Goal: Task Accomplishment & Management: Manage account settings

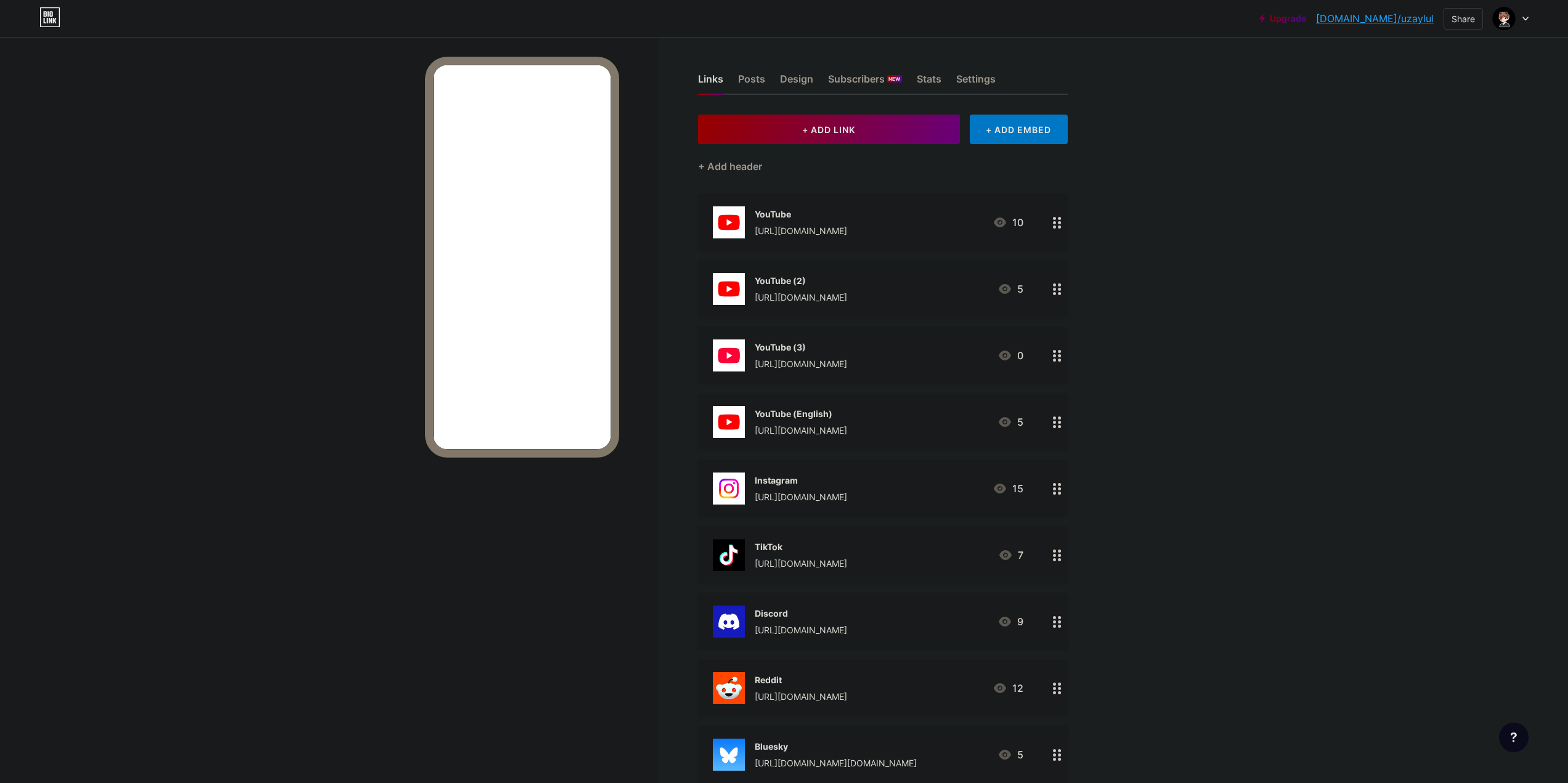
click at [847, 230] on div "[URL][DOMAIN_NAME]" at bounding box center [800, 230] width 93 height 13
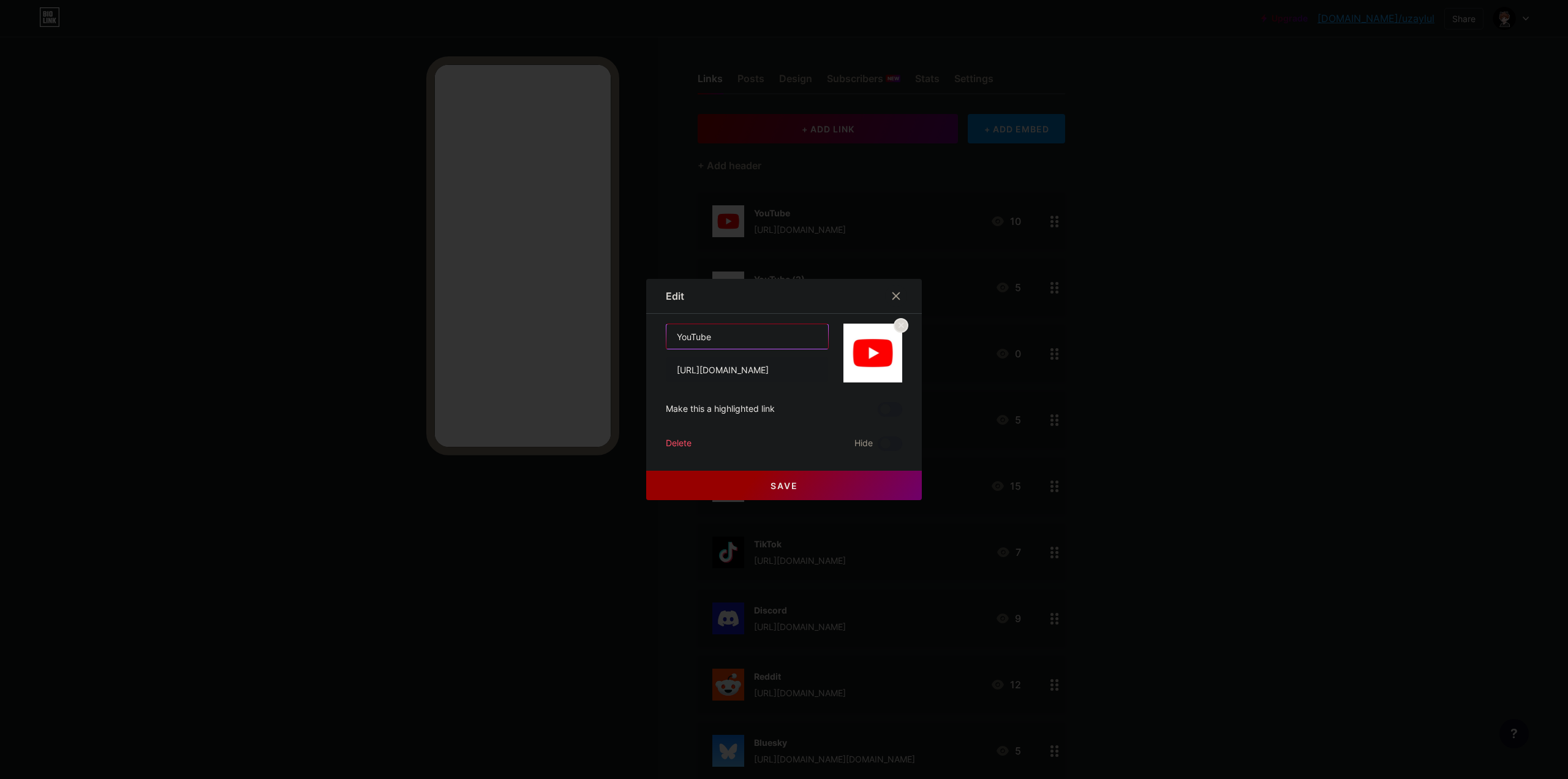
click at [717, 335] on input "YouTube" at bounding box center [747, 336] width 162 height 24
type input "YouTube/uzaylul"
click at [729, 486] on button "Save" at bounding box center [784, 485] width 276 height 30
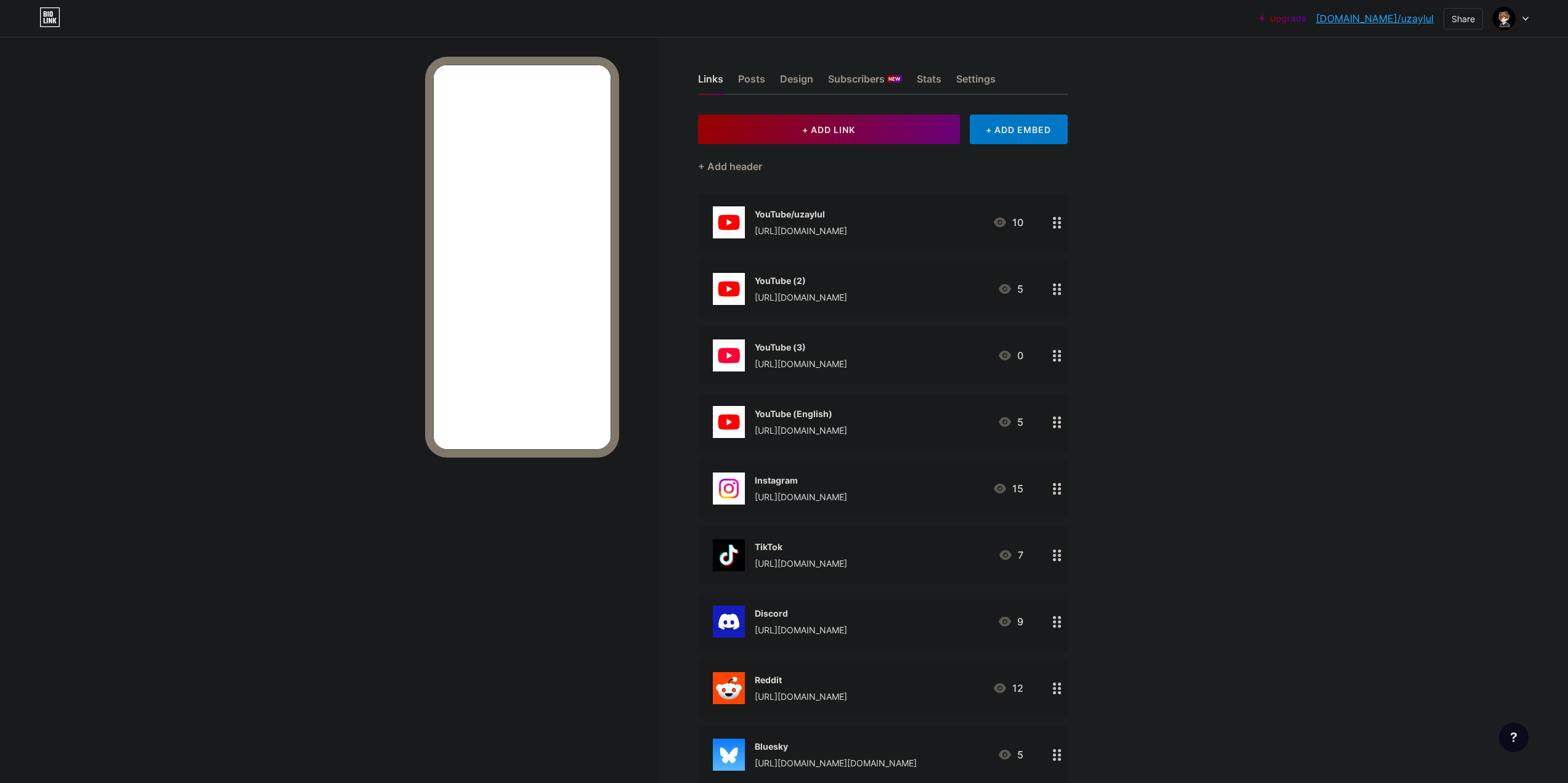
click at [783, 274] on div "YouTube (2)" at bounding box center [800, 281] width 93 height 13
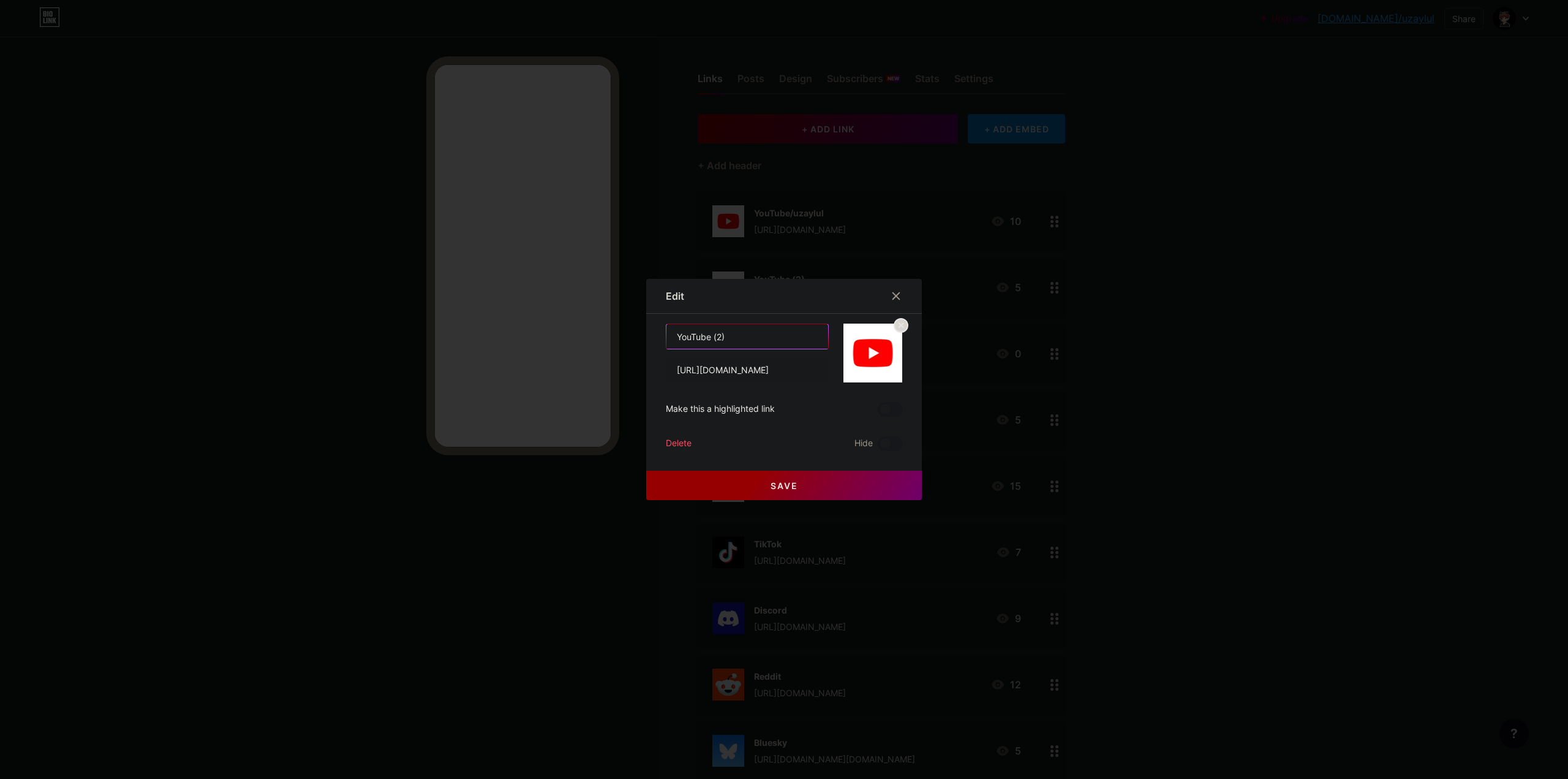
drag, startPoint x: 705, startPoint y: 338, endPoint x: 847, endPoint y: 345, distance: 142.2
click at [839, 345] on div "YouTube (2) [URL][DOMAIN_NAME]" at bounding box center [784, 353] width 236 height 59
type input "YouTube/uzaylul2"
click at [734, 492] on button "Save" at bounding box center [784, 485] width 276 height 30
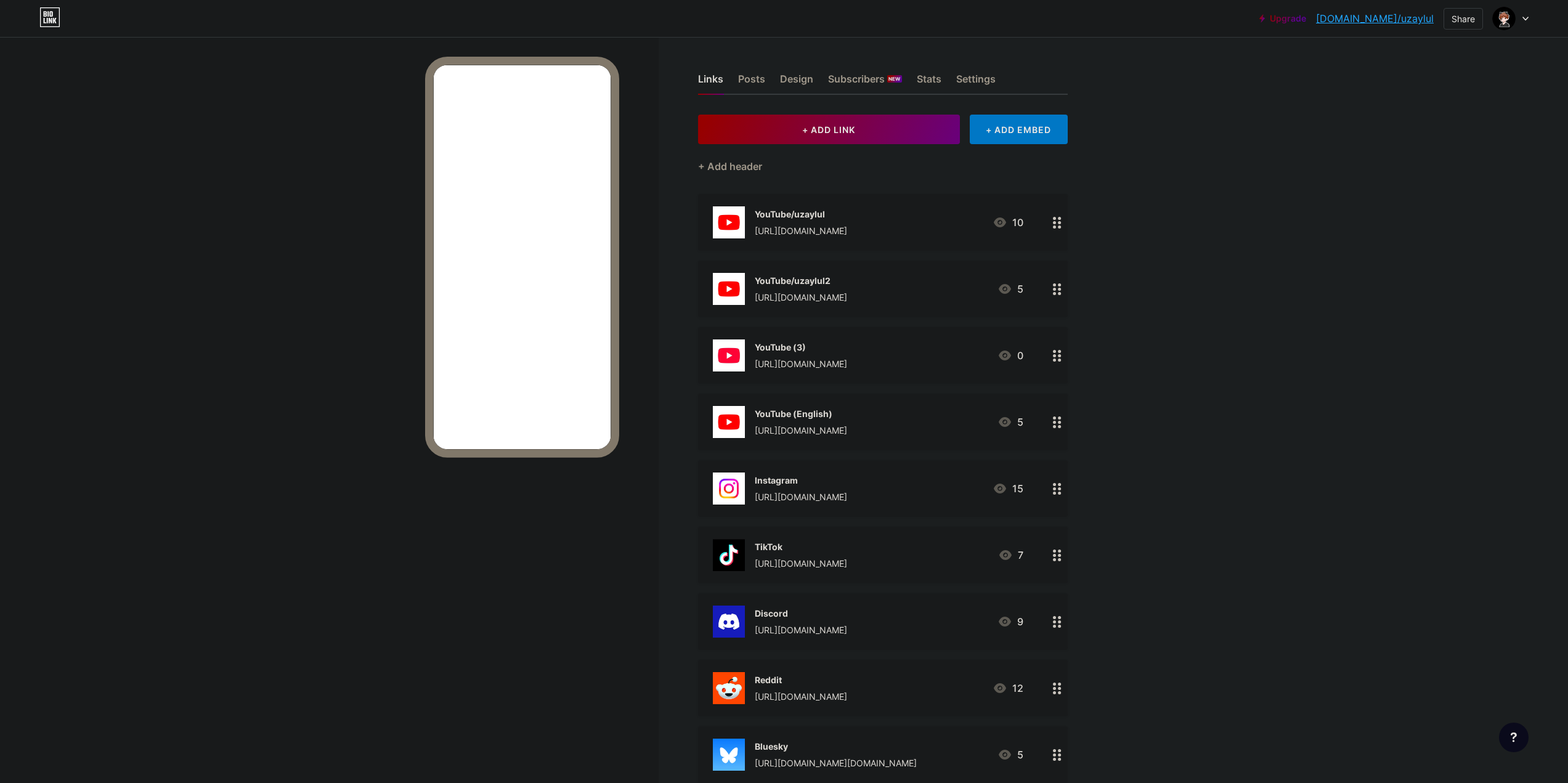
click at [813, 351] on div "YouTube (3)" at bounding box center [800, 346] width 93 height 13
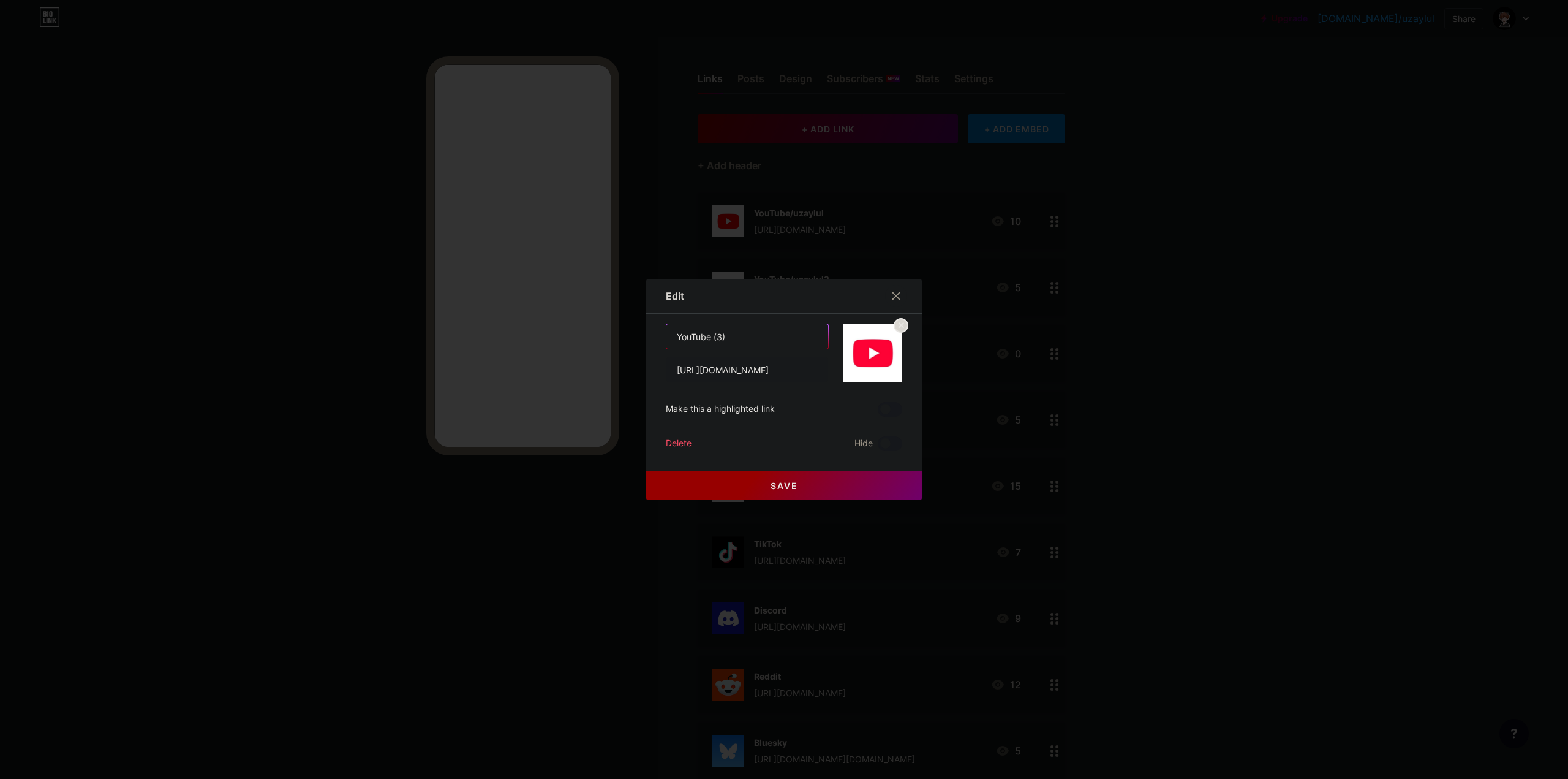
drag, startPoint x: 707, startPoint y: 337, endPoint x: 848, endPoint y: 337, distance: 141.0
click at [839, 337] on div "YouTube (3) [URL][DOMAIN_NAME]" at bounding box center [784, 353] width 236 height 59
type input "YouTube/uzaylulenglish"
click at [729, 500] on div at bounding box center [784, 390] width 1568 height 779
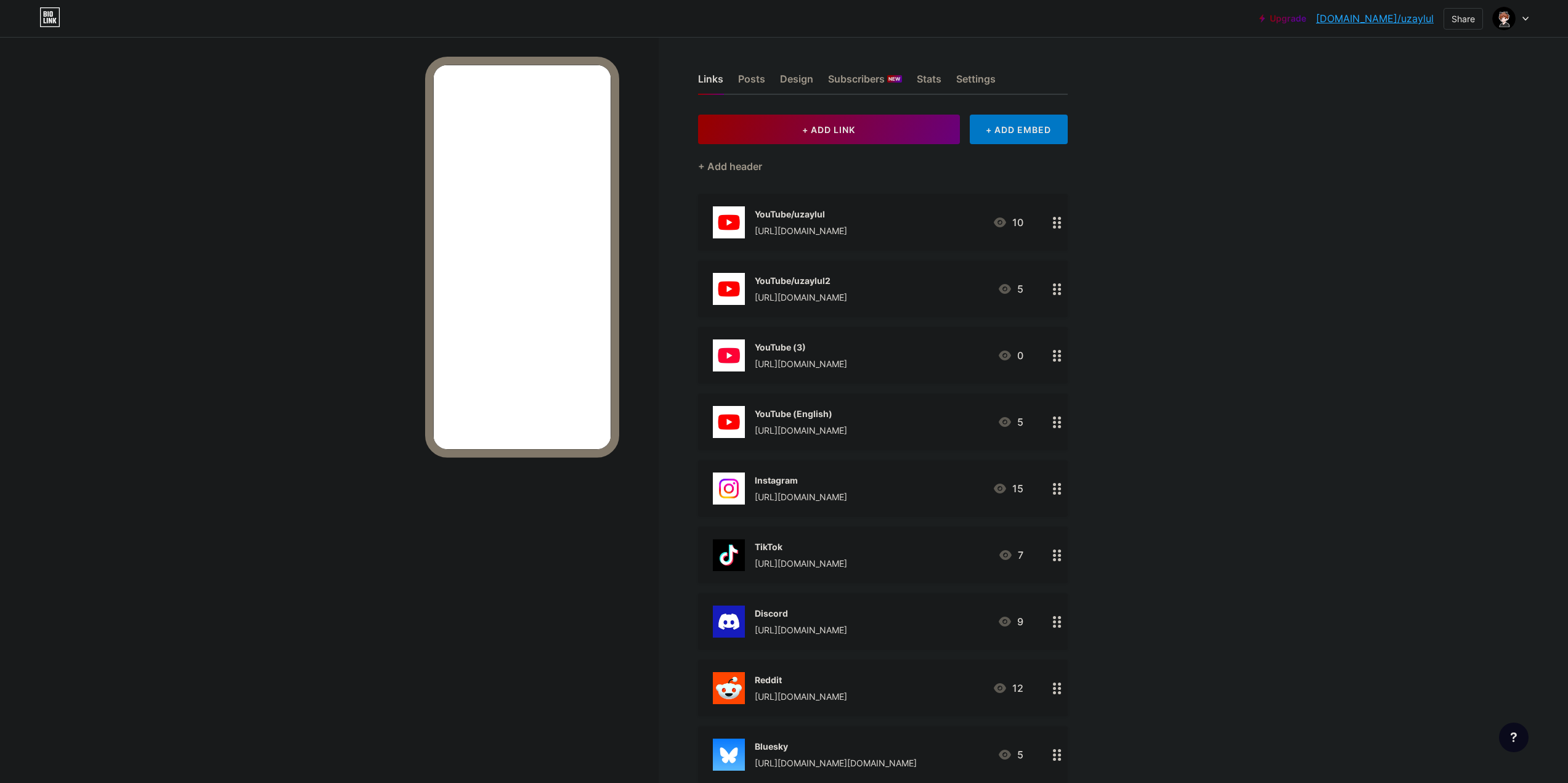
click at [766, 422] on div "YouTube (English) [URL][DOMAIN_NAME]" at bounding box center [800, 422] width 93 height 32
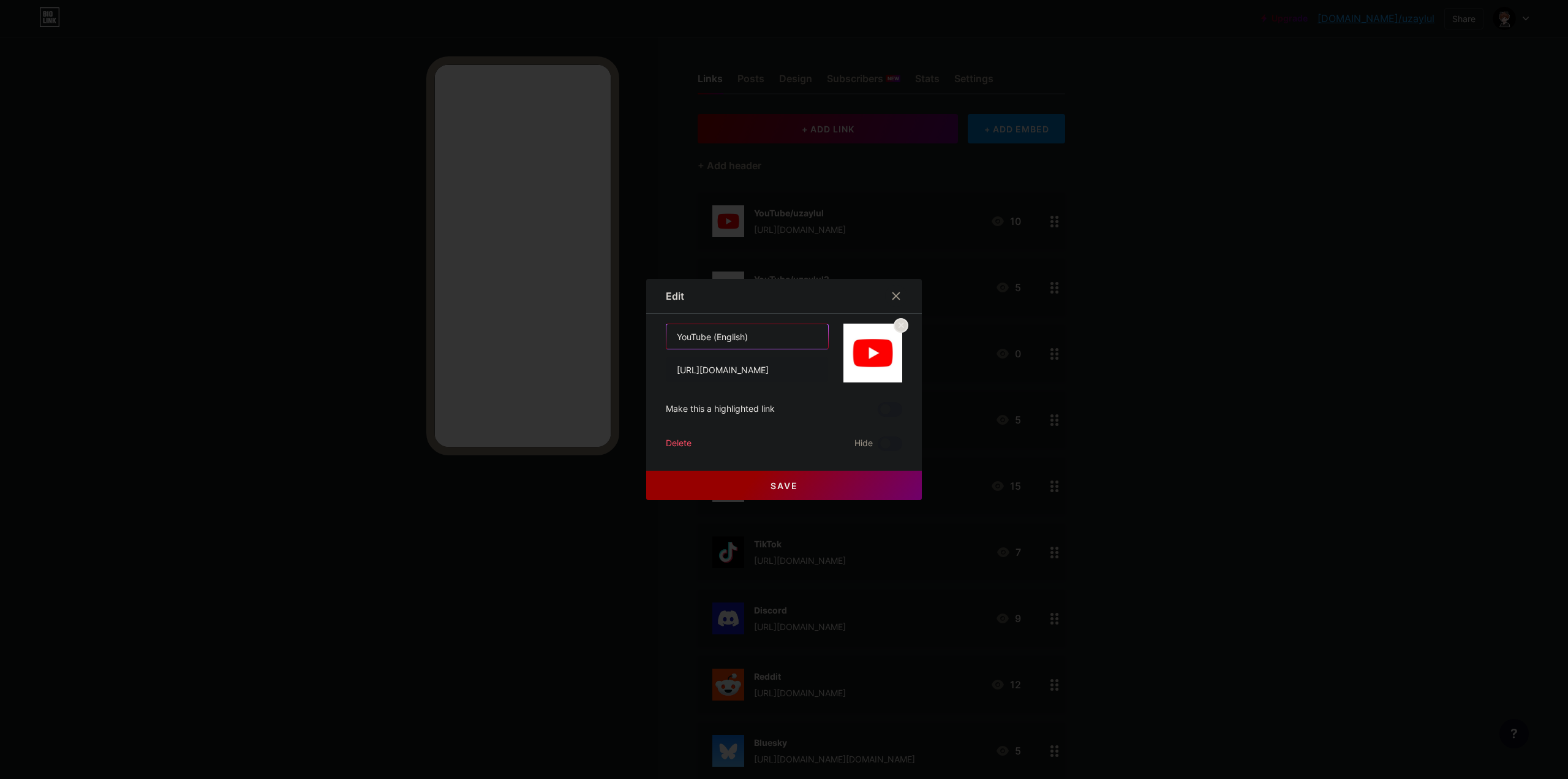
drag, startPoint x: 707, startPoint y: 337, endPoint x: 802, endPoint y: 347, distance: 95.5
click at [797, 347] on input "YouTube (English)" at bounding box center [747, 336] width 162 height 24
type input "YouTube/uzaylulenglish"
click at [681, 487] on button "Save" at bounding box center [784, 485] width 276 height 30
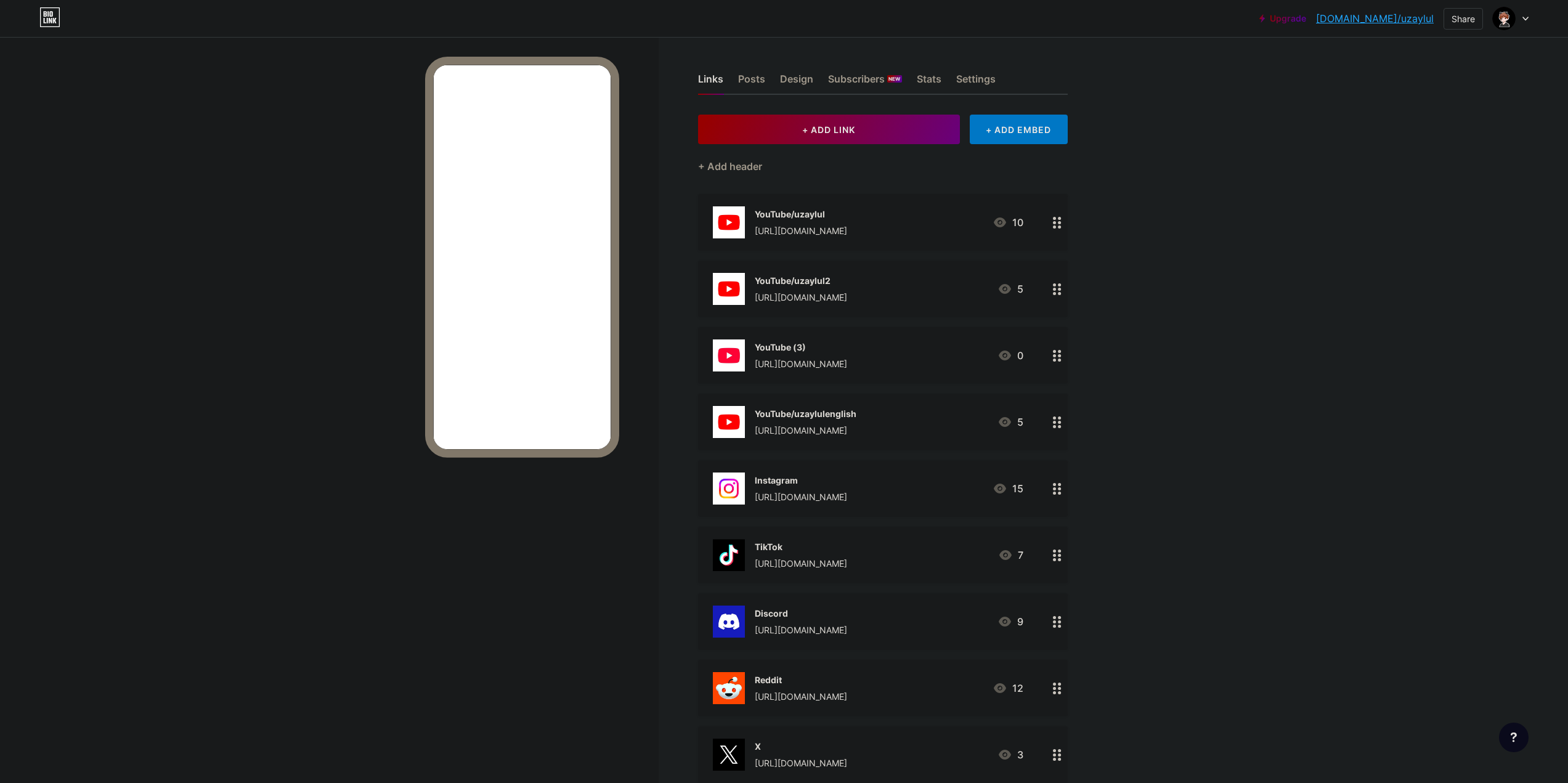
drag, startPoint x: 1214, startPoint y: 282, endPoint x: 1187, endPoint y: 143, distance: 141.6
click at [1067, 136] on div "+ ADD EMBED" at bounding box center [1018, 129] width 98 height 30
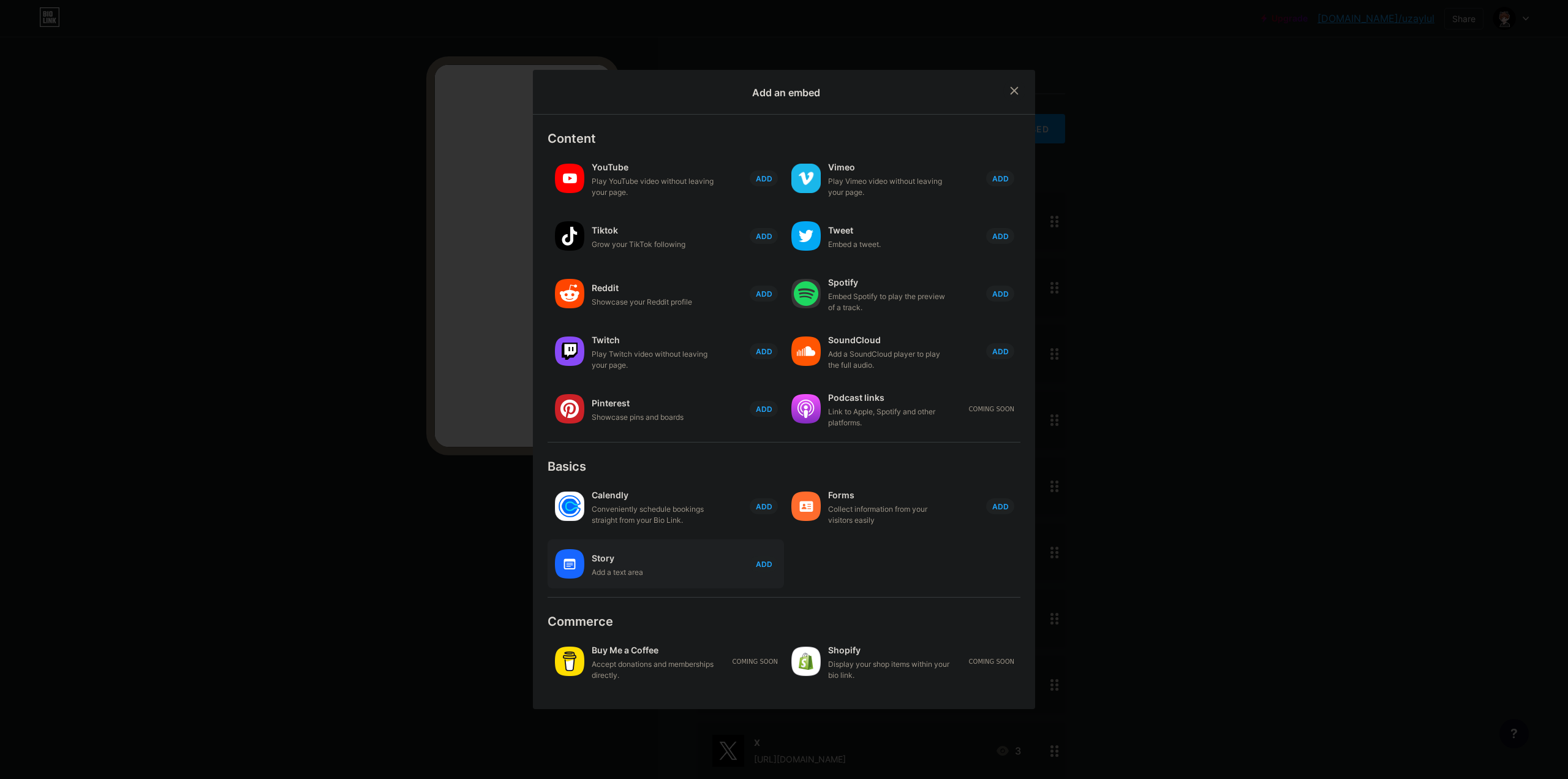
click at [692, 564] on div "Story" at bounding box center [652, 558] width 123 height 17
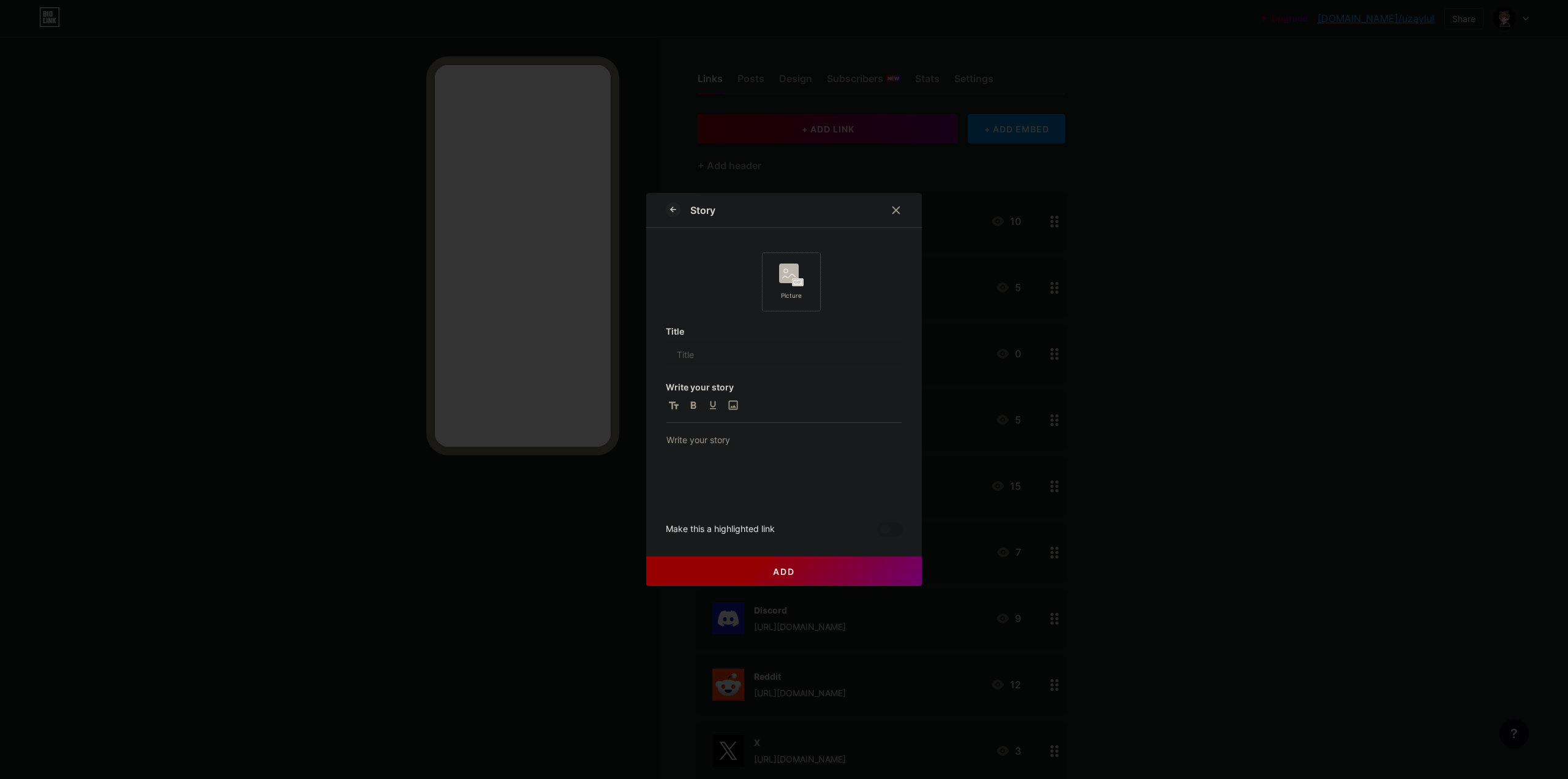
click at [785, 286] on icon at bounding box center [790, 274] width 24 height 22
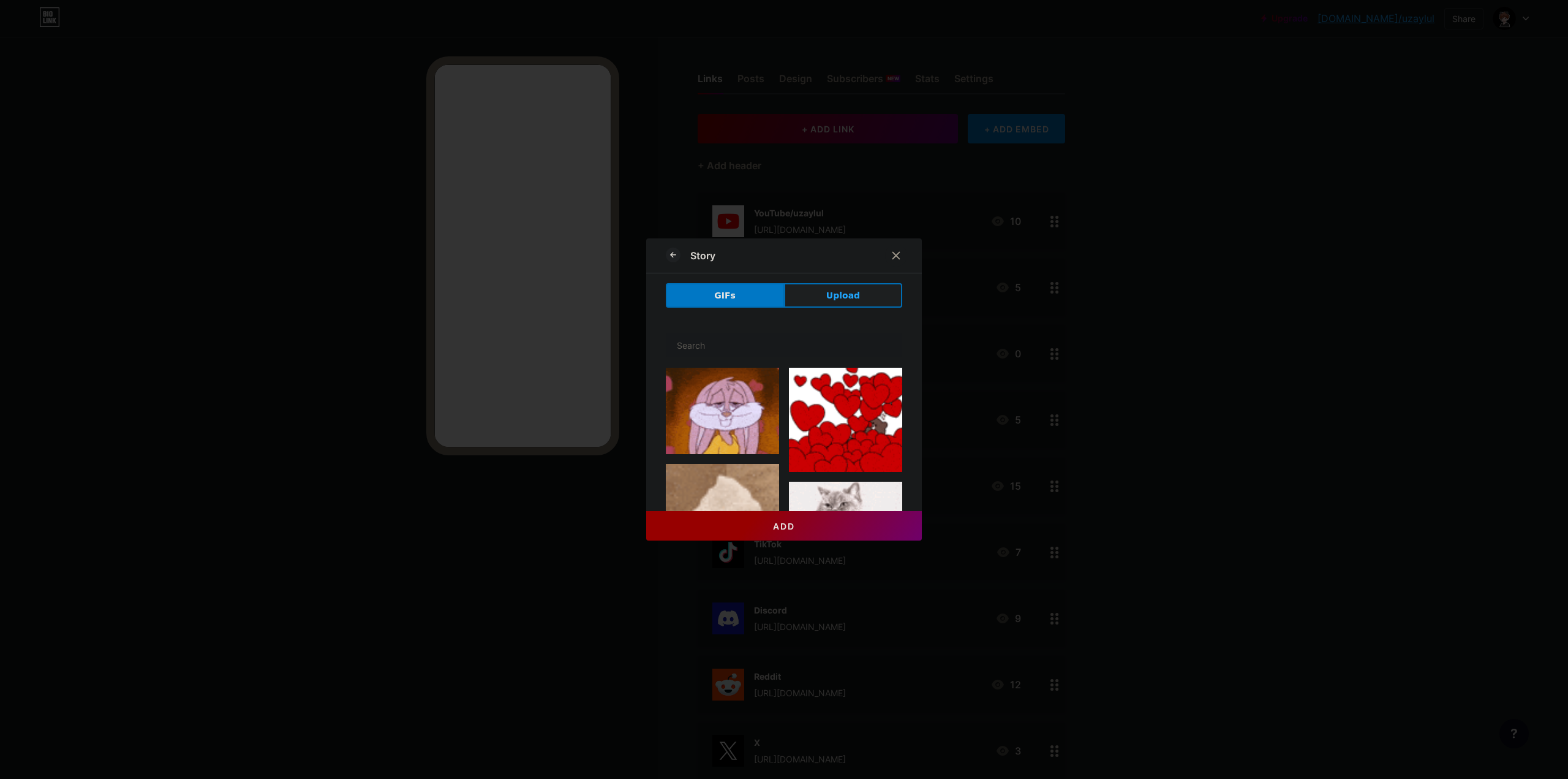
click at [796, 304] on button "Upload" at bounding box center [843, 295] width 118 height 24
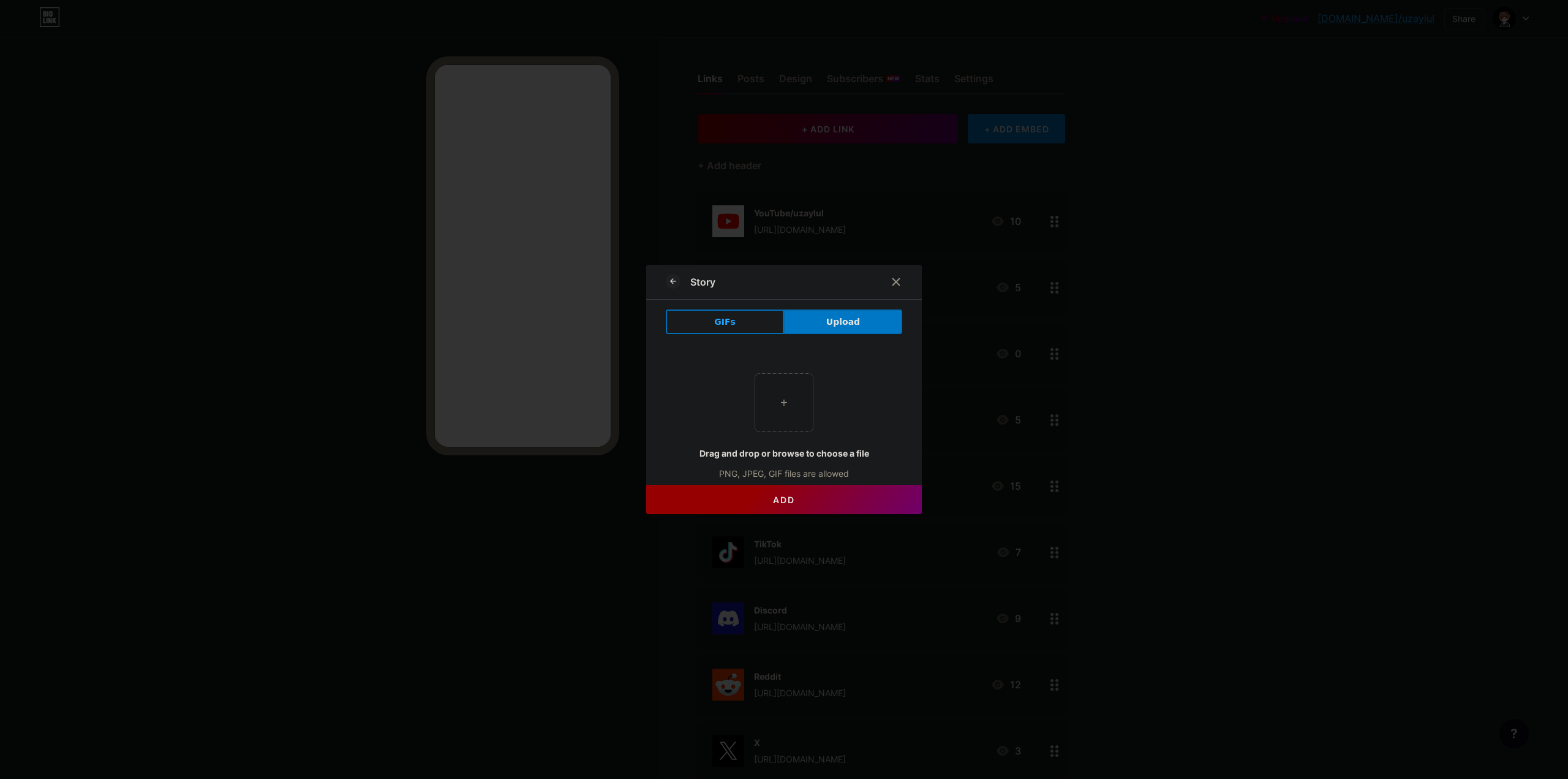
click at [762, 402] on input "file" at bounding box center [784, 402] width 57 height 57
type input "C:\fakepath\20250814_1500_Minecraft Çimenli Dünyası_remix_01k2m72vq2empvbe7mjjj…"
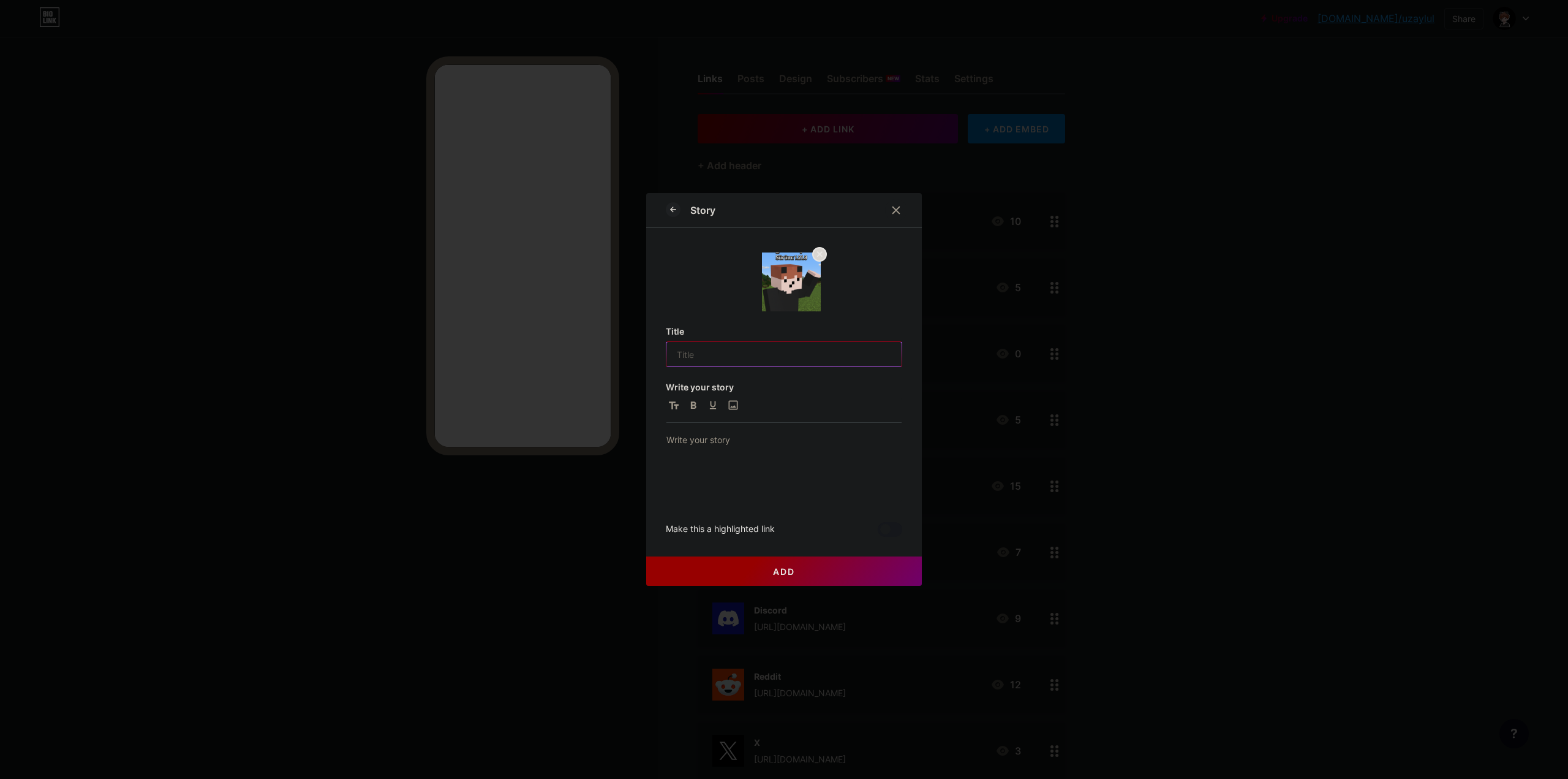
click at [712, 362] on input "text" at bounding box center [784, 354] width 235 height 24
click at [703, 452] on div at bounding box center [784, 467] width 235 height 69
click at [703, 362] on input "text" at bounding box center [784, 354] width 235 height 24
type input "Minecraft Sunucumuz"
click at [760, 570] on button "Add" at bounding box center [784, 570] width 276 height 30
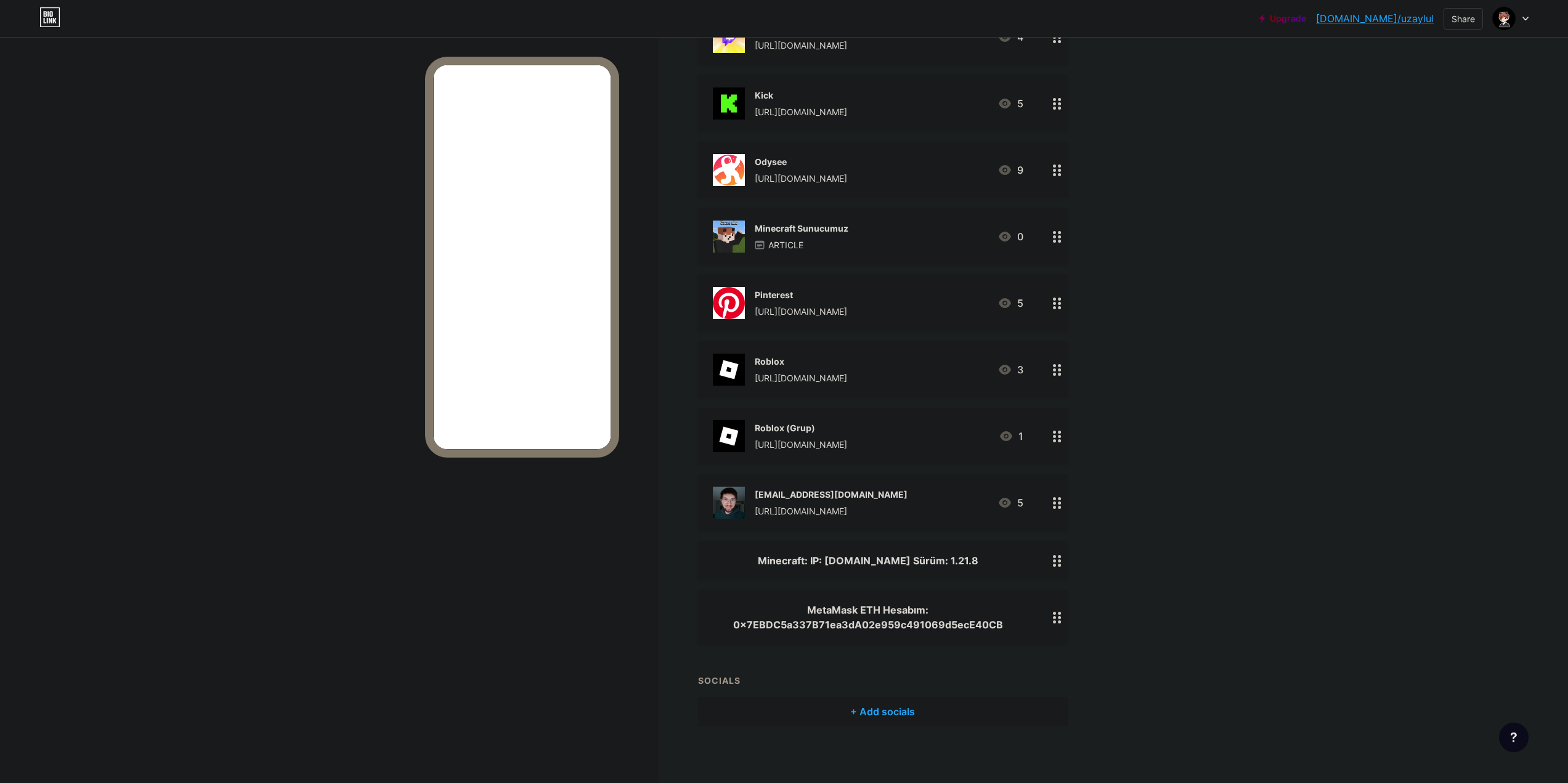
scroll to position [988, 0]
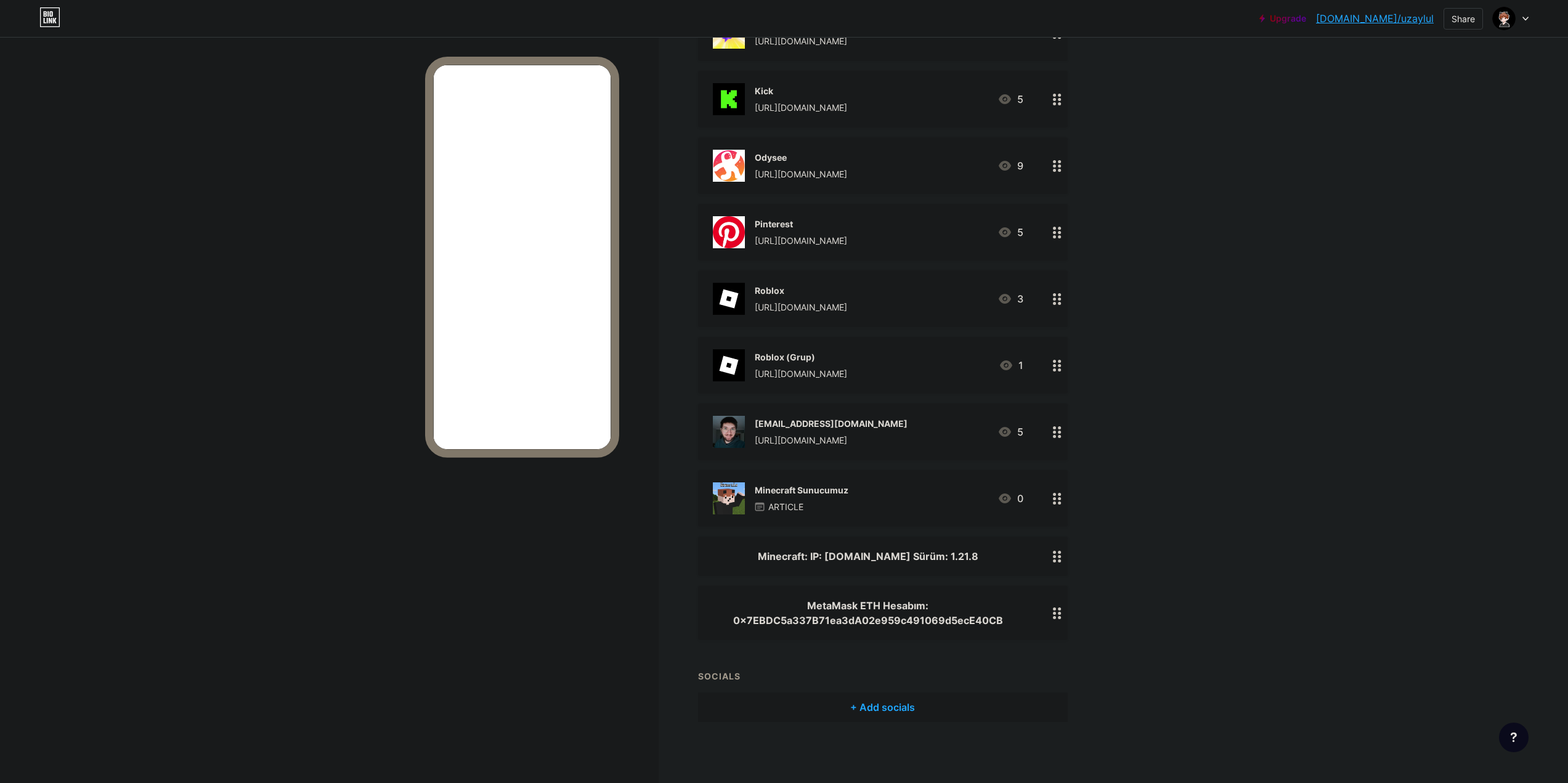
click at [863, 499] on div "Minecraft Sunucumuz ARTICLE 0" at bounding box center [868, 499] width 311 height 32
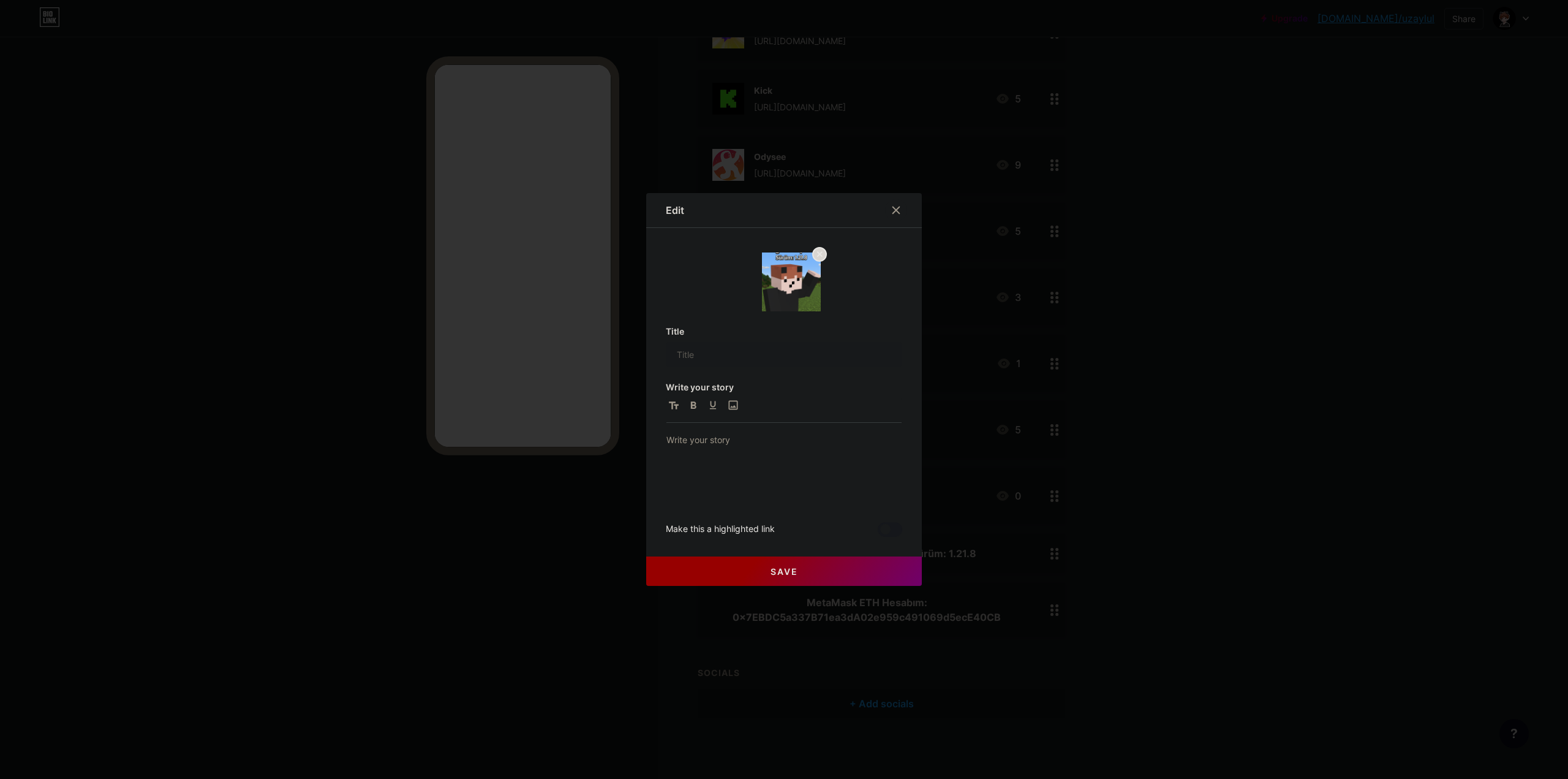
type input "Minecraft Sunucumuz"
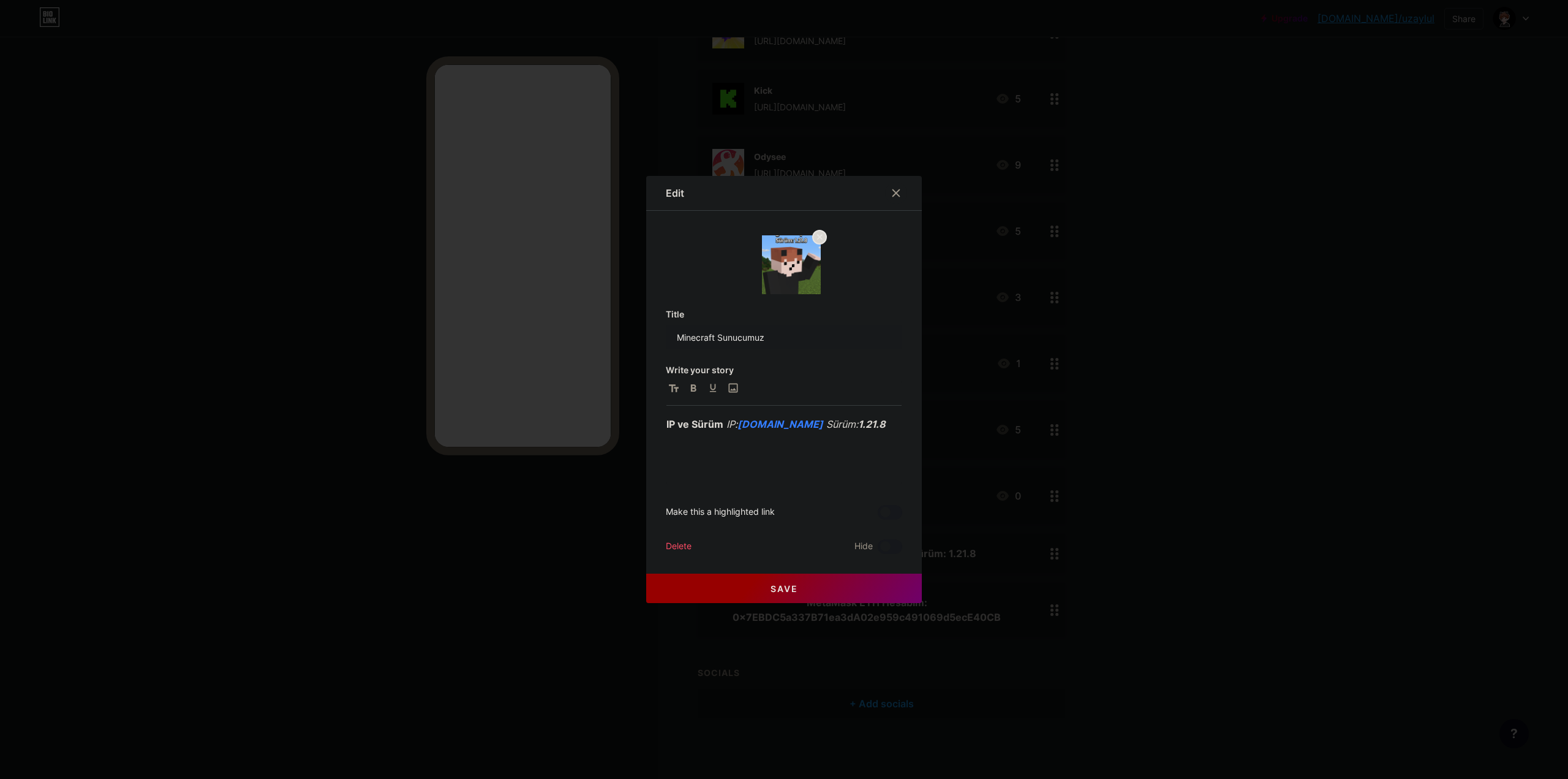
click at [1121, 444] on div at bounding box center [784, 390] width 1568 height 779
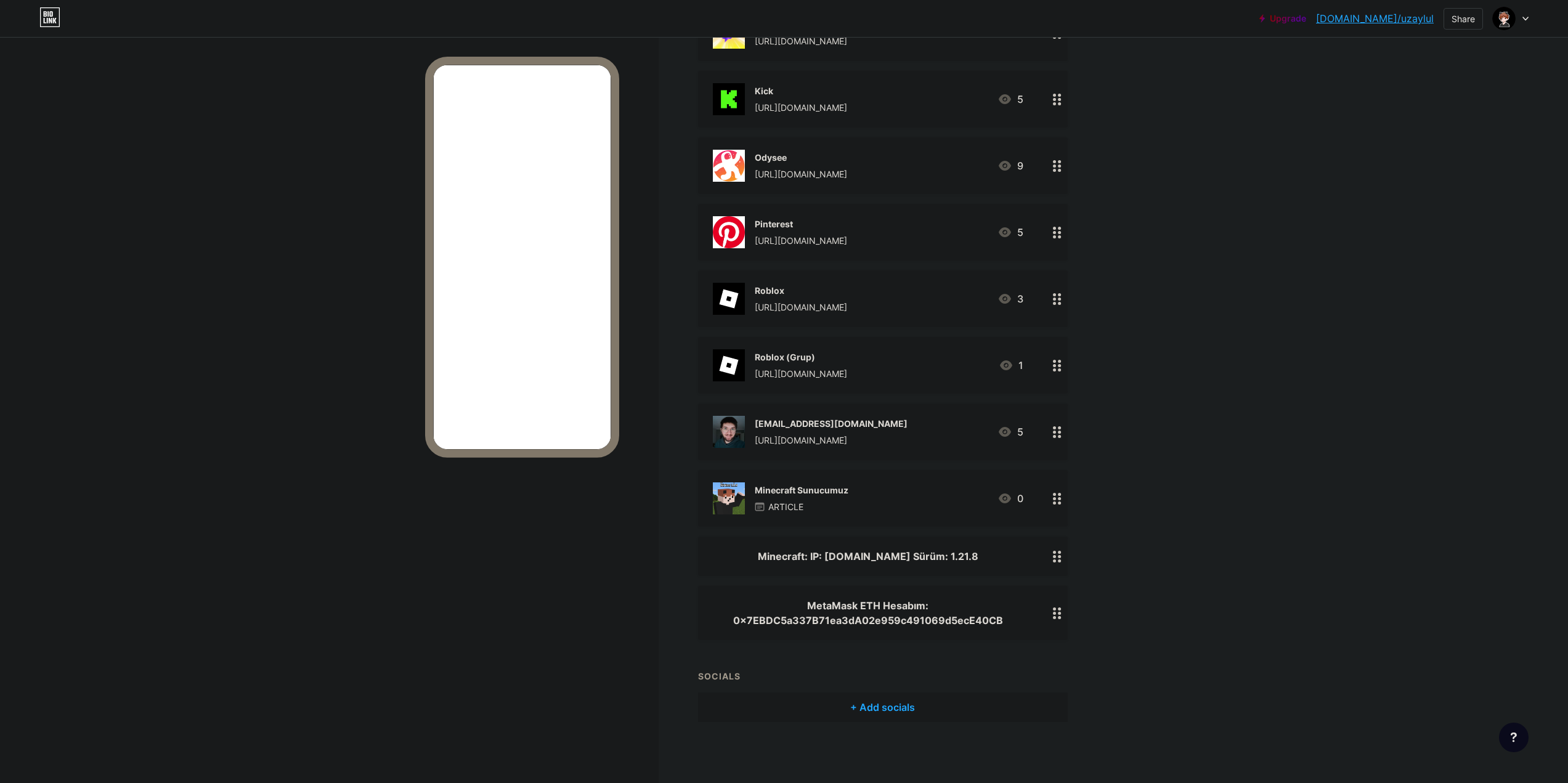
click at [874, 624] on div "MetaMask ETH Hesabım: 0x7EBDC5a337B71ea3dA02e959c491069d5ecE40CB" at bounding box center [868, 612] width 311 height 30
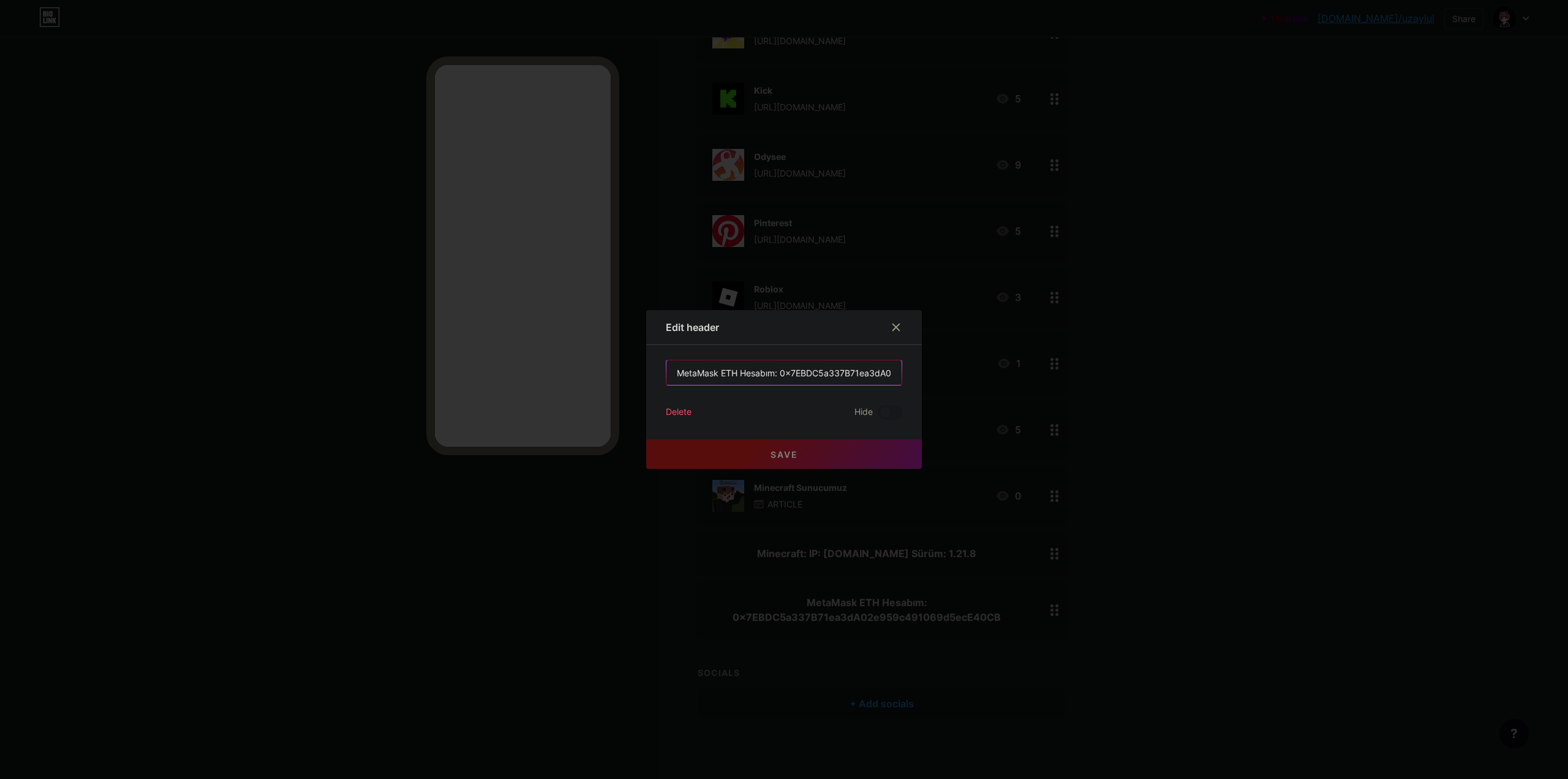
click at [775, 370] on input "MetaMask ETH Hesabım: 0x7EBDC5a337B71ea3dA02e959c491069d5ecE40CB" at bounding box center [784, 372] width 235 height 24
click at [680, 413] on div "Delete" at bounding box center [678, 412] width 26 height 14
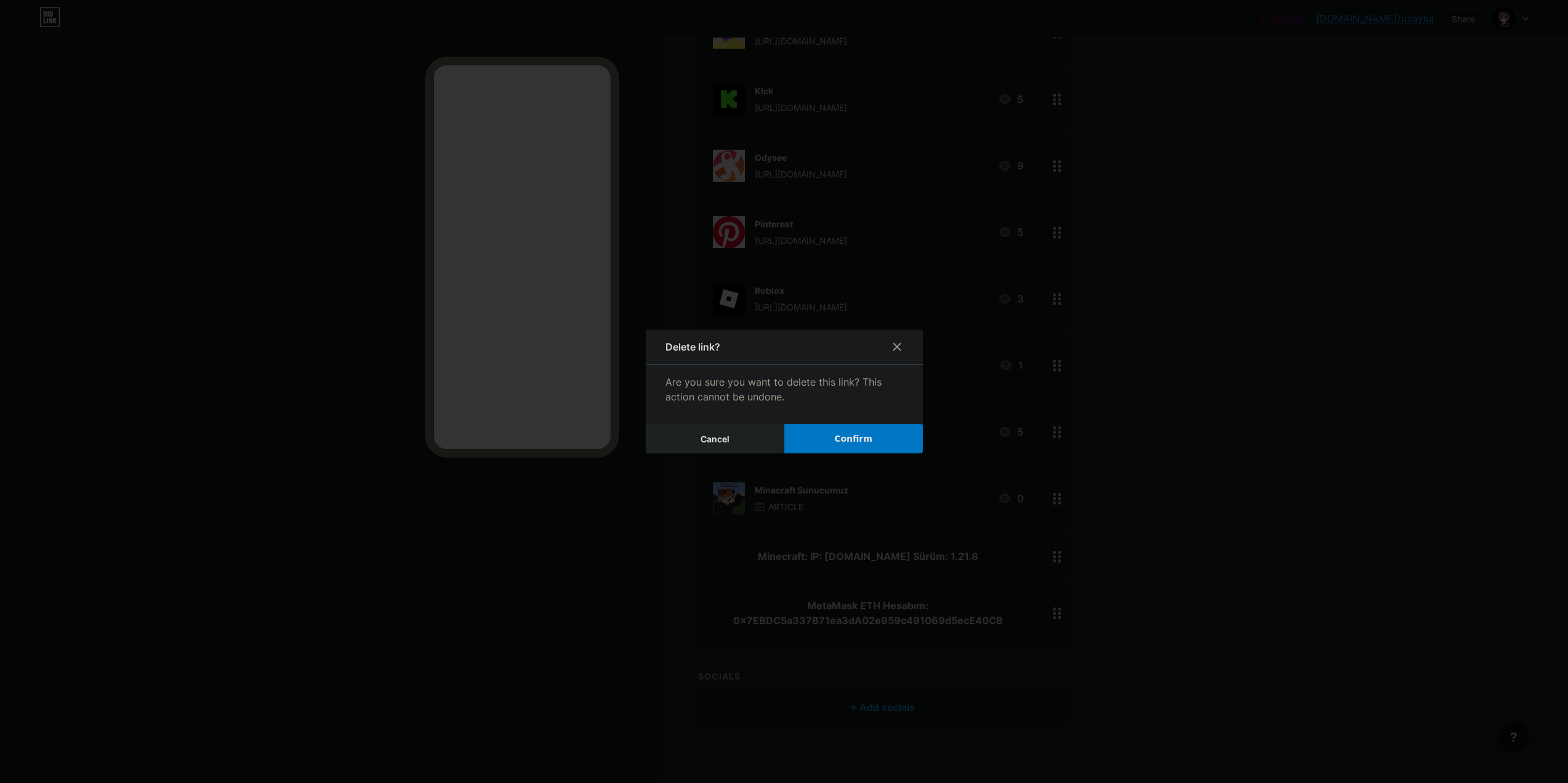
click at [824, 442] on button "Confirm" at bounding box center [853, 438] width 139 height 30
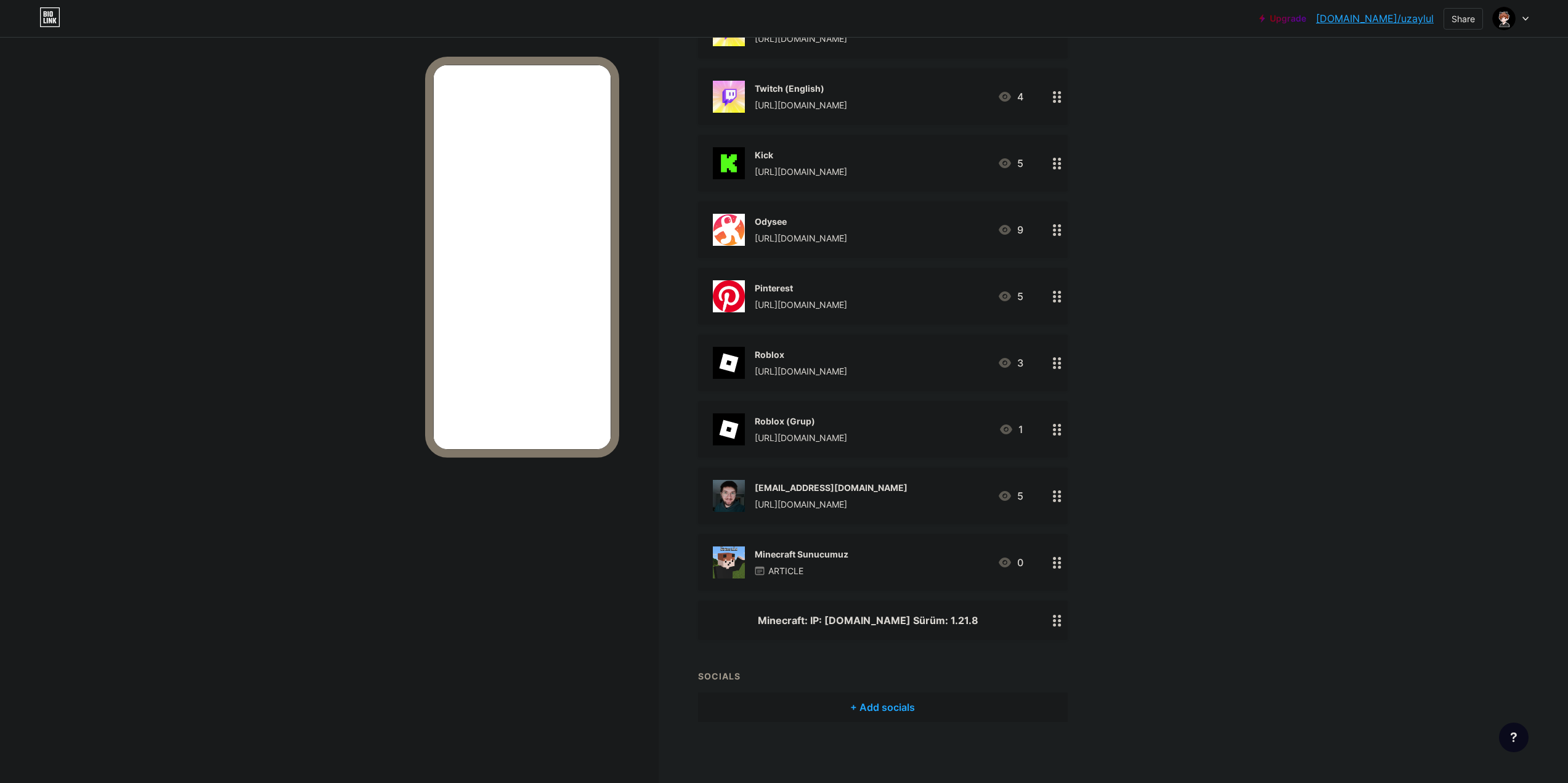
click at [825, 616] on div "Minecraft: IP: [DOMAIN_NAME] Sürüm: 1.21.8" at bounding box center [868, 620] width 311 height 14
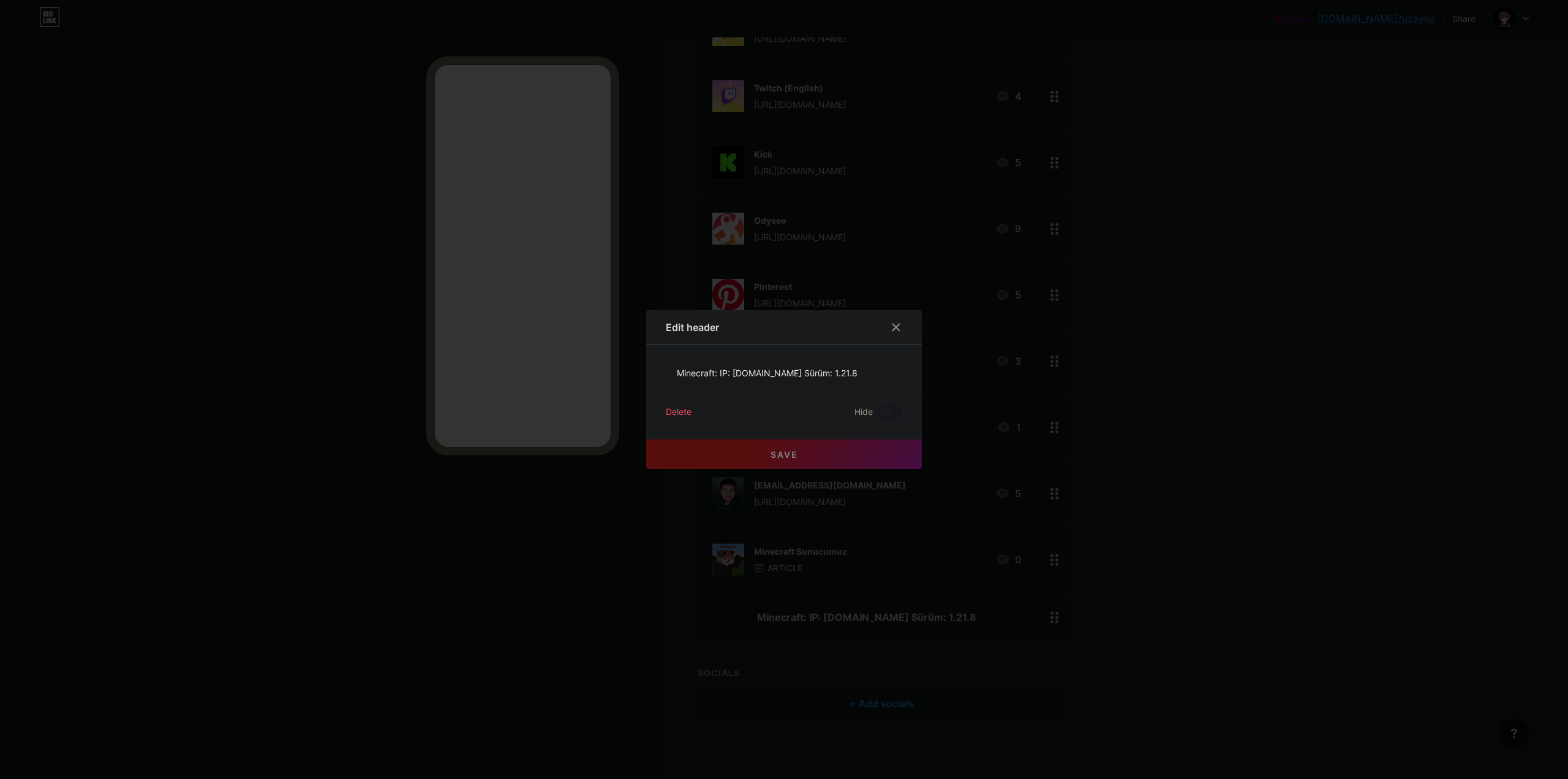
click at [686, 414] on div "Delete" at bounding box center [678, 412] width 26 height 14
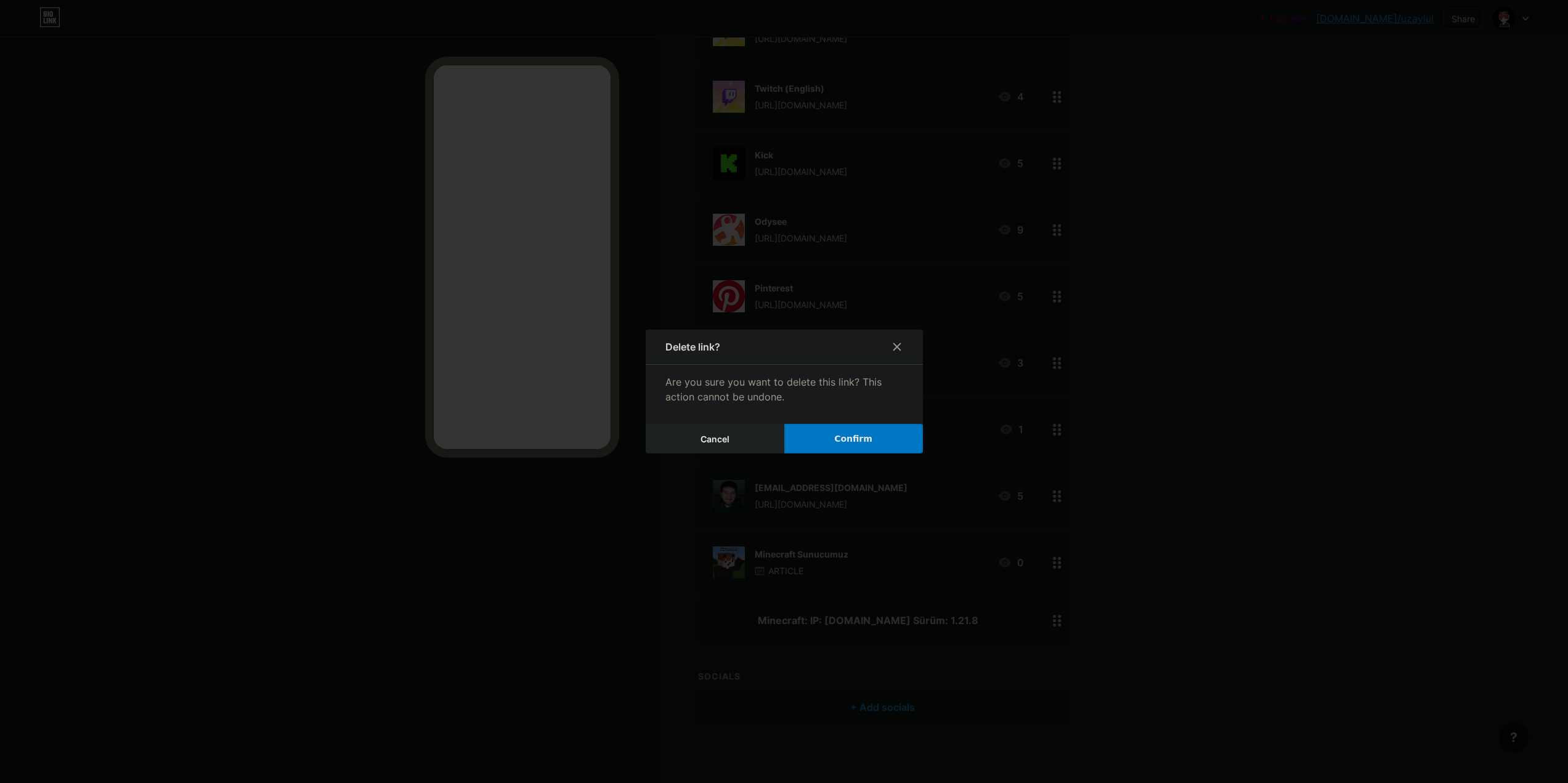
click at [826, 438] on button "Confirm" at bounding box center [853, 438] width 139 height 30
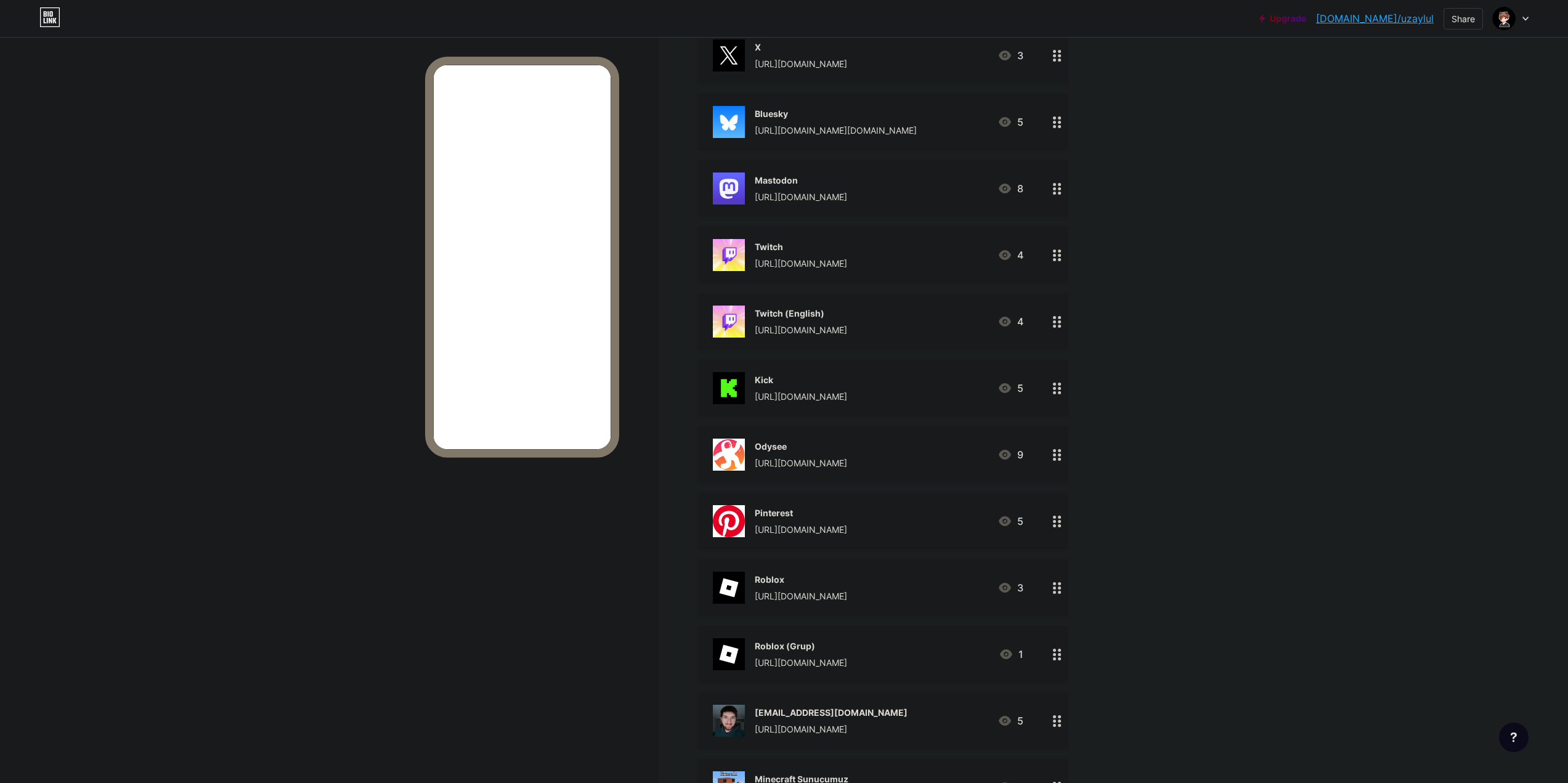
scroll to position [0, 0]
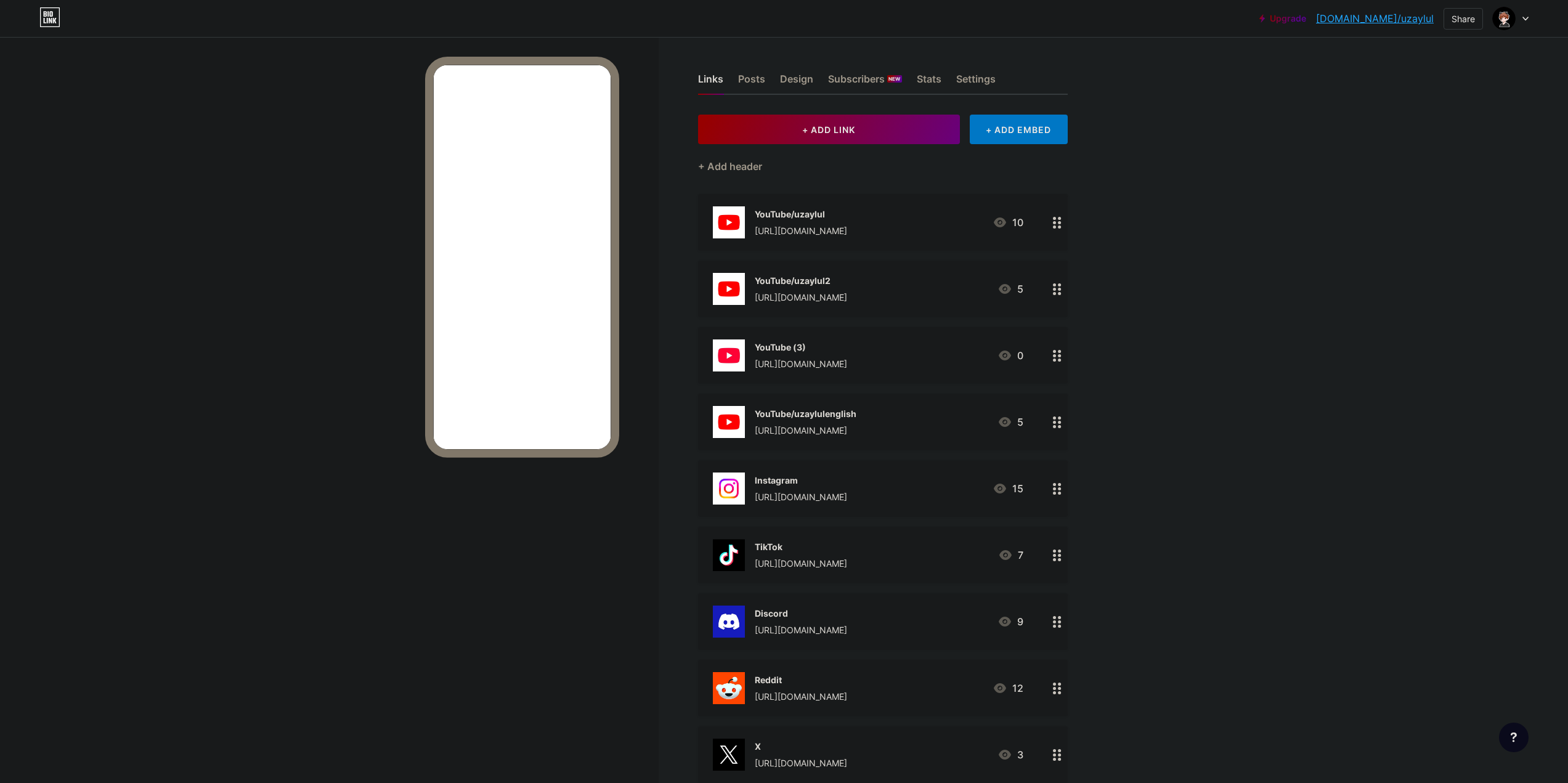
drag, startPoint x: 1238, startPoint y: 574, endPoint x: 1072, endPoint y: 158, distance: 447.9
click at [1047, 126] on div "+ ADD EMBED" at bounding box center [1018, 129] width 98 height 30
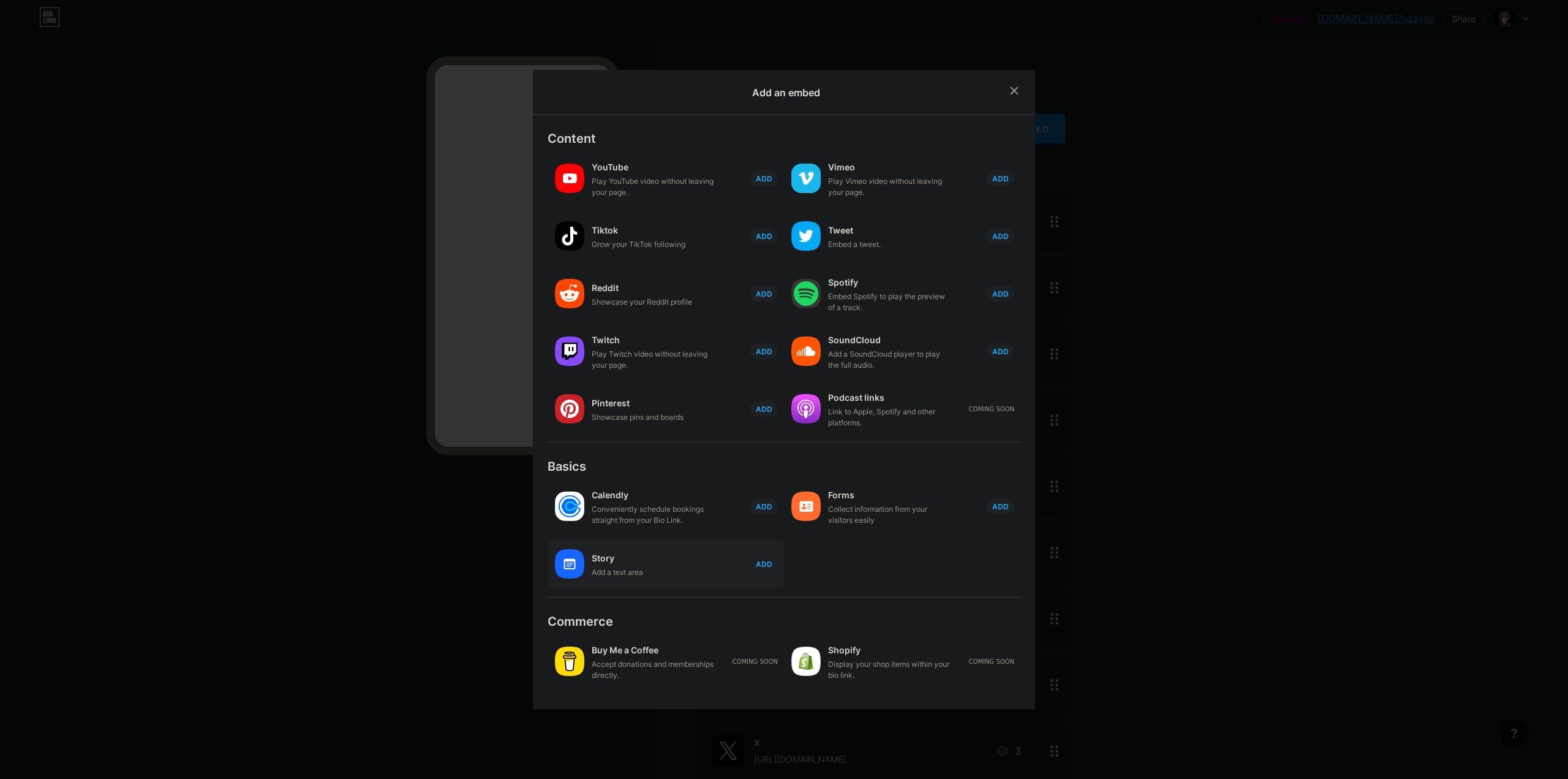
click at [673, 570] on div "Add a text area" at bounding box center [652, 572] width 123 height 11
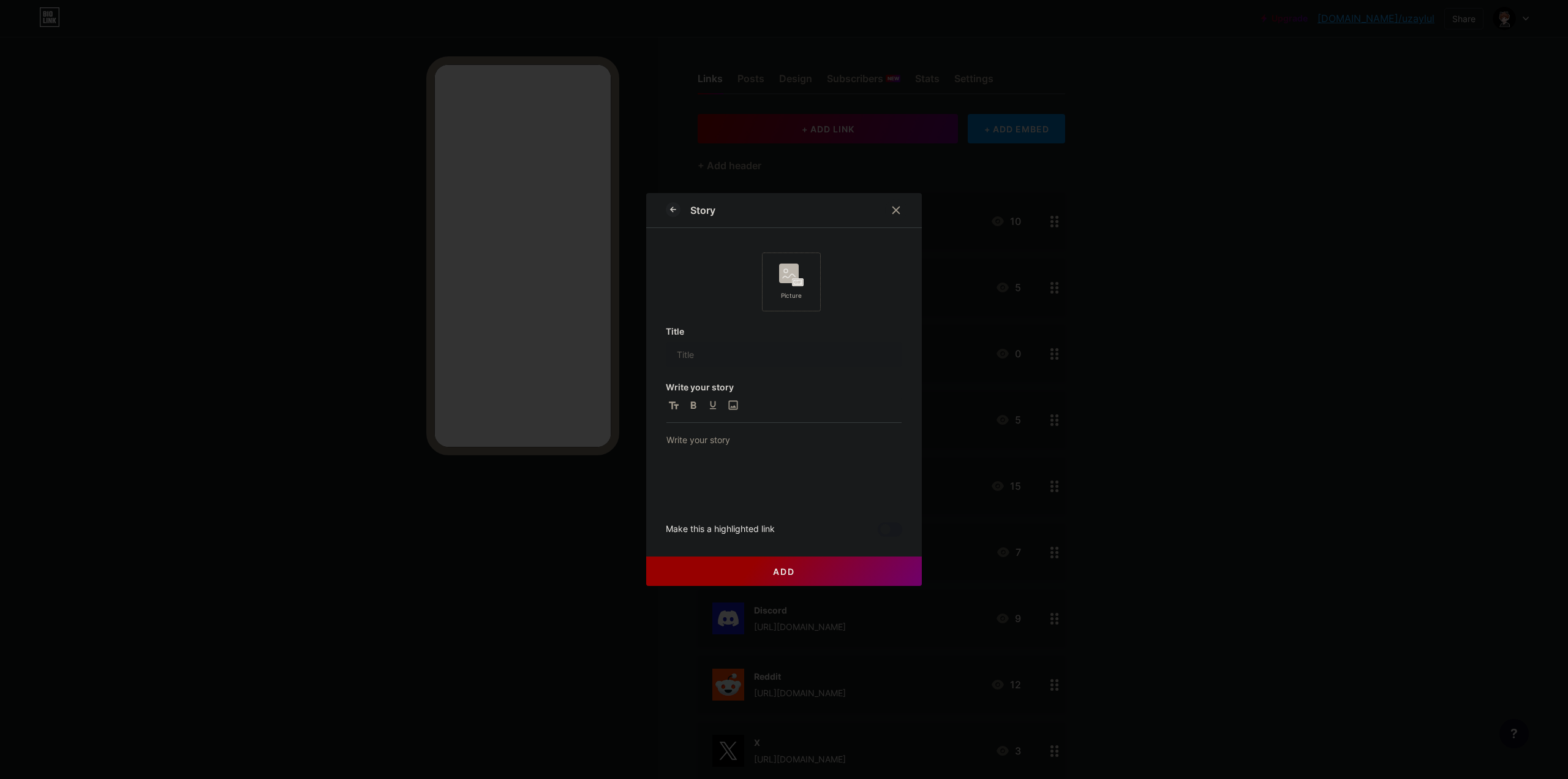
click at [788, 253] on div "Picture" at bounding box center [791, 282] width 59 height 59
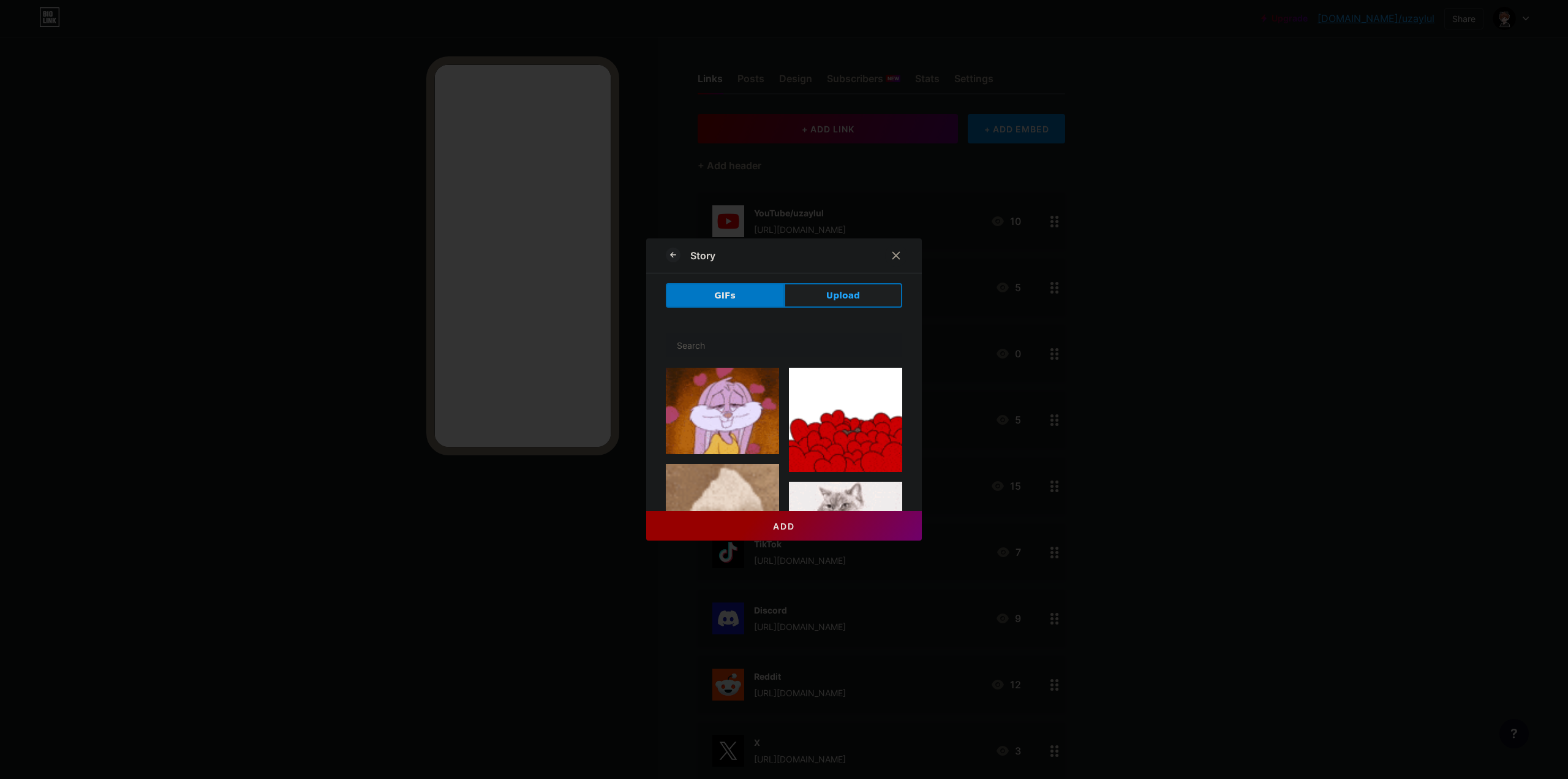
click at [814, 290] on button "Upload" at bounding box center [843, 295] width 118 height 24
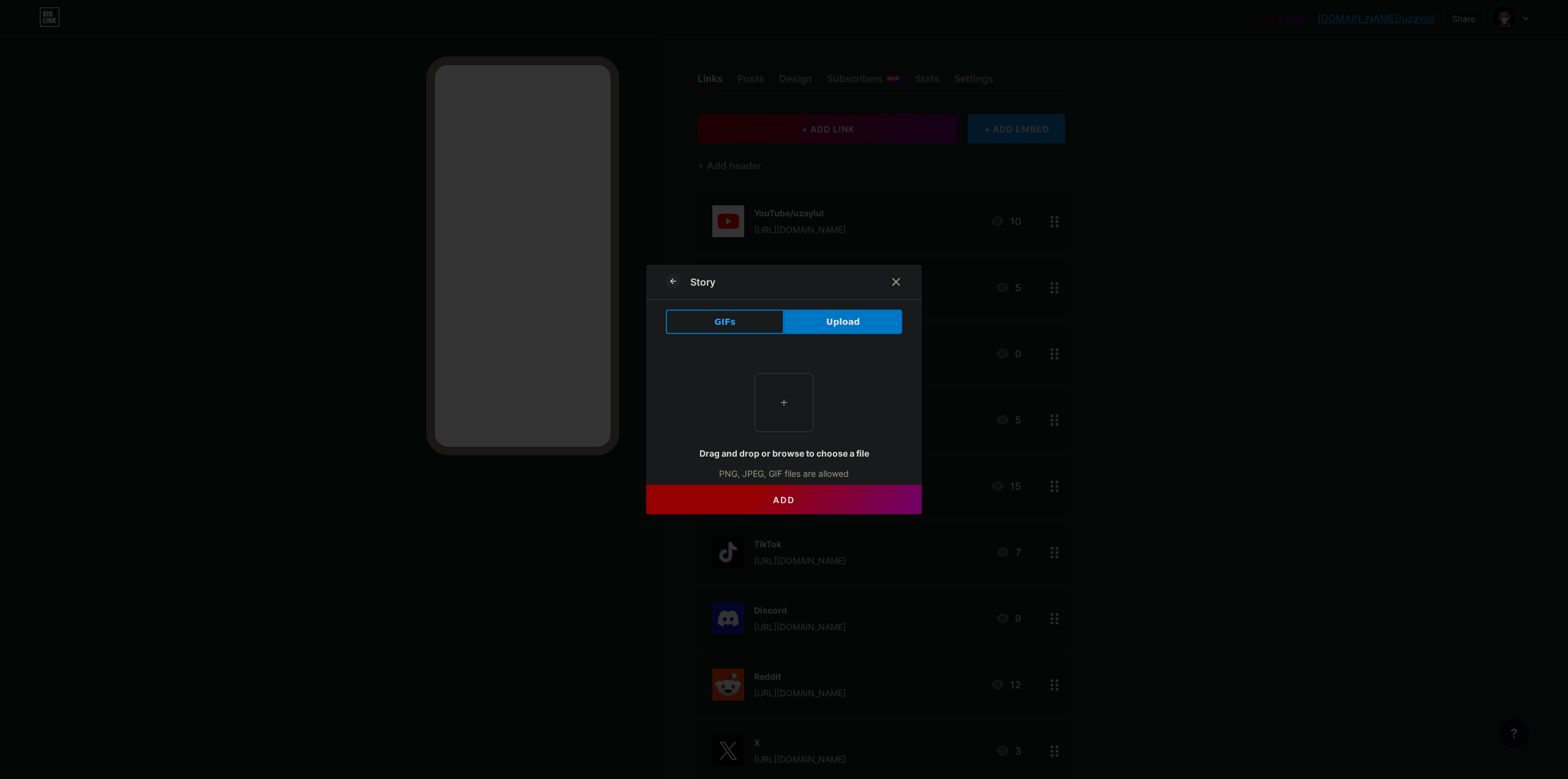
click at [767, 379] on input "file" at bounding box center [784, 402] width 57 height 57
type input "C:\fakepath\MetaMask.jpg"
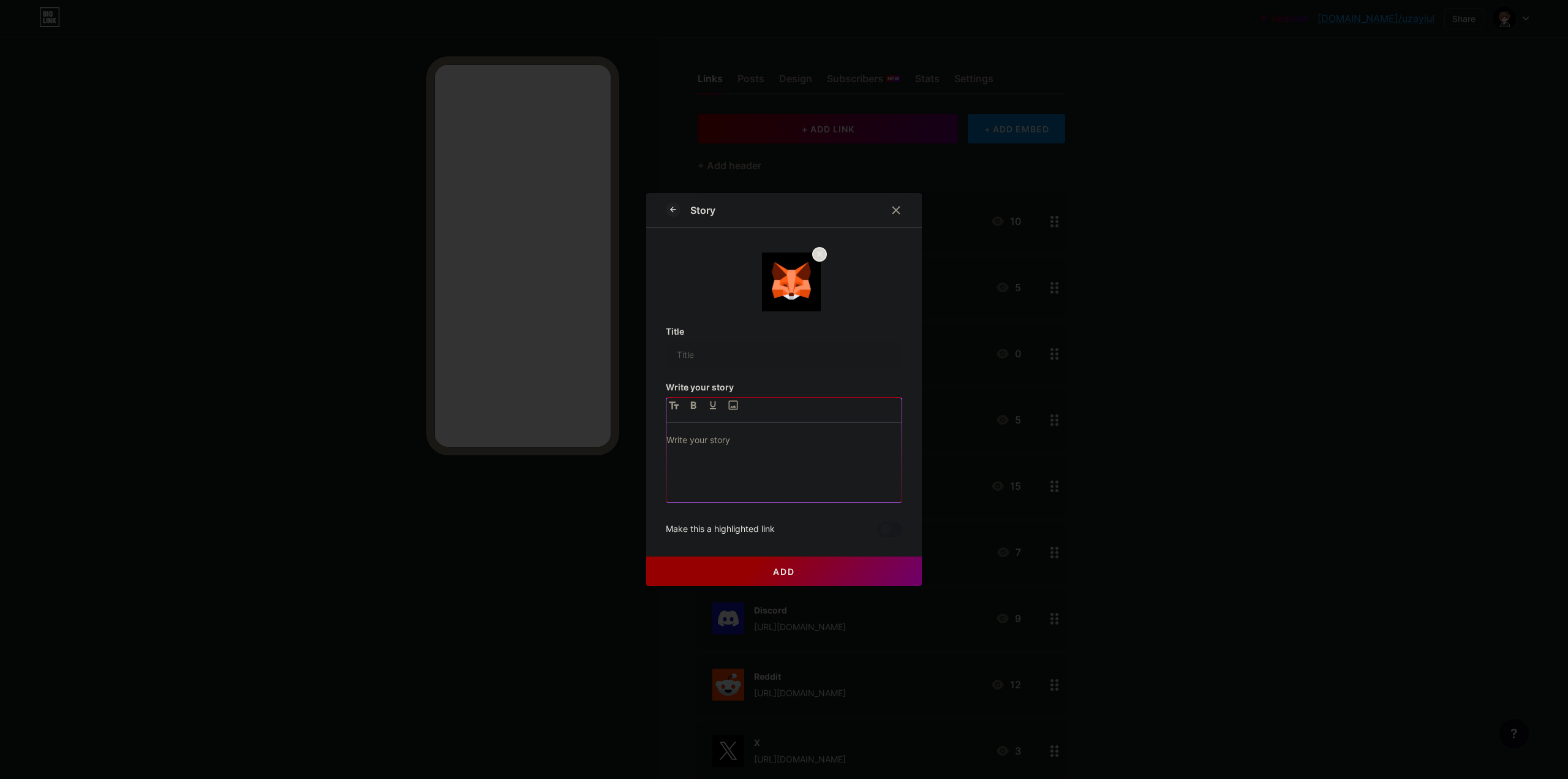
click at [723, 457] on div at bounding box center [784, 467] width 235 height 69
drag, startPoint x: 663, startPoint y: 441, endPoint x: 710, endPoint y: 440, distance: 47.0
click at [710, 440] on p "MetaMask ETH Hesabım: 0x7EBDC5a337B71ea3dA02e959c491069d5ecE40CB" at bounding box center [784, 458] width 235 height 51
copy p "MetaMask"
click at [732, 361] on input "text" at bounding box center [784, 354] width 235 height 24
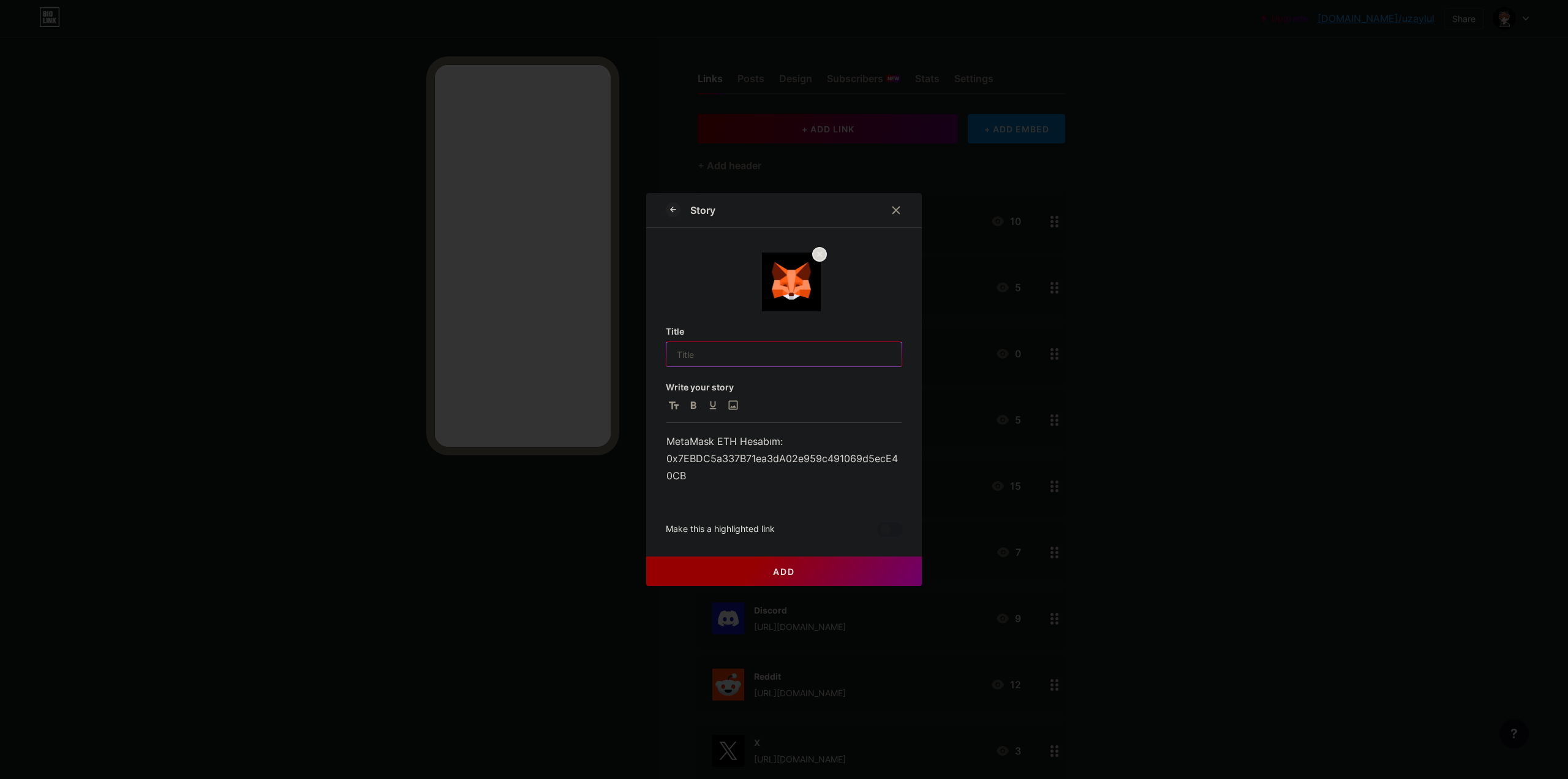
paste input "MetaMask"
type input "MetaMask"
click at [775, 372] on div "Title MetaMask Write your story MetaMask ETH Hesabım: 0x7EBDC5a337B71ea3dA02e95…" at bounding box center [784, 431] width 236 height 210
click at [787, 575] on span "Add" at bounding box center [784, 571] width 22 height 11
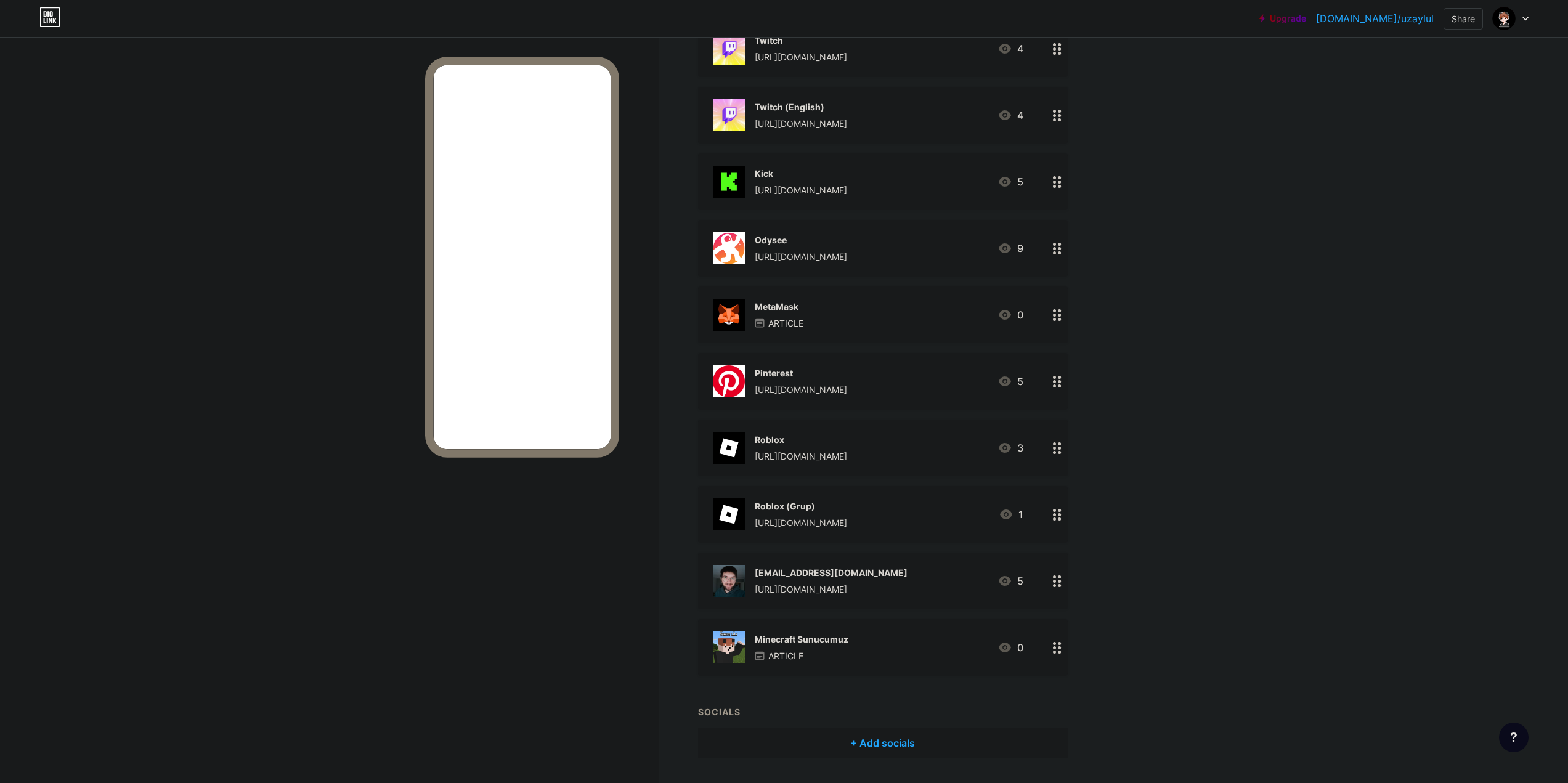
scroll to position [923, 0]
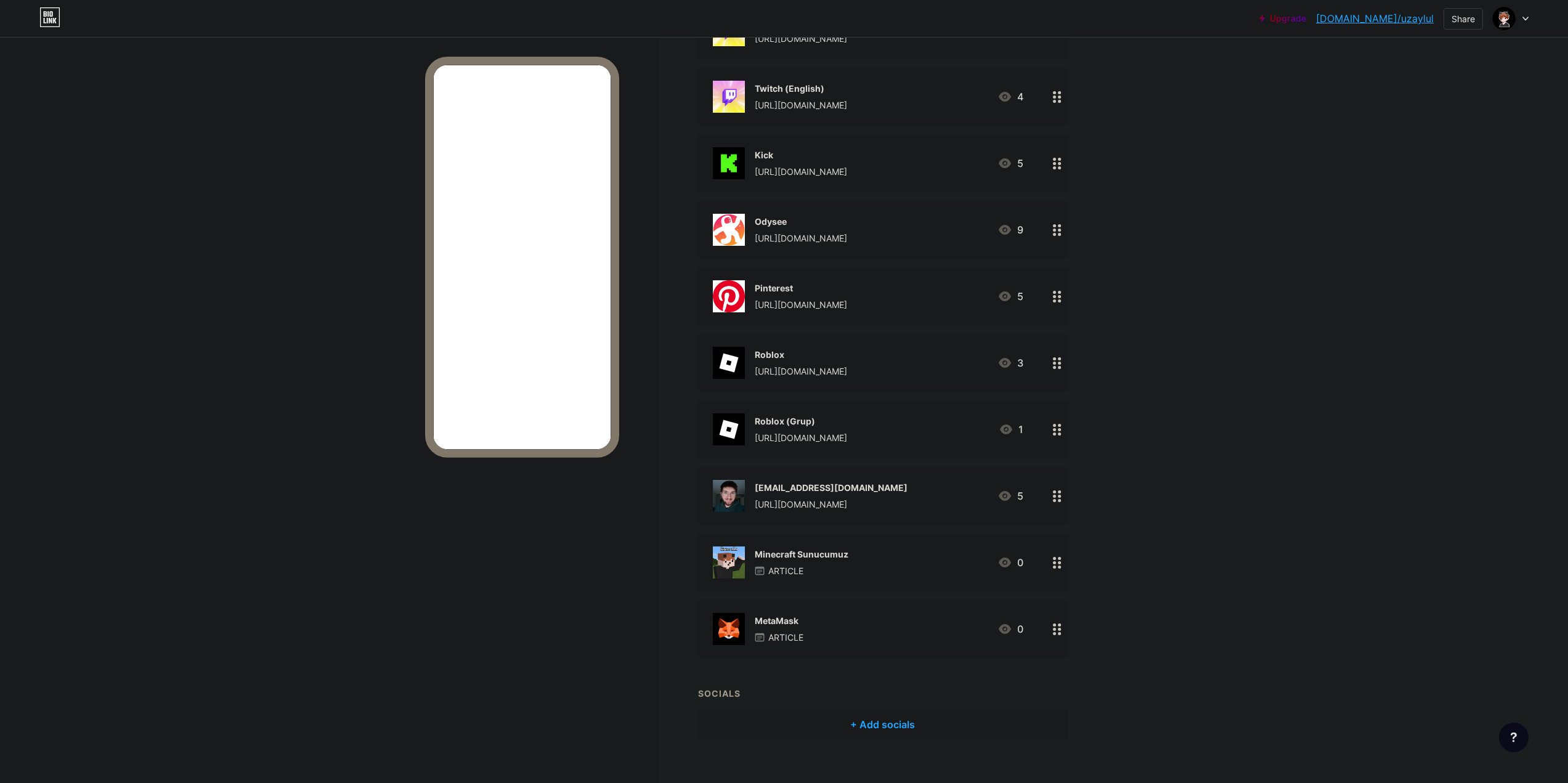
click at [845, 635] on div "MetaMask ARTICLE 0" at bounding box center [868, 629] width 311 height 32
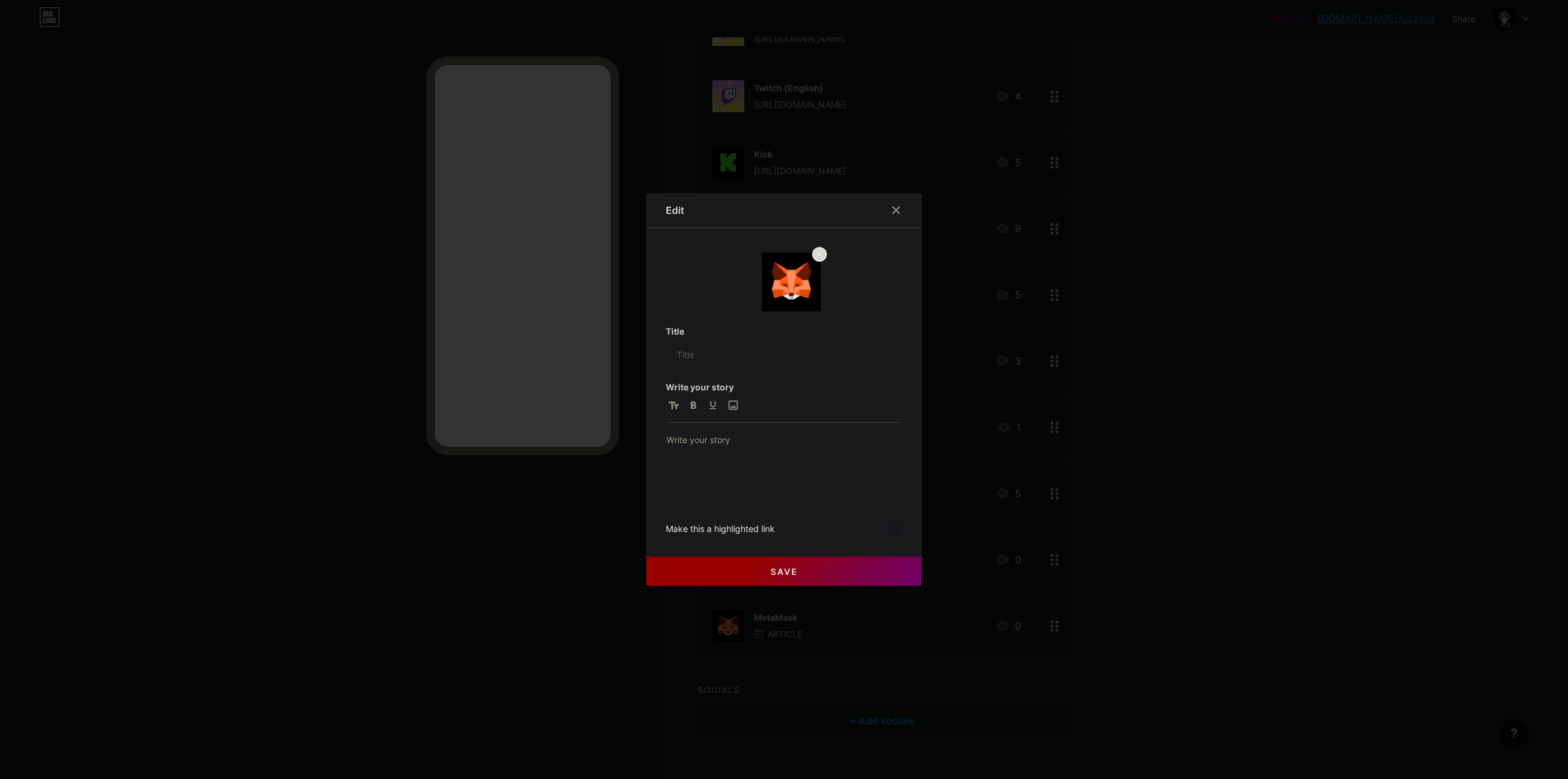
type input "MetaMask"
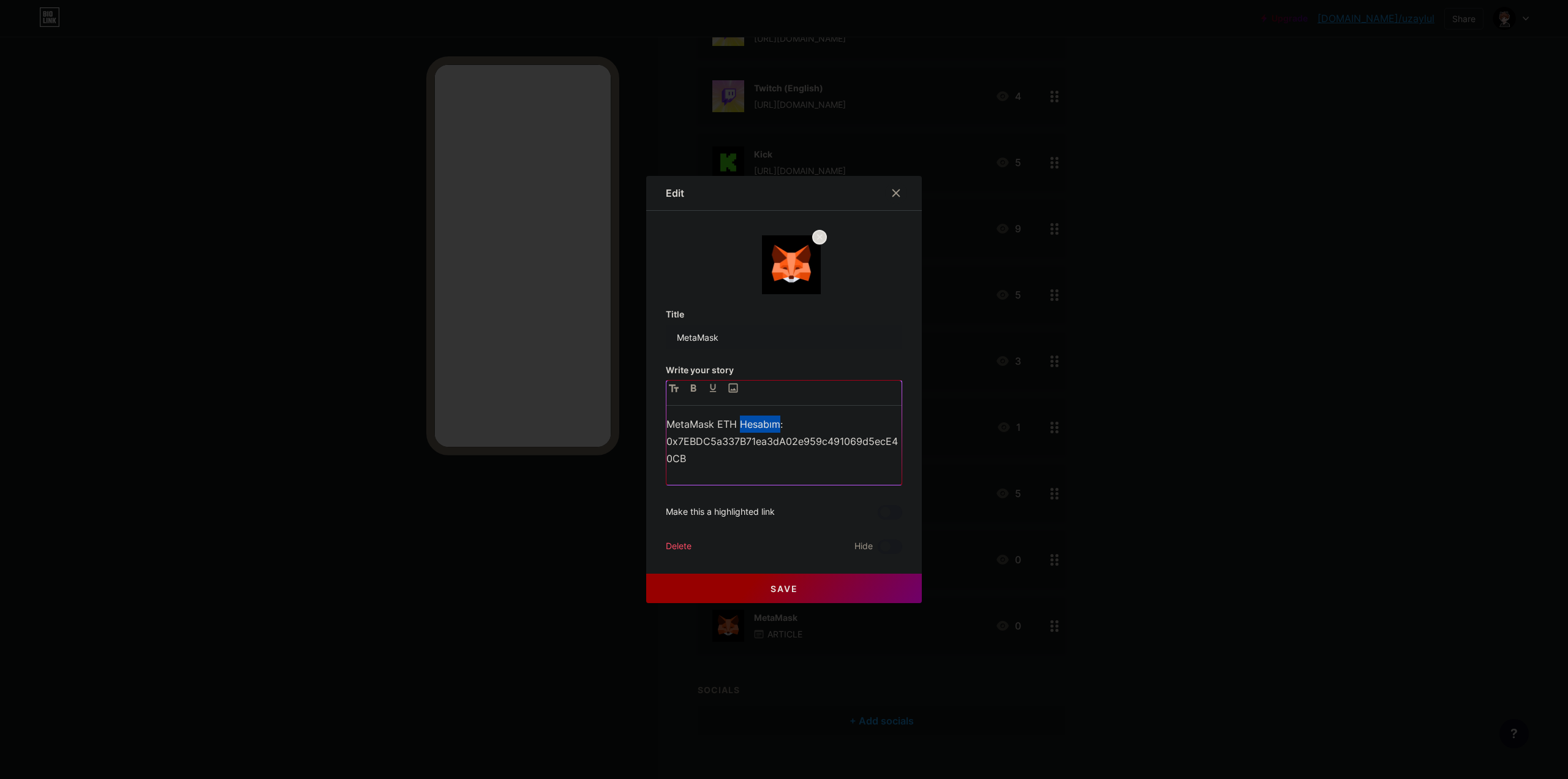
drag, startPoint x: 737, startPoint y: 425, endPoint x: 776, endPoint y: 425, distance: 39.0
click at [776, 425] on p "MetaMask ETH Hesabım: 0x7EBDC5a337B71ea3dA02e959c491069d5ecE40CB" at bounding box center [784, 441] width 235 height 51
click at [679, 592] on button "Save" at bounding box center [784, 588] width 276 height 30
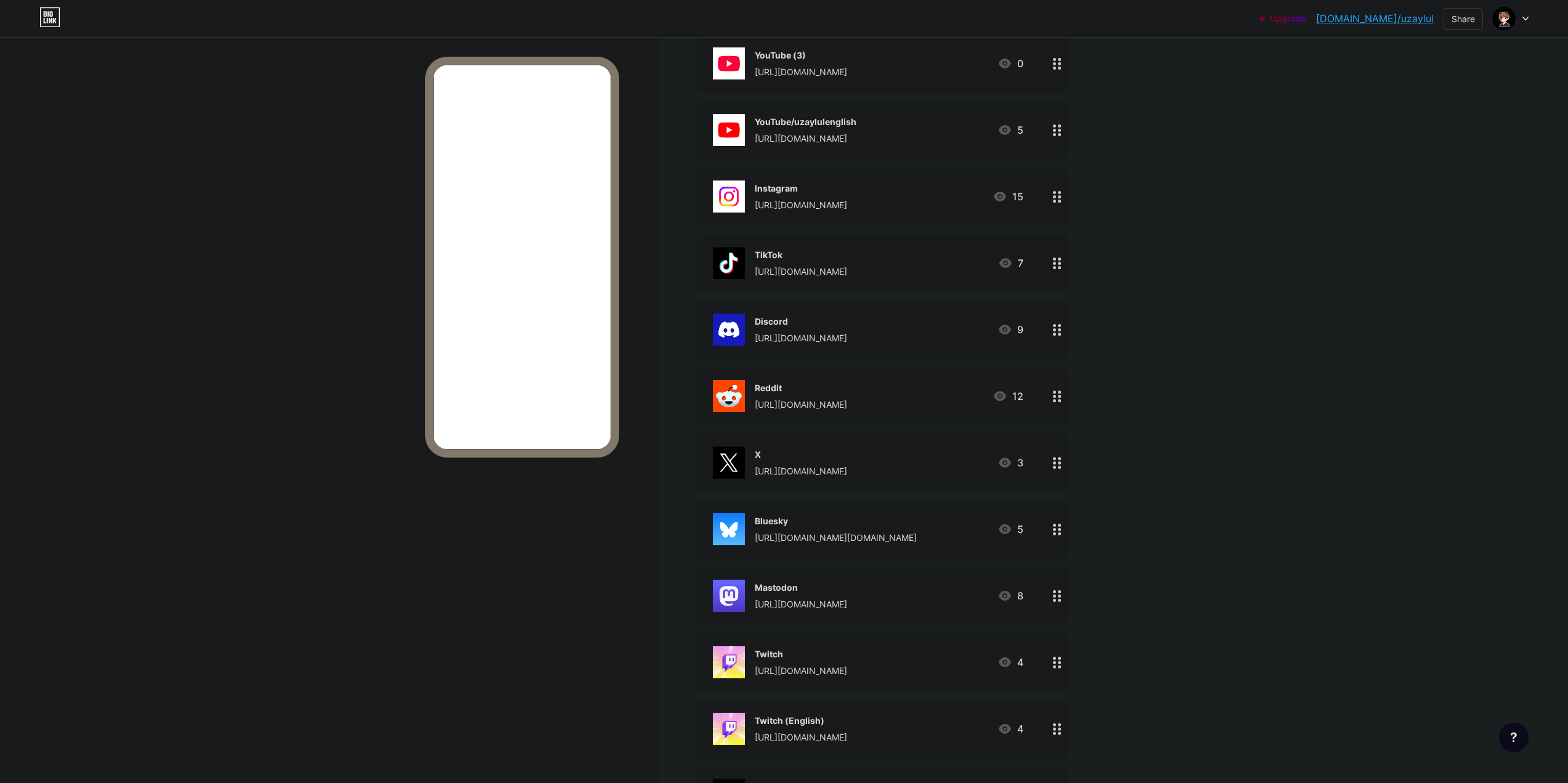
scroll to position [0, 0]
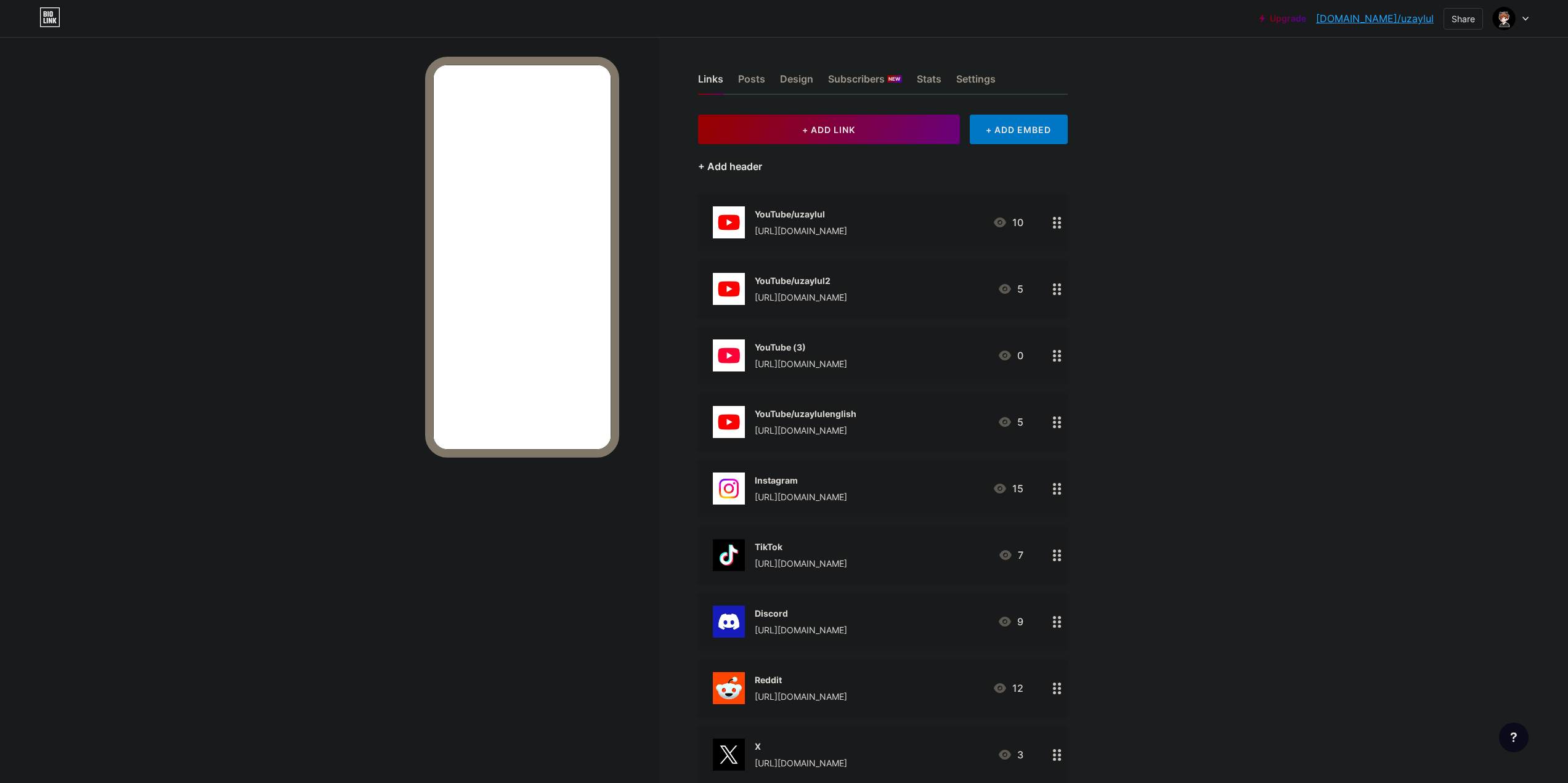
click at [753, 166] on div "+ Add header" at bounding box center [729, 166] width 64 height 14
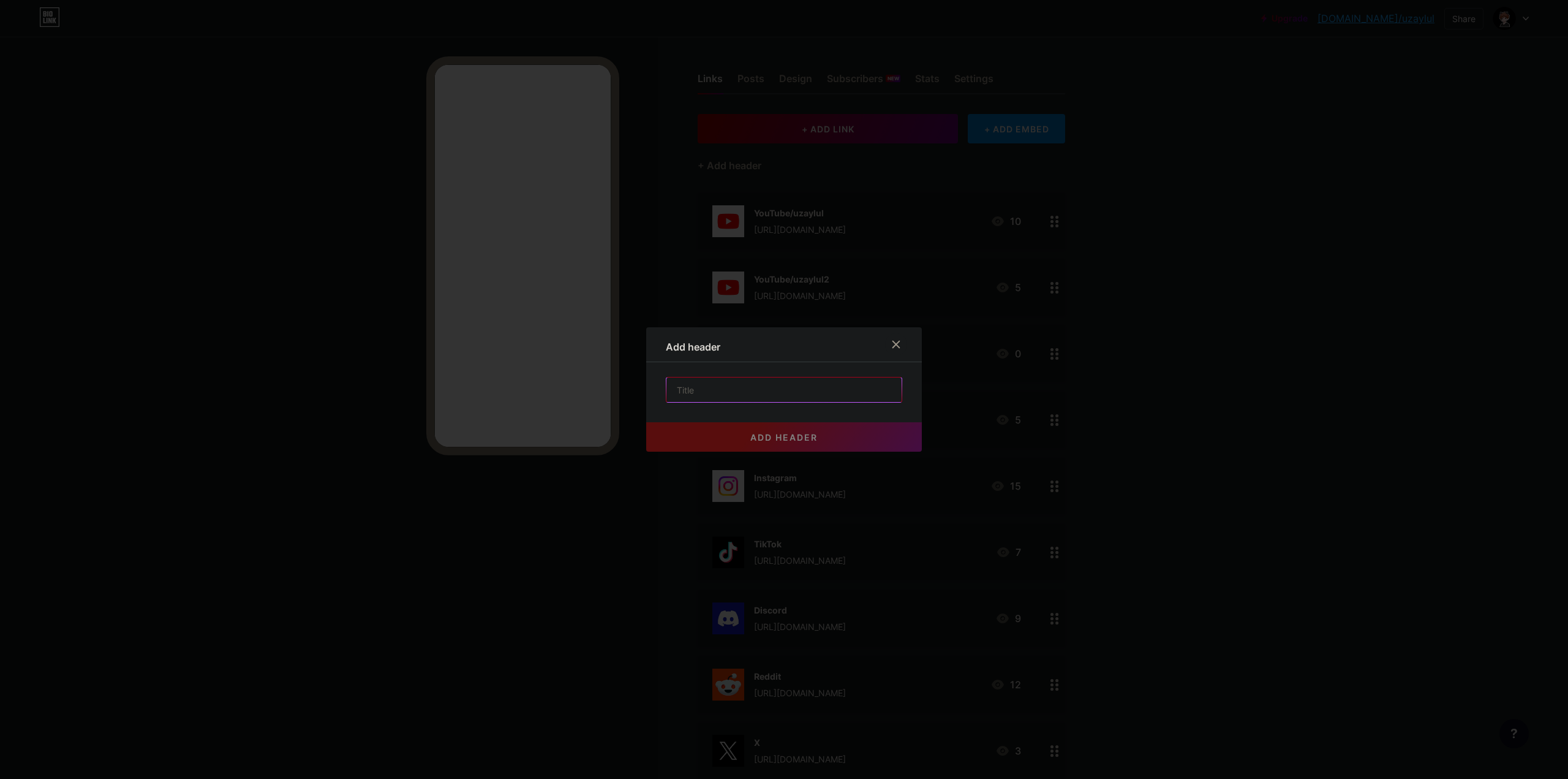
click at [742, 394] on input "text" at bounding box center [784, 390] width 235 height 24
type input "Aktif"
click at [894, 343] on icon at bounding box center [896, 344] width 10 height 10
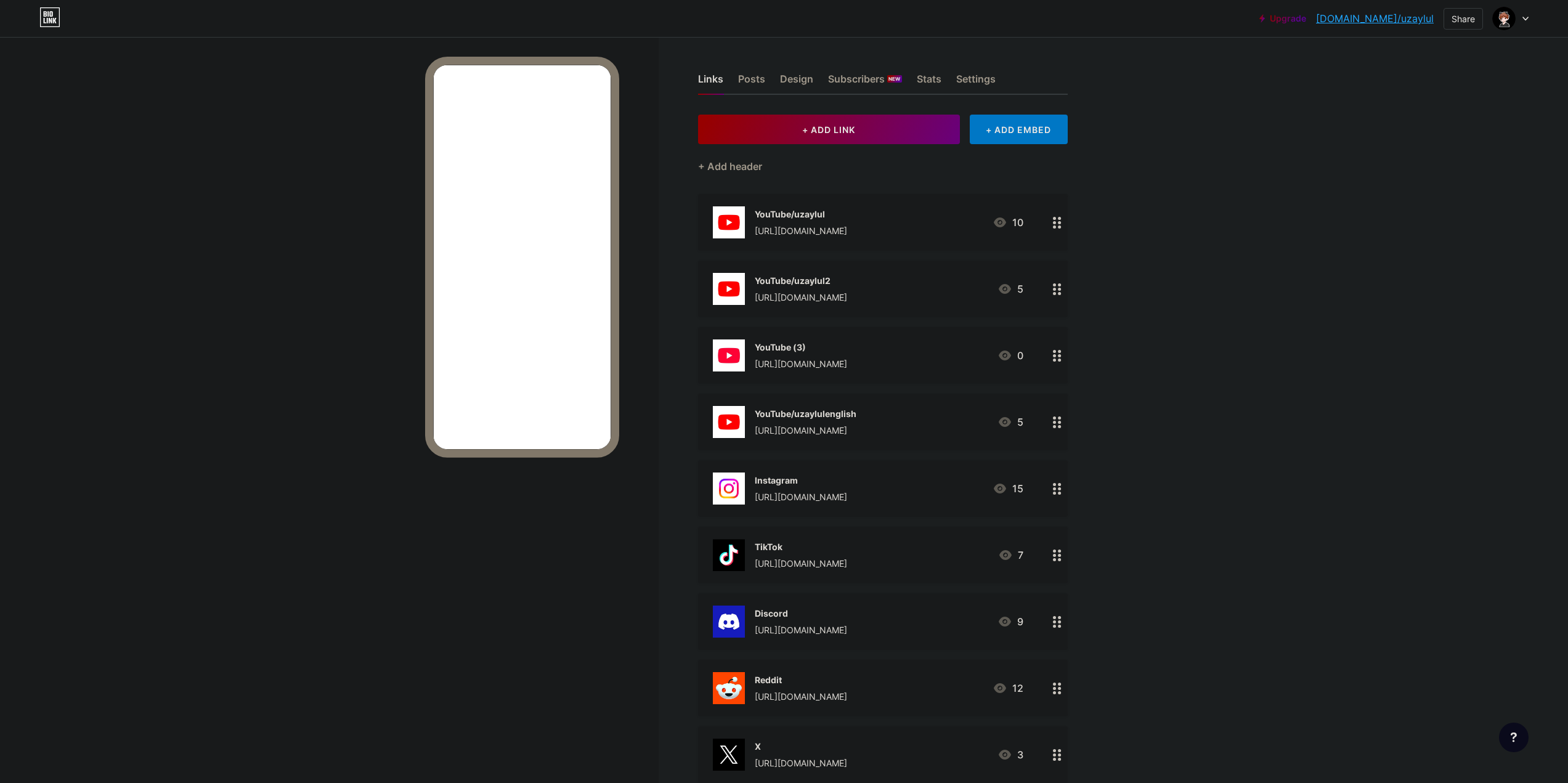
click at [782, 362] on div "[URL][DOMAIN_NAME]" at bounding box center [800, 364] width 93 height 13
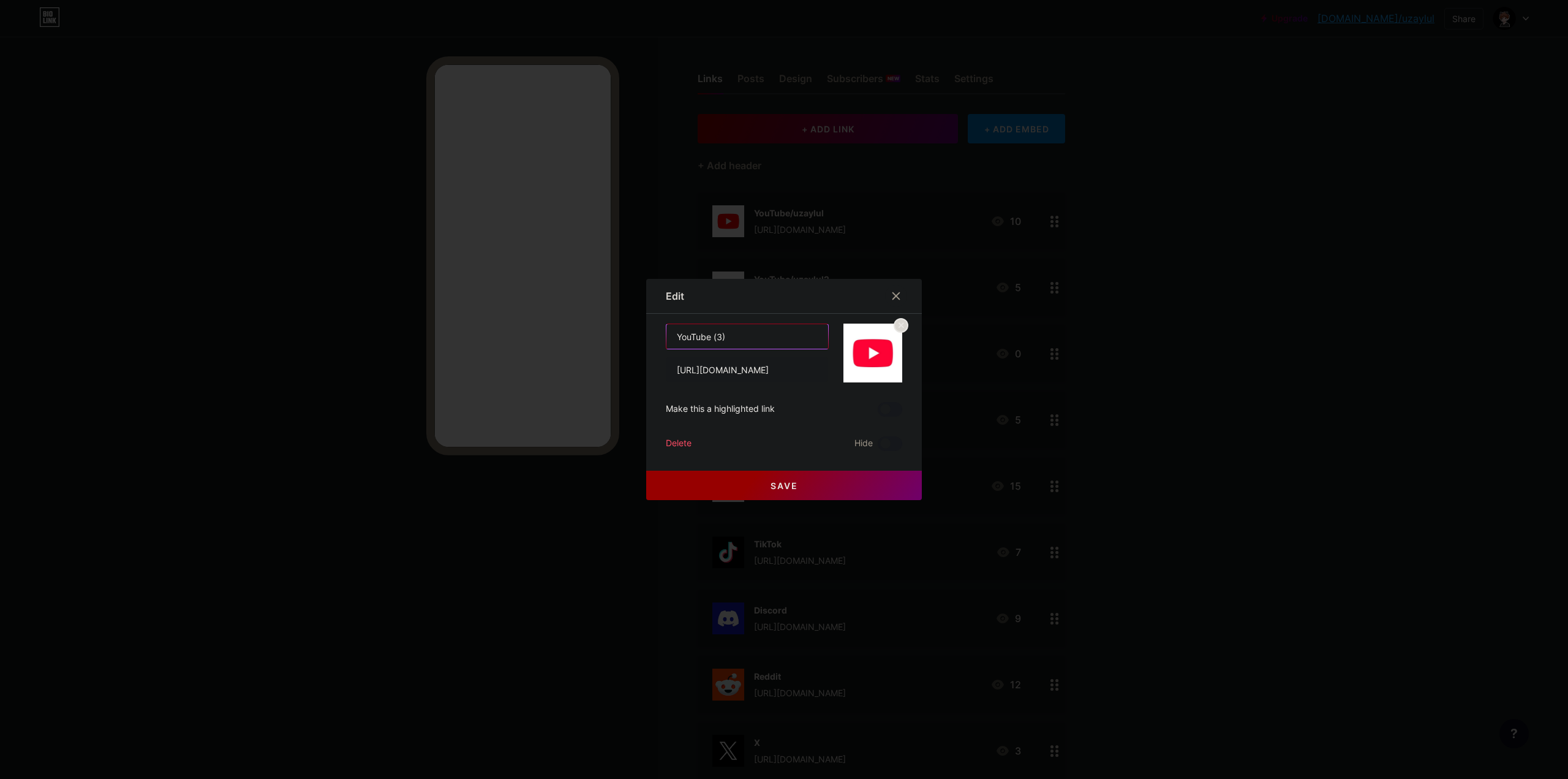
drag, startPoint x: 706, startPoint y: 337, endPoint x: 807, endPoint y: 338, distance: 101.0
click at [806, 338] on input "YouTube (3)" at bounding box center [747, 336] width 162 height 24
type input "YouTube/onurcelikyt"
click at [794, 490] on button "Save" at bounding box center [784, 485] width 276 height 30
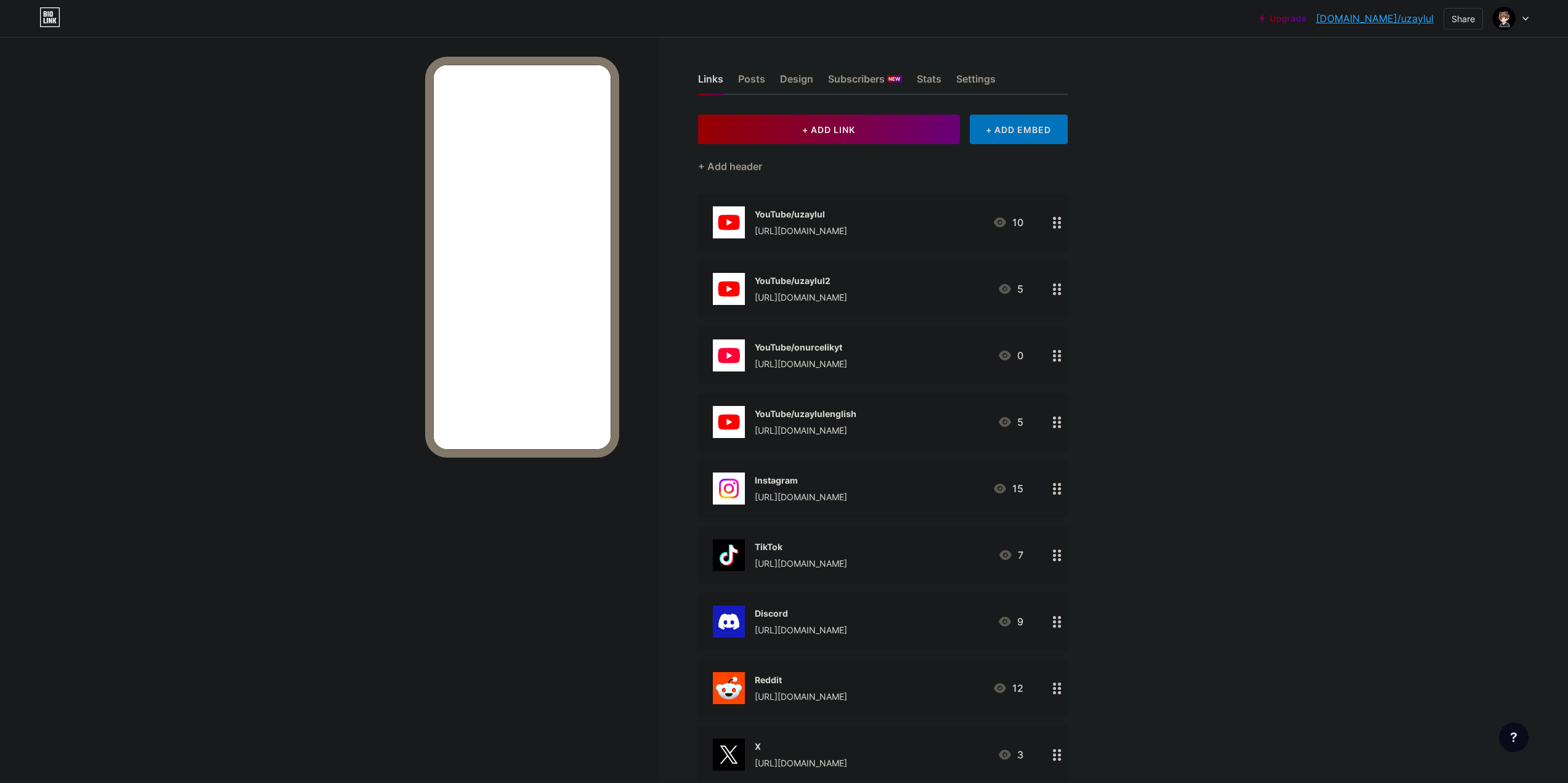
click at [1062, 124] on div "+ ADD EMBED" at bounding box center [1018, 129] width 98 height 30
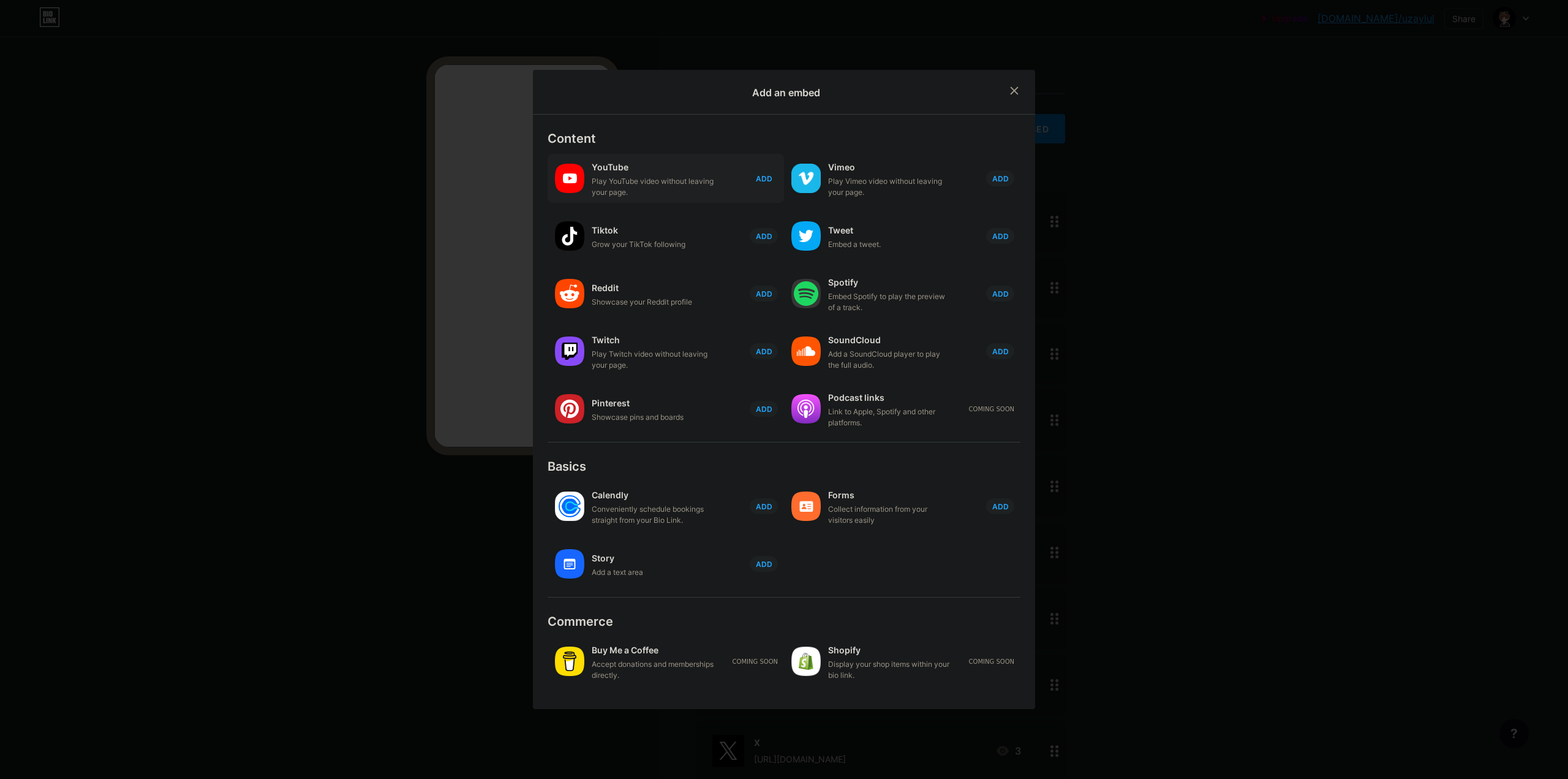
click at [717, 182] on div "YouTube Play YouTube video without leaving your page. ADD" at bounding box center [687, 178] width 192 height 39
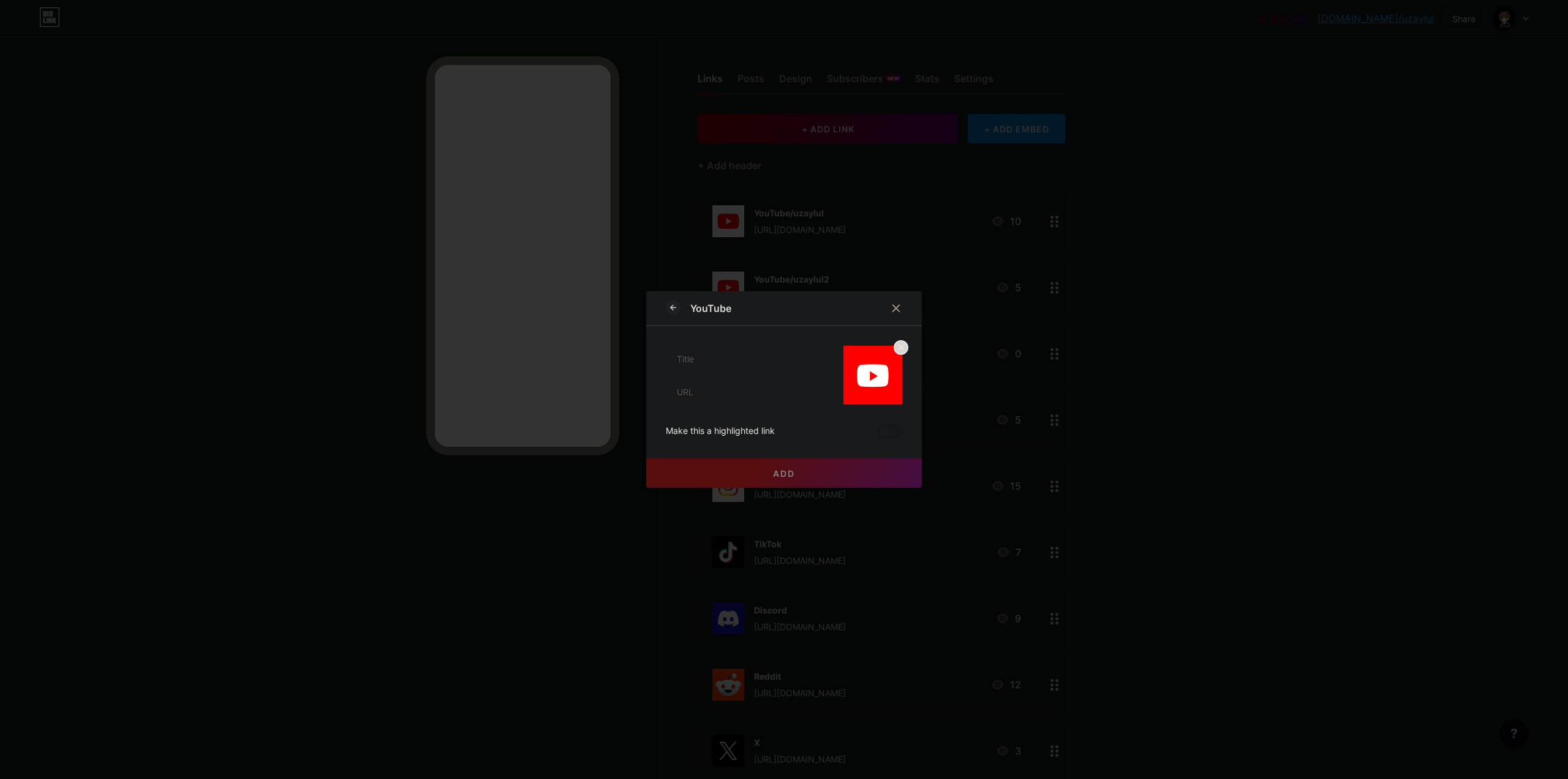
click at [891, 307] on icon at bounding box center [896, 308] width 10 height 10
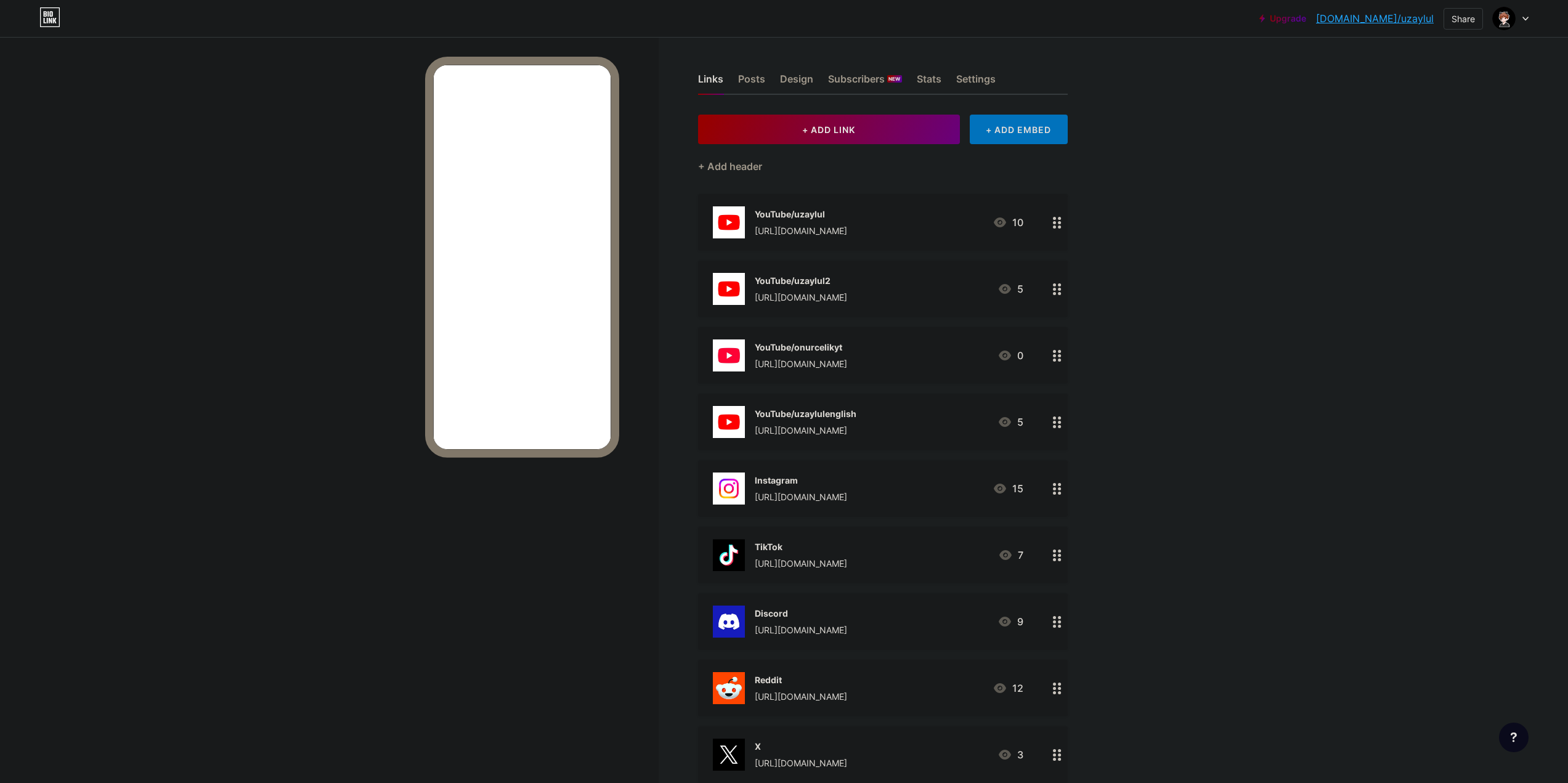
click at [1022, 115] on div "+ ADD EMBED" at bounding box center [1018, 129] width 98 height 30
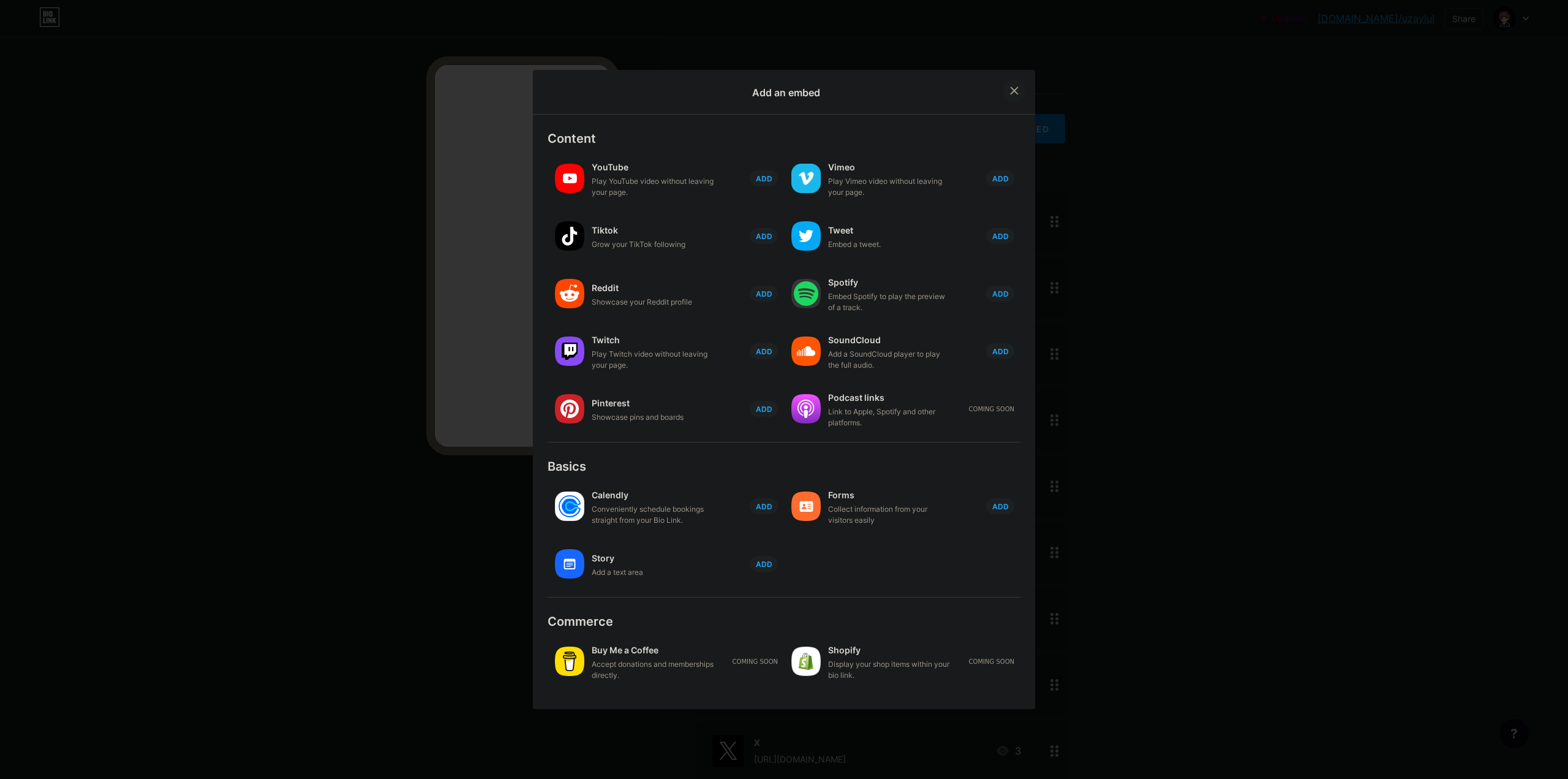
click at [1010, 93] on icon at bounding box center [1014, 90] width 10 height 10
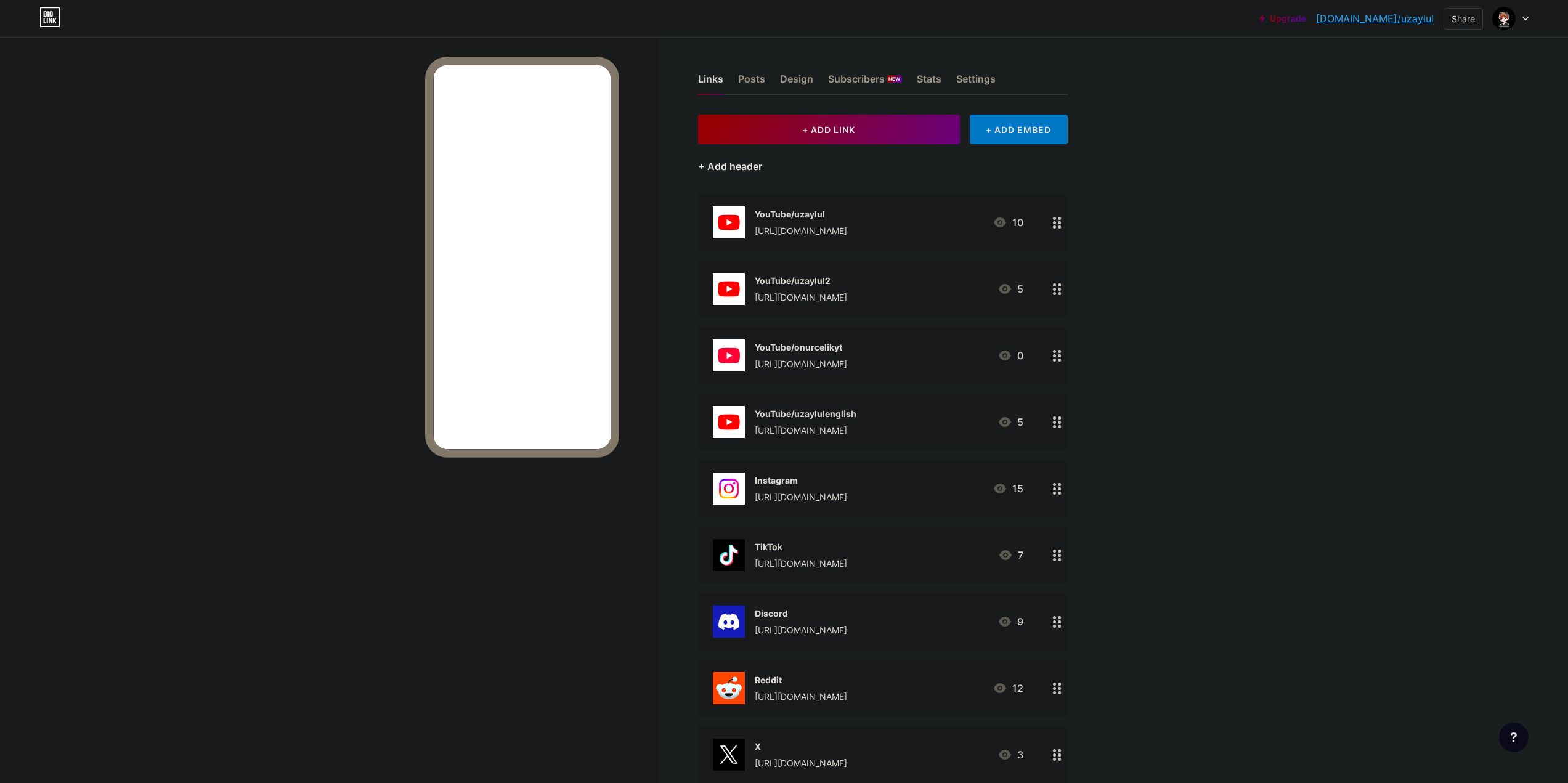
click at [723, 163] on div "+ Add header" at bounding box center [729, 166] width 64 height 14
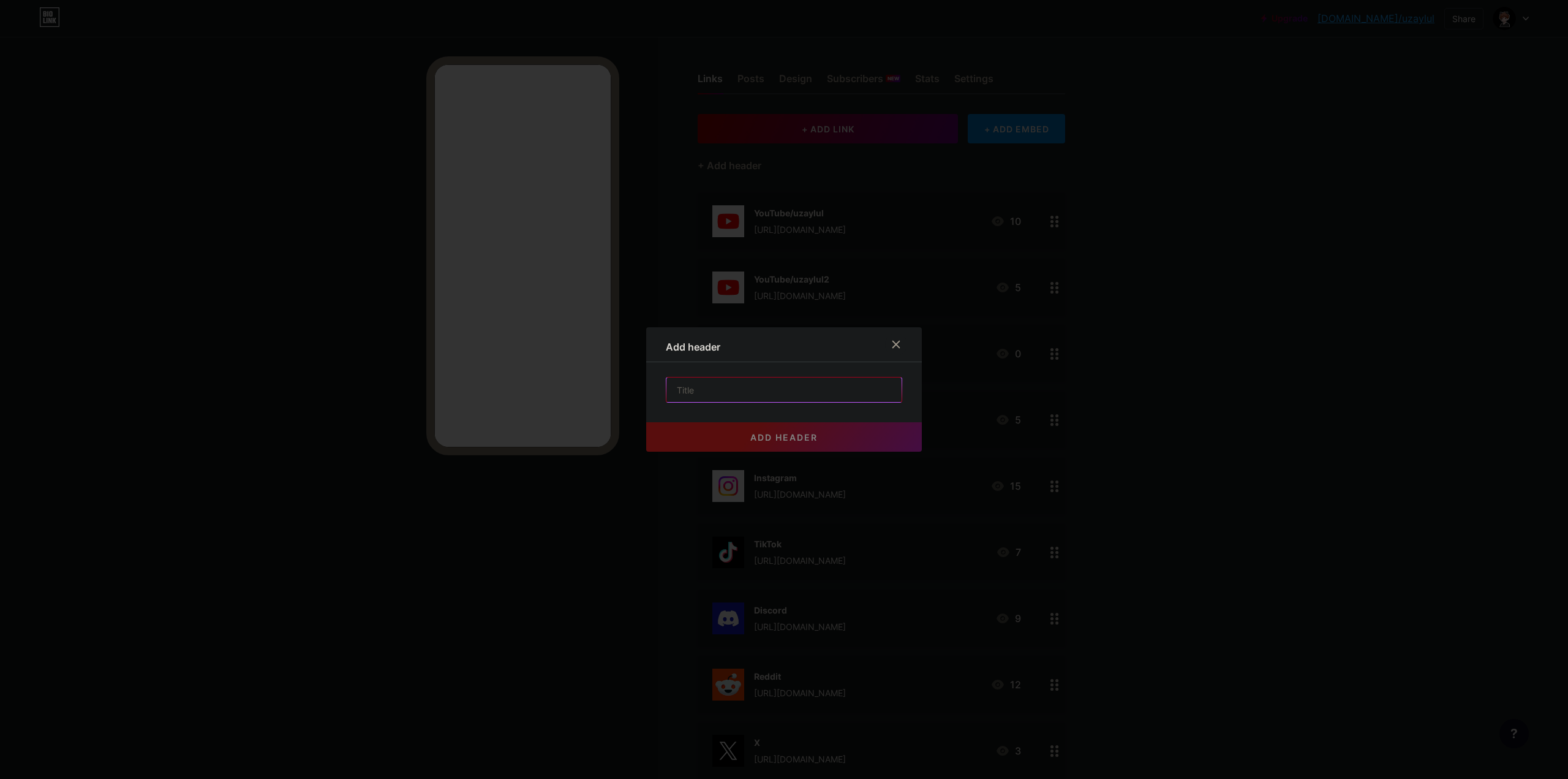
drag, startPoint x: 709, startPoint y: 393, endPoint x: 716, endPoint y: 393, distance: 7.0
click at [709, 393] on input "text" at bounding box center [784, 390] width 235 height 24
type input "YouTube"
click at [894, 347] on icon at bounding box center [896, 344] width 10 height 10
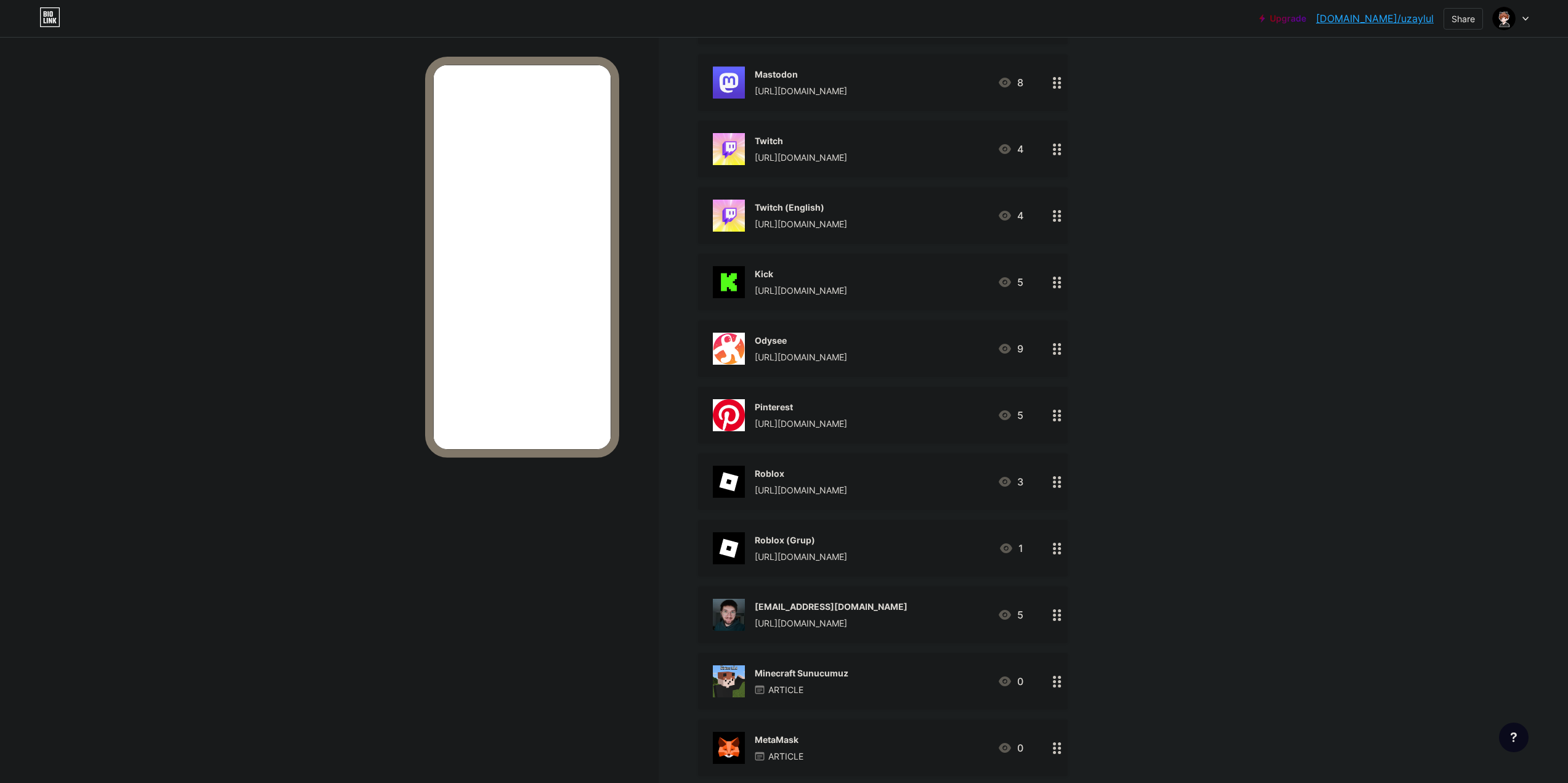
scroll to position [941, 0]
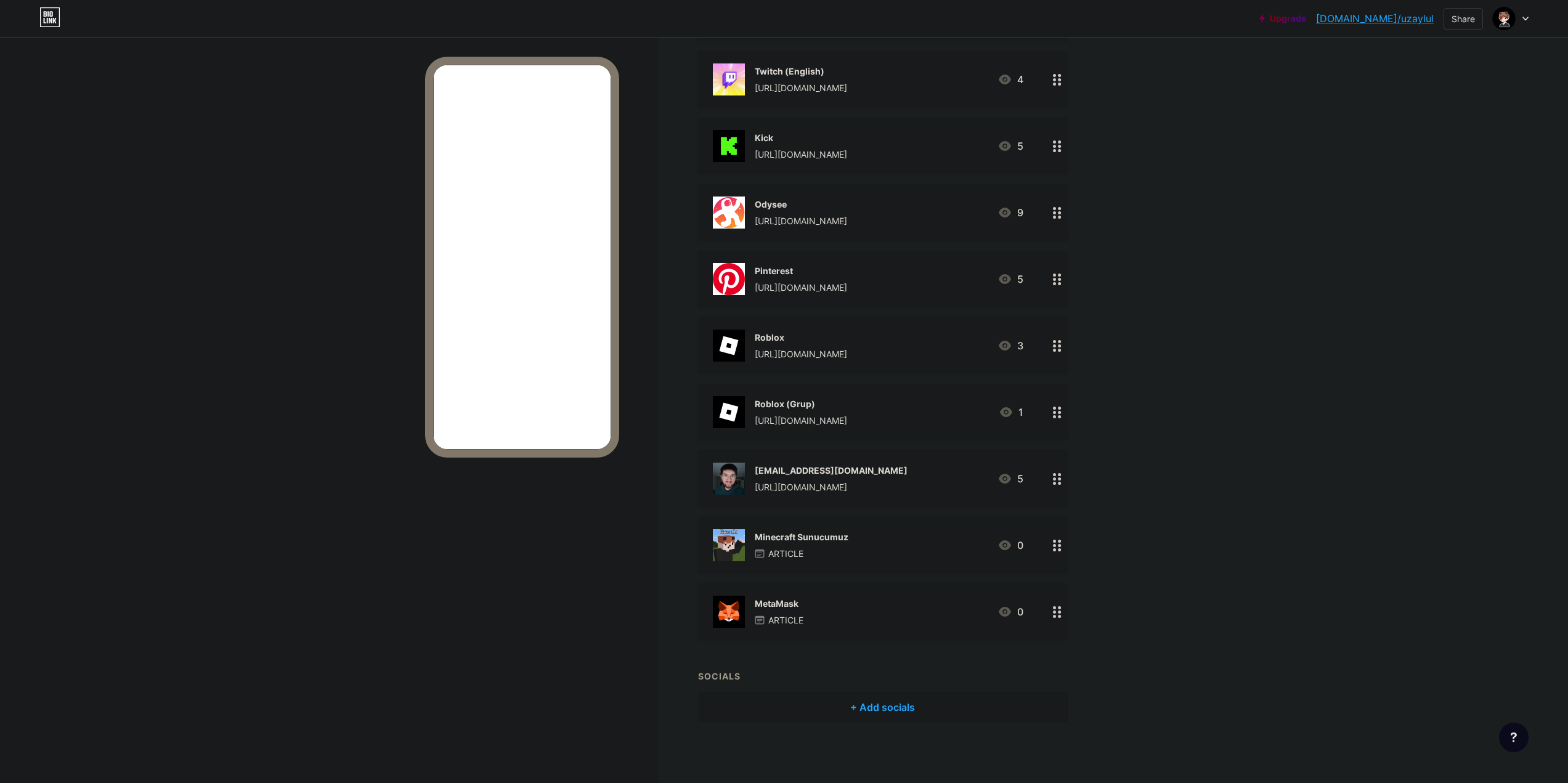
click at [887, 700] on div "+ Add socials" at bounding box center [882, 706] width 370 height 30
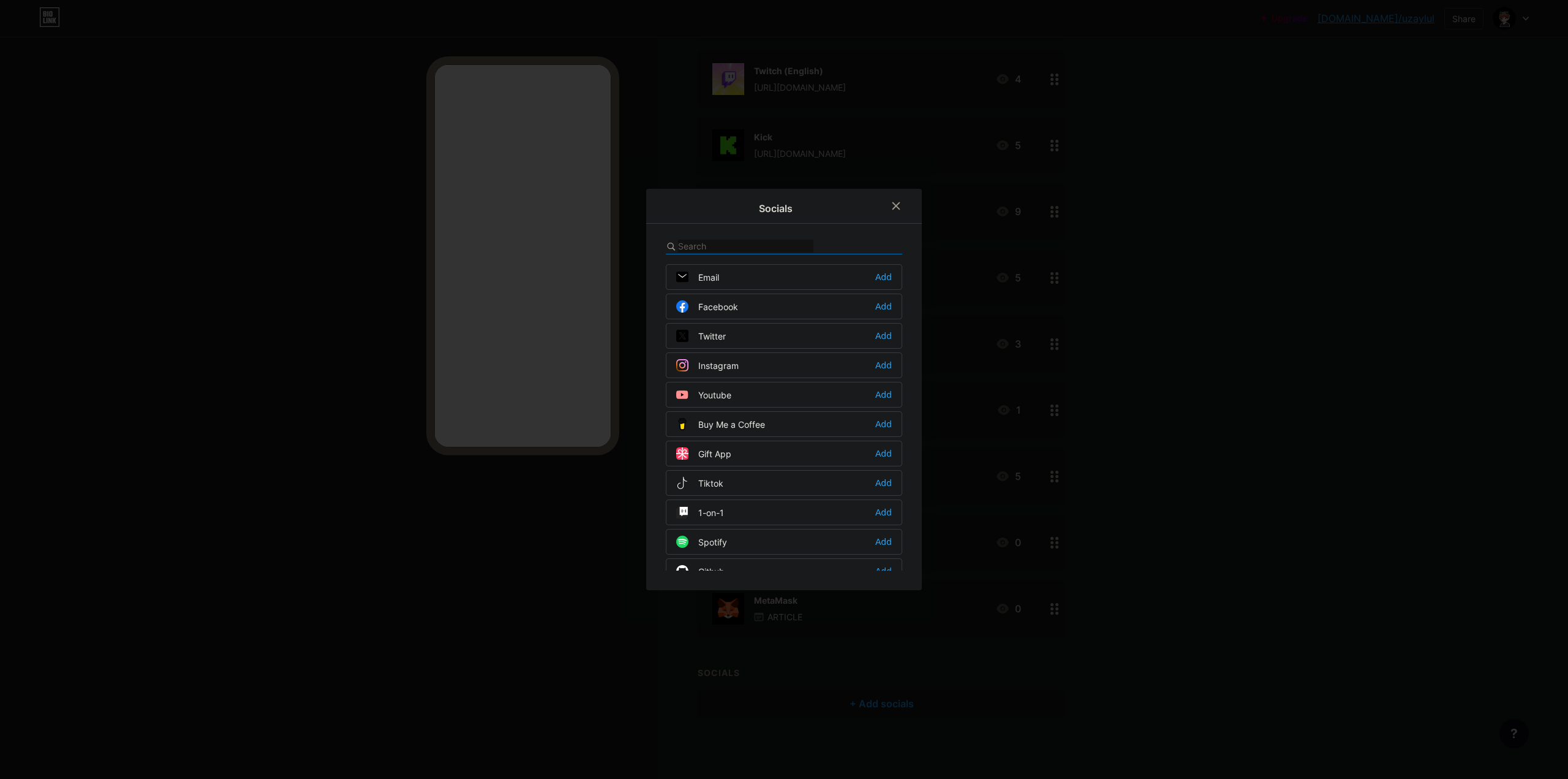
click at [738, 368] on div "Instagram Add" at bounding box center [784, 364] width 236 height 26
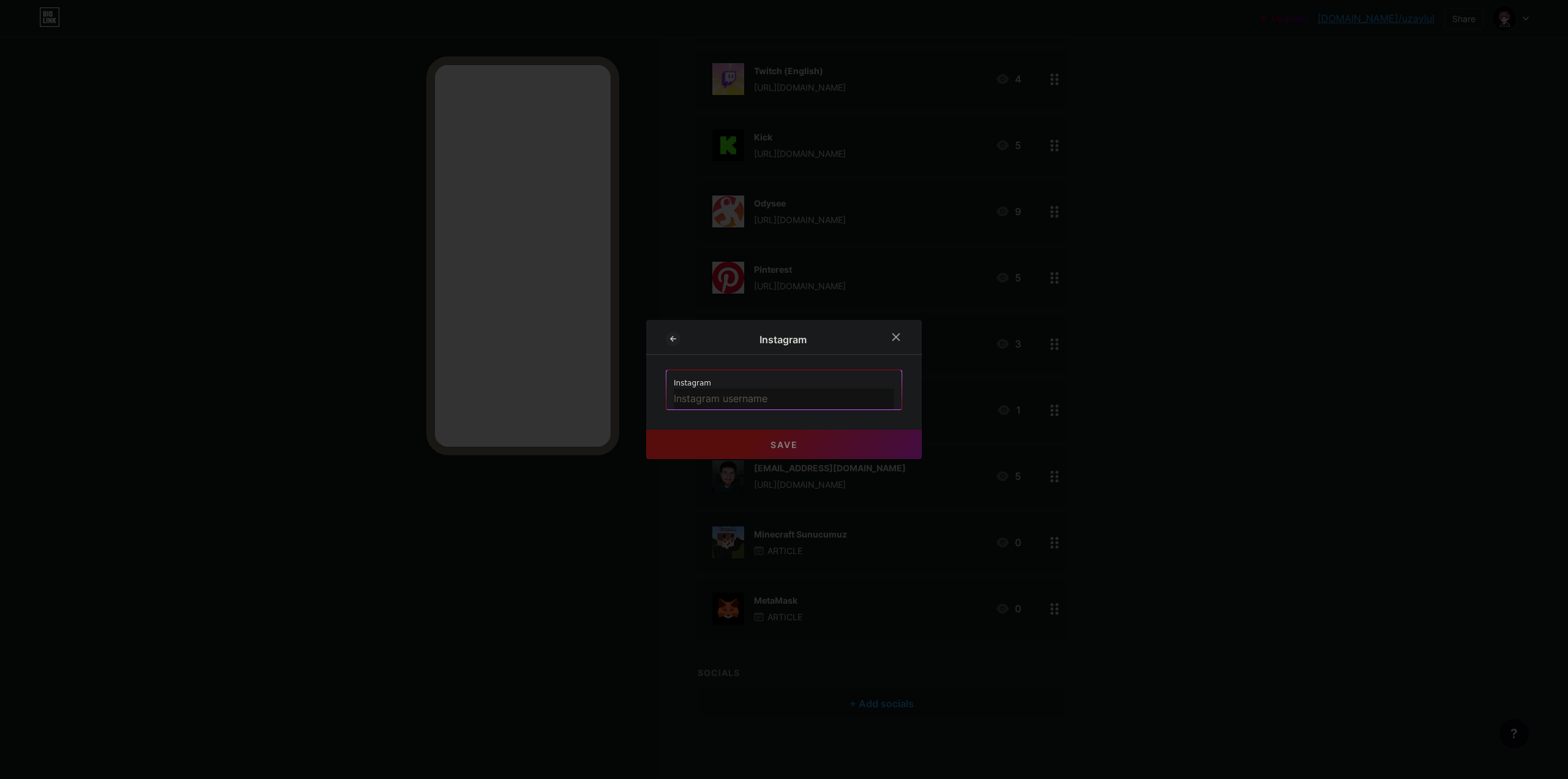
click at [737, 401] on input "text" at bounding box center [784, 398] width 220 height 21
click at [779, 433] on div "Instagram Instagram @uzaylul Please enter a valid Instagram username. Save" at bounding box center [784, 390] width 276 height 158
drag, startPoint x: 669, startPoint y: 393, endPoint x: 659, endPoint y: 393, distance: 10.0
click at [659, 393] on div "Instagram Instagram @uzaylul Please enter a valid Instagram username. Save" at bounding box center [784, 390] width 276 height 158
click at [751, 441] on button "Save" at bounding box center [784, 444] width 276 height 30
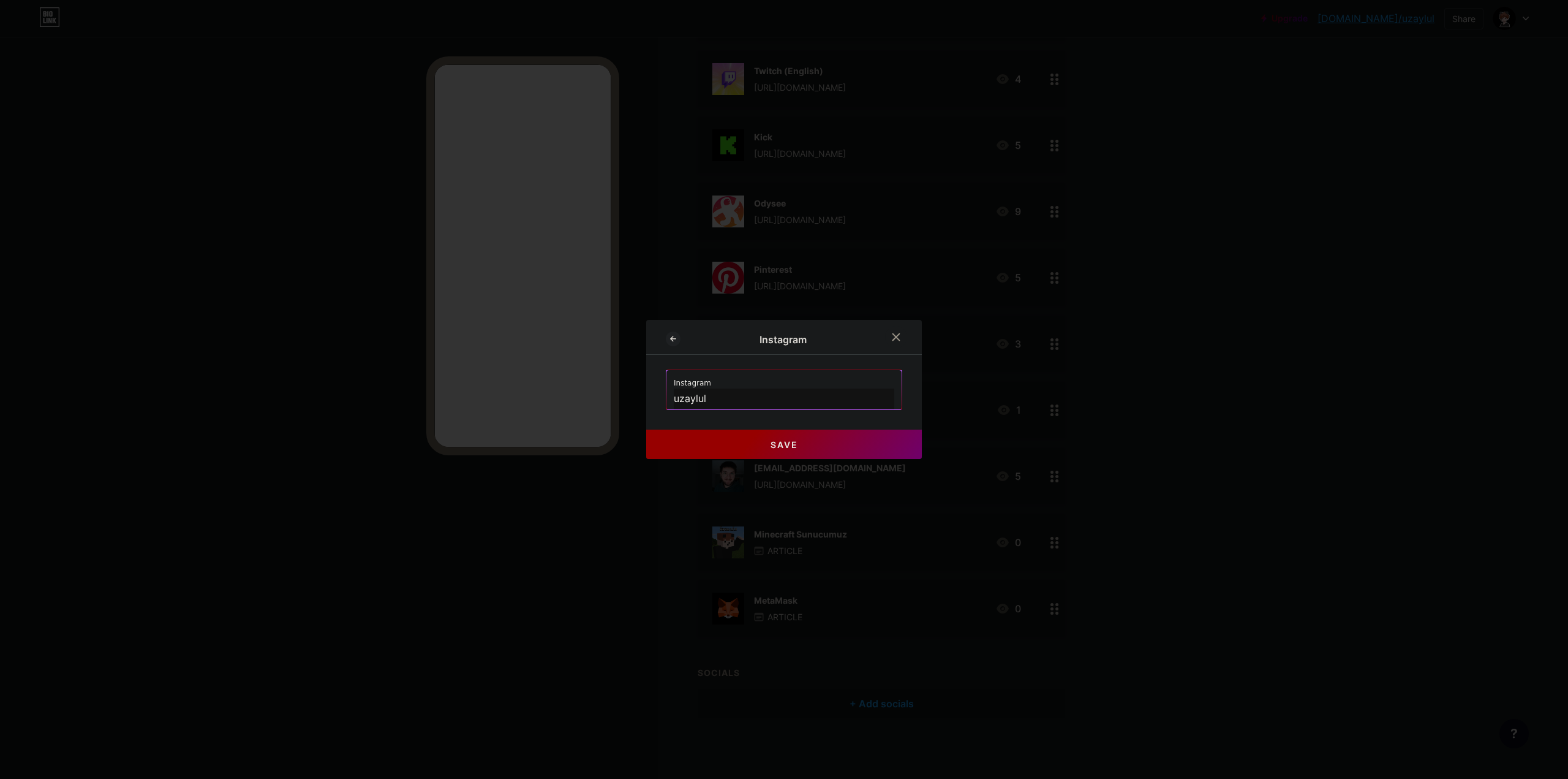
type input "[URL][DOMAIN_NAME]"
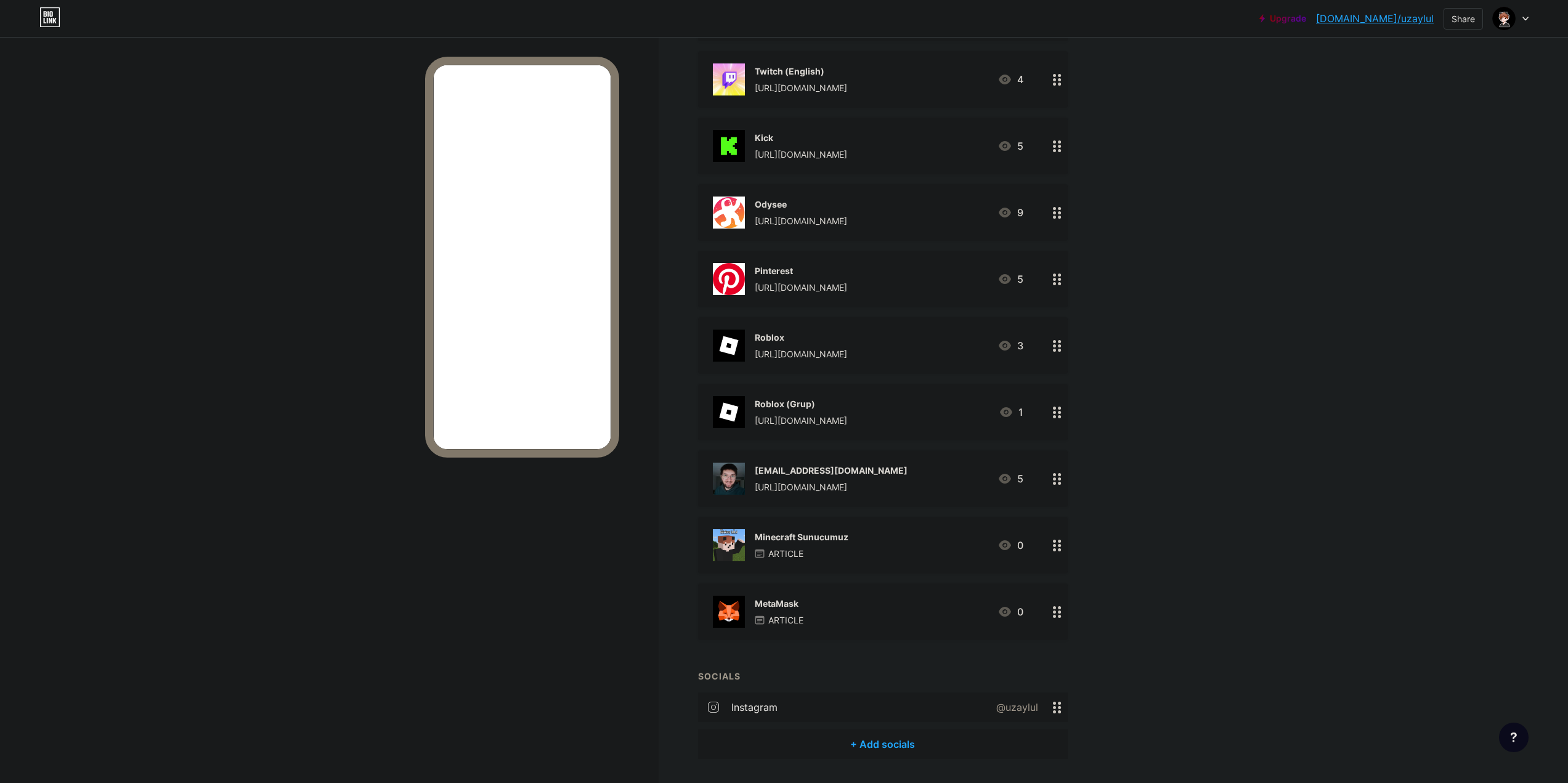
click at [872, 741] on div "+ Add socials" at bounding box center [882, 743] width 370 height 30
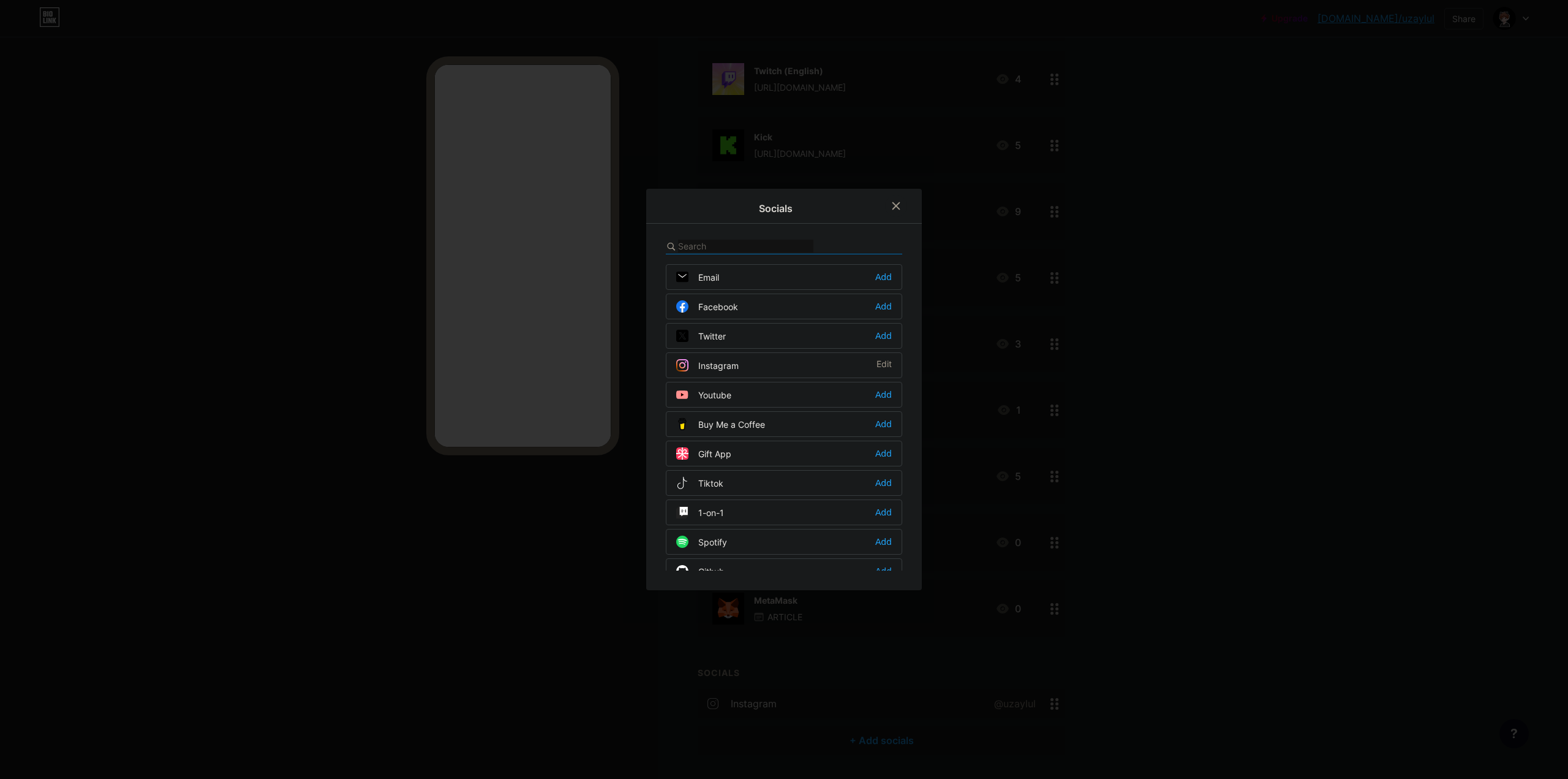
click at [729, 484] on div "Tiktok Add" at bounding box center [784, 483] width 236 height 26
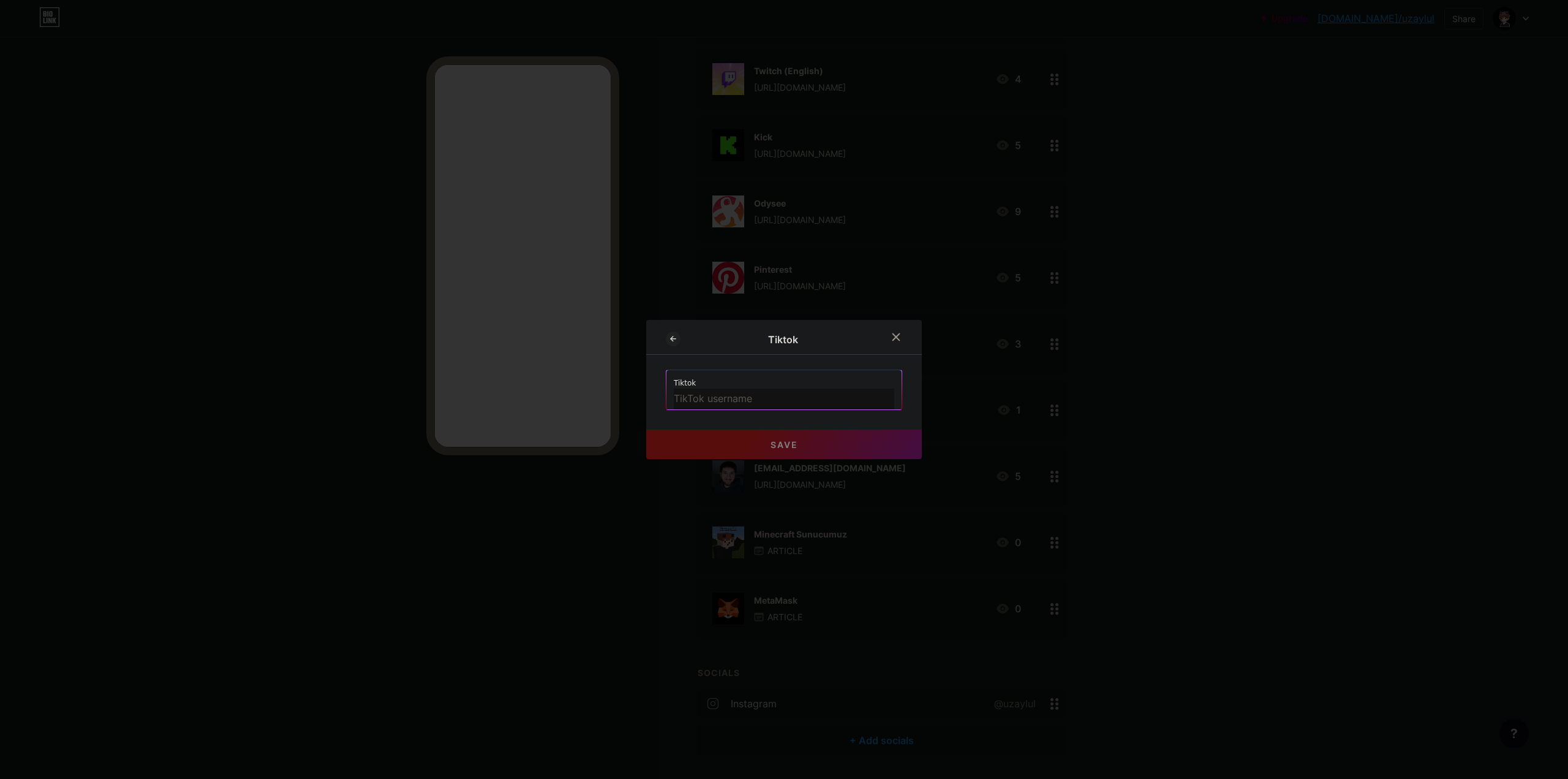
click at [728, 398] on input "text" at bounding box center [784, 398] width 220 height 21
click at [754, 453] on button "Save" at bounding box center [784, 444] width 276 height 30
type input "[URL][DOMAIN_NAME]"
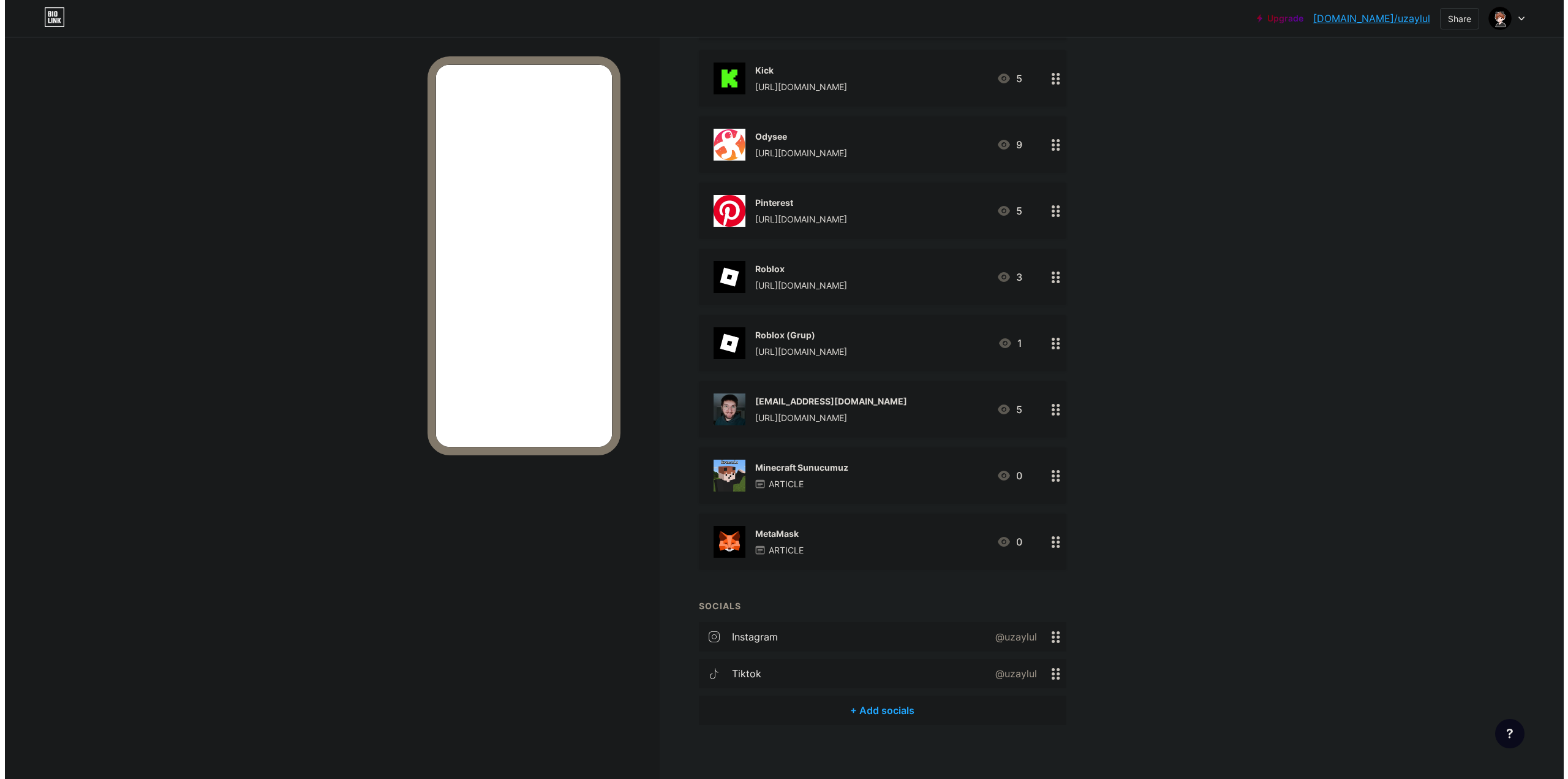
scroll to position [1010, 0]
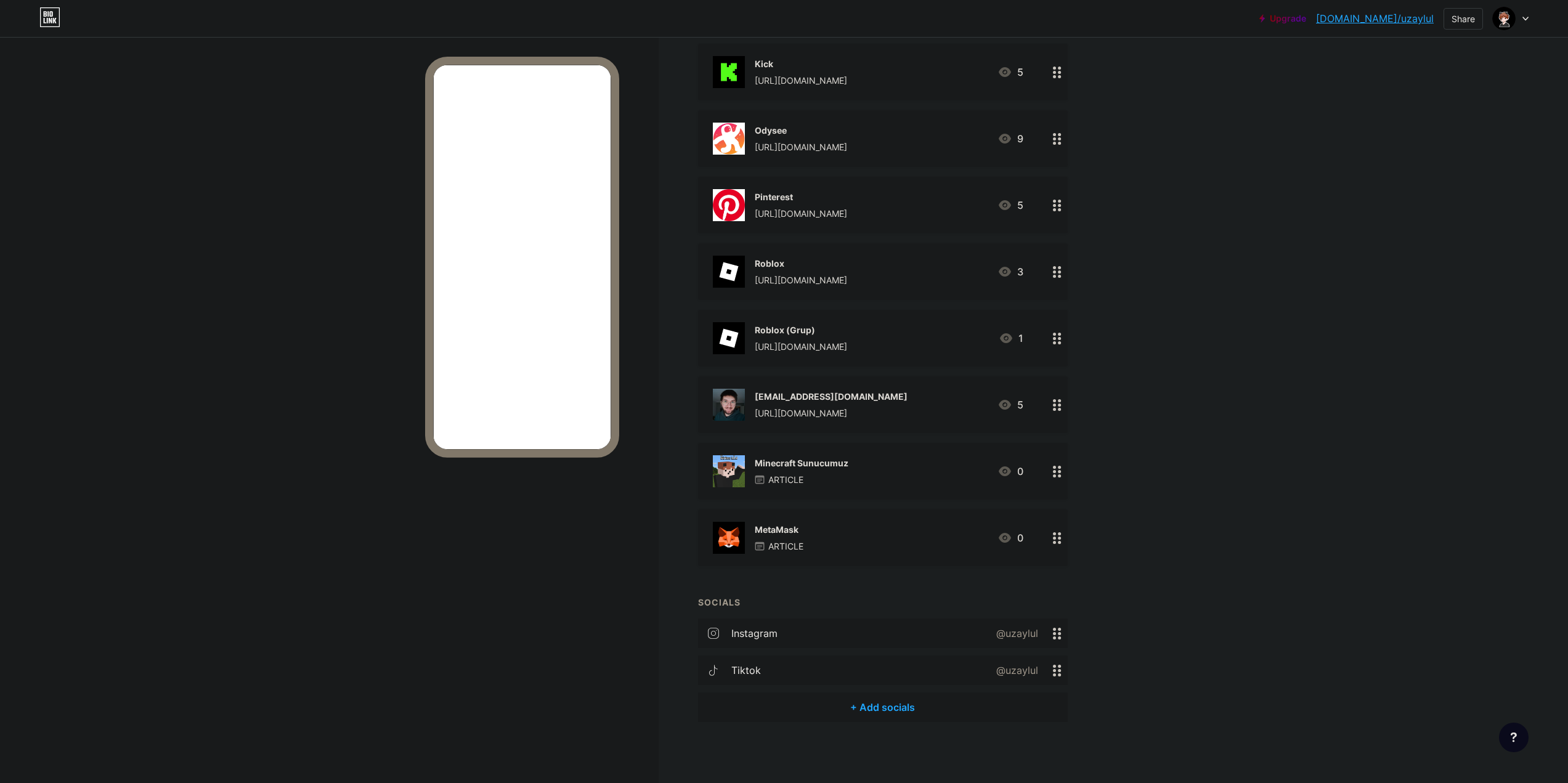
click at [840, 708] on div "+ Add socials" at bounding box center [882, 706] width 370 height 30
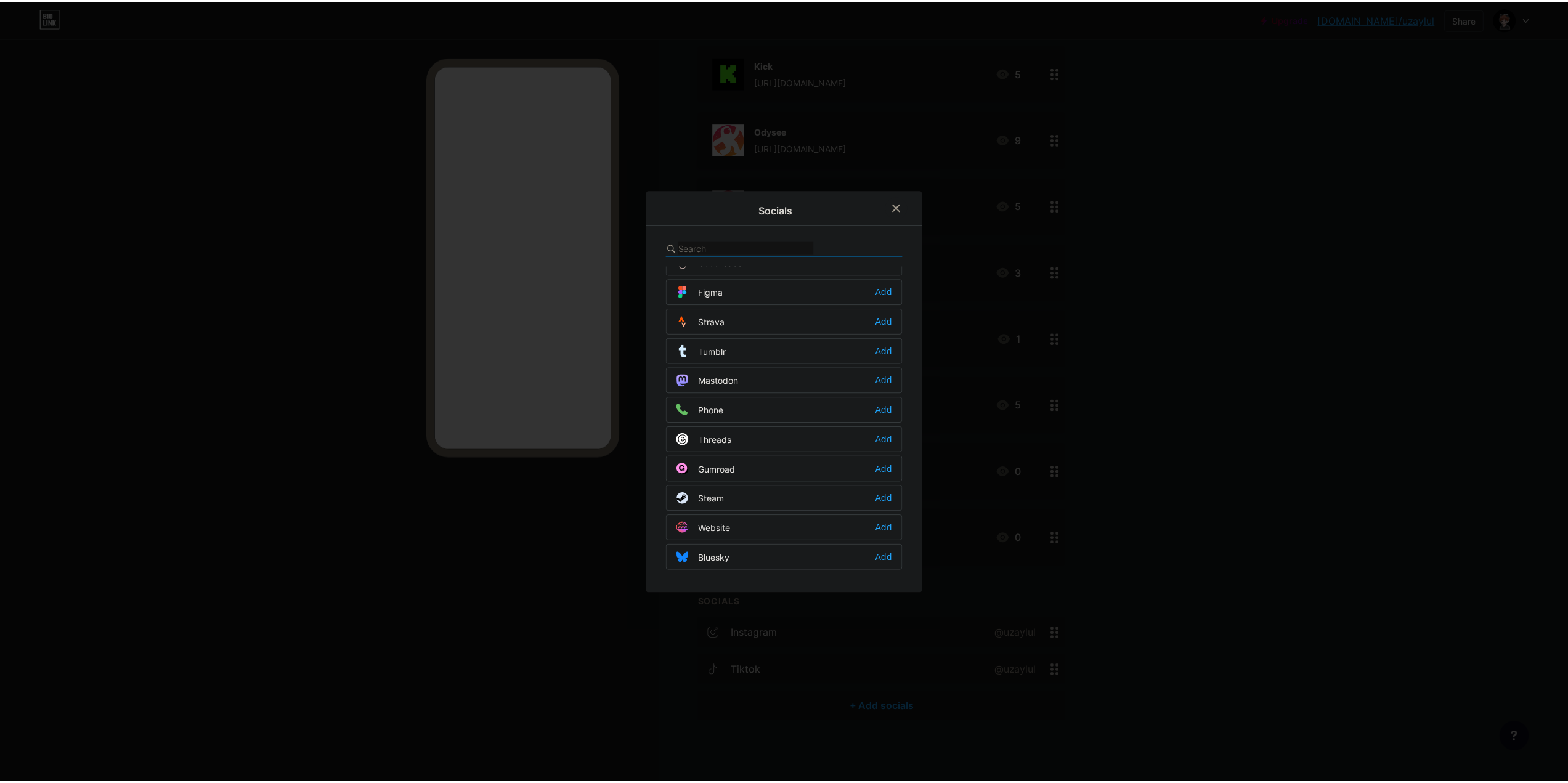
scroll to position [1111, 0]
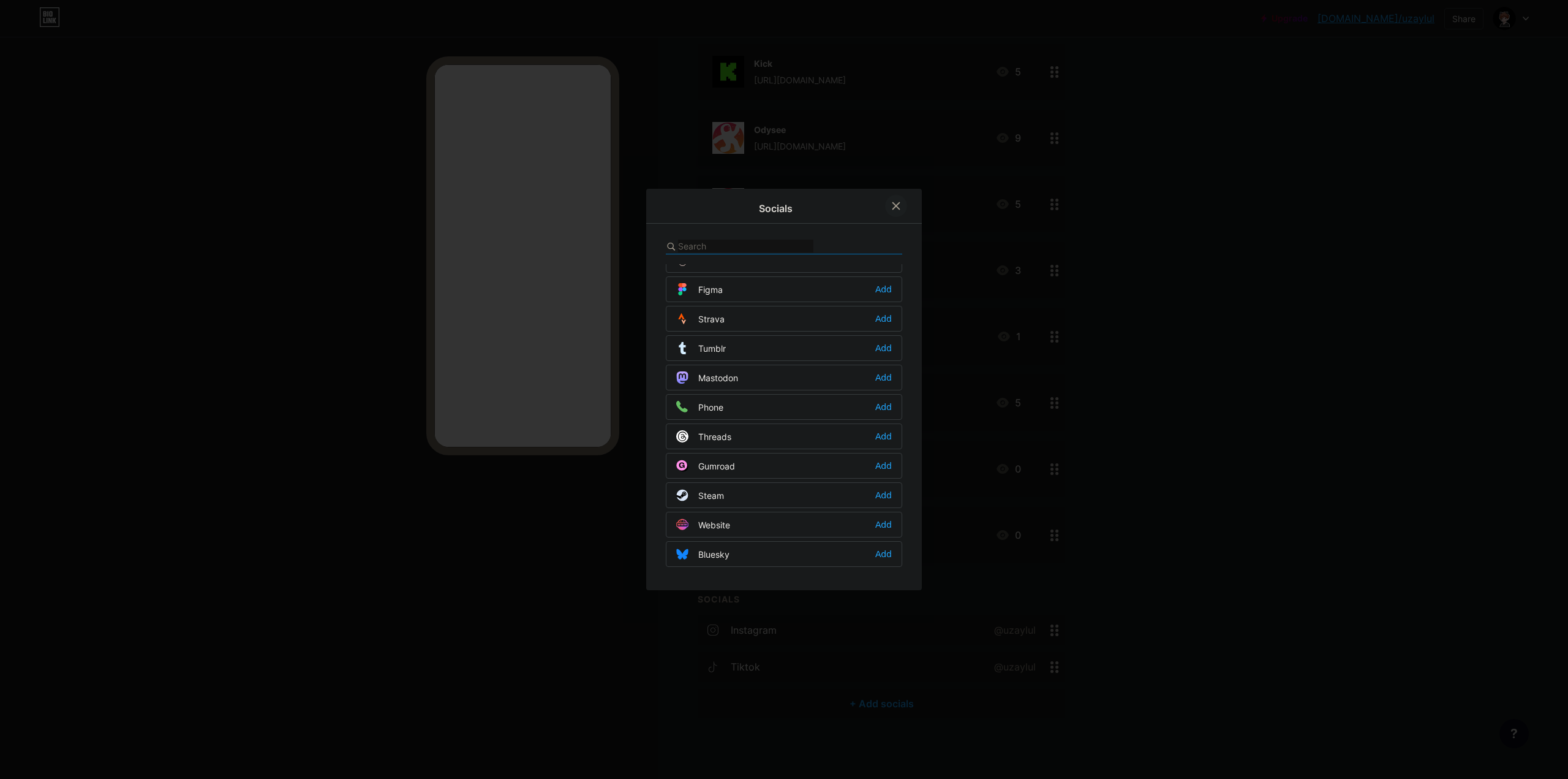
click at [891, 207] on icon at bounding box center [896, 205] width 10 height 10
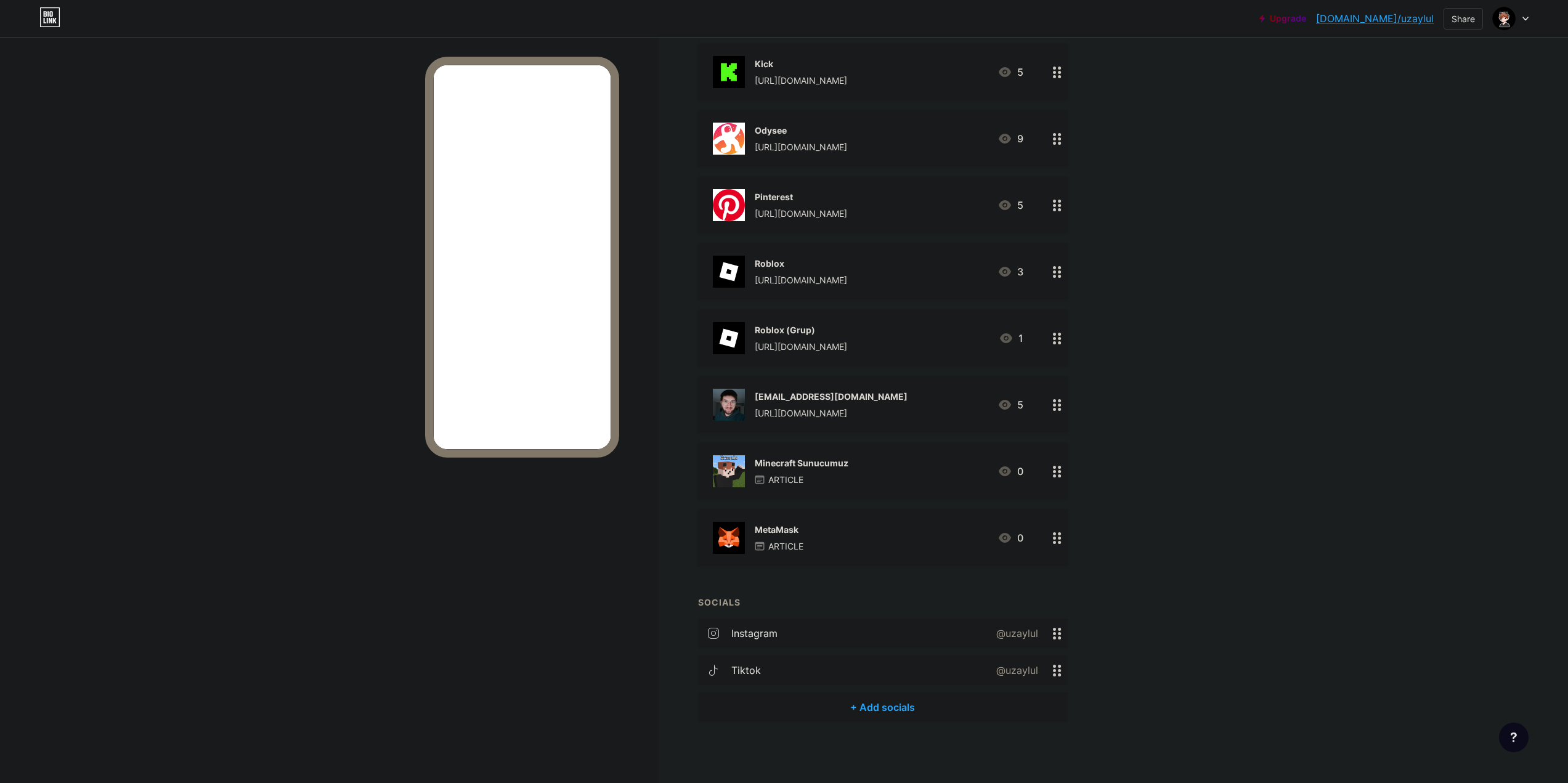
click at [814, 632] on div "instagram @uzaylul" at bounding box center [882, 633] width 370 height 30
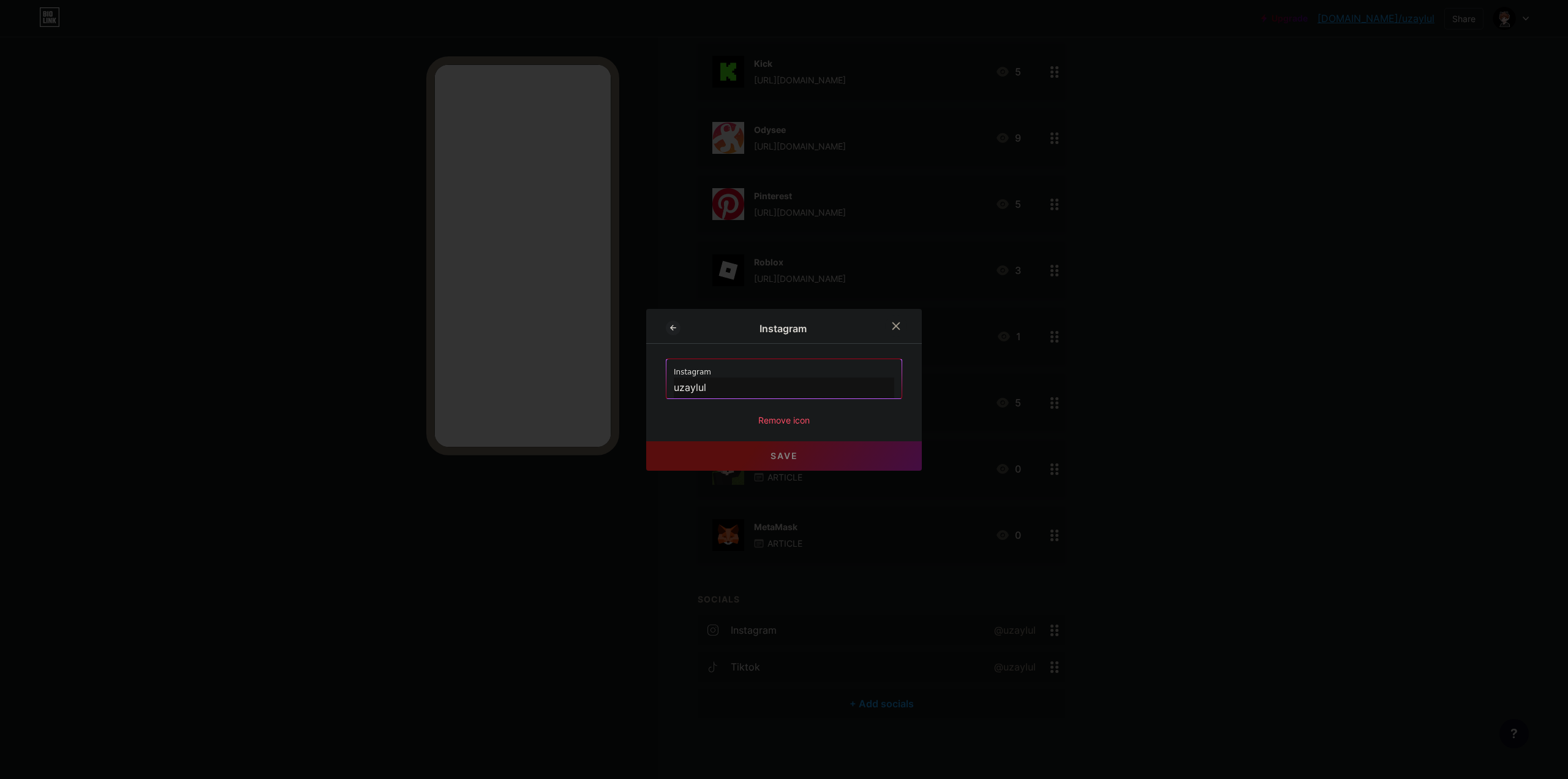
click at [792, 417] on div "Remove icon" at bounding box center [784, 420] width 236 height 13
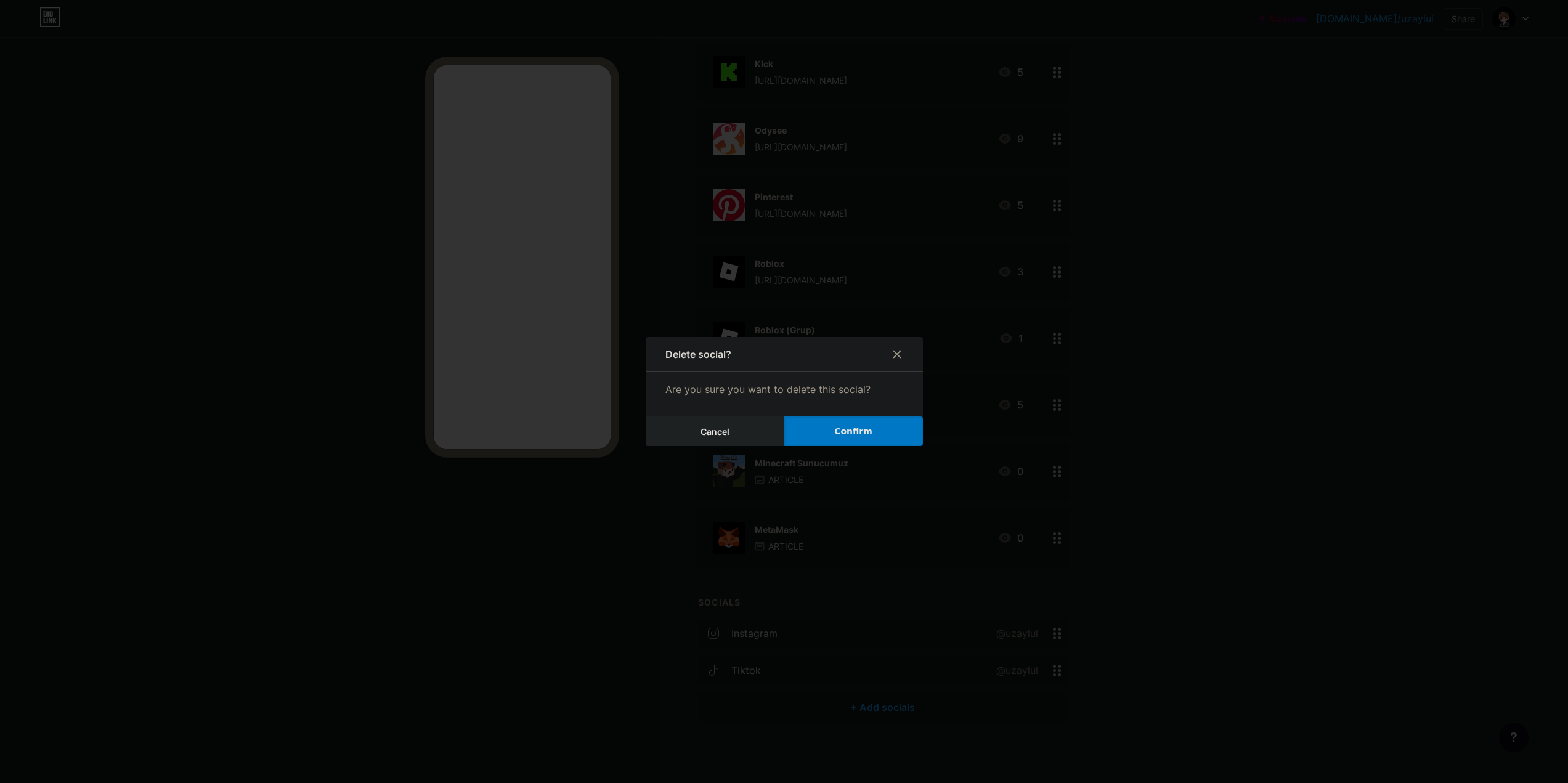
click at [858, 428] on span "Confirm" at bounding box center [853, 431] width 38 height 13
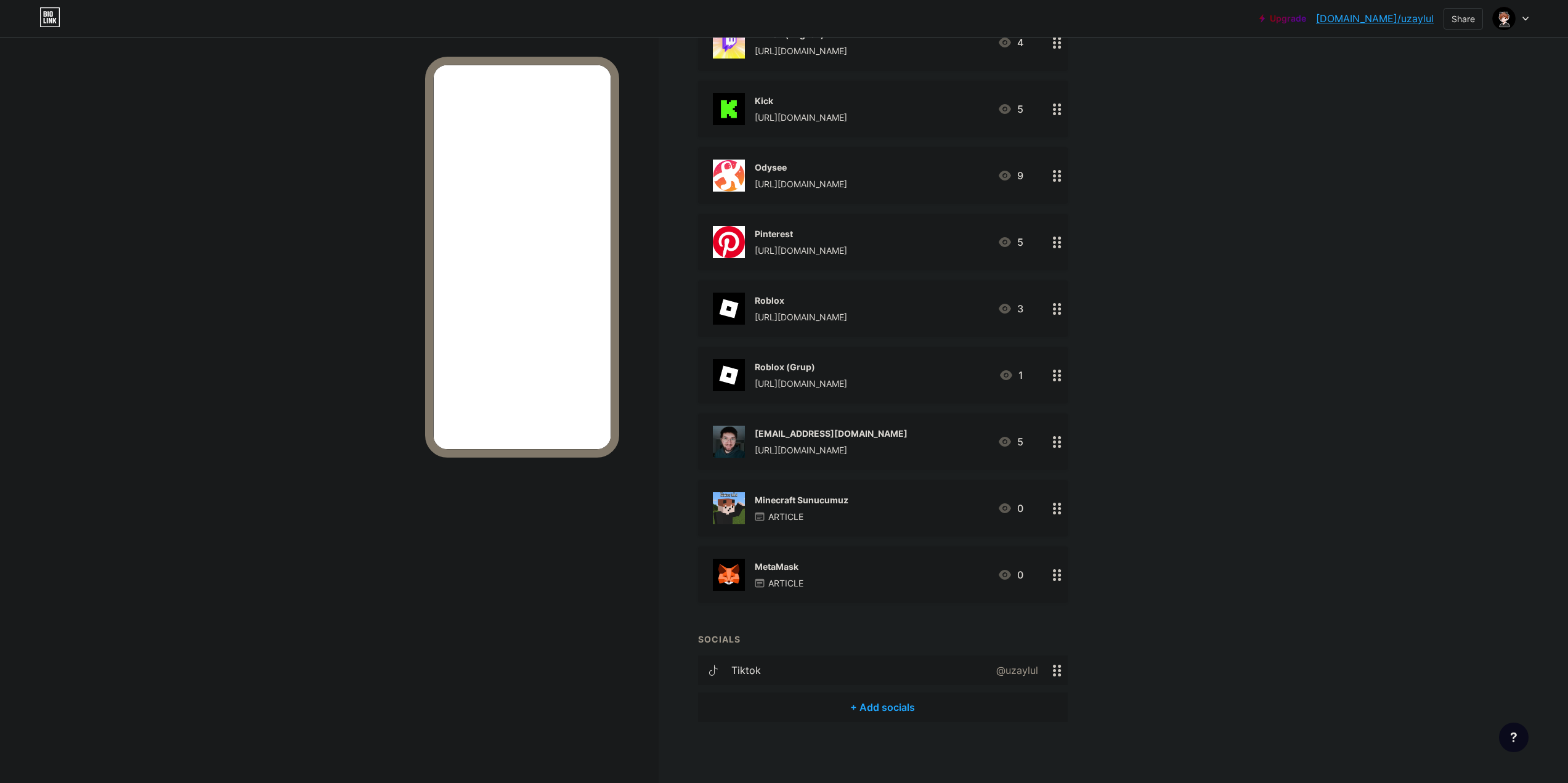
click at [774, 668] on div "tiktok @uzaylul" at bounding box center [882, 670] width 370 height 30
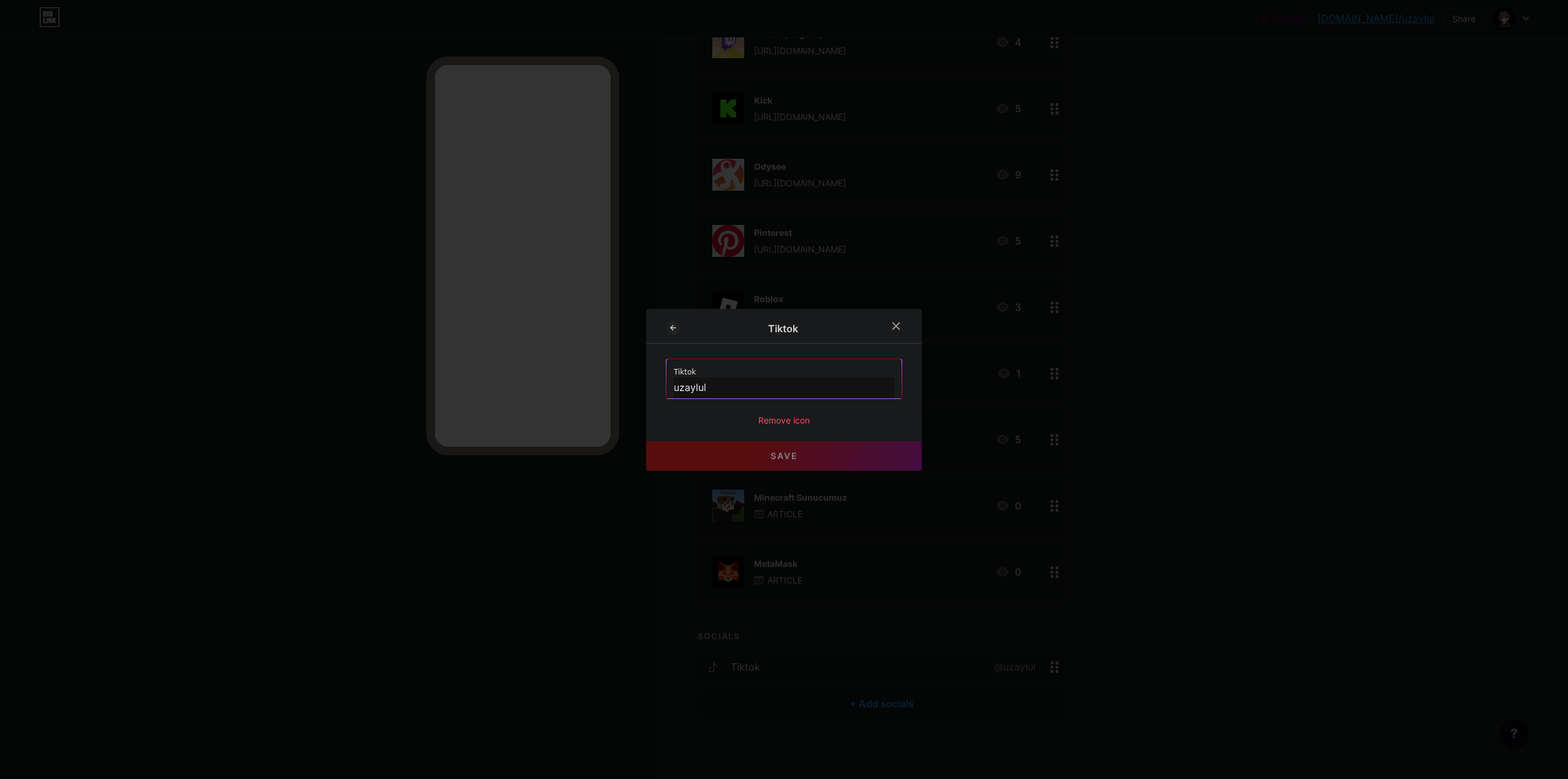
click at [775, 420] on div "Remove icon" at bounding box center [784, 420] width 236 height 13
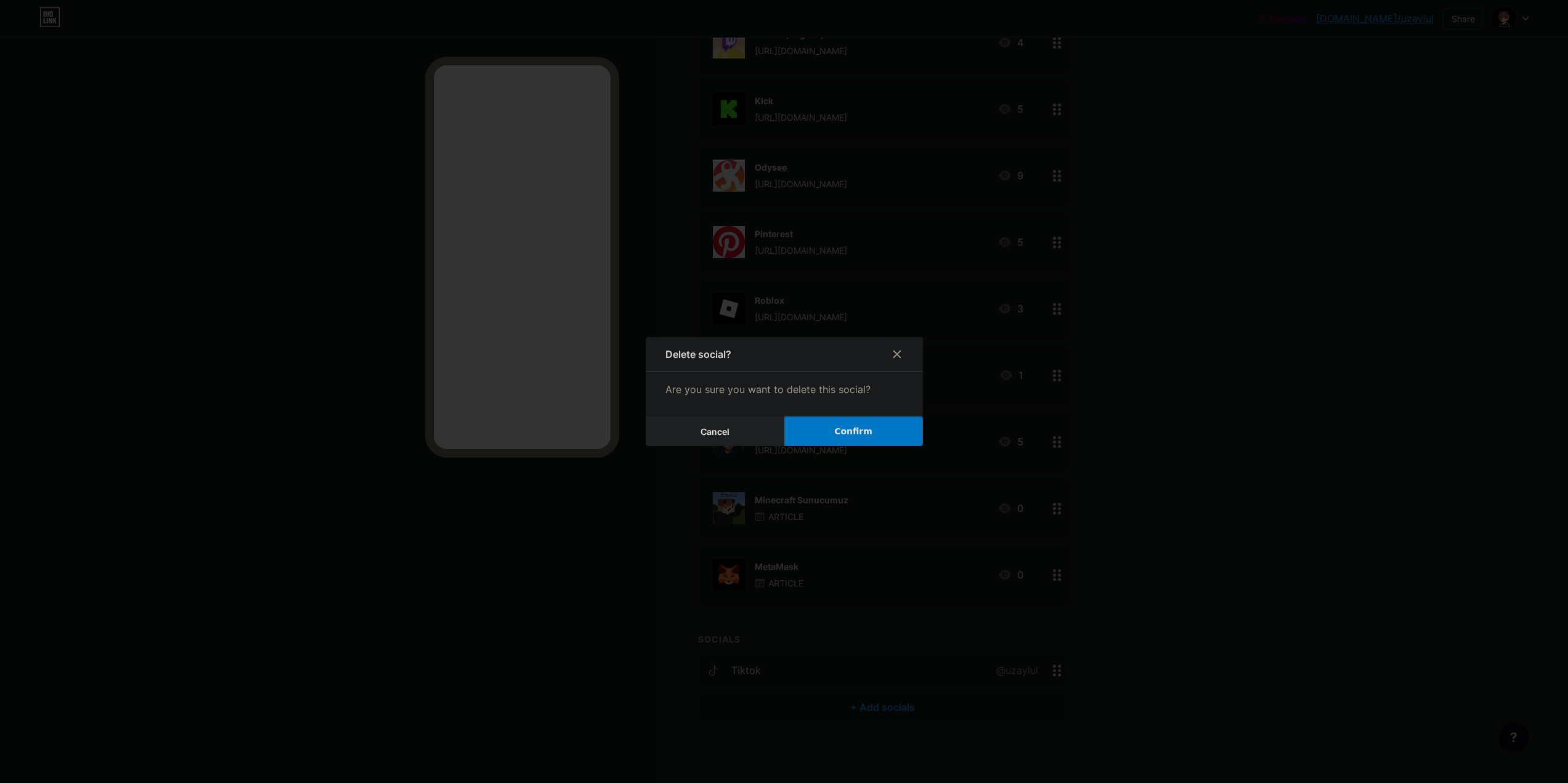
click at [846, 436] on span "Confirm" at bounding box center [853, 431] width 38 height 13
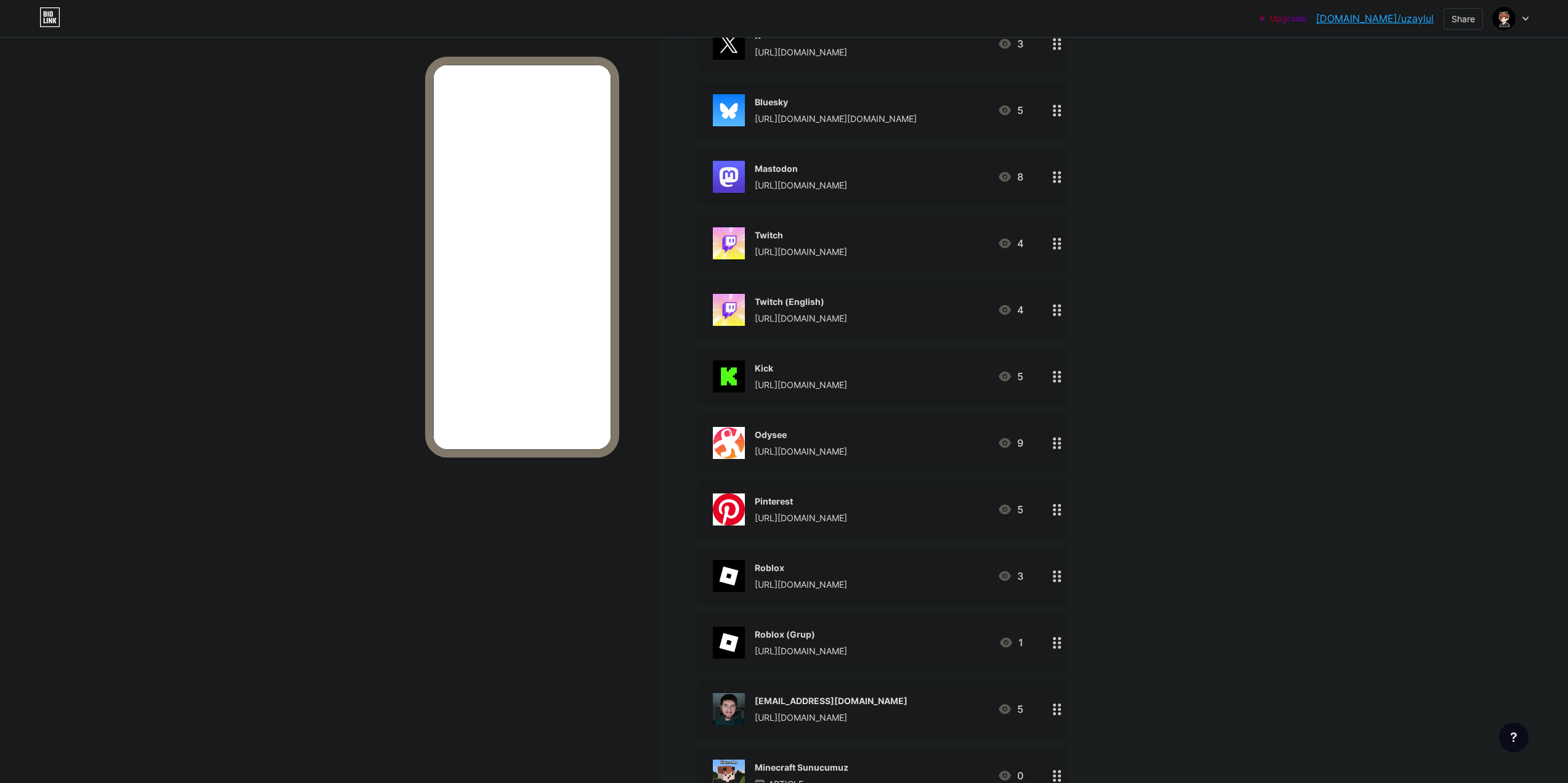
scroll to position [695, 0]
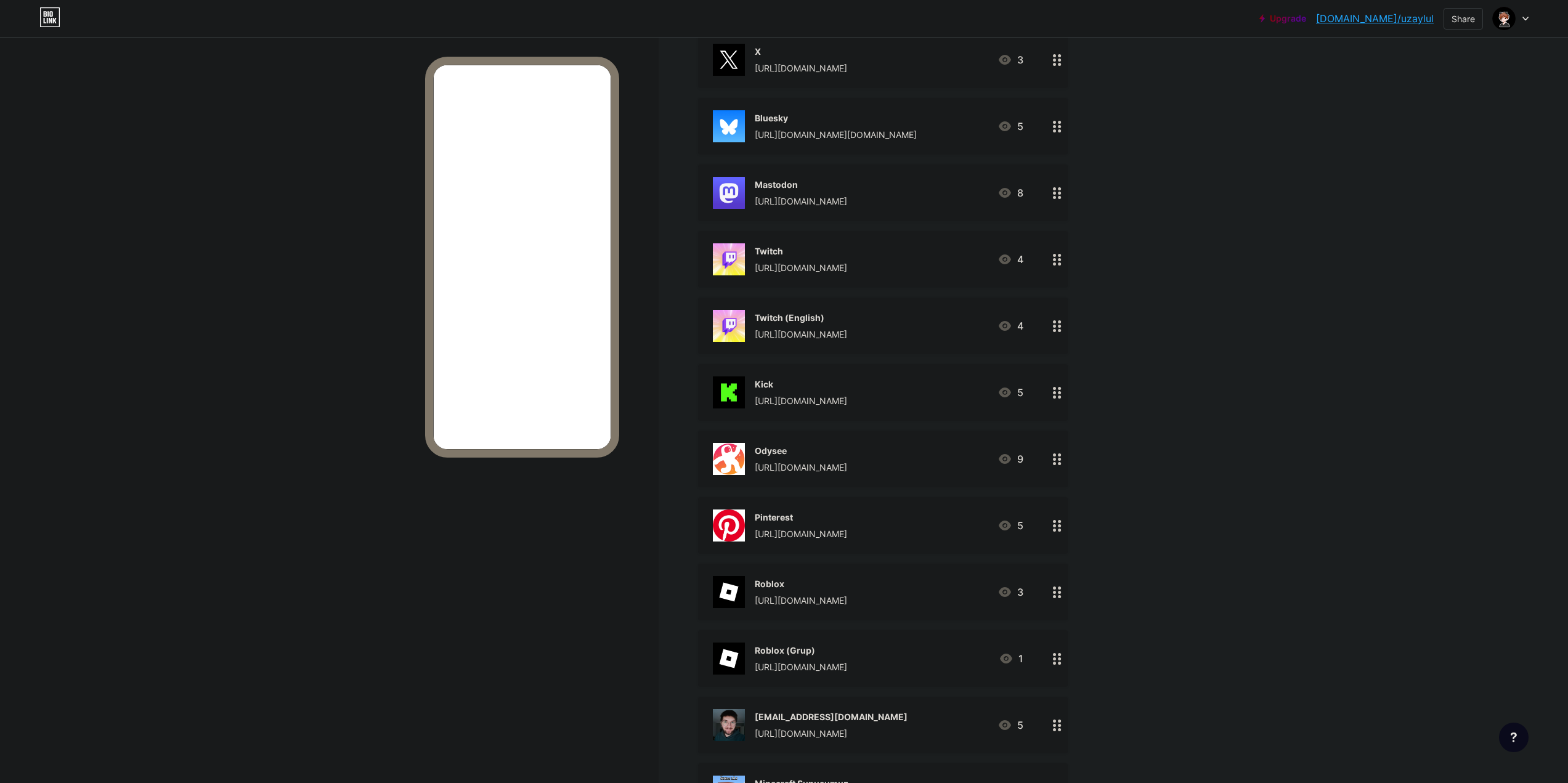
click at [802, 315] on div "Twitch (English)" at bounding box center [800, 318] width 93 height 13
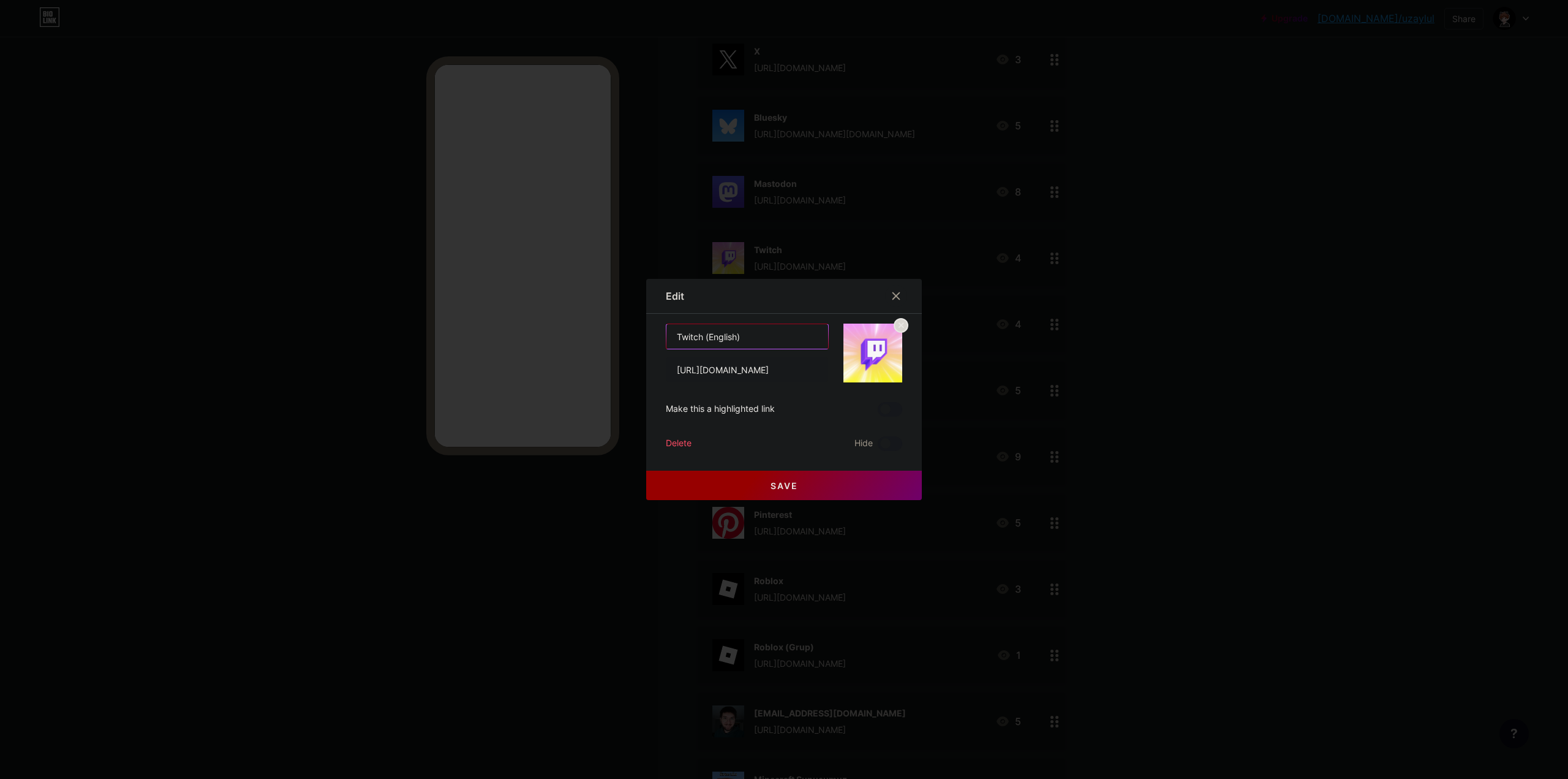
drag, startPoint x: 698, startPoint y: 338, endPoint x: 805, endPoint y: 337, distance: 107.0
click at [805, 337] on input "Twitch (English)" at bounding box center [747, 336] width 162 height 24
type input "Twitch/uzaylulenglish"
click at [740, 484] on button "Save" at bounding box center [784, 485] width 276 height 30
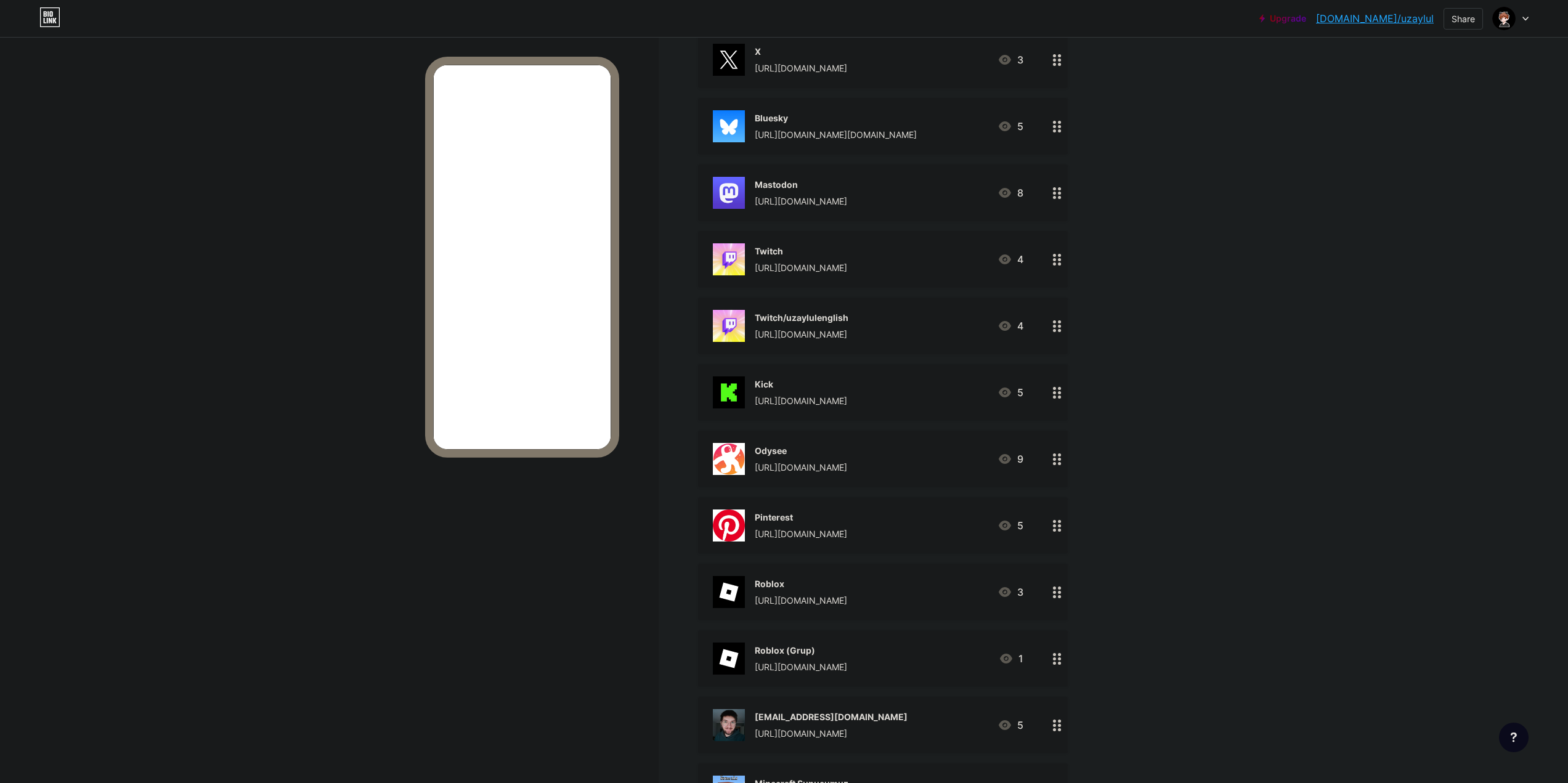
click at [846, 252] on div "Twitch" at bounding box center [800, 251] width 93 height 13
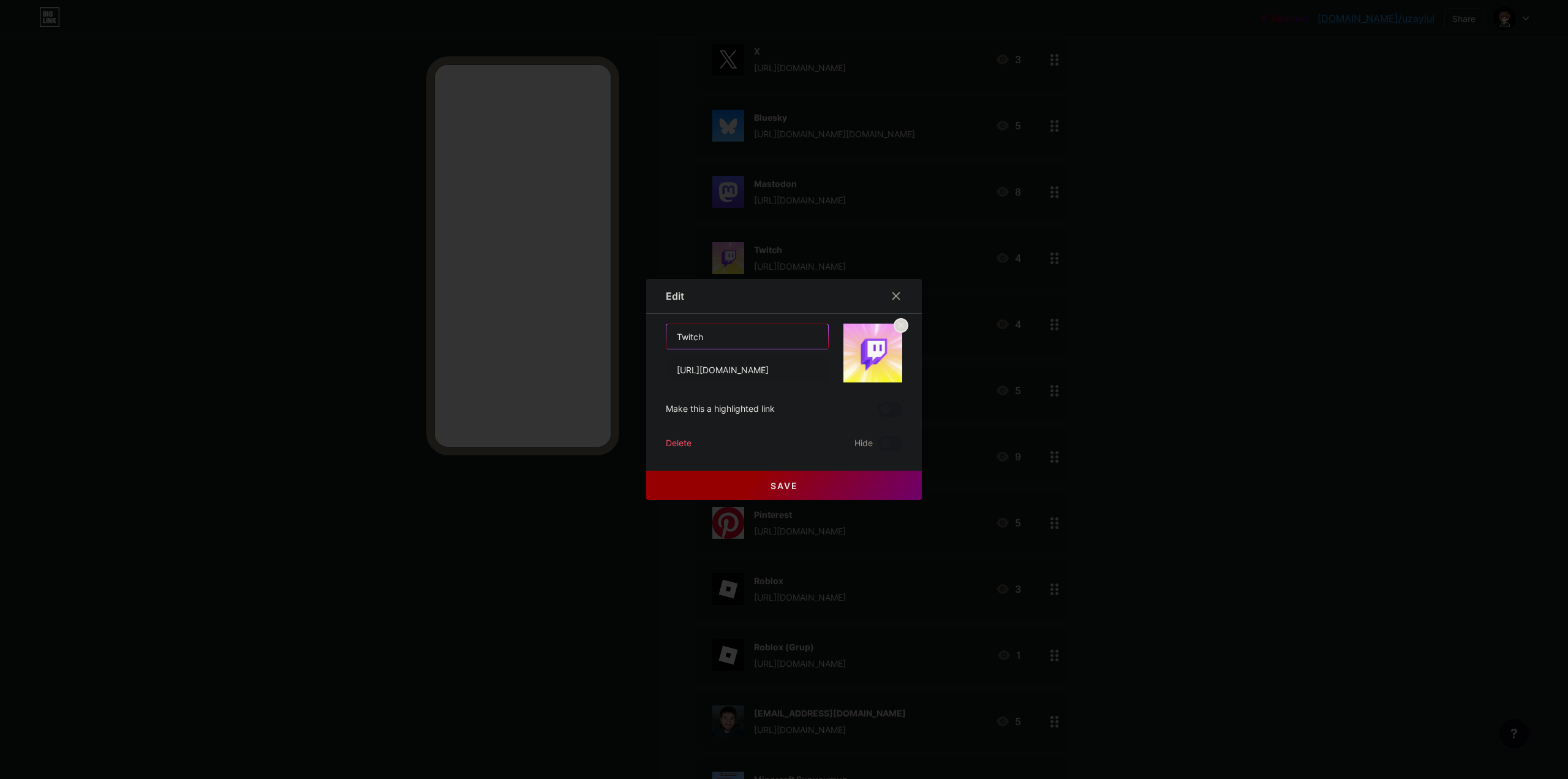
click at [719, 333] on input "Twitch" at bounding box center [747, 336] width 162 height 24
type input "Twitch/uzaylul"
click at [710, 488] on button "Save" at bounding box center [784, 485] width 276 height 30
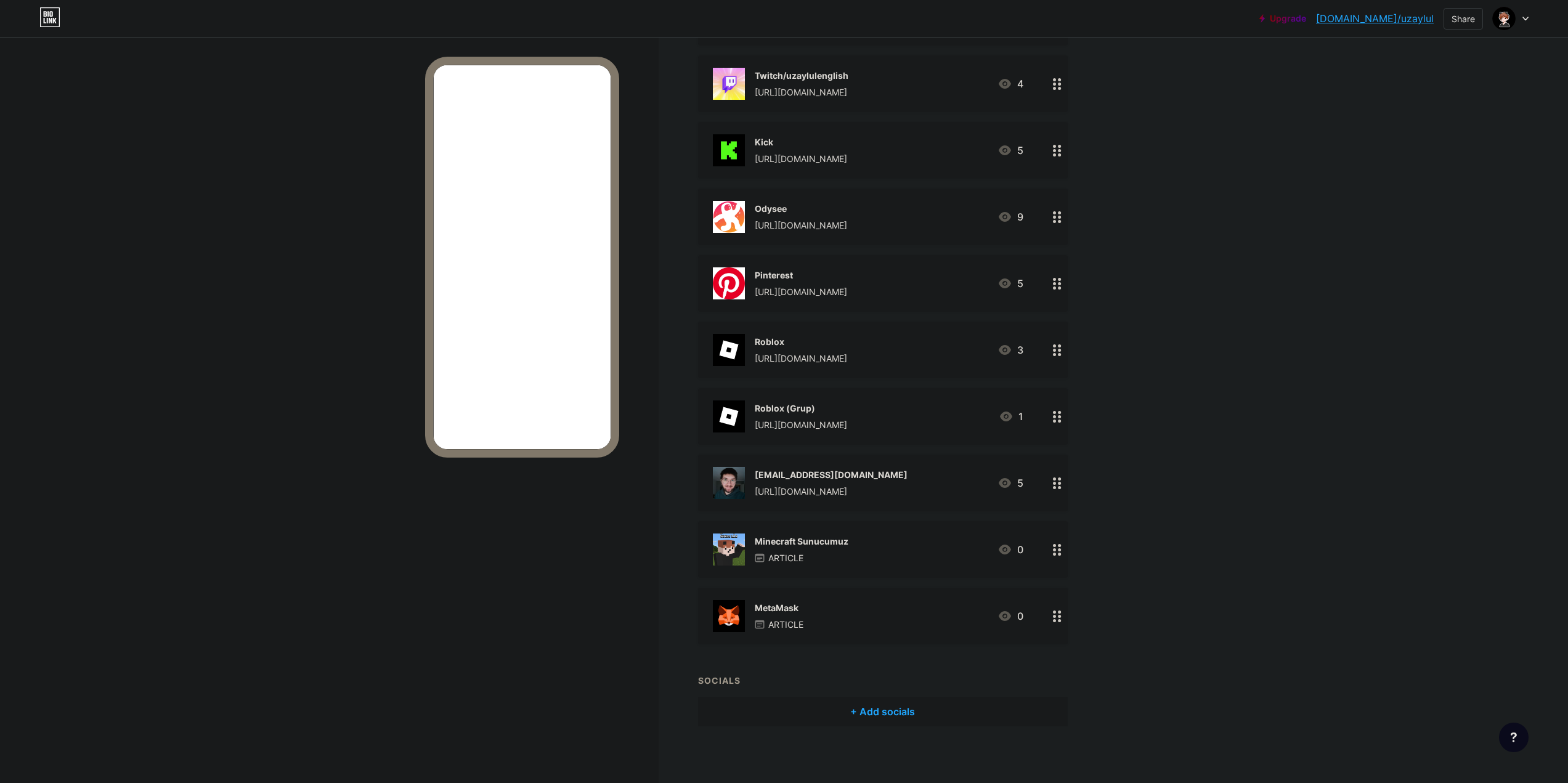
scroll to position [941, 0]
click at [828, 477] on div "[EMAIL_ADDRESS][DOMAIN_NAME] [URL][DOMAIN_NAME]" at bounding box center [831, 479] width 153 height 32
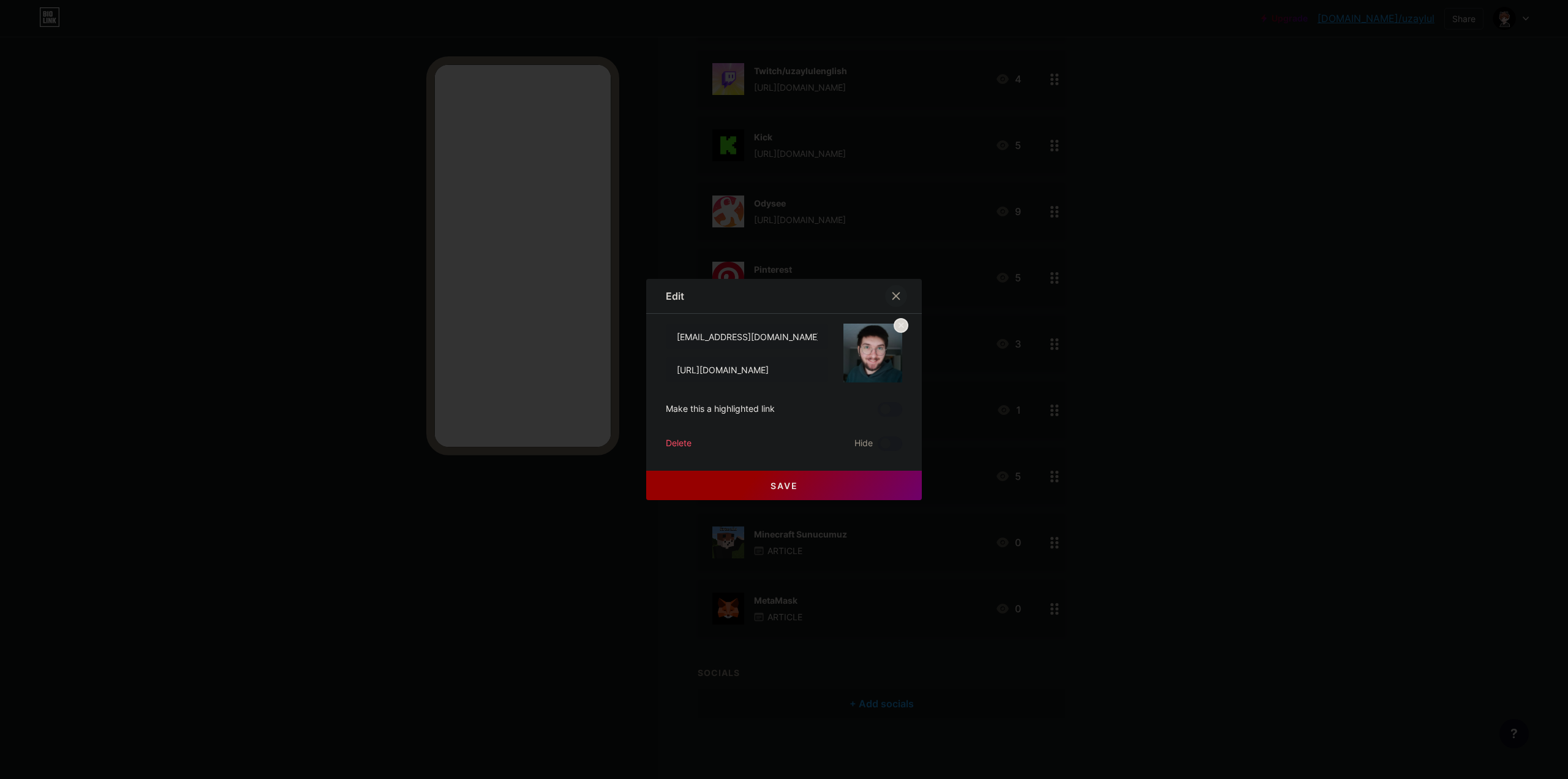
click at [891, 290] on div at bounding box center [896, 295] width 22 height 22
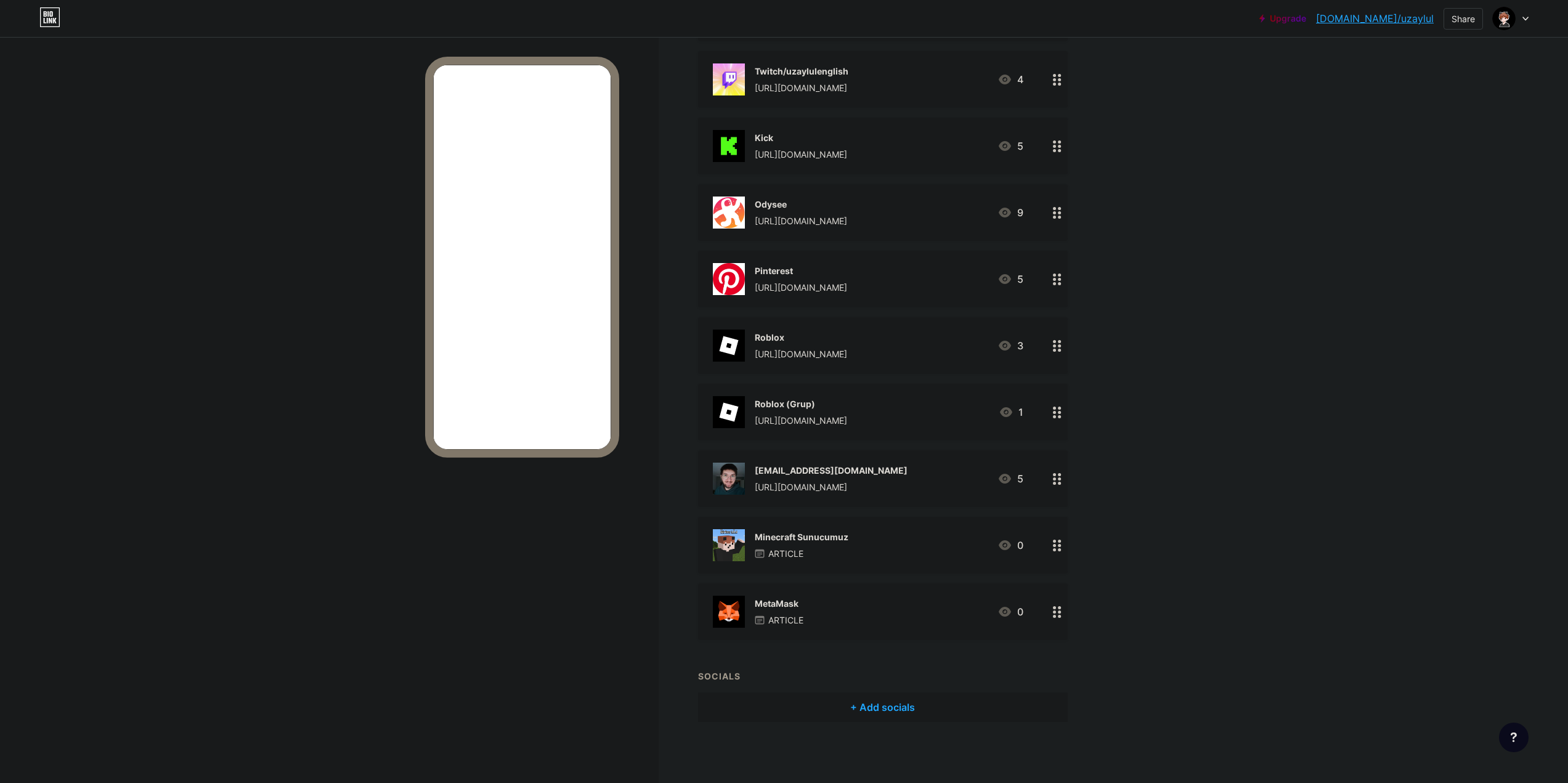
click at [816, 464] on div "[EMAIL_ADDRESS][DOMAIN_NAME]" at bounding box center [831, 470] width 153 height 13
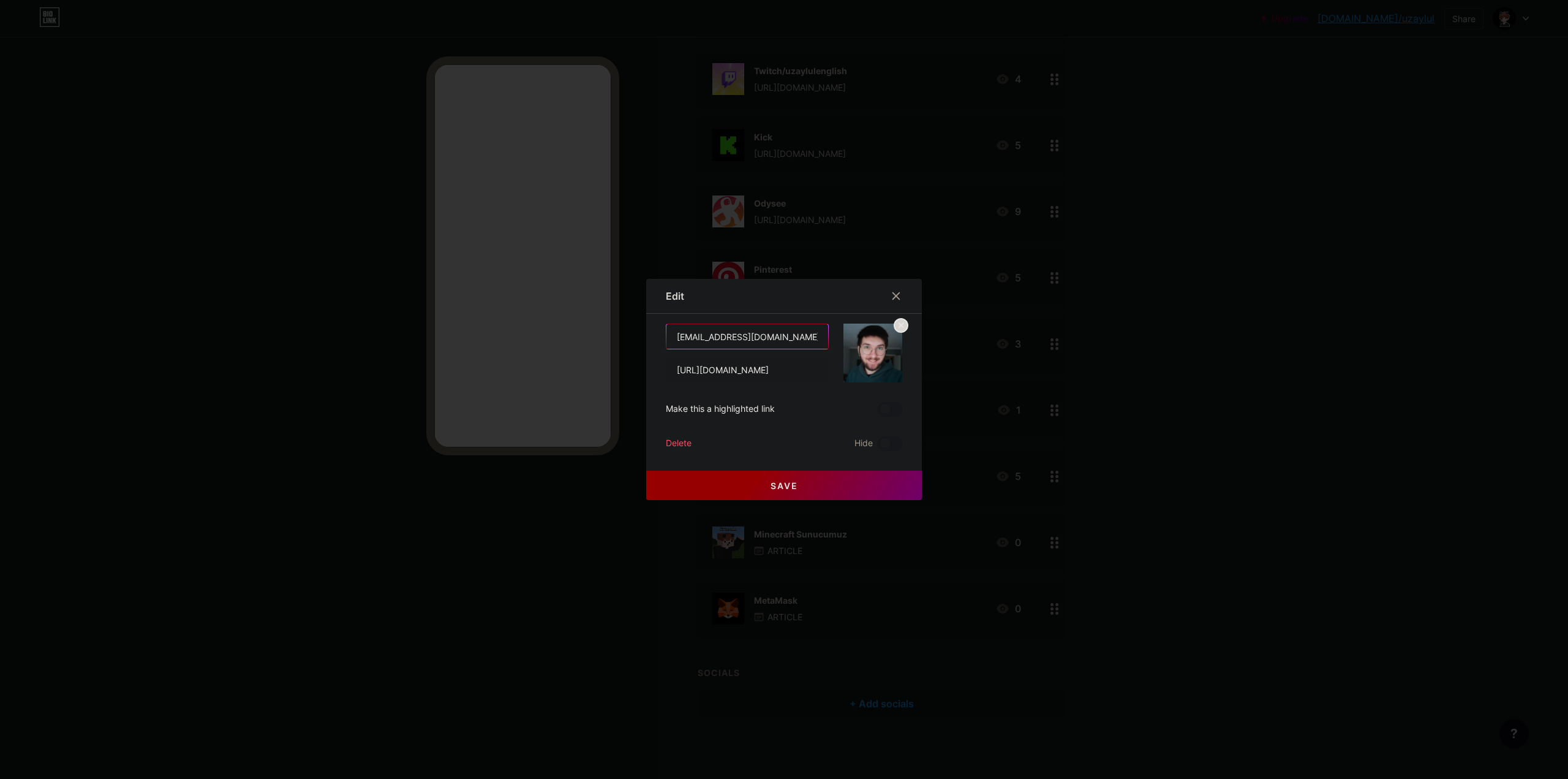
click at [788, 337] on input "[EMAIL_ADDRESS][DOMAIN_NAME]" at bounding box center [747, 336] width 162 height 24
type input "[PERSON_NAME]"
click at [711, 490] on button "Save" at bounding box center [784, 485] width 276 height 30
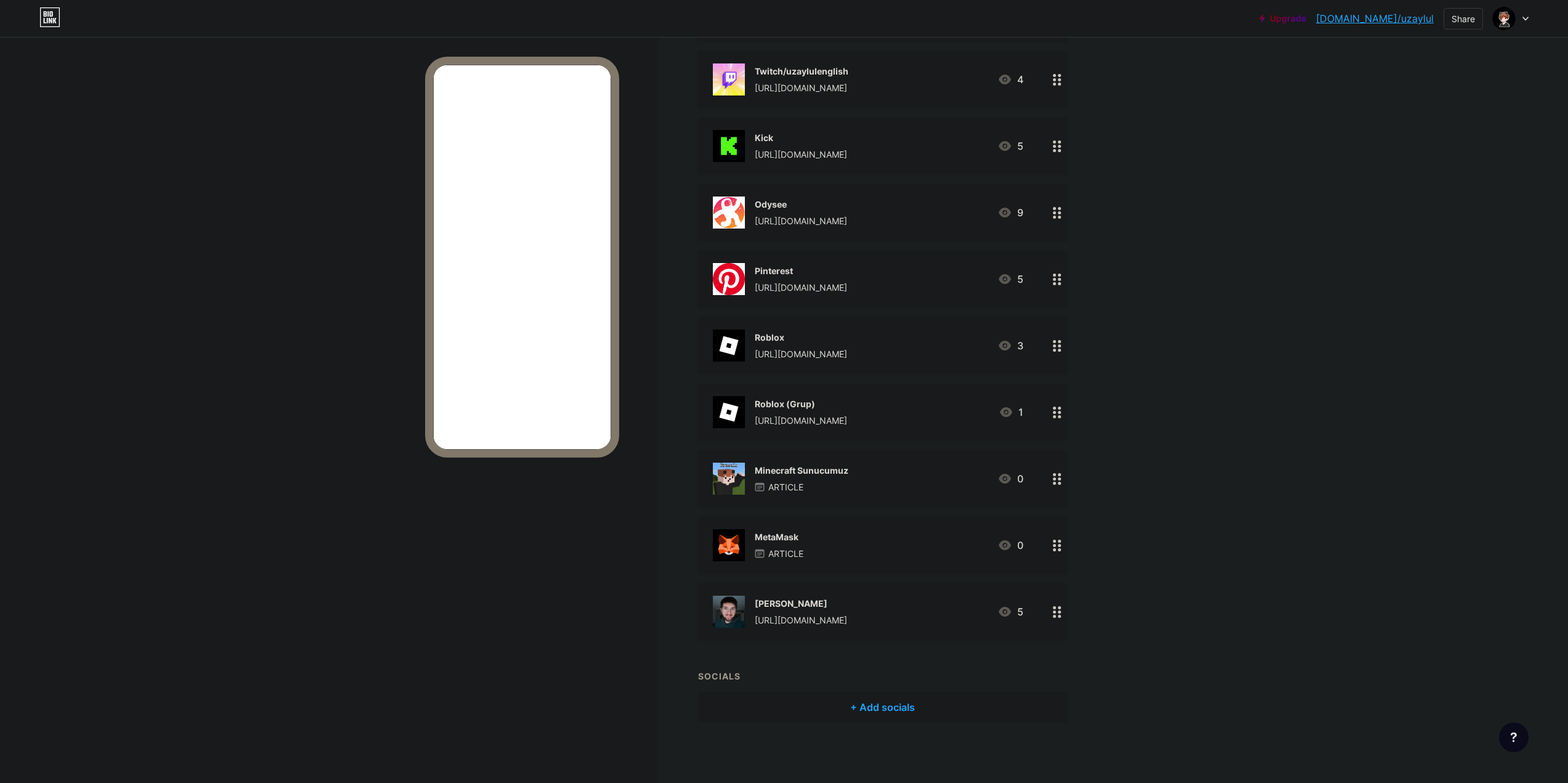
click at [883, 707] on div "+ Add socials" at bounding box center [882, 706] width 370 height 30
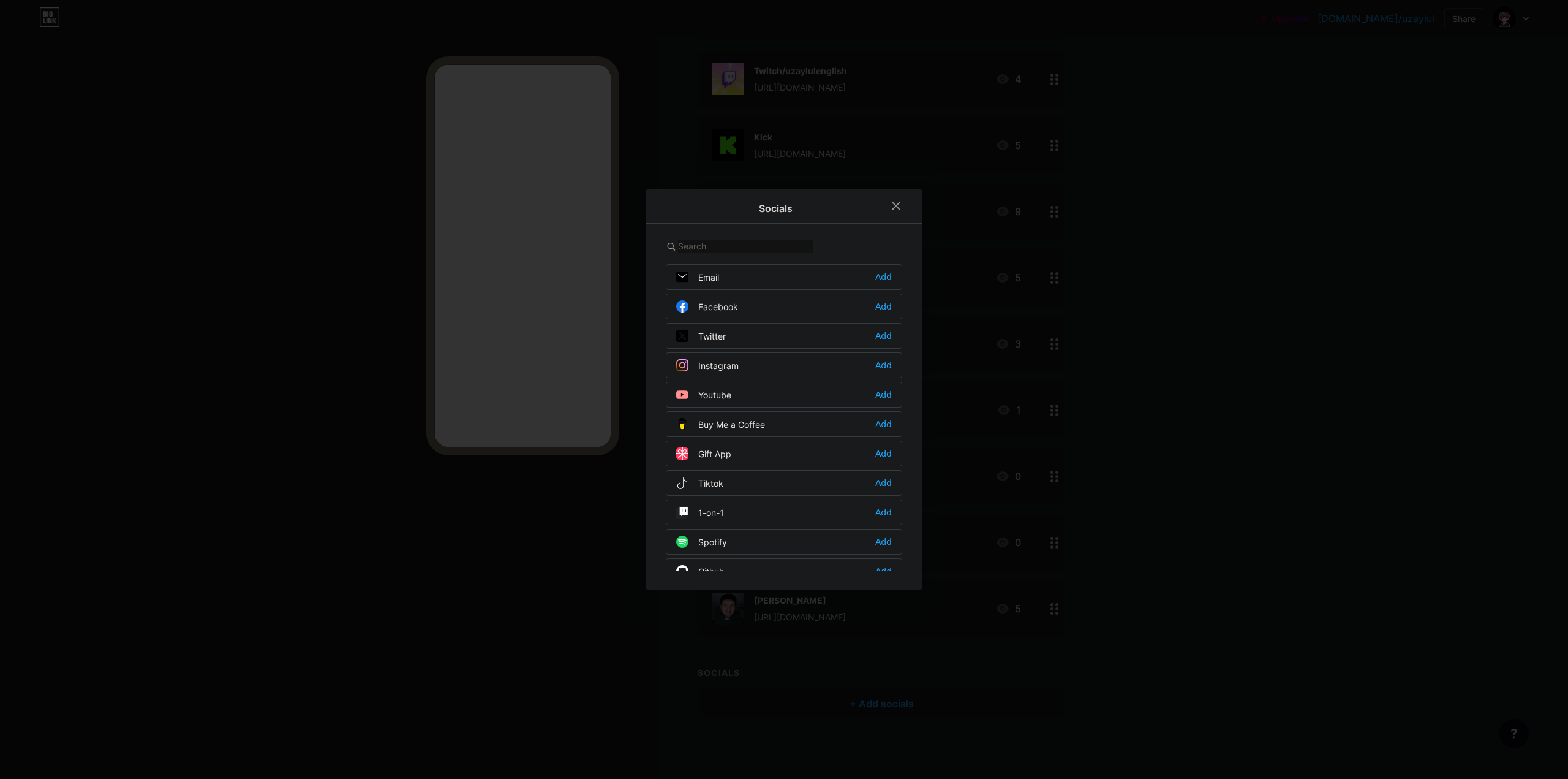
click at [733, 267] on div "Email Add" at bounding box center [784, 277] width 236 height 26
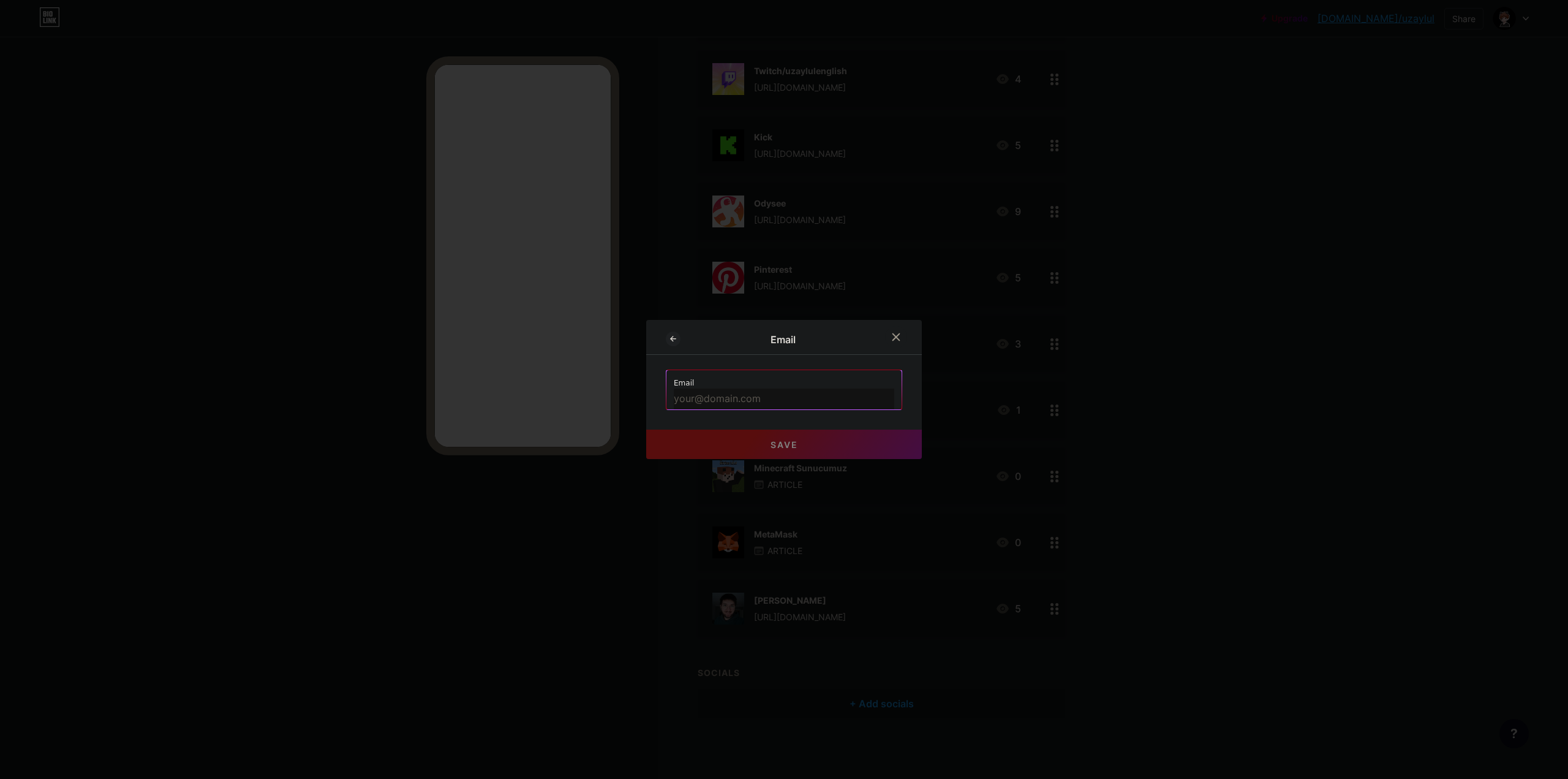
click at [755, 391] on input "text" at bounding box center [784, 398] width 220 height 21
paste input "[EMAIL_ADDRESS][DOMAIN_NAME]"
click at [716, 451] on button "Save" at bounding box center [784, 444] width 276 height 30
type input "mailto:[EMAIL_ADDRESS][DOMAIN_NAME]"
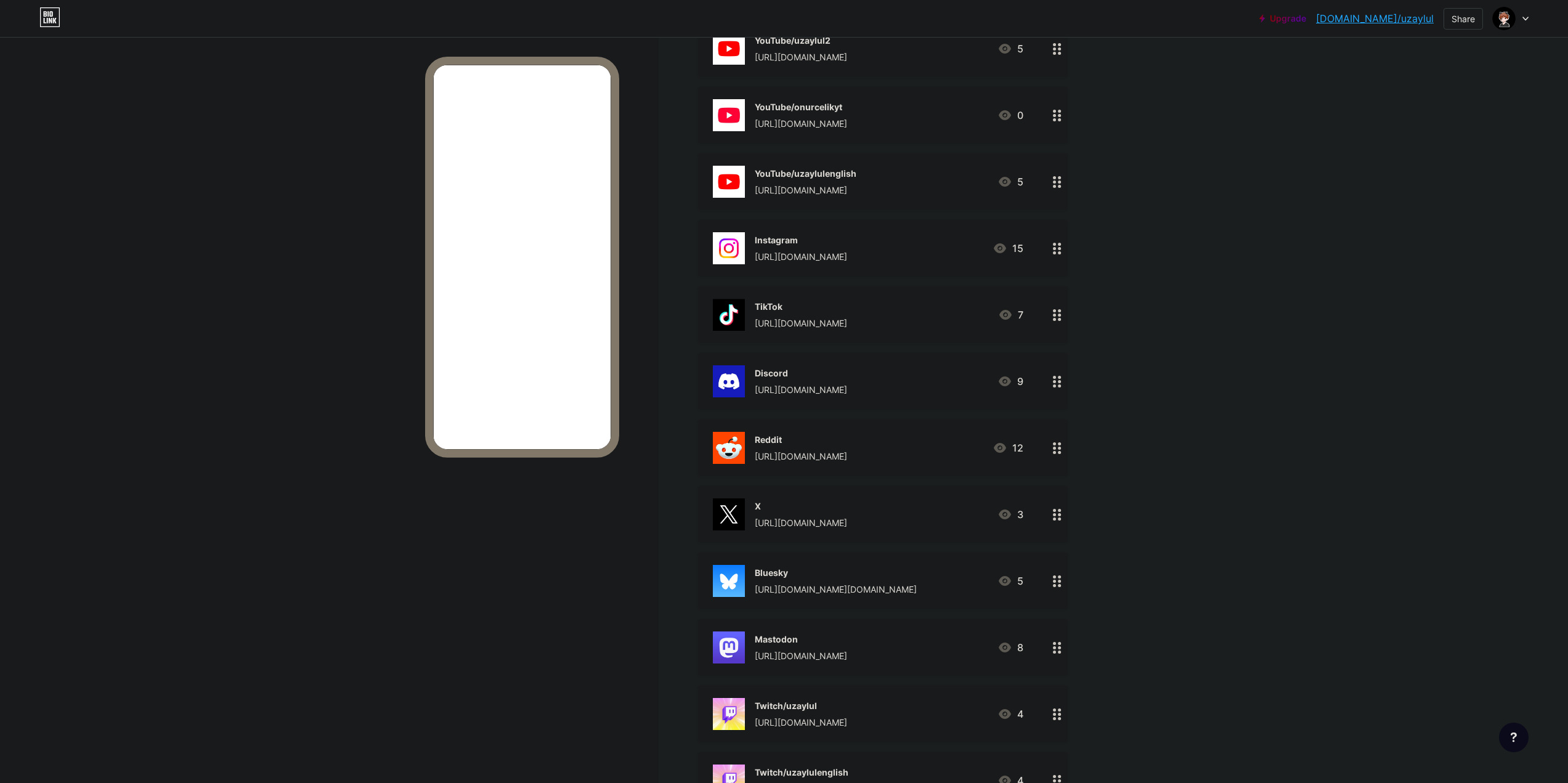
scroll to position [0, 0]
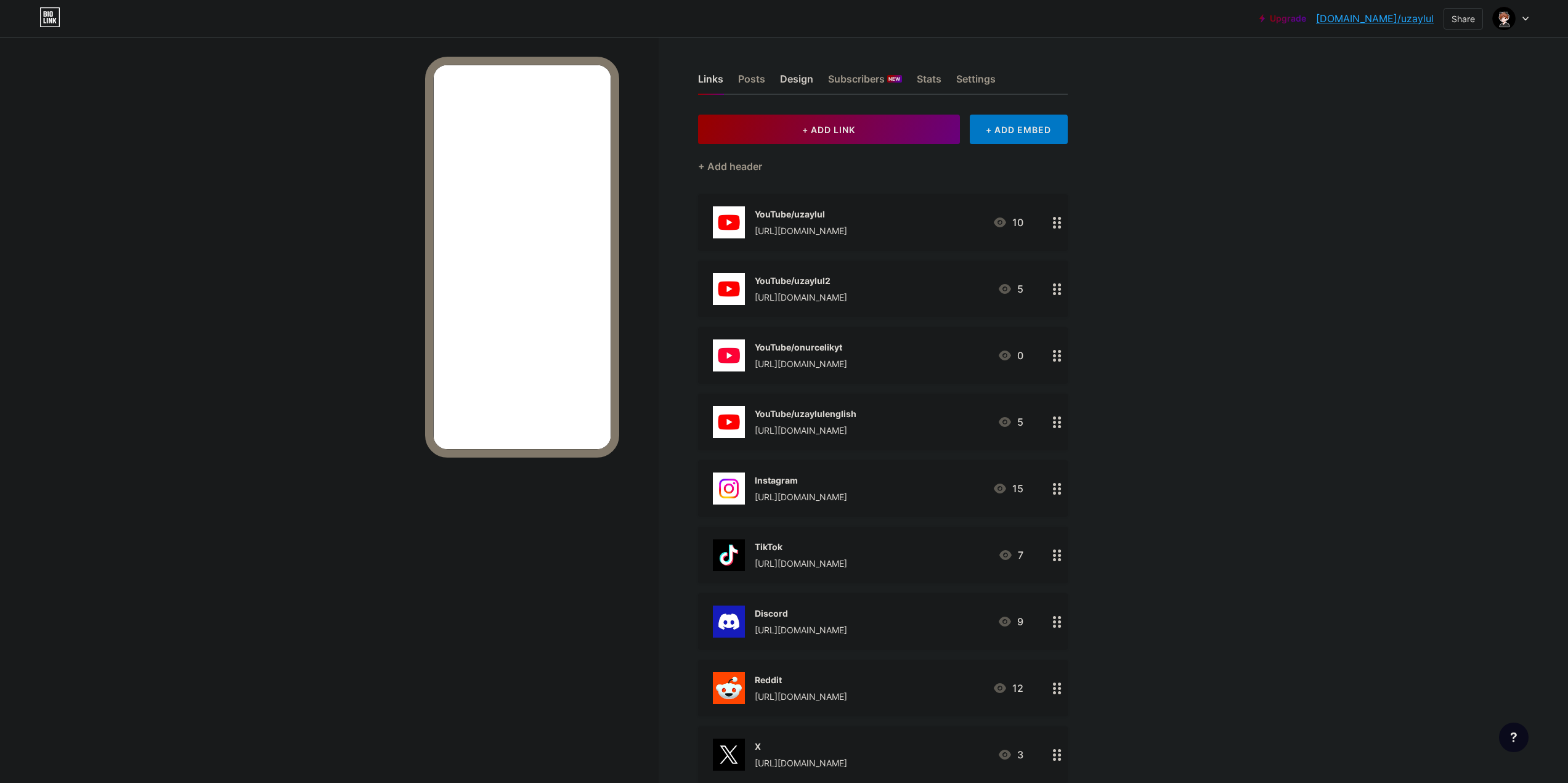
click at [803, 80] on div "Design" at bounding box center [796, 82] width 33 height 22
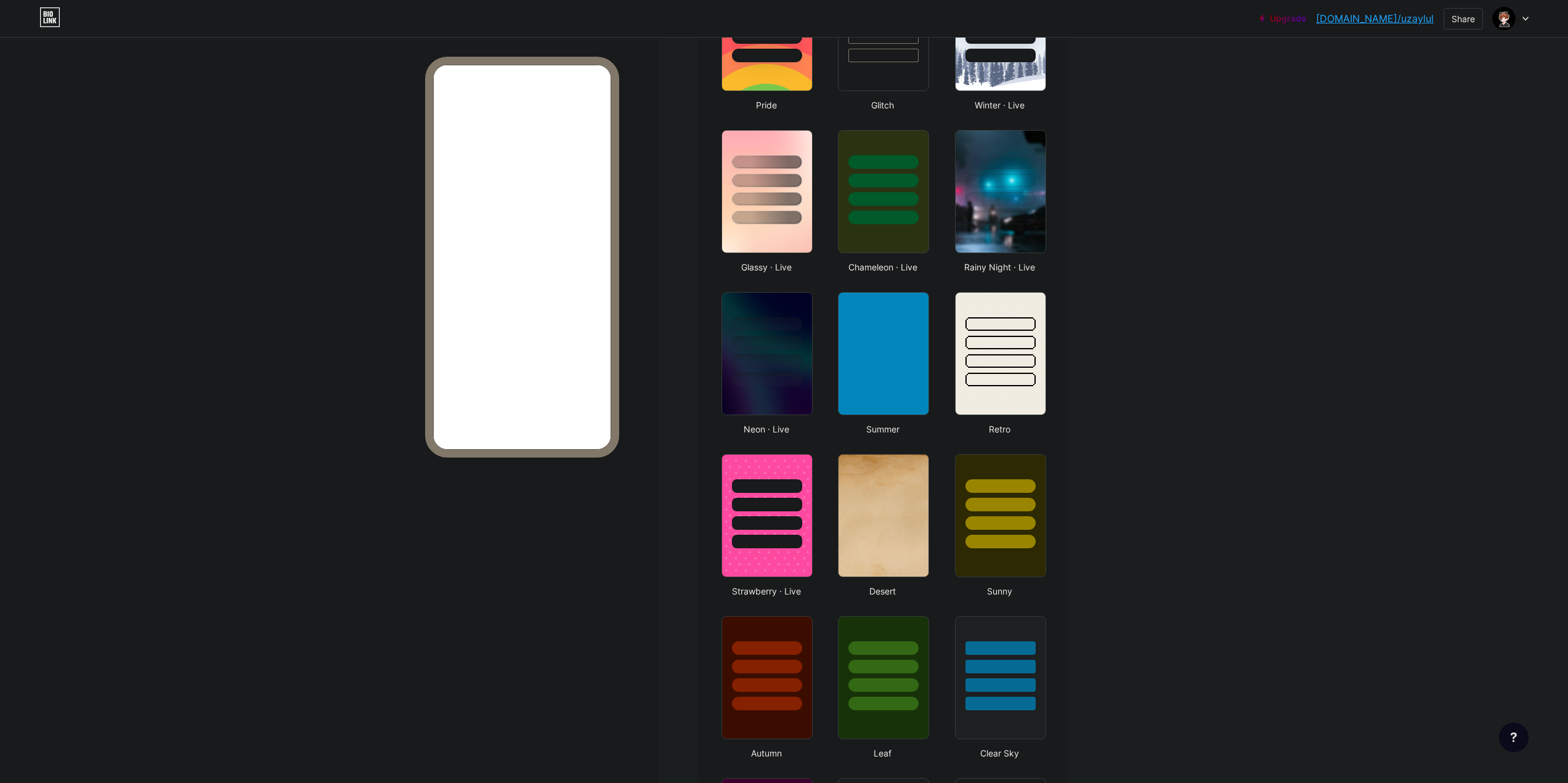
scroll to position [1310, 0]
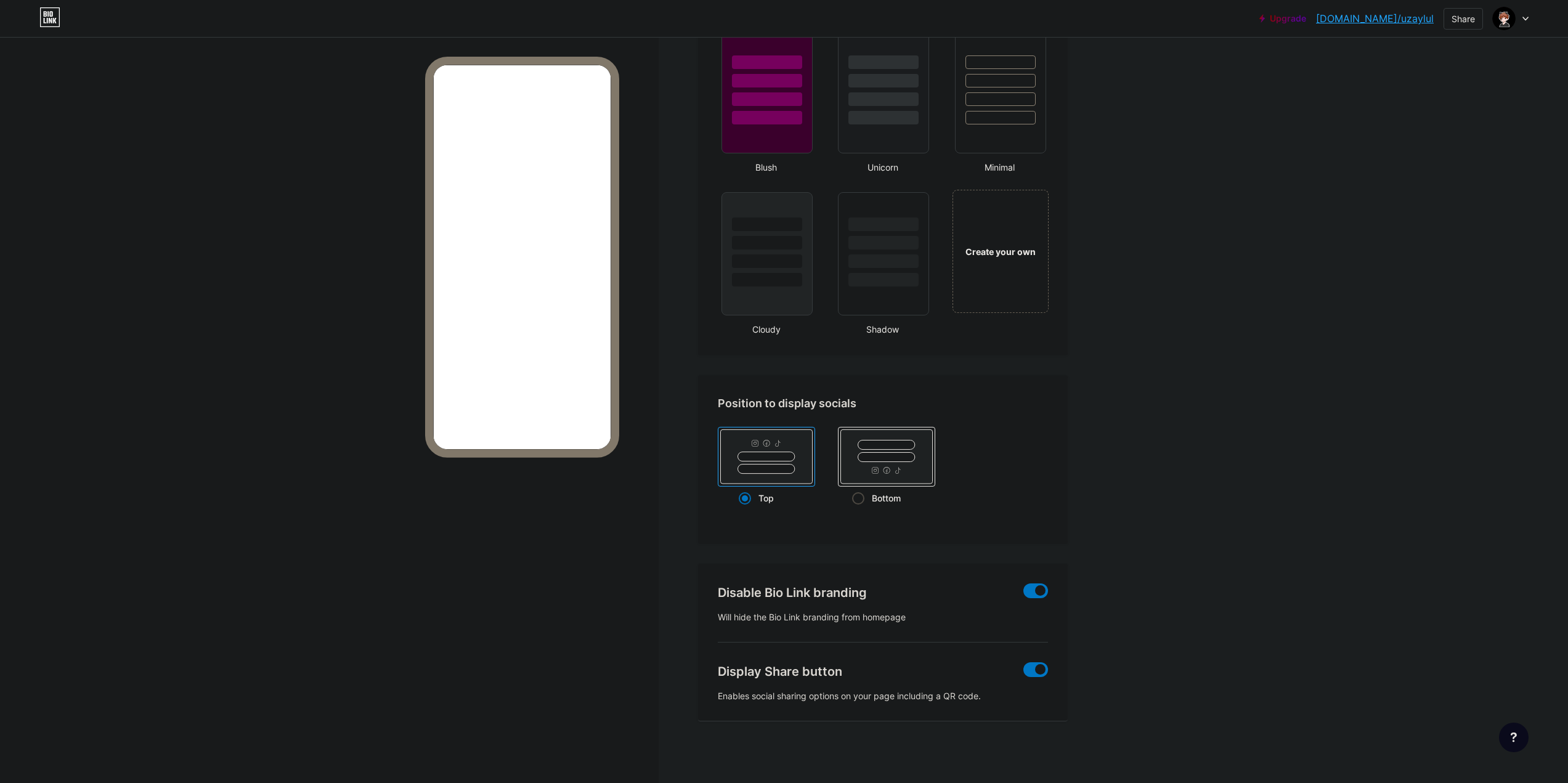
click at [861, 501] on span at bounding box center [858, 499] width 13 height 13
click at [860, 509] on input "Bottom" at bounding box center [855, 513] width 8 height 8
radio input "true"
click at [771, 493] on div "Top" at bounding box center [765, 498] width 55 height 22
click at [746, 509] on input "Top" at bounding box center [742, 513] width 8 height 8
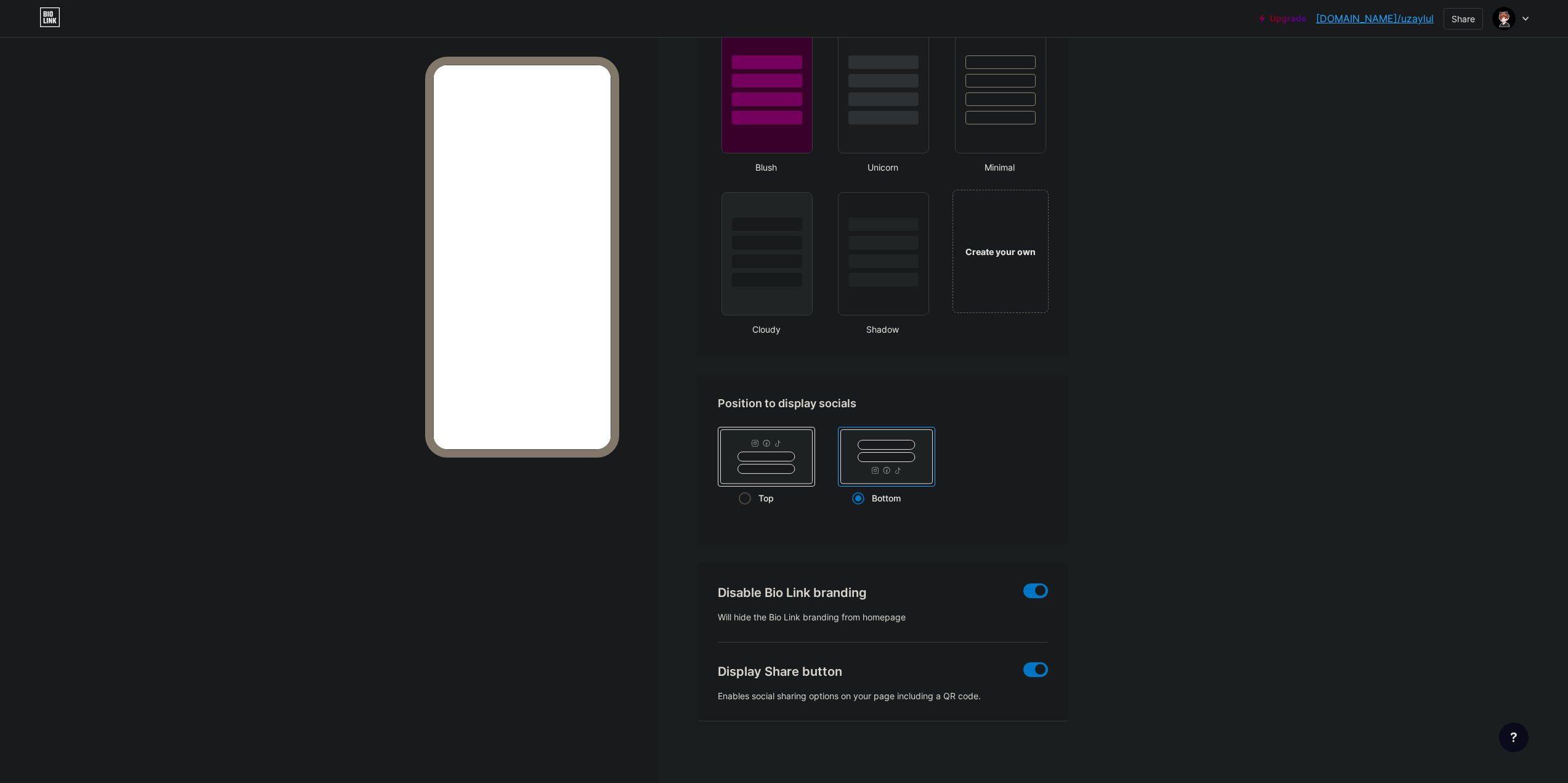
radio input "true"
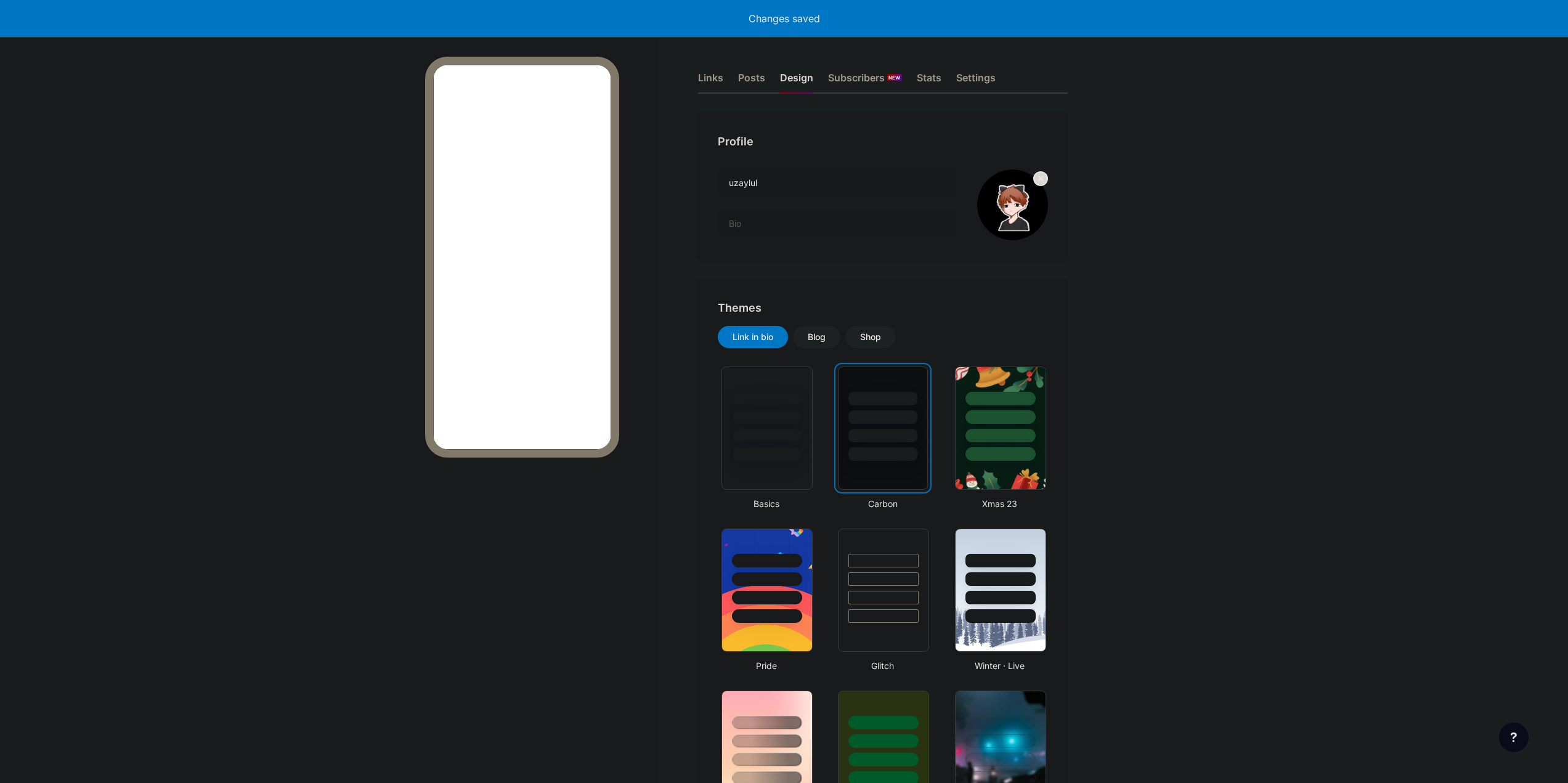
scroll to position [0, 0]
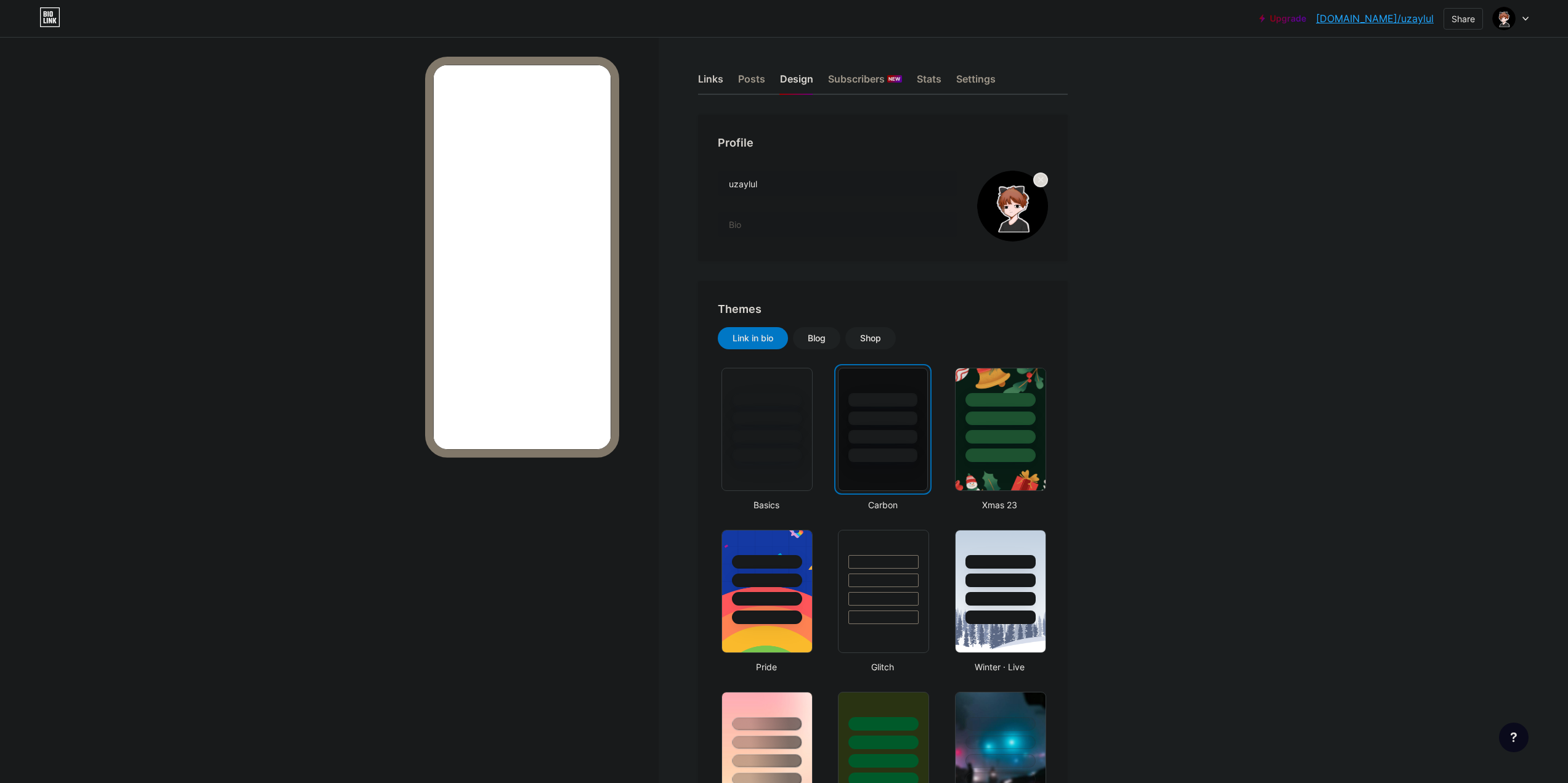
click at [714, 79] on div "Links" at bounding box center [710, 82] width 25 height 22
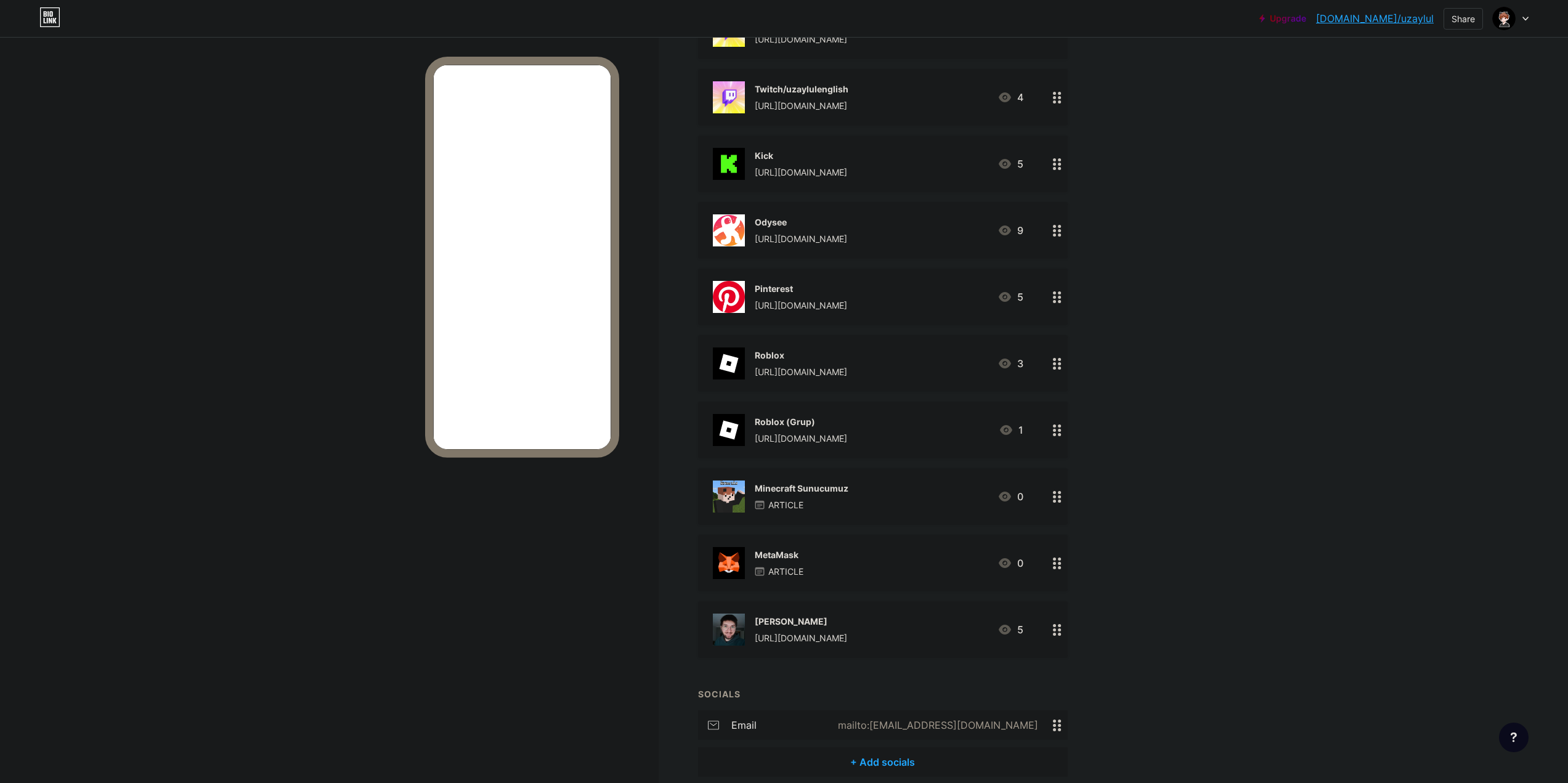
scroll to position [978, 0]
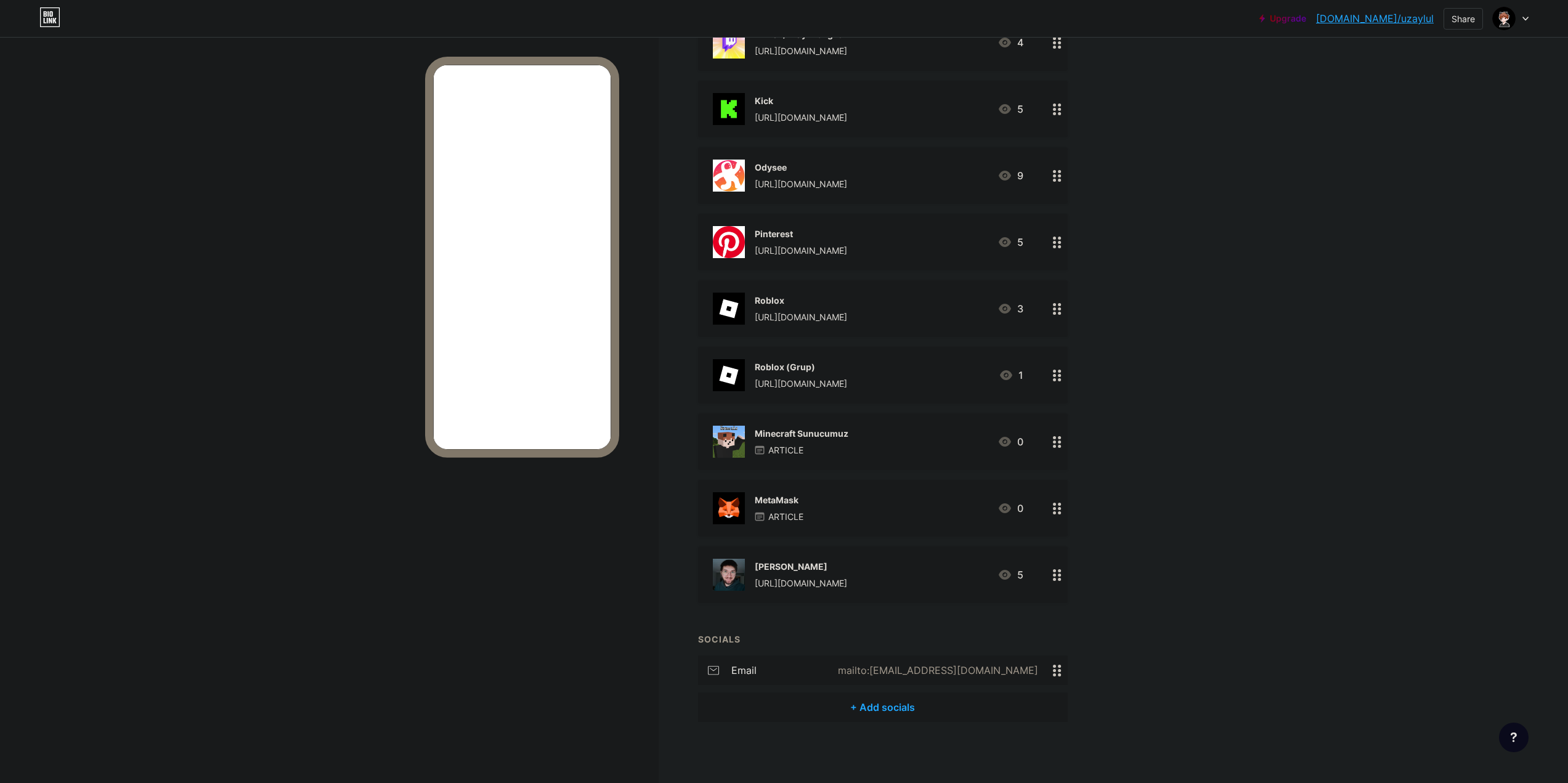
click at [919, 670] on div "mailto:[EMAIL_ADDRESS][DOMAIN_NAME]" at bounding box center [935, 670] width 235 height 14
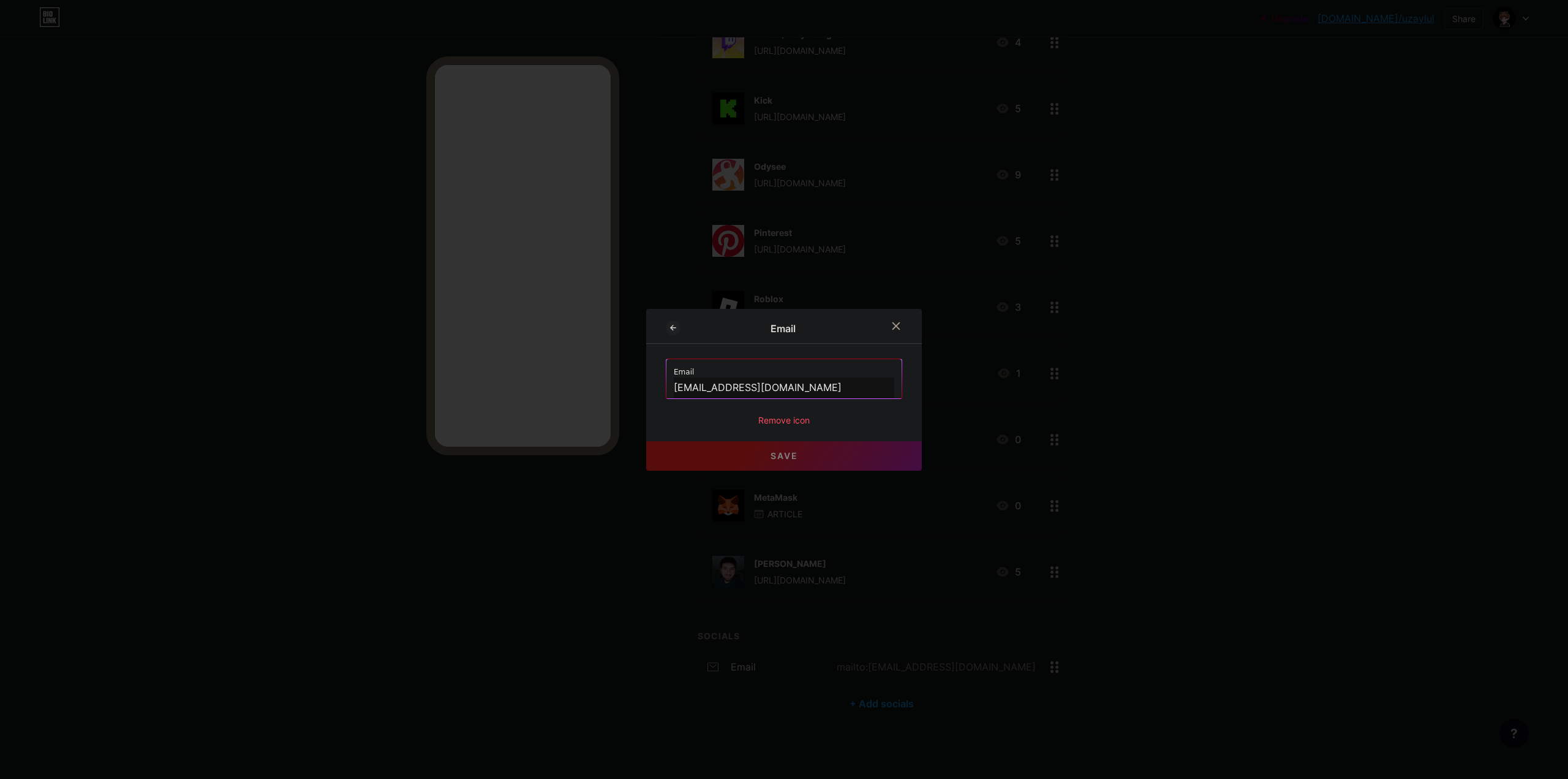
click at [780, 421] on div "Remove icon" at bounding box center [784, 420] width 236 height 13
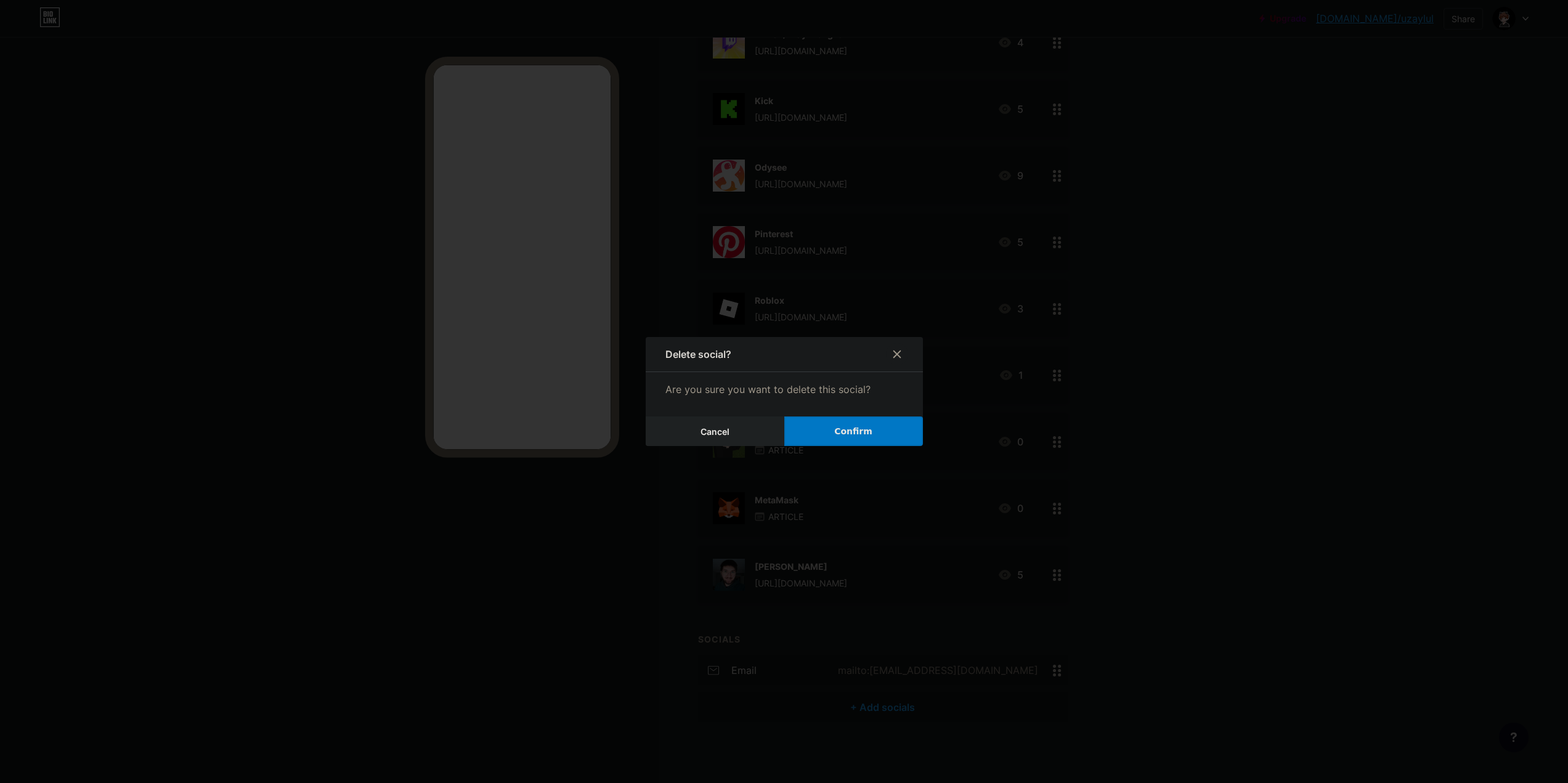
click at [875, 442] on button "Confirm" at bounding box center [853, 431] width 139 height 30
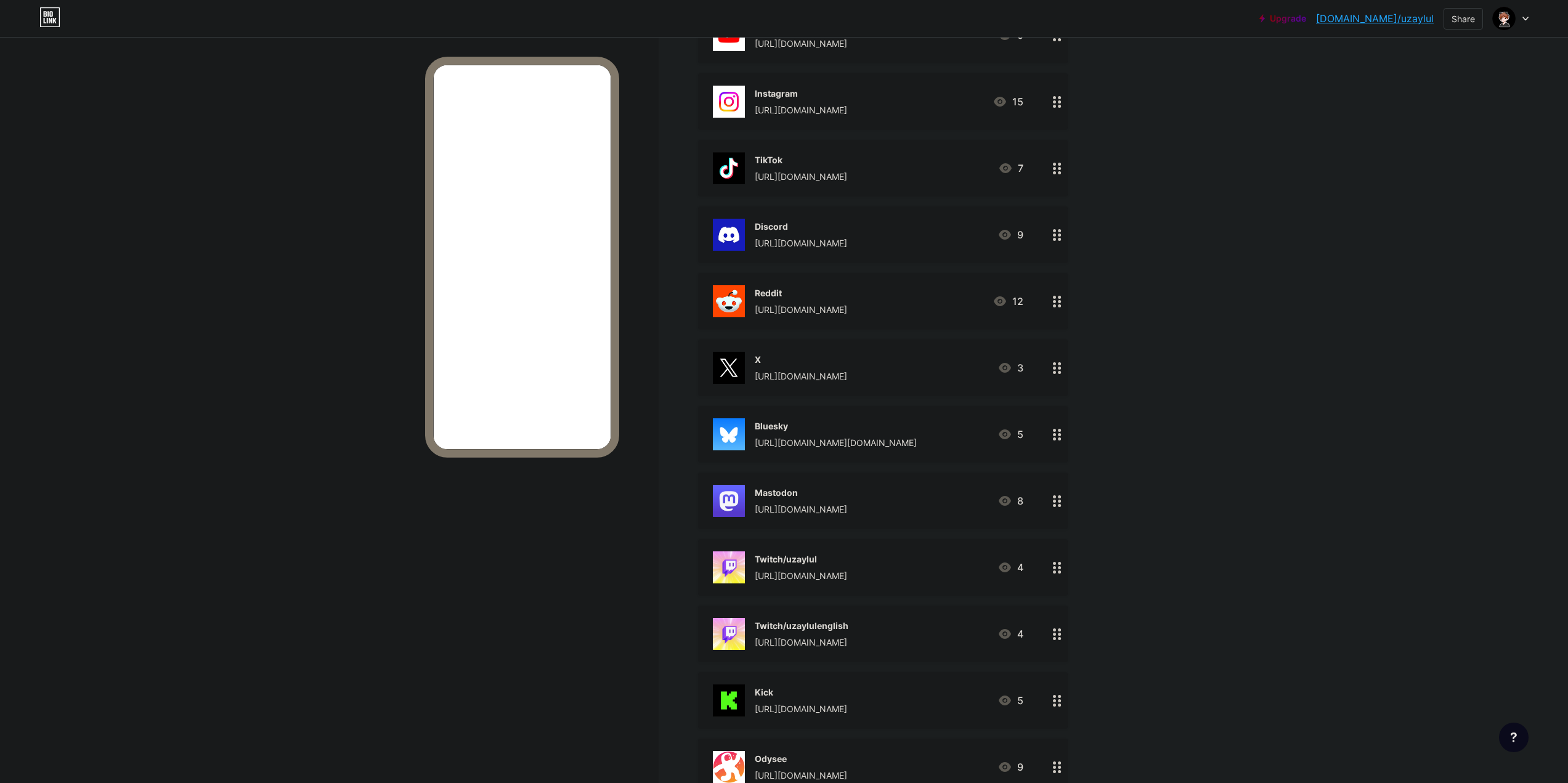
scroll to position [0, 0]
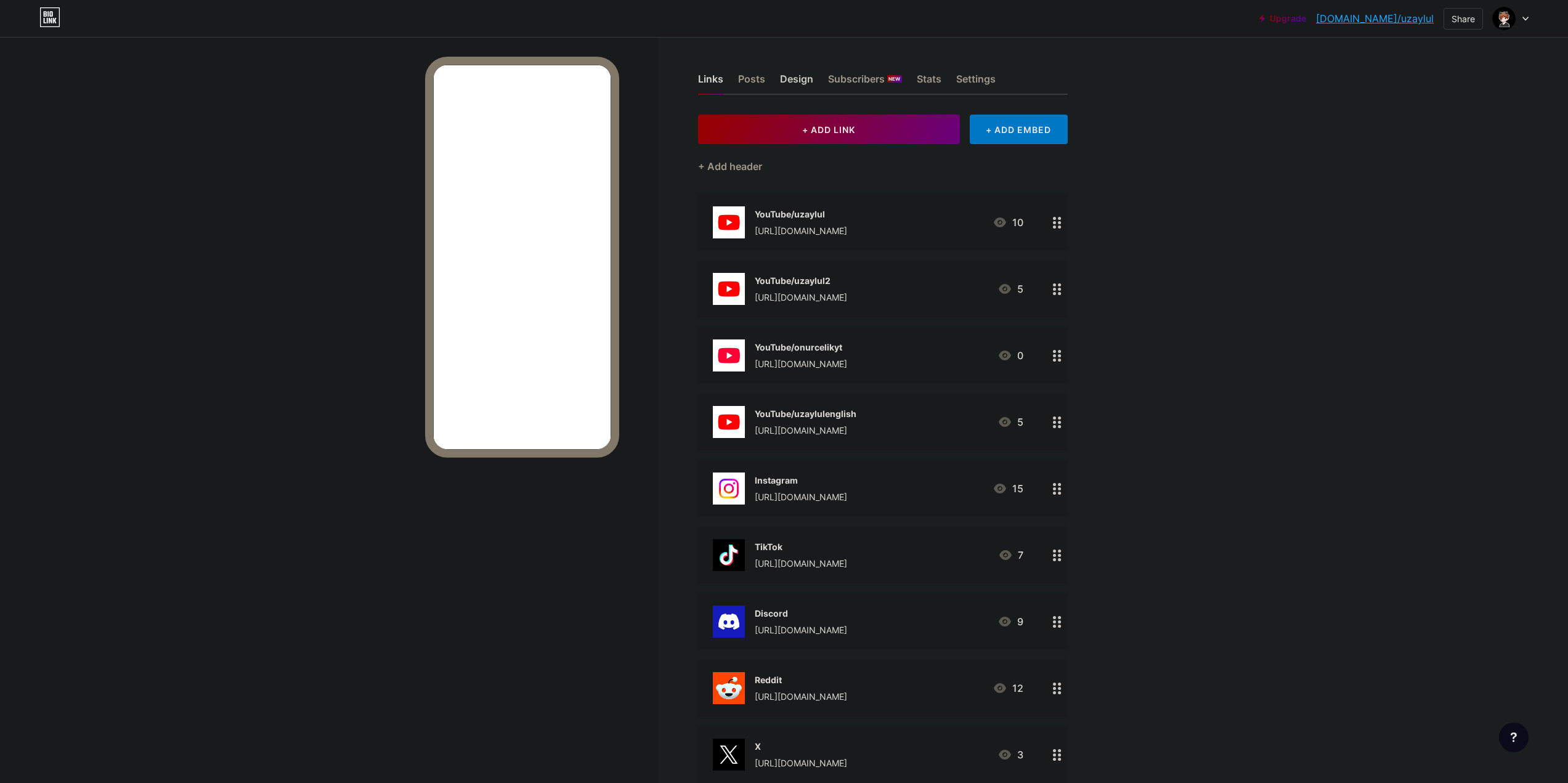
click at [797, 83] on div "Design" at bounding box center [796, 82] width 33 height 22
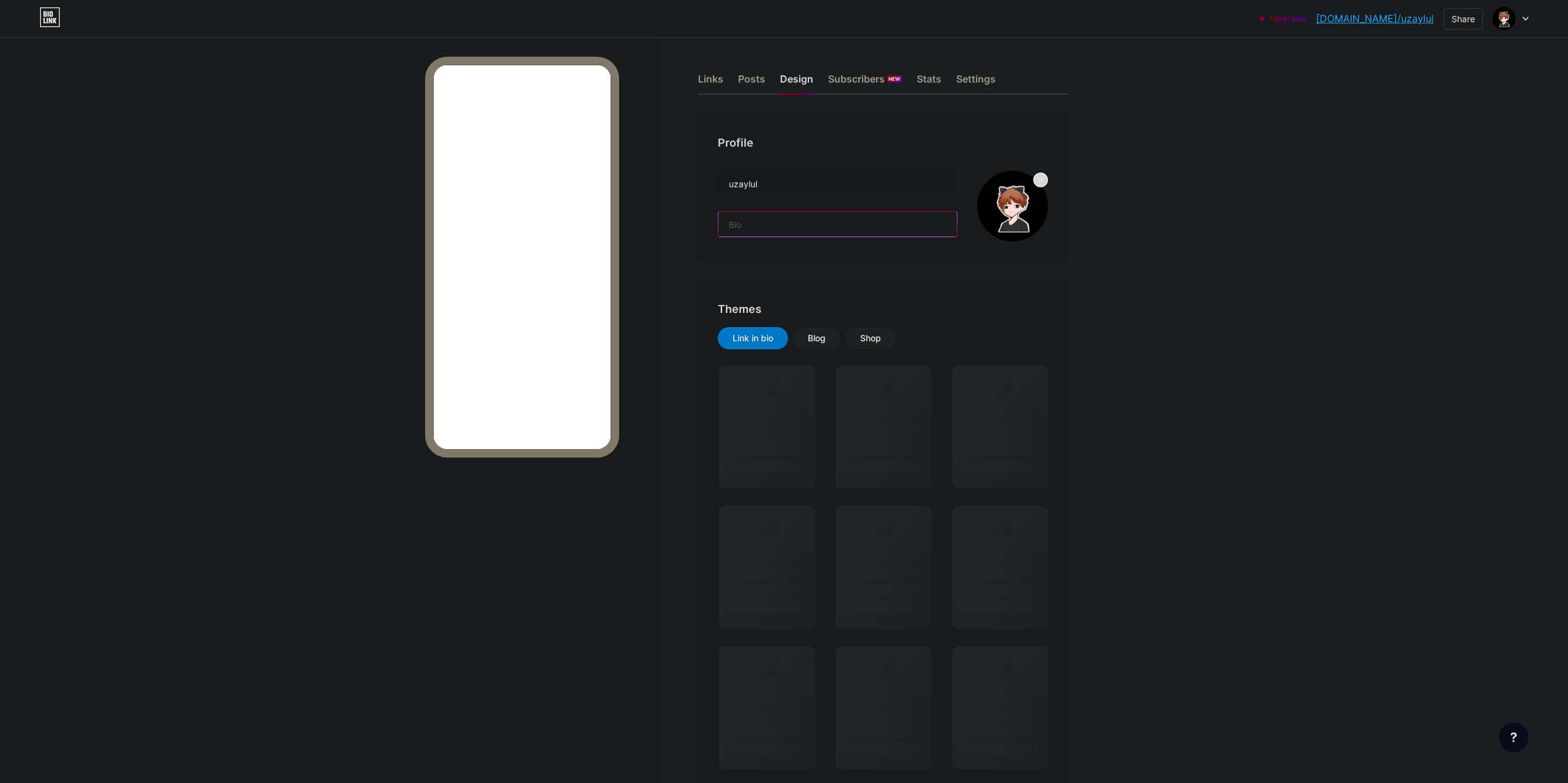
click at [785, 222] on input "text" at bounding box center [837, 223] width 239 height 24
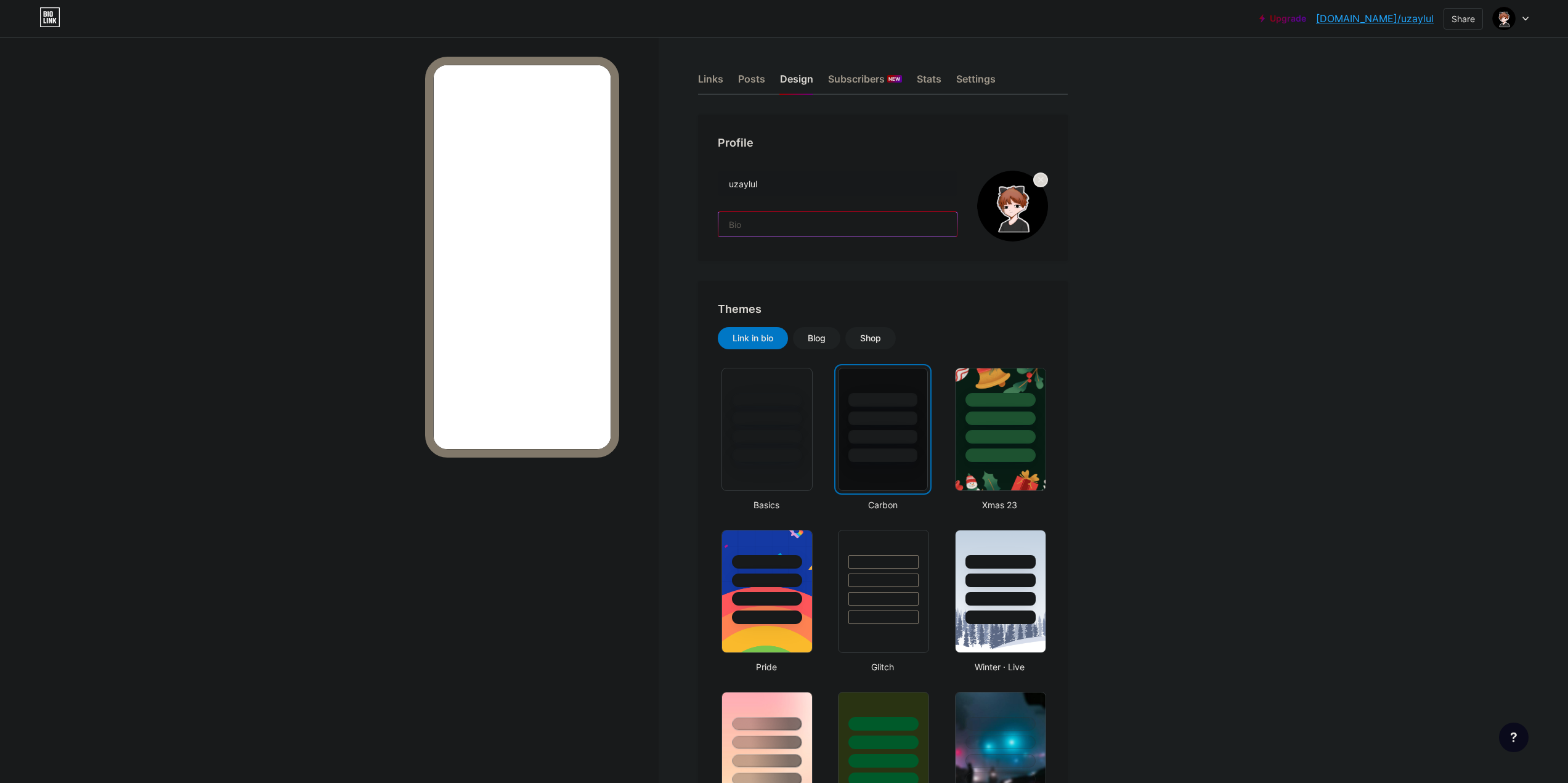
paste input "[EMAIL_ADDRESS][DOMAIN_NAME]"
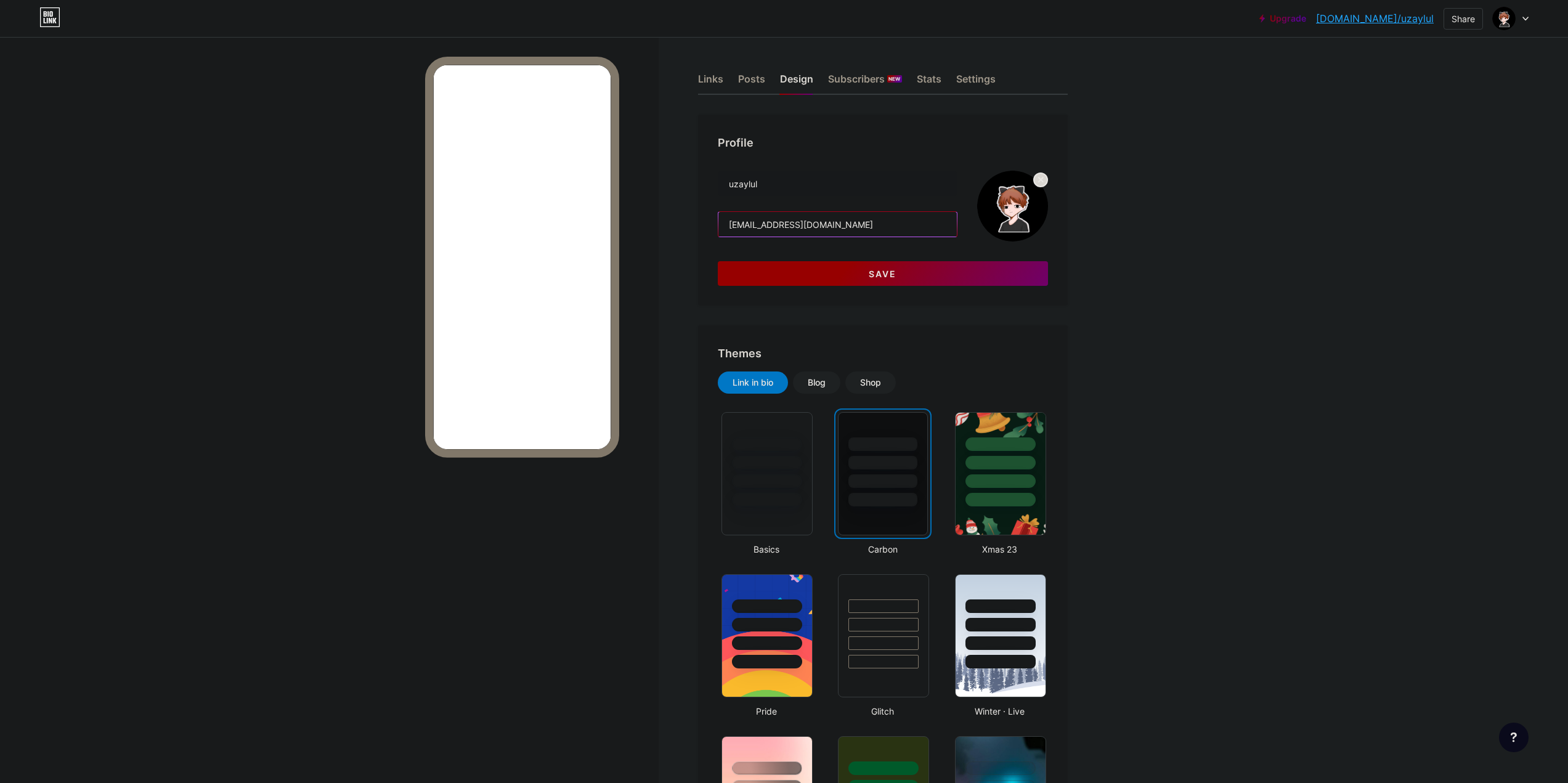
type input "[EMAIL_ADDRESS][DOMAIN_NAME]"
click at [897, 278] on span "Save" at bounding box center [882, 274] width 28 height 11
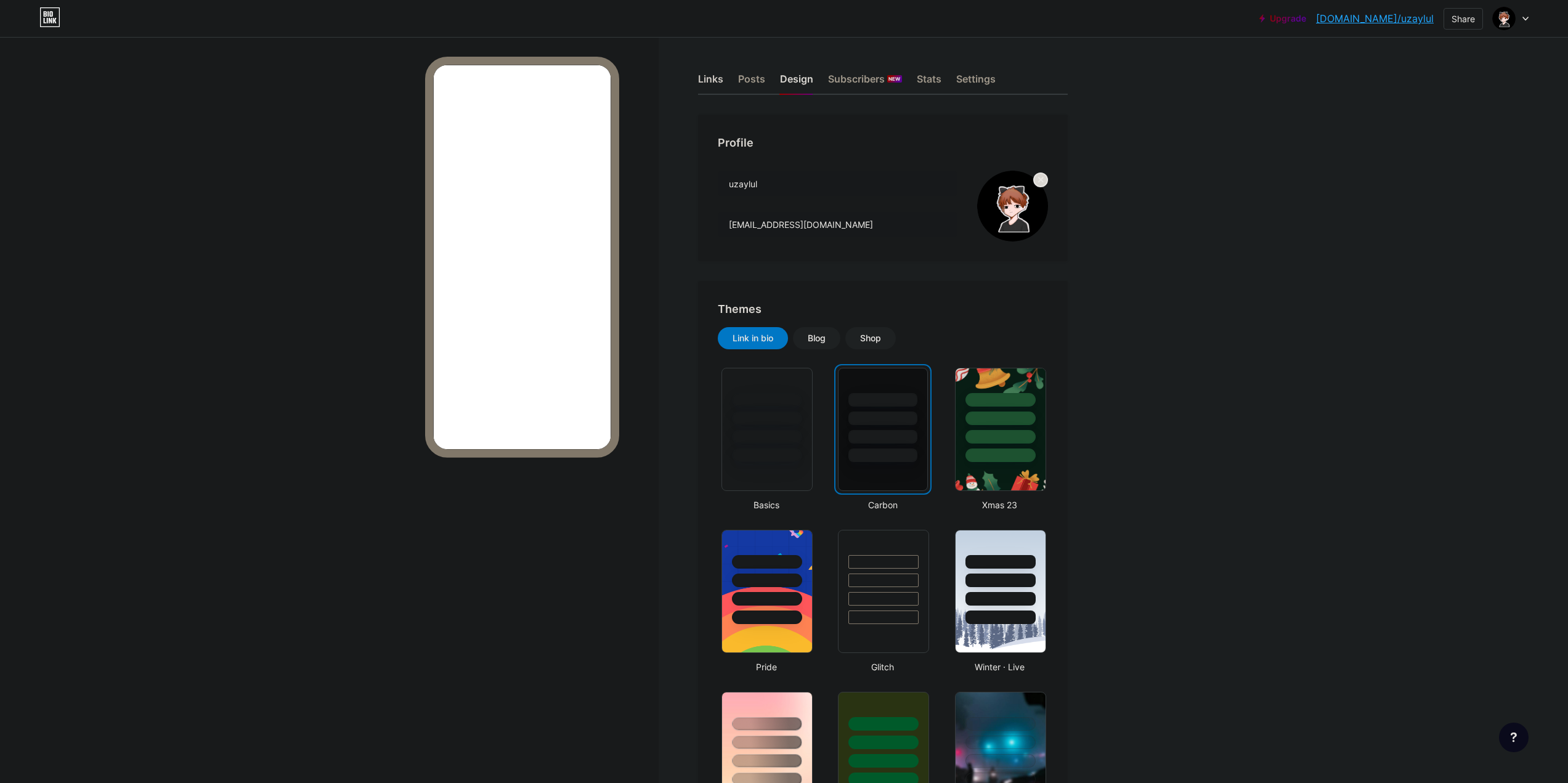
click at [714, 81] on div "Links" at bounding box center [710, 82] width 25 height 22
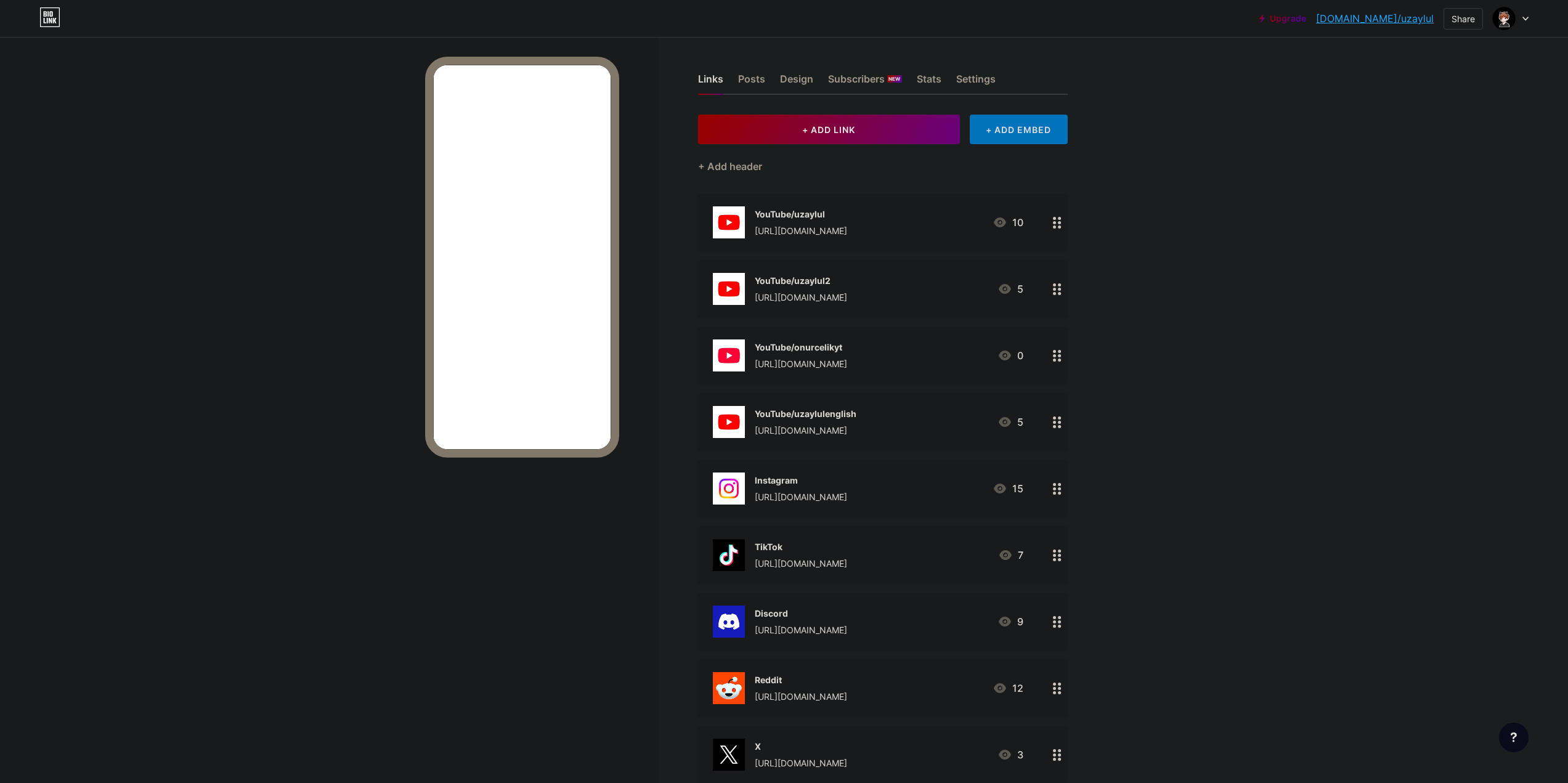
click at [1022, 141] on div "+ ADD EMBED" at bounding box center [1018, 129] width 98 height 30
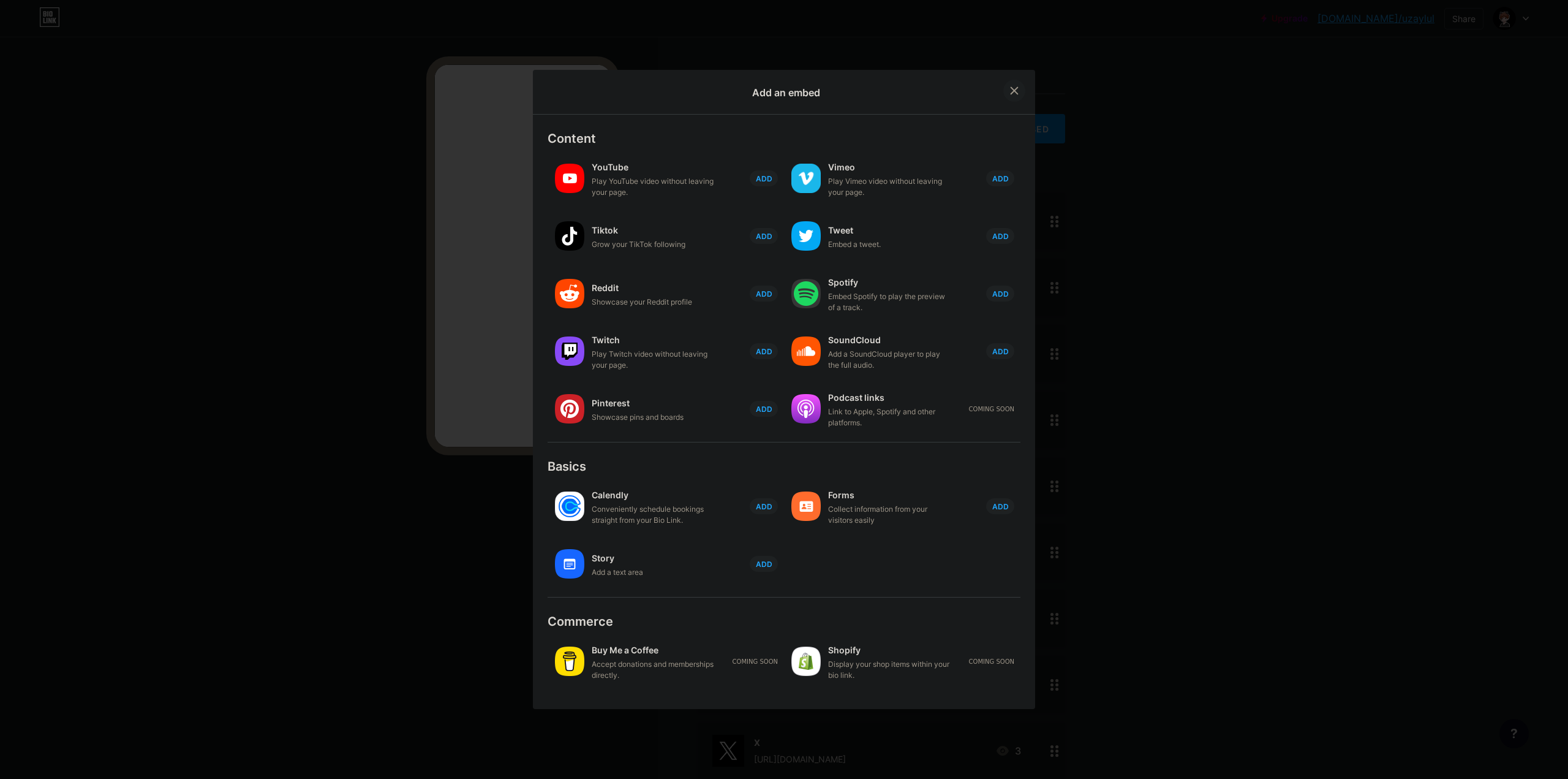
click at [1010, 86] on icon at bounding box center [1014, 90] width 10 height 10
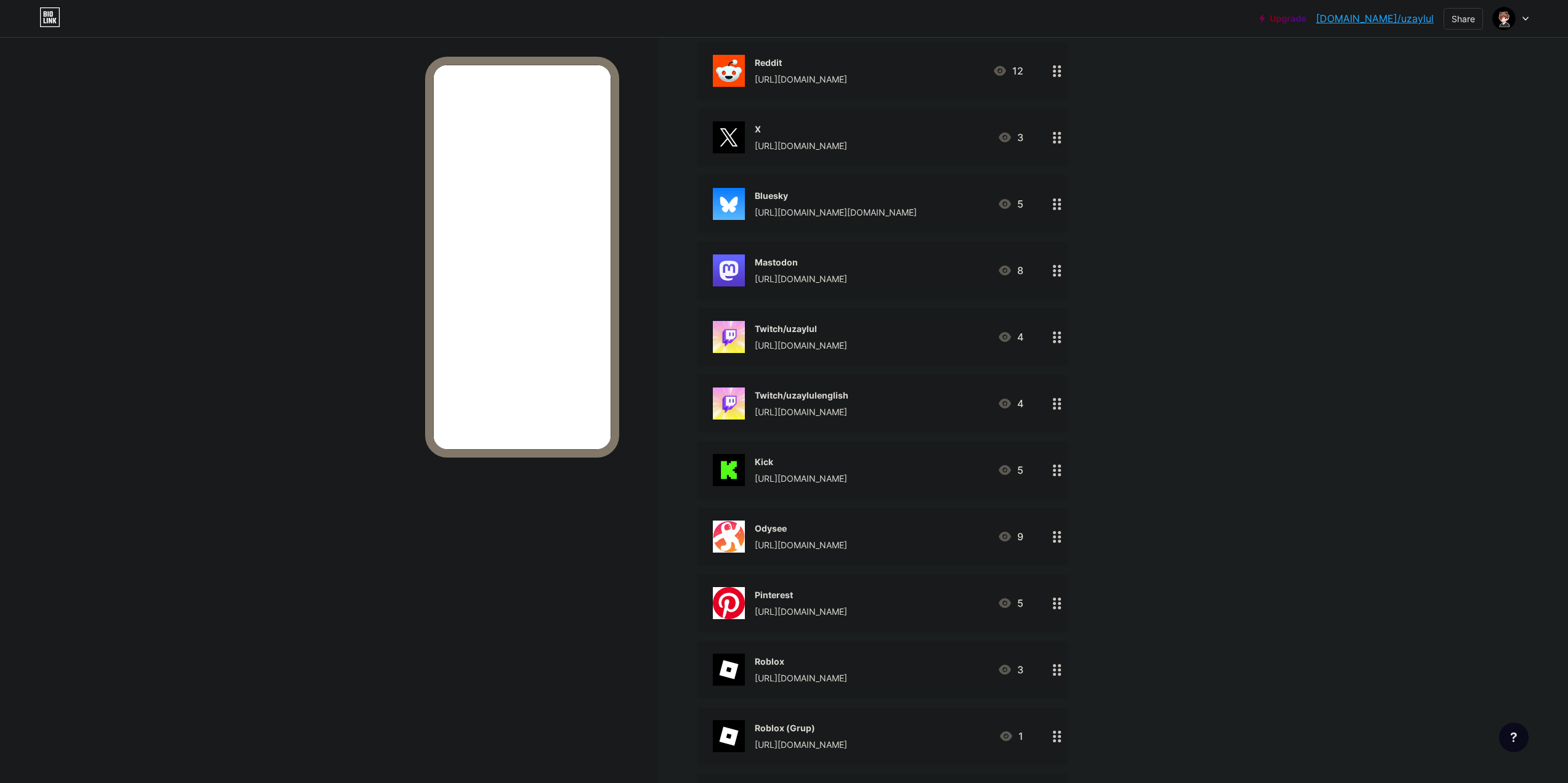
scroll to position [941, 0]
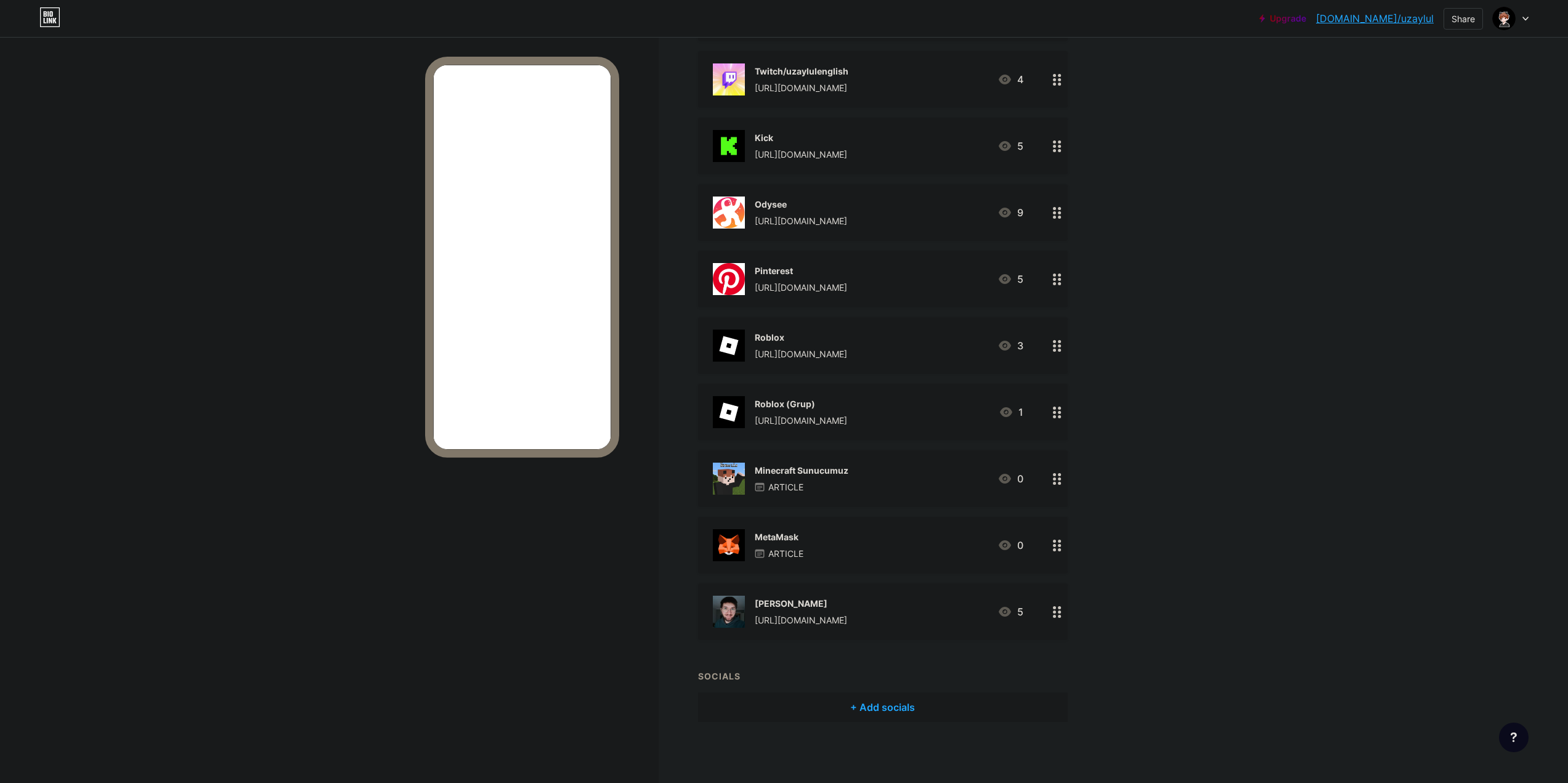
click at [910, 707] on div "+ Add socials" at bounding box center [882, 706] width 370 height 30
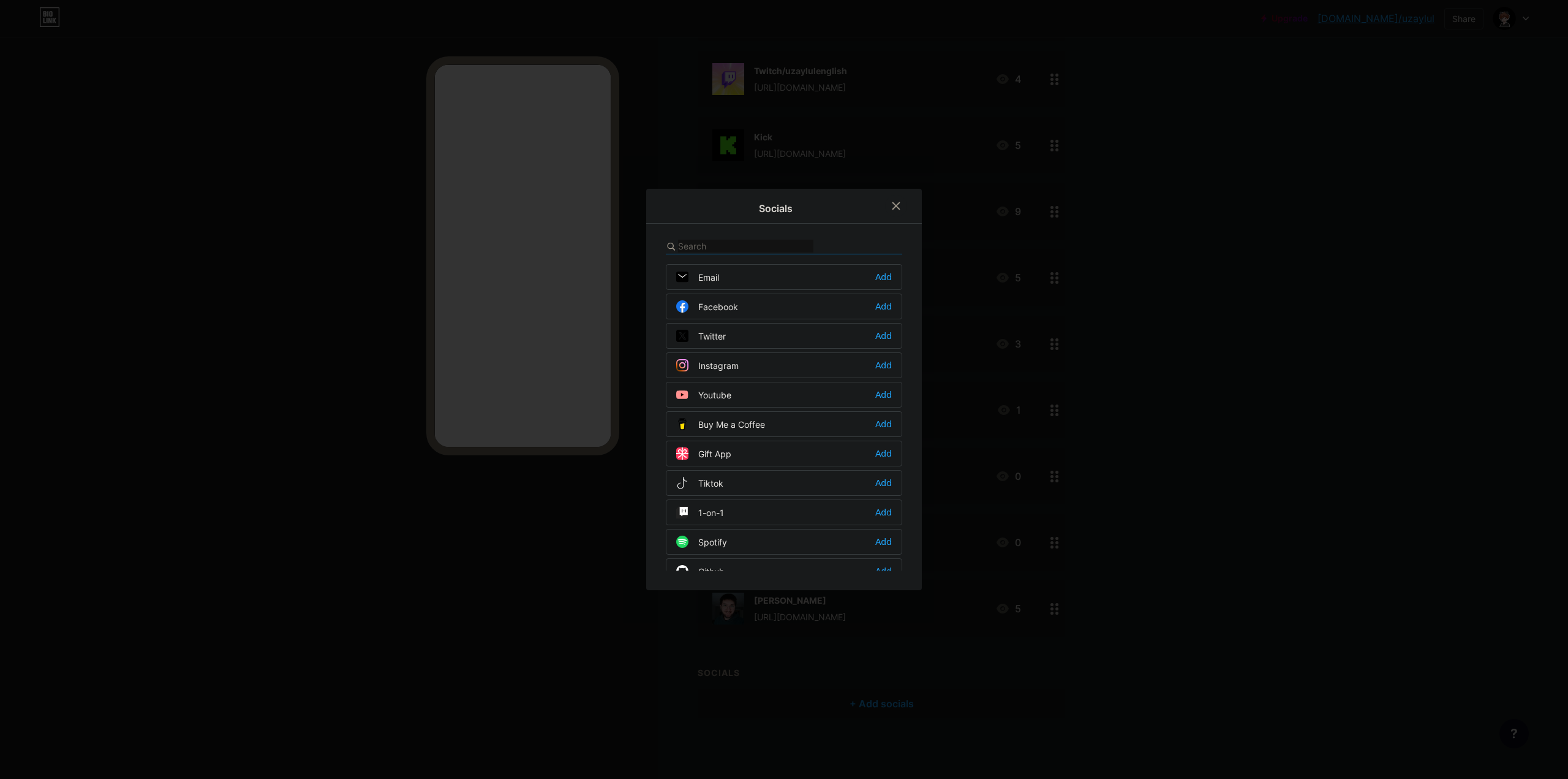
click at [763, 238] on div at bounding box center [784, 246] width 236 height 16
click at [746, 247] on input "text" at bounding box center [746, 246] width 135 height 13
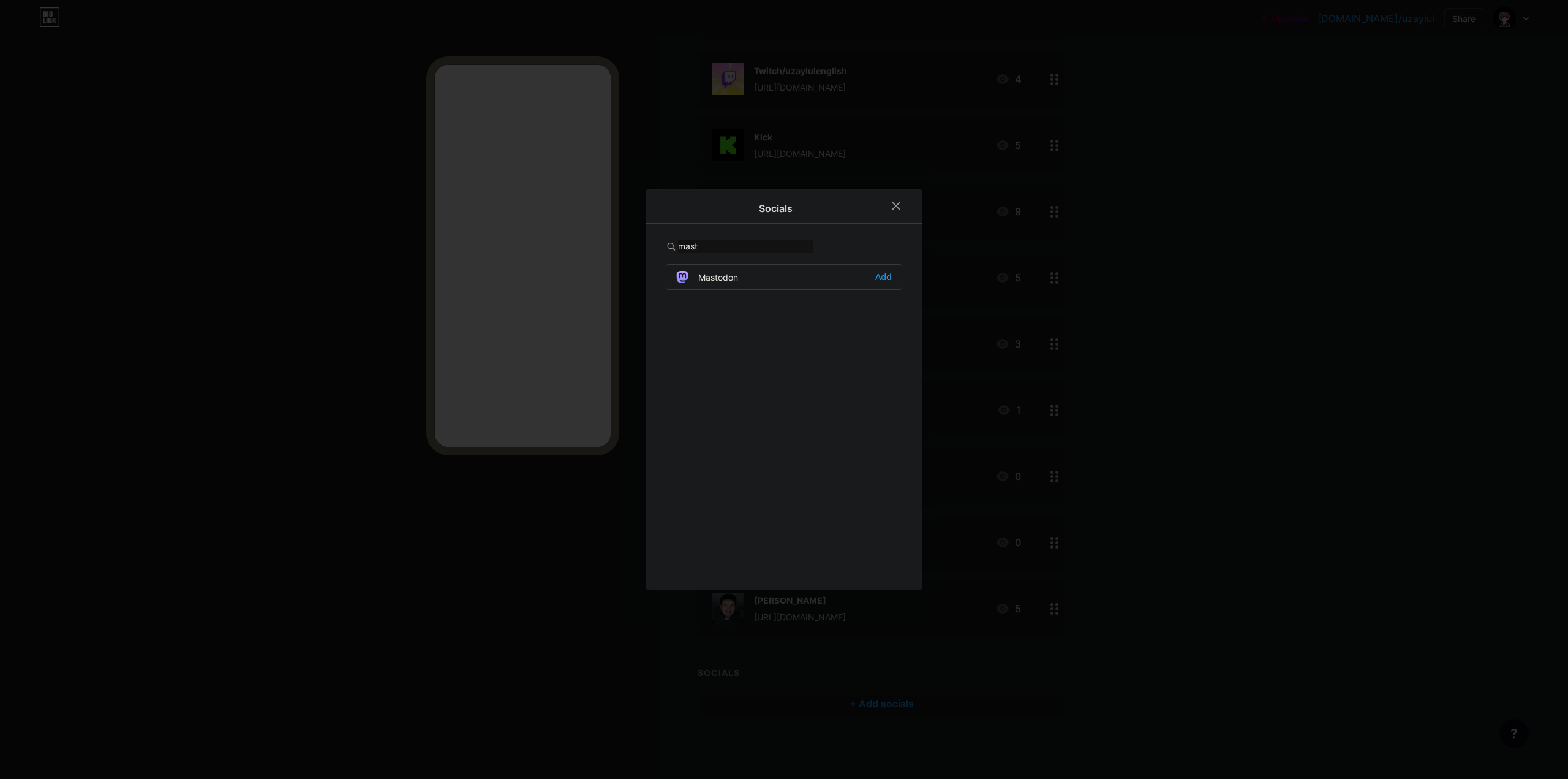
type input "masto"
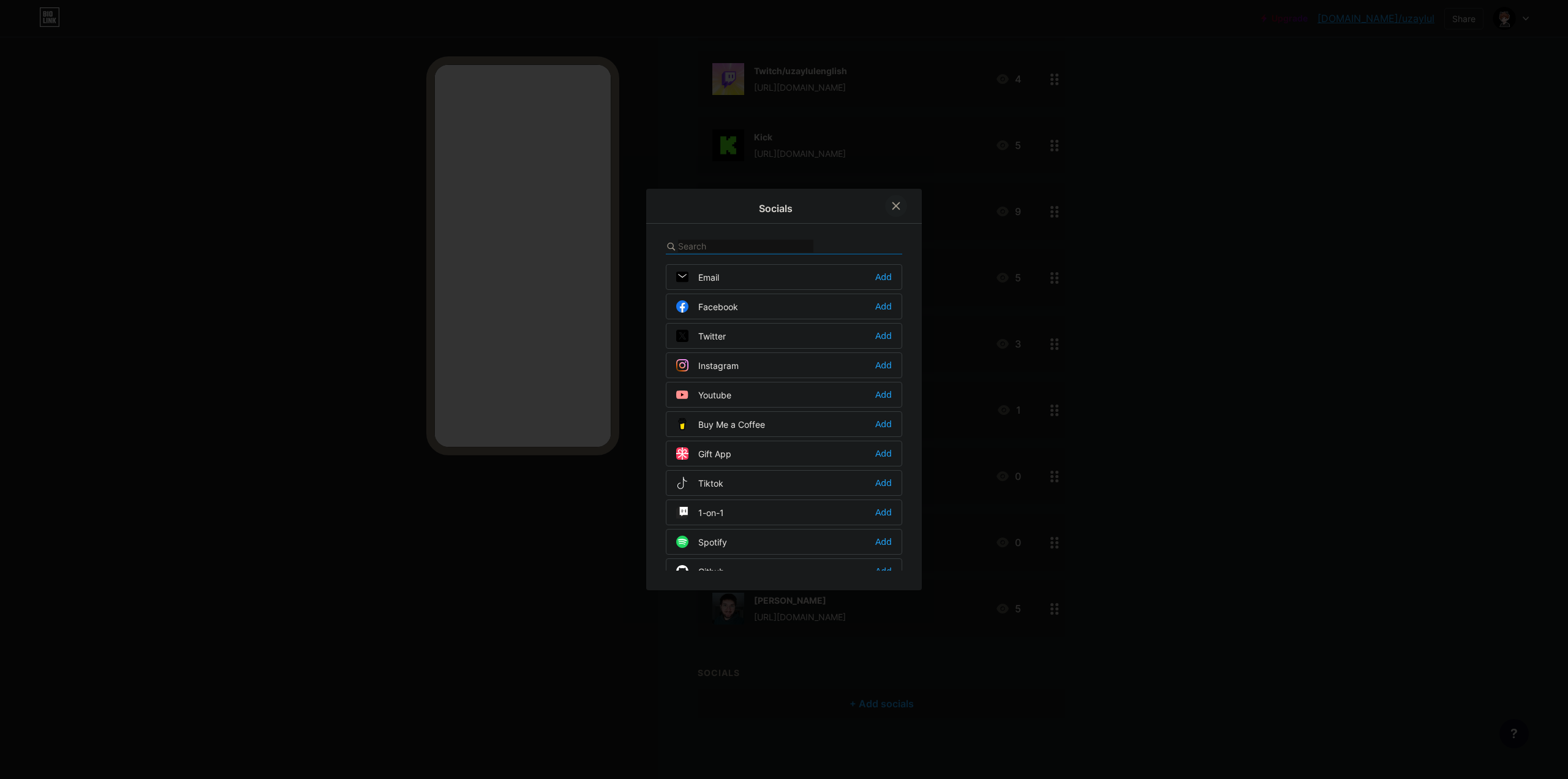
click at [898, 211] on div at bounding box center [896, 206] width 22 height 22
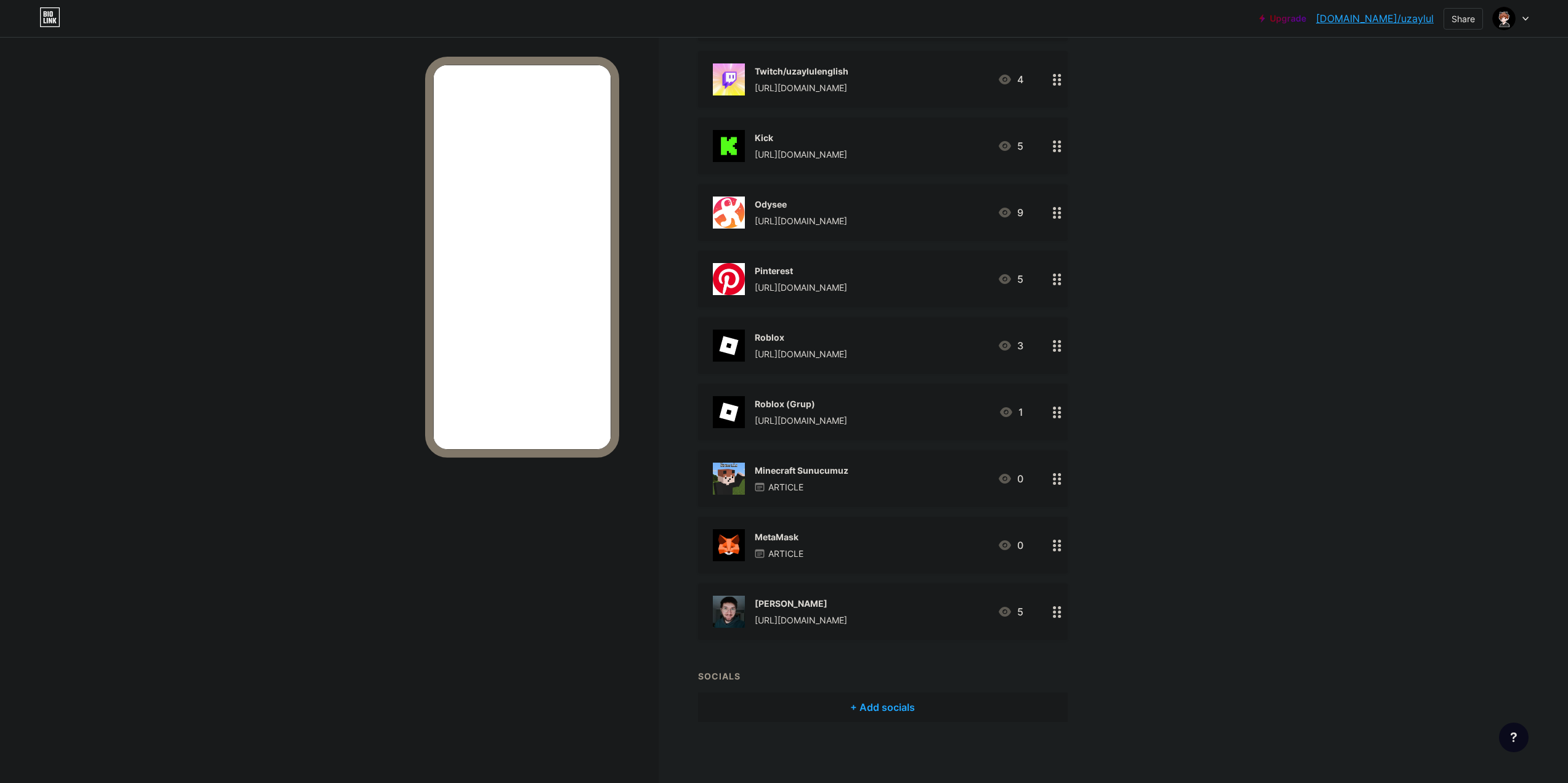
click at [895, 703] on div "+ Add socials" at bounding box center [882, 706] width 370 height 30
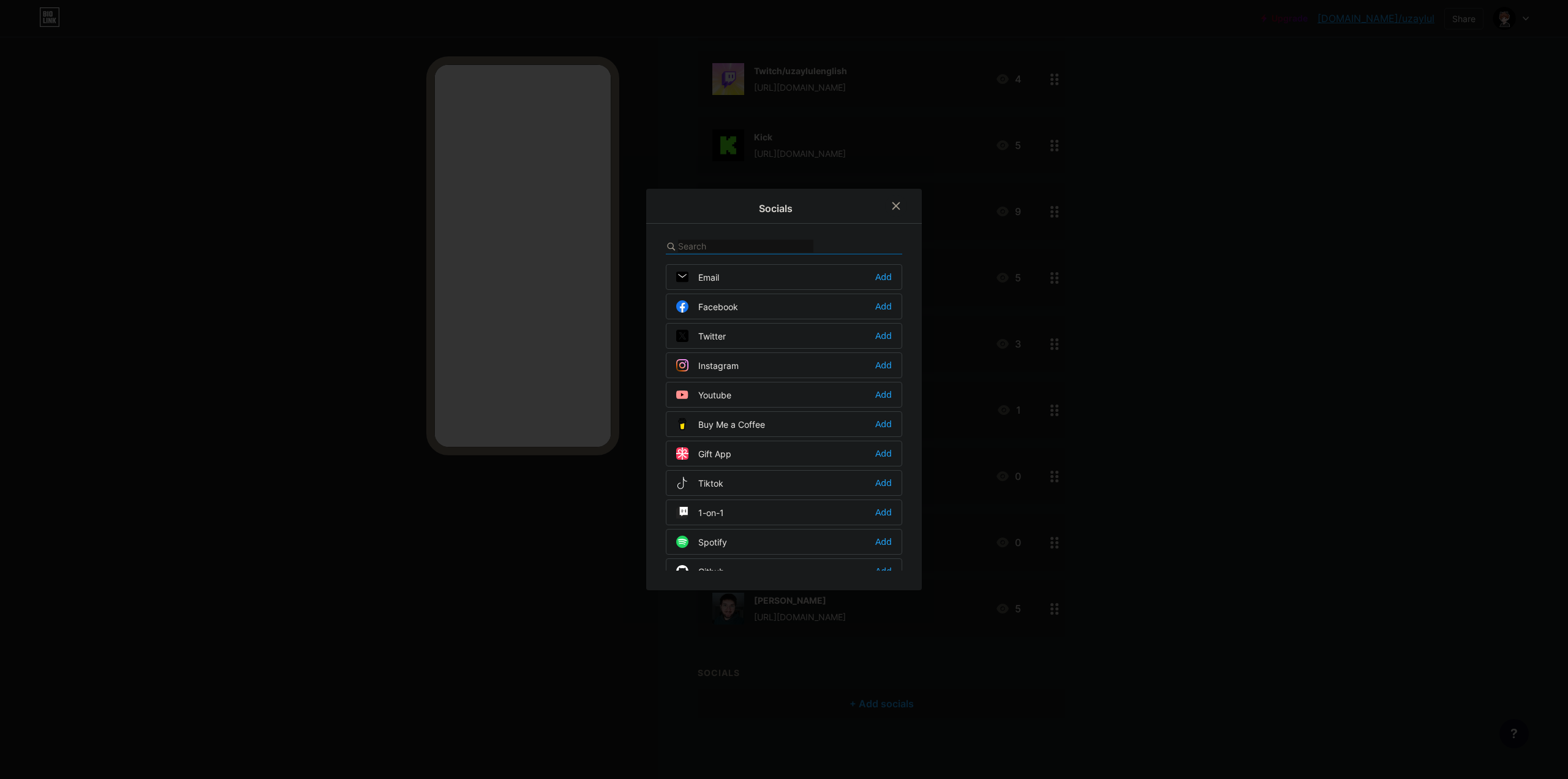
click at [733, 338] on div "Twitter Add" at bounding box center [784, 336] width 236 height 26
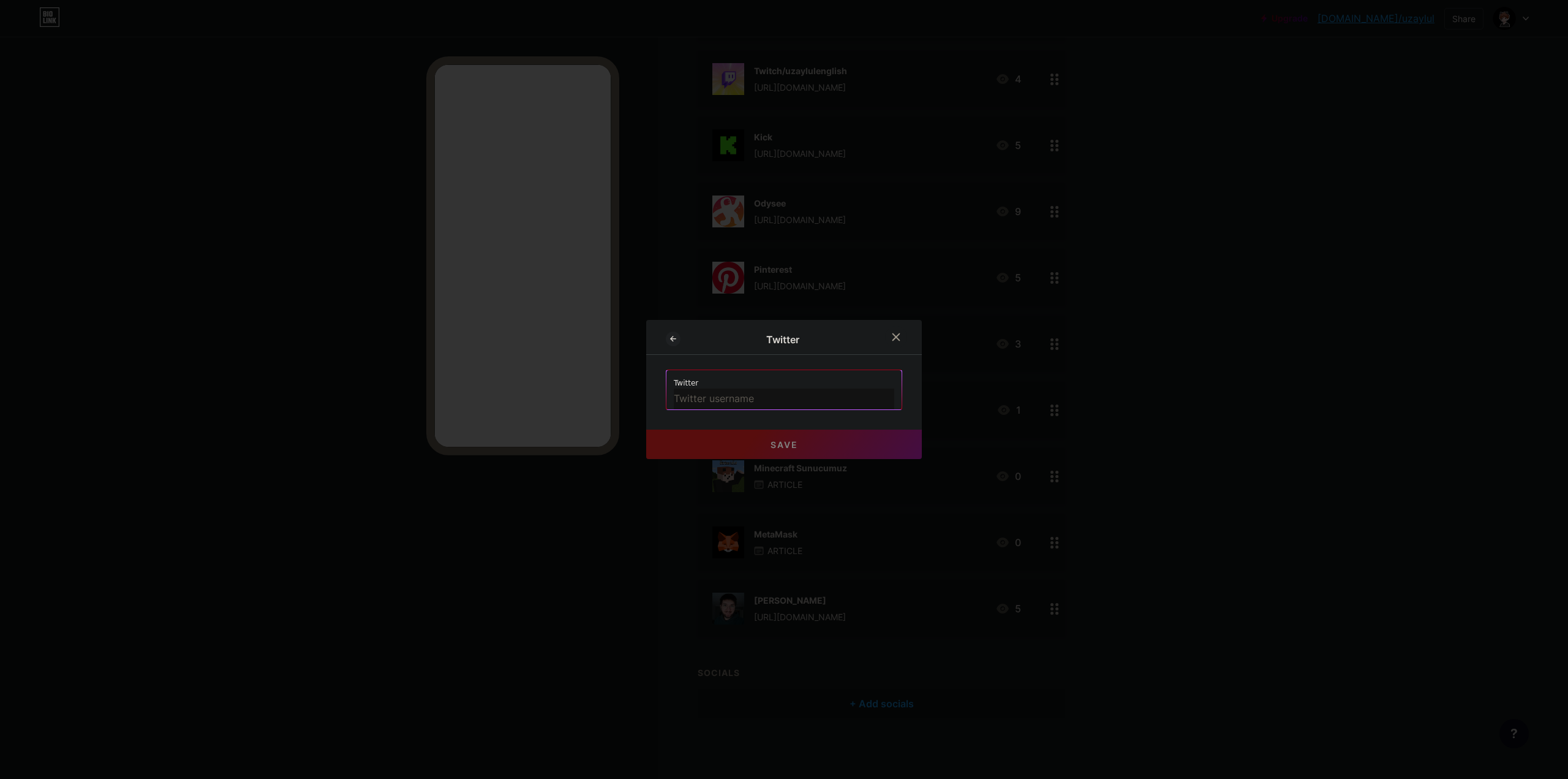
click at [730, 398] on input "text" at bounding box center [784, 398] width 220 height 21
click at [658, 391] on div "Twitter Twitter uzaylul Save" at bounding box center [784, 389] width 276 height 139
click at [685, 437] on button "Save" at bounding box center [784, 444] width 276 height 30
type input "[URL][DOMAIN_NAME]"
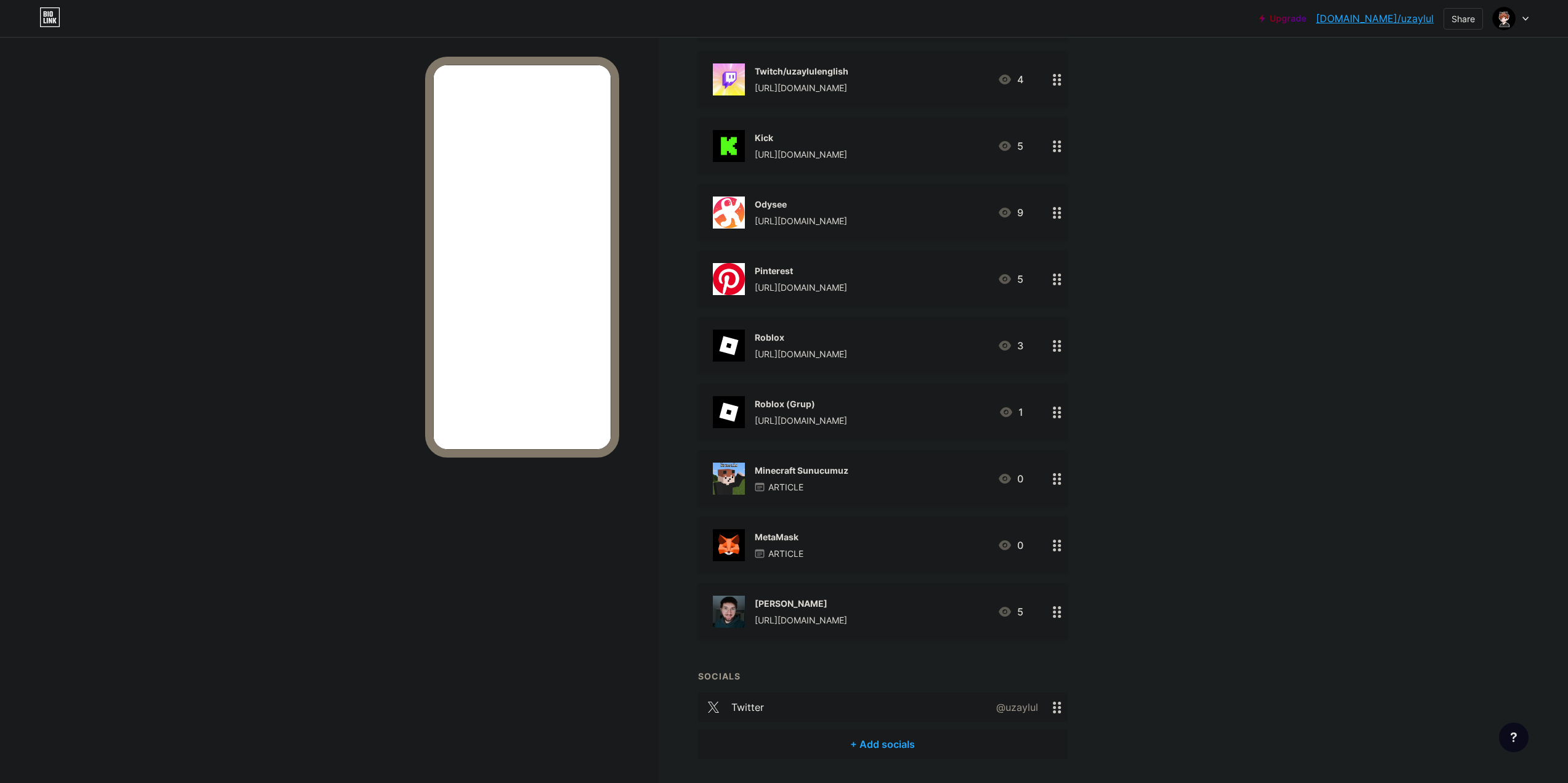
click at [894, 751] on div "+ Add socials" at bounding box center [882, 743] width 370 height 30
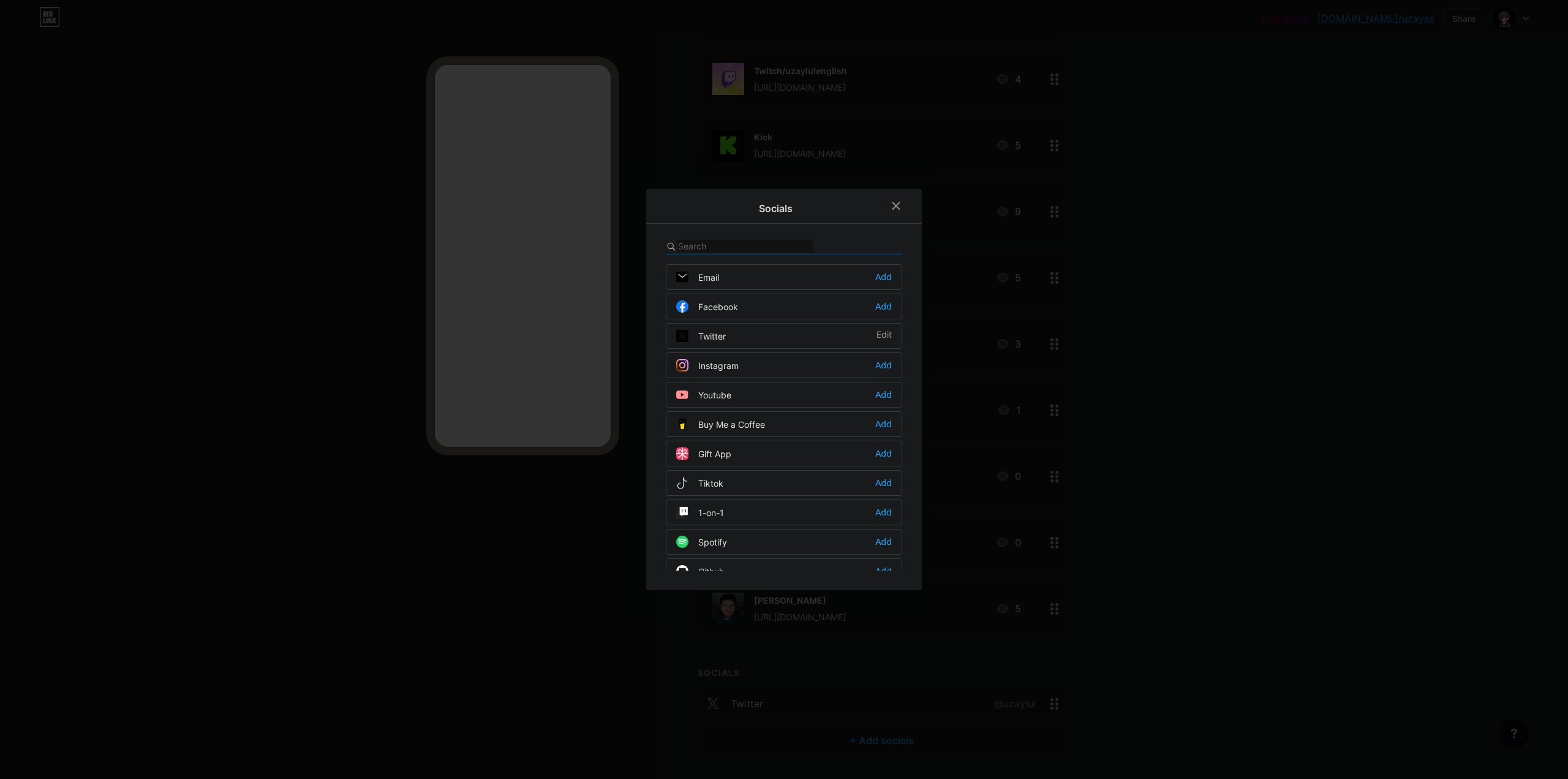
click at [780, 262] on div "Email Add Facebook Add Twitter Edit Instagram Add Youtube Add Buy Me a Coffee A…" at bounding box center [784, 404] width 236 height 332
click at [765, 273] on div "Email Add" at bounding box center [784, 277] width 236 height 26
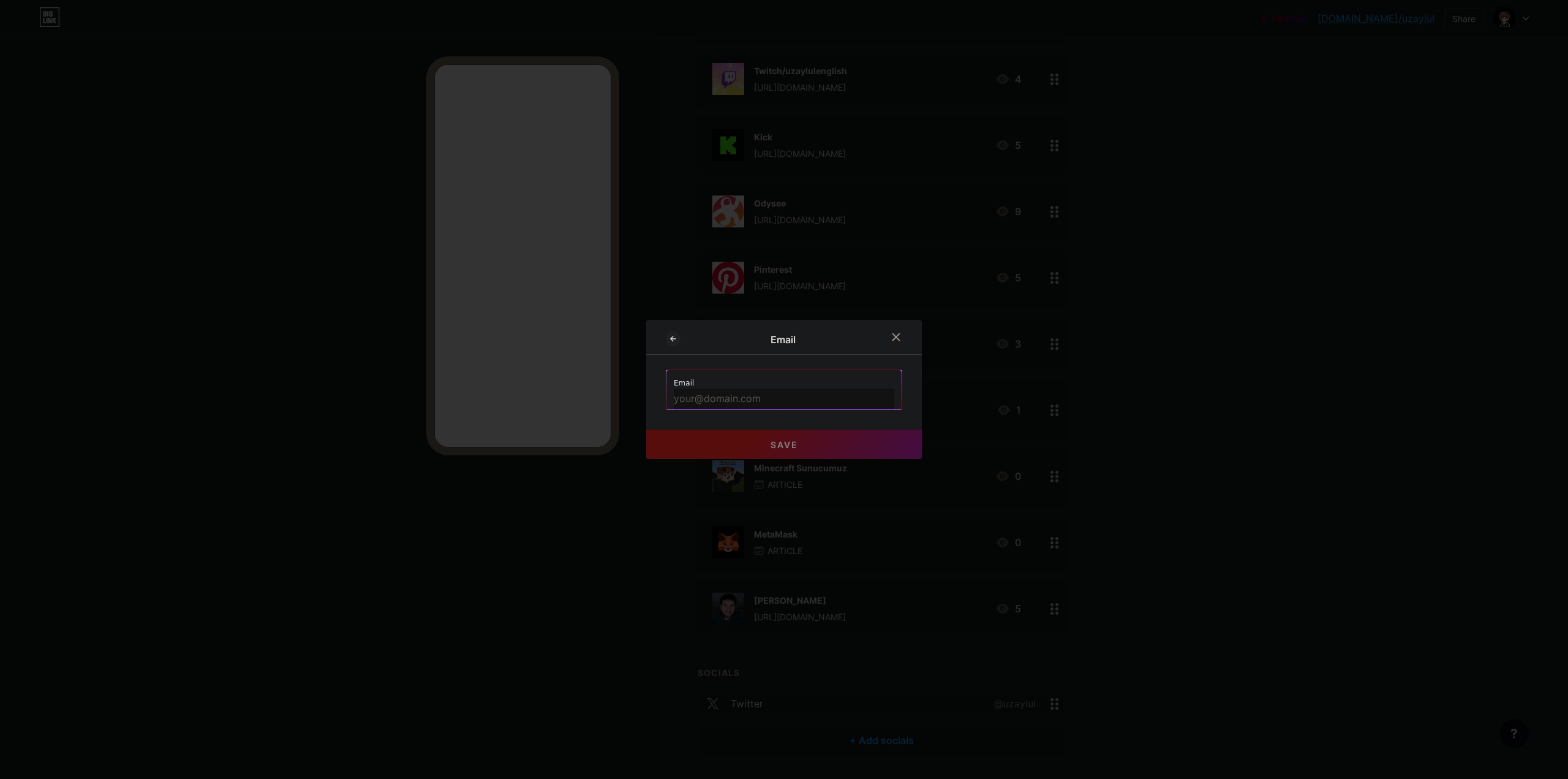
click at [745, 407] on input "text" at bounding box center [784, 398] width 220 height 21
paste input "[EMAIL_ADDRESS][DOMAIN_NAME]"
click at [649, 388] on div "Email Email [EMAIL_ADDRESS][DOMAIN_NAME] Save" at bounding box center [784, 389] width 276 height 139
click at [677, 434] on button "Save" at bounding box center [784, 444] width 276 height 30
type input "mailto:[EMAIL_ADDRESS][DOMAIN_NAME]"
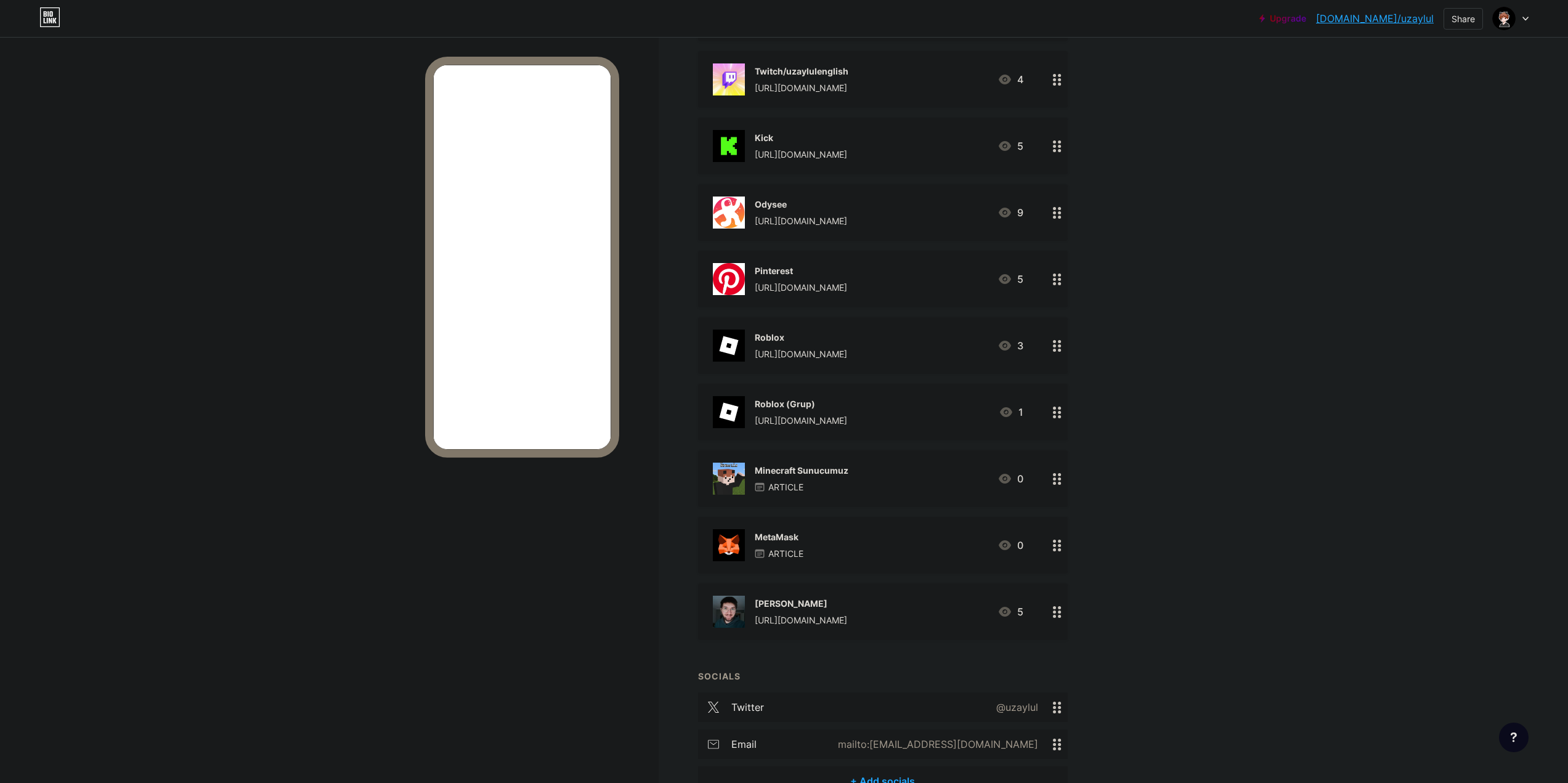
drag, startPoint x: 1056, startPoint y: 736, endPoint x: 1055, endPoint y: 693, distance: 43.0
click at [1055, 693] on div "twitter @uzaylul email mailto:[EMAIL_ADDRESS][DOMAIN_NAME]" at bounding box center [882, 729] width 370 height 74
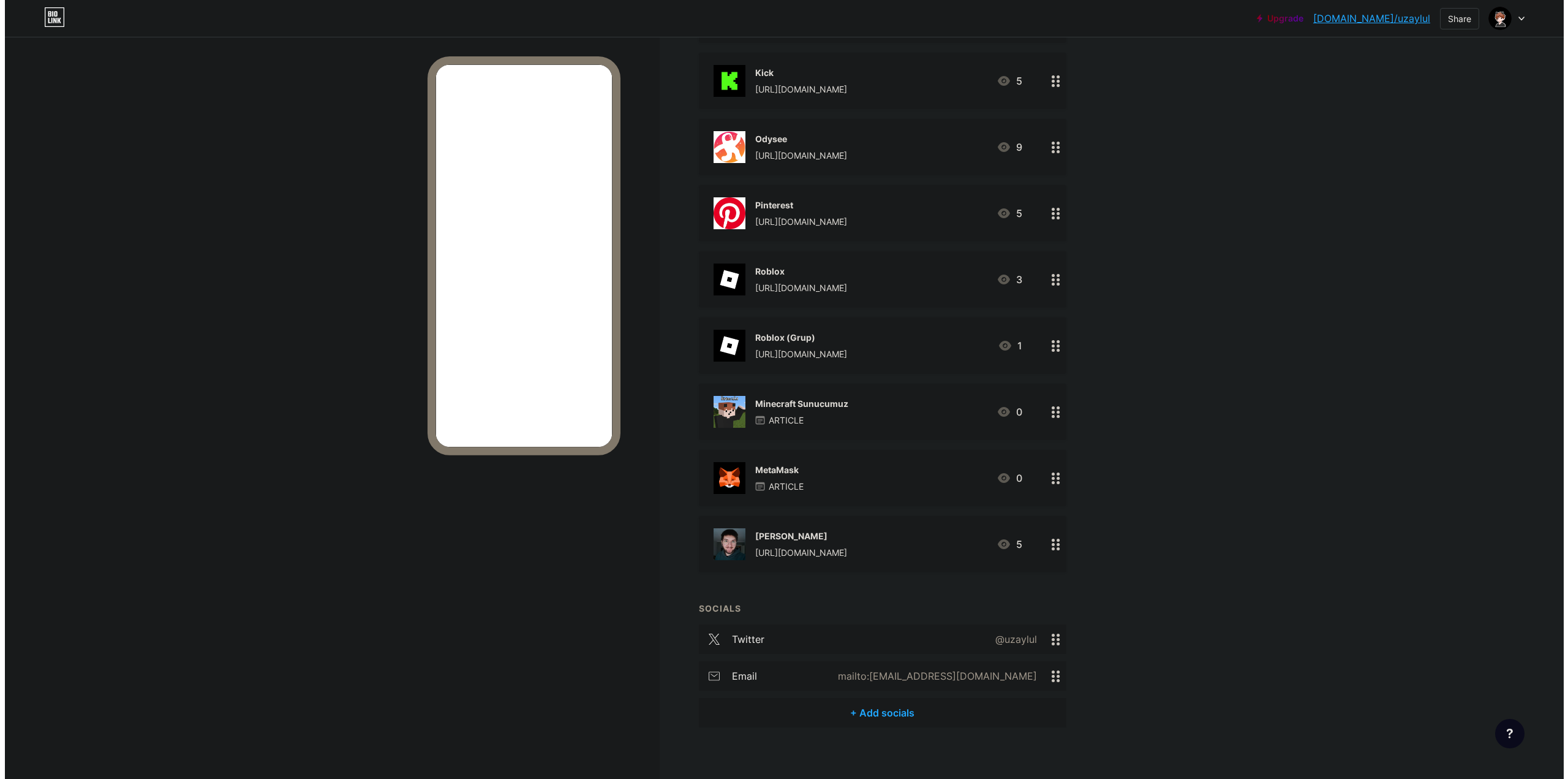
scroll to position [1010, 0]
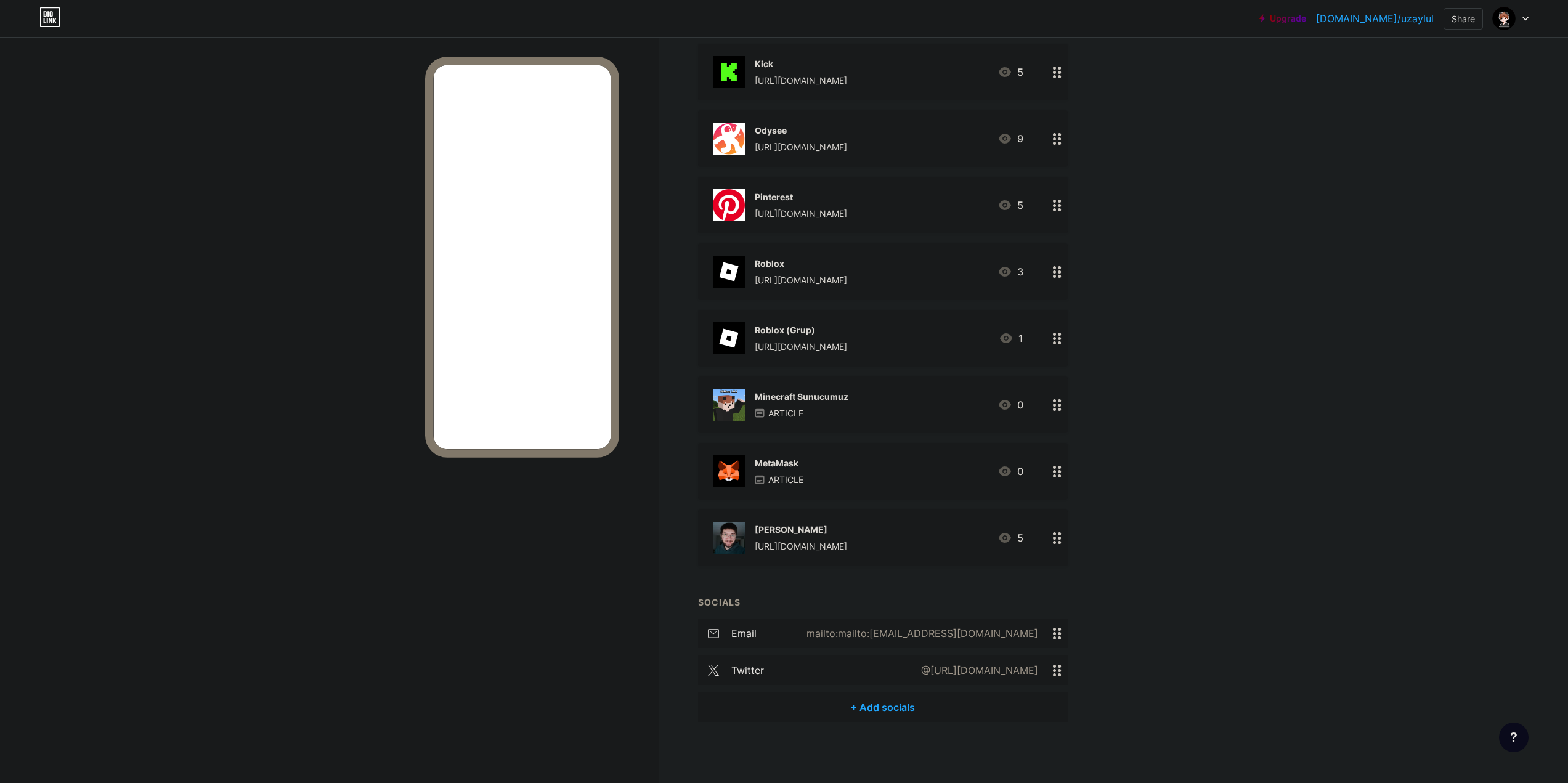
click at [869, 706] on div "+ Add socials" at bounding box center [882, 706] width 370 height 30
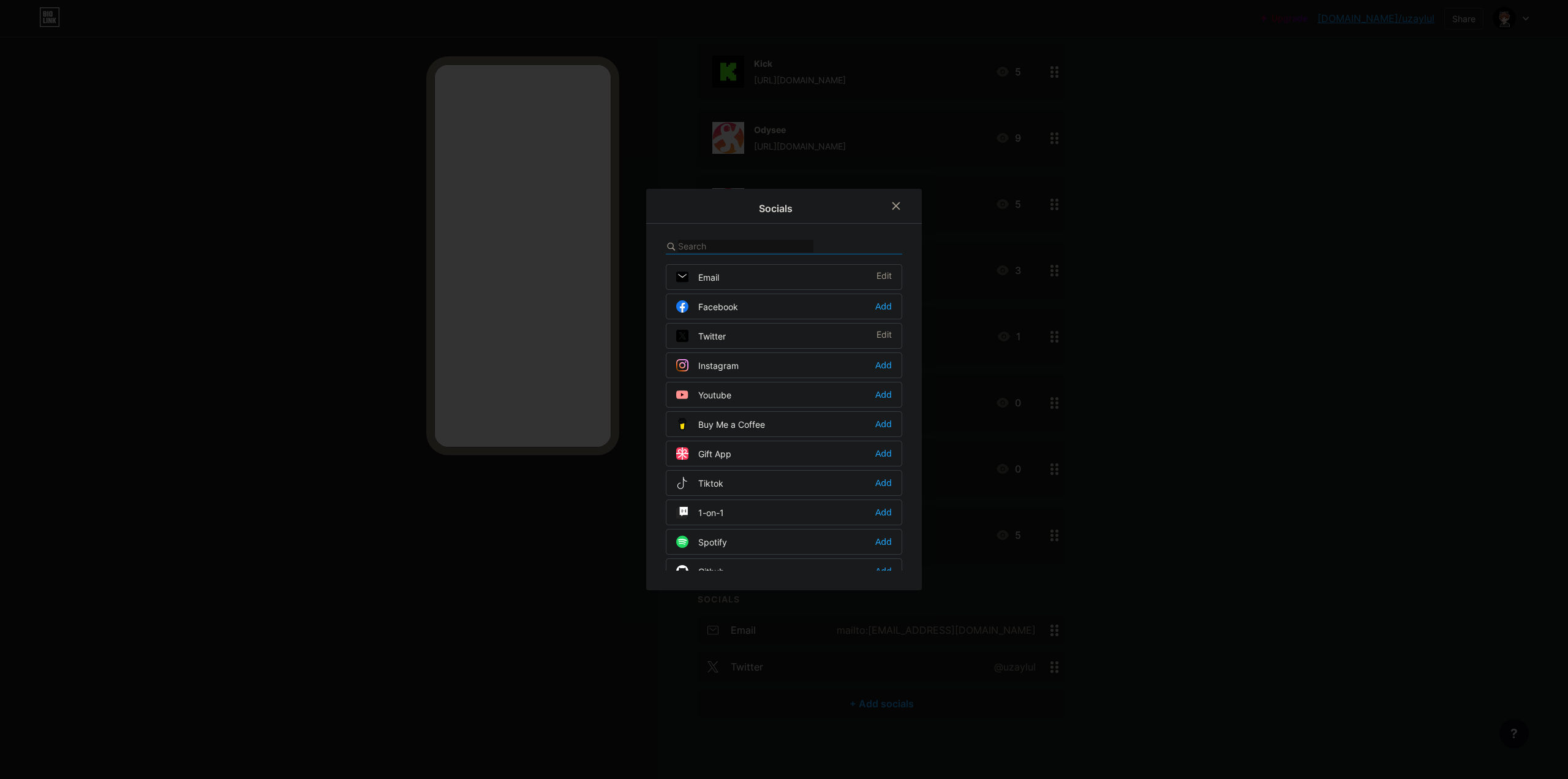
click at [716, 373] on div "Instagram Add" at bounding box center [784, 364] width 236 height 26
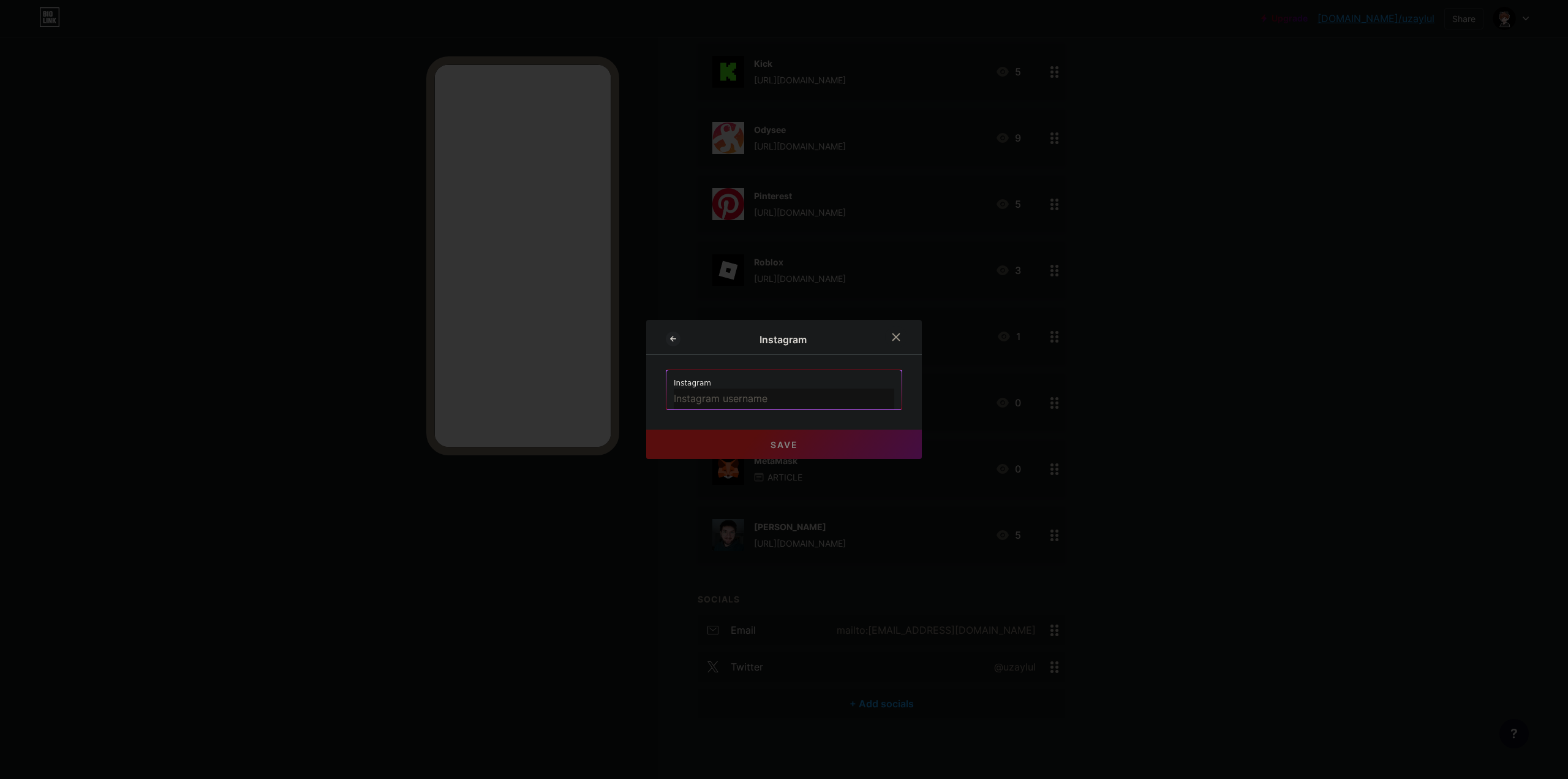
click at [716, 407] on input "text" at bounding box center [784, 398] width 220 height 21
click at [671, 443] on button "Save" at bounding box center [784, 444] width 276 height 30
type input "[URL][DOMAIN_NAME]"
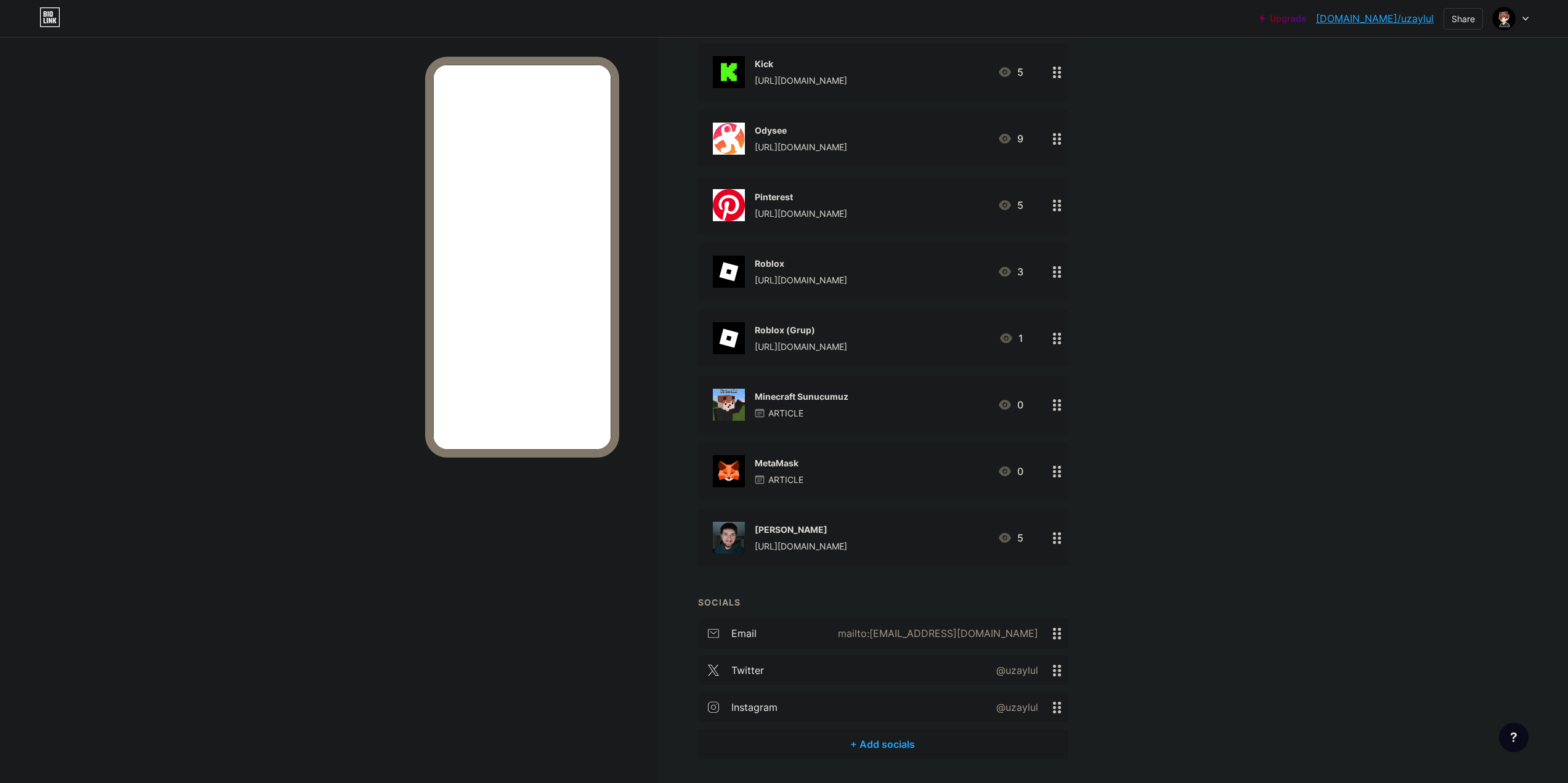
click at [867, 738] on div "+ Add socials" at bounding box center [882, 743] width 370 height 30
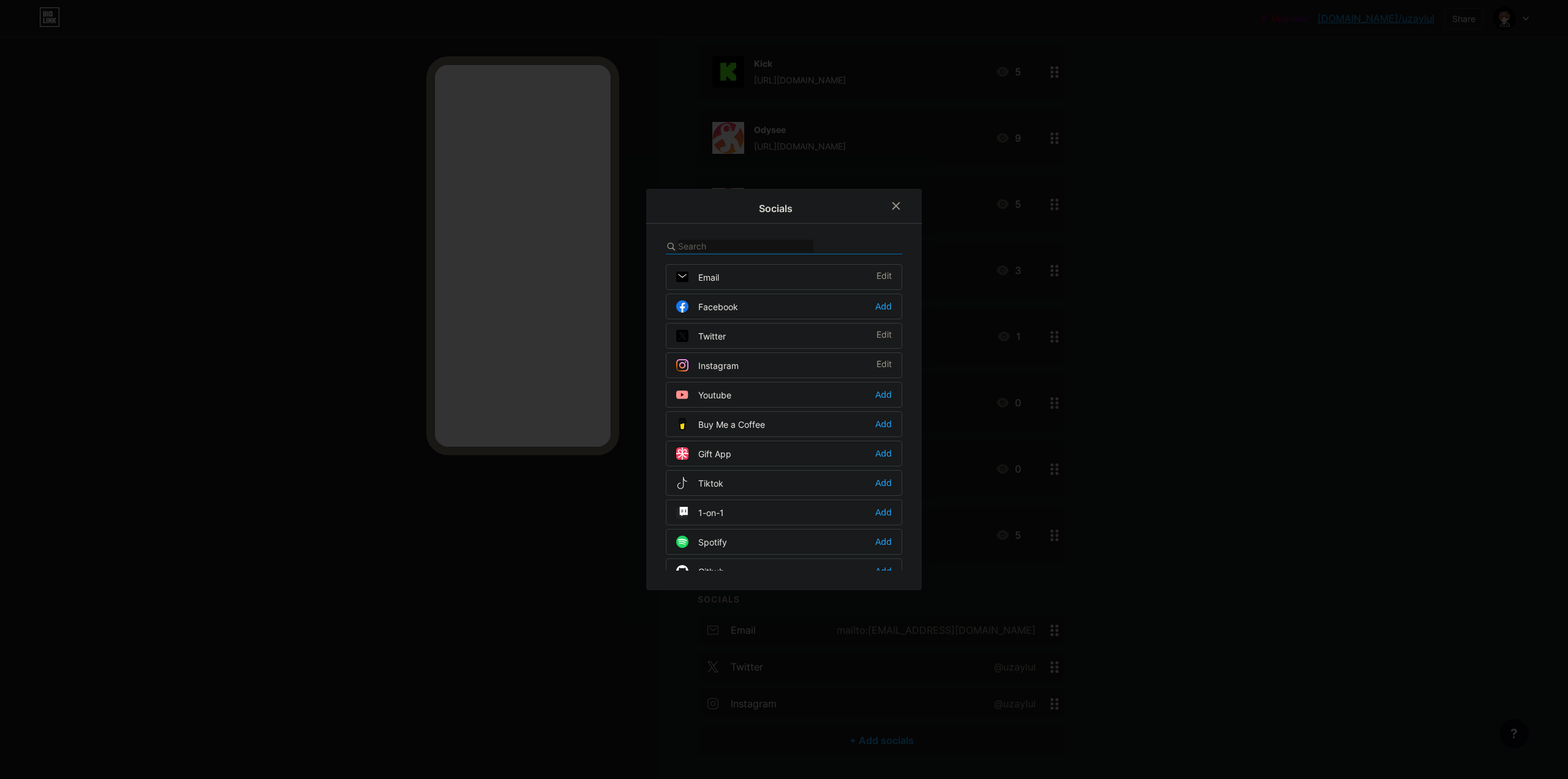
click at [729, 476] on div "Tiktok Add" at bounding box center [784, 483] width 236 height 26
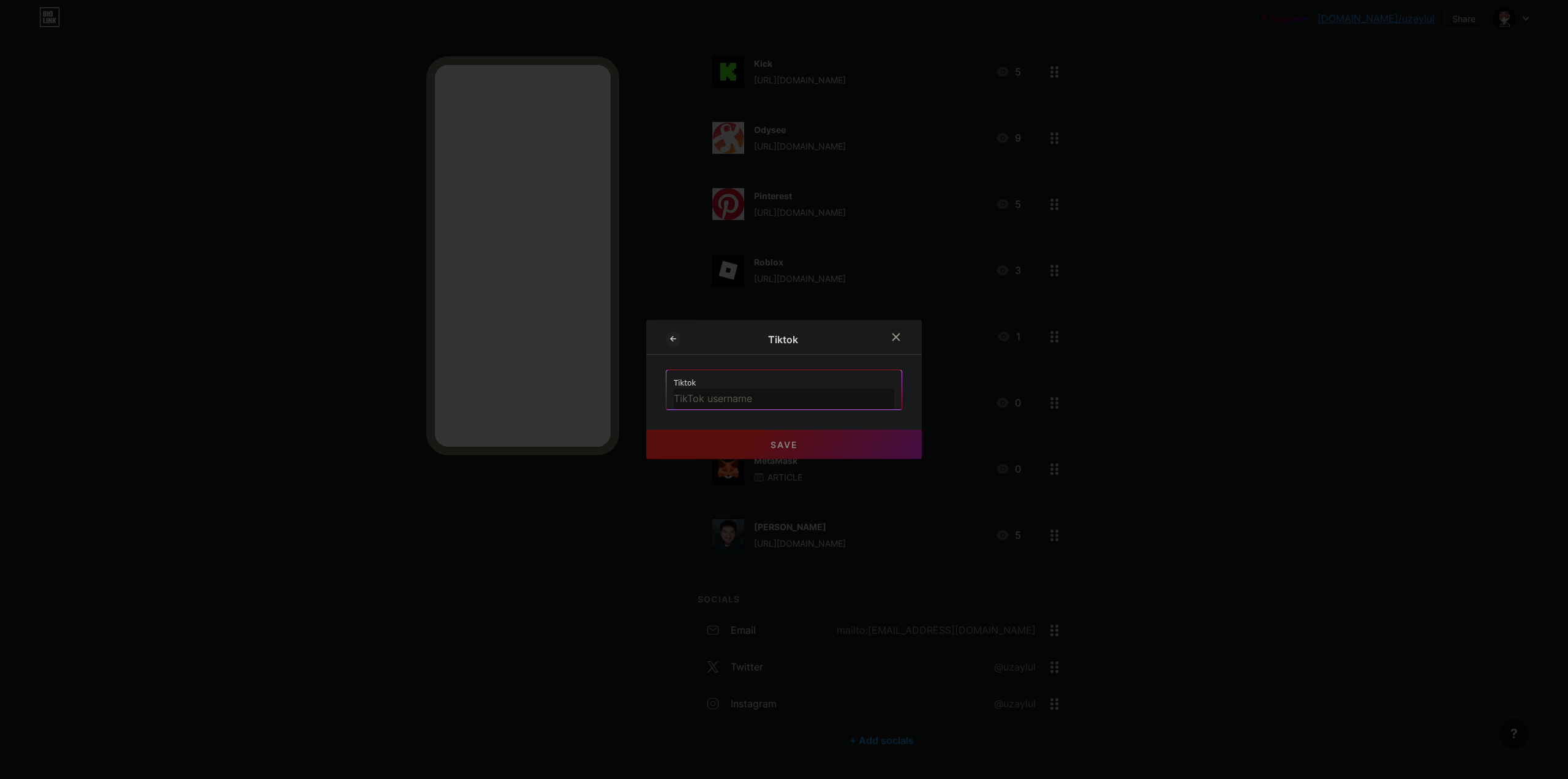
click at [665, 318] on div at bounding box center [784, 390] width 1568 height 779
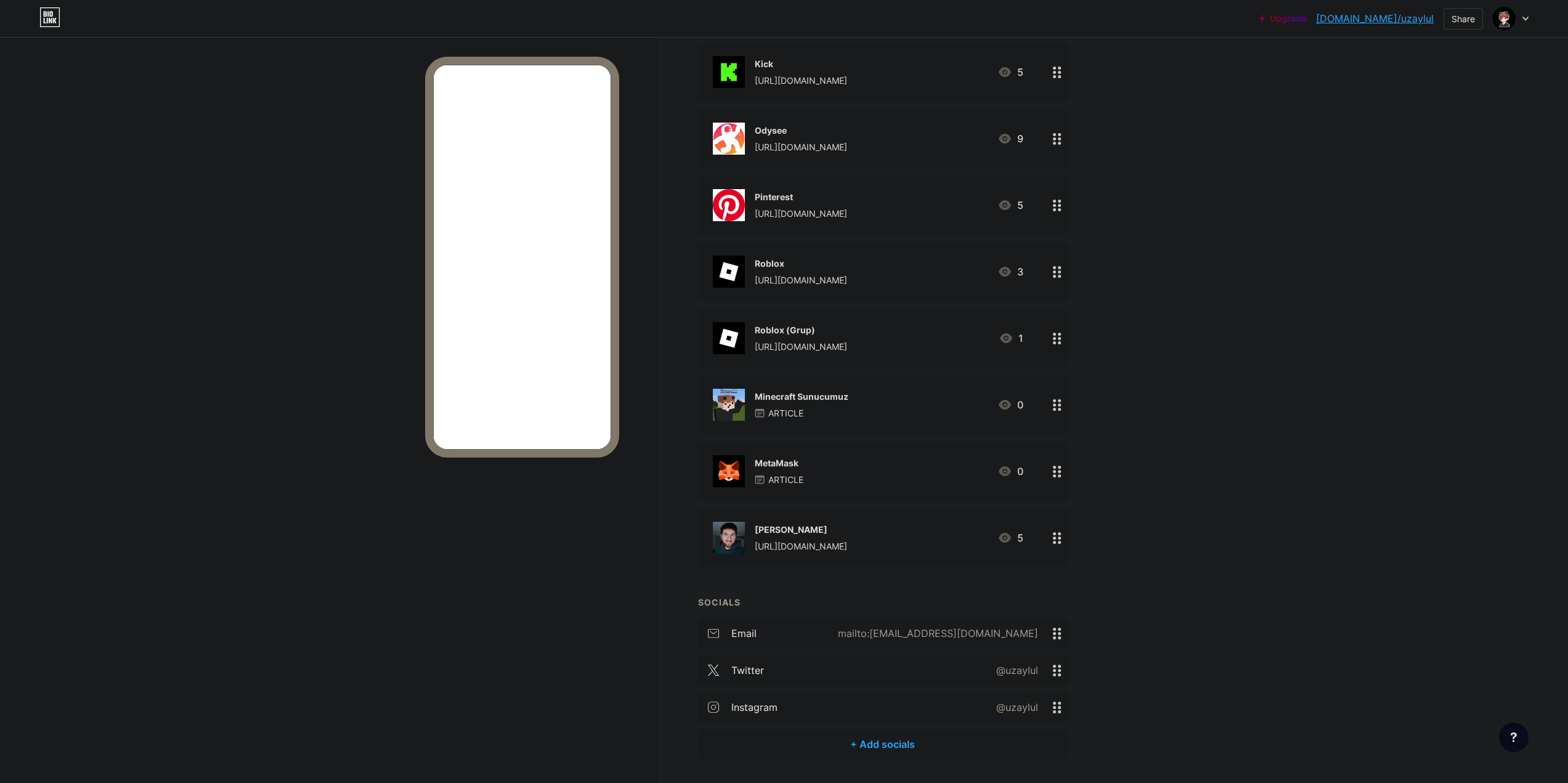
click at [803, 738] on div "+ Add socials" at bounding box center [882, 743] width 370 height 30
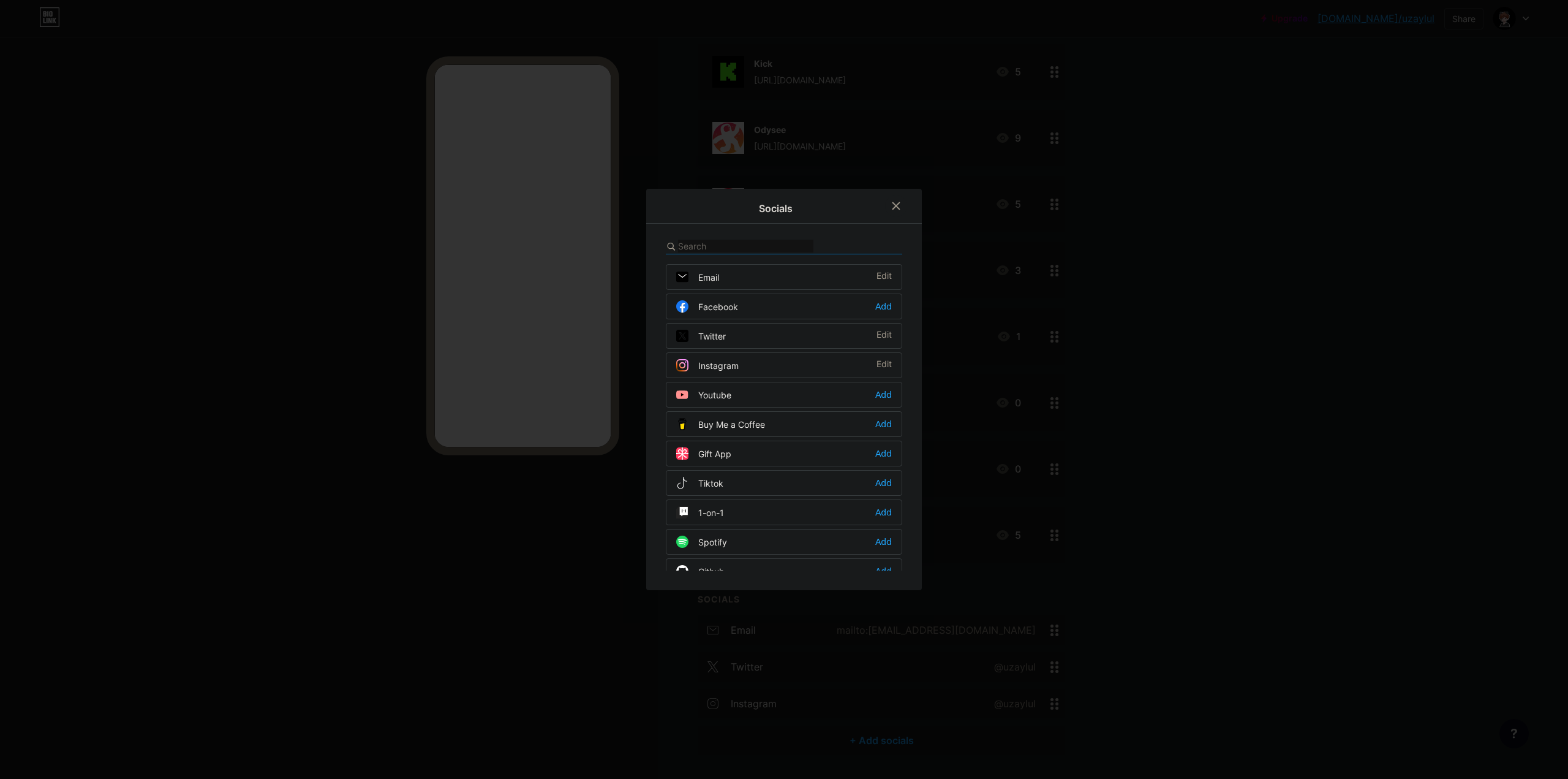
click at [730, 488] on div "Tiktok Add" at bounding box center [784, 483] width 236 height 26
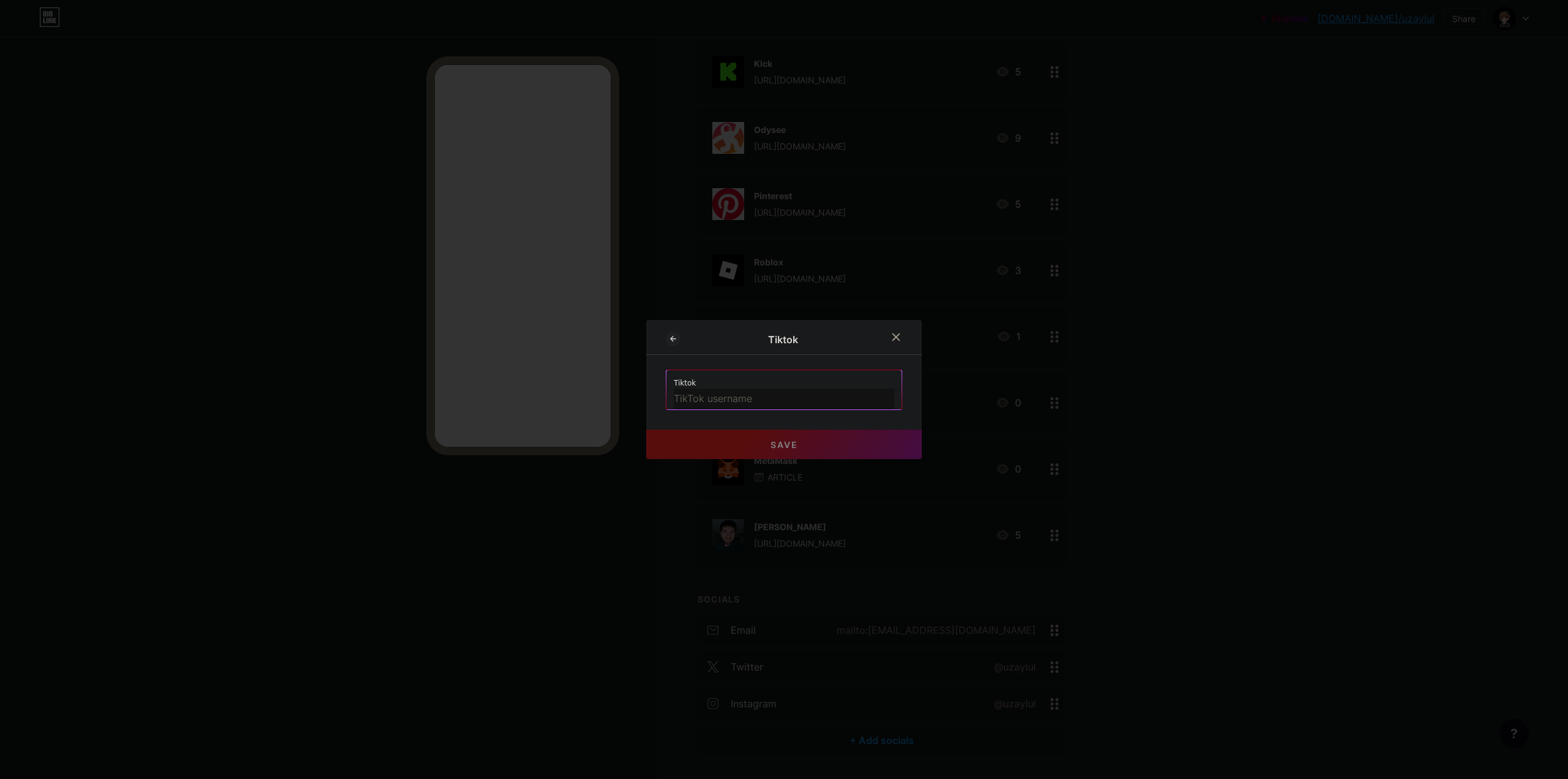
click at [742, 391] on input "text" at bounding box center [784, 398] width 220 height 21
click at [667, 444] on button "Save" at bounding box center [784, 444] width 276 height 30
type input "[URL][DOMAIN_NAME]"
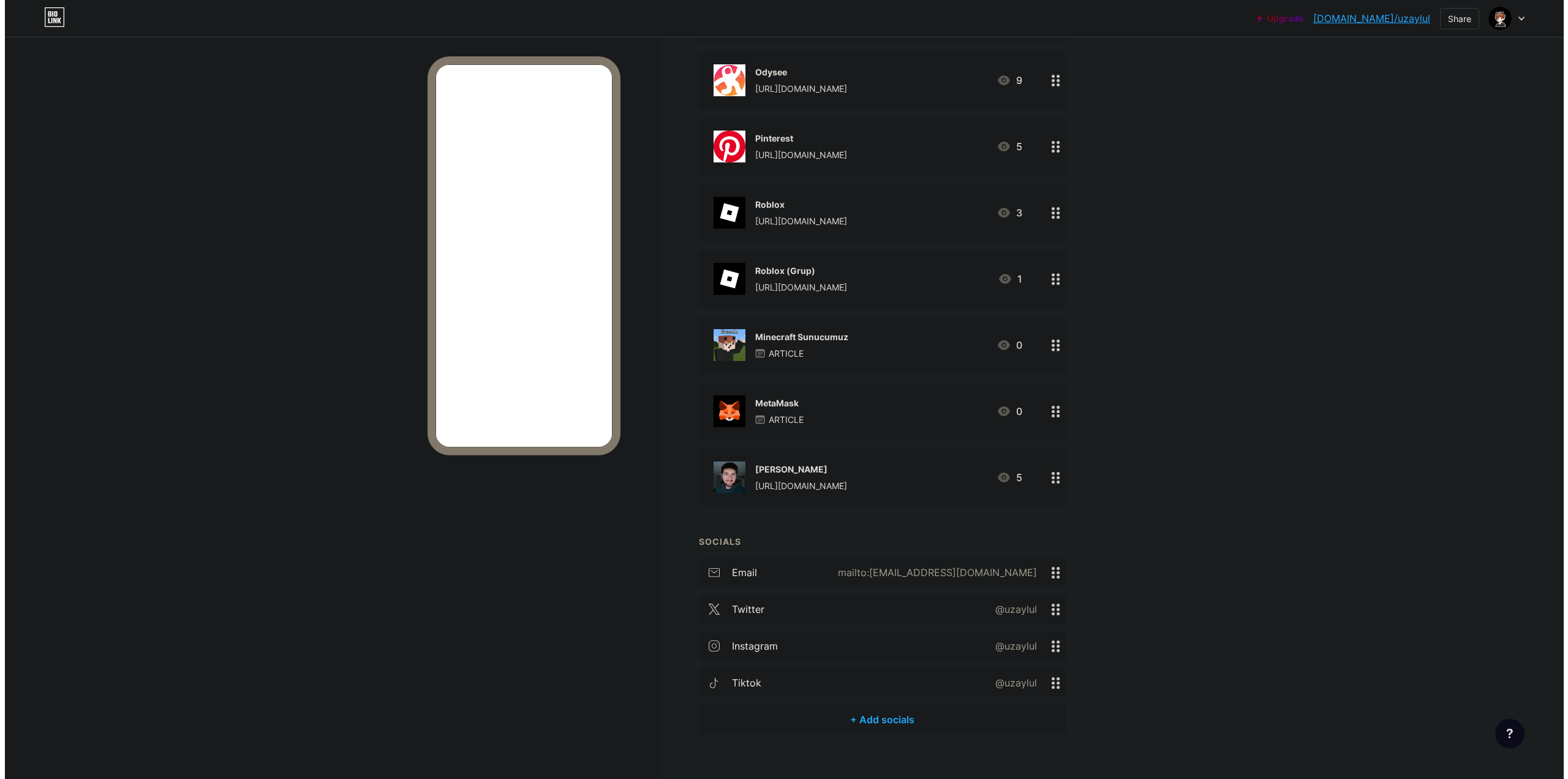
scroll to position [1083, 0]
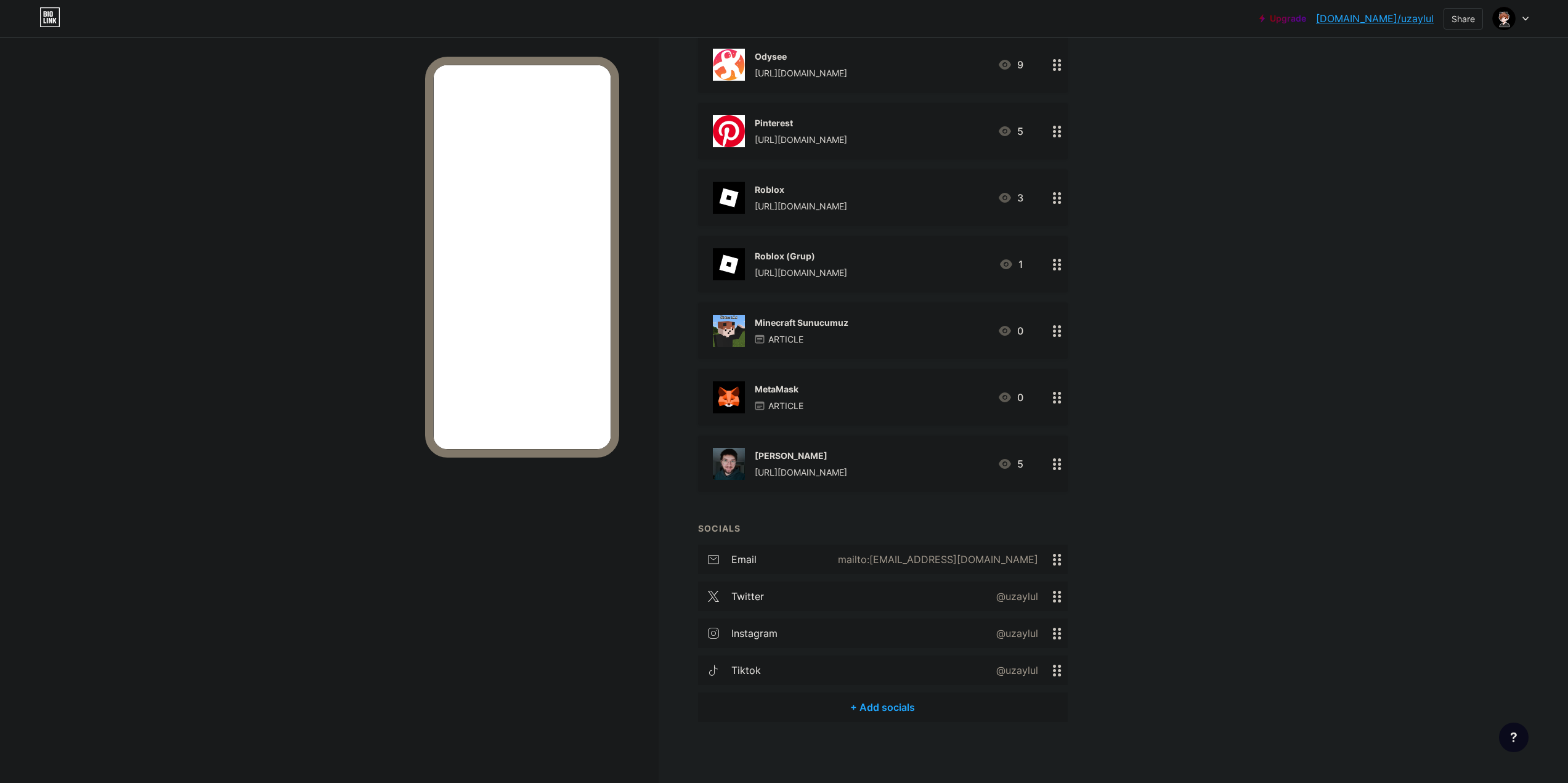
click at [861, 701] on div "+ Add socials" at bounding box center [882, 706] width 370 height 30
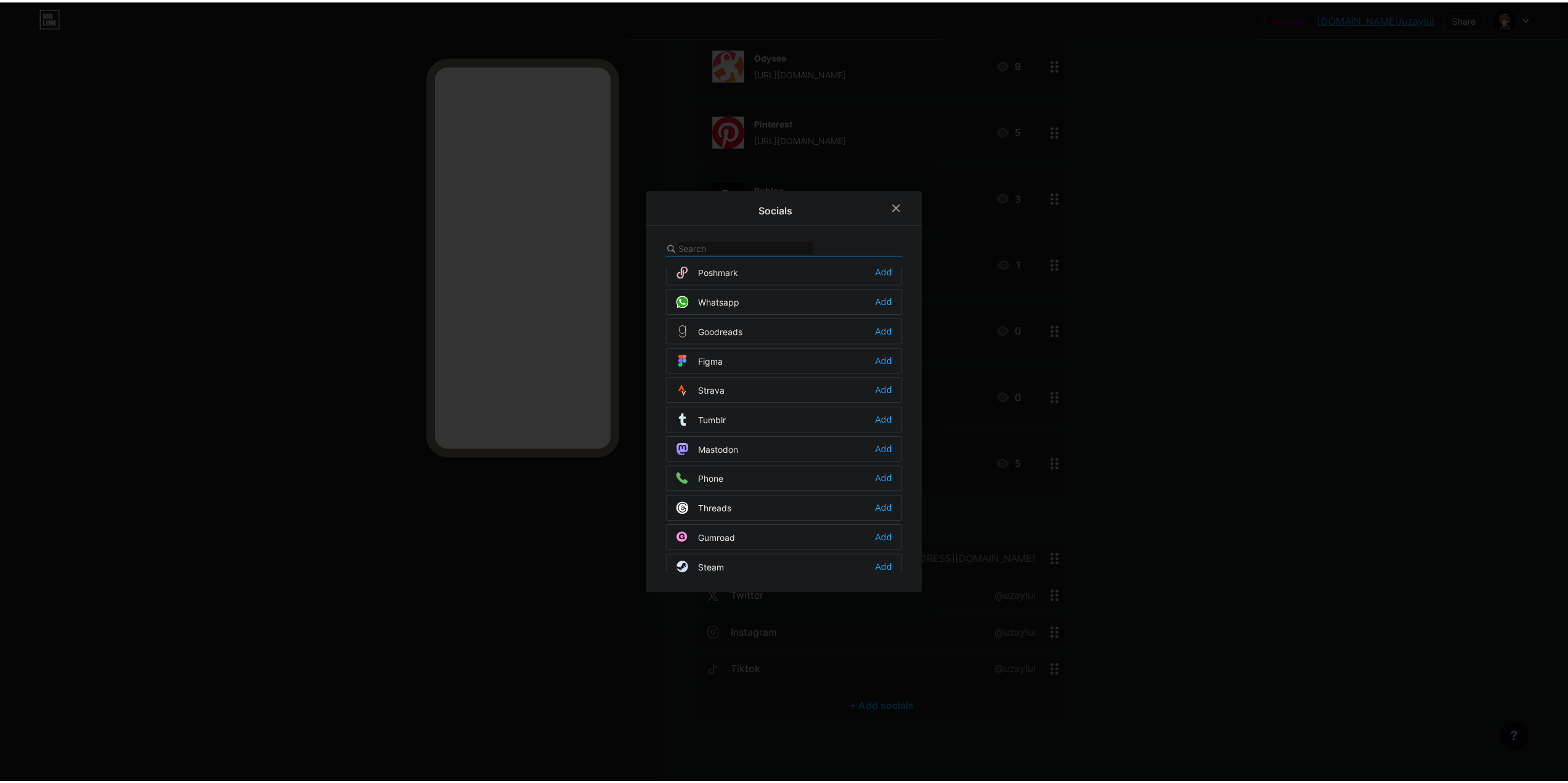
scroll to position [1047, 0]
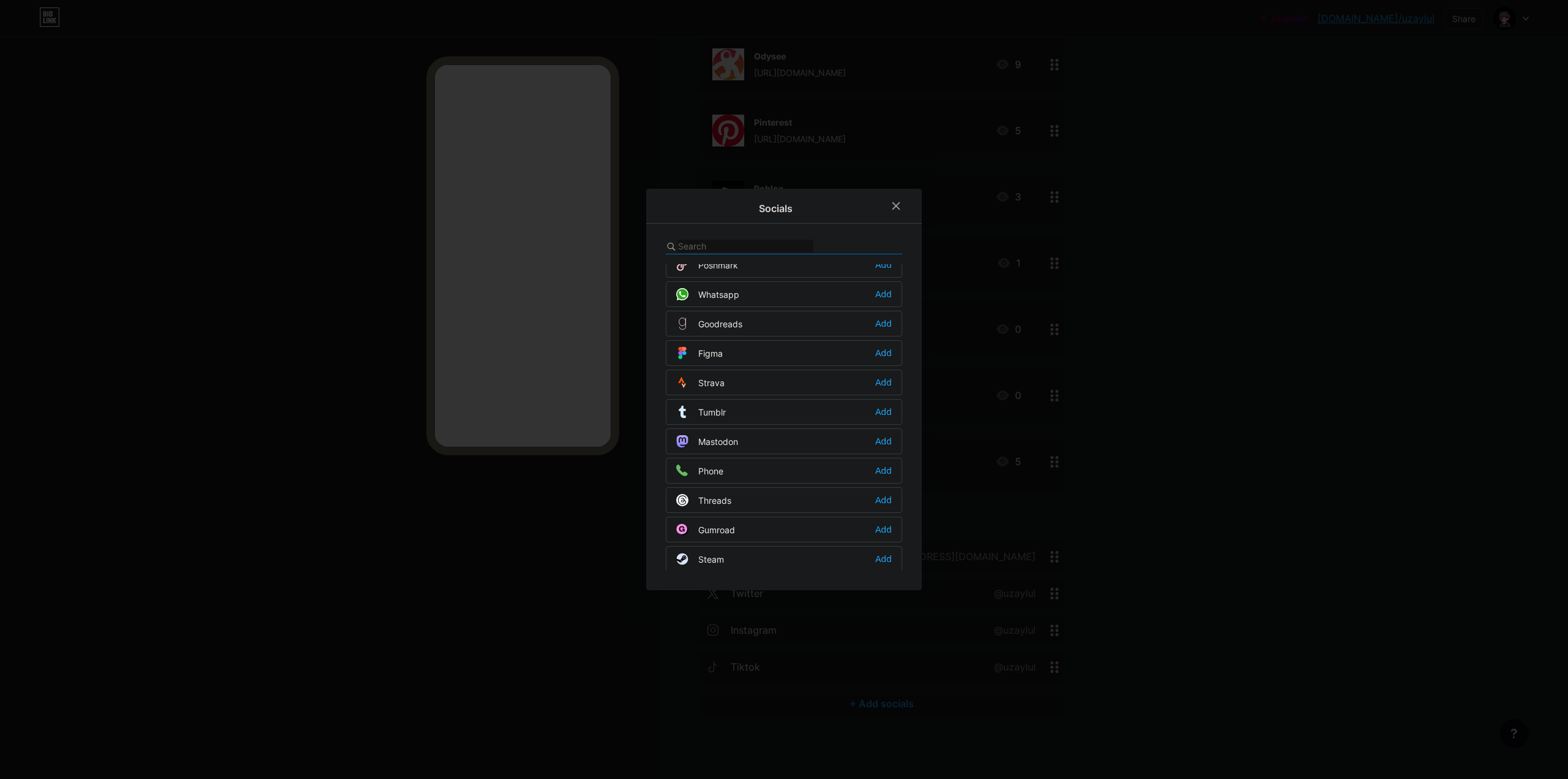
click at [739, 447] on div "Mastodon Add" at bounding box center [784, 441] width 236 height 26
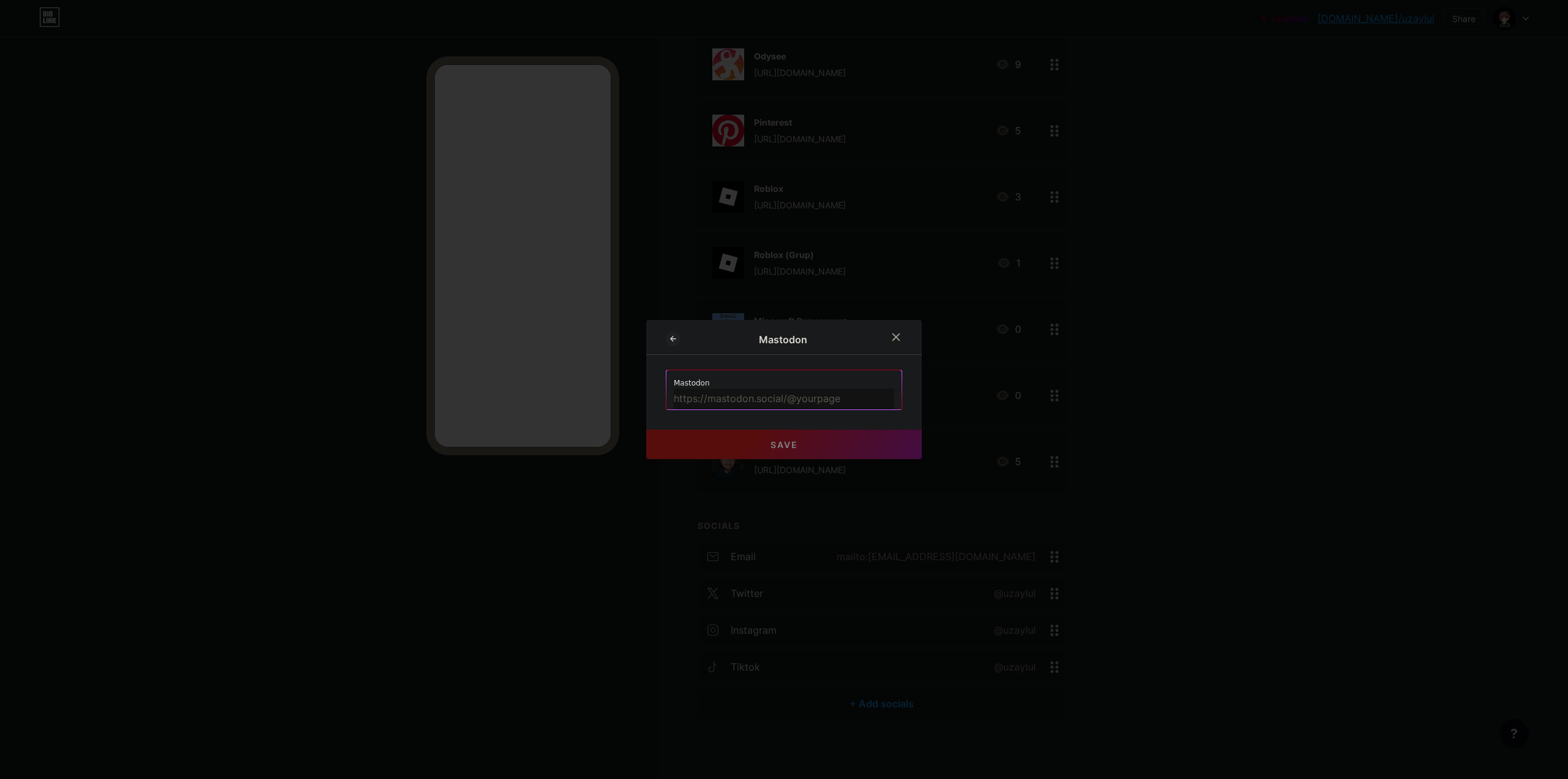
click at [788, 403] on input "text" at bounding box center [784, 398] width 220 height 21
paste input "[URL][DOMAIN_NAME]"
type input "[URL][DOMAIN_NAME]"
drag, startPoint x: 703, startPoint y: 445, endPoint x: 736, endPoint y: 482, distance: 49.6
click at [703, 445] on button "Save" at bounding box center [784, 444] width 276 height 30
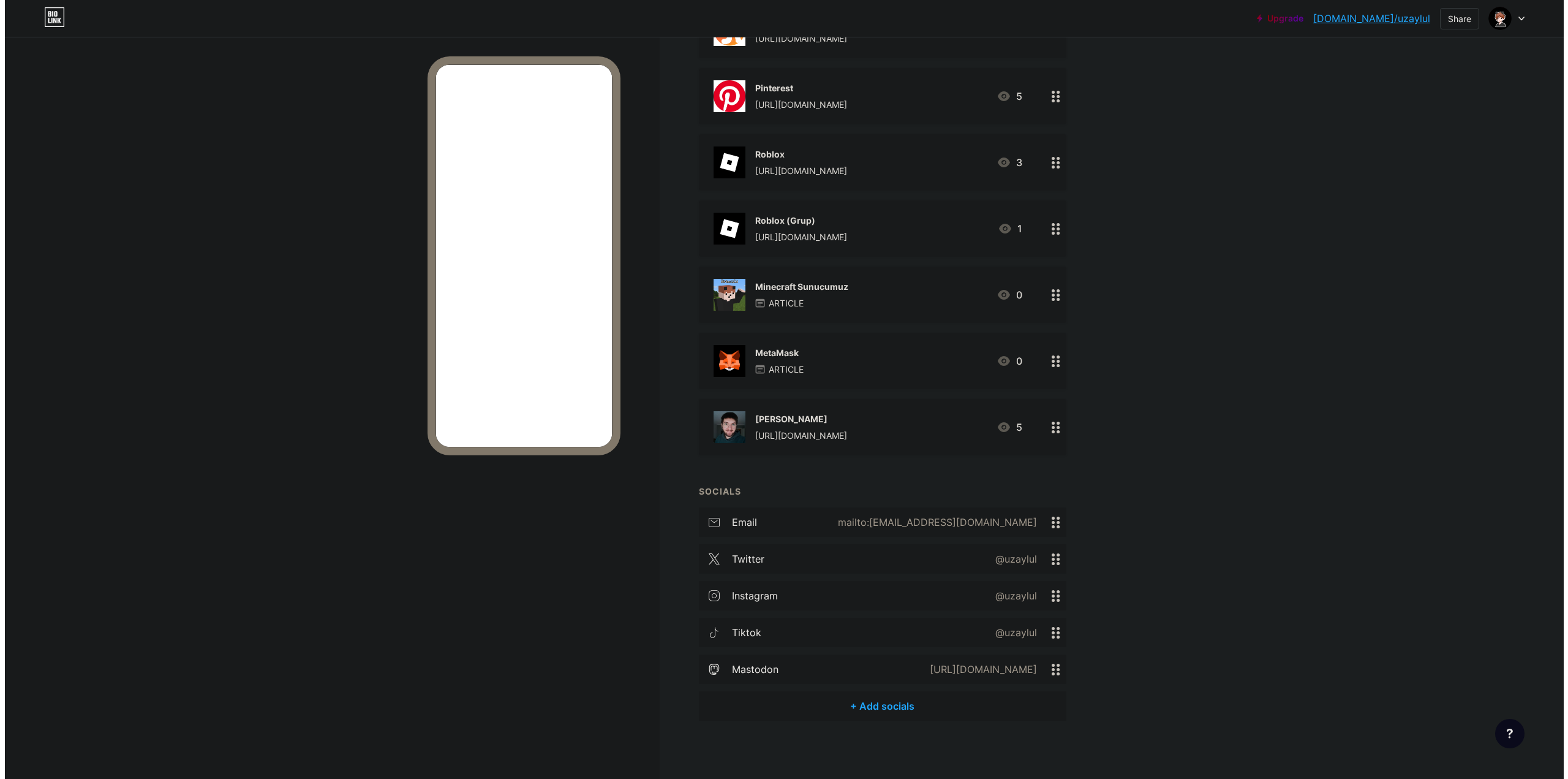
scroll to position [1120, 0]
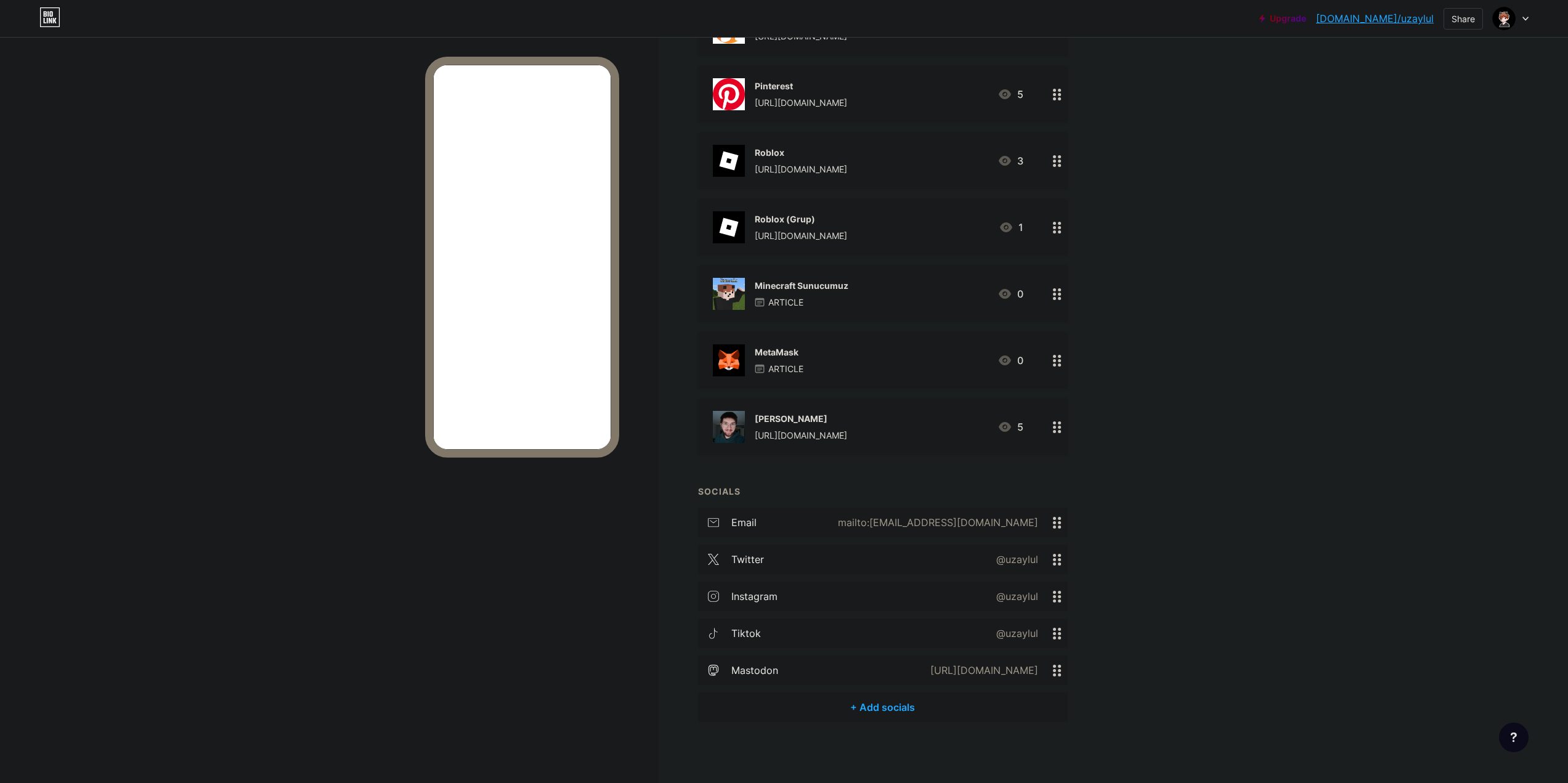
click at [858, 705] on div "+ Add socials" at bounding box center [882, 706] width 370 height 30
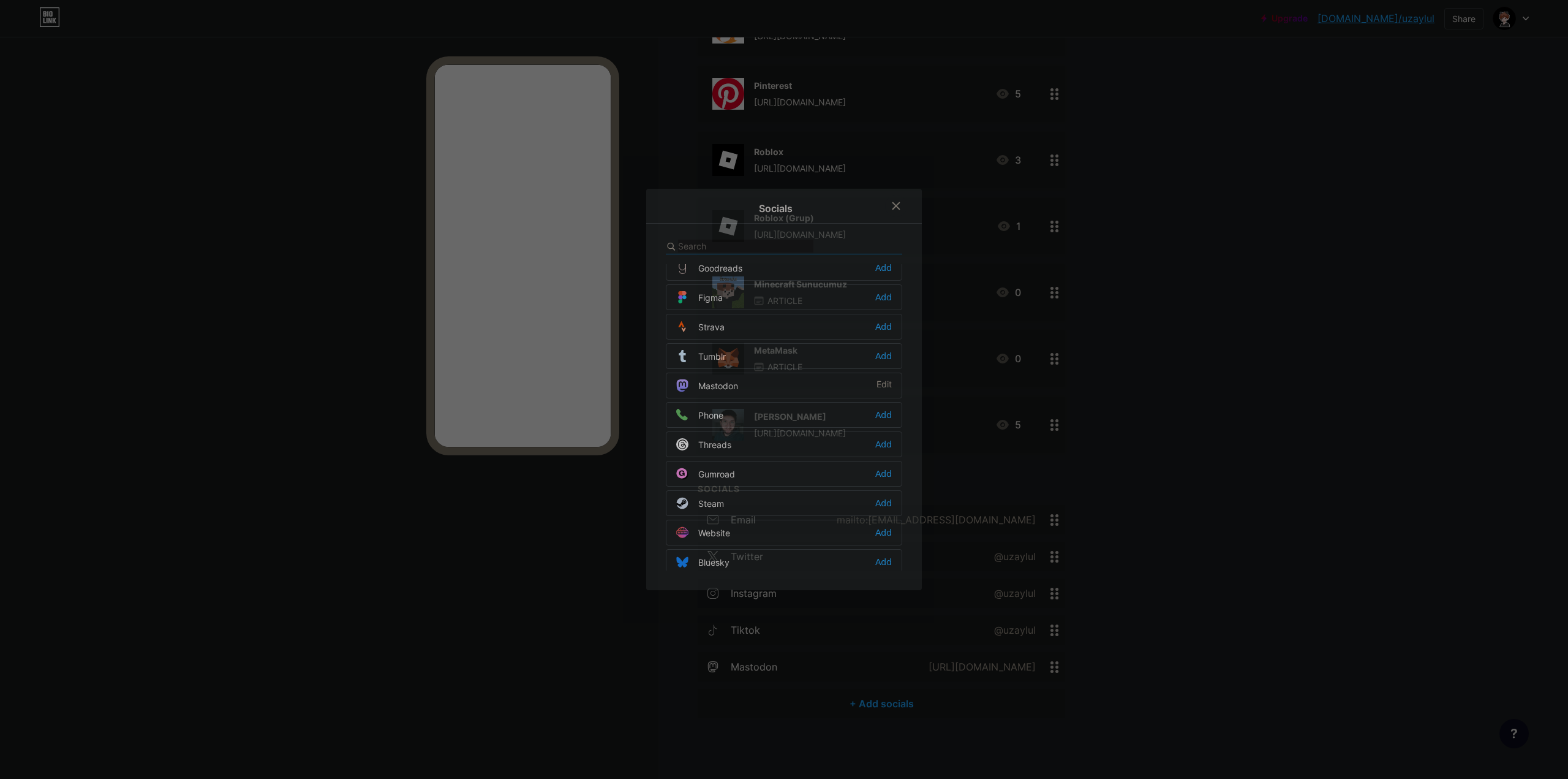
scroll to position [1103, 0]
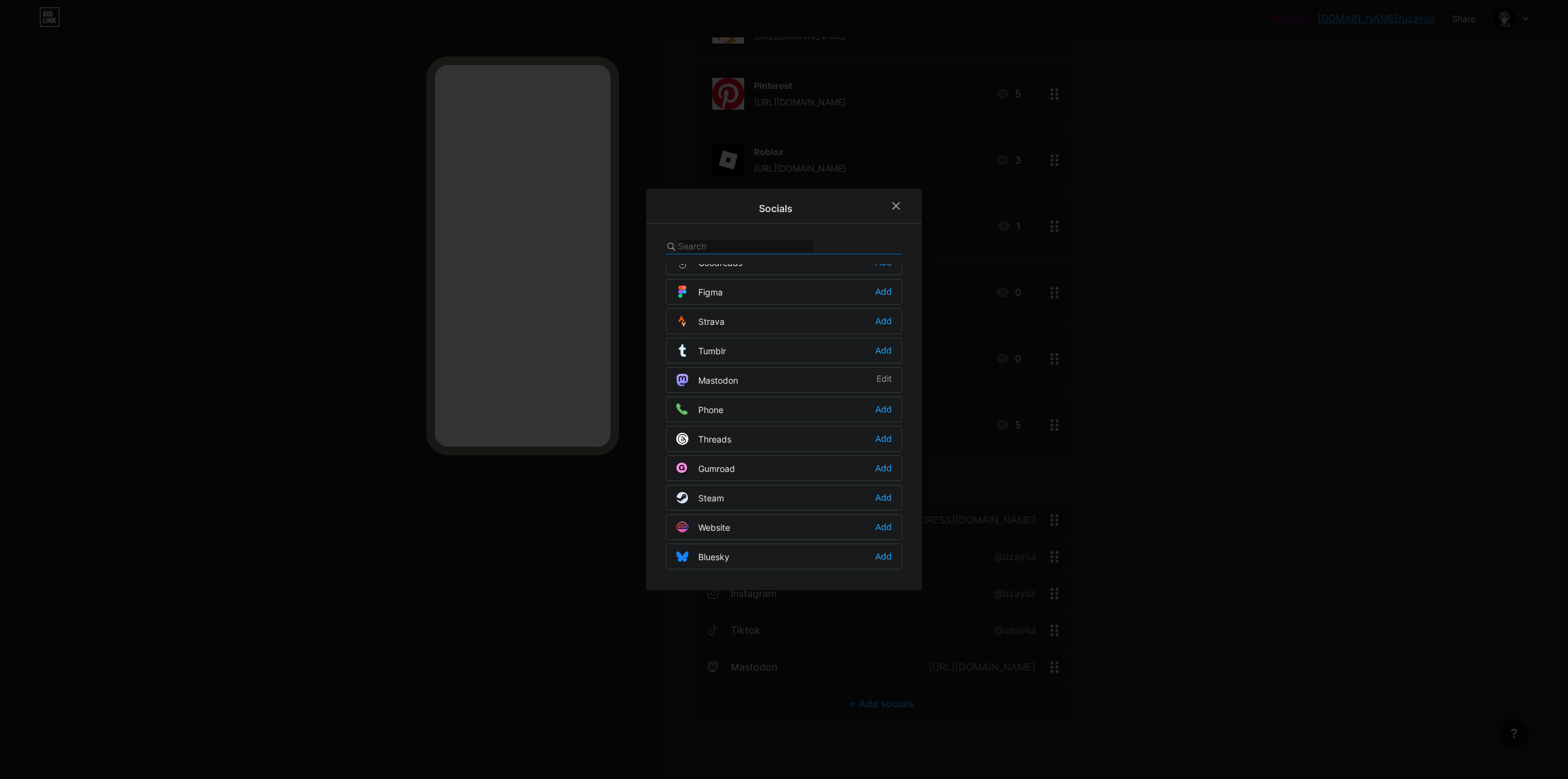
click at [732, 438] on div "Threads Add" at bounding box center [784, 439] width 236 height 26
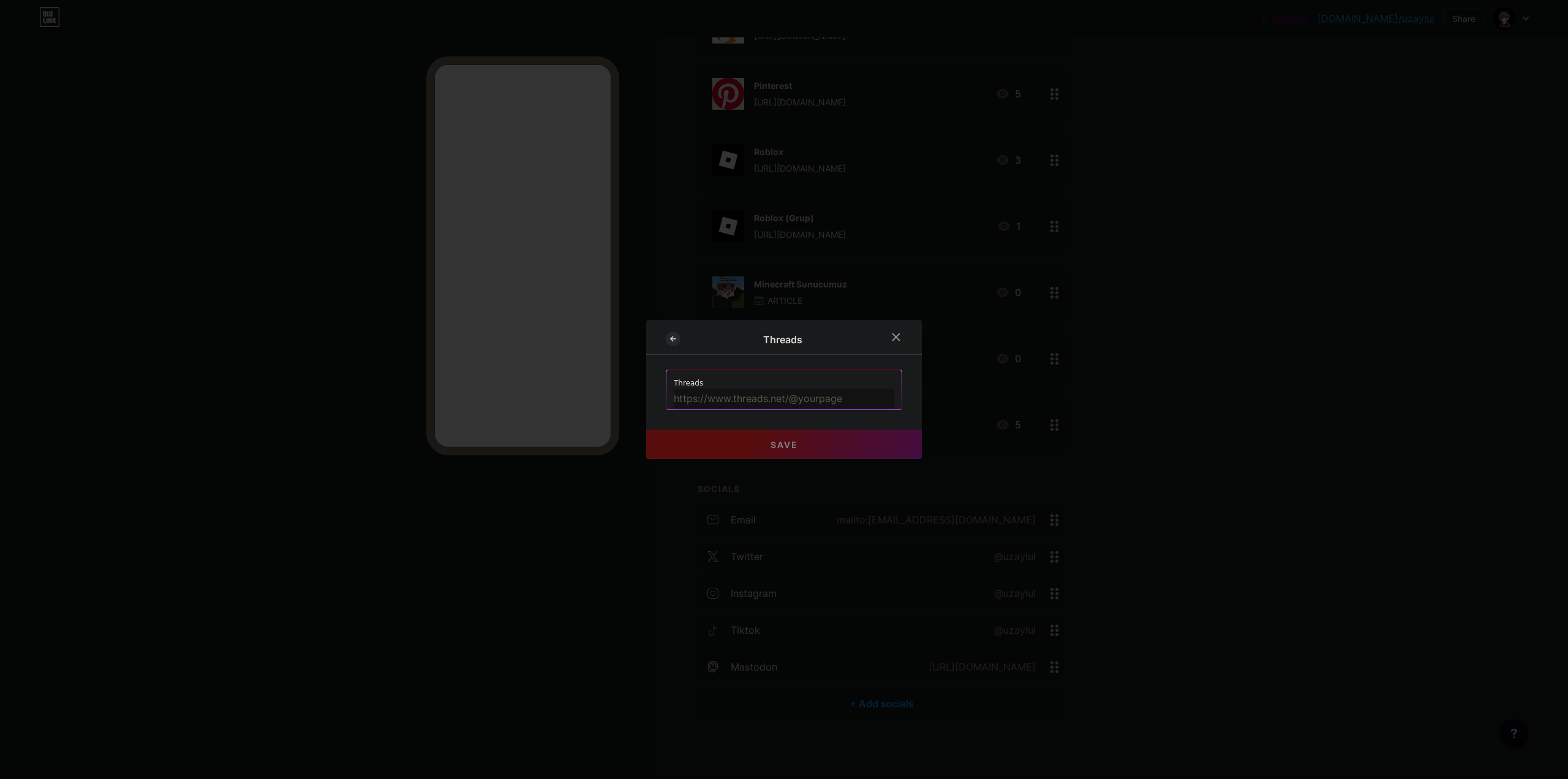
click at [672, 338] on icon at bounding box center [673, 338] width 14 height 14
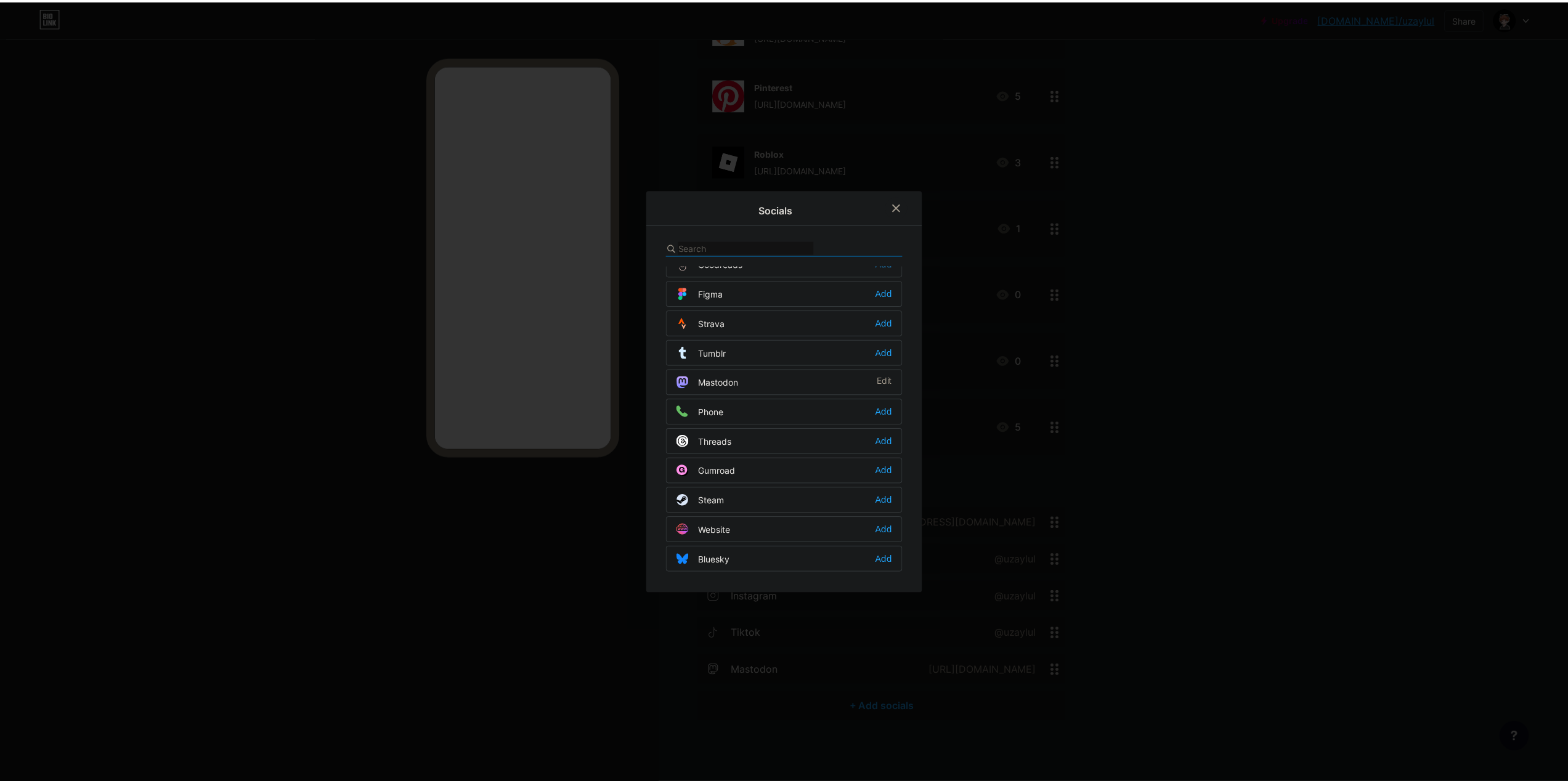
scroll to position [1111, 0]
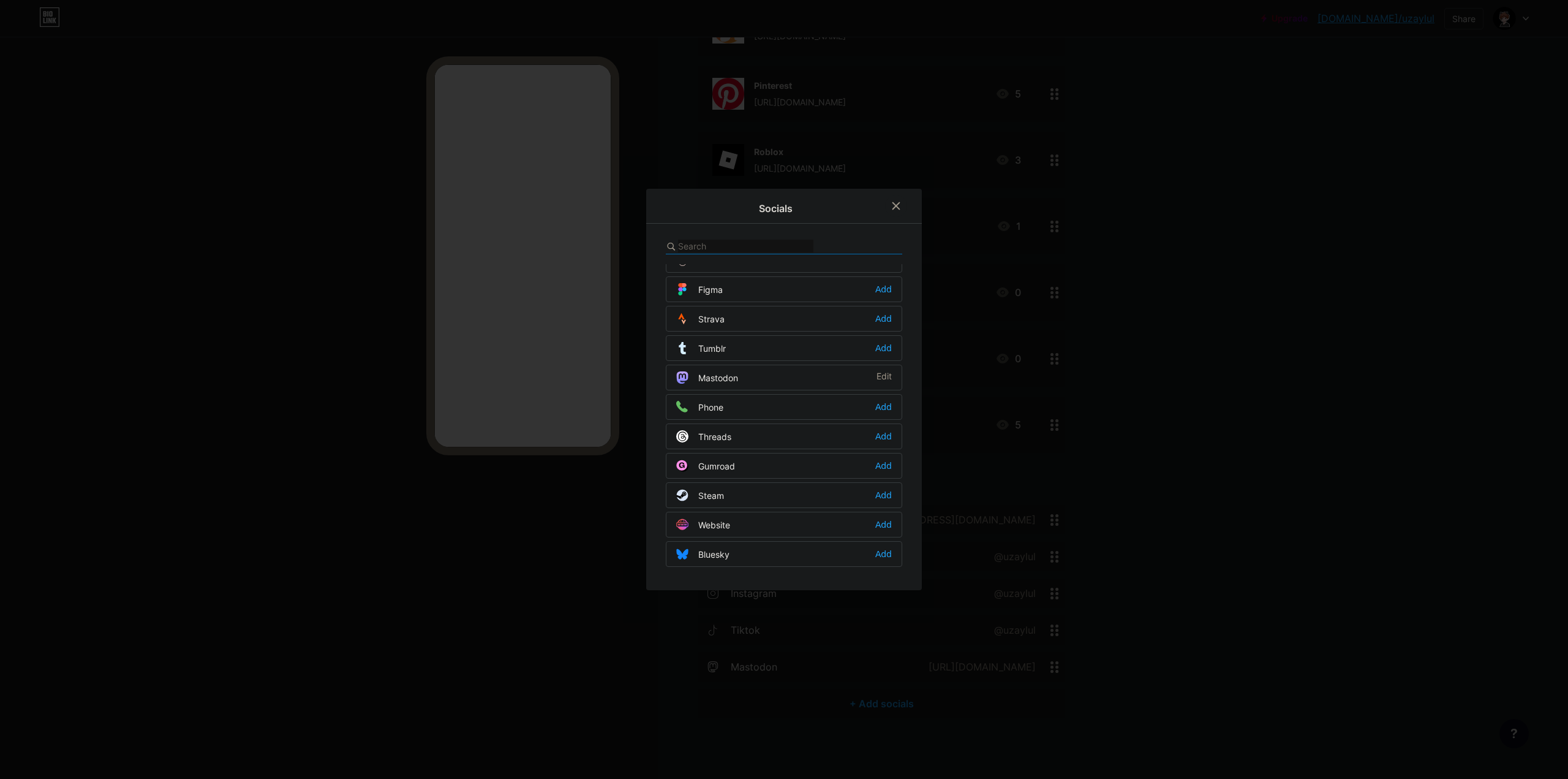
click at [730, 556] on div "Bluesky Add" at bounding box center [784, 553] width 236 height 26
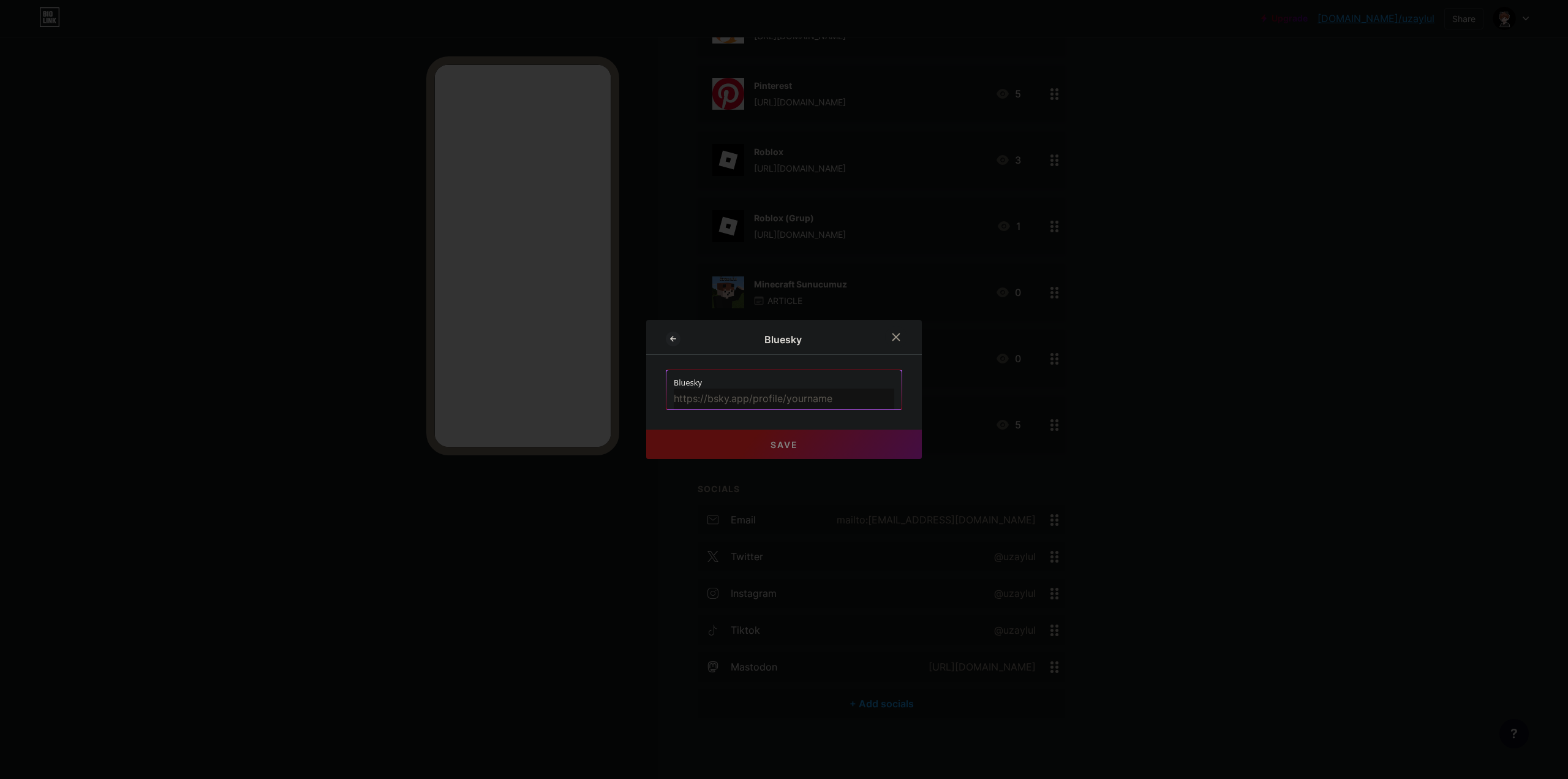
click at [771, 393] on input "text" at bounding box center [784, 398] width 220 height 21
paste input "[URL][DOMAIN_NAME][DOMAIN_NAME]"
paste input "text"
type input "[URL][DOMAIN_NAME][DOMAIN_NAME]"
click at [672, 447] on button "Save" at bounding box center [784, 444] width 276 height 30
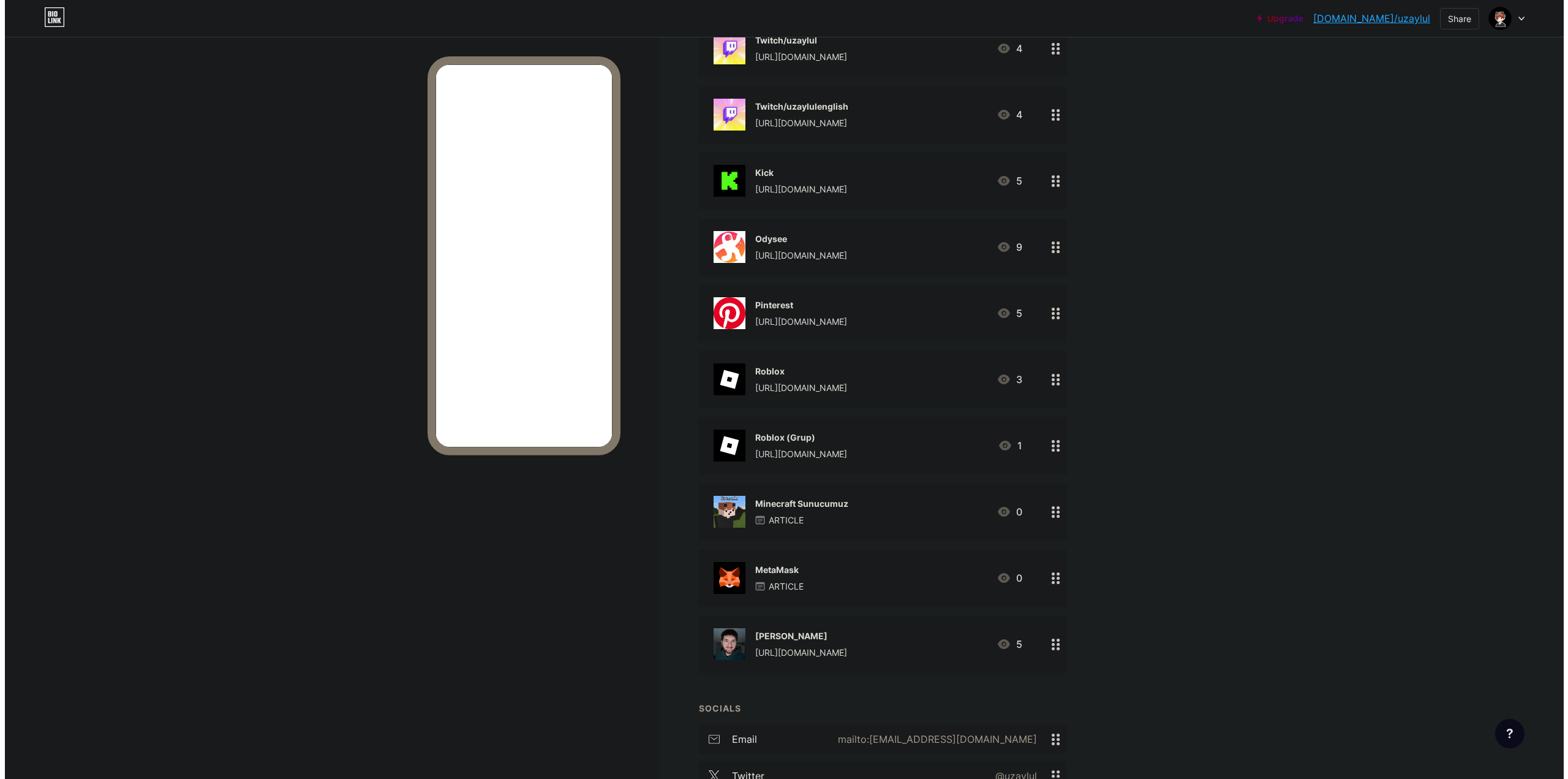
scroll to position [1157, 0]
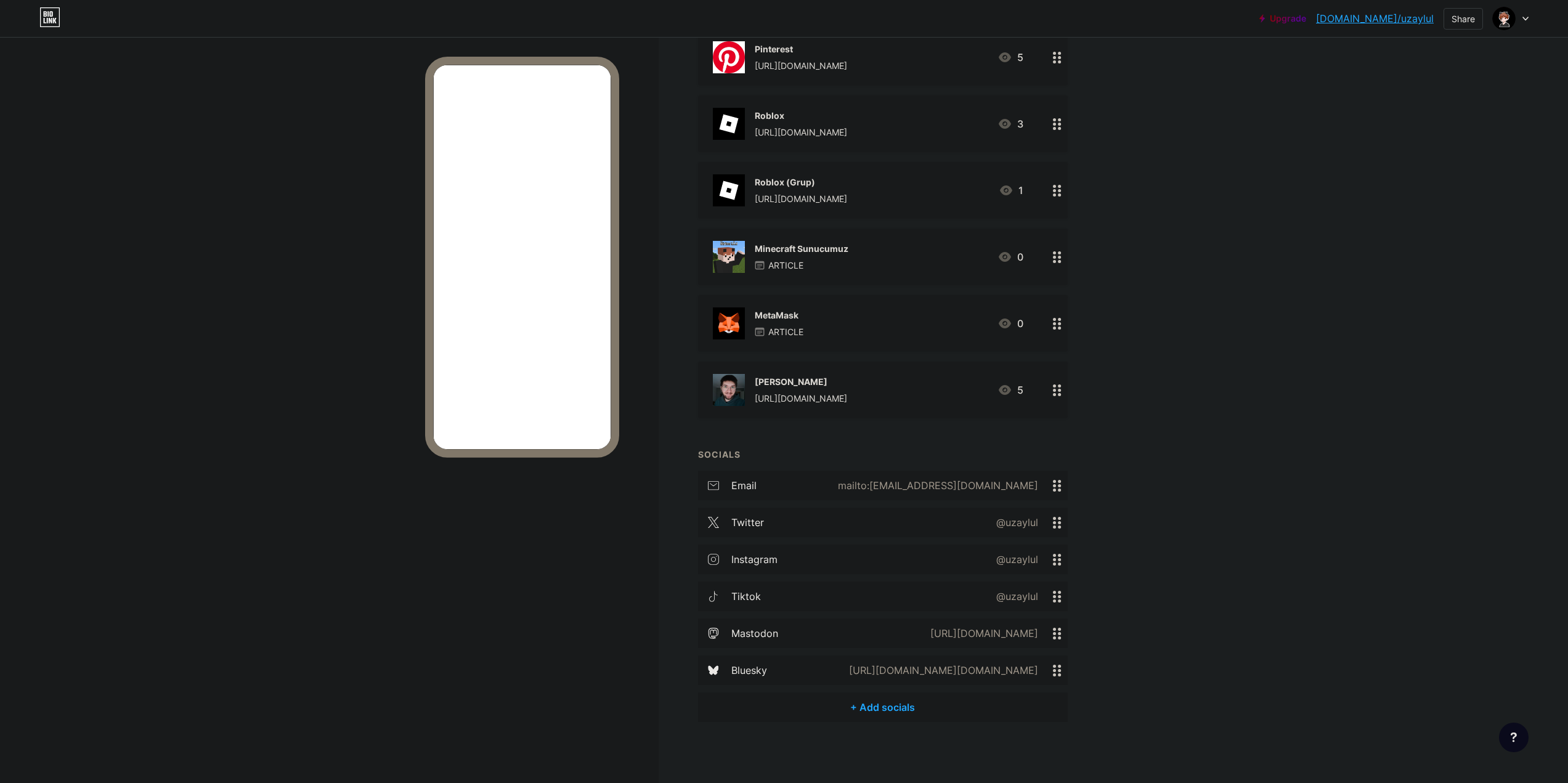
click at [883, 713] on div "+ Add socials" at bounding box center [882, 706] width 370 height 30
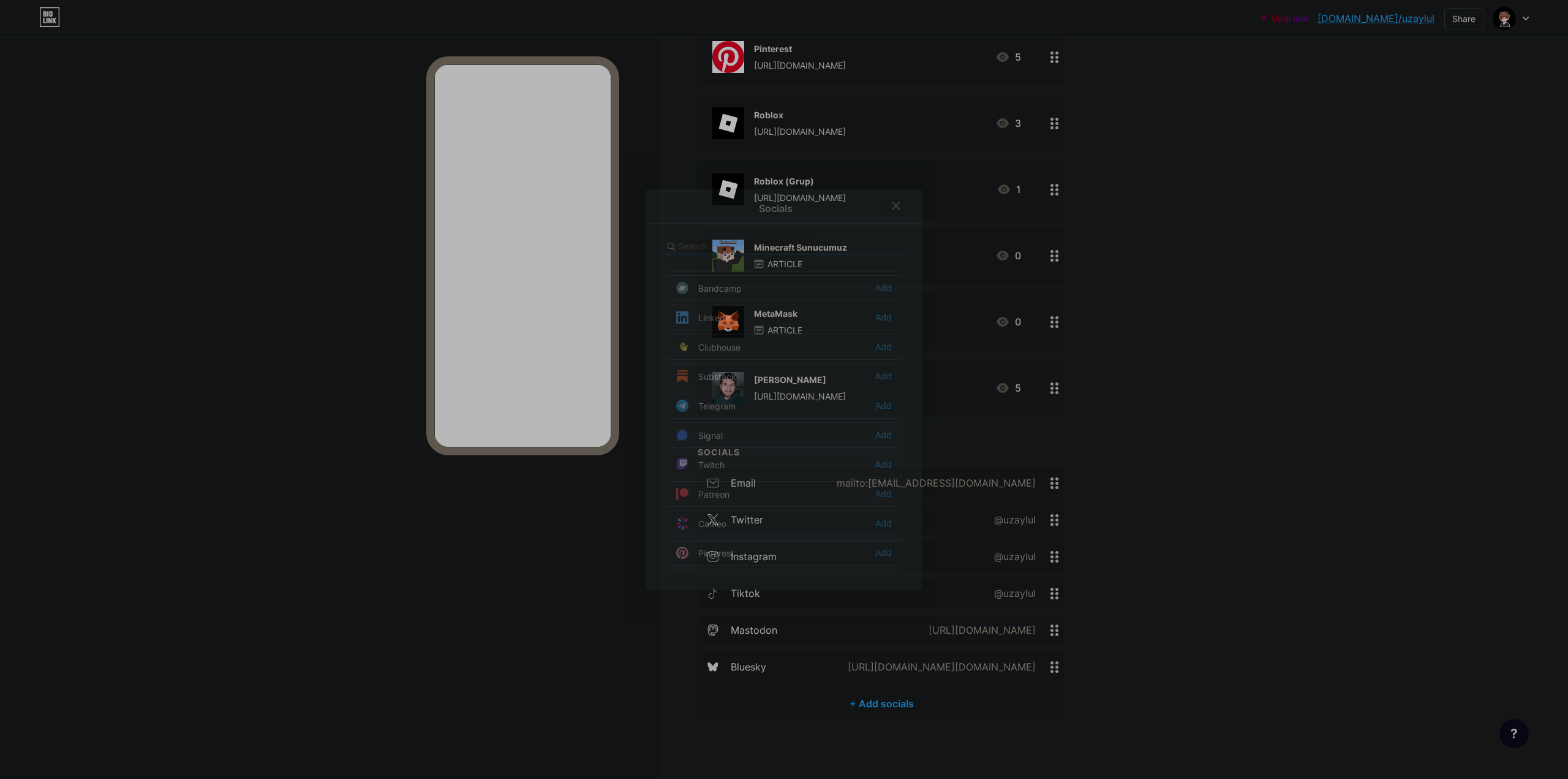
scroll to position [0, 0]
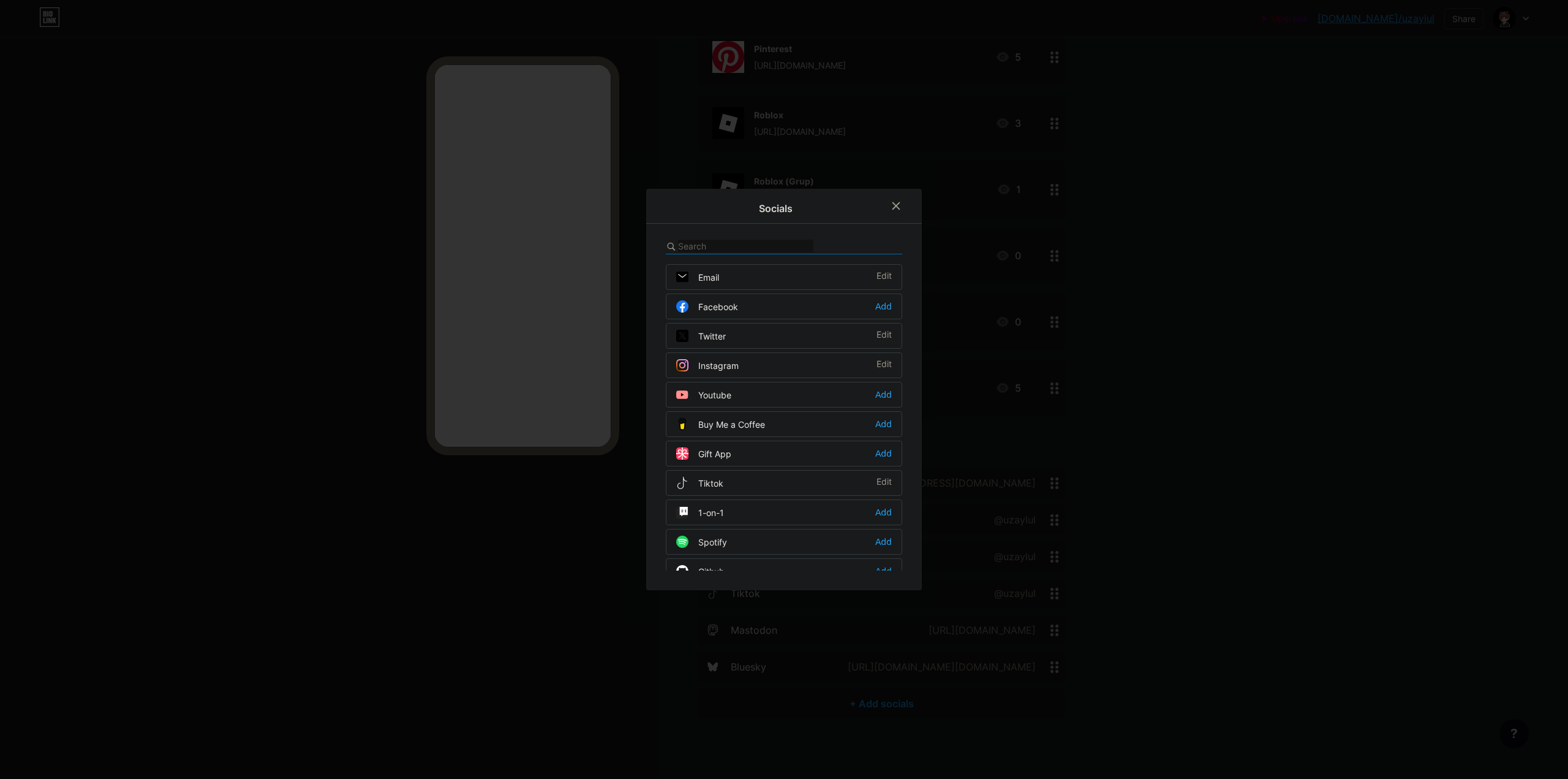
click at [731, 391] on div "Youtube Add" at bounding box center [784, 394] width 236 height 26
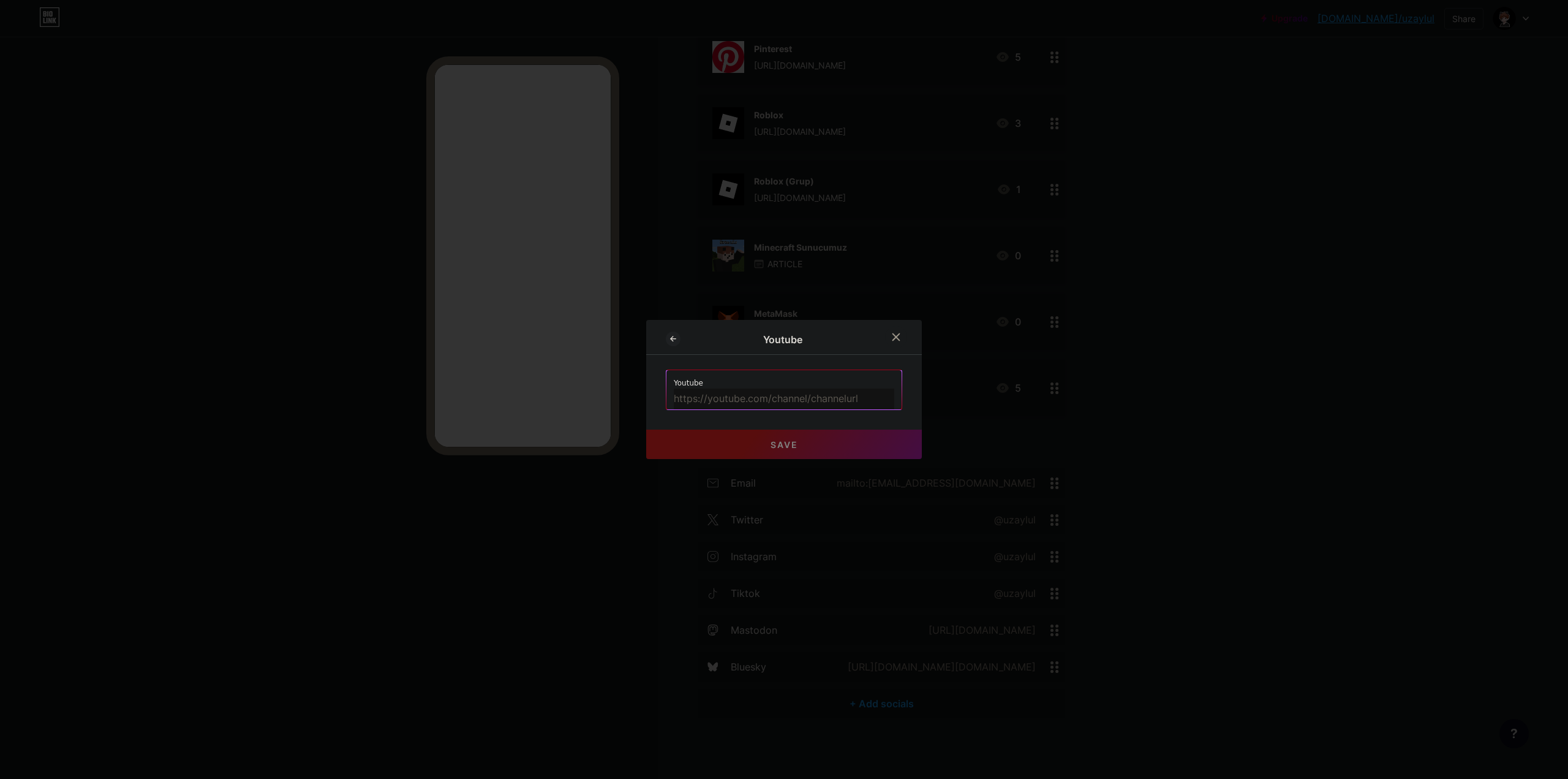
click at [771, 398] on input "text" at bounding box center [784, 398] width 220 height 21
click at [767, 407] on input "text" at bounding box center [784, 398] width 220 height 21
paste input "[URL][DOMAIN_NAME]"
type input "[URL][DOMAIN_NAME]"
click at [746, 441] on button "Save" at bounding box center [784, 444] width 276 height 30
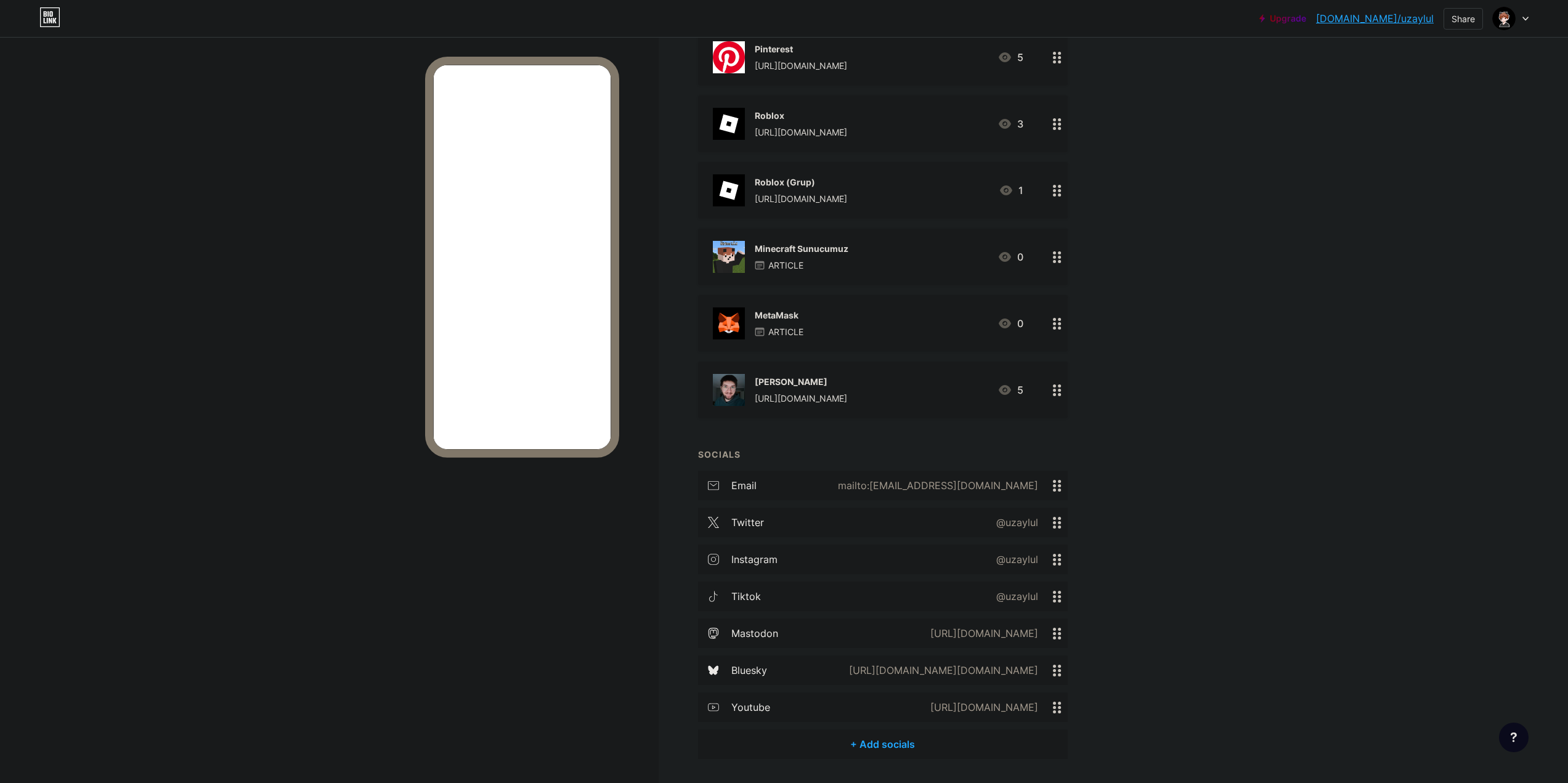
click at [826, 725] on div "email mailto:[EMAIL_ADDRESS][DOMAIN_NAME] twitter @uzaylul instagram @uzaylul t…" at bounding box center [882, 599] width 370 height 258
click at [832, 738] on div "+ Add socials" at bounding box center [882, 743] width 370 height 30
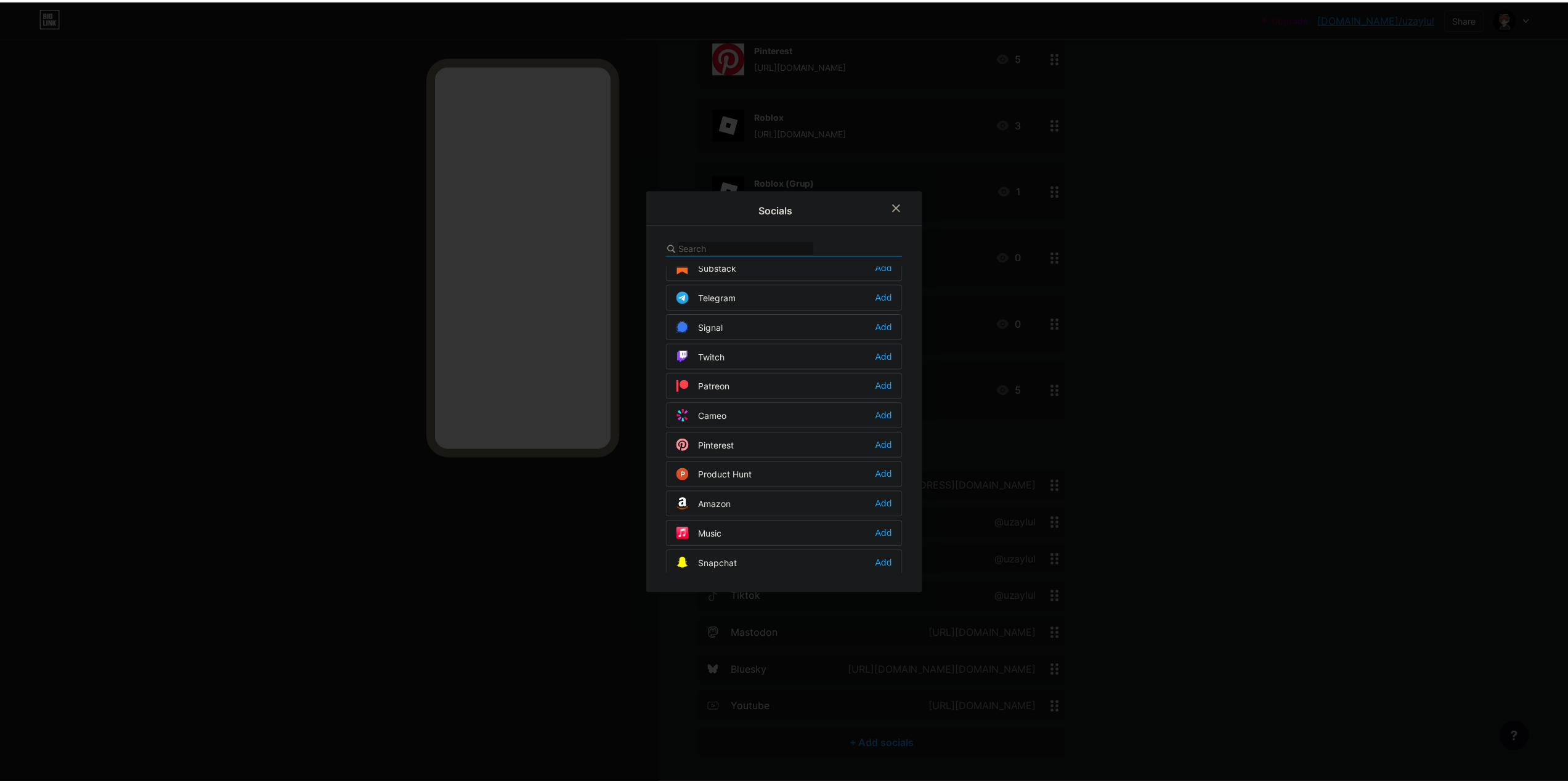
scroll to position [557, 0]
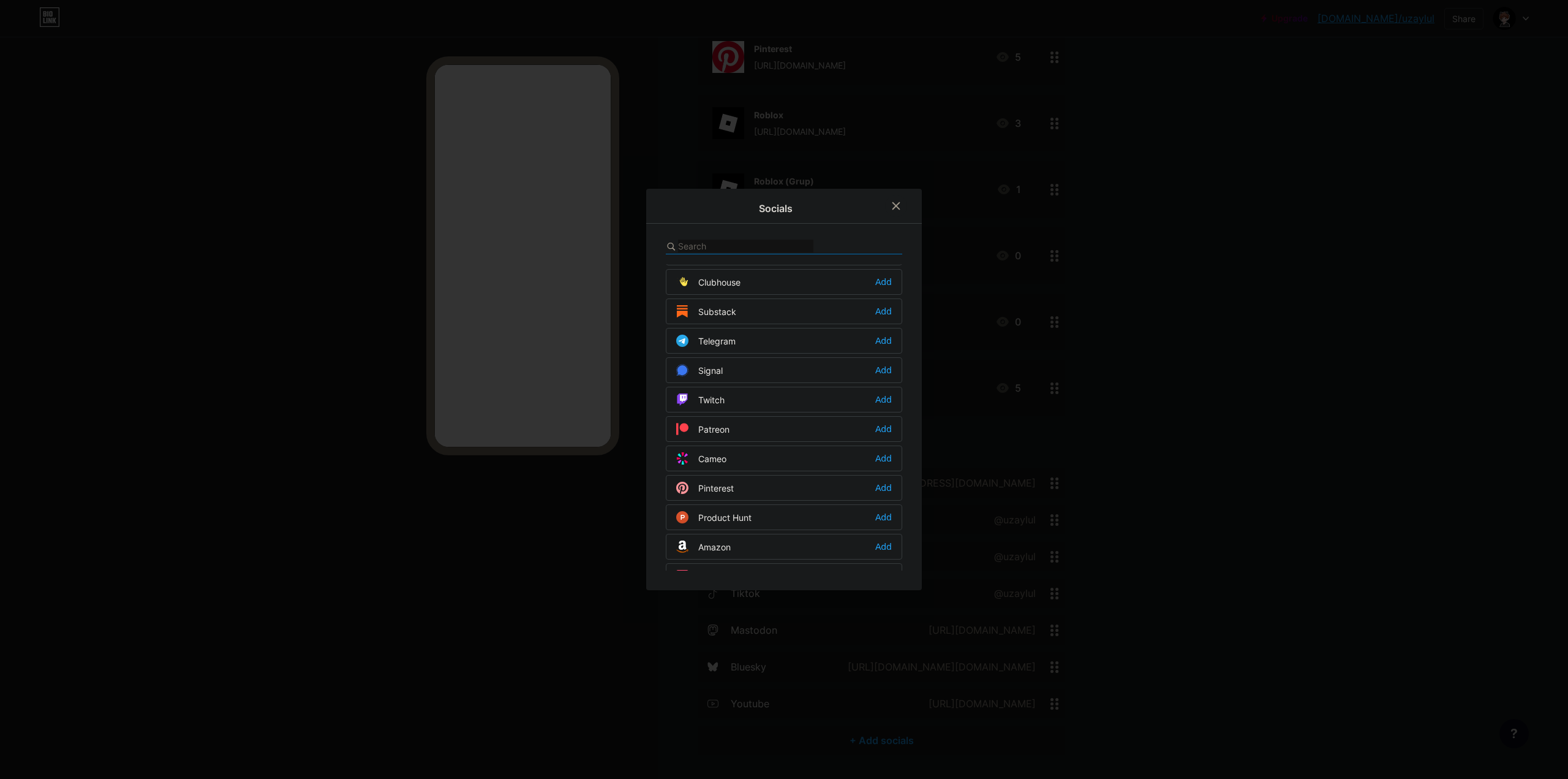
click at [750, 398] on div "Twitch Add" at bounding box center [784, 399] width 236 height 26
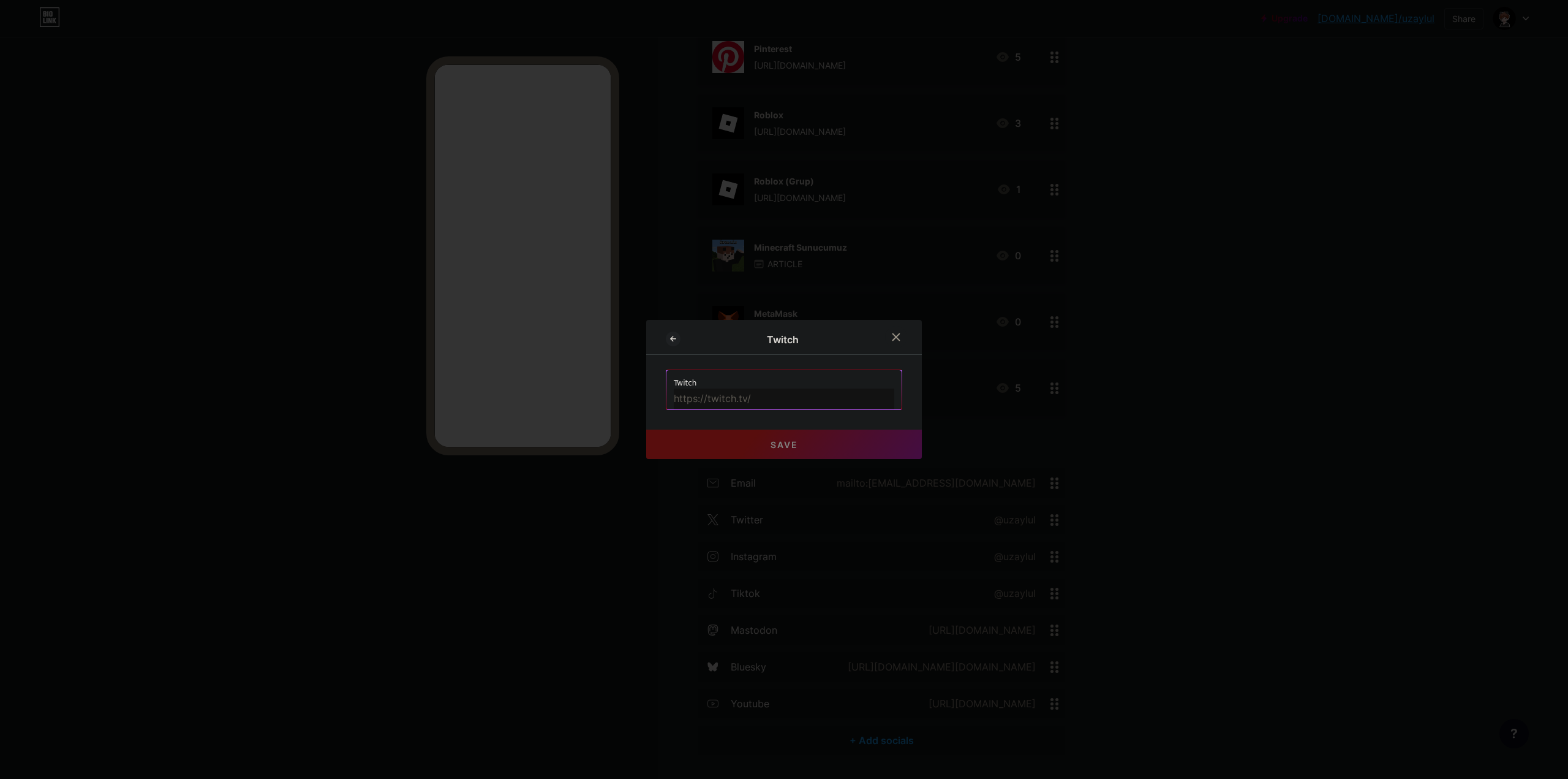
drag, startPoint x: 755, startPoint y: 395, endPoint x: 757, endPoint y: 408, distance: 13.2
click at [755, 395] on input "text" at bounding box center [784, 398] width 220 height 21
paste input "[URL][DOMAIN_NAME]"
type input "[URL][DOMAIN_NAME]"
click at [707, 448] on button "Save" at bounding box center [784, 444] width 276 height 30
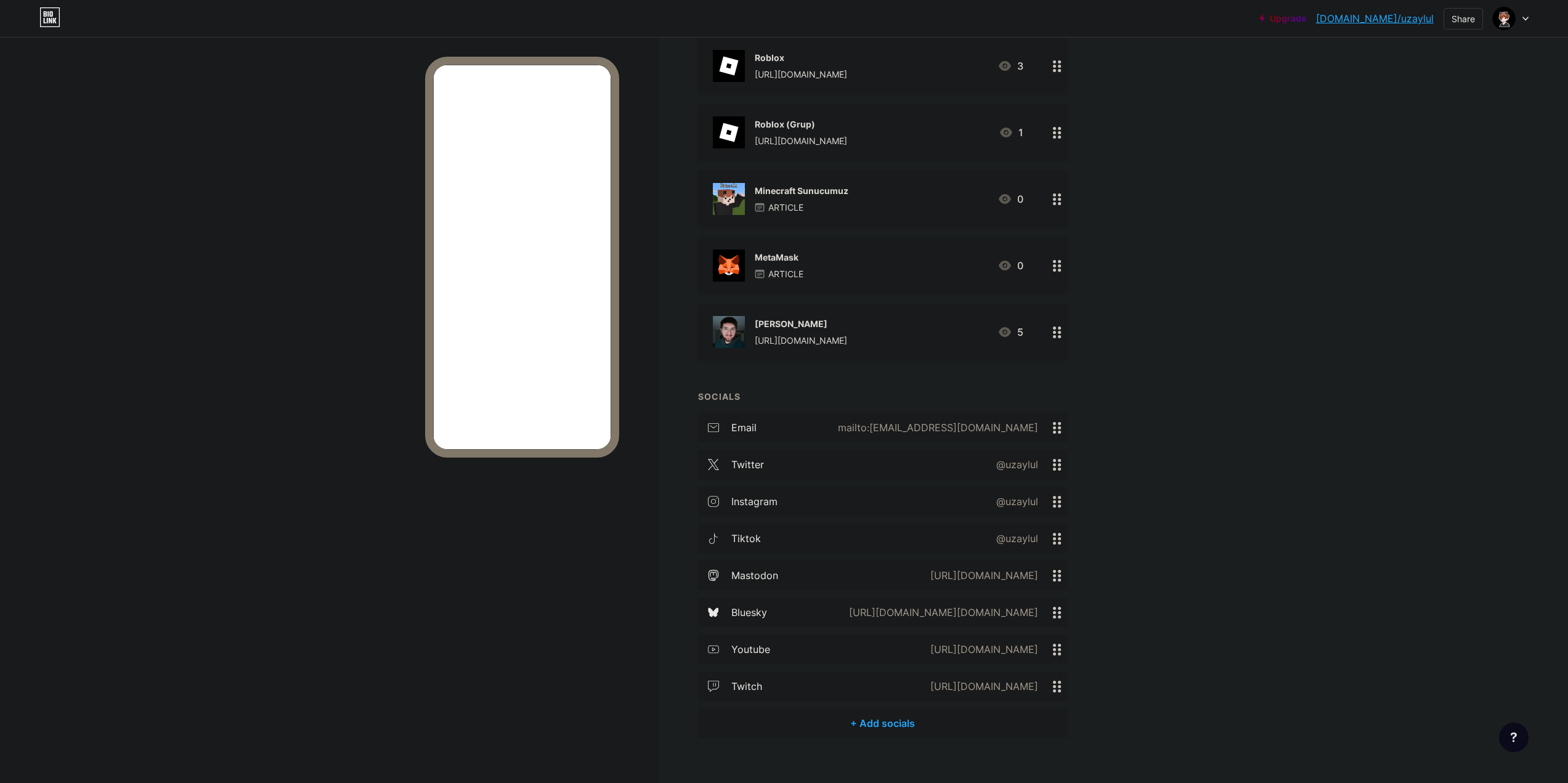
scroll to position [1237, 0]
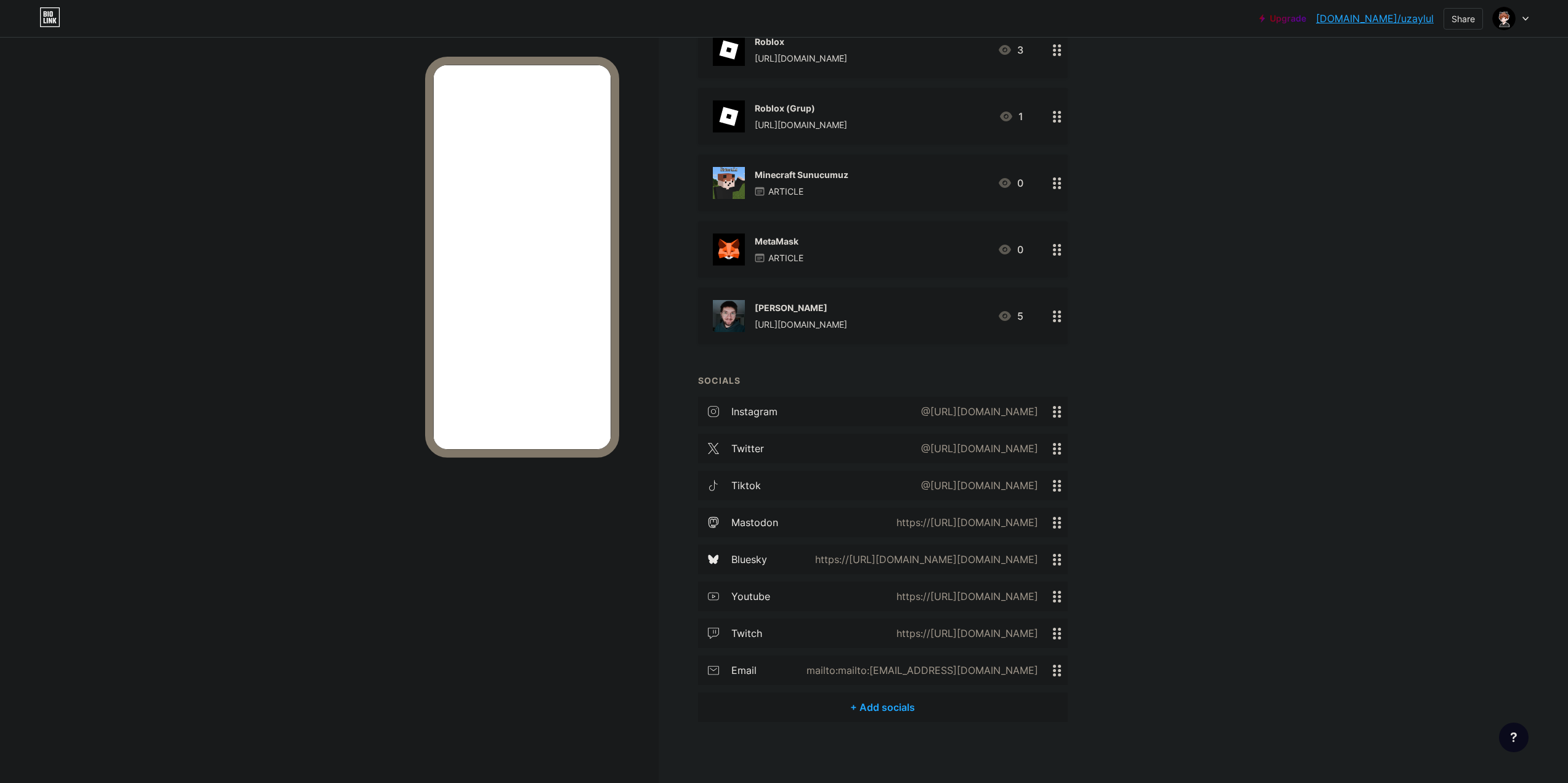
drag, startPoint x: 1055, startPoint y: 482, endPoint x: 1057, endPoint y: 442, distance: 40.0
click at [1057, 442] on div "instagram @[URL][DOMAIN_NAME] twitter @[URL][DOMAIN_NAME] tiktok @[URL][DOMAIN_…" at bounding box center [882, 544] width 370 height 295
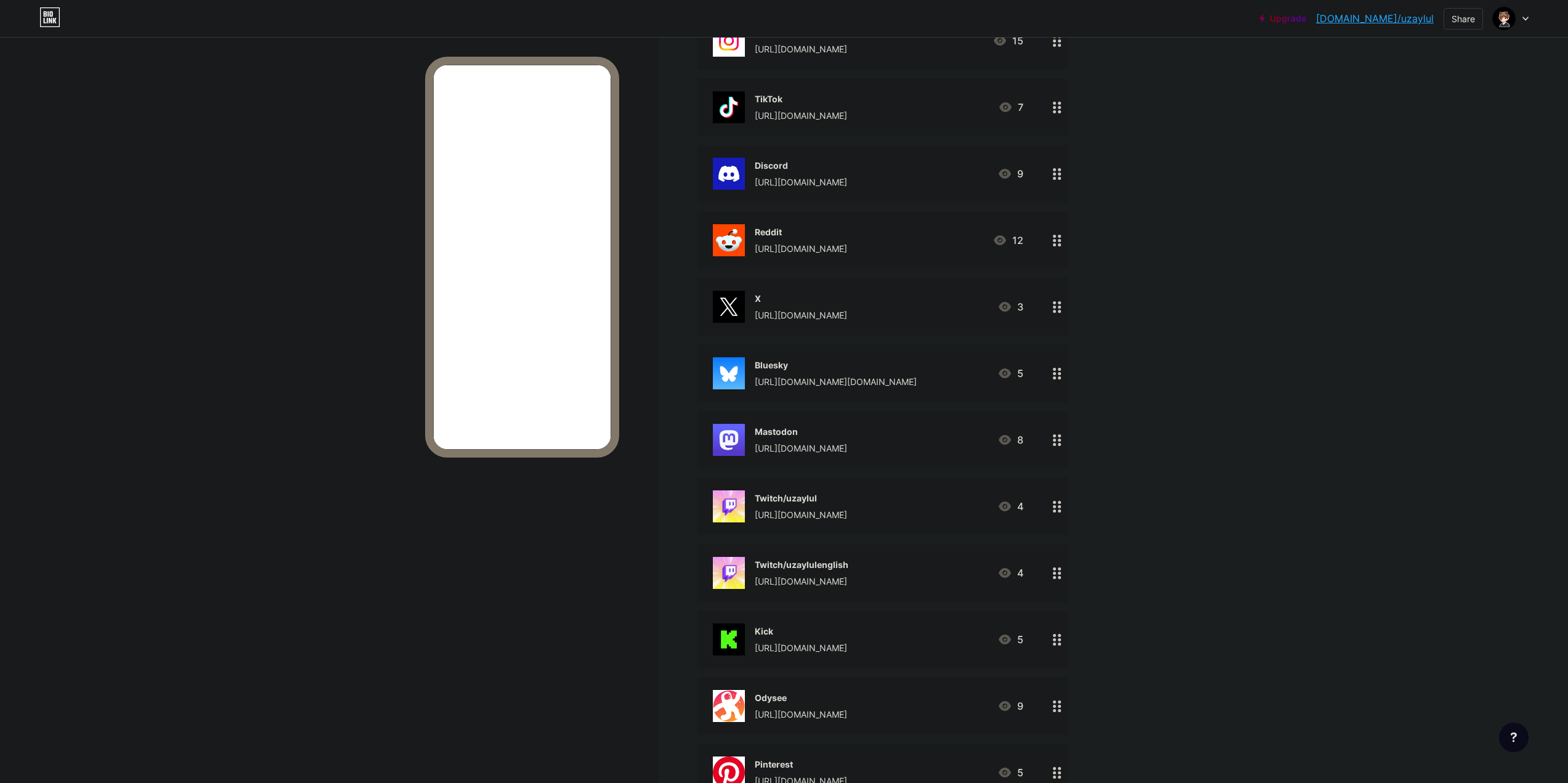
scroll to position [492, 0]
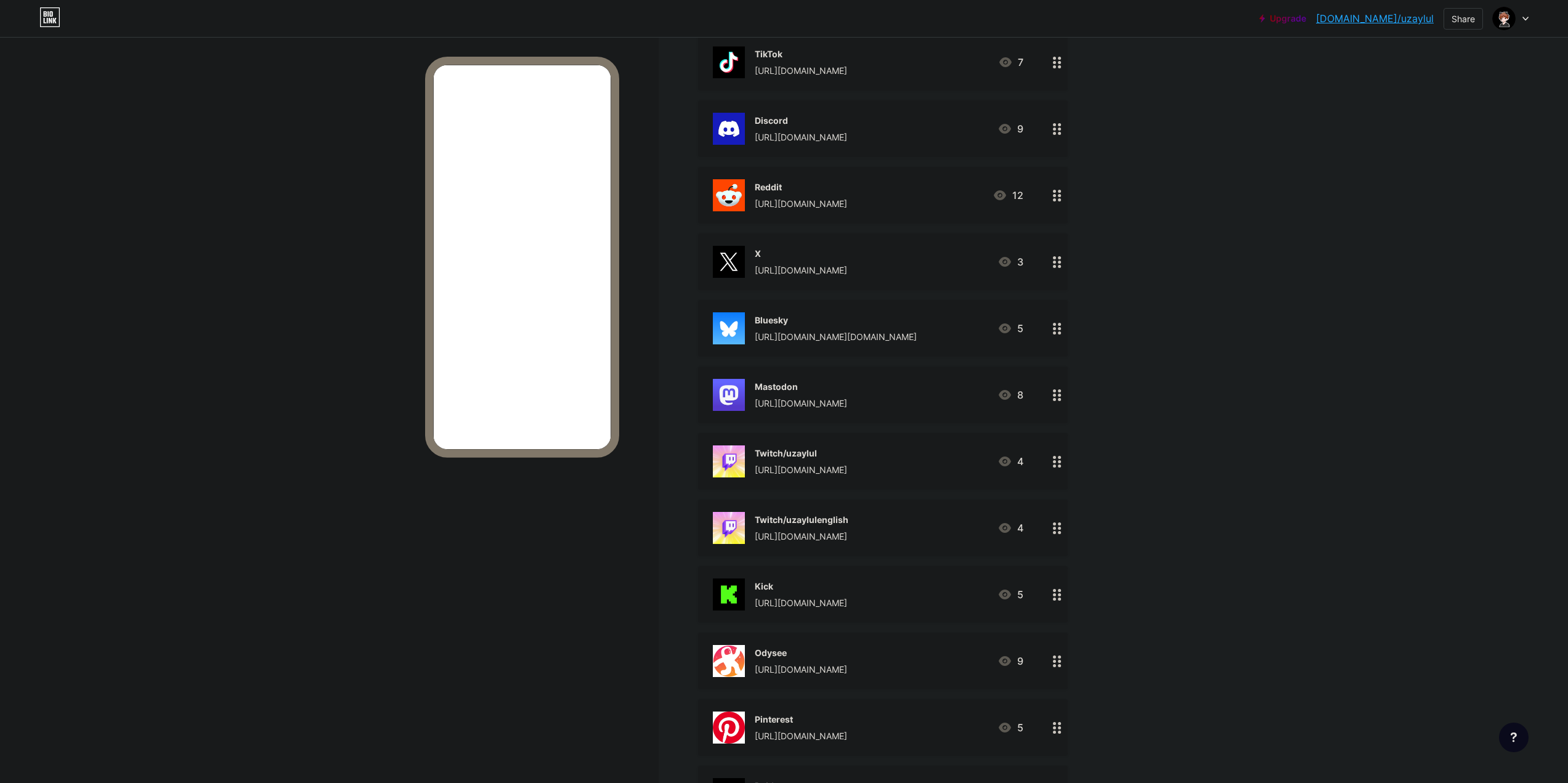
click at [820, 387] on div "Mastodon" at bounding box center [800, 386] width 93 height 13
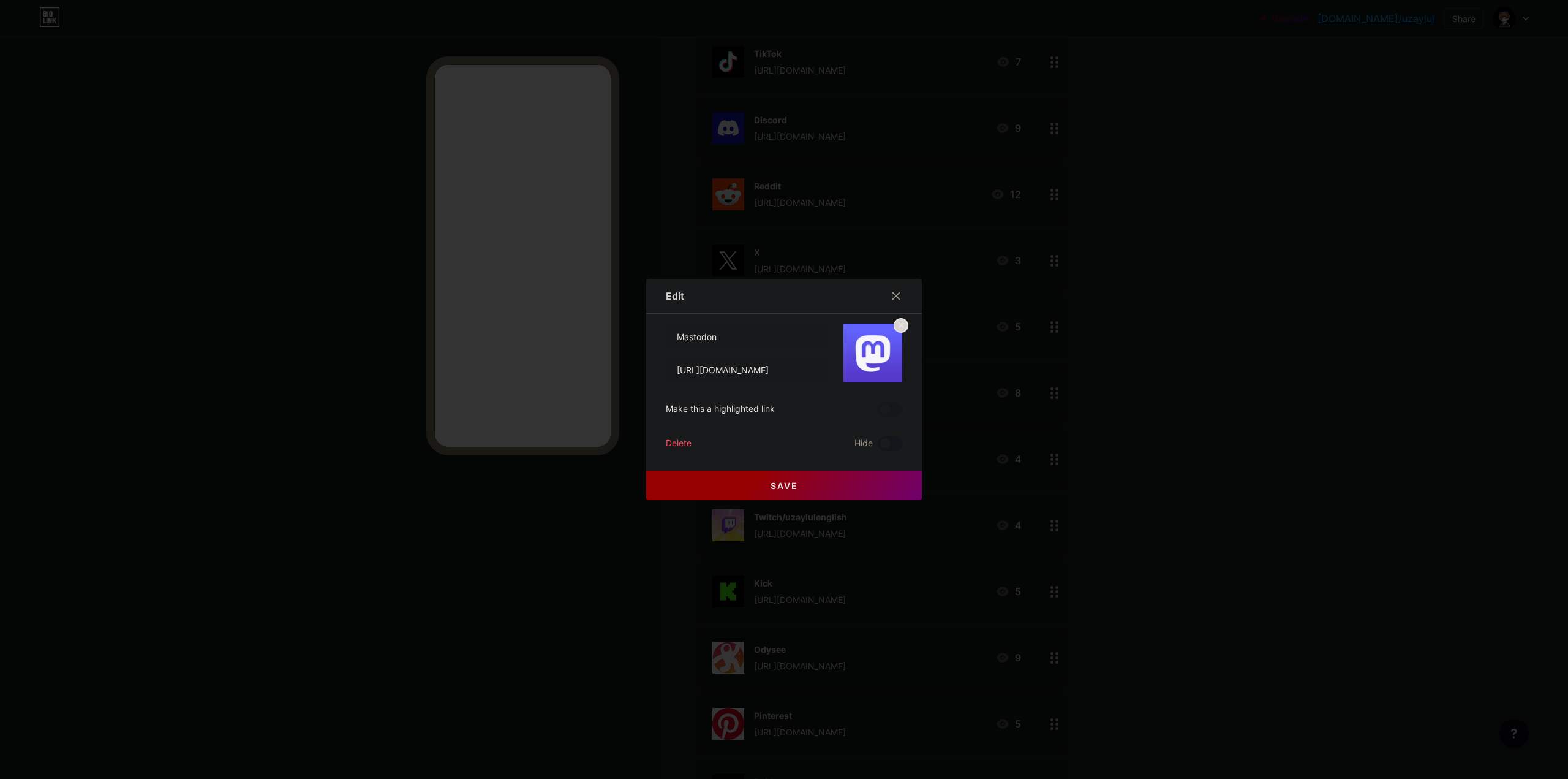
click at [887, 448] on span at bounding box center [890, 443] width 24 height 14
click at [878, 447] on input "checkbox" at bounding box center [878, 447] width 0 height 0
click at [844, 492] on button "Save" at bounding box center [784, 485] width 276 height 30
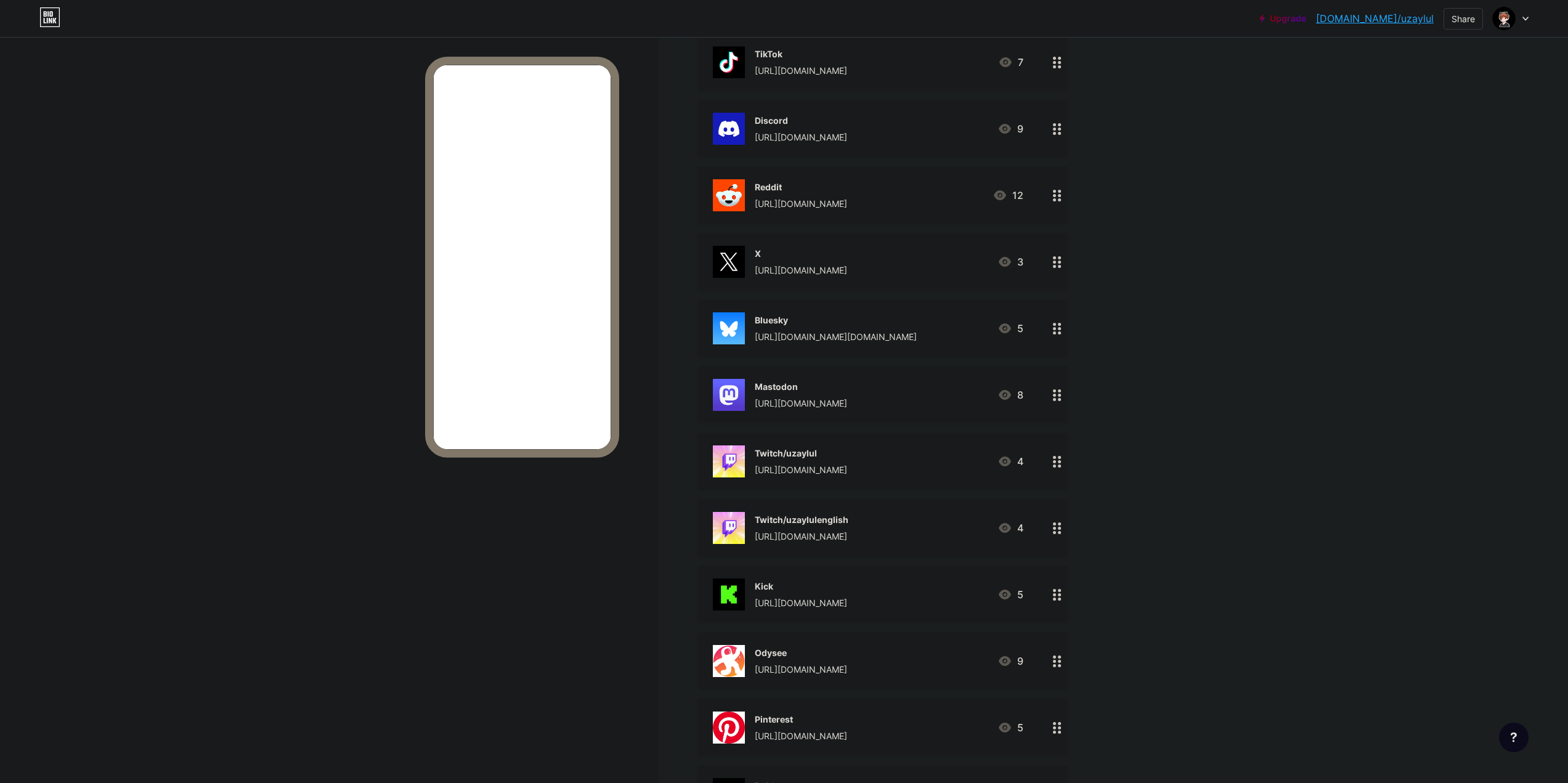
click at [899, 325] on div "Bluesky" at bounding box center [835, 320] width 162 height 13
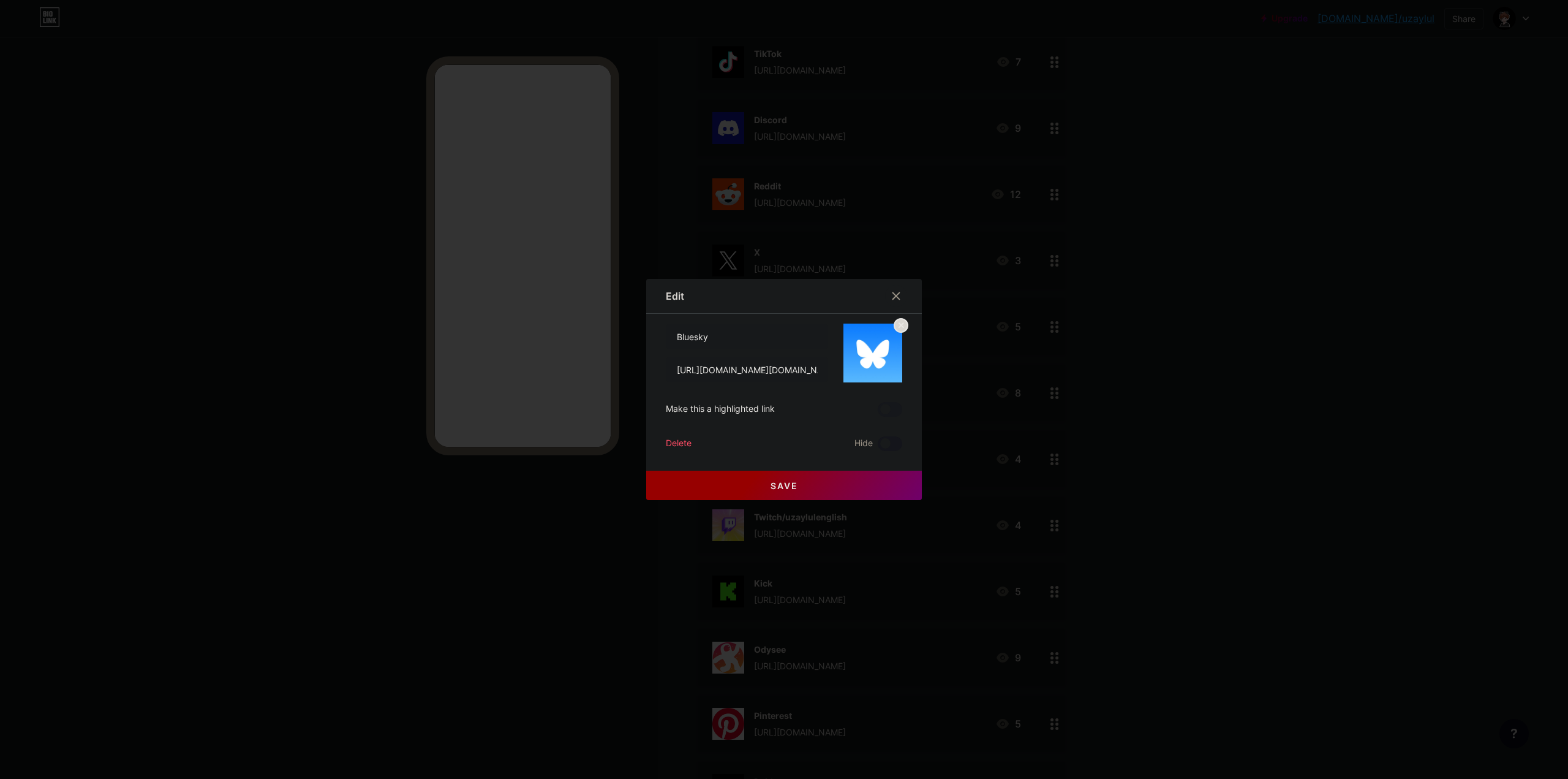
click at [891, 445] on span at bounding box center [890, 443] width 24 height 14
click at [878, 447] on input "checkbox" at bounding box center [878, 447] width 0 height 0
click at [858, 488] on button "Save" at bounding box center [784, 485] width 276 height 30
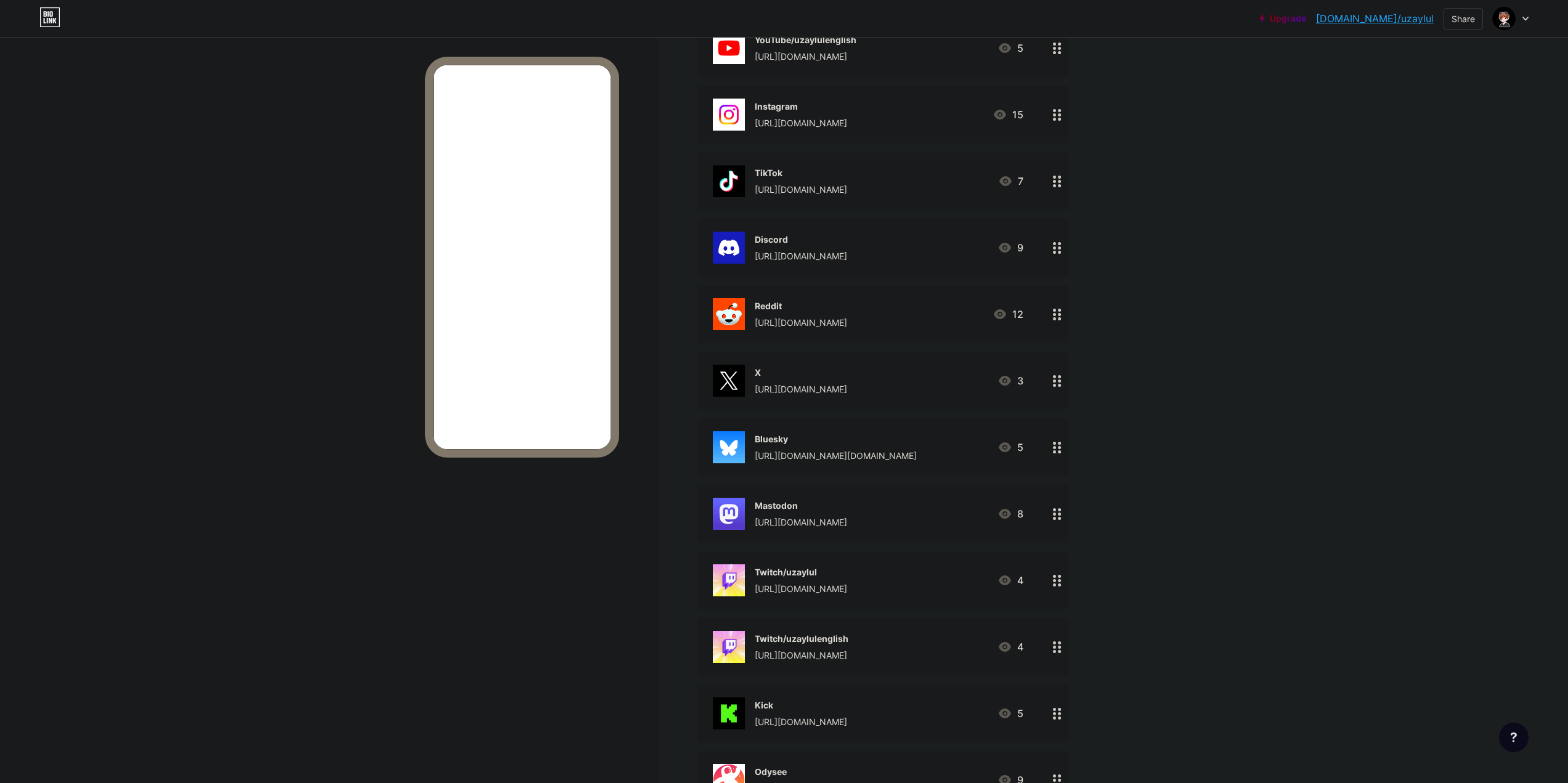
scroll to position [0, 0]
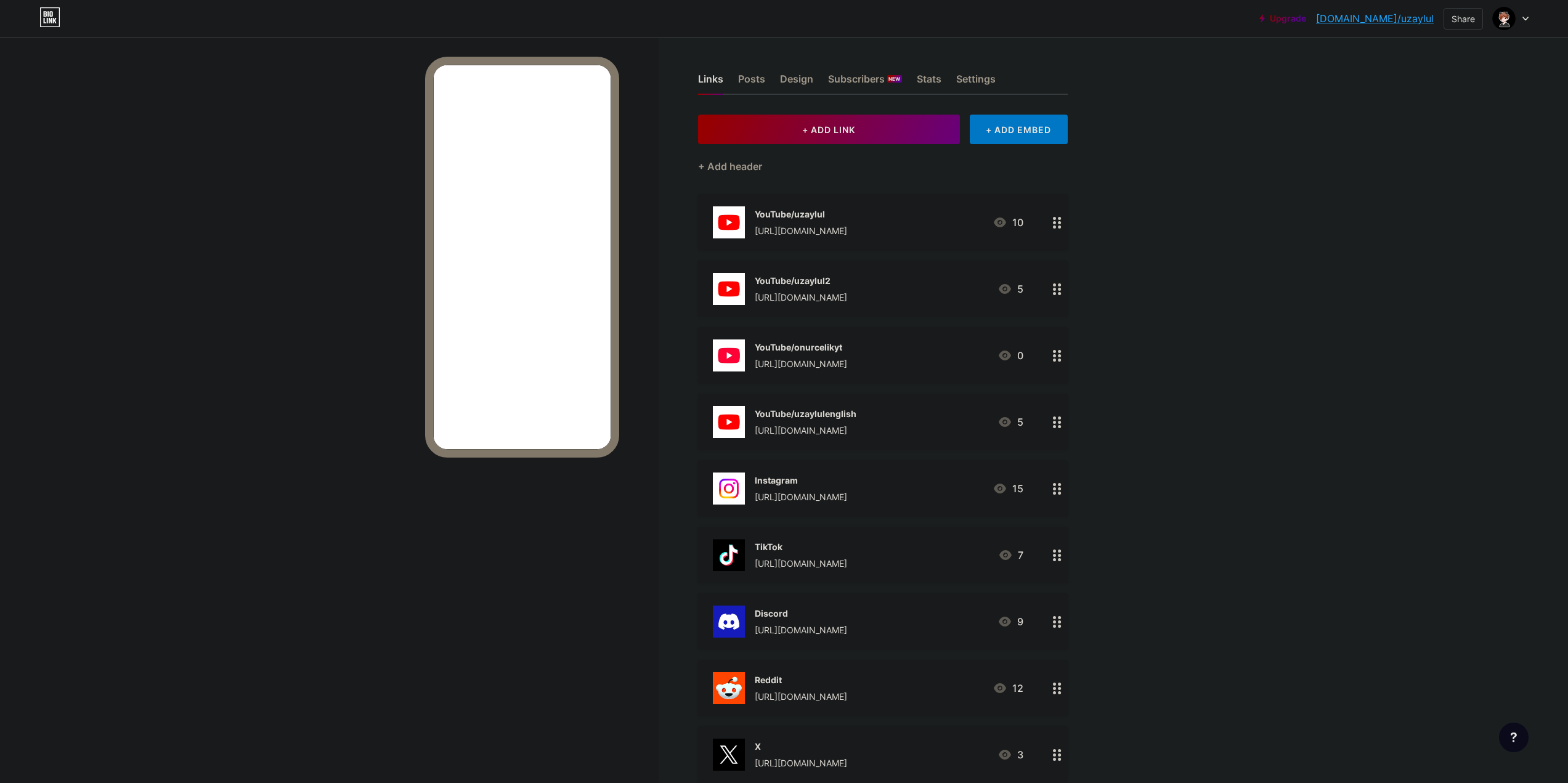
click at [847, 492] on div "[URL][DOMAIN_NAME]" at bounding box center [800, 497] width 93 height 13
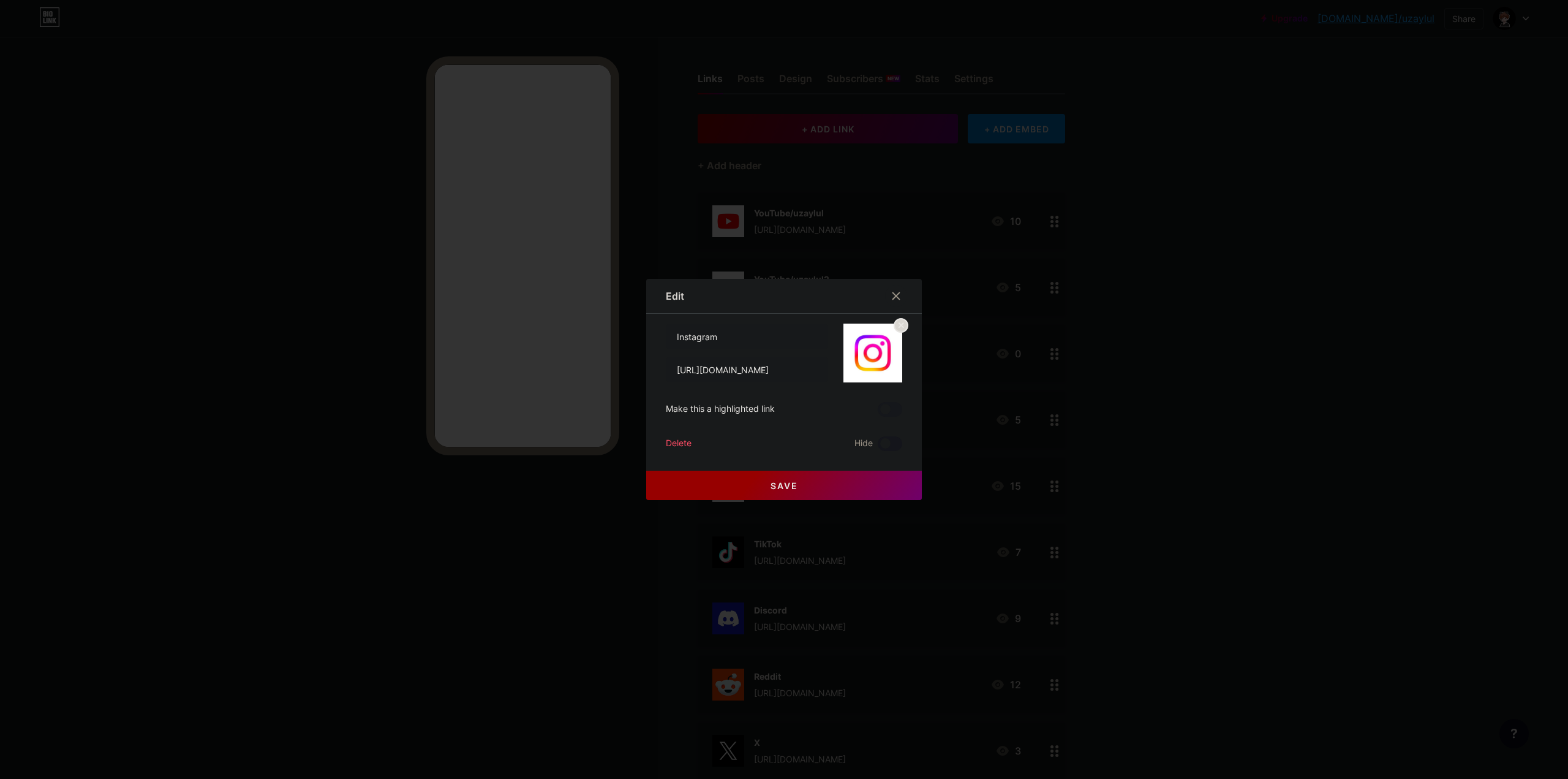
click at [895, 438] on span at bounding box center [890, 443] width 24 height 14
click at [878, 447] on input "checkbox" at bounding box center [878, 447] width 0 height 0
click at [877, 478] on button "Save" at bounding box center [784, 485] width 276 height 30
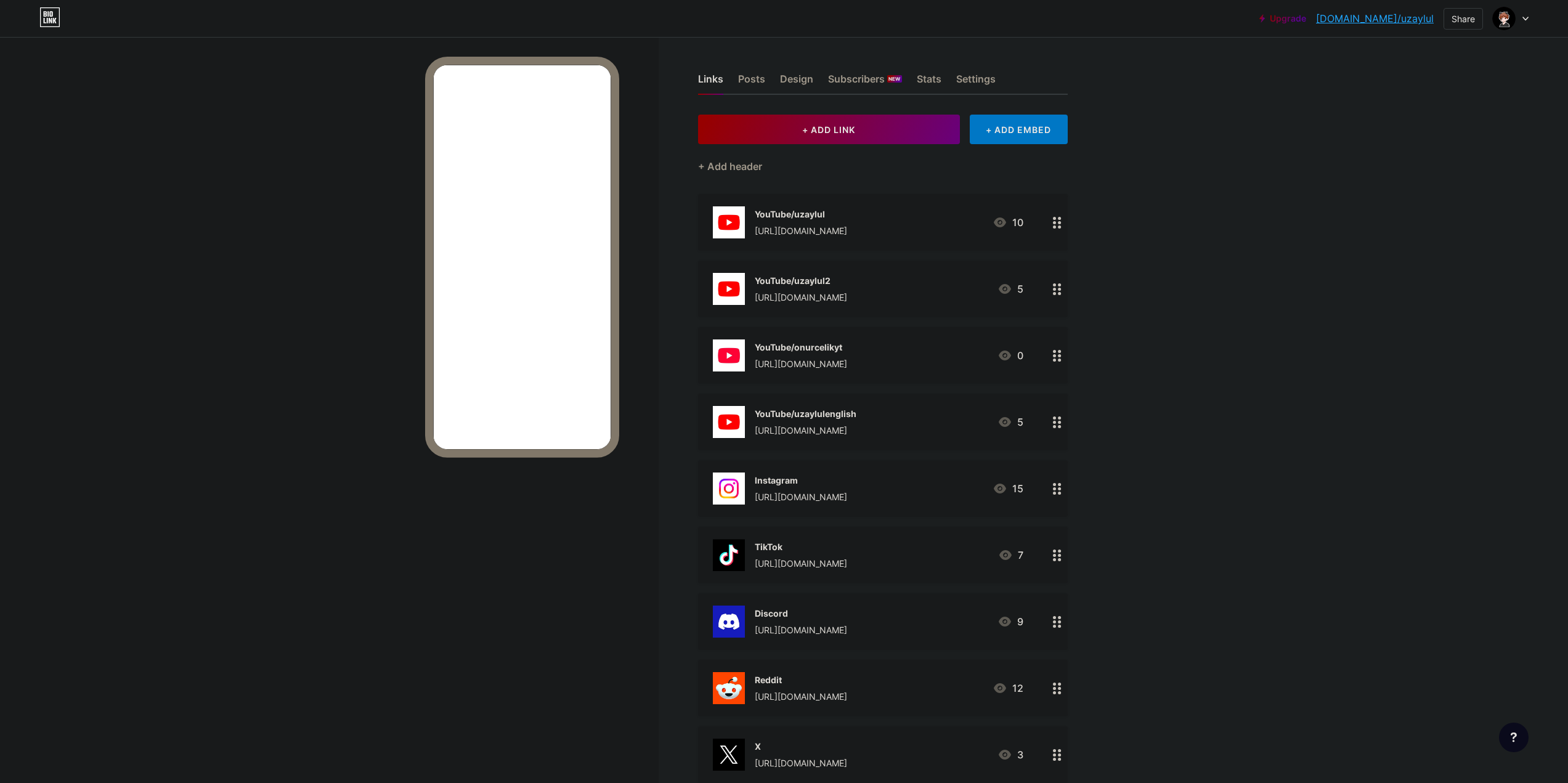
click at [847, 551] on div "TikTok" at bounding box center [800, 546] width 93 height 13
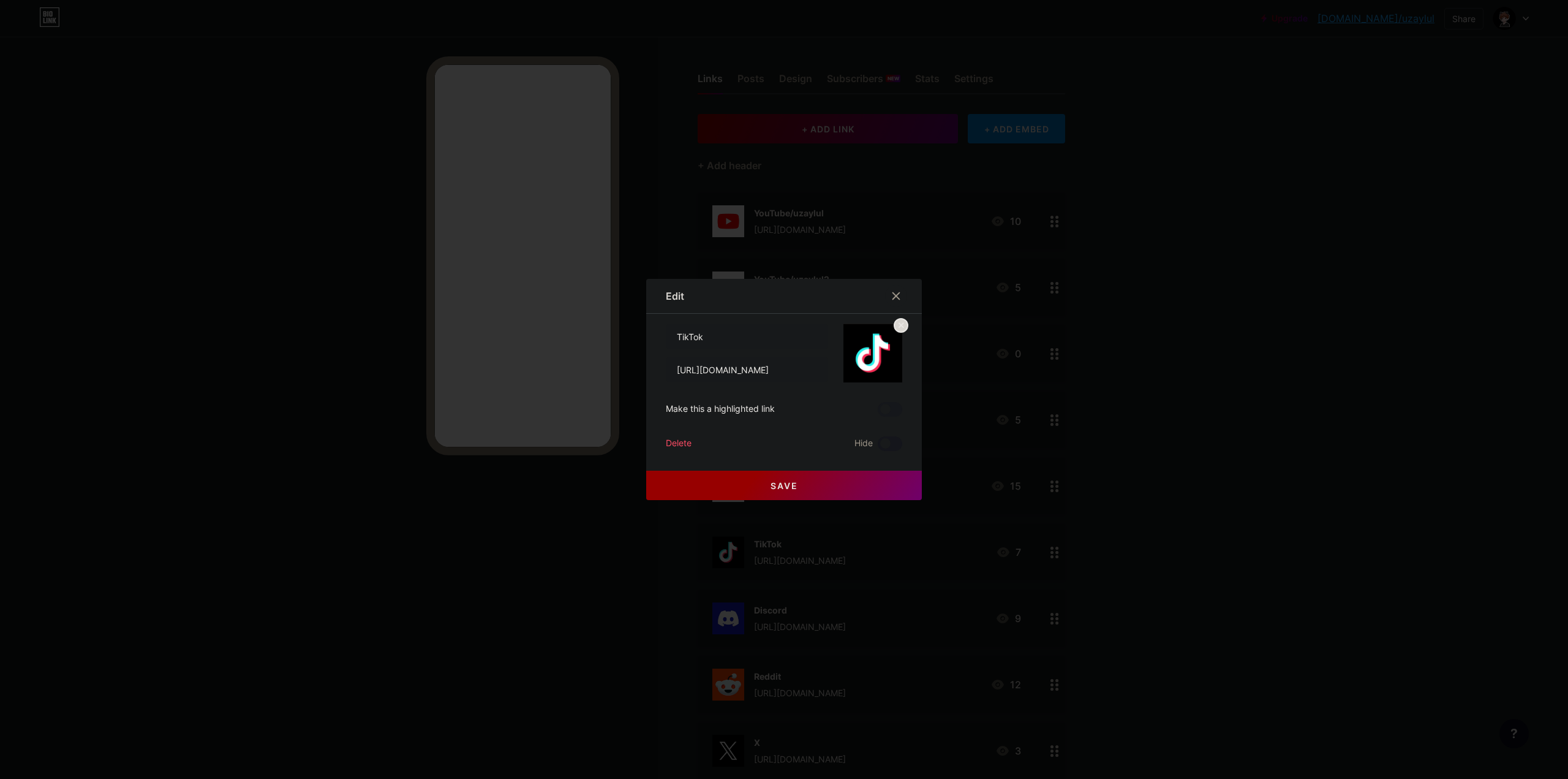
click at [897, 447] on span at bounding box center [890, 443] width 24 height 14
click at [878, 447] on input "checkbox" at bounding box center [878, 447] width 0 height 0
click at [870, 487] on button "Save" at bounding box center [784, 485] width 276 height 30
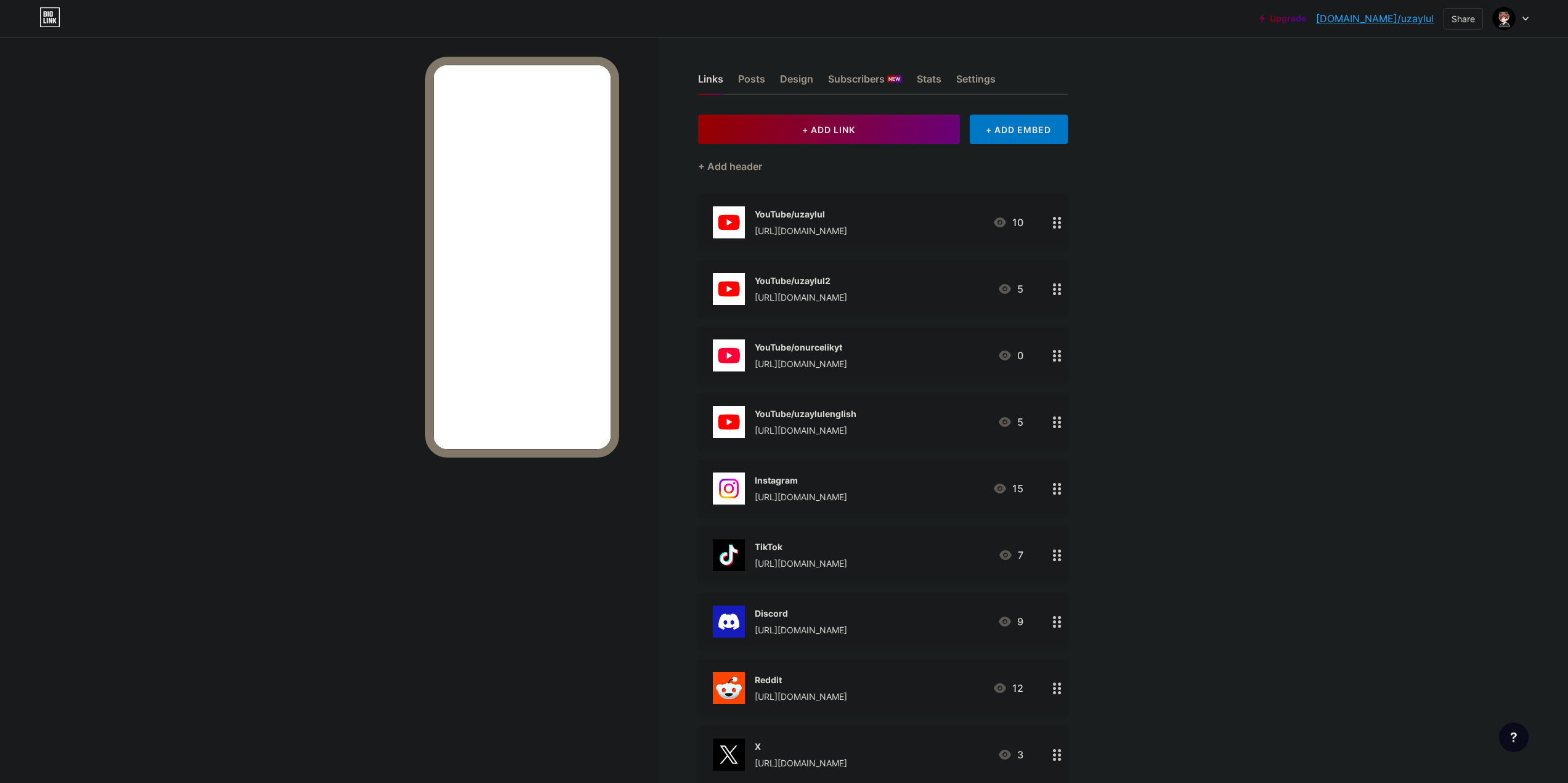
click at [820, 751] on div "X" at bounding box center [800, 746] width 93 height 13
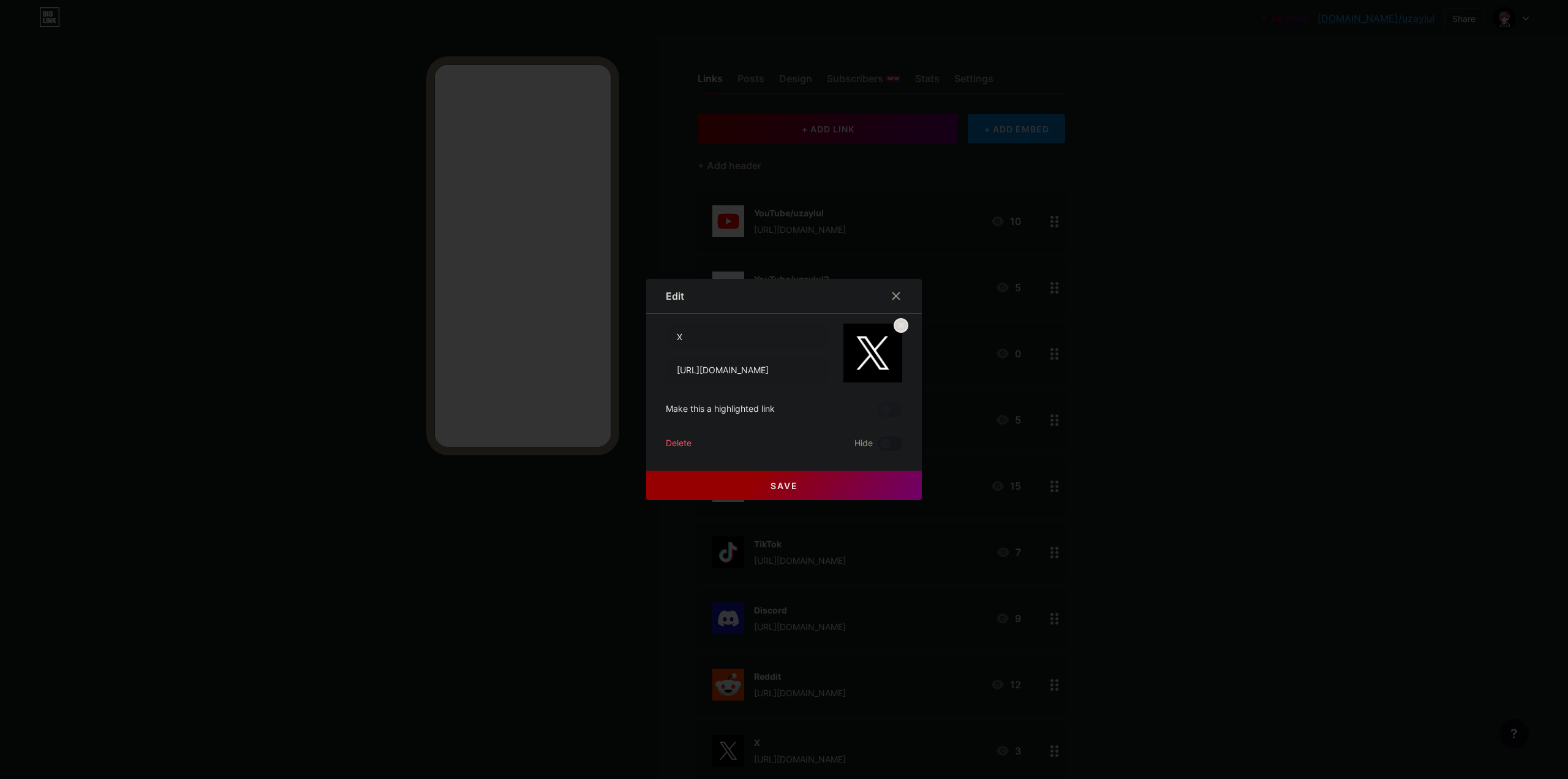
click at [882, 446] on span at bounding box center [890, 443] width 24 height 14
click at [878, 447] on input "checkbox" at bounding box center [878, 447] width 0 height 0
click at [860, 478] on button "Save" at bounding box center [784, 485] width 276 height 30
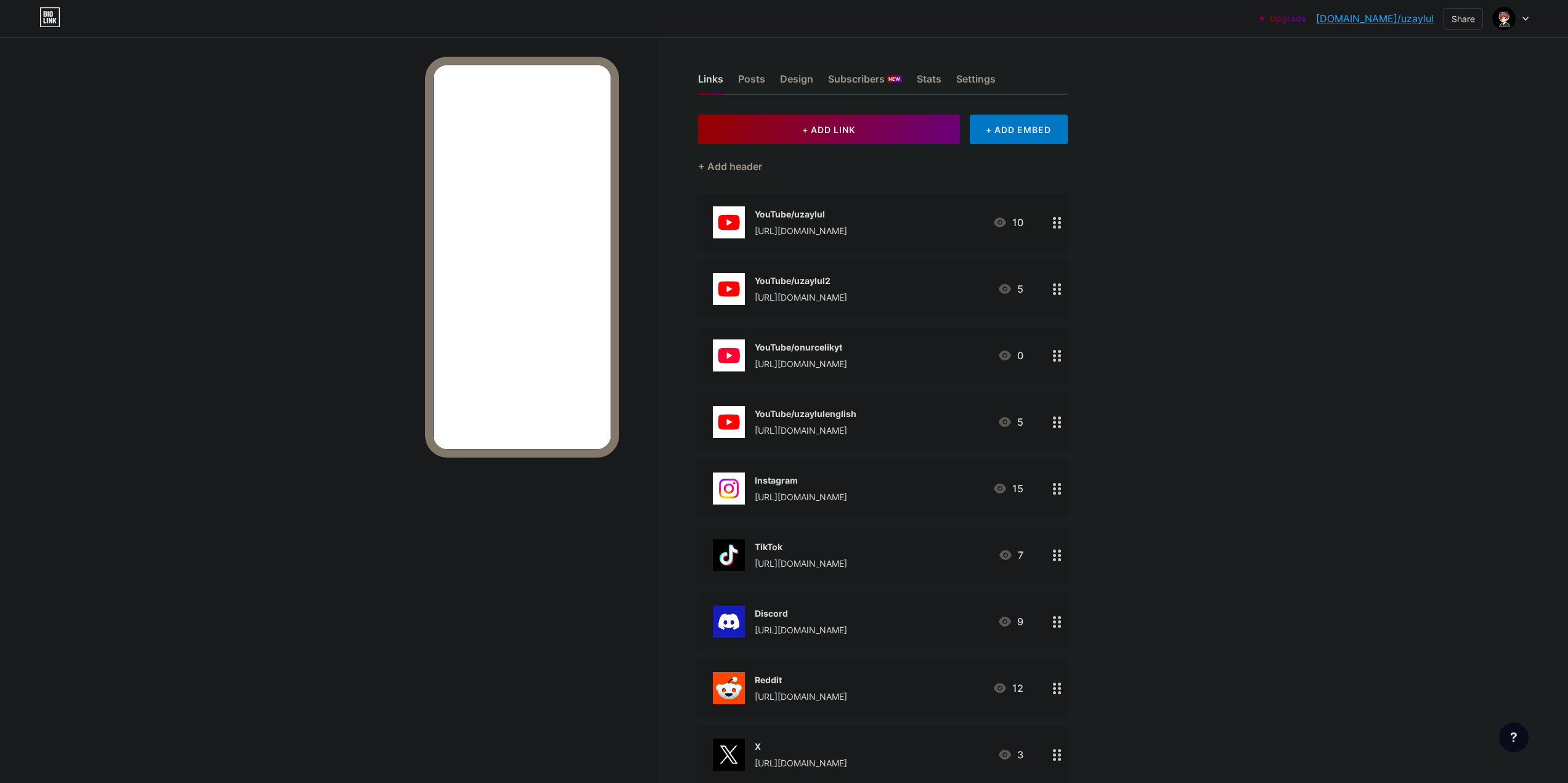
drag, startPoint x: 1405, startPoint y: 22, endPoint x: 1573, endPoint y: 66, distance: 173.7
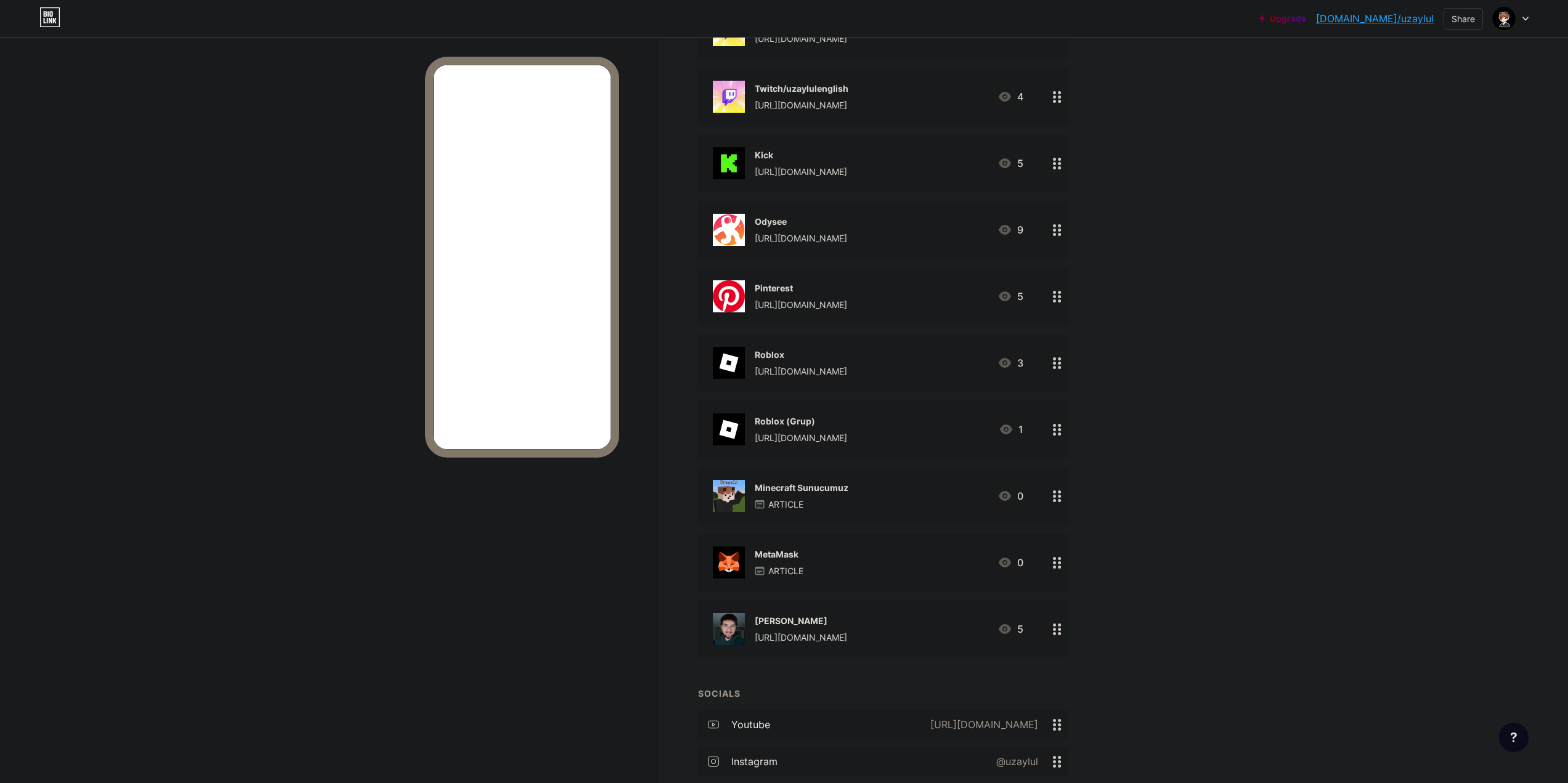
scroll to position [1237, 0]
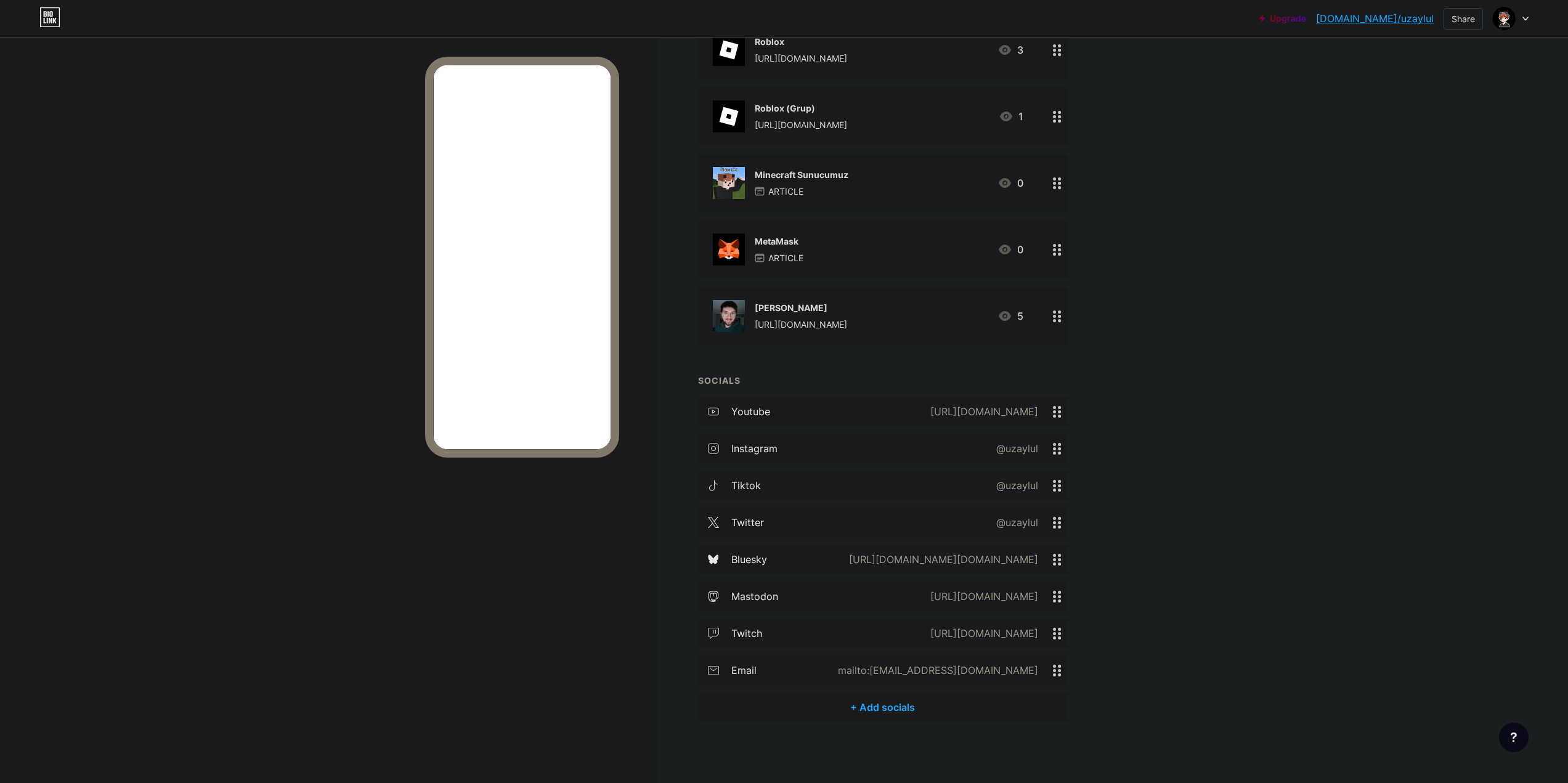
click at [756, 662] on div "email" at bounding box center [743, 670] width 25 height 14
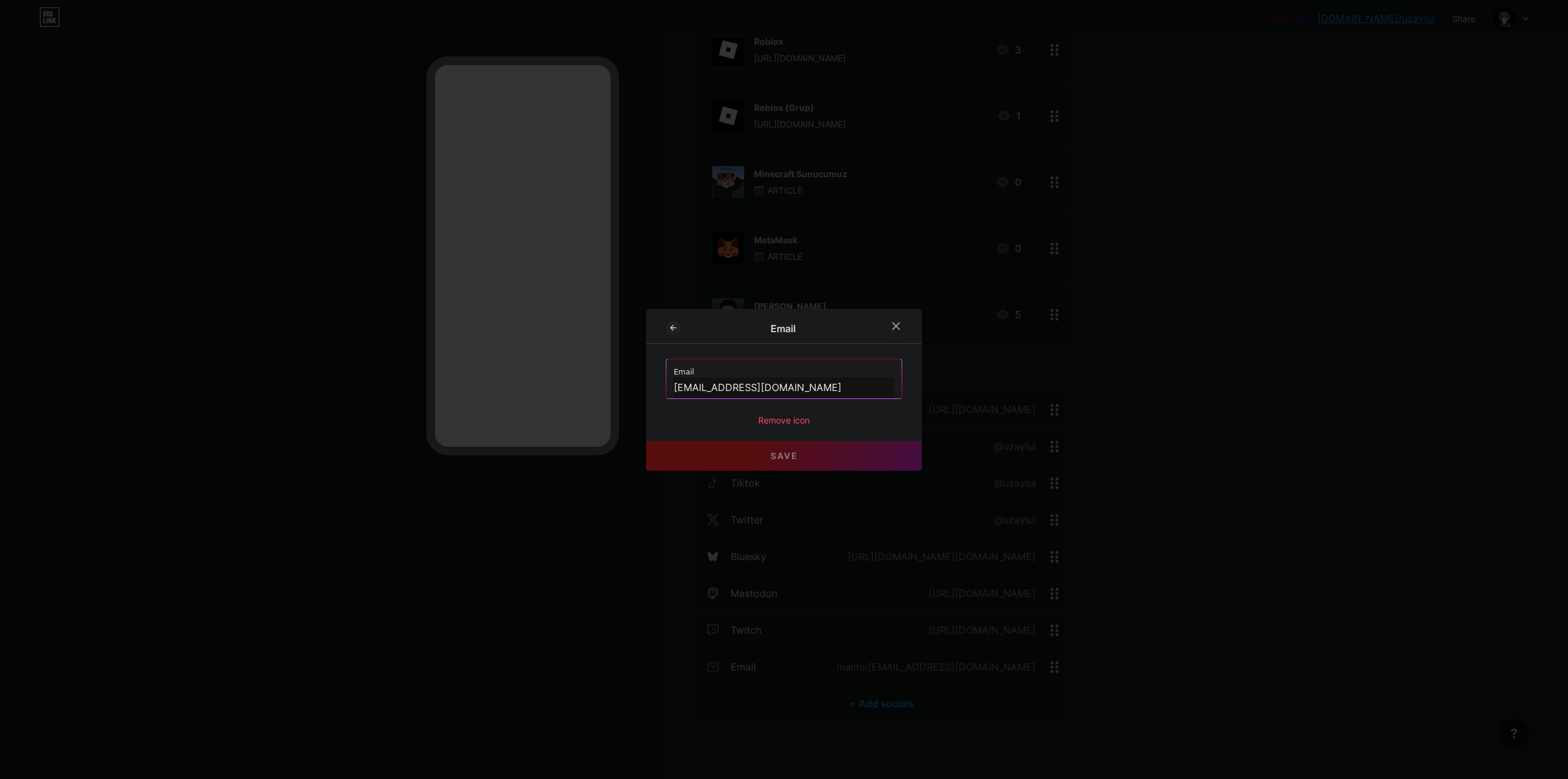
click at [764, 427] on div "Email Email [EMAIL_ADDRESS][DOMAIN_NAME] Remove icon Save" at bounding box center [784, 390] width 276 height 162
click at [769, 425] on div "Remove icon" at bounding box center [784, 420] width 236 height 13
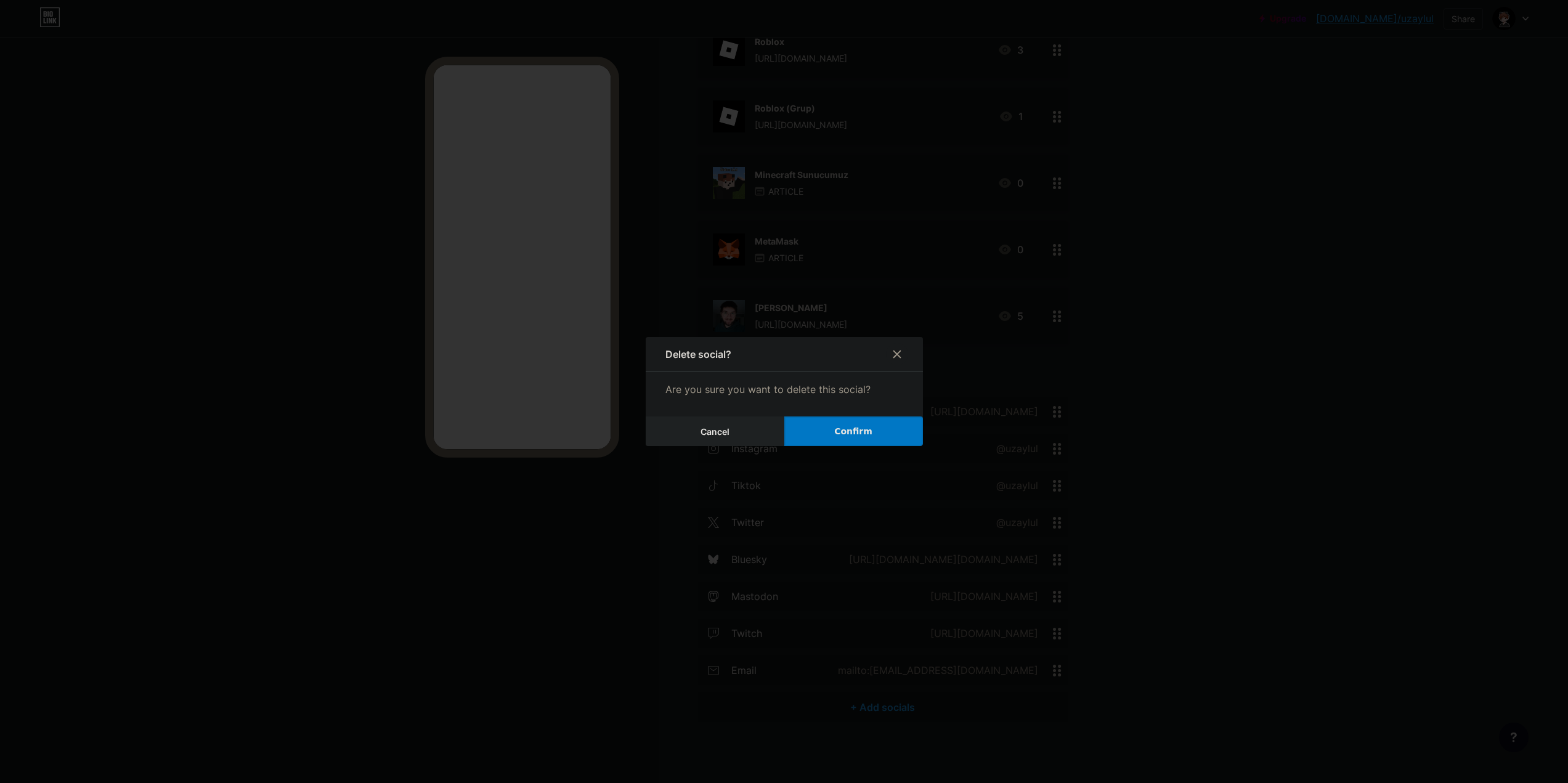
click at [848, 432] on span "Confirm" at bounding box center [853, 431] width 38 height 13
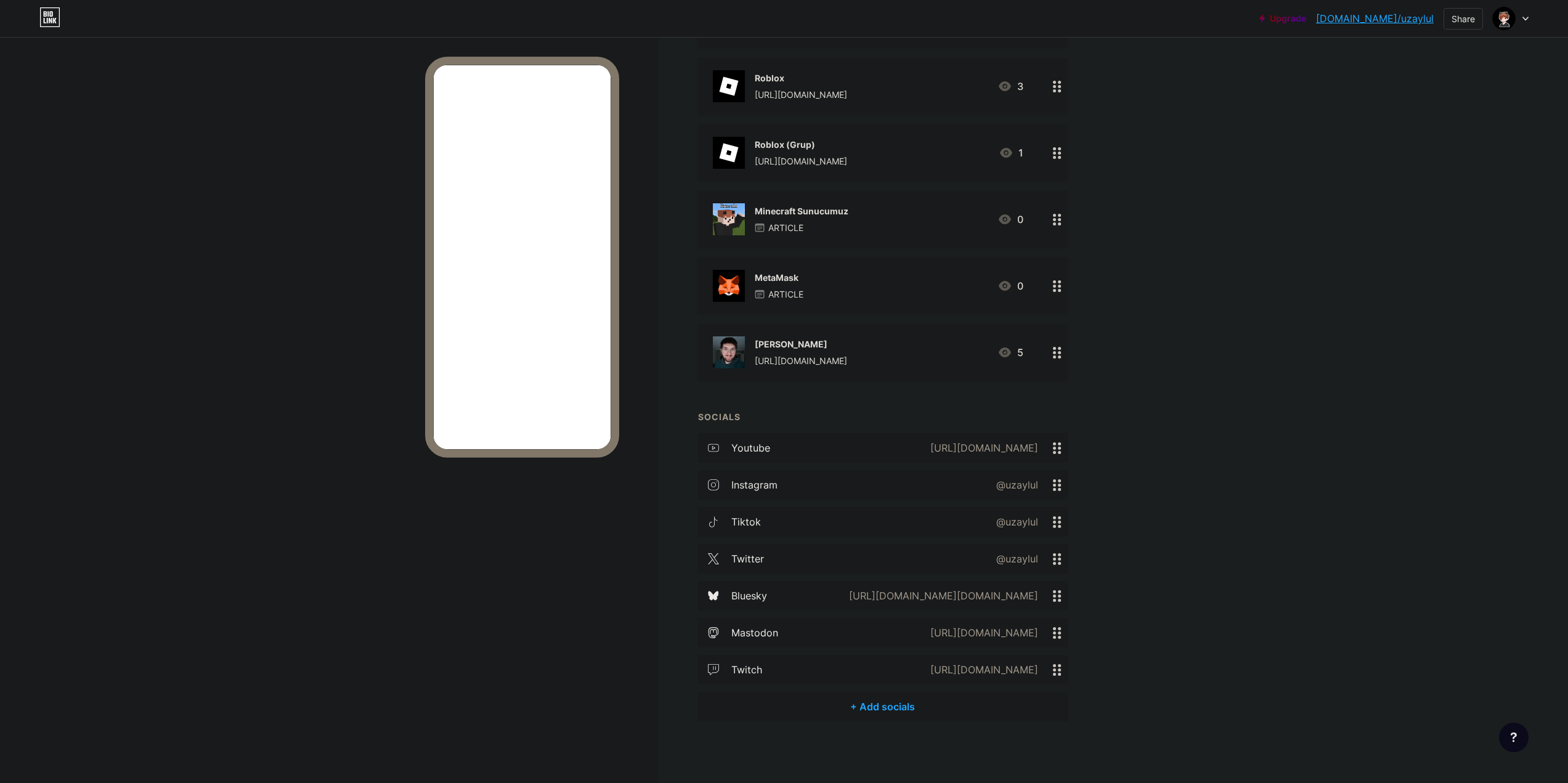
scroll to position [1200, 0]
click at [758, 668] on div "twitch" at bounding box center [746, 670] width 31 height 14
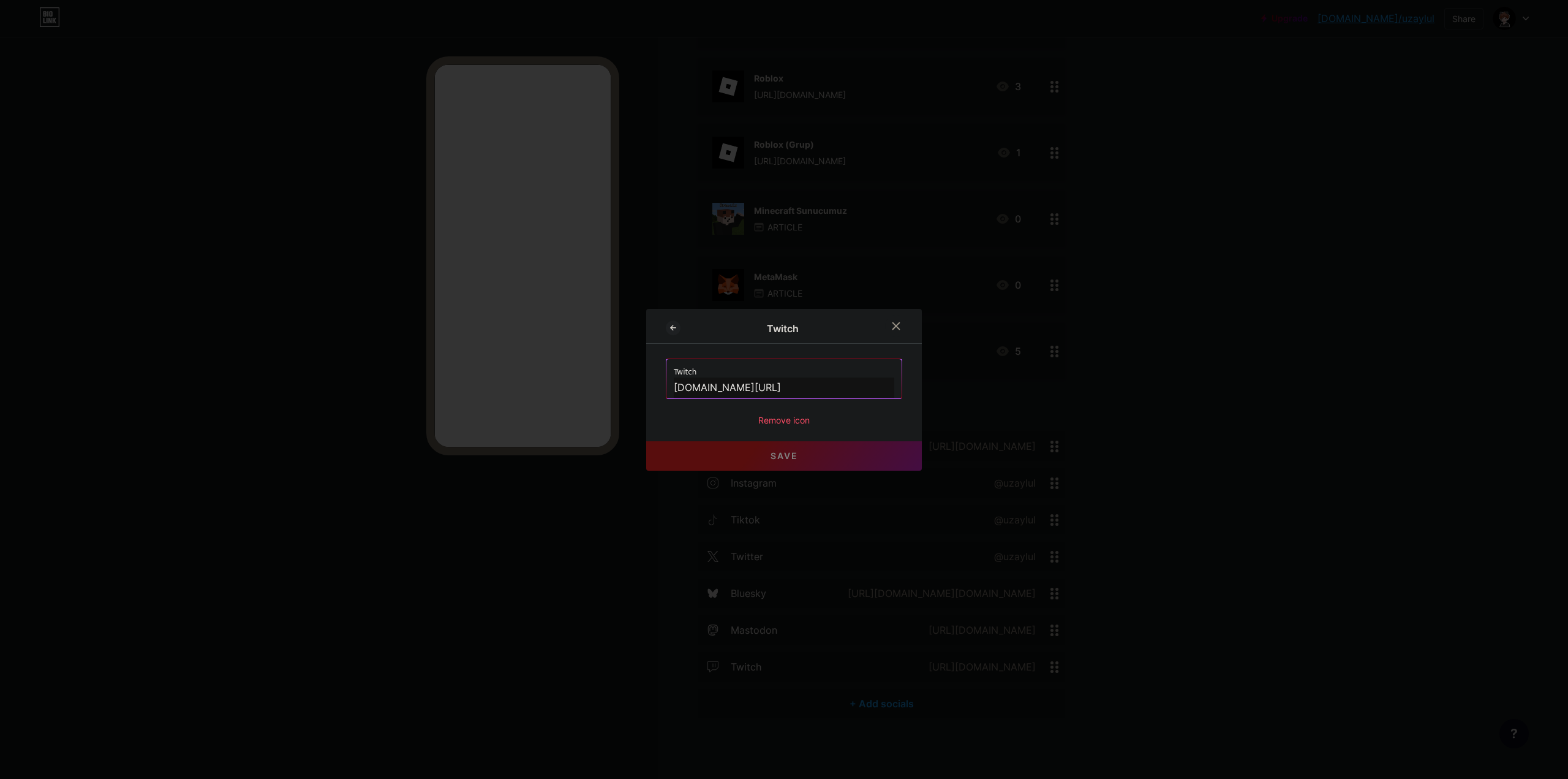
click at [783, 426] on div "Twitch Twitch [DOMAIN_NAME][URL] Remove icon Save" at bounding box center [784, 390] width 276 height 162
click at [796, 419] on div "Remove icon" at bounding box center [784, 420] width 236 height 13
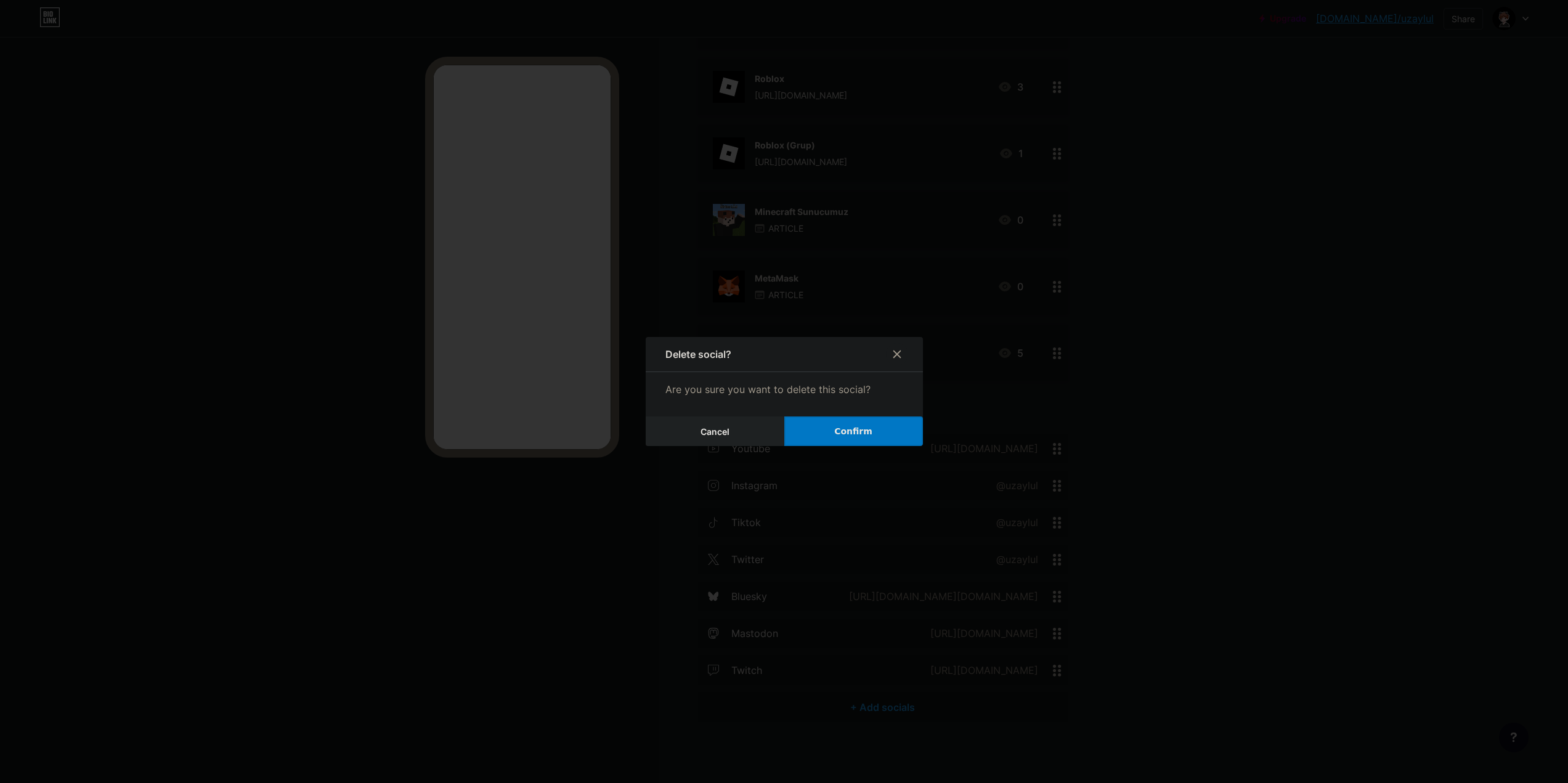
click at [845, 429] on span "Confirm" at bounding box center [853, 431] width 38 height 13
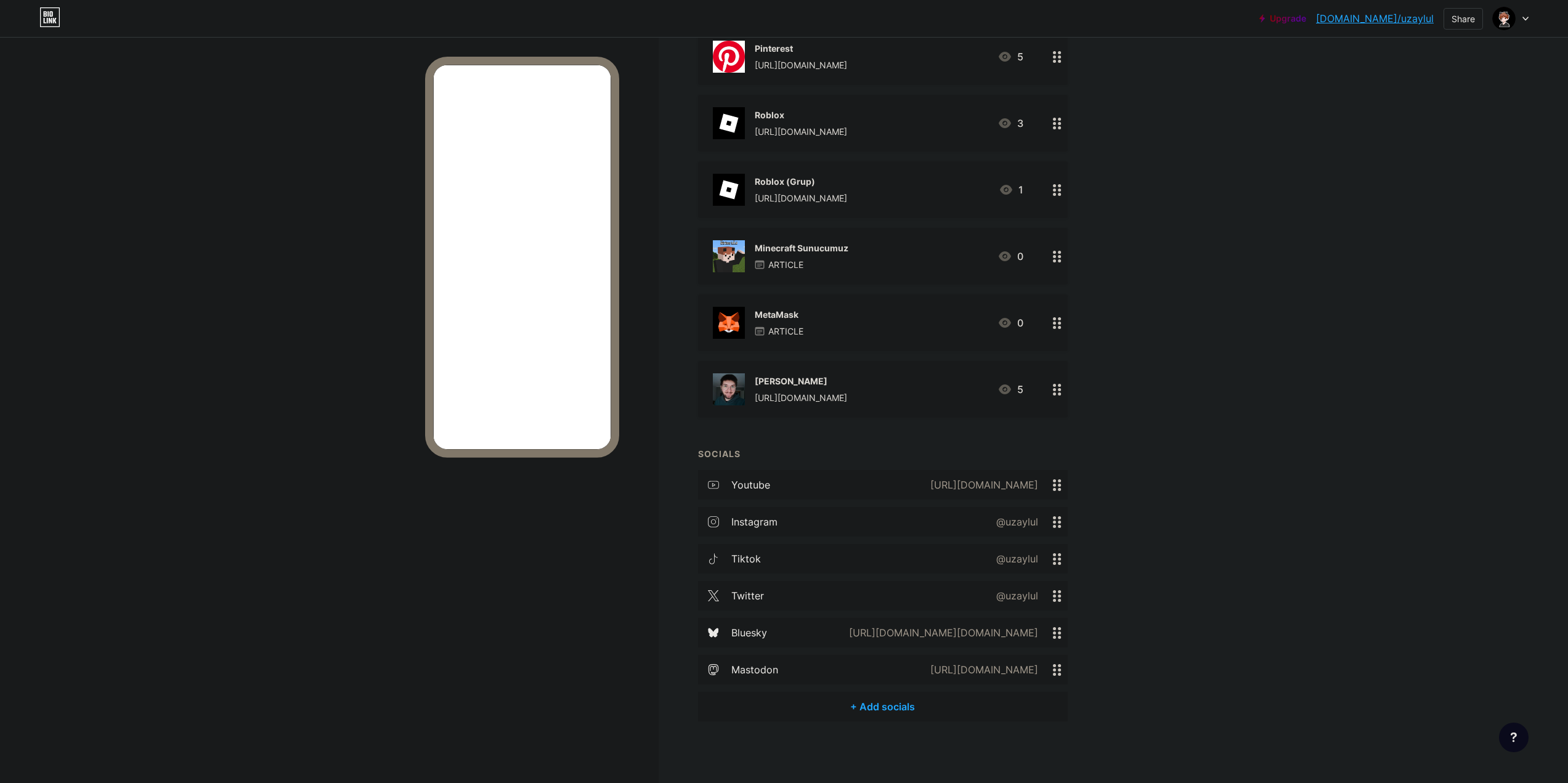
scroll to position [1163, 0]
click at [760, 663] on div "mastodon" at bounding box center [754, 670] width 47 height 14
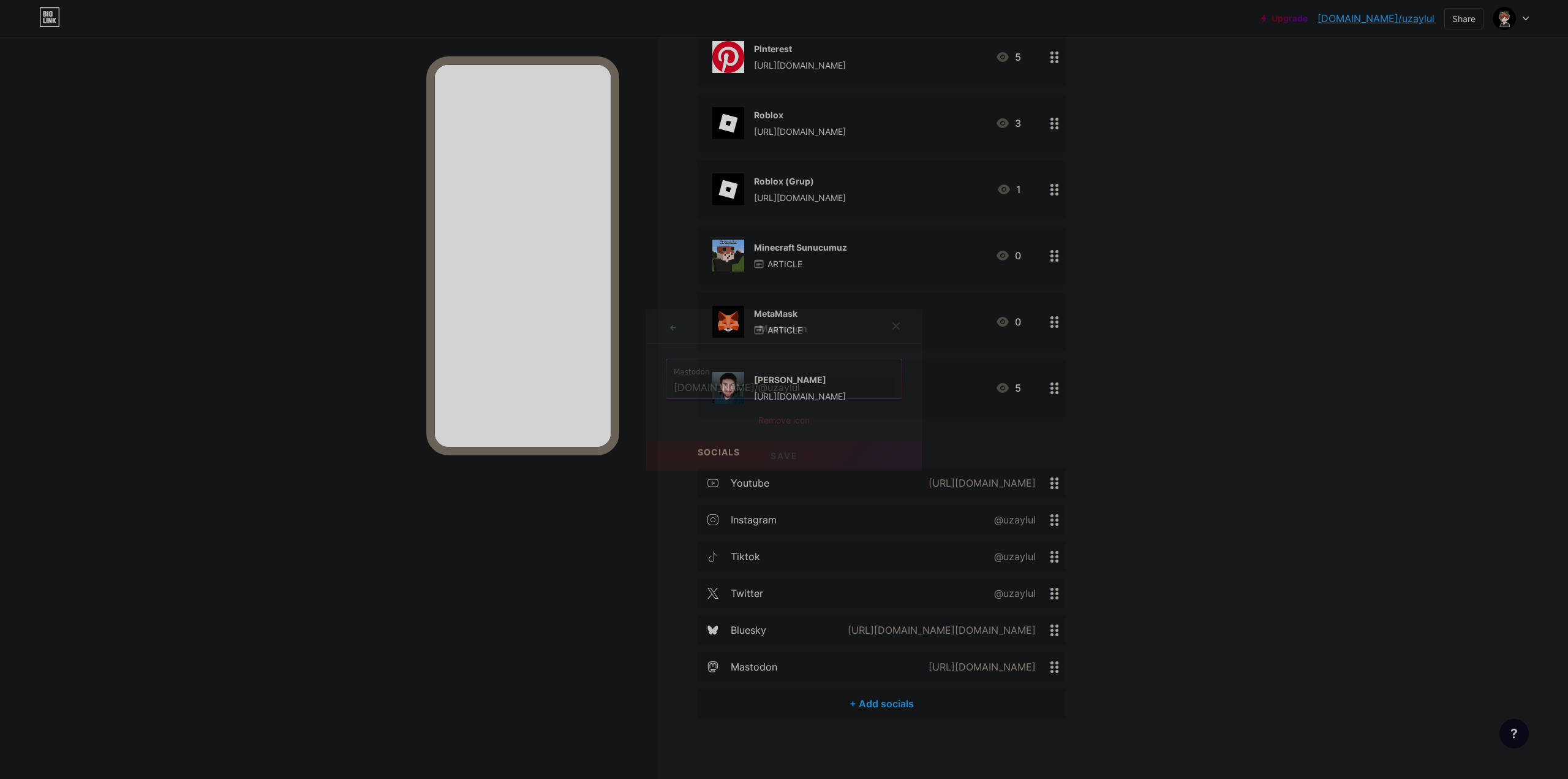
click at [800, 426] on div "Mastodon Mastodon [DOMAIN_NAME]/@uzaylul Remove icon Save" at bounding box center [784, 390] width 276 height 162
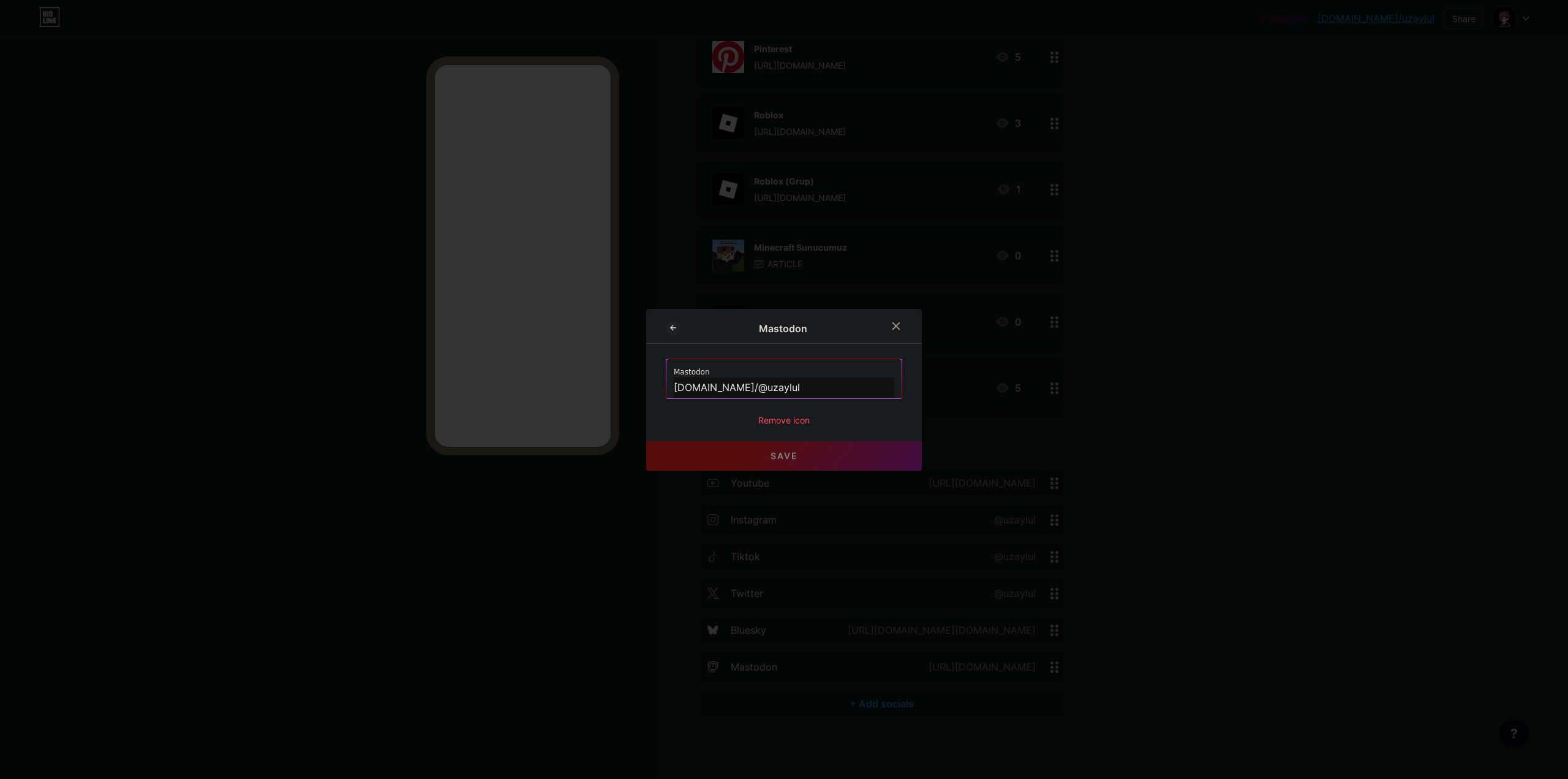
click at [798, 419] on div "Remove icon" at bounding box center [784, 420] width 236 height 13
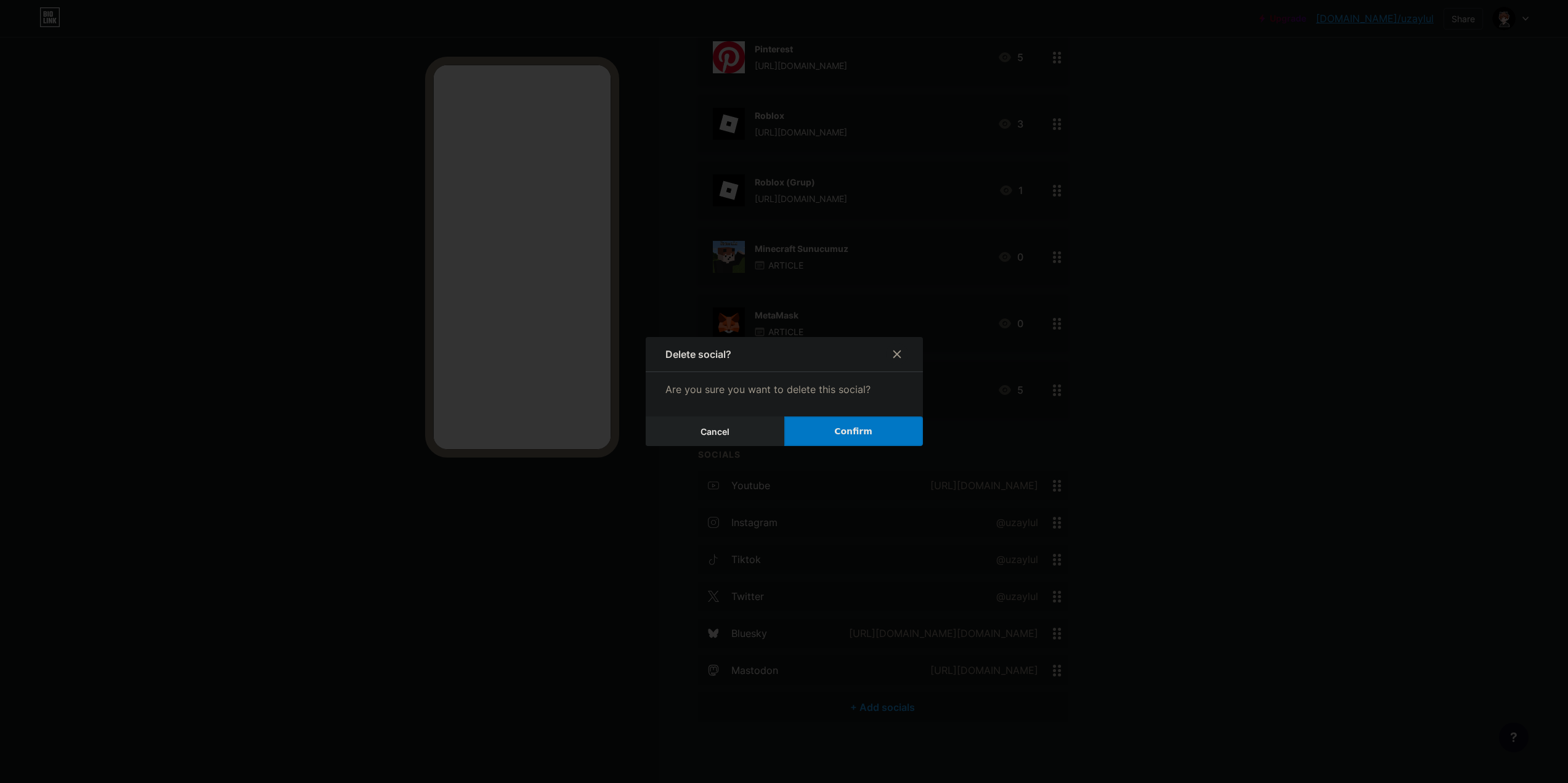
click at [867, 434] on span "Confirm" at bounding box center [853, 431] width 38 height 13
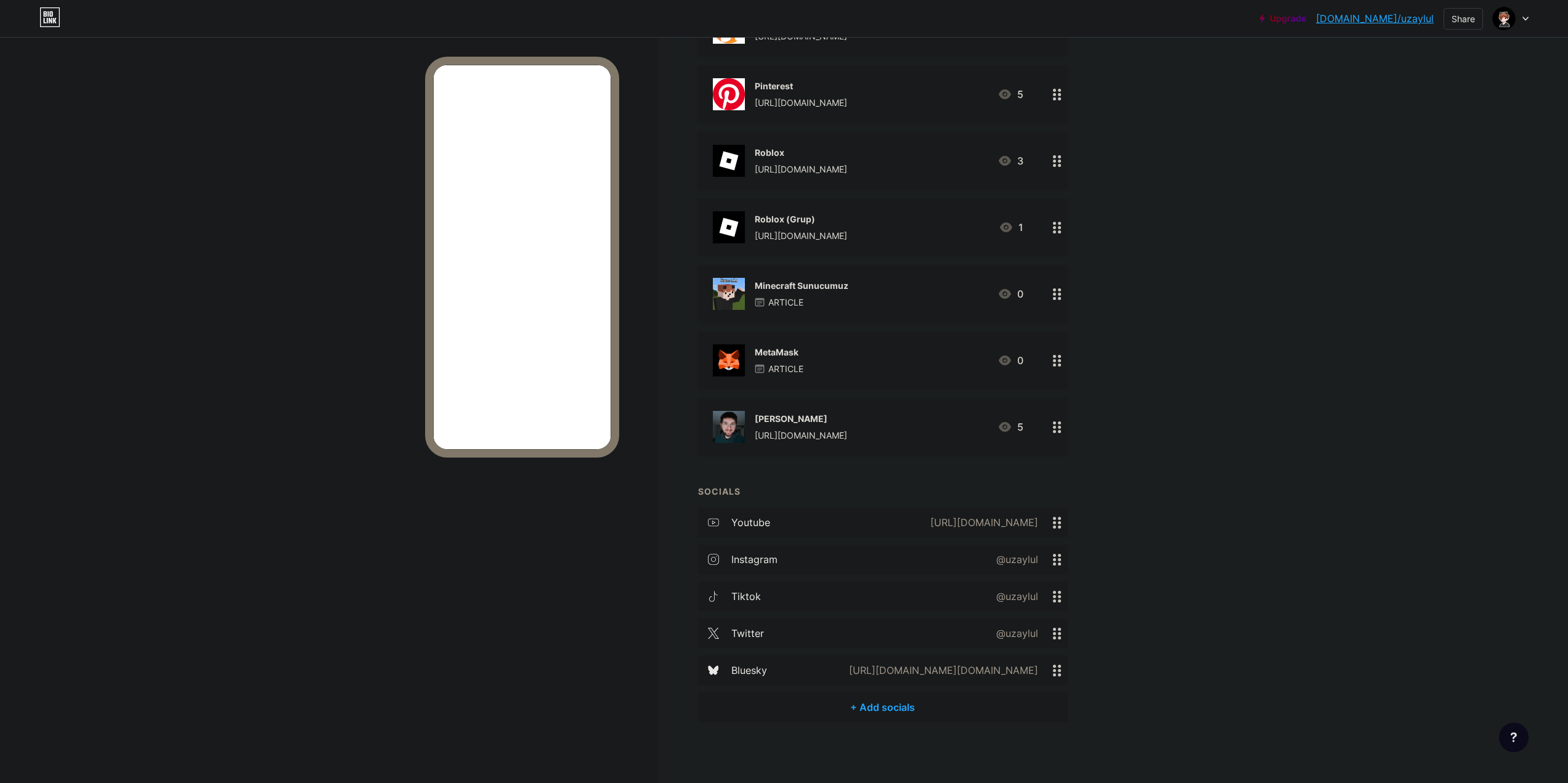
click at [752, 669] on div "bluesky" at bounding box center [749, 670] width 36 height 14
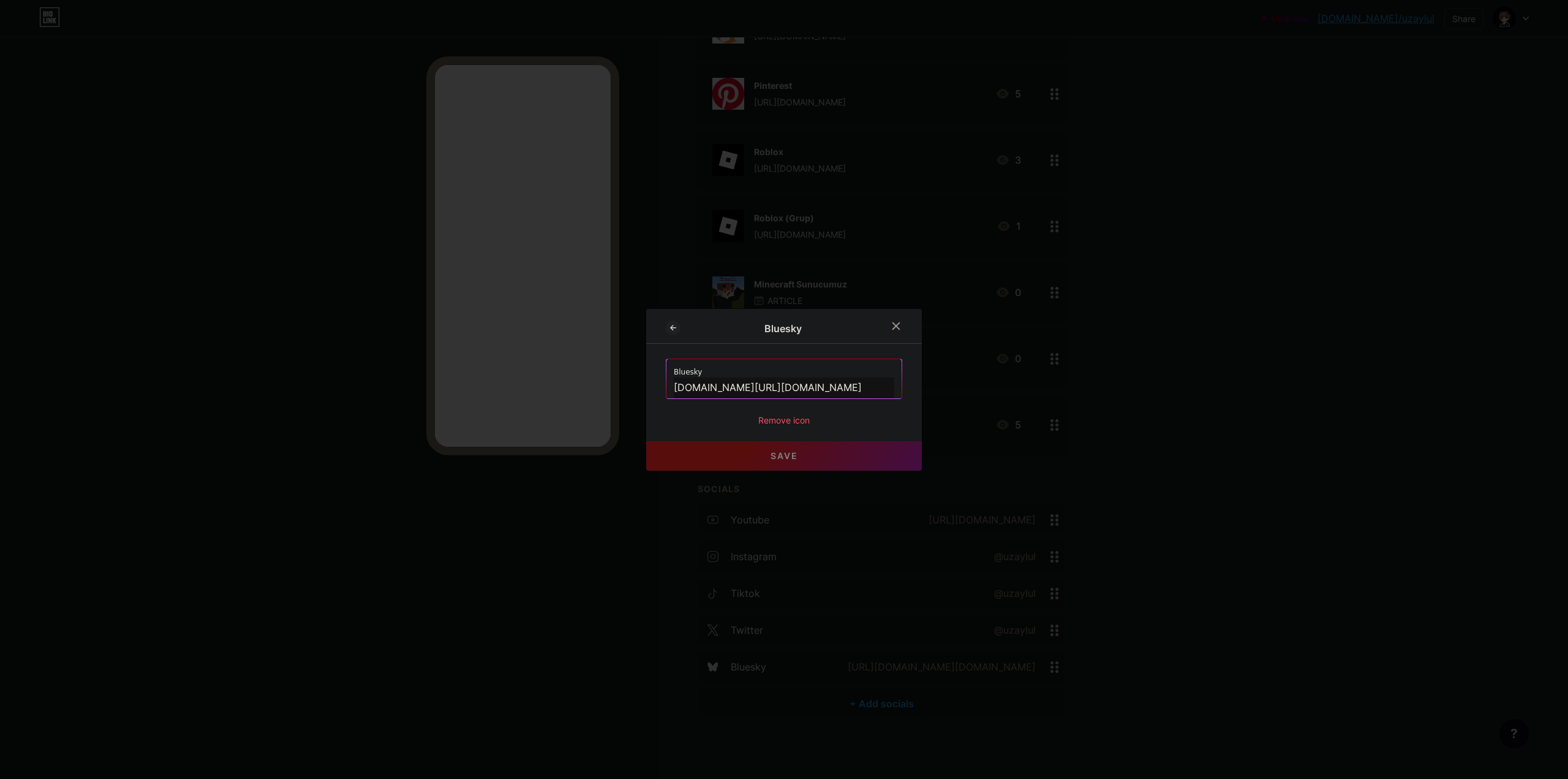
click at [765, 416] on div "Remove icon" at bounding box center [784, 420] width 236 height 13
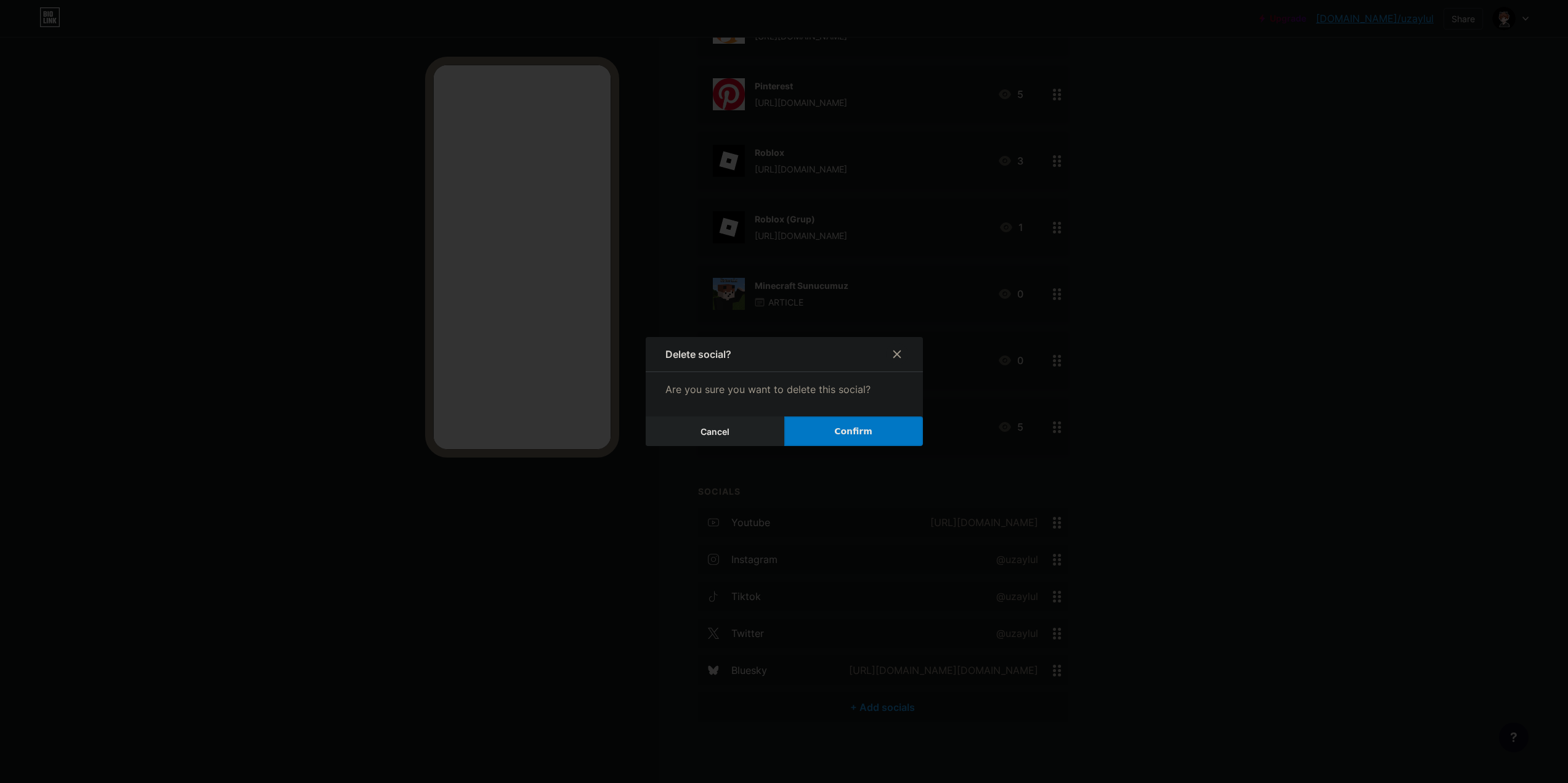
click at [870, 422] on button "Confirm" at bounding box center [853, 431] width 139 height 30
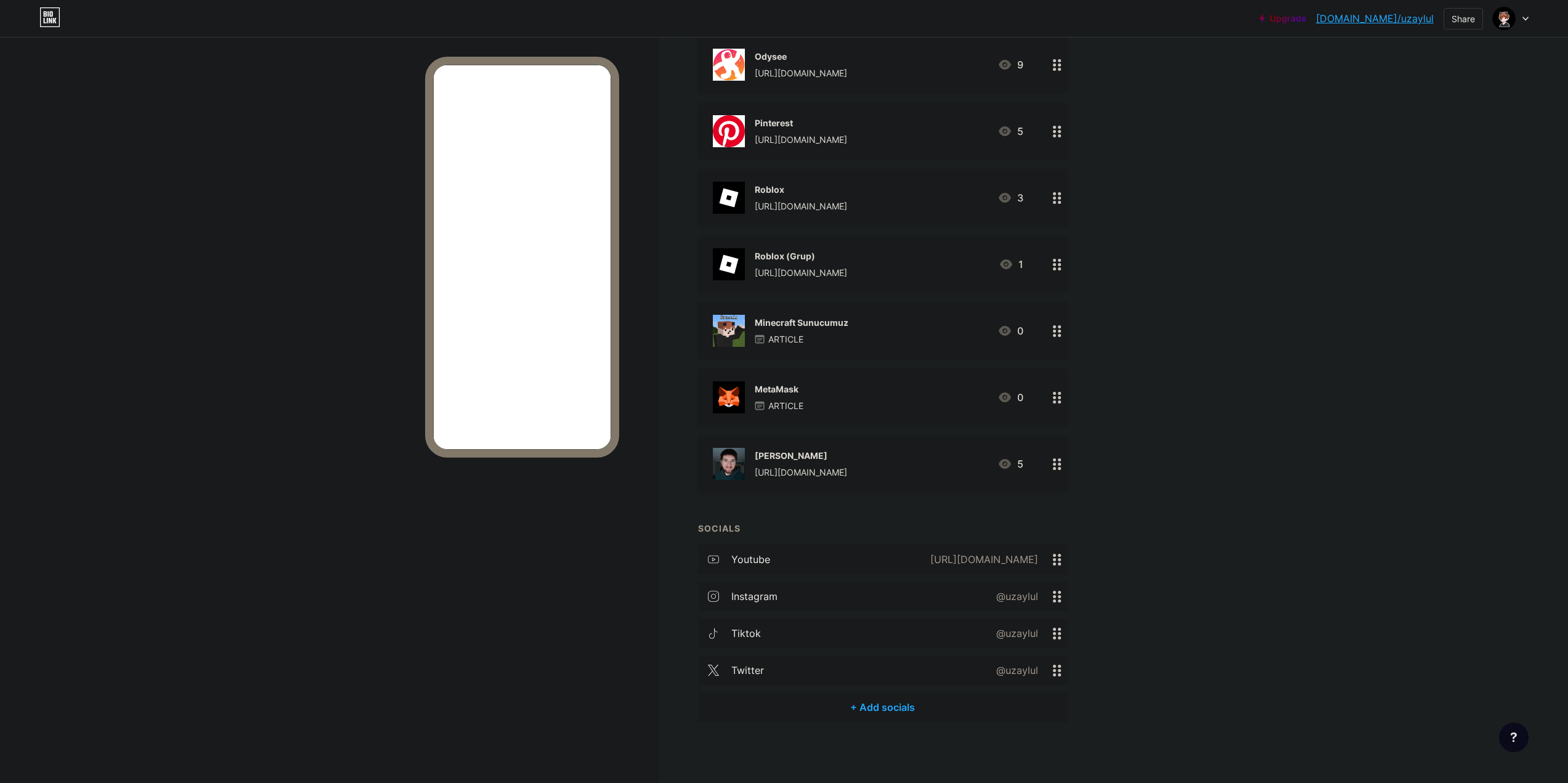
click at [760, 661] on div "twitter @uzaylul" at bounding box center [882, 670] width 370 height 30
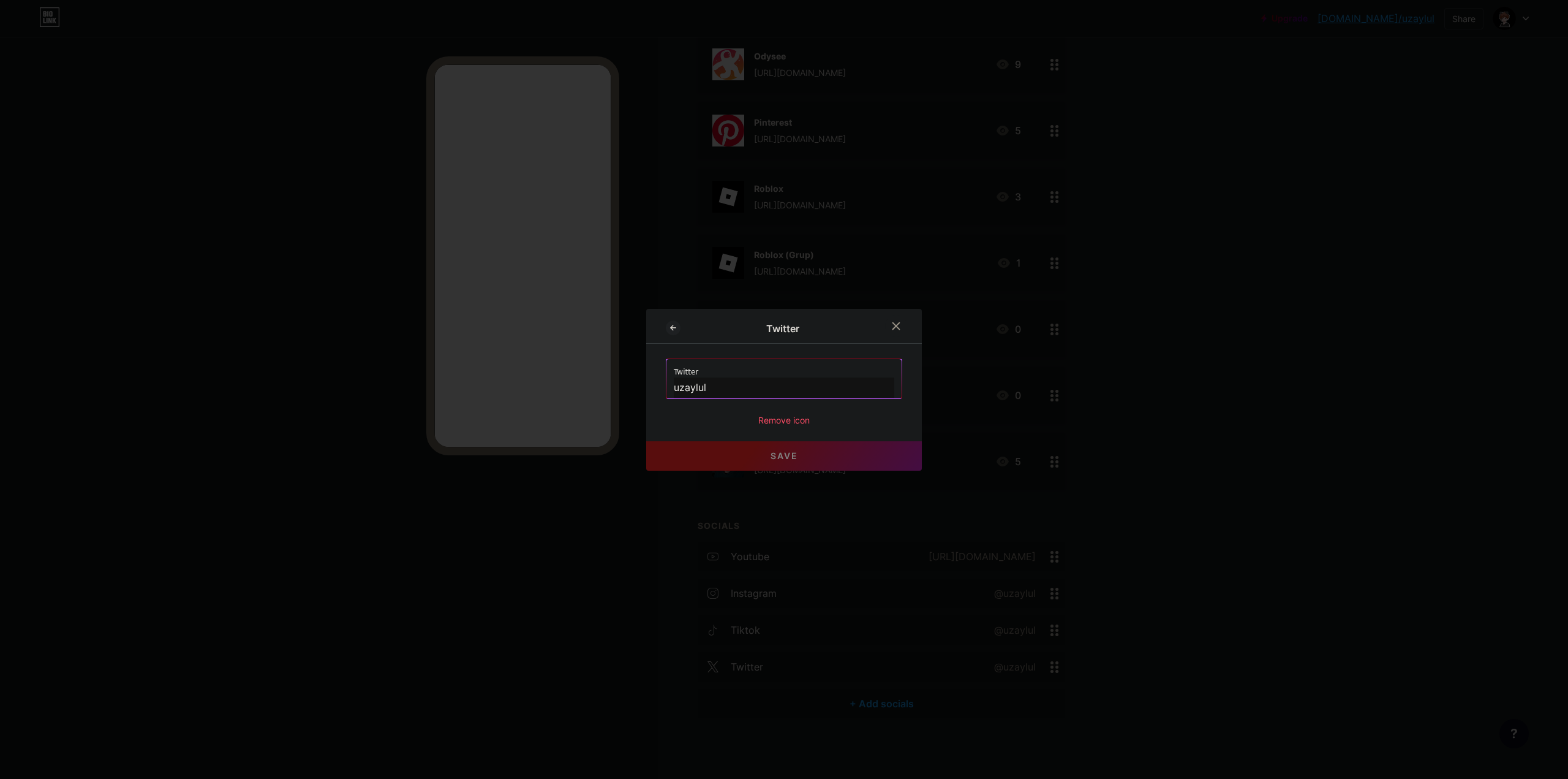
click at [767, 424] on div "Remove icon" at bounding box center [784, 420] width 236 height 13
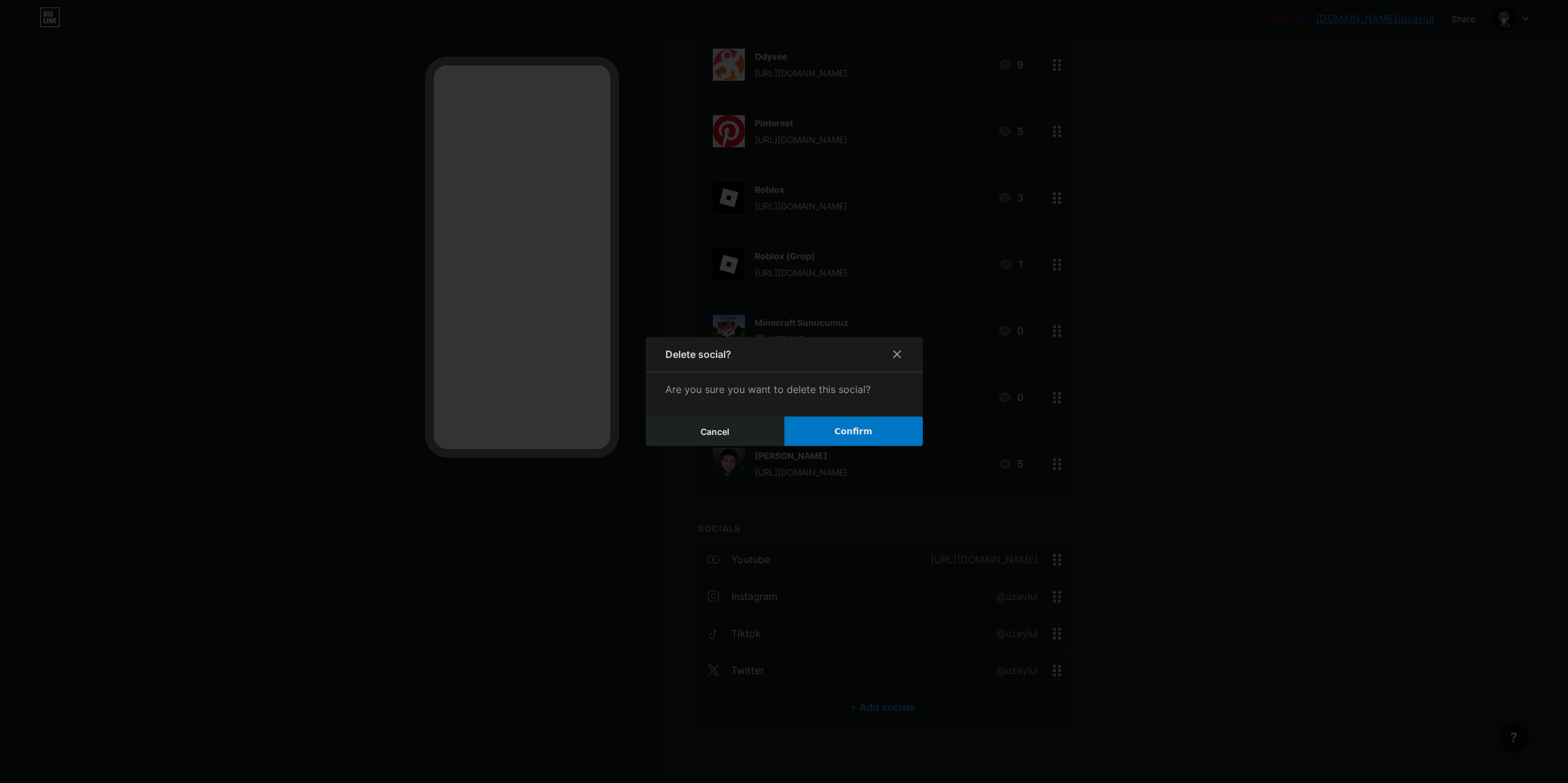
click at [853, 437] on span "Confirm" at bounding box center [853, 431] width 38 height 13
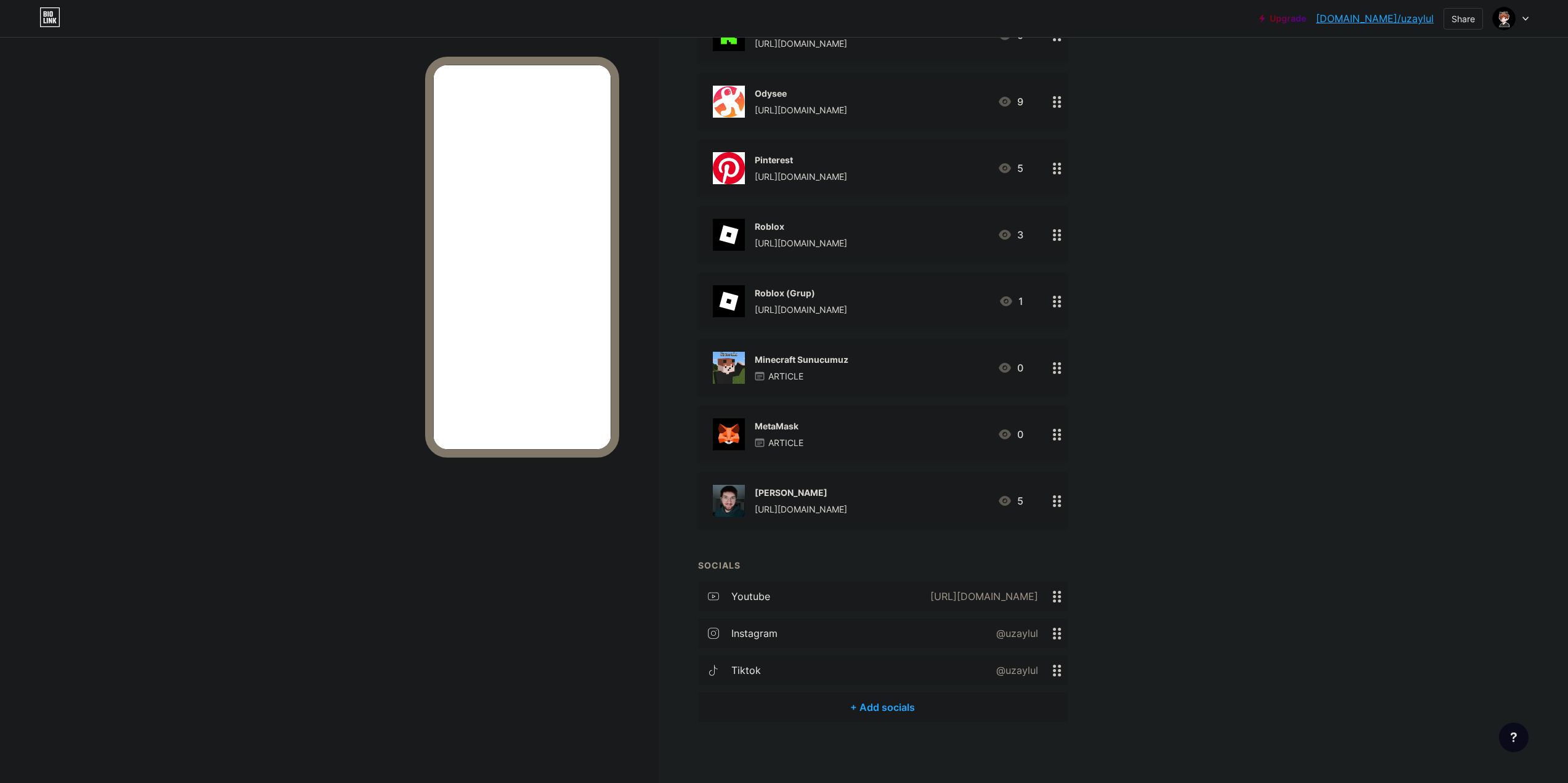
click at [748, 657] on div "tiktok @uzaylul" at bounding box center [882, 670] width 370 height 30
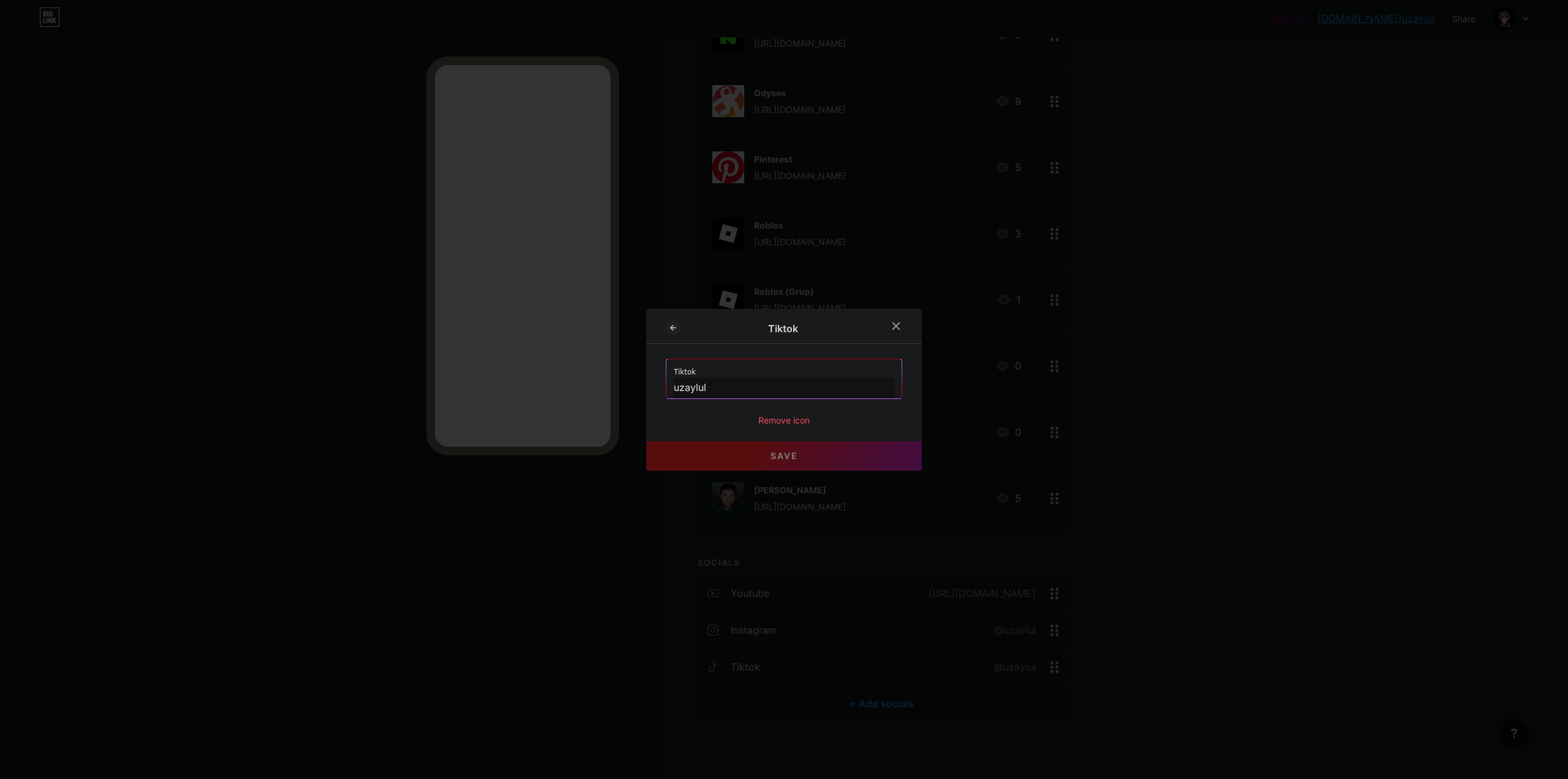
click at [797, 415] on div "Remove icon" at bounding box center [784, 420] width 236 height 13
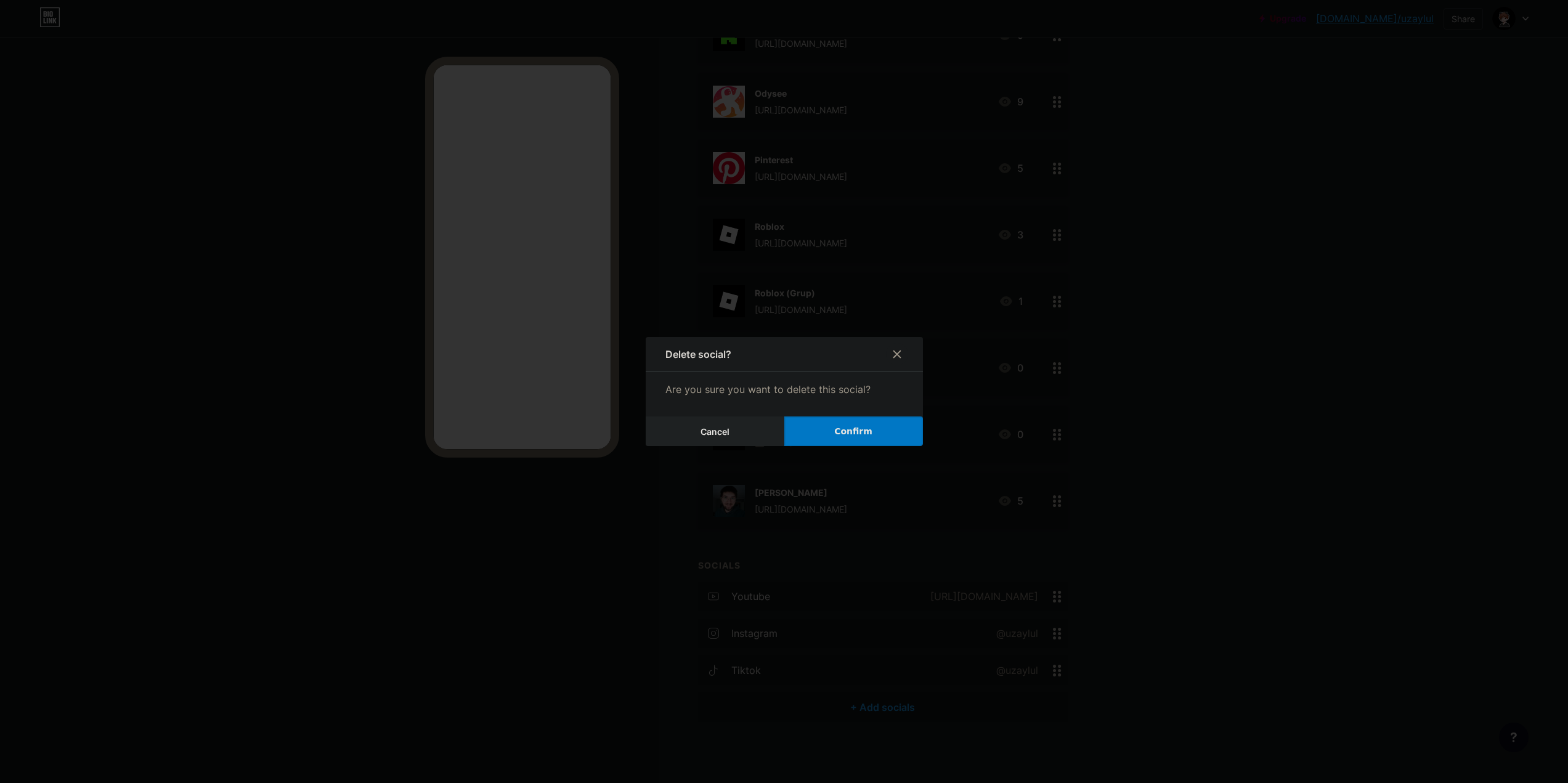
click at [861, 440] on button "Confirm" at bounding box center [853, 431] width 139 height 30
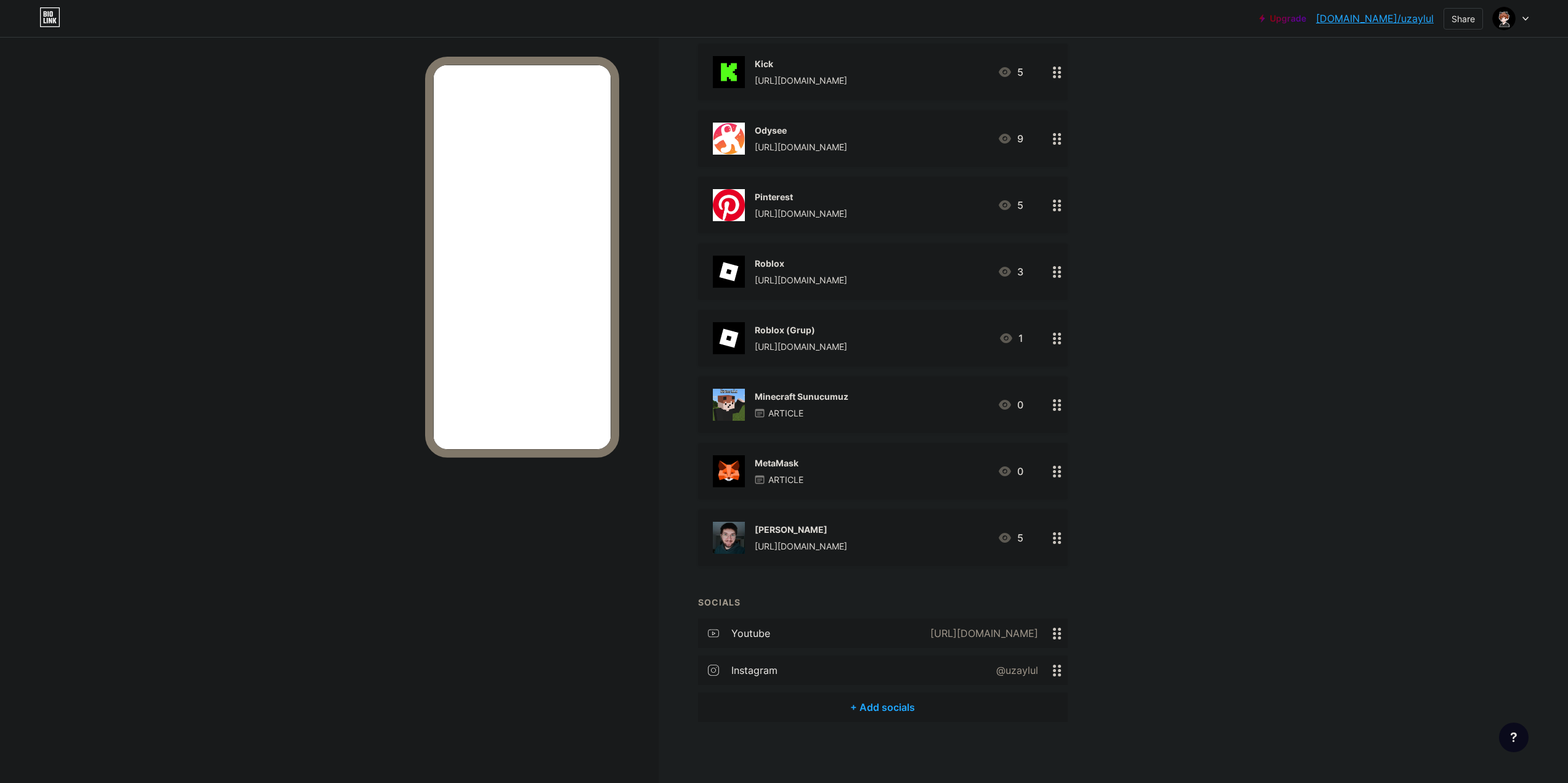
click at [748, 666] on div "instagram" at bounding box center [753, 670] width 46 height 14
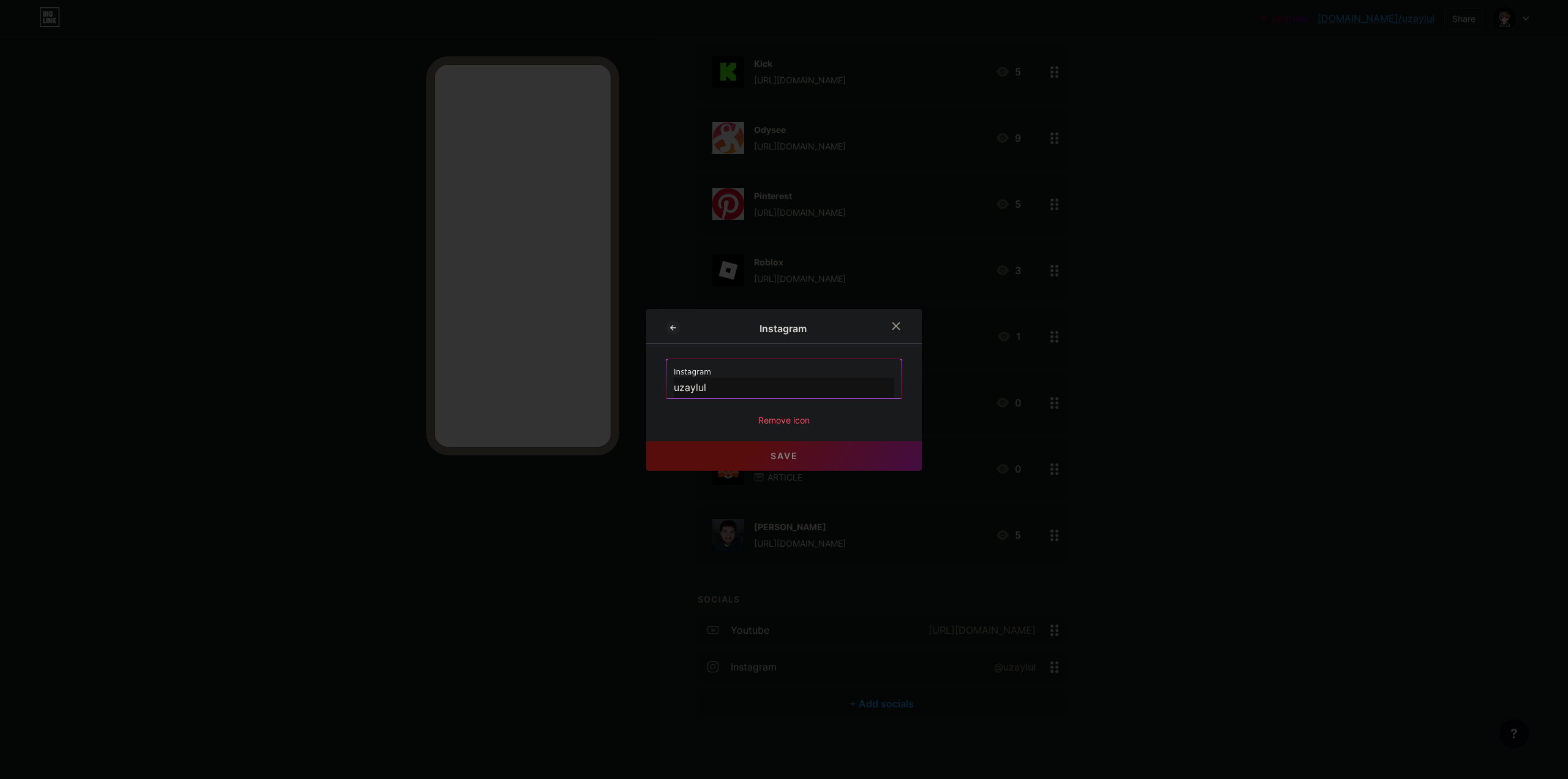
click at [779, 412] on div "Instagram uzaylul Remove icon" at bounding box center [784, 392] width 236 height 68
click at [795, 416] on div "Remove icon" at bounding box center [784, 420] width 236 height 13
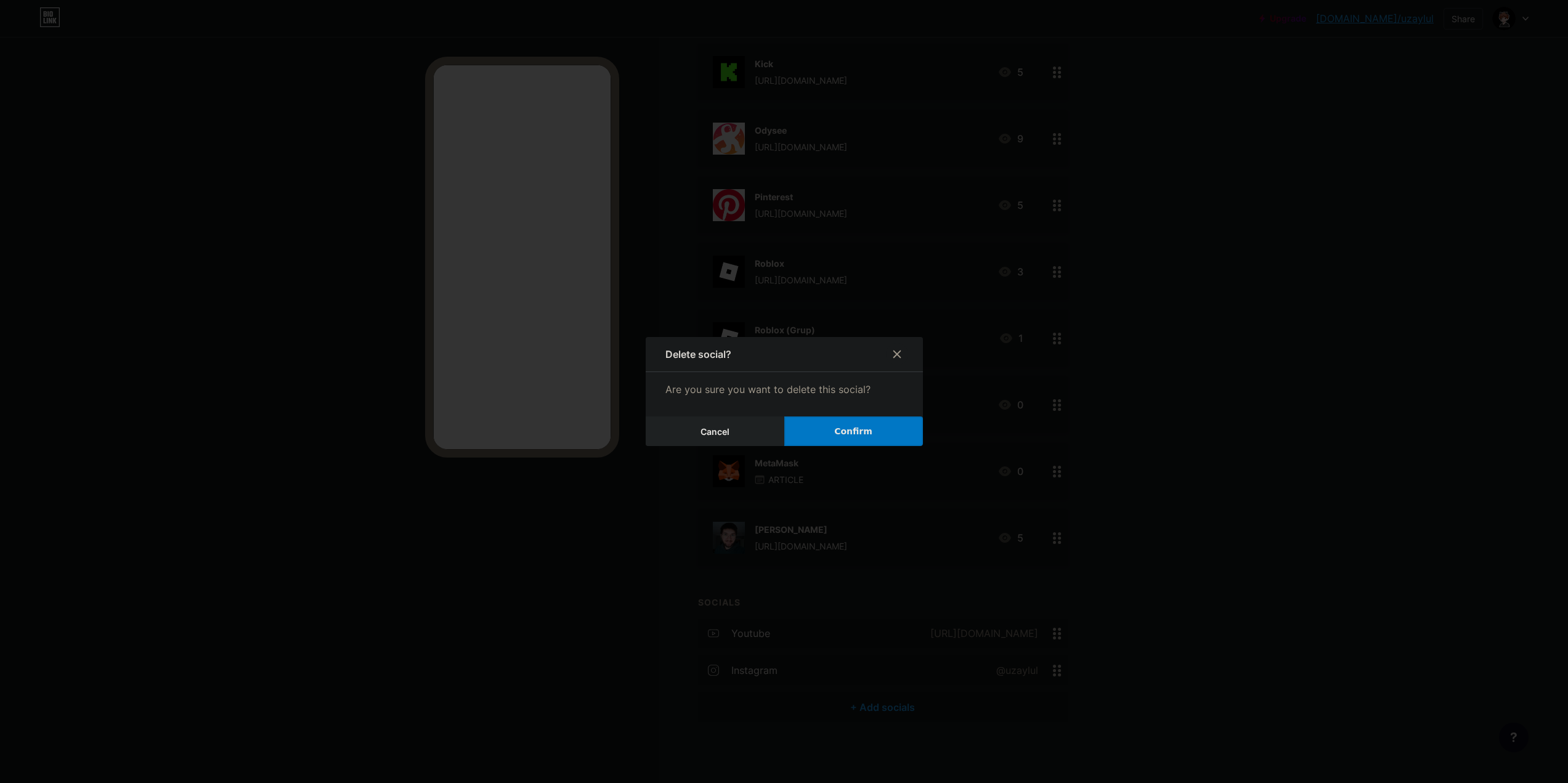
click at [861, 435] on span "Confirm" at bounding box center [853, 431] width 38 height 13
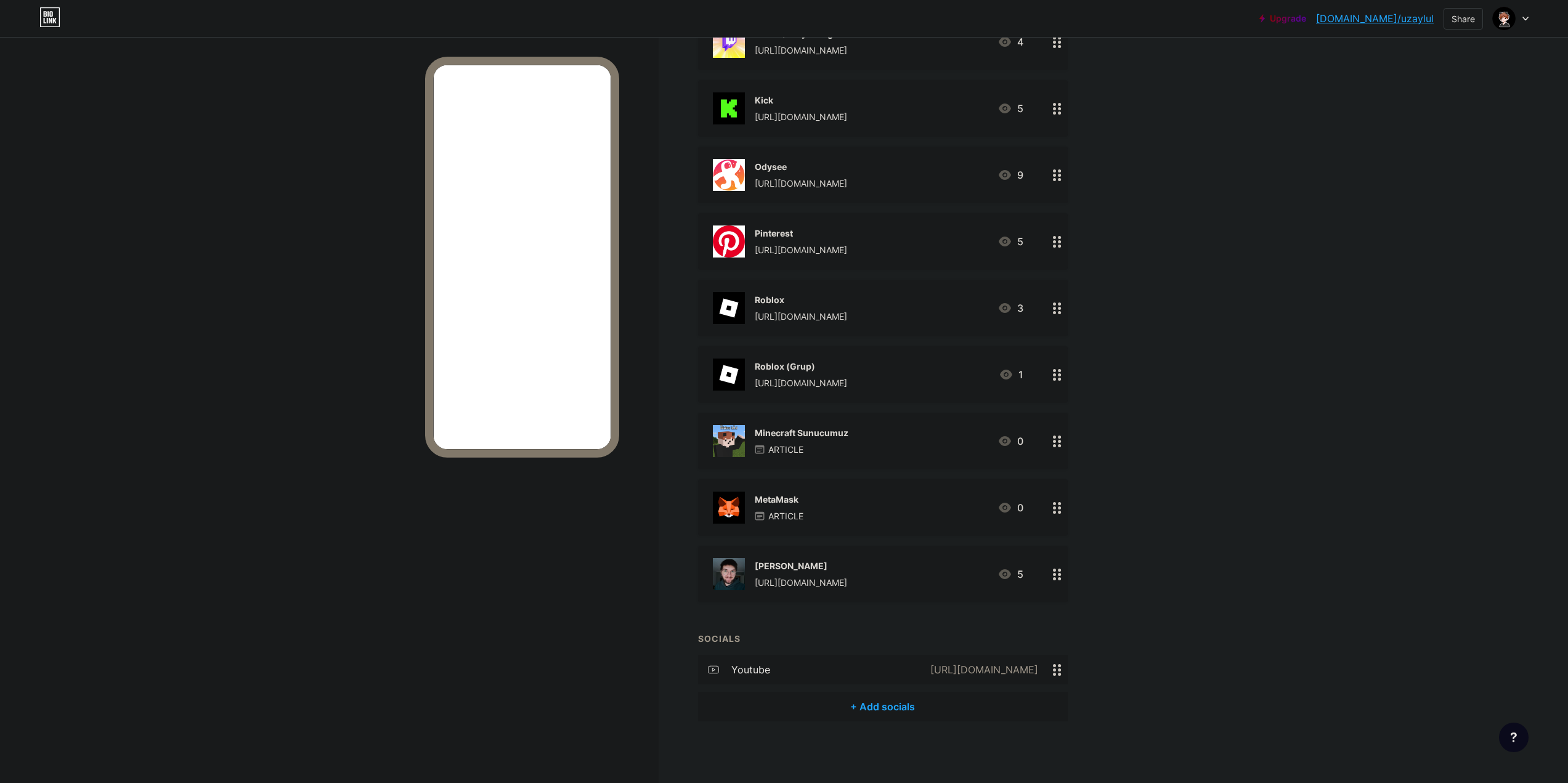
scroll to position [978, 0]
click at [753, 664] on div "youtube" at bounding box center [750, 670] width 39 height 14
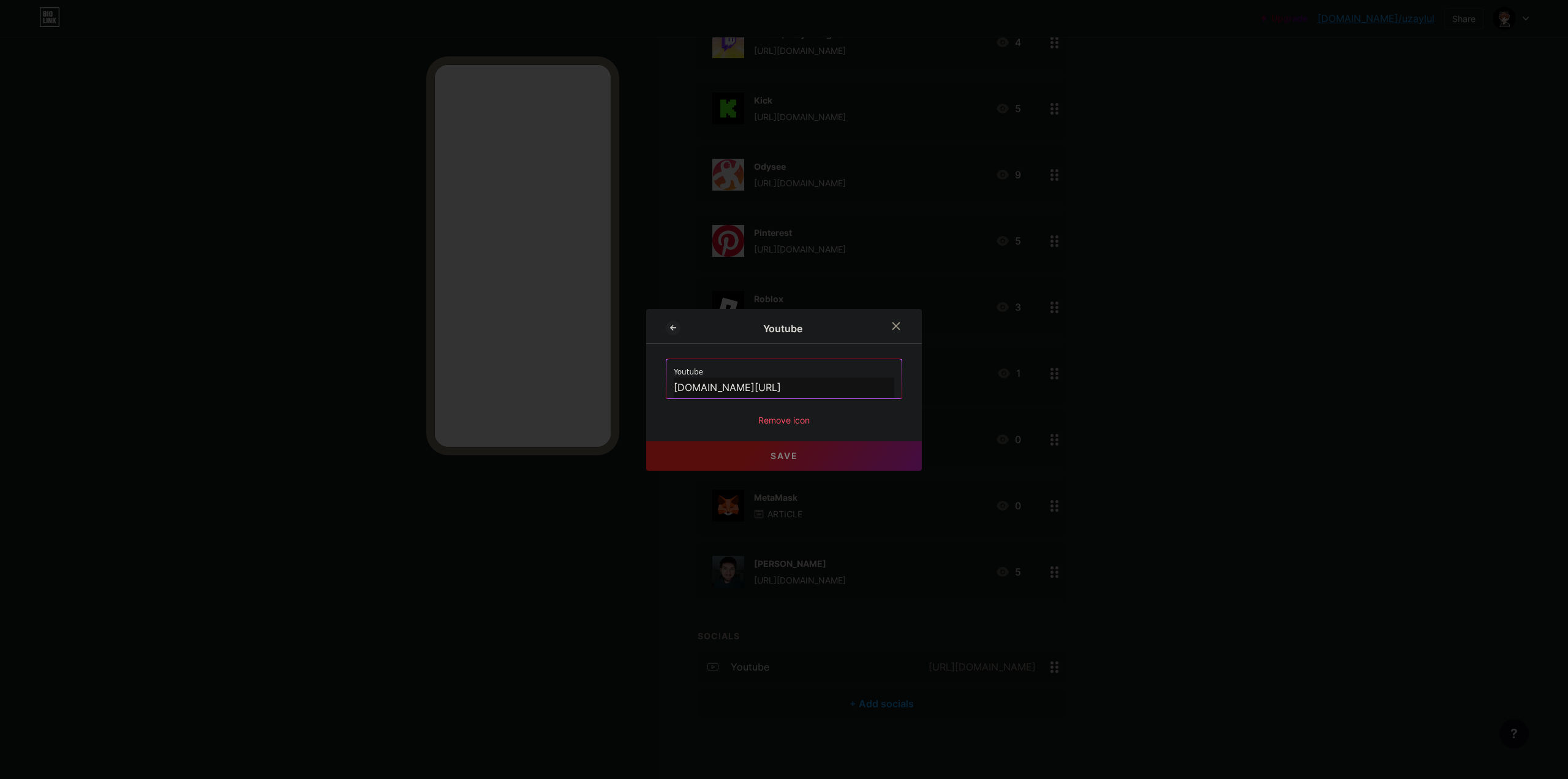
click at [782, 422] on div "Remove icon" at bounding box center [784, 420] width 236 height 13
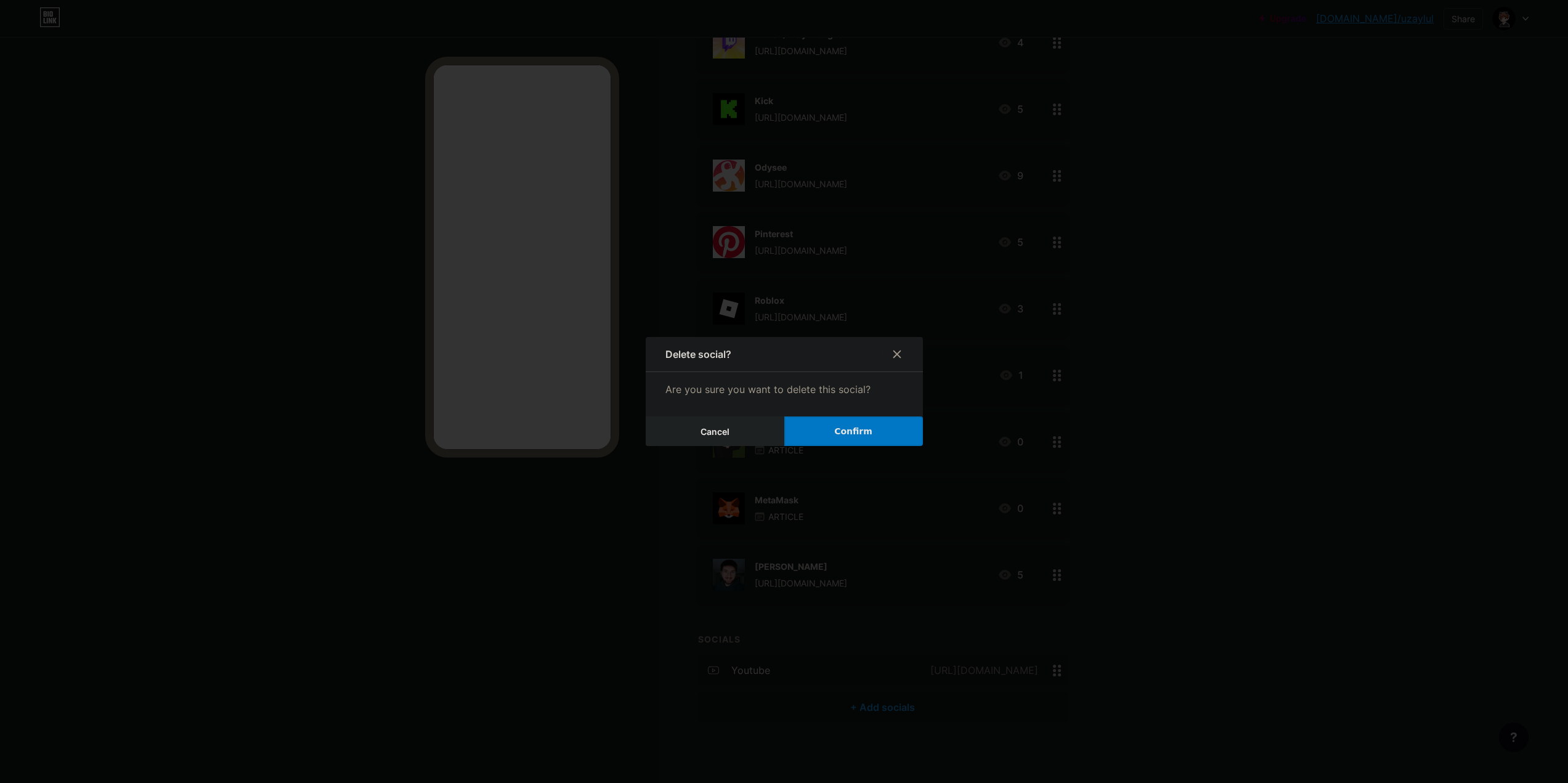
click at [856, 446] on button "Confirm" at bounding box center [853, 431] width 139 height 30
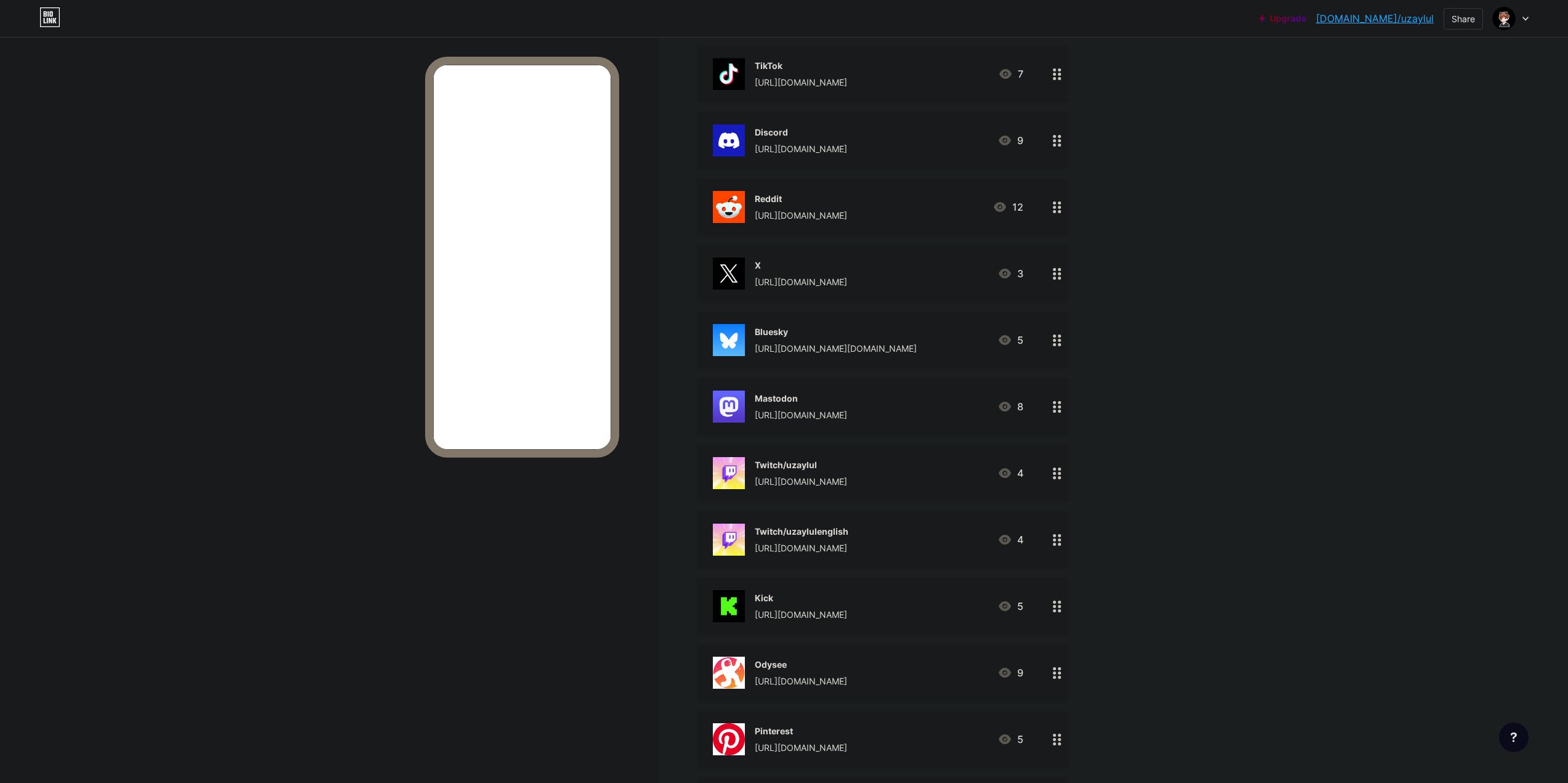
scroll to position [448, 0]
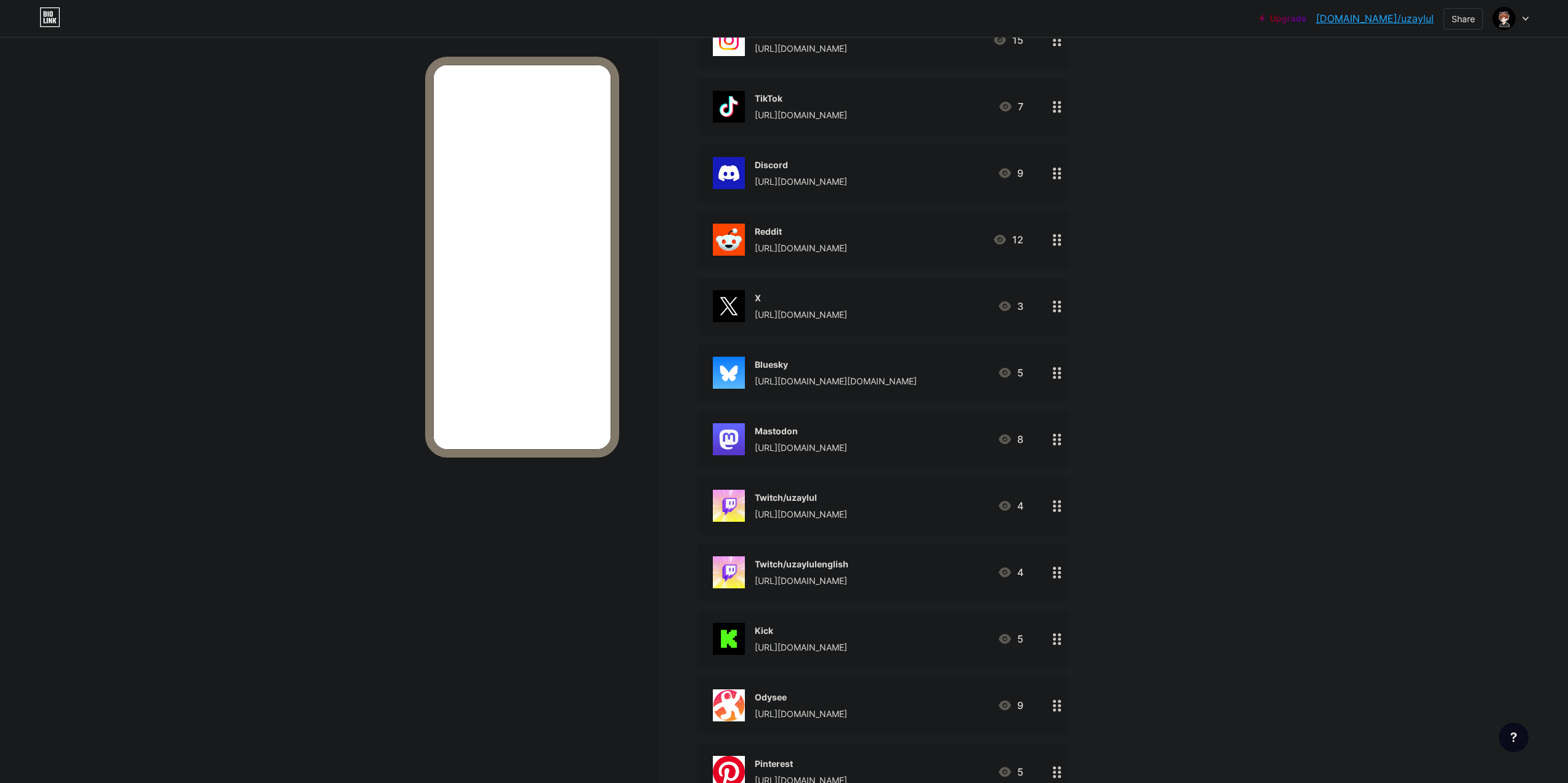
click at [782, 447] on div "[URL][DOMAIN_NAME]" at bounding box center [800, 447] width 93 height 13
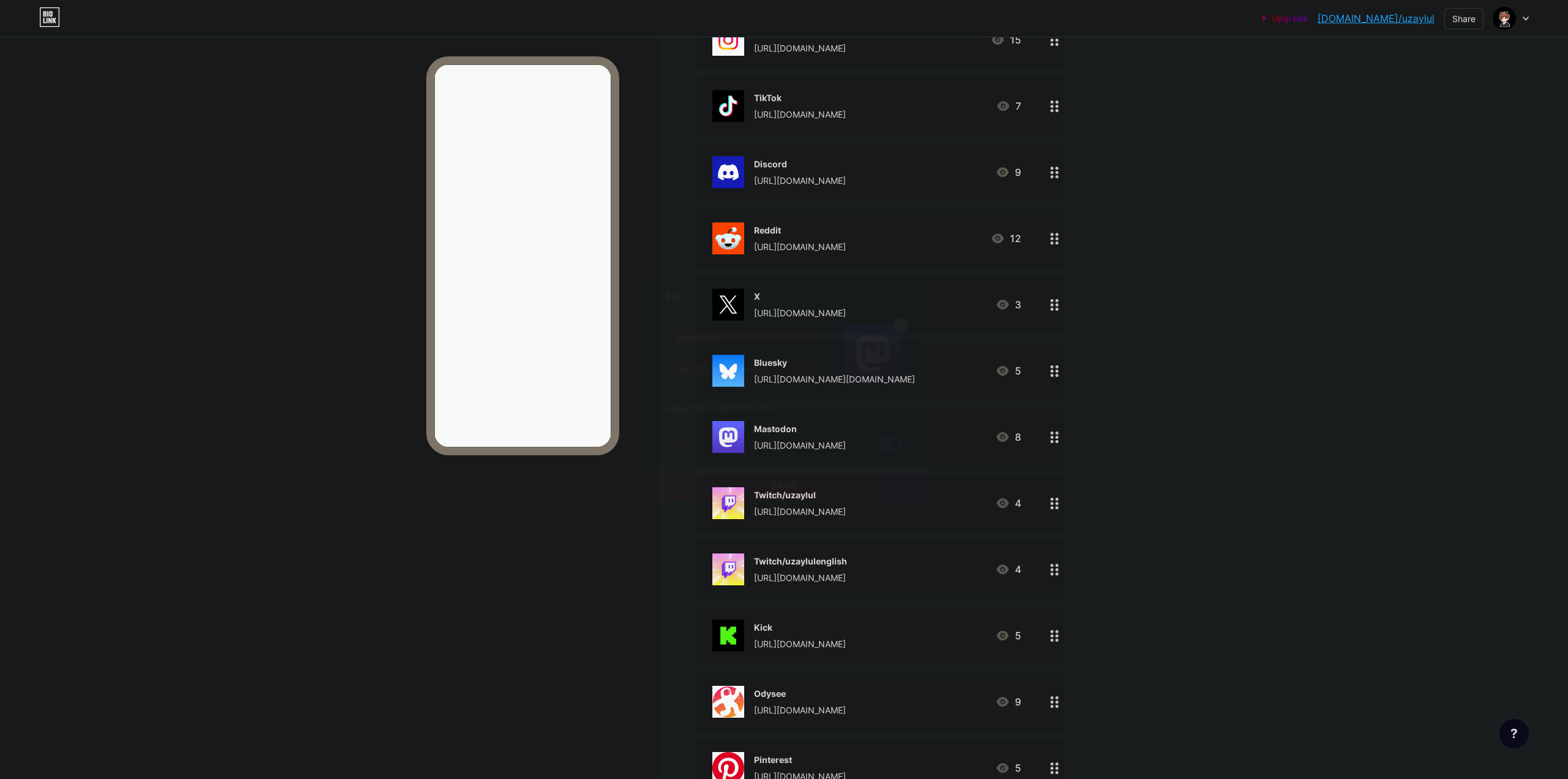
click at [893, 444] on span at bounding box center [890, 443] width 24 height 14
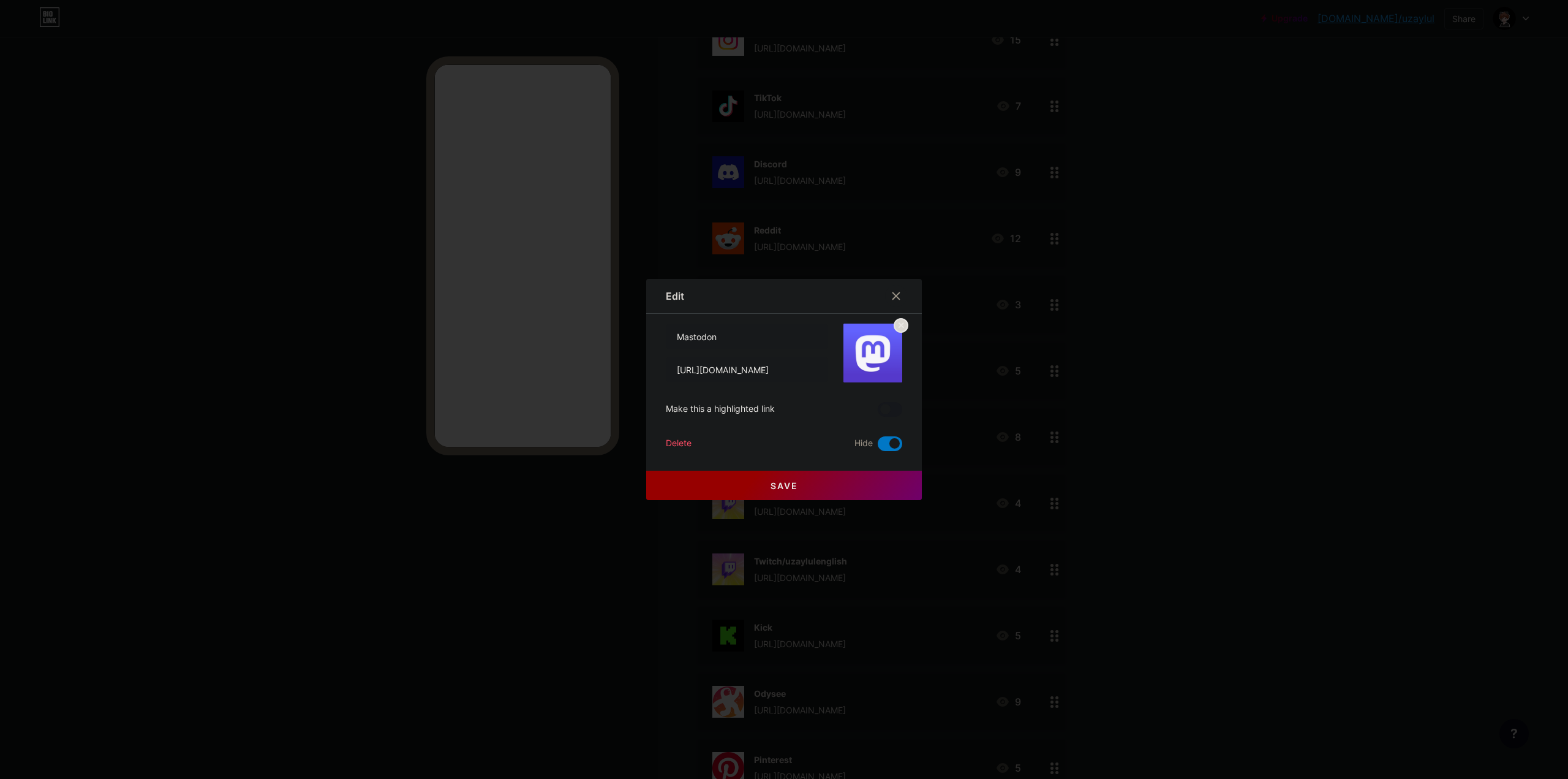
click at [878, 447] on input "checkbox" at bounding box center [878, 447] width 0 height 0
click at [870, 490] on button "Save" at bounding box center [784, 485] width 276 height 30
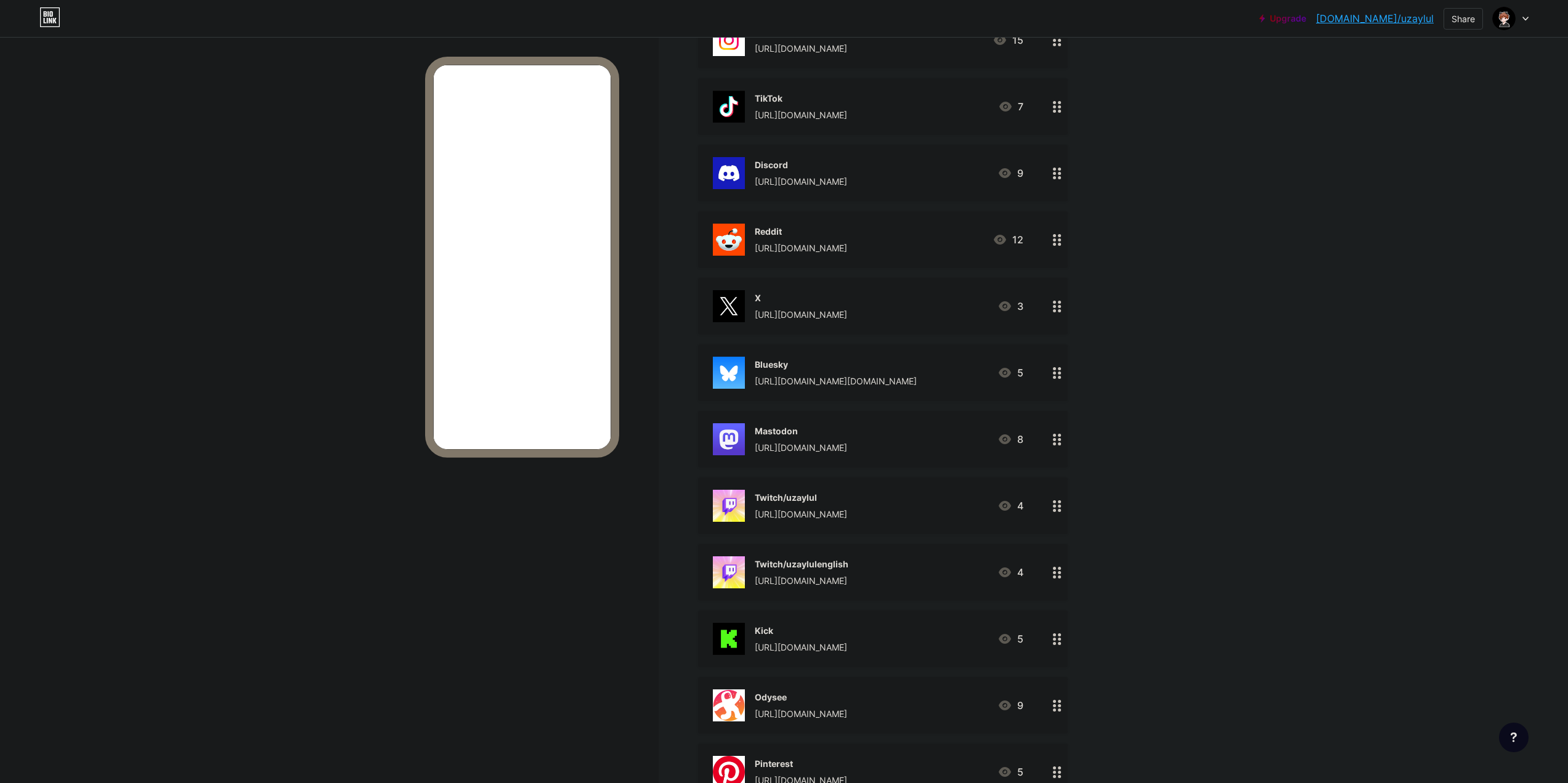
click at [816, 375] on div "[URL][DOMAIN_NAME][DOMAIN_NAME]" at bounding box center [835, 381] width 162 height 13
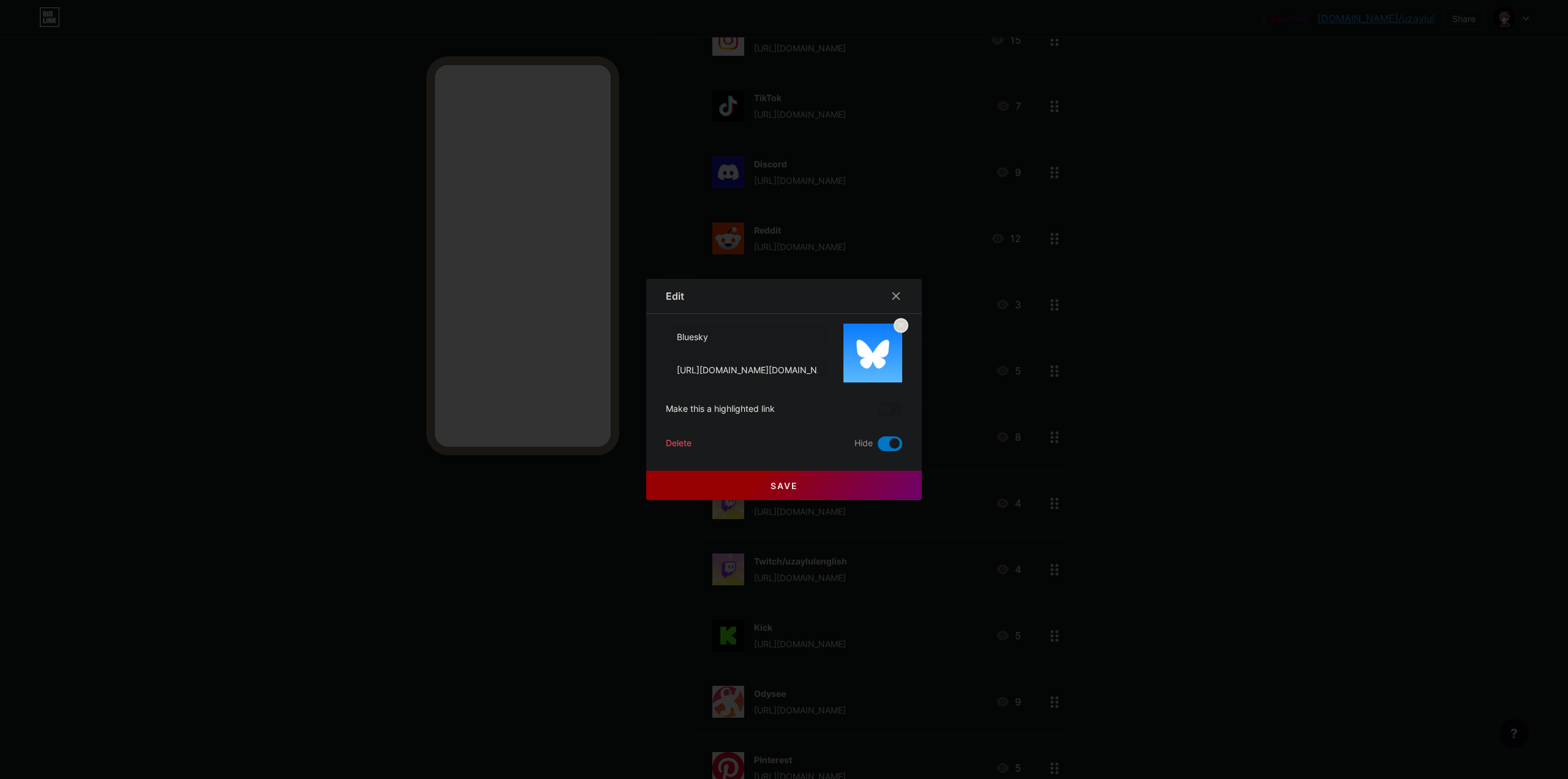
click at [893, 447] on span at bounding box center [890, 443] width 24 height 14
click at [878, 447] on input "checkbox" at bounding box center [878, 447] width 0 height 0
click at [866, 492] on button "Save" at bounding box center [784, 485] width 276 height 30
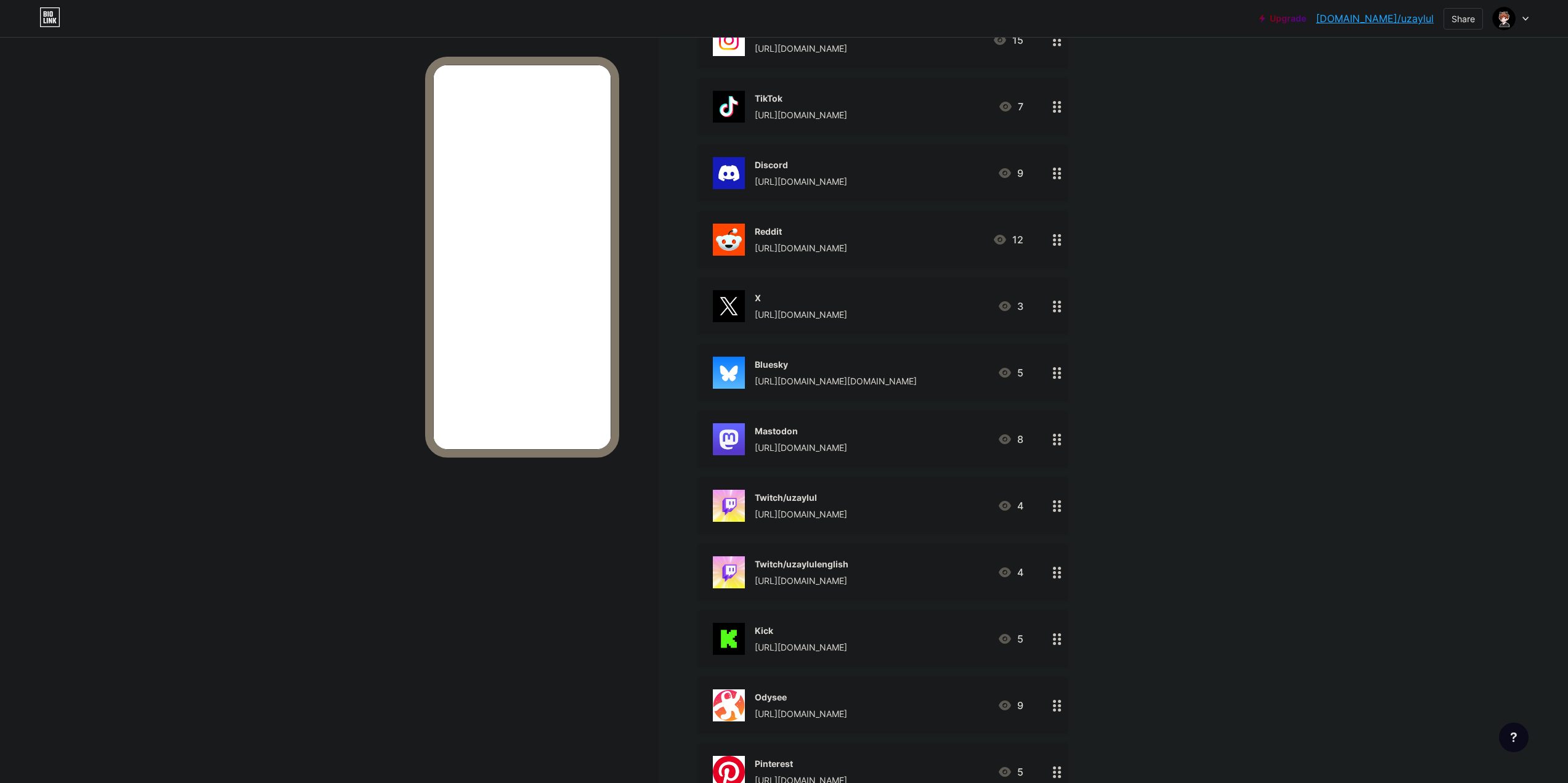
click at [825, 313] on div "[URL][DOMAIN_NAME]" at bounding box center [800, 314] width 93 height 13
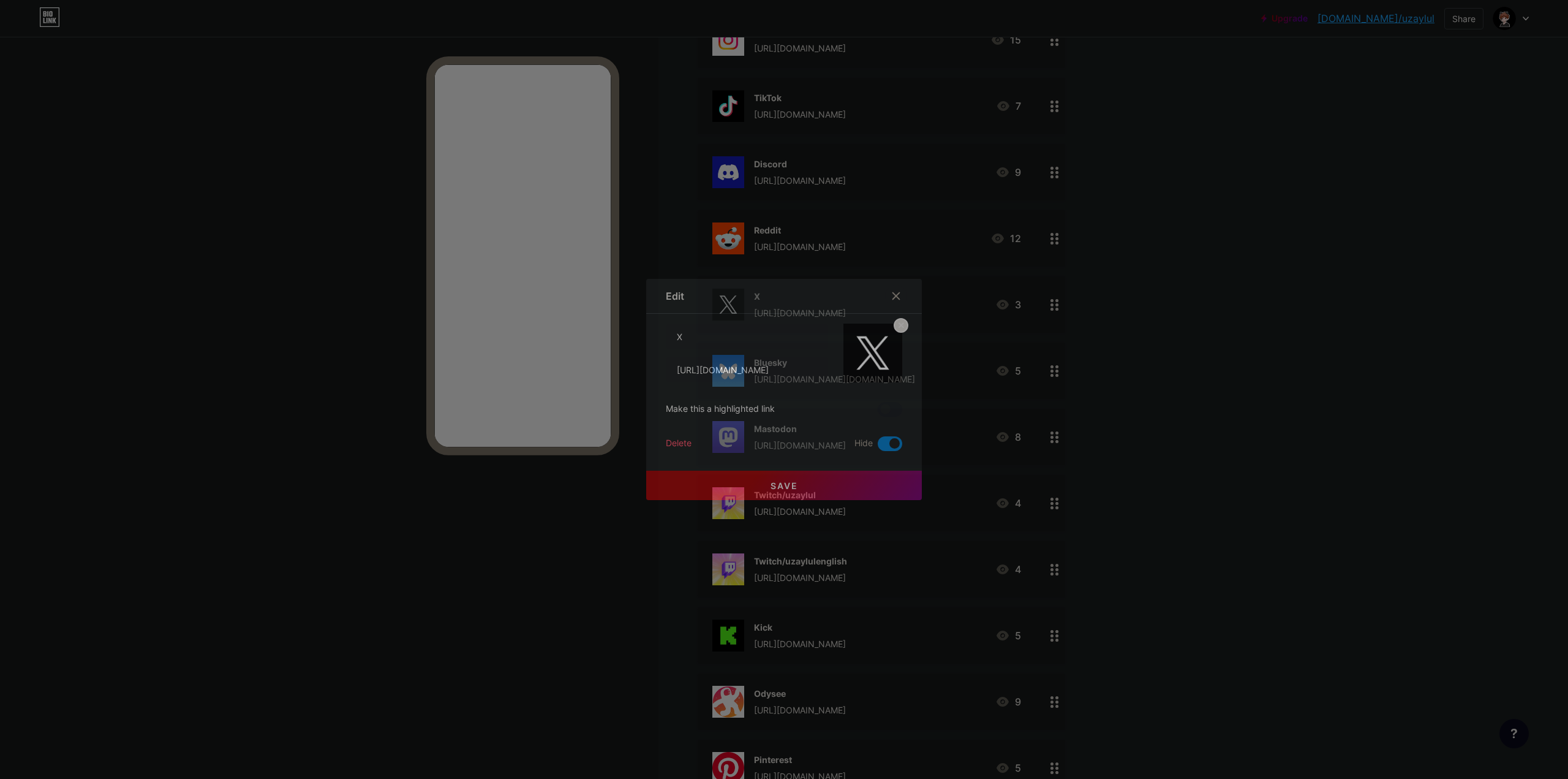
click at [878, 440] on span at bounding box center [890, 443] width 24 height 14
click at [878, 447] on input "checkbox" at bounding box center [878, 447] width 0 height 0
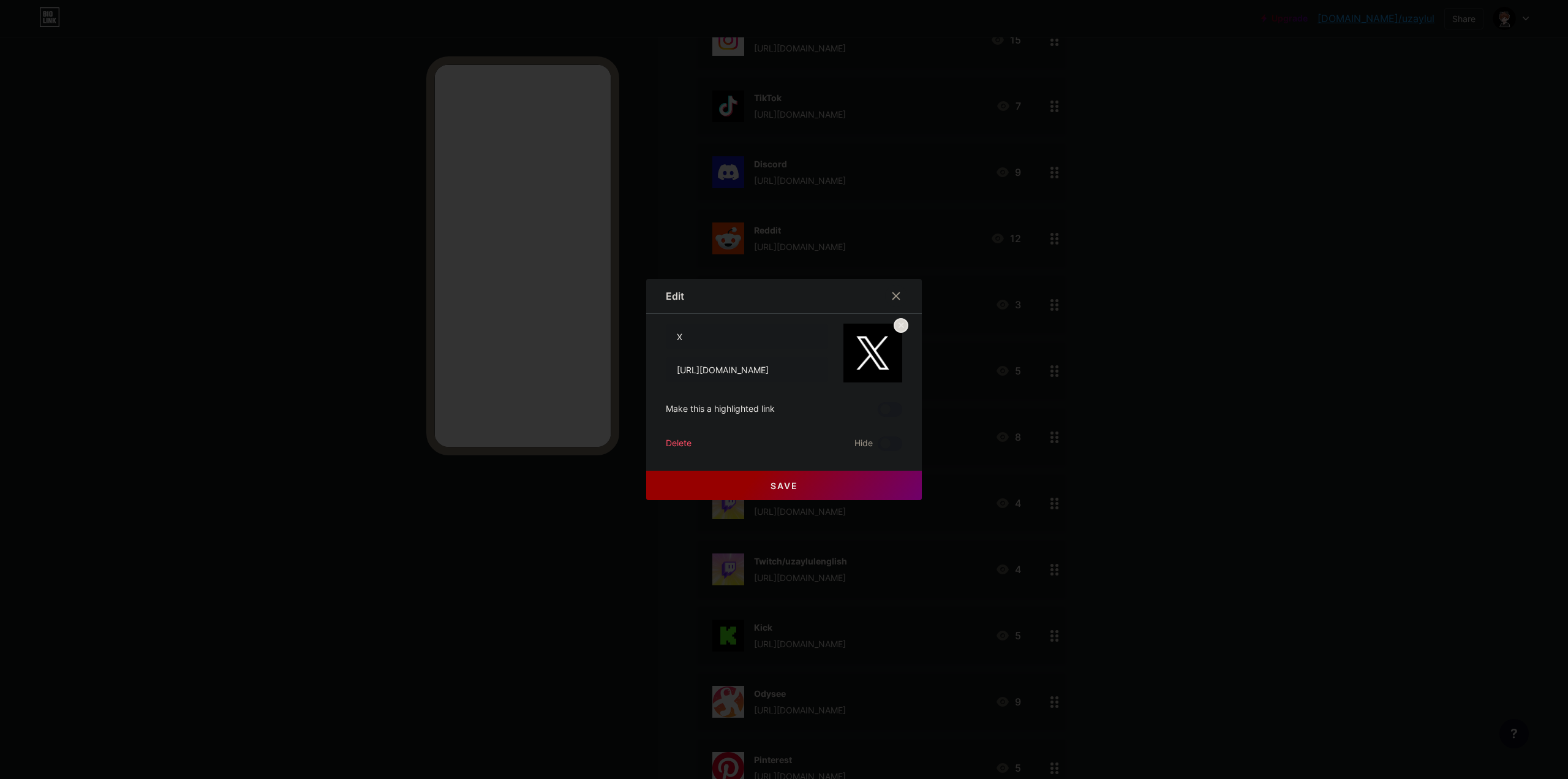
click at [859, 490] on button "Save" at bounding box center [784, 485] width 276 height 30
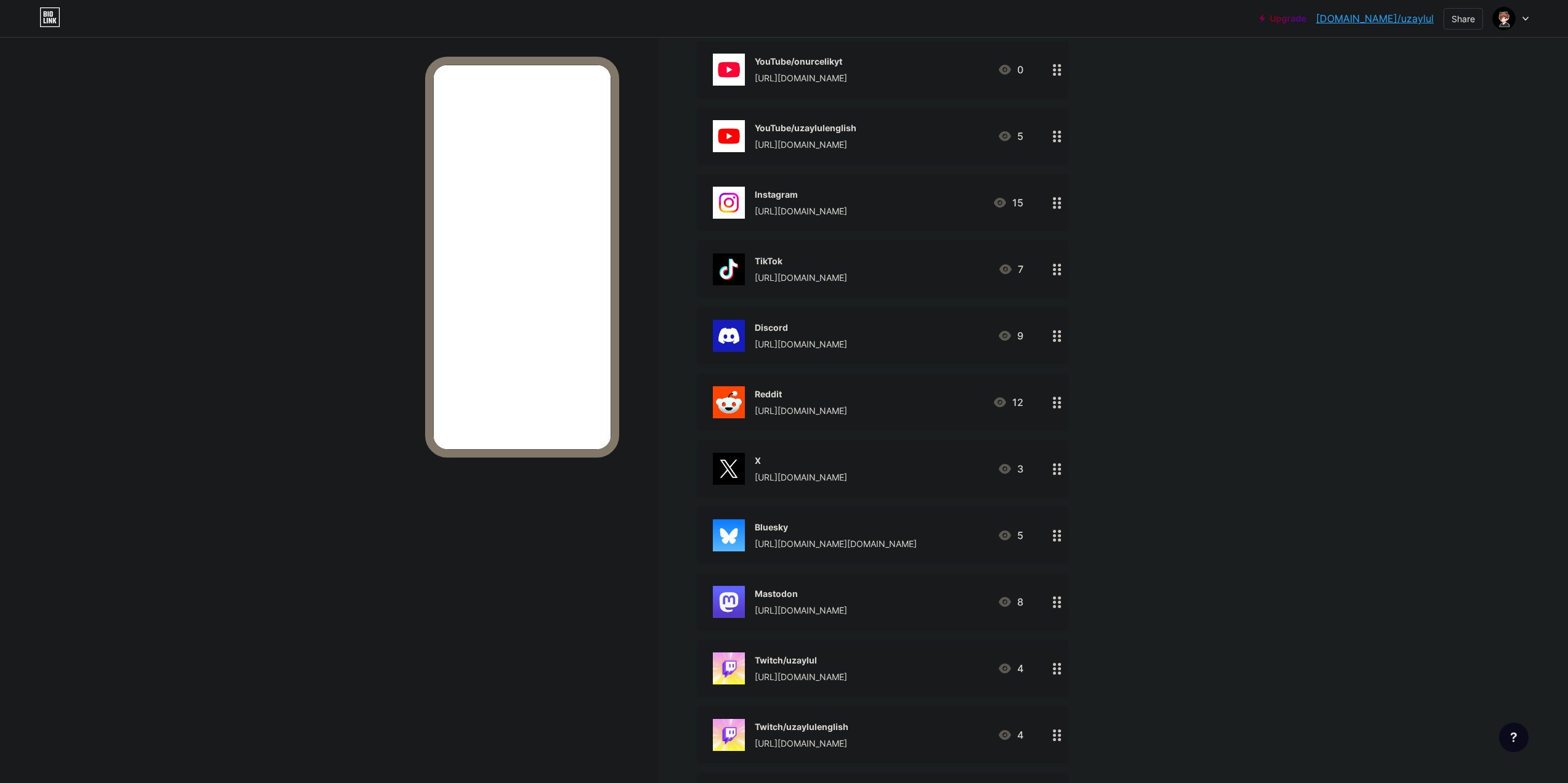
scroll to position [264, 0]
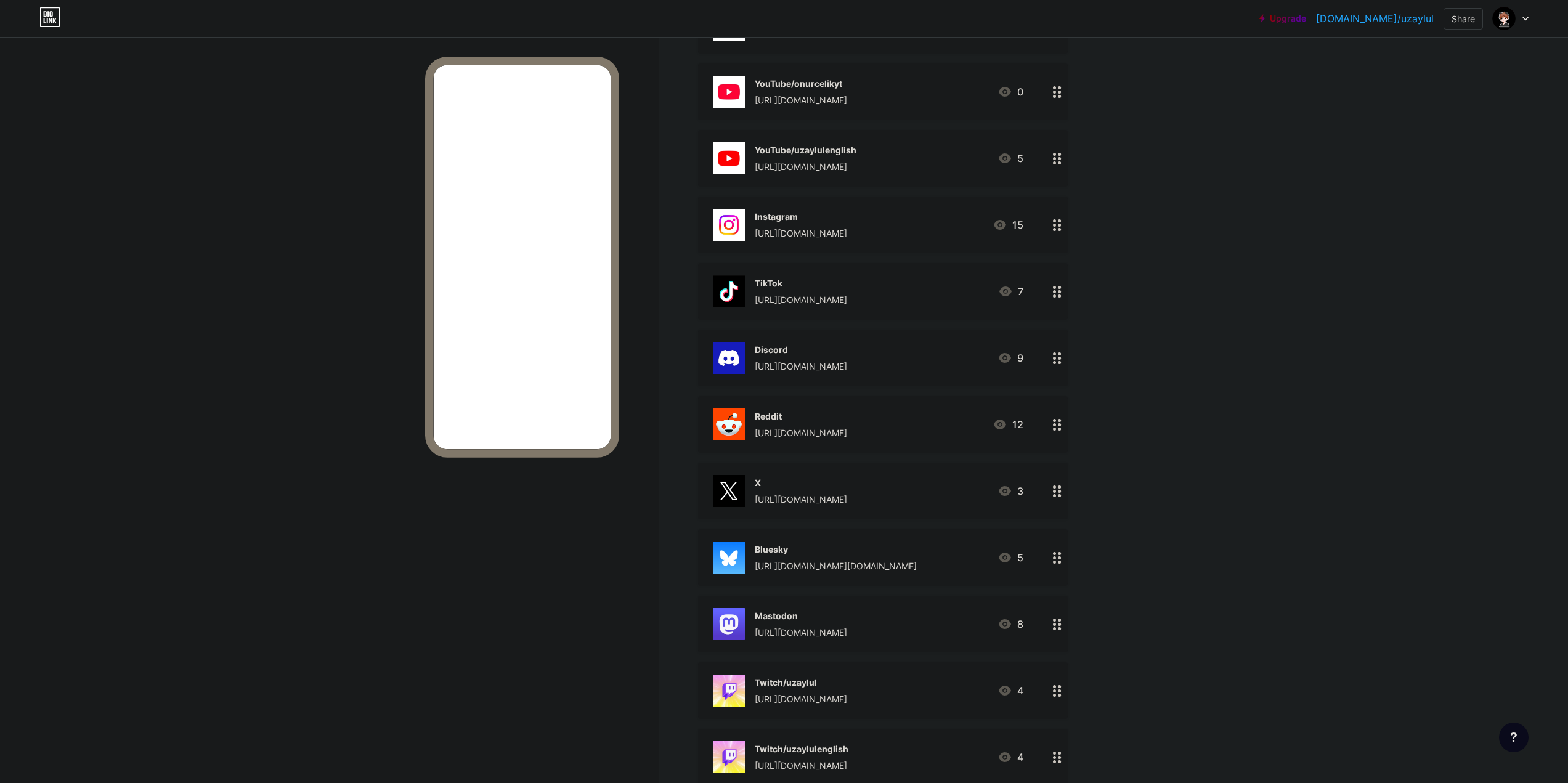
click at [842, 286] on div "TikTok" at bounding box center [800, 283] width 93 height 13
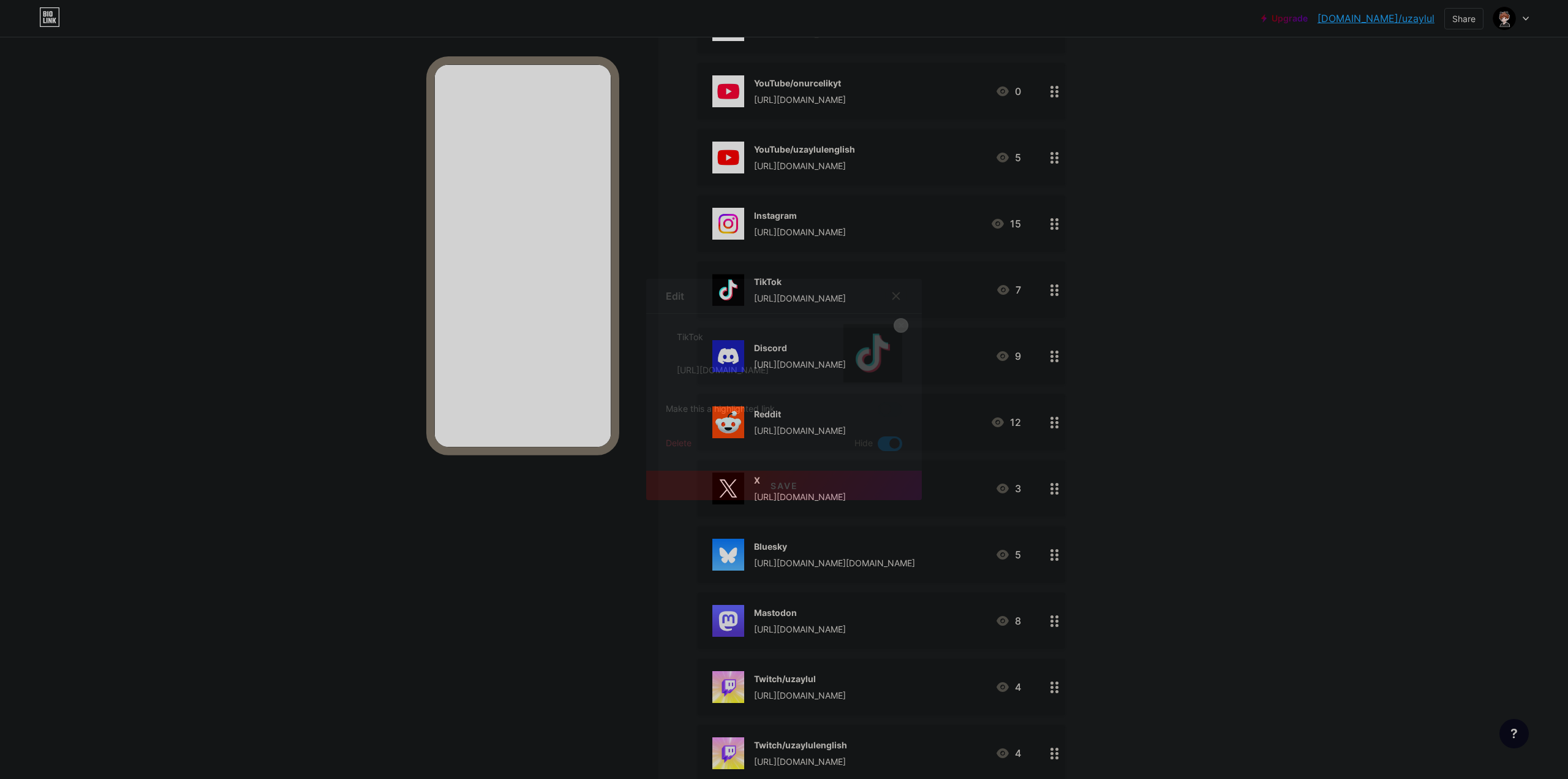
click at [884, 440] on span at bounding box center [890, 443] width 24 height 14
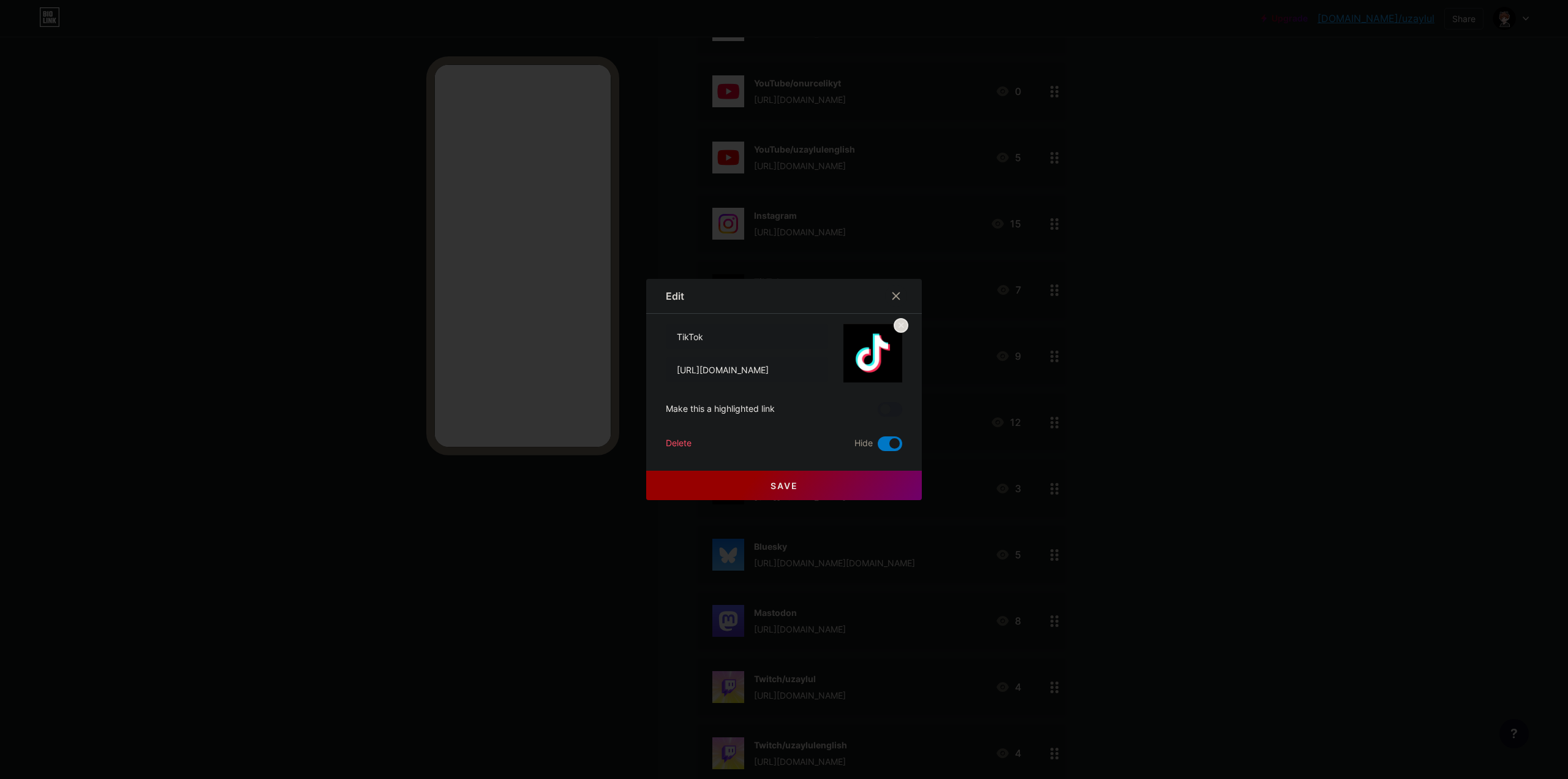
click at [878, 447] on input "checkbox" at bounding box center [878, 447] width 0 height 0
click at [882, 488] on button "Save" at bounding box center [784, 485] width 276 height 30
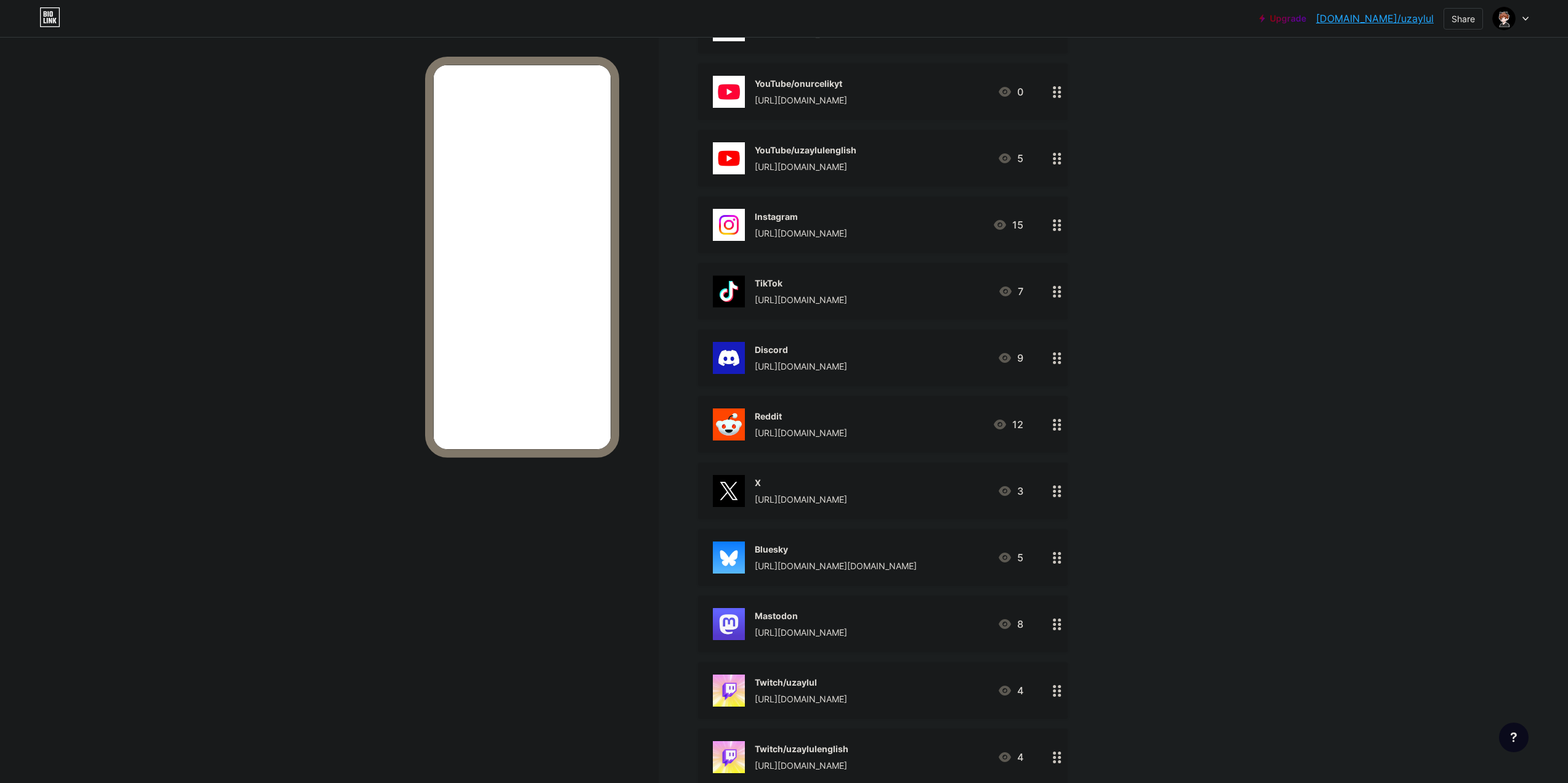
click at [847, 238] on div "[URL][DOMAIN_NAME]" at bounding box center [800, 233] width 93 height 13
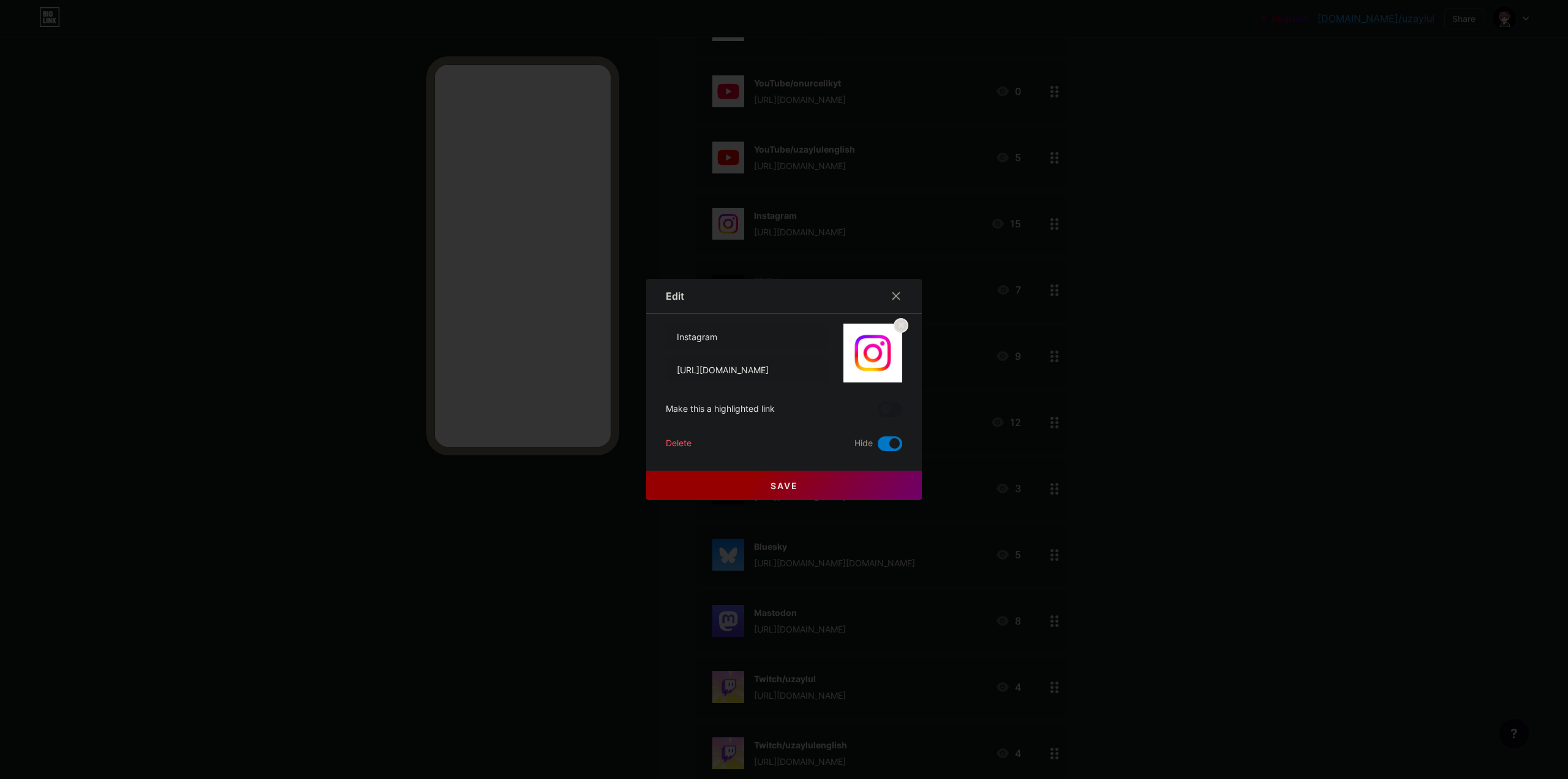
click at [887, 441] on span at bounding box center [890, 443] width 24 height 14
click at [878, 447] on input "checkbox" at bounding box center [878, 447] width 0 height 0
click at [885, 488] on button "Save" at bounding box center [784, 485] width 276 height 30
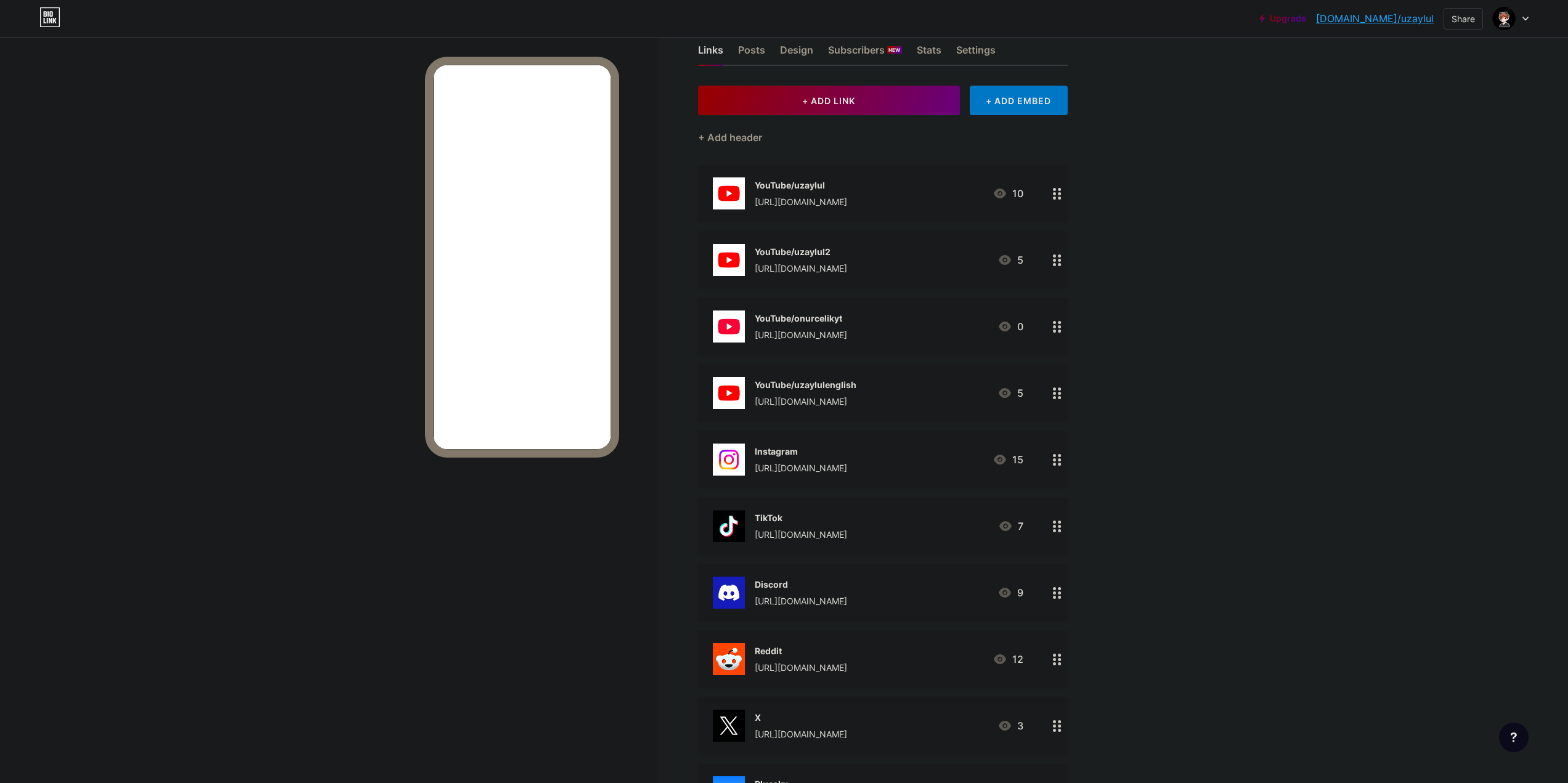
scroll to position [0, 0]
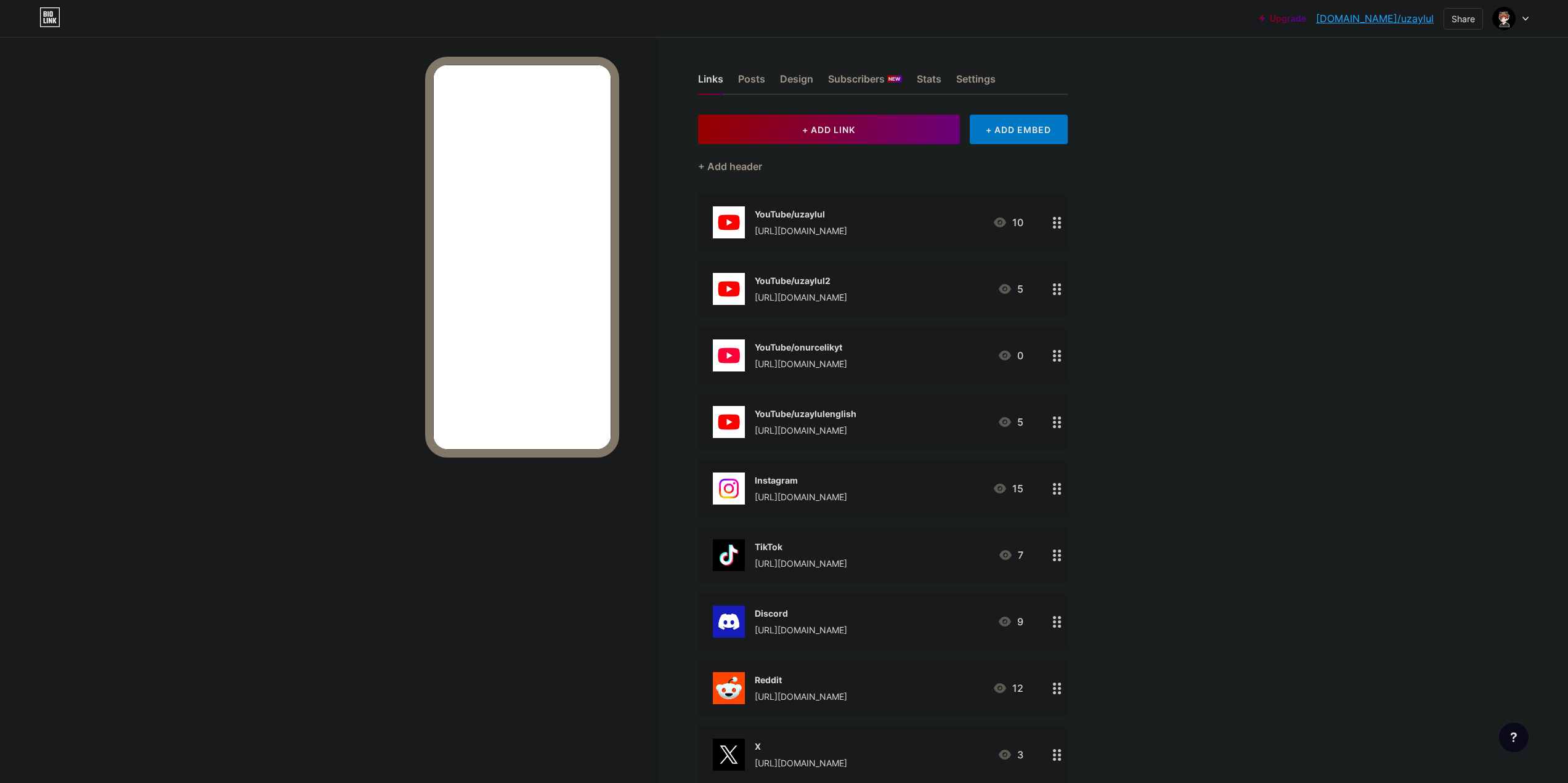
click at [847, 230] on div "[URL][DOMAIN_NAME]" at bounding box center [800, 230] width 93 height 13
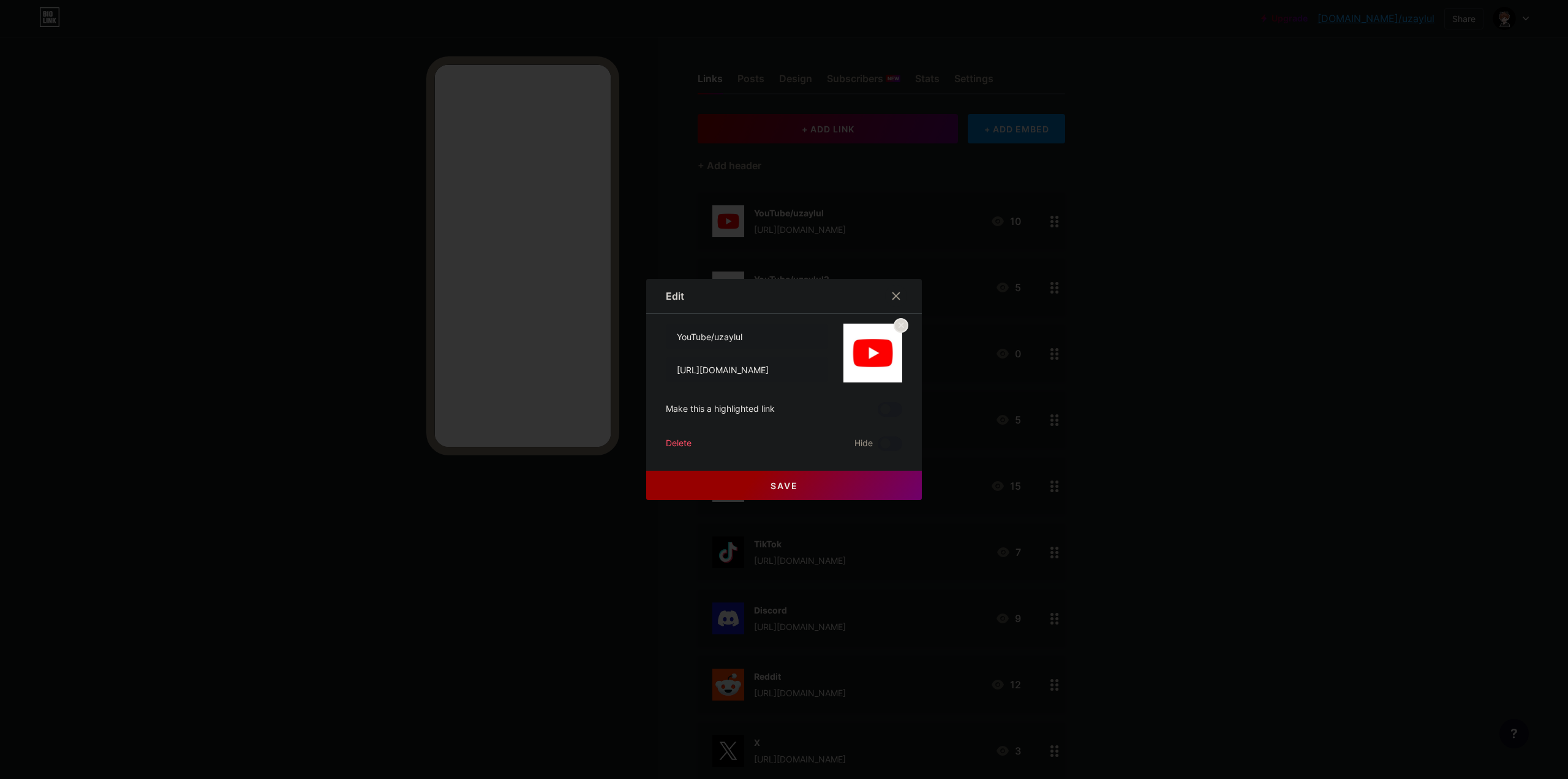
click at [1314, 424] on div at bounding box center [784, 390] width 1568 height 779
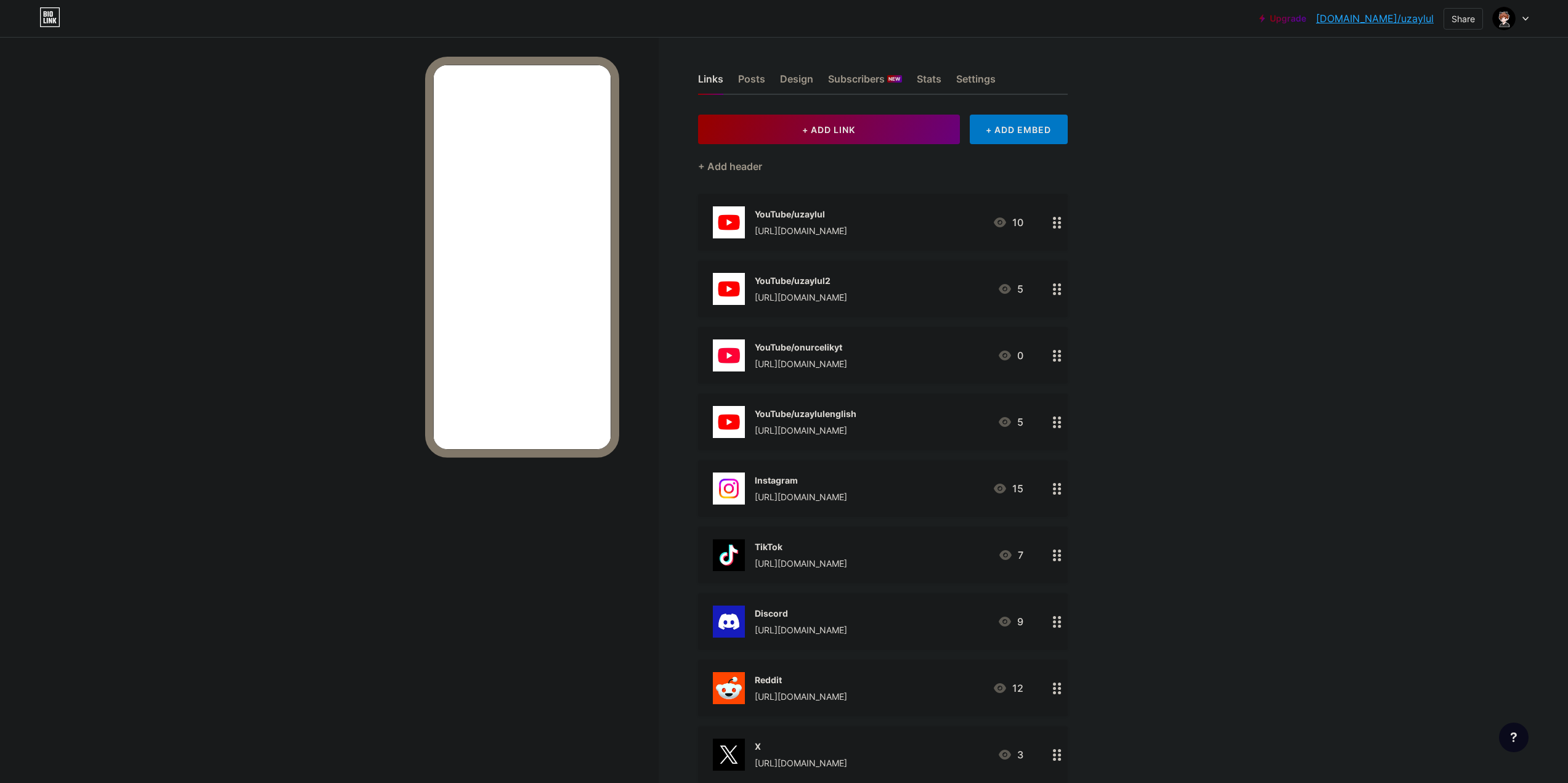
click at [843, 293] on div "[URL][DOMAIN_NAME]" at bounding box center [800, 297] width 93 height 13
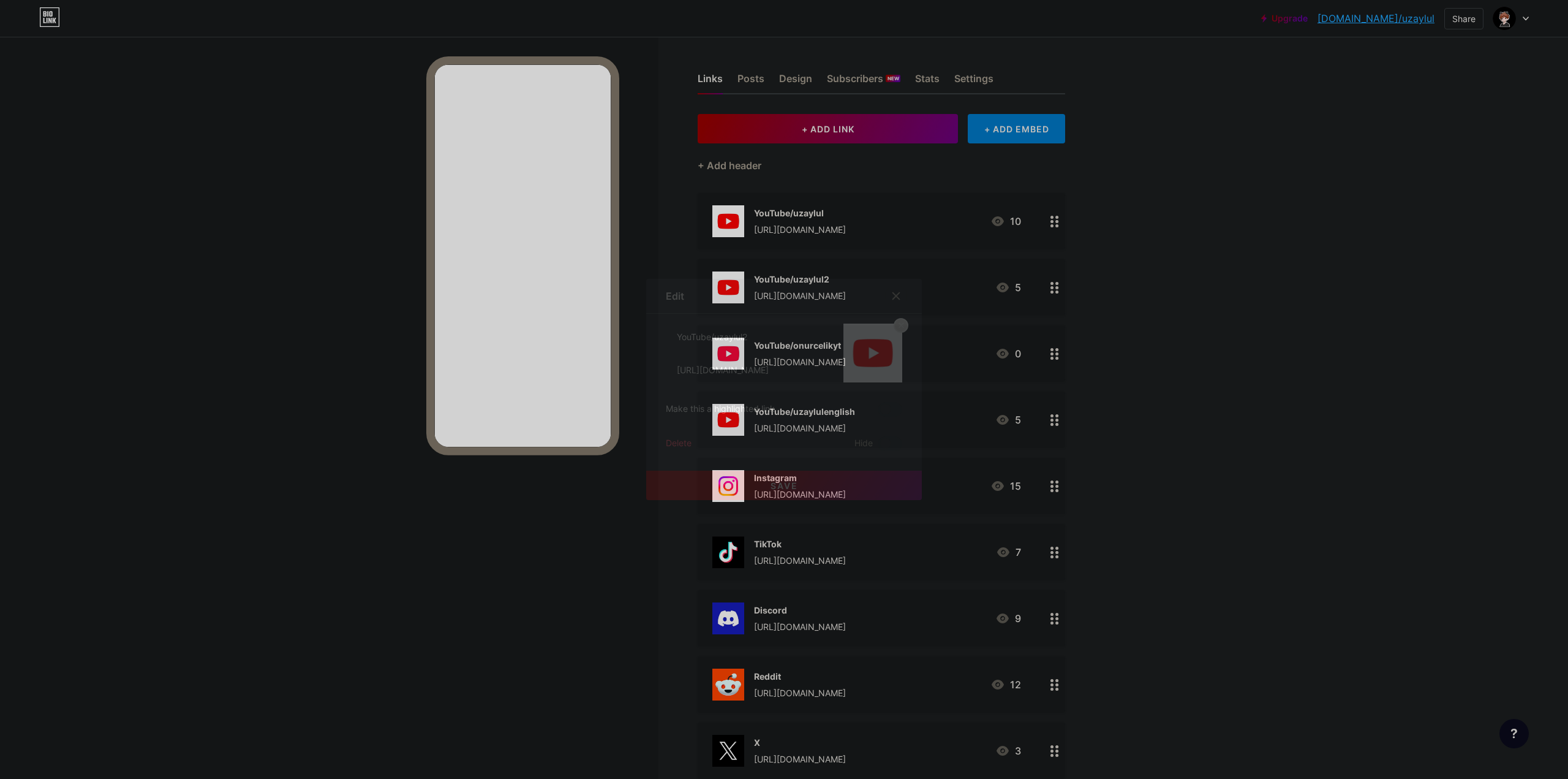
click at [1328, 455] on div at bounding box center [784, 390] width 1568 height 779
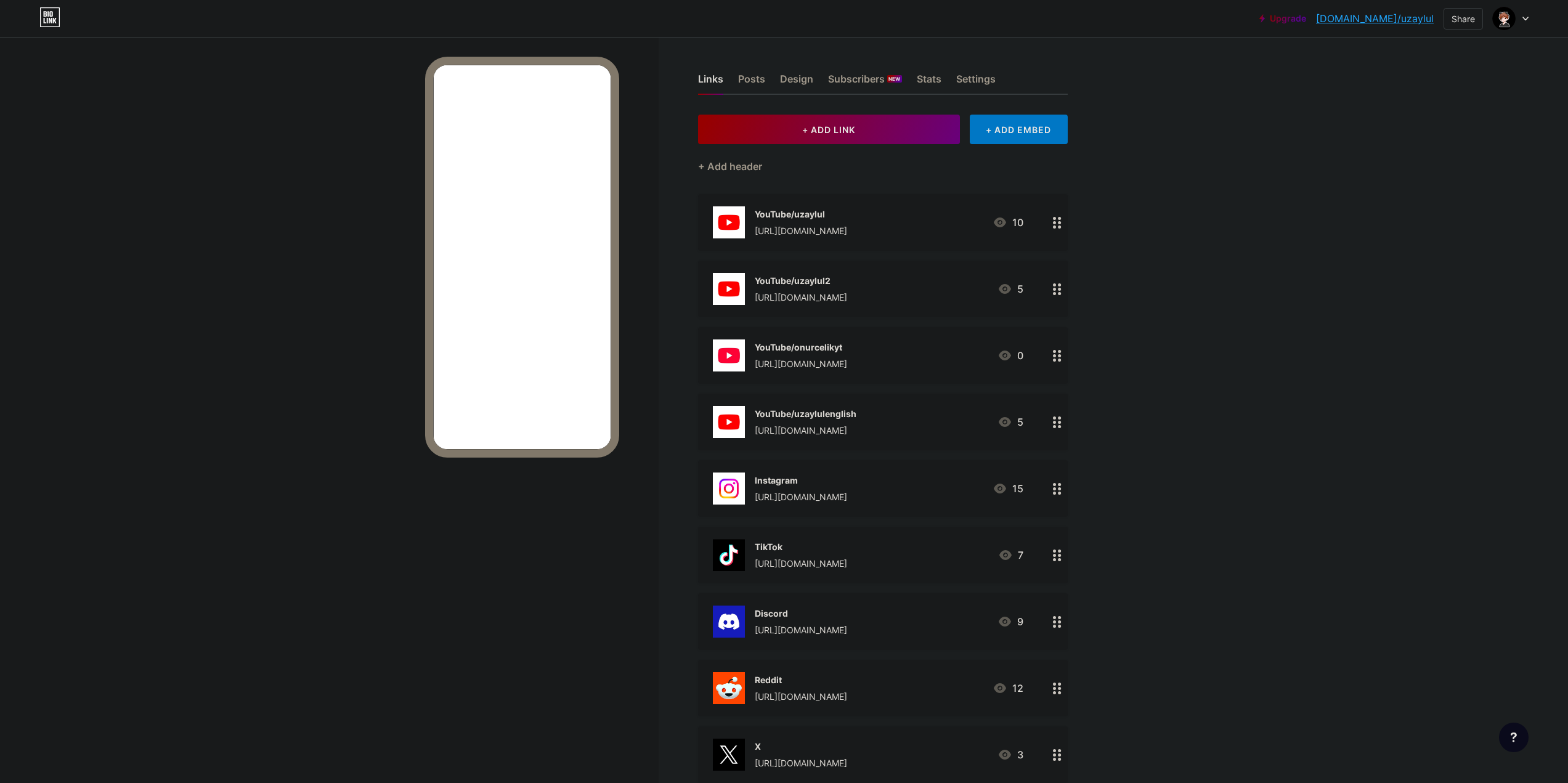
click at [847, 367] on div "[URL][DOMAIN_NAME]" at bounding box center [800, 364] width 93 height 13
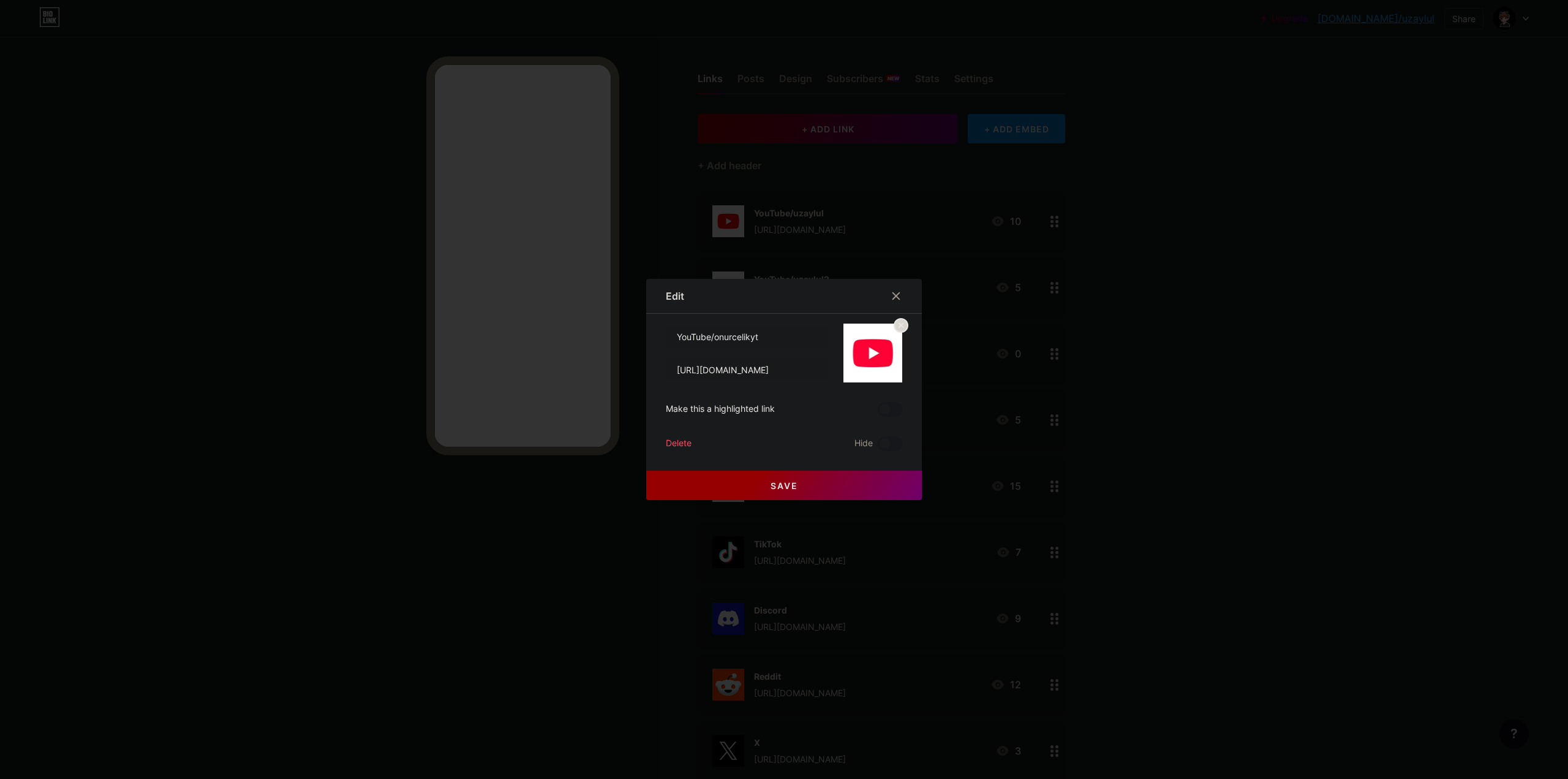
click at [1283, 473] on div at bounding box center [784, 390] width 1568 height 779
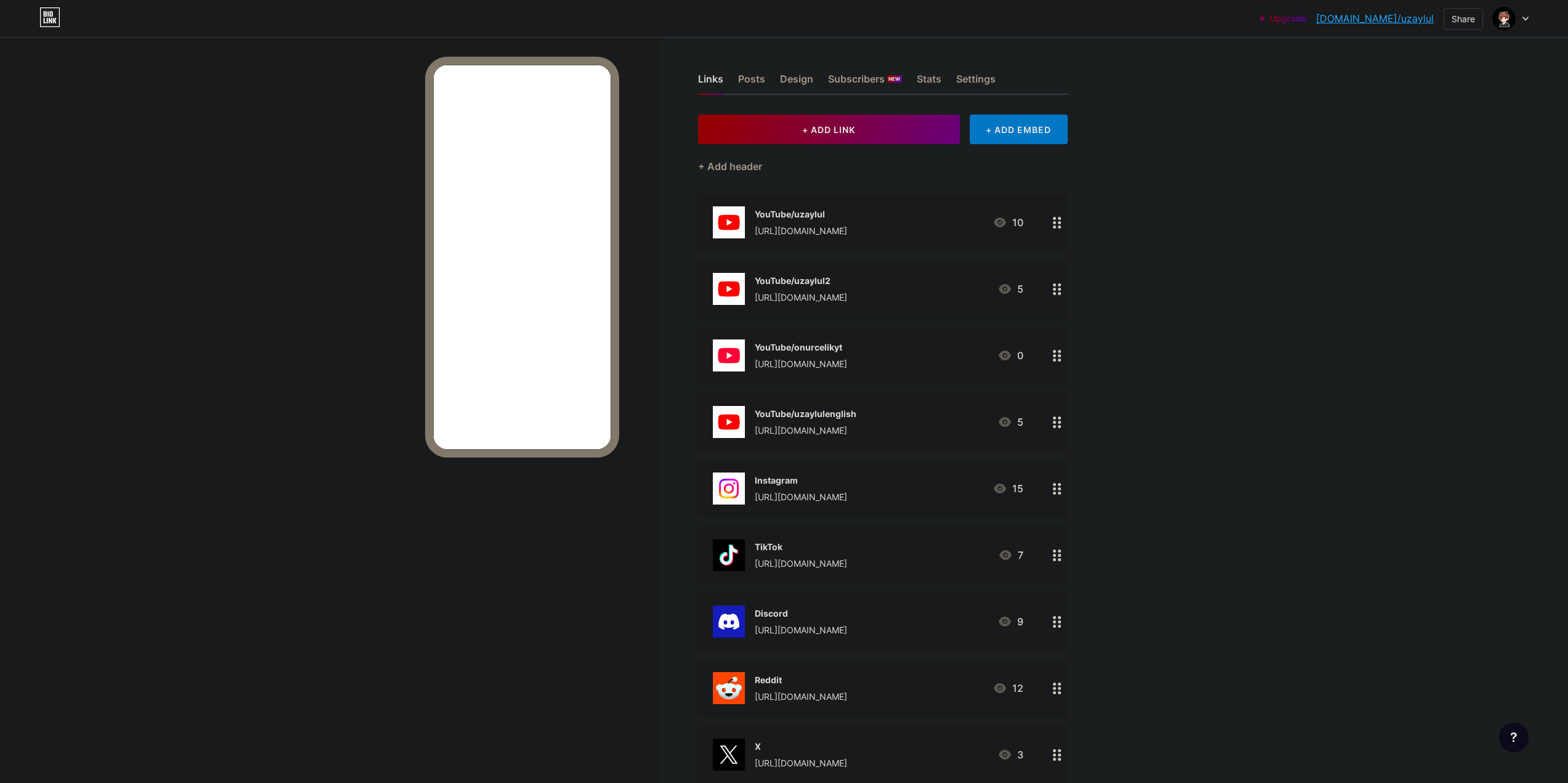
click at [856, 427] on div "[URL][DOMAIN_NAME]" at bounding box center [805, 430] width 102 height 13
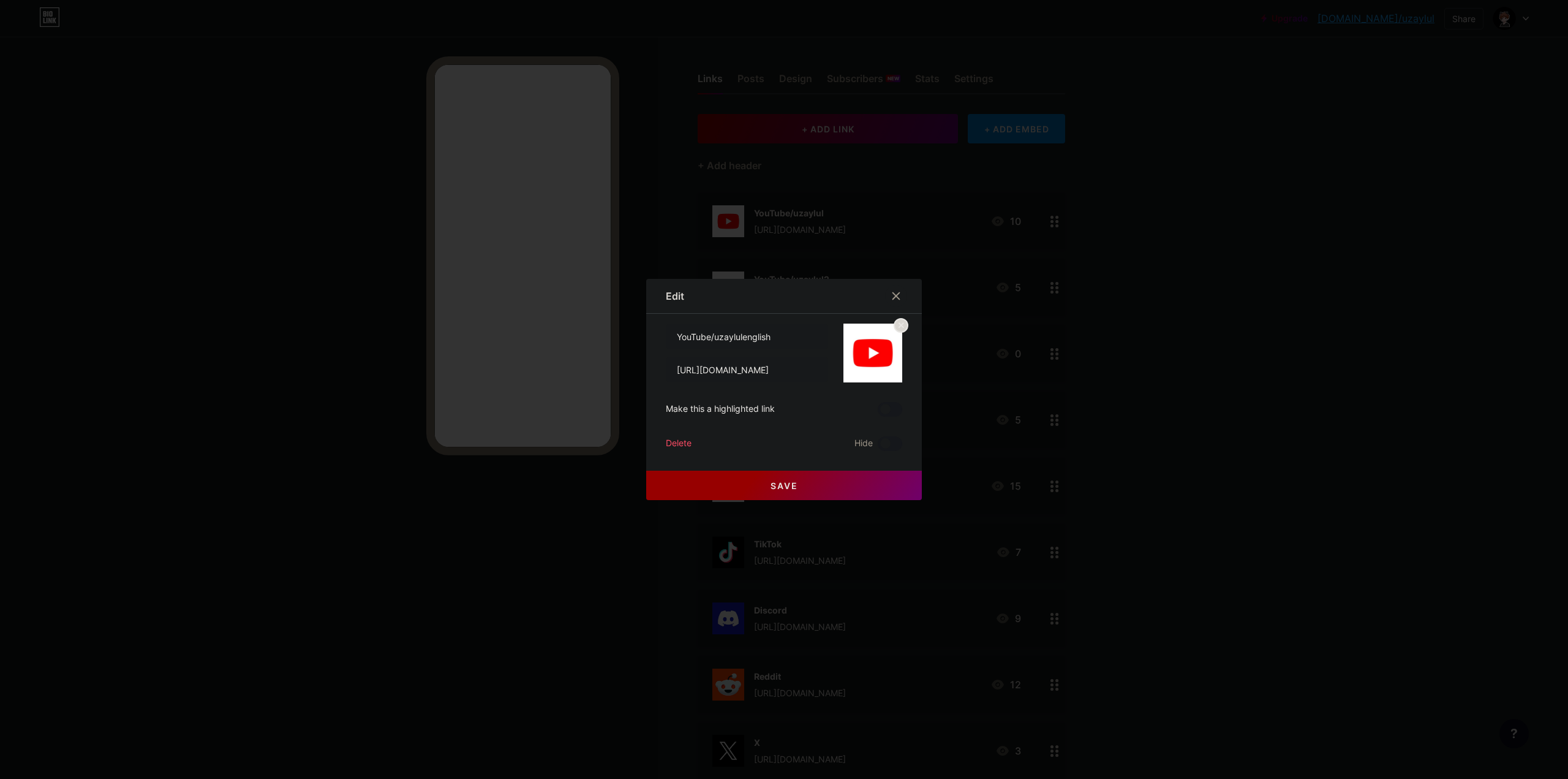
click at [1272, 473] on div at bounding box center [784, 390] width 1568 height 779
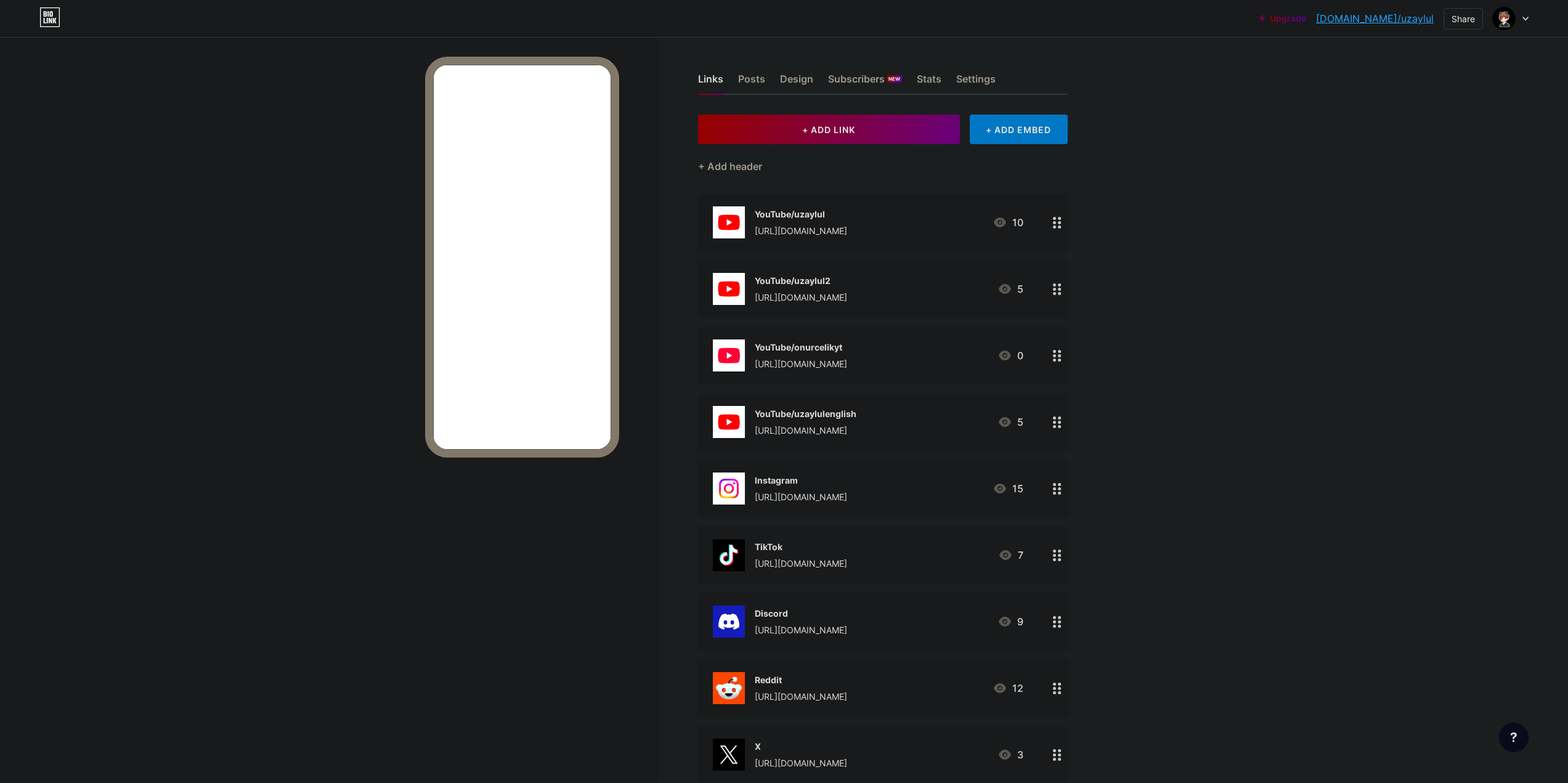
click at [888, 497] on div "Instagram [URL][DOMAIN_NAME] 15" at bounding box center [868, 489] width 311 height 32
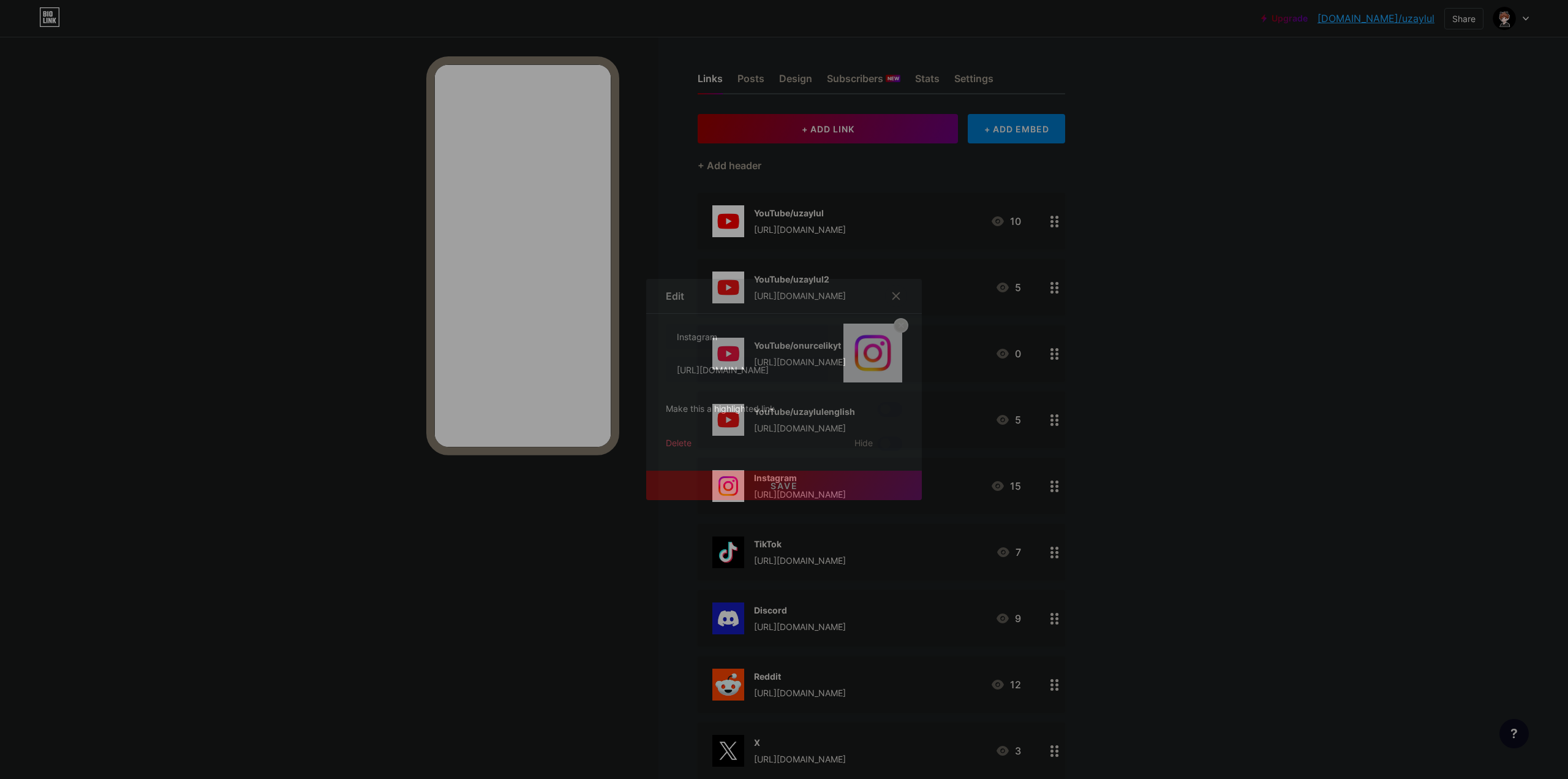
click at [1242, 524] on div at bounding box center [784, 390] width 1568 height 779
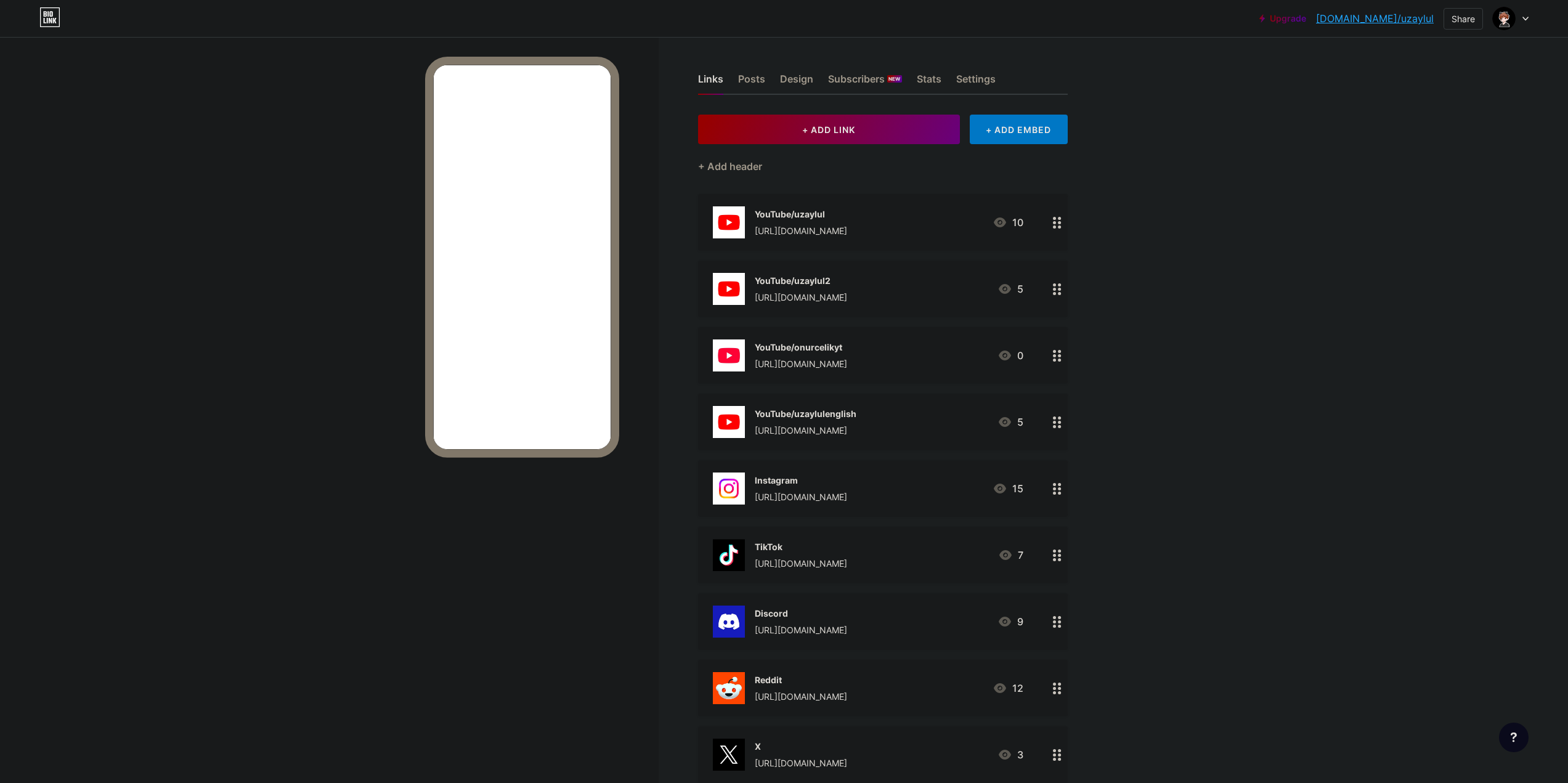
click at [847, 544] on div "TikTok" at bounding box center [800, 546] width 93 height 13
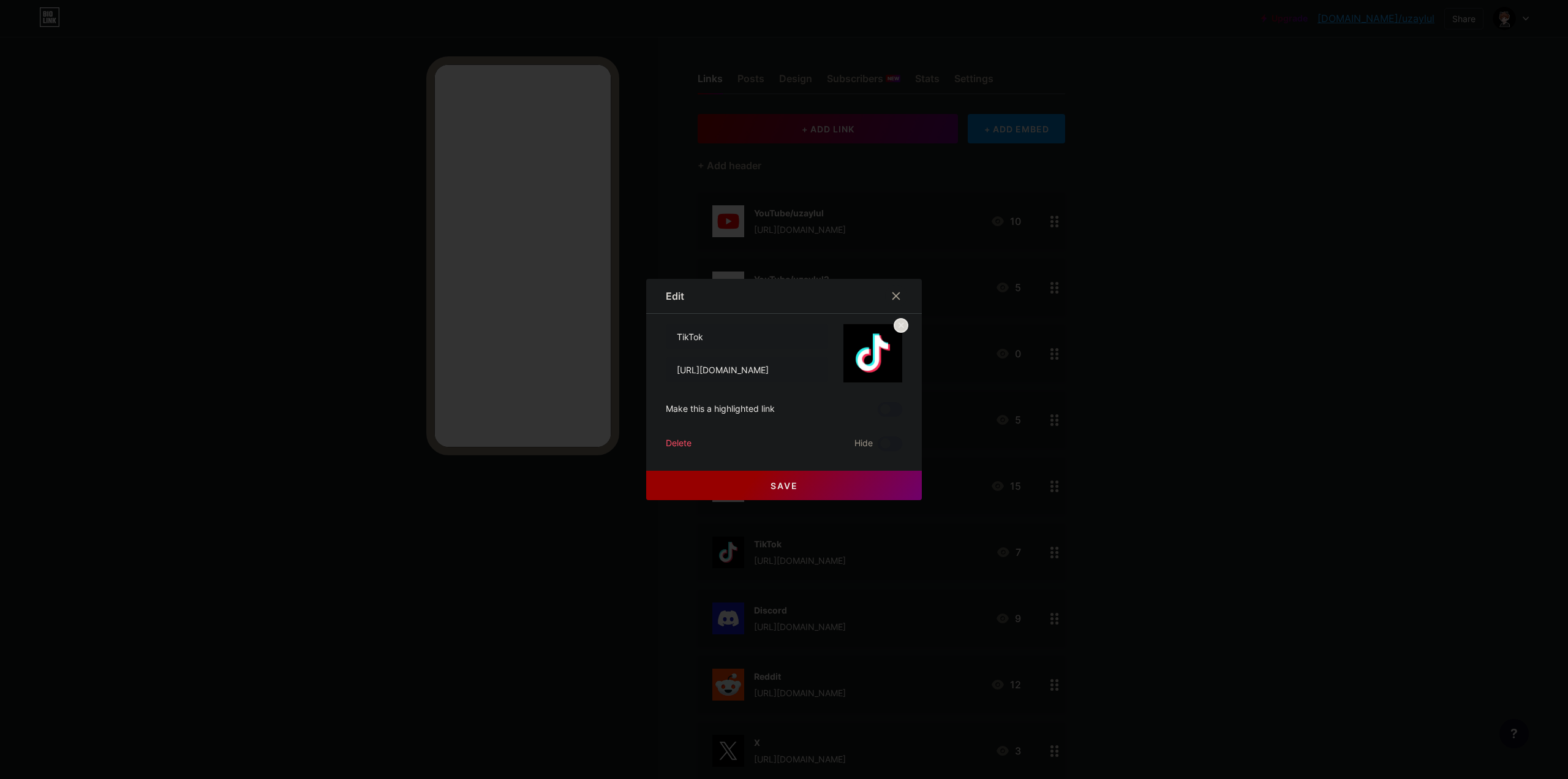
click at [1231, 554] on div at bounding box center [784, 390] width 1568 height 779
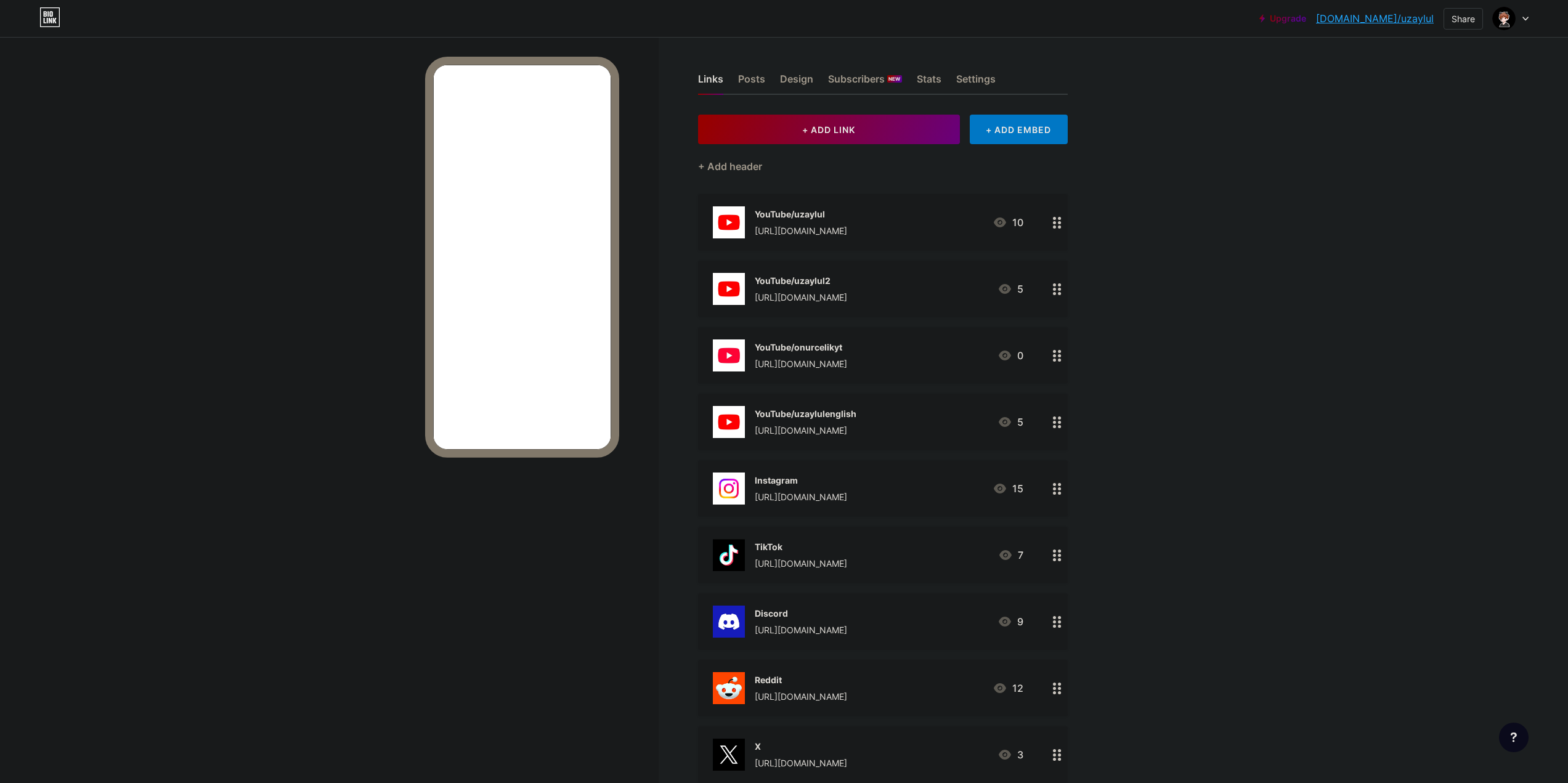
click at [847, 613] on div "Discord" at bounding box center [800, 613] width 93 height 13
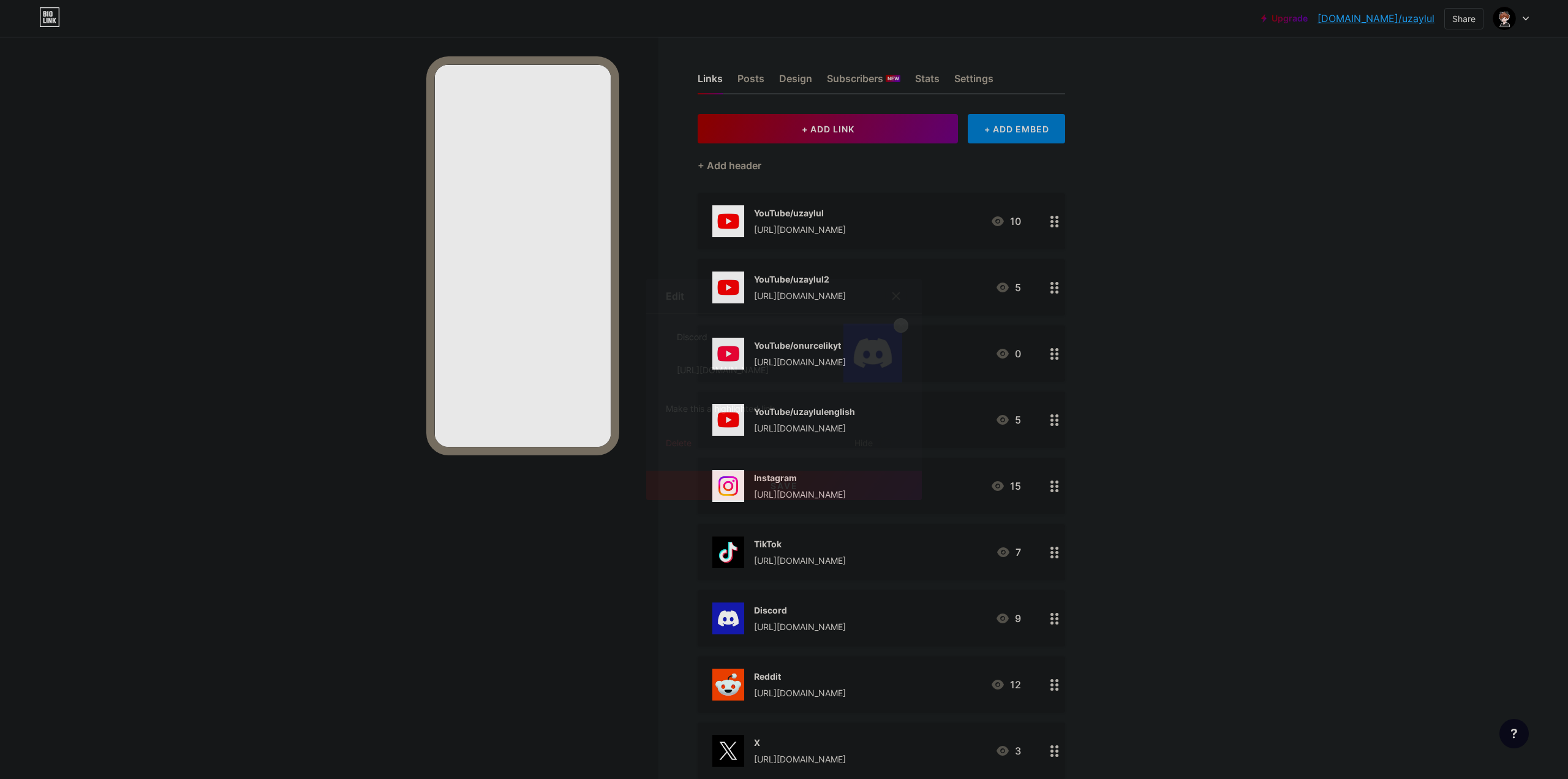
click at [1225, 609] on div at bounding box center [784, 390] width 1568 height 779
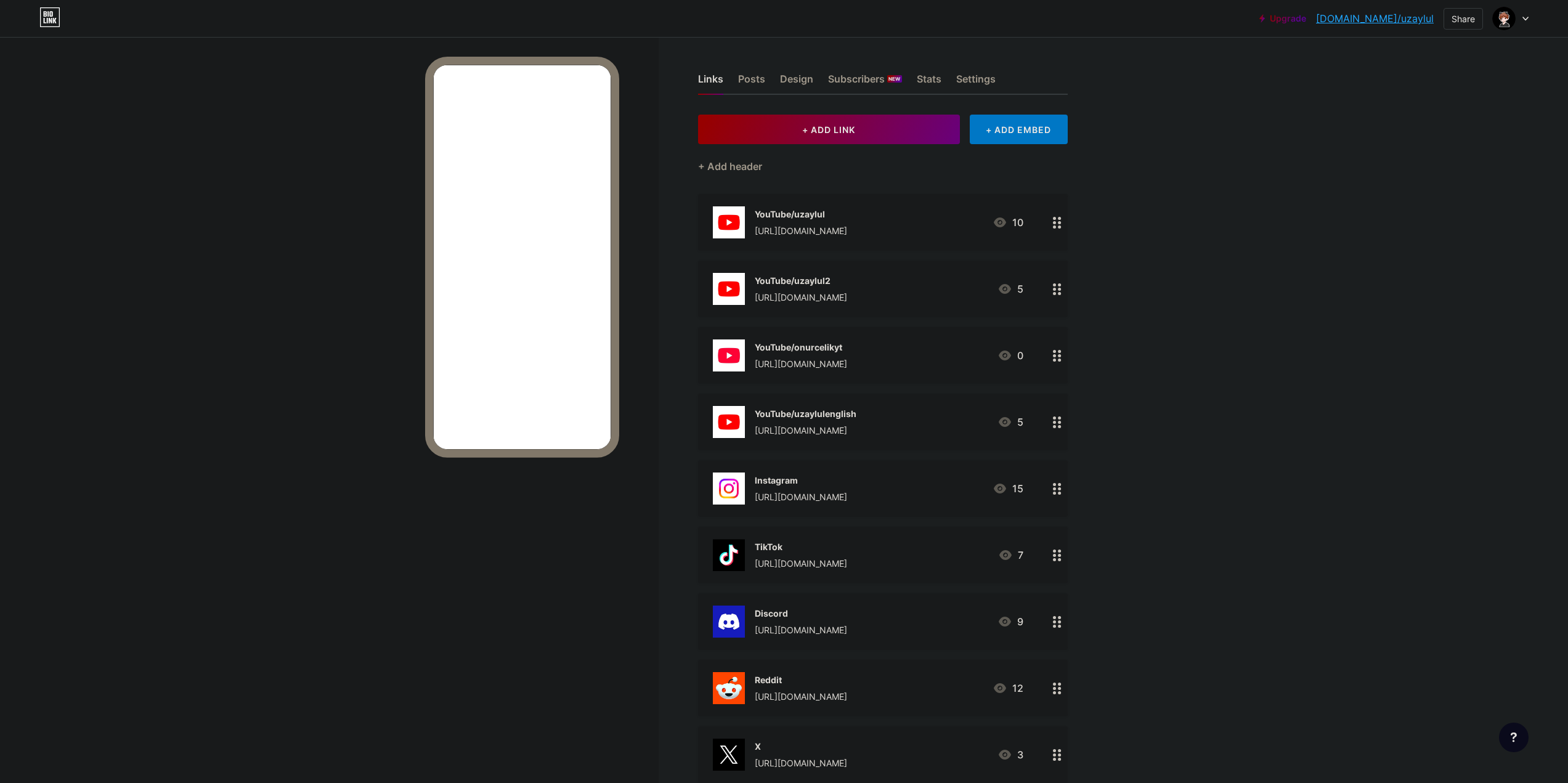
click at [912, 673] on div "Reddit [URL][DOMAIN_NAME] 12" at bounding box center [868, 688] width 311 height 32
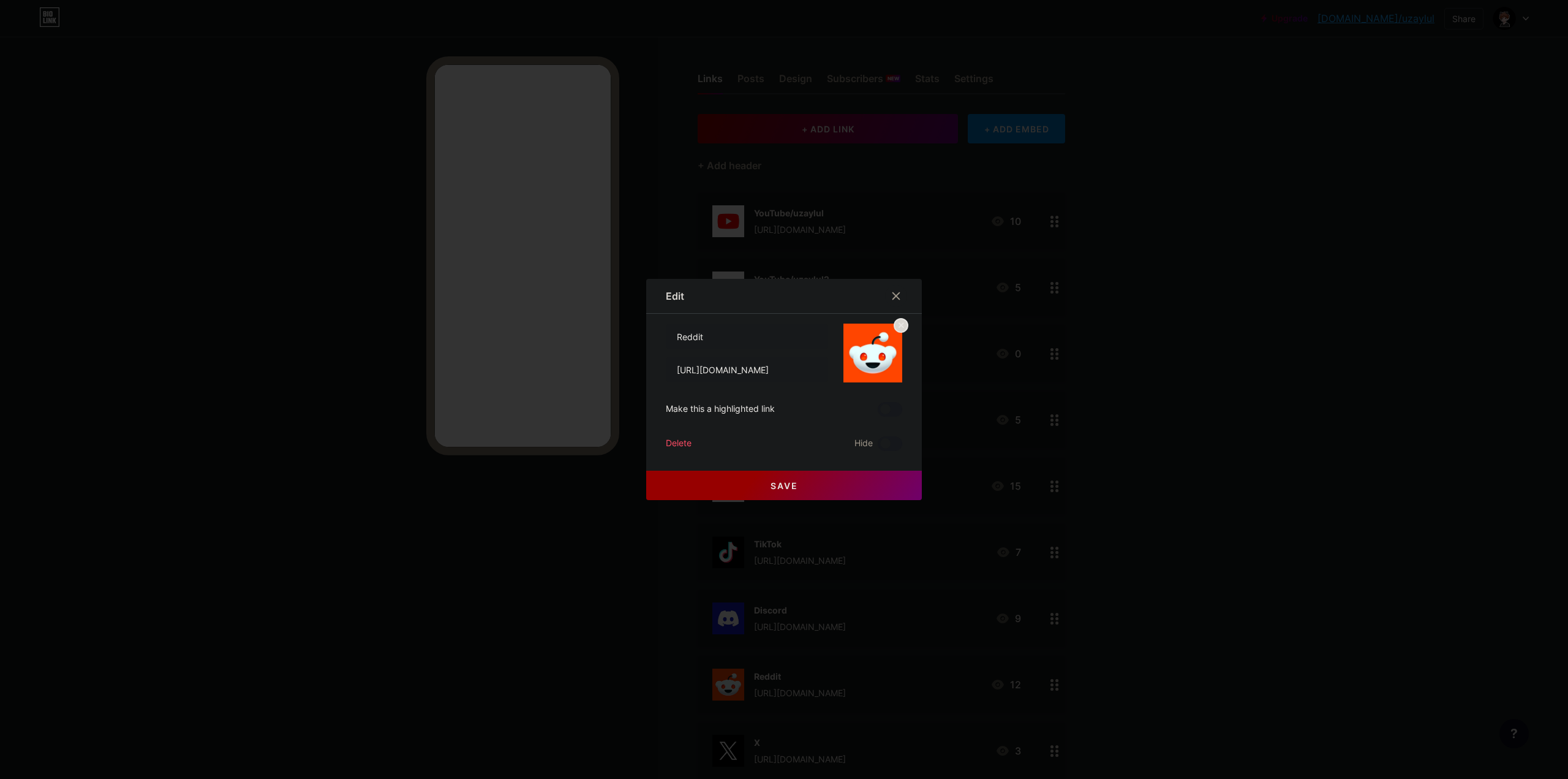
click at [1260, 651] on div at bounding box center [784, 390] width 1568 height 779
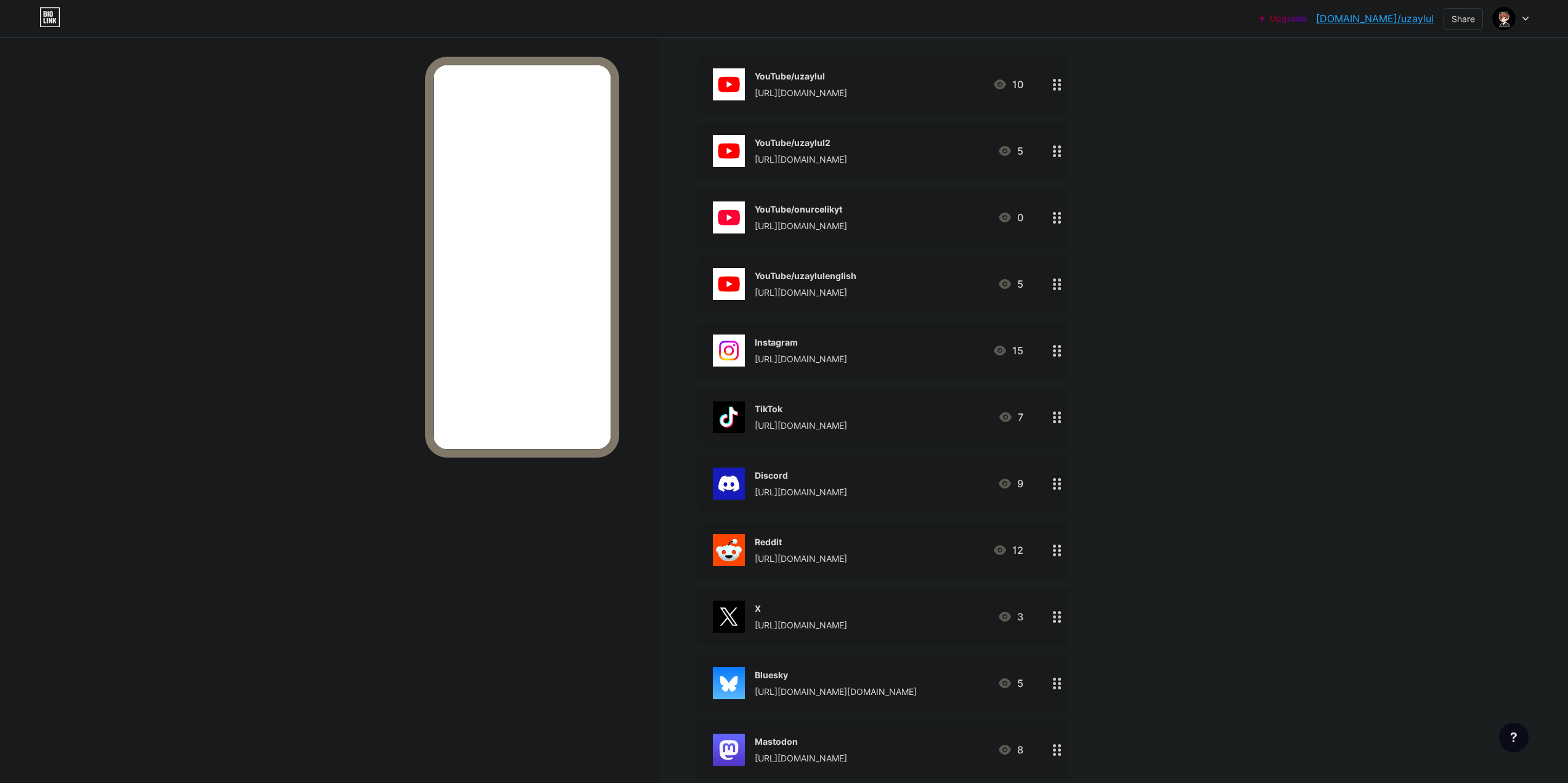
scroll to position [308, 0]
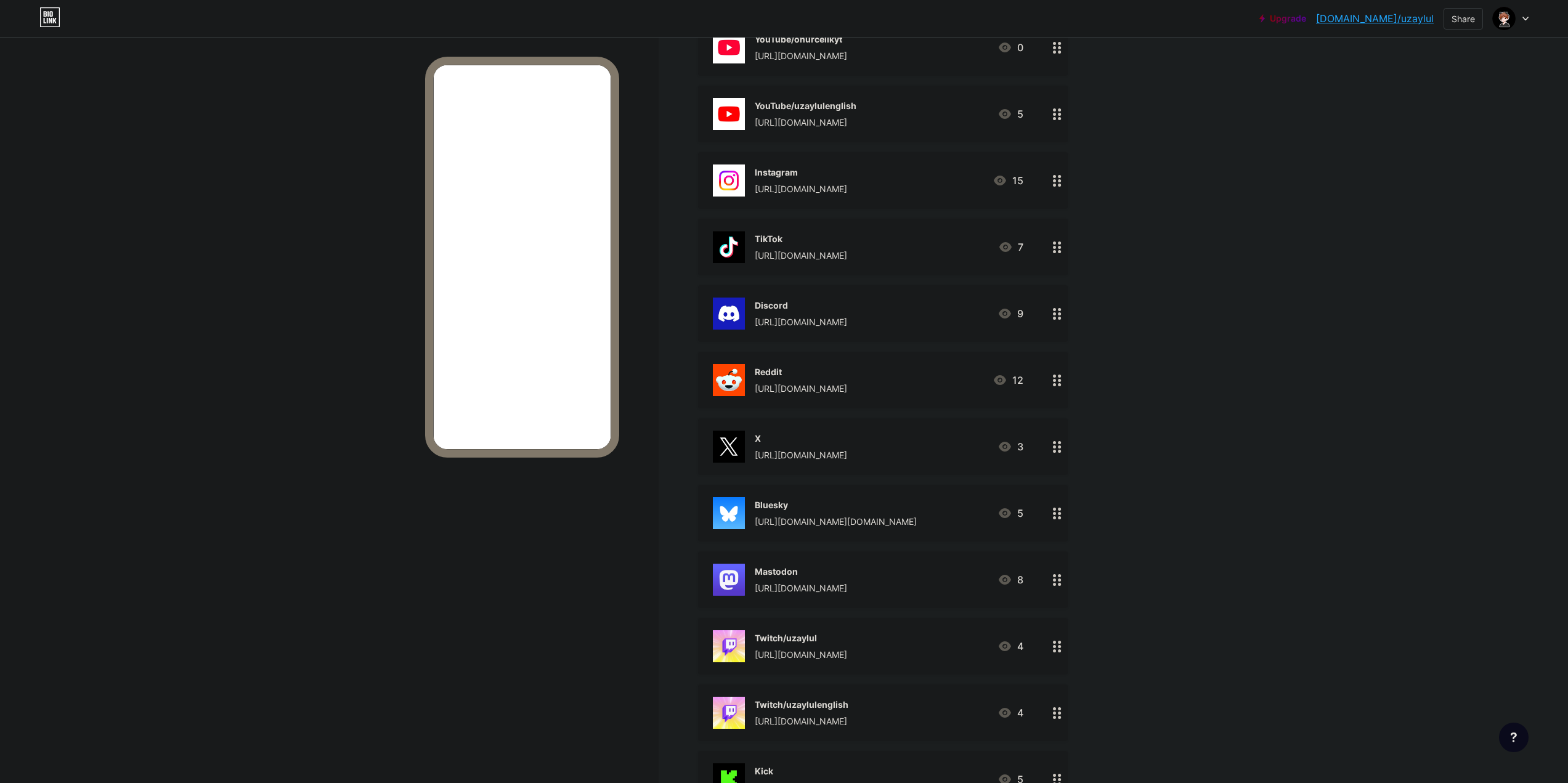
click at [908, 432] on div "X [URL][DOMAIN_NAME] 3" at bounding box center [868, 446] width 311 height 32
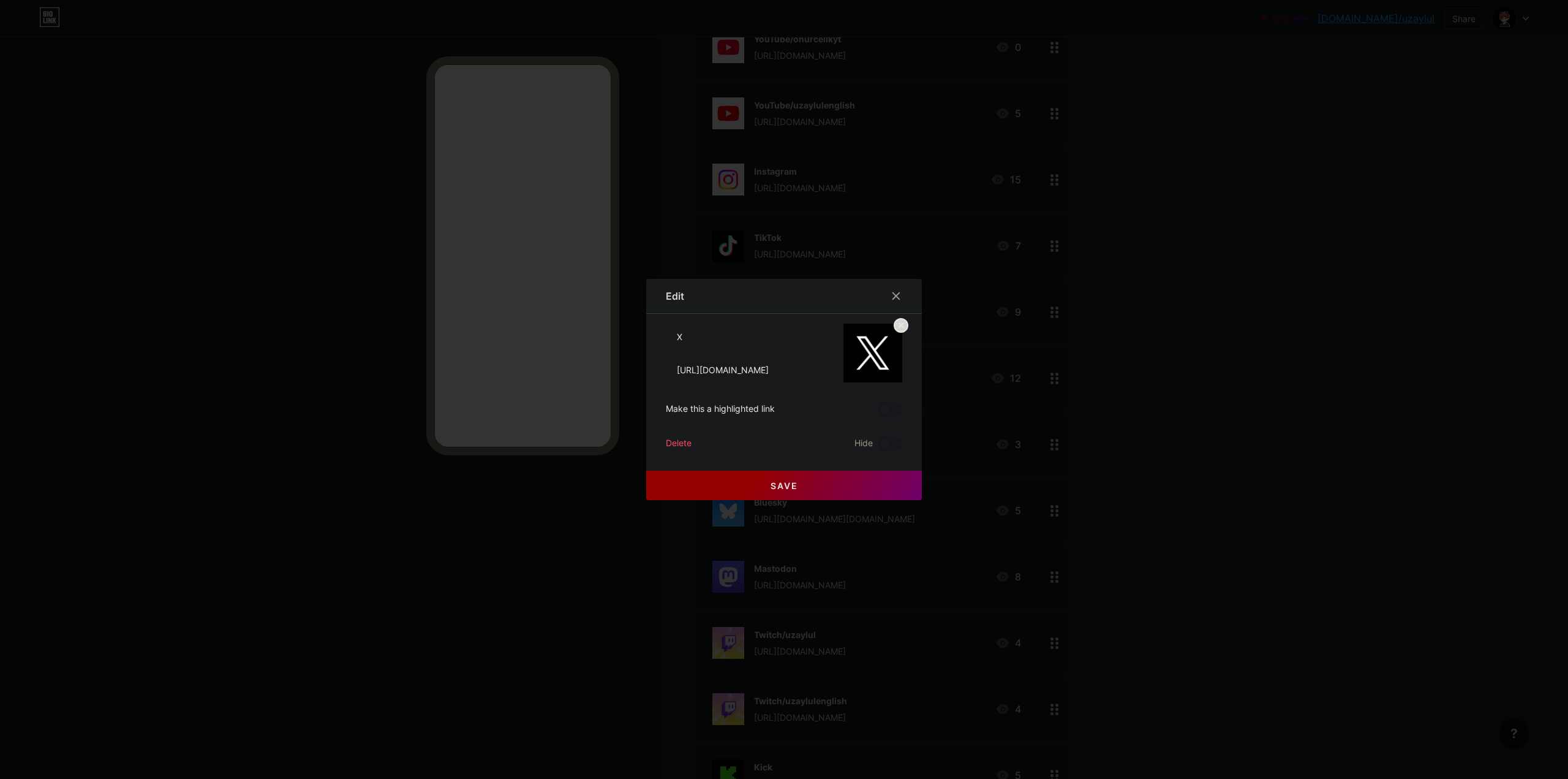
drag, startPoint x: 1275, startPoint y: 496, endPoint x: 1014, endPoint y: 513, distance: 261.6
click at [1274, 496] on div at bounding box center [784, 390] width 1568 height 779
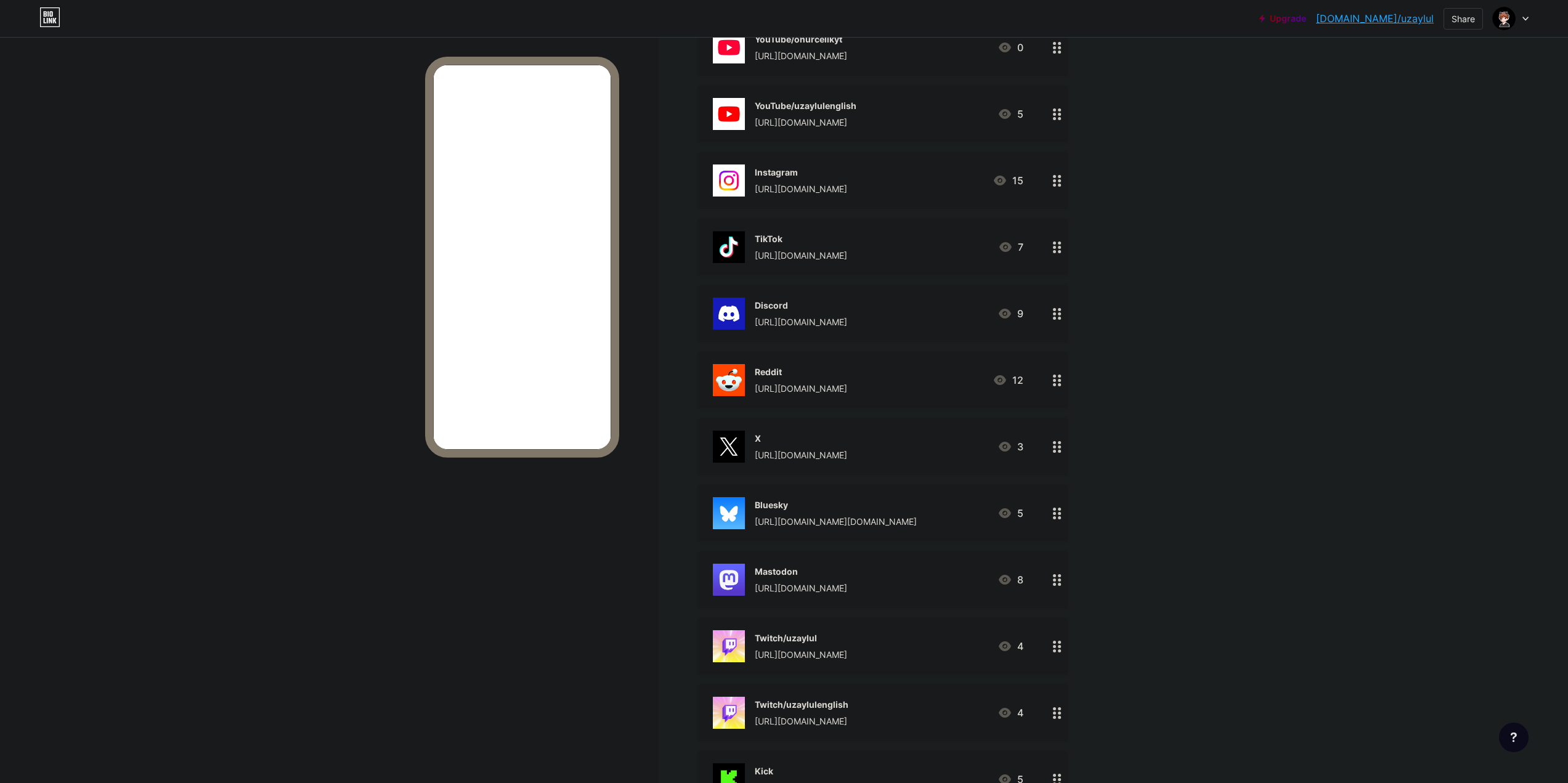
click at [905, 515] on div "[URL][DOMAIN_NAME][DOMAIN_NAME]" at bounding box center [835, 521] width 162 height 13
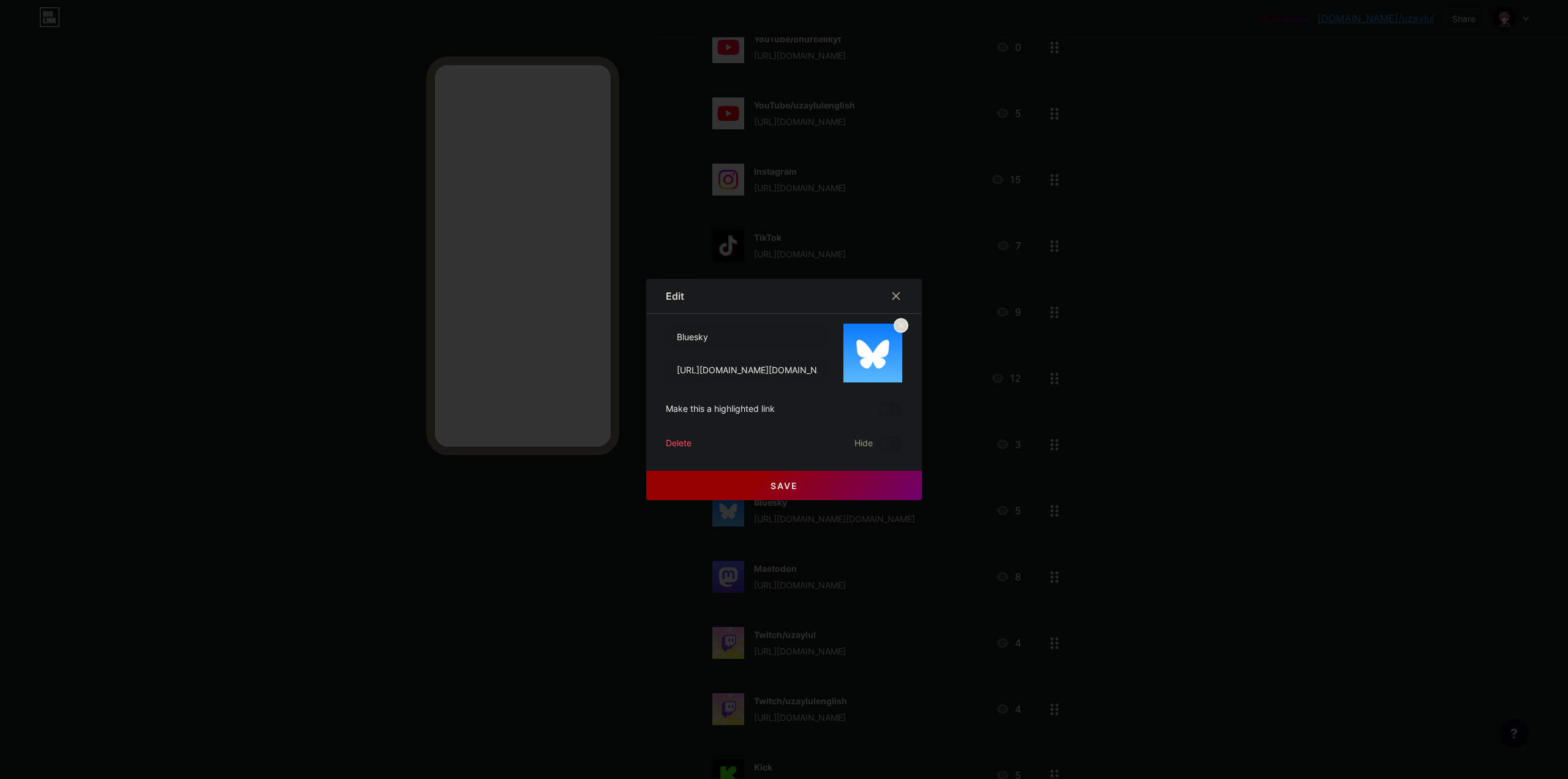
click at [1235, 530] on div at bounding box center [784, 390] width 1568 height 779
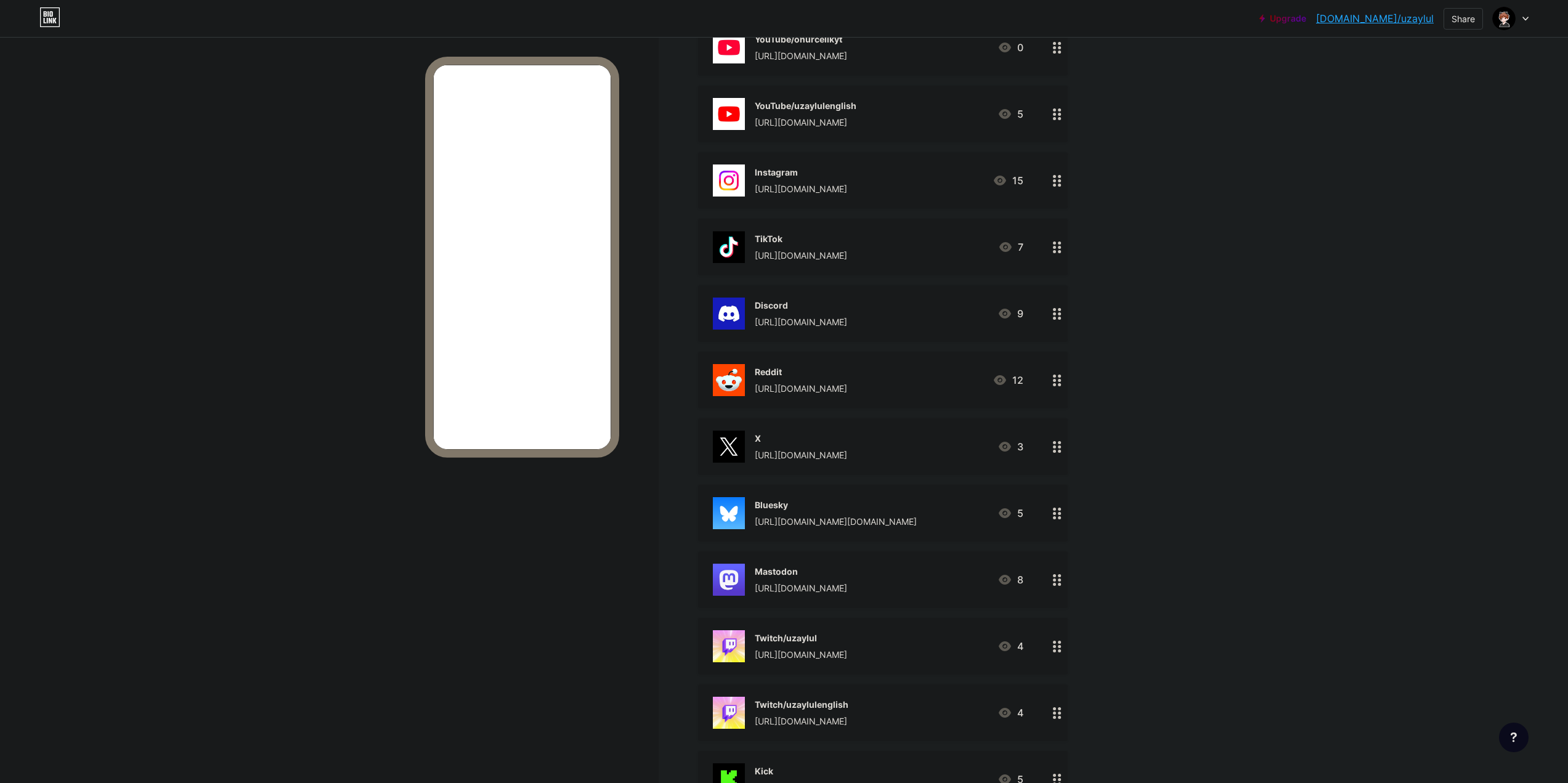
click at [847, 583] on div "[URL][DOMAIN_NAME]" at bounding box center [800, 588] width 93 height 13
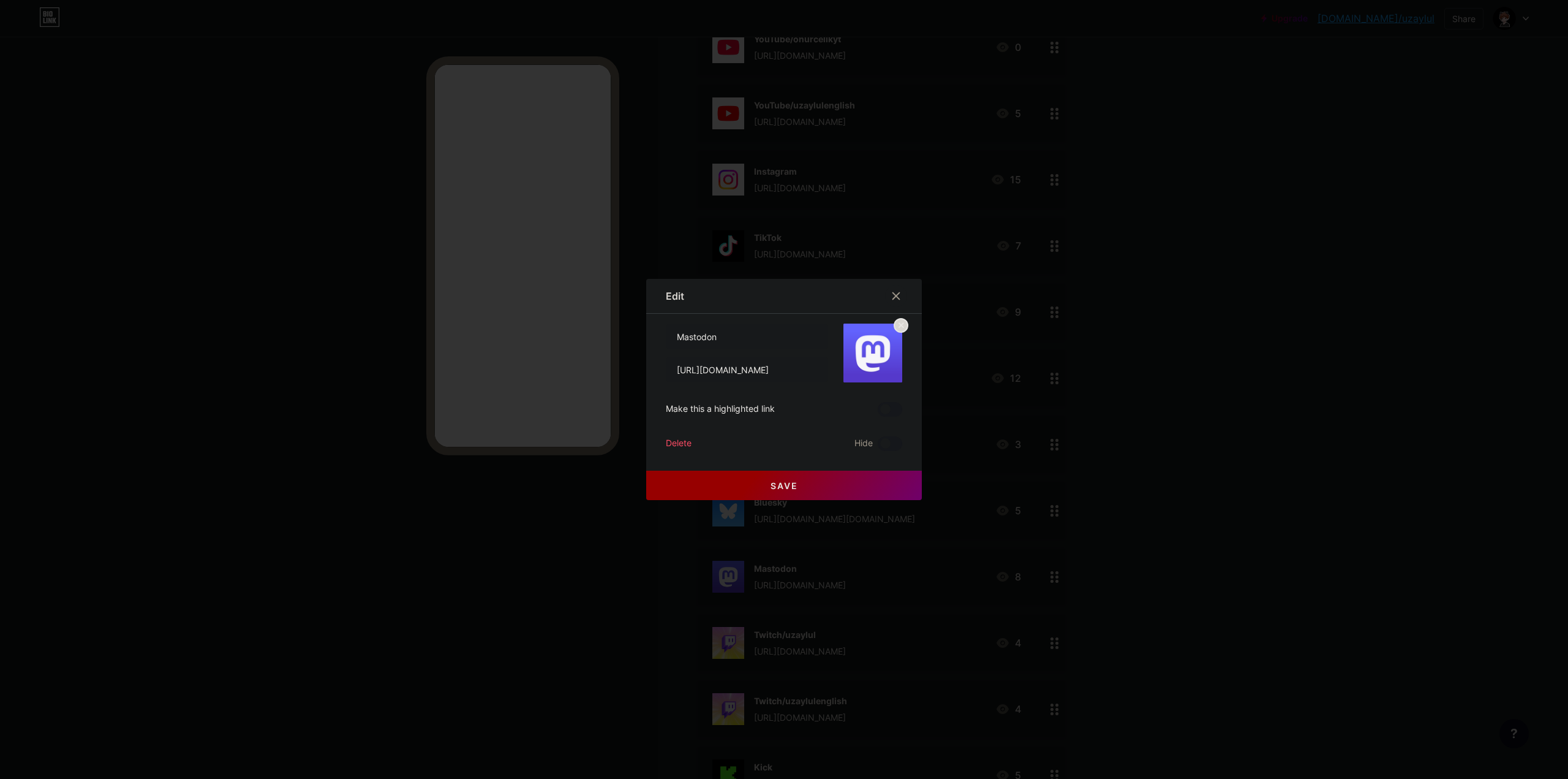
click at [1265, 582] on div at bounding box center [784, 390] width 1568 height 779
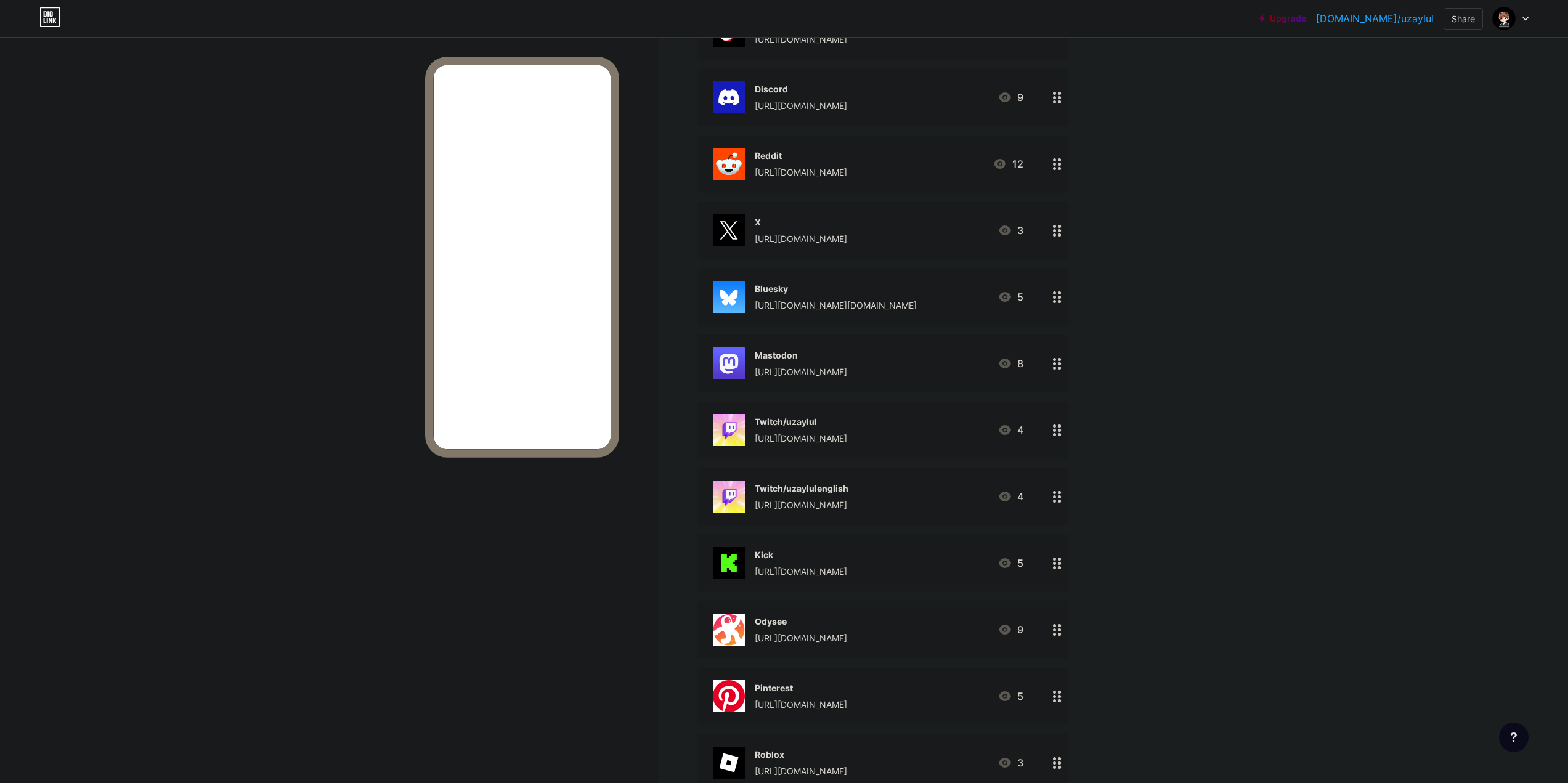
scroll to position [616, 0]
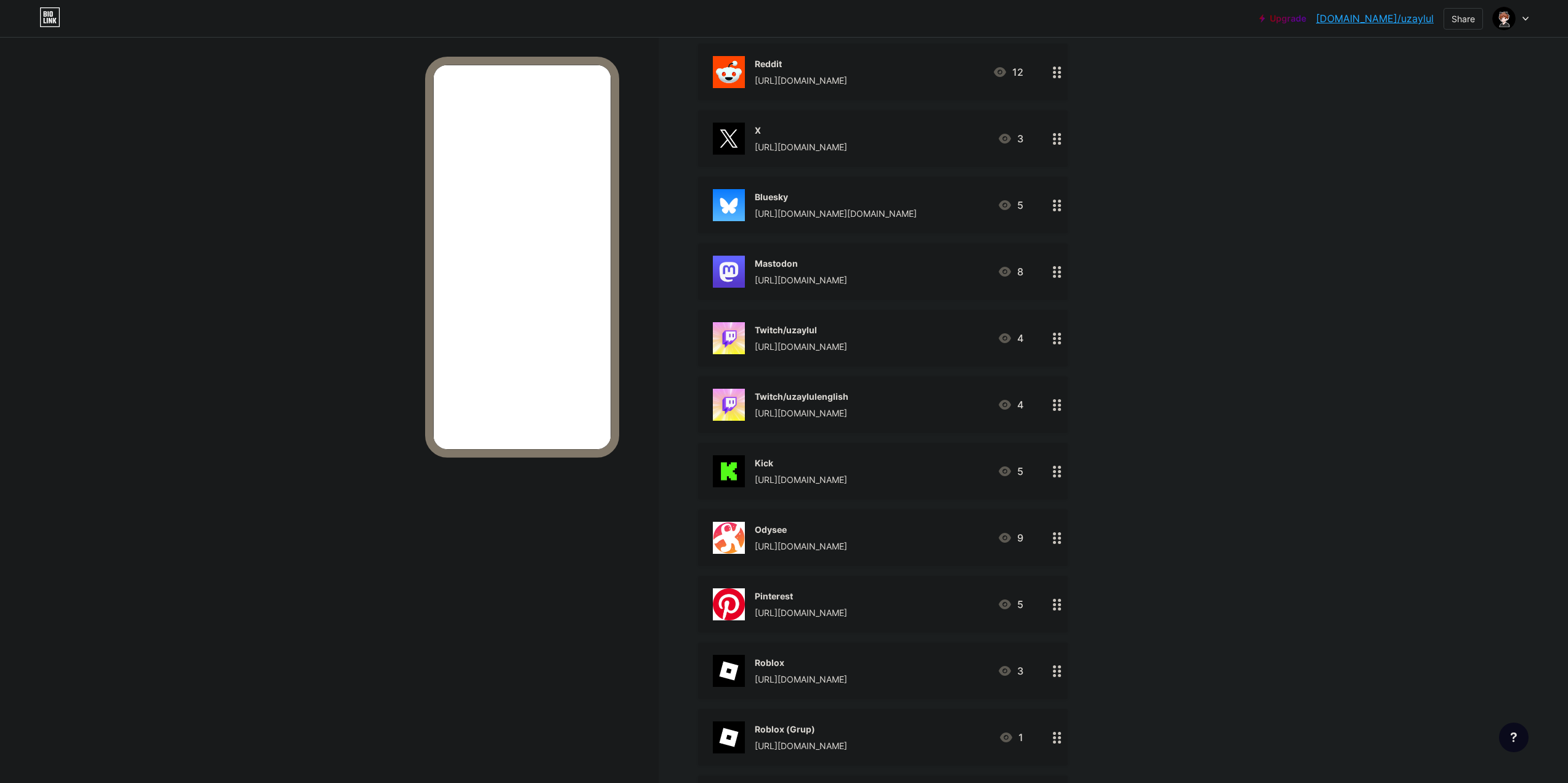
click at [844, 340] on div "[URL][DOMAIN_NAME]" at bounding box center [800, 346] width 93 height 13
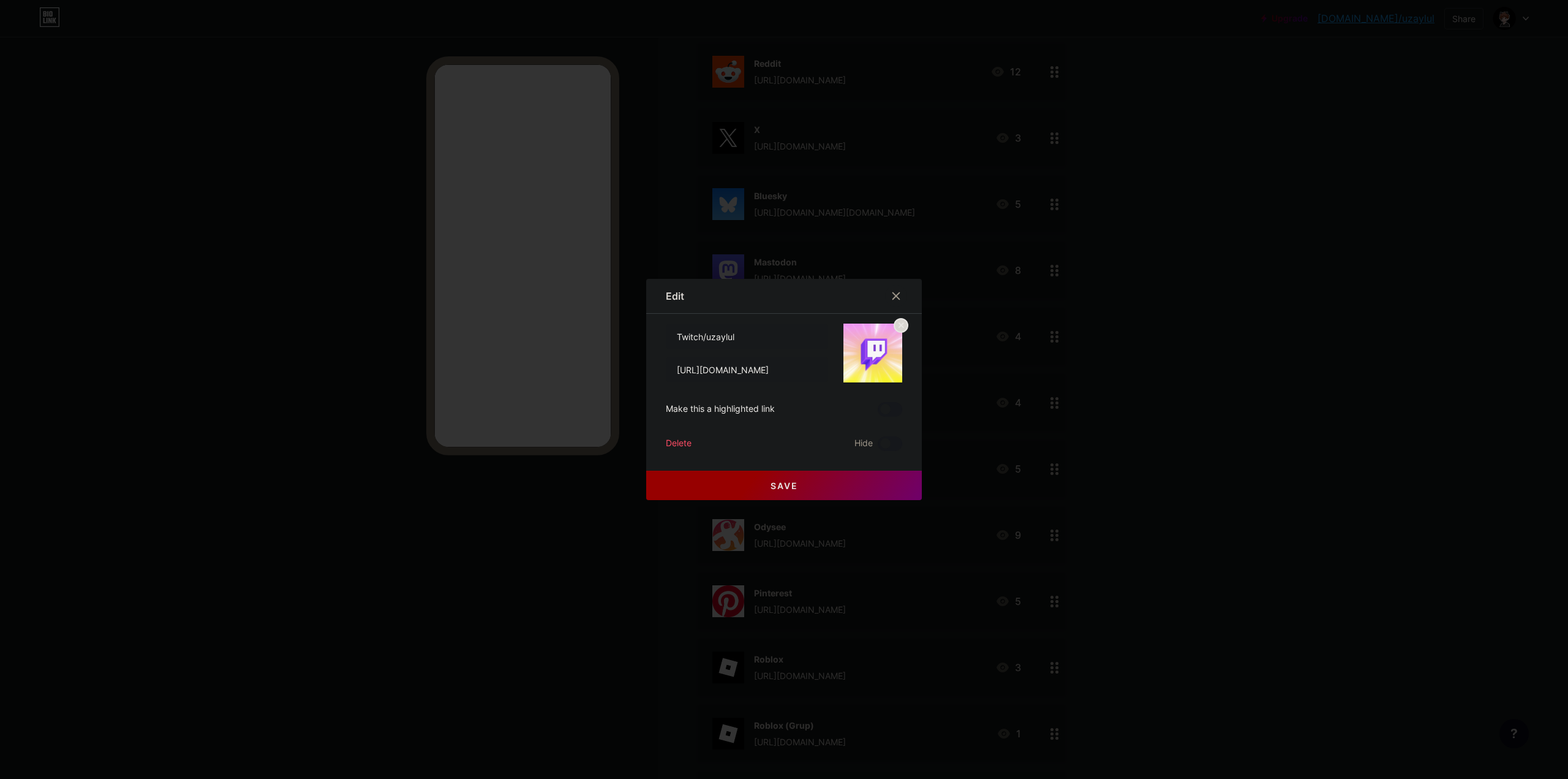
click at [1186, 464] on div at bounding box center [784, 390] width 1568 height 779
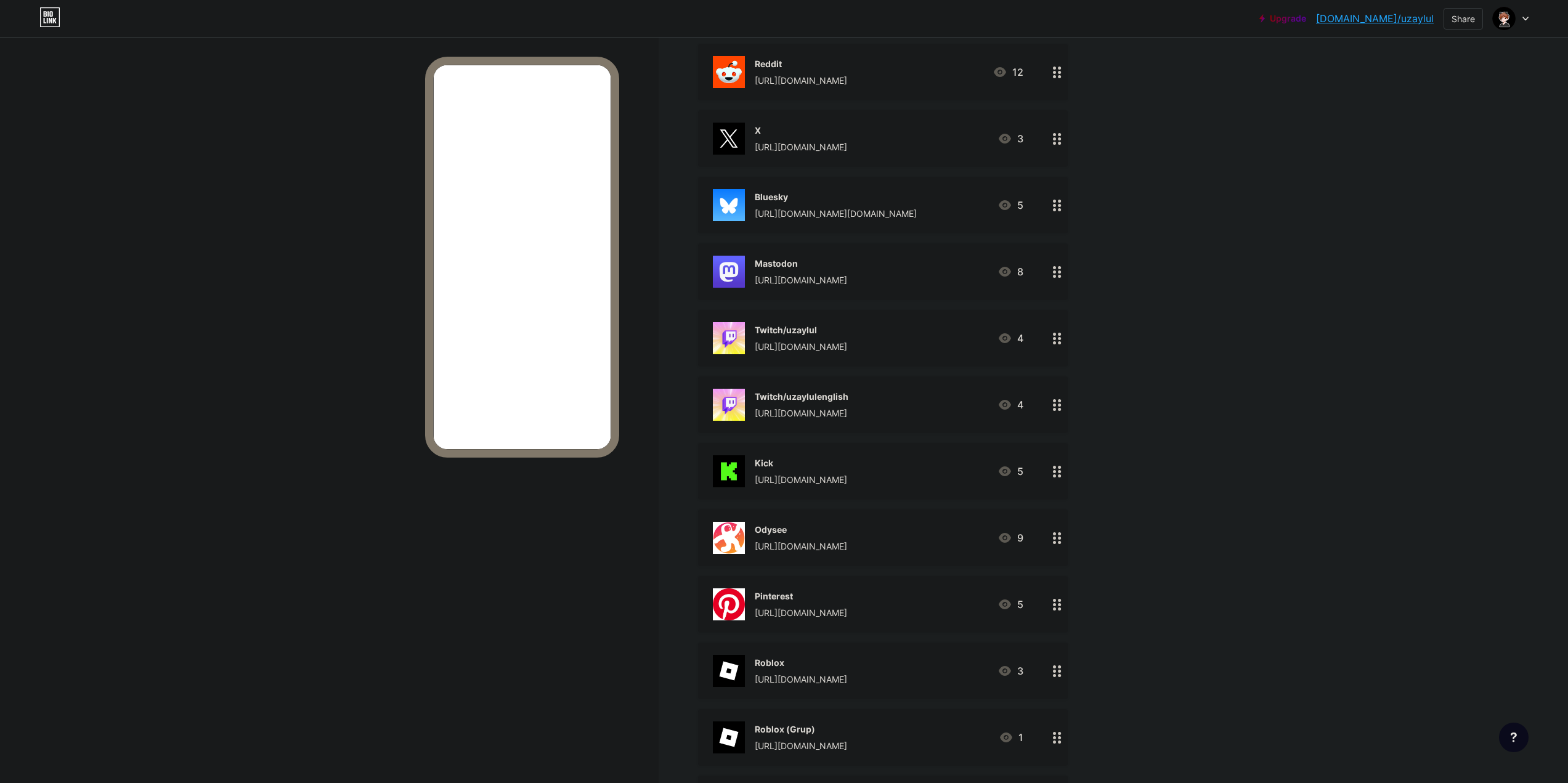
click at [848, 395] on div "Twitch/uzaylulenglish" at bounding box center [801, 396] width 94 height 13
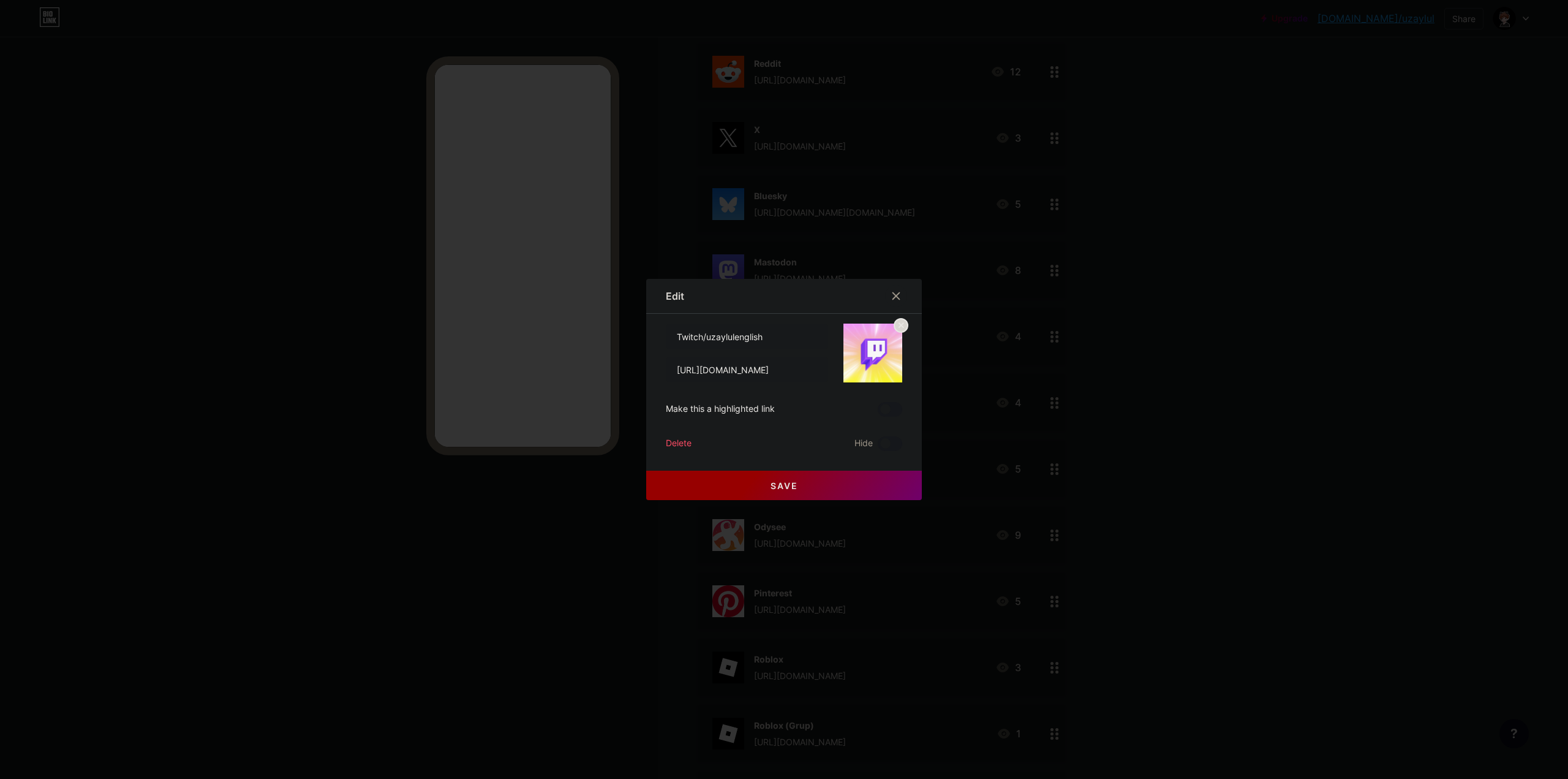
click at [1207, 504] on div at bounding box center [784, 390] width 1568 height 779
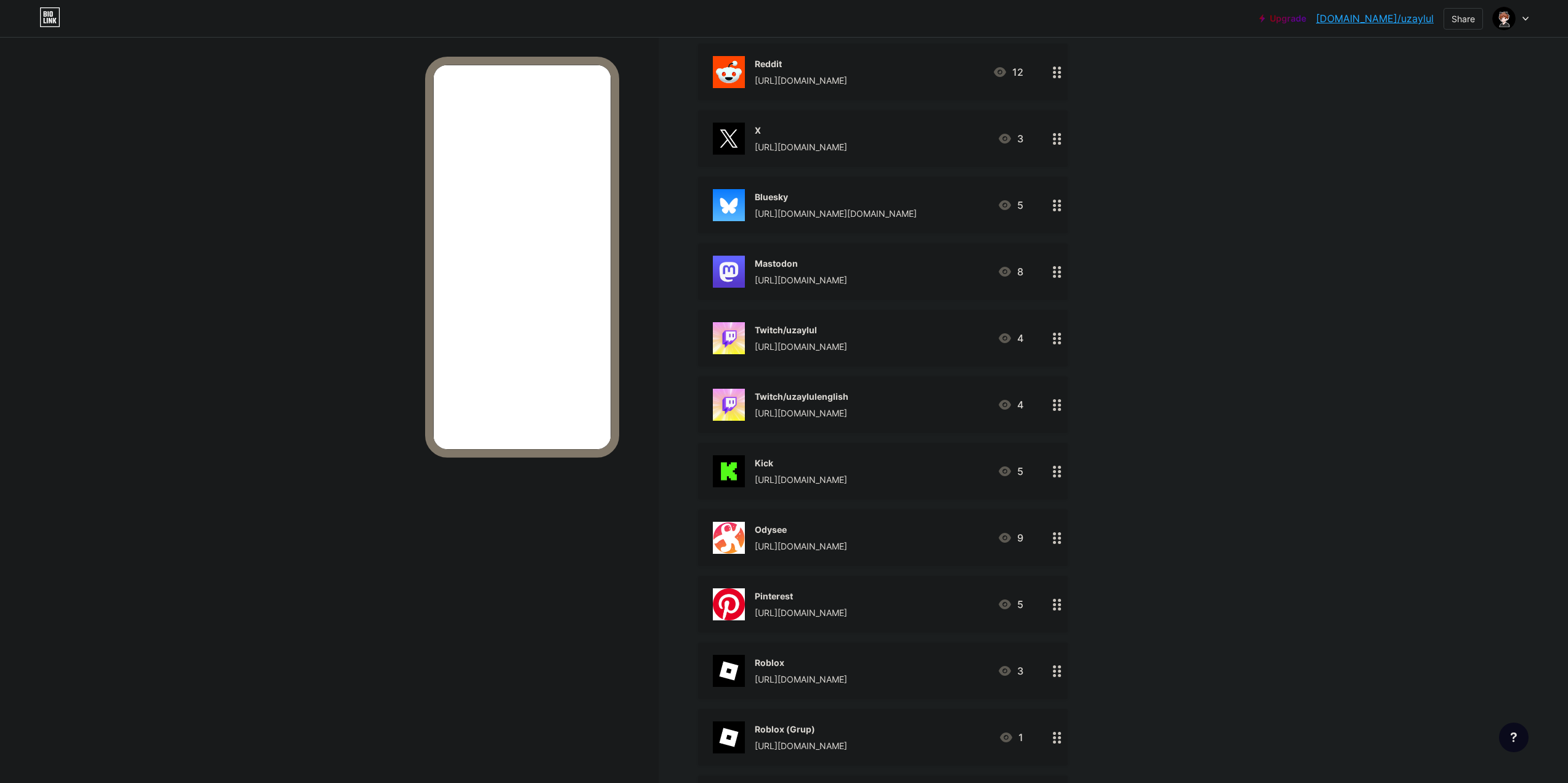
click at [806, 465] on div "Kick" at bounding box center [800, 463] width 93 height 13
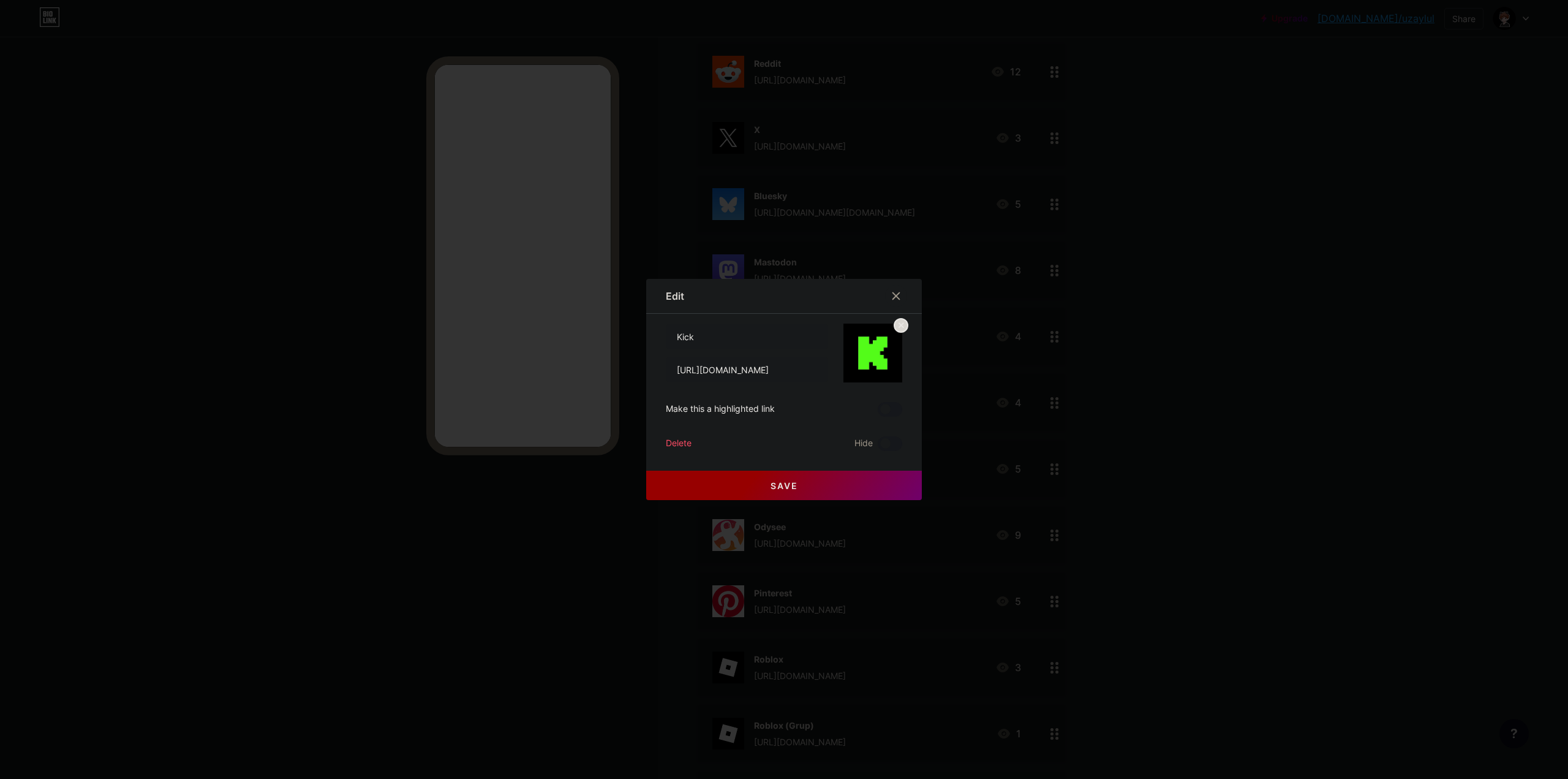
click at [1188, 516] on div at bounding box center [784, 390] width 1568 height 779
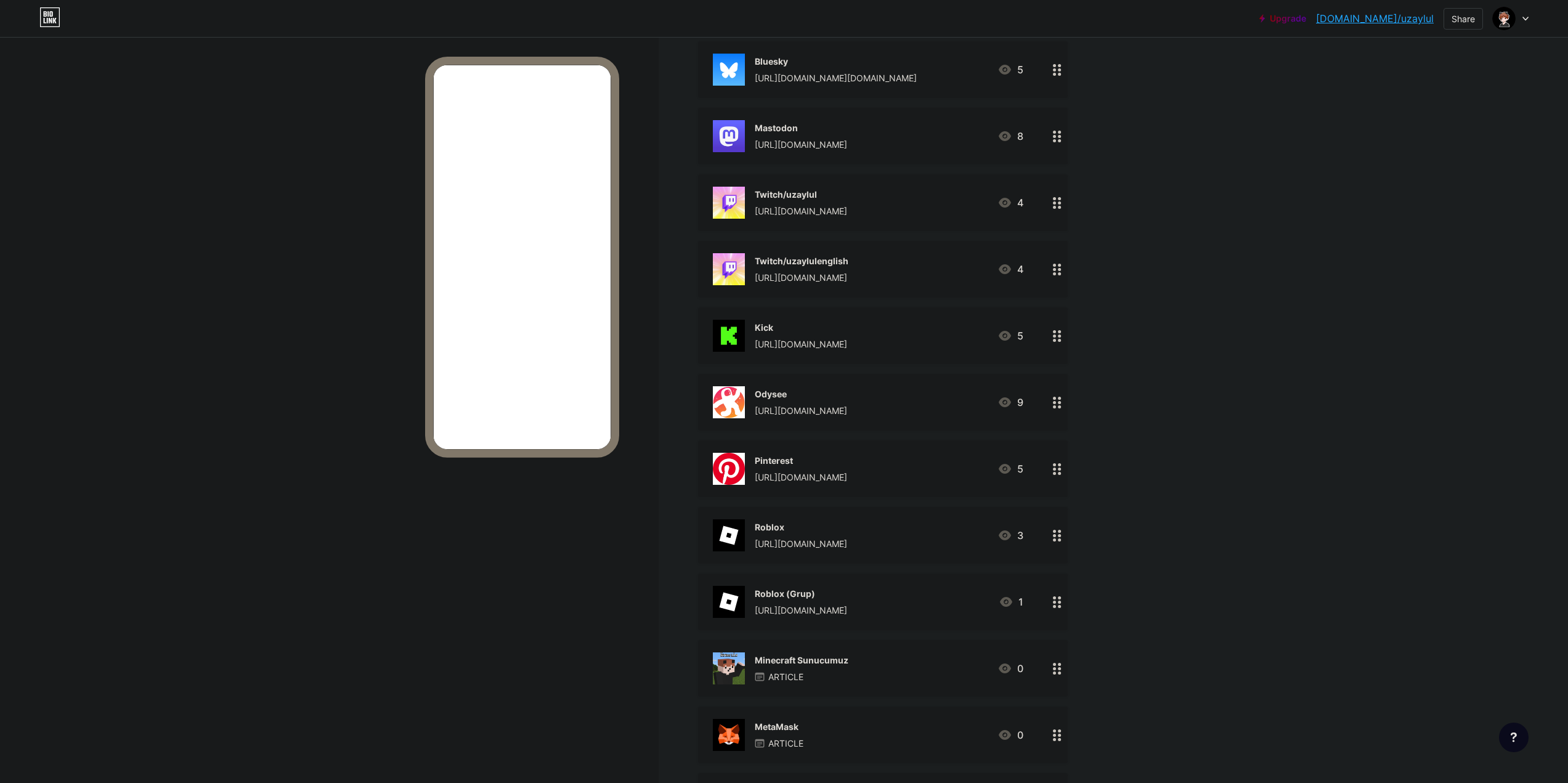
scroll to position [801, 0]
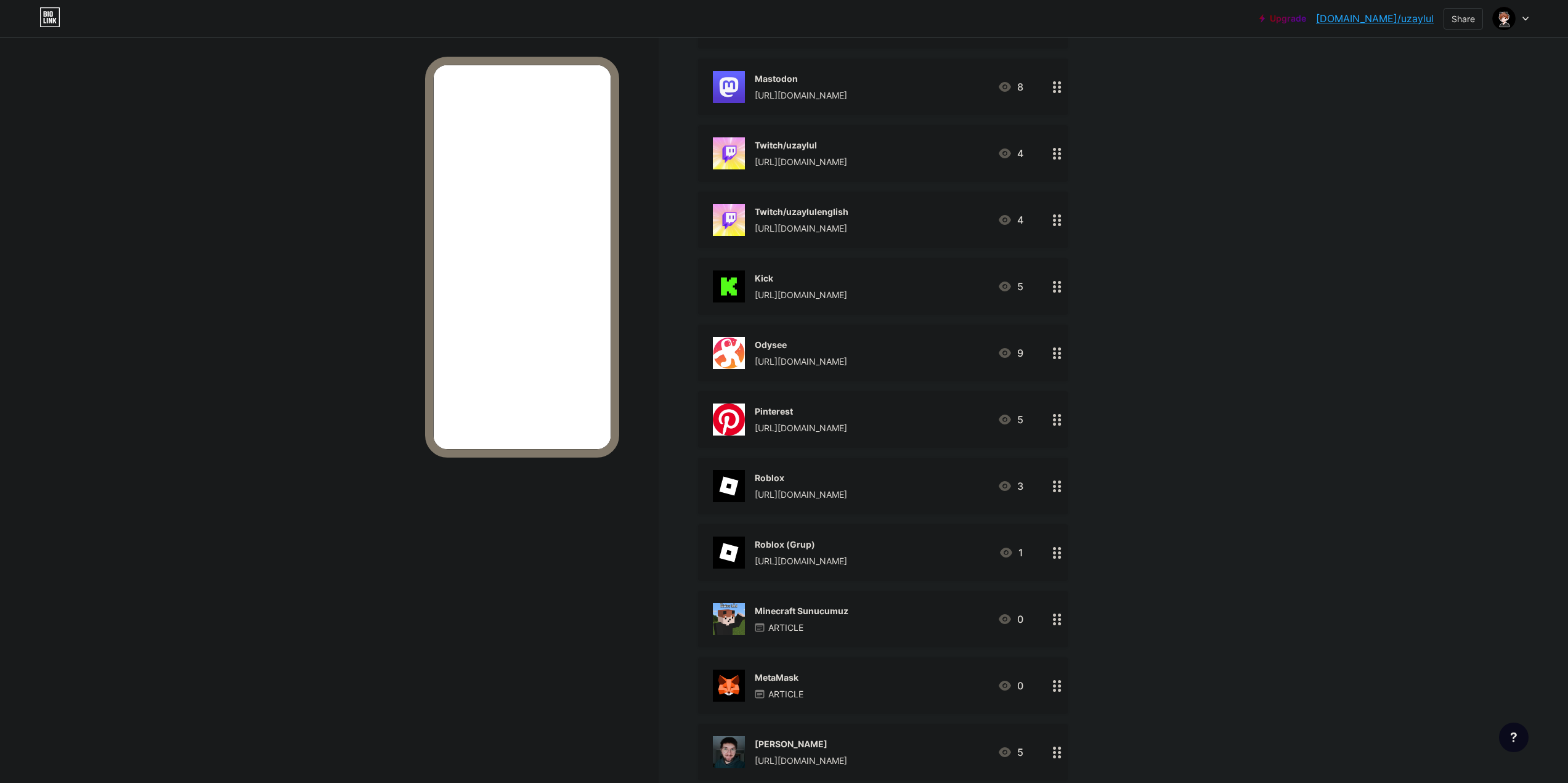
click at [847, 356] on div "[URL][DOMAIN_NAME]" at bounding box center [800, 361] width 93 height 13
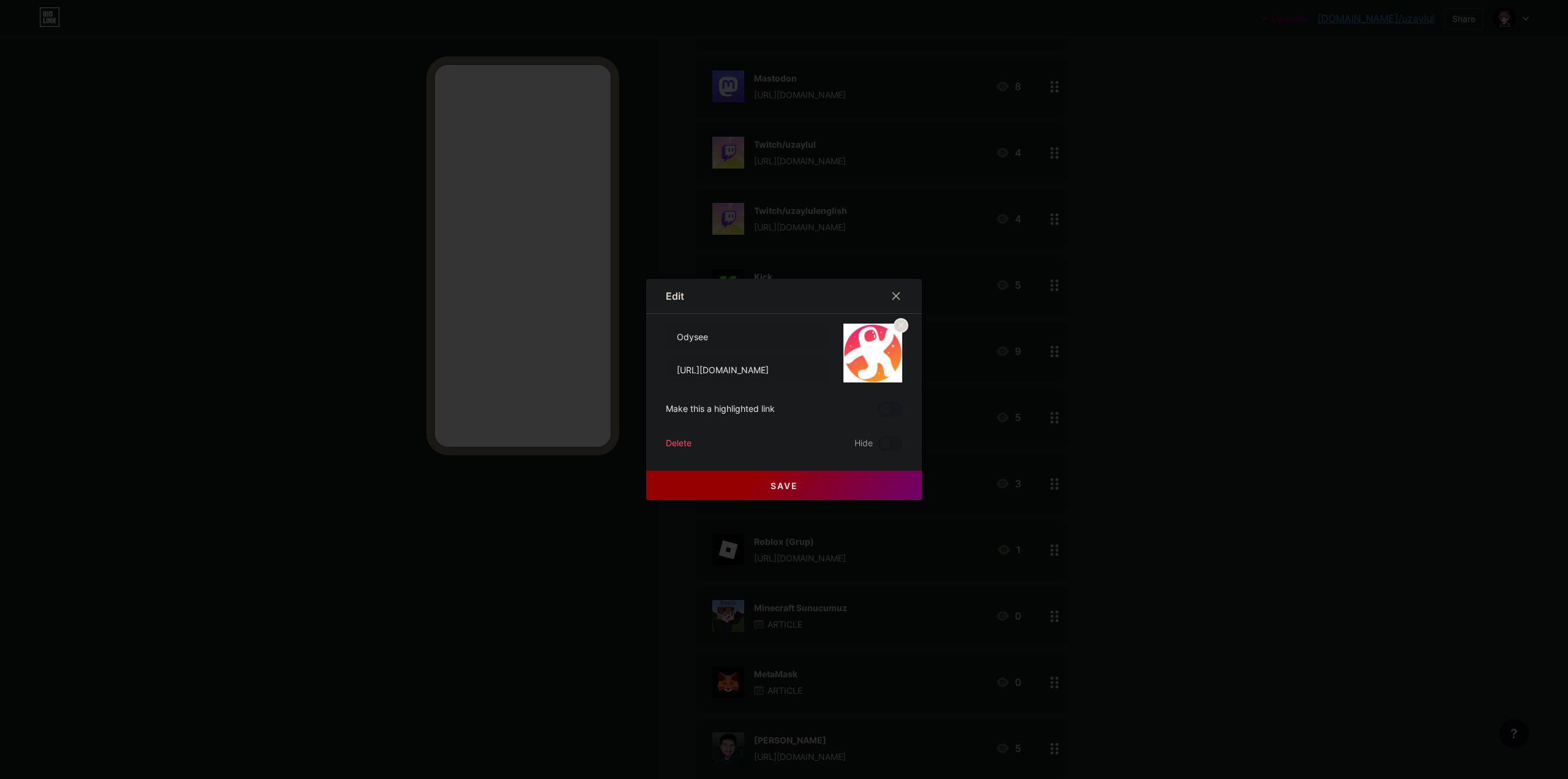
click at [1185, 467] on div at bounding box center [784, 390] width 1568 height 779
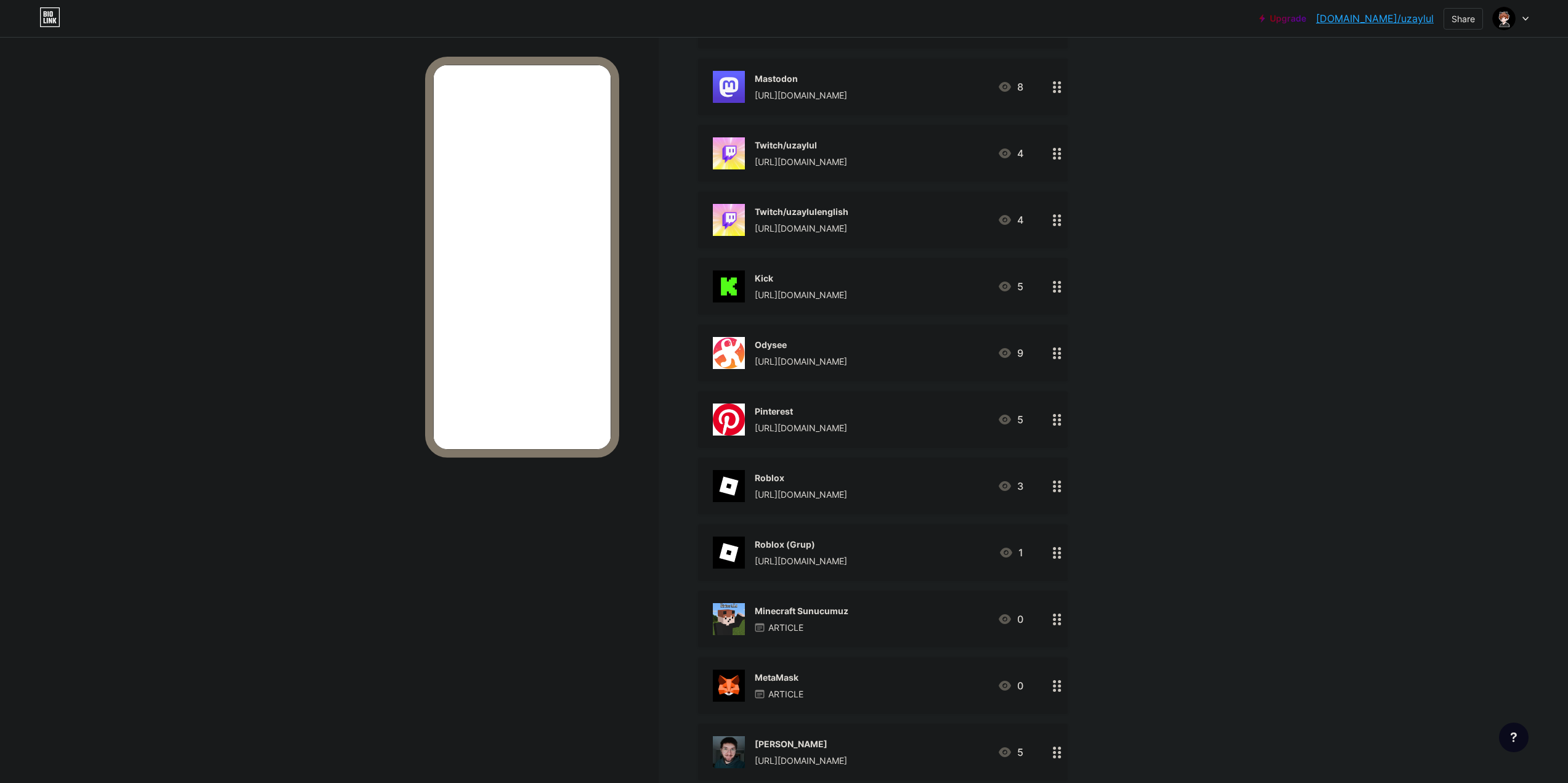
click at [888, 403] on div "Pinterest [URL][DOMAIN_NAME] 5" at bounding box center [868, 419] width 311 height 32
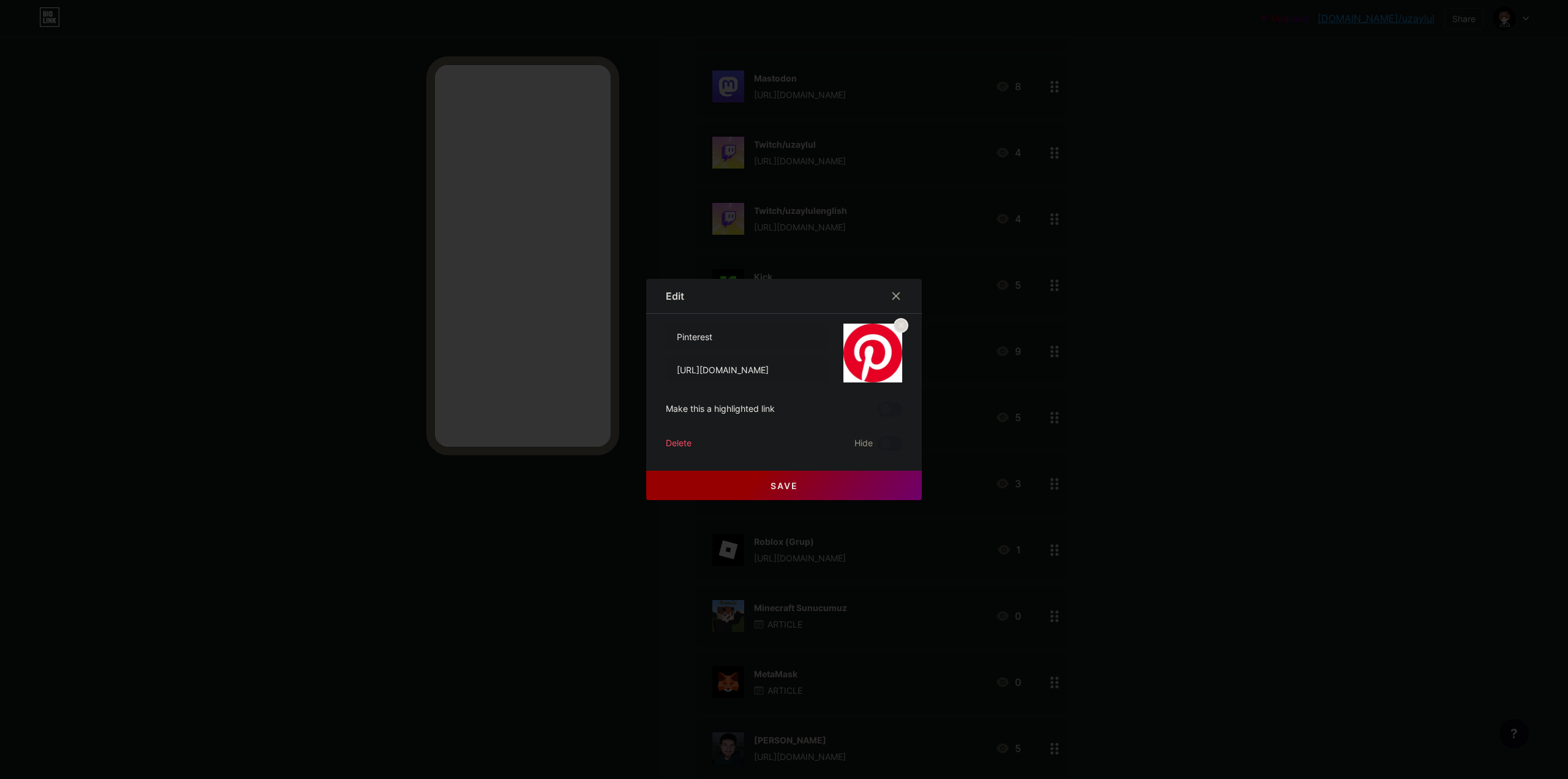
click at [1223, 496] on div at bounding box center [784, 390] width 1568 height 779
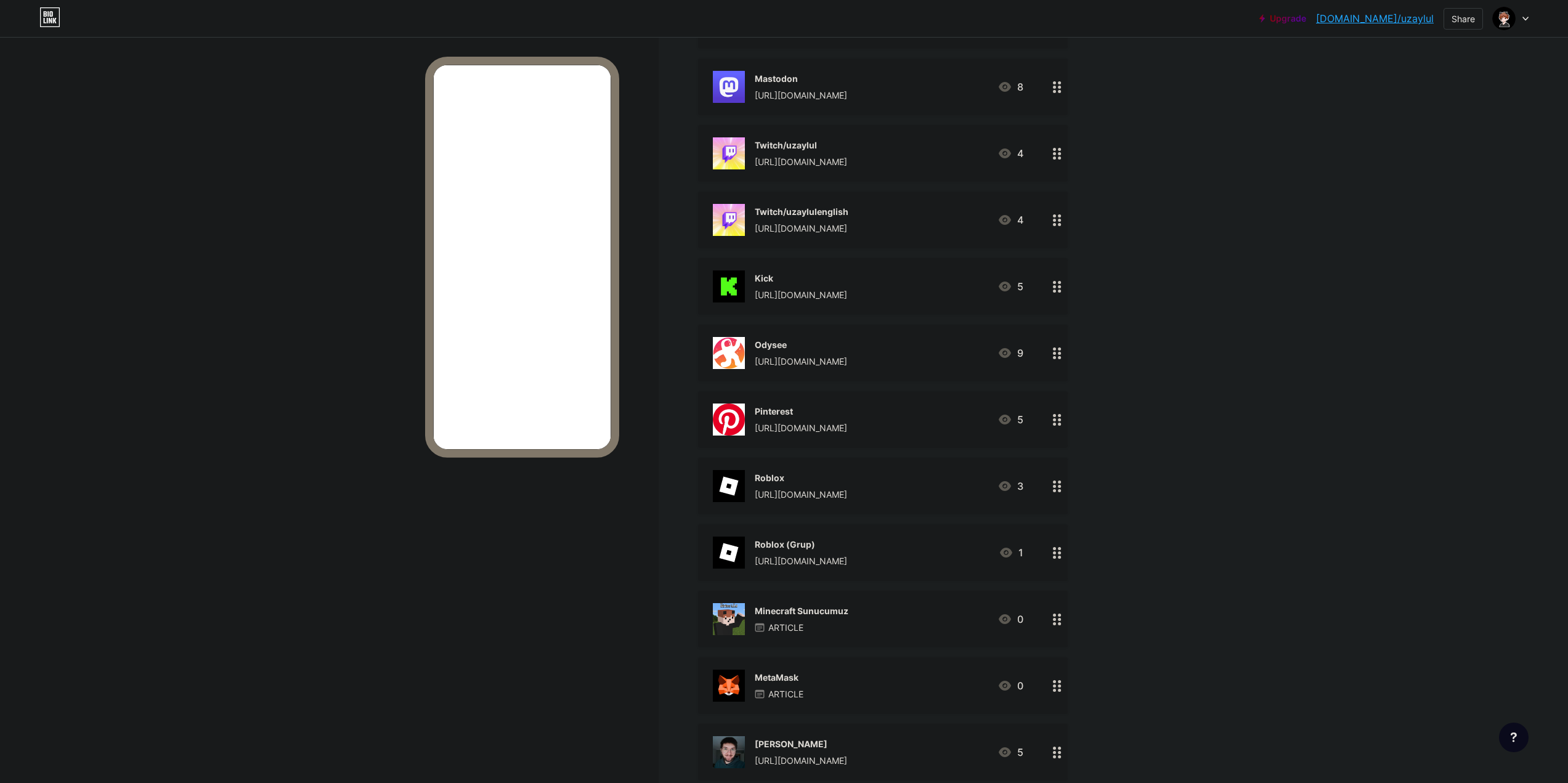
click at [870, 503] on div "Roblox [URL][DOMAIN_NAME] 3" at bounding box center [882, 485] width 370 height 57
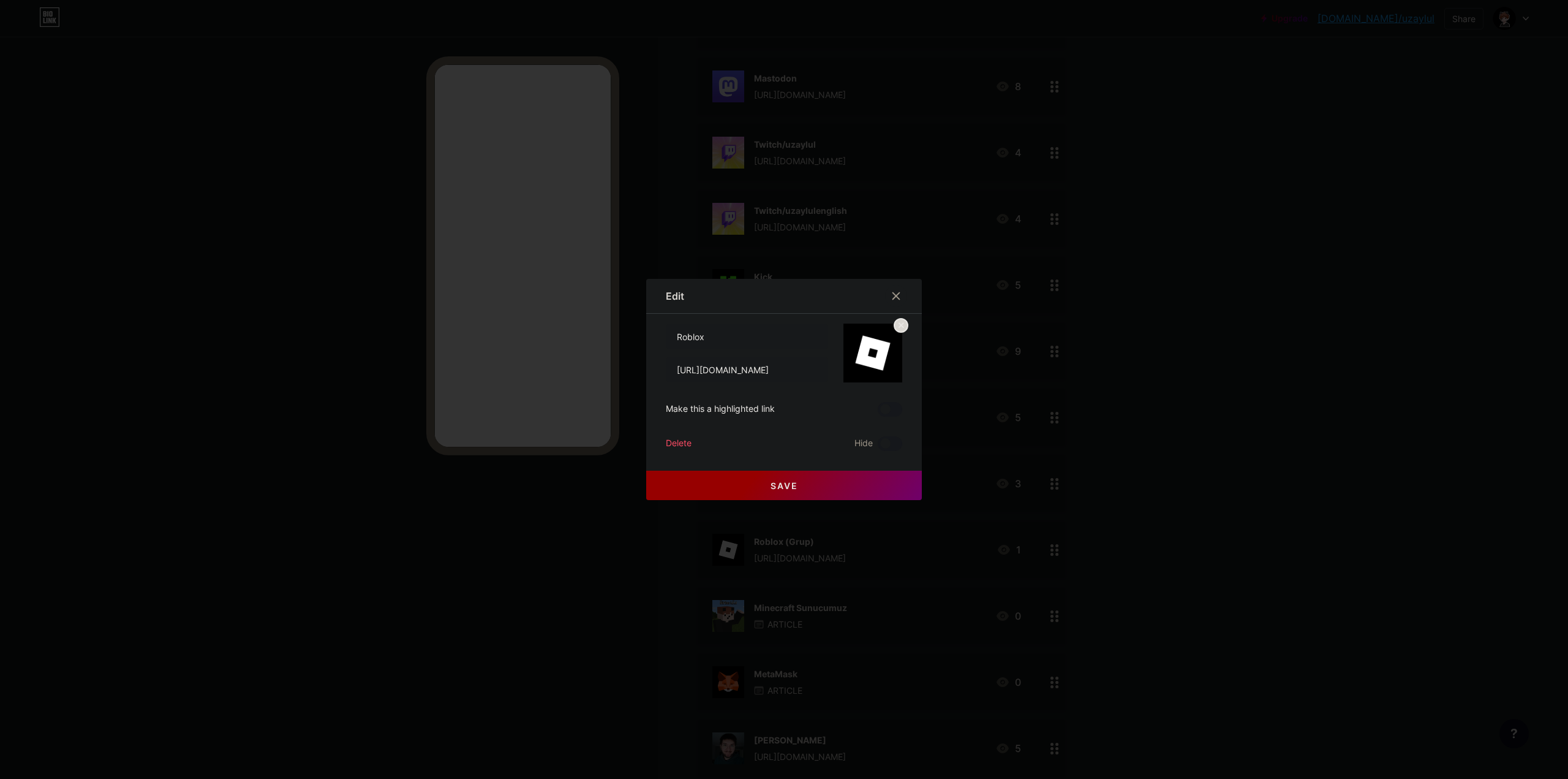
click at [1199, 526] on div at bounding box center [784, 390] width 1568 height 779
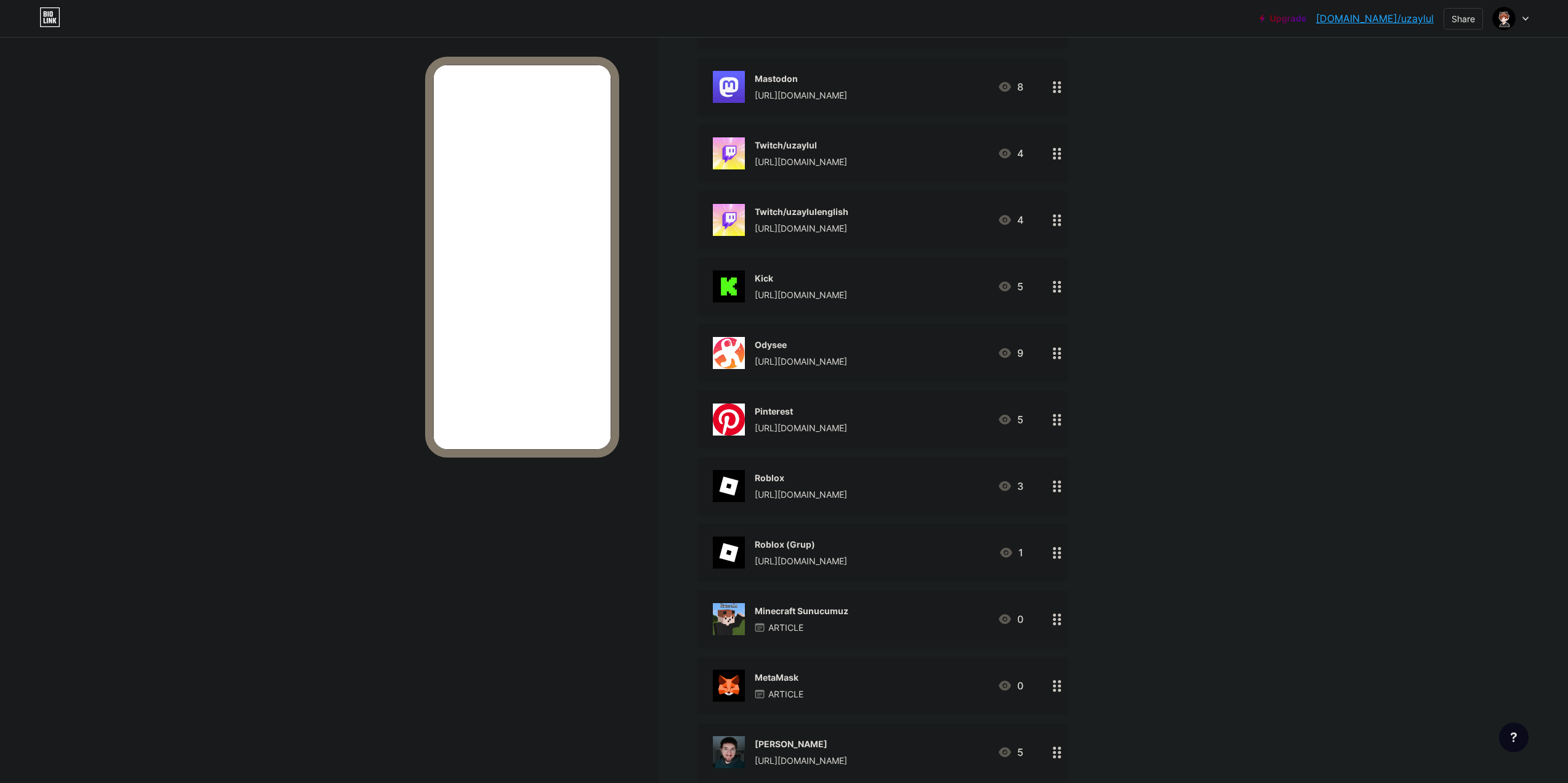
click at [847, 545] on div "Roblox (Grup)" at bounding box center [800, 544] width 93 height 13
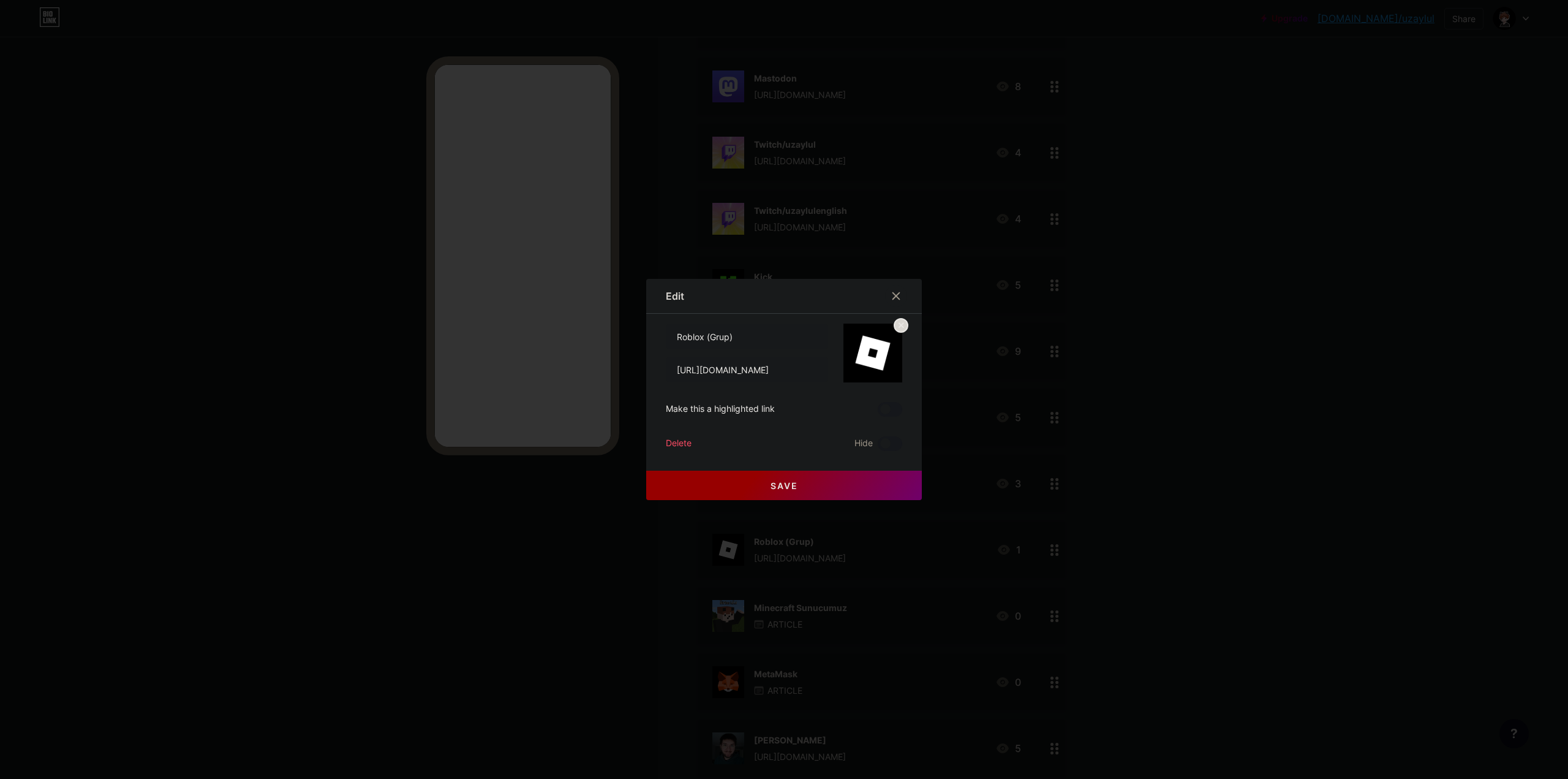
click at [1219, 560] on div at bounding box center [784, 390] width 1568 height 779
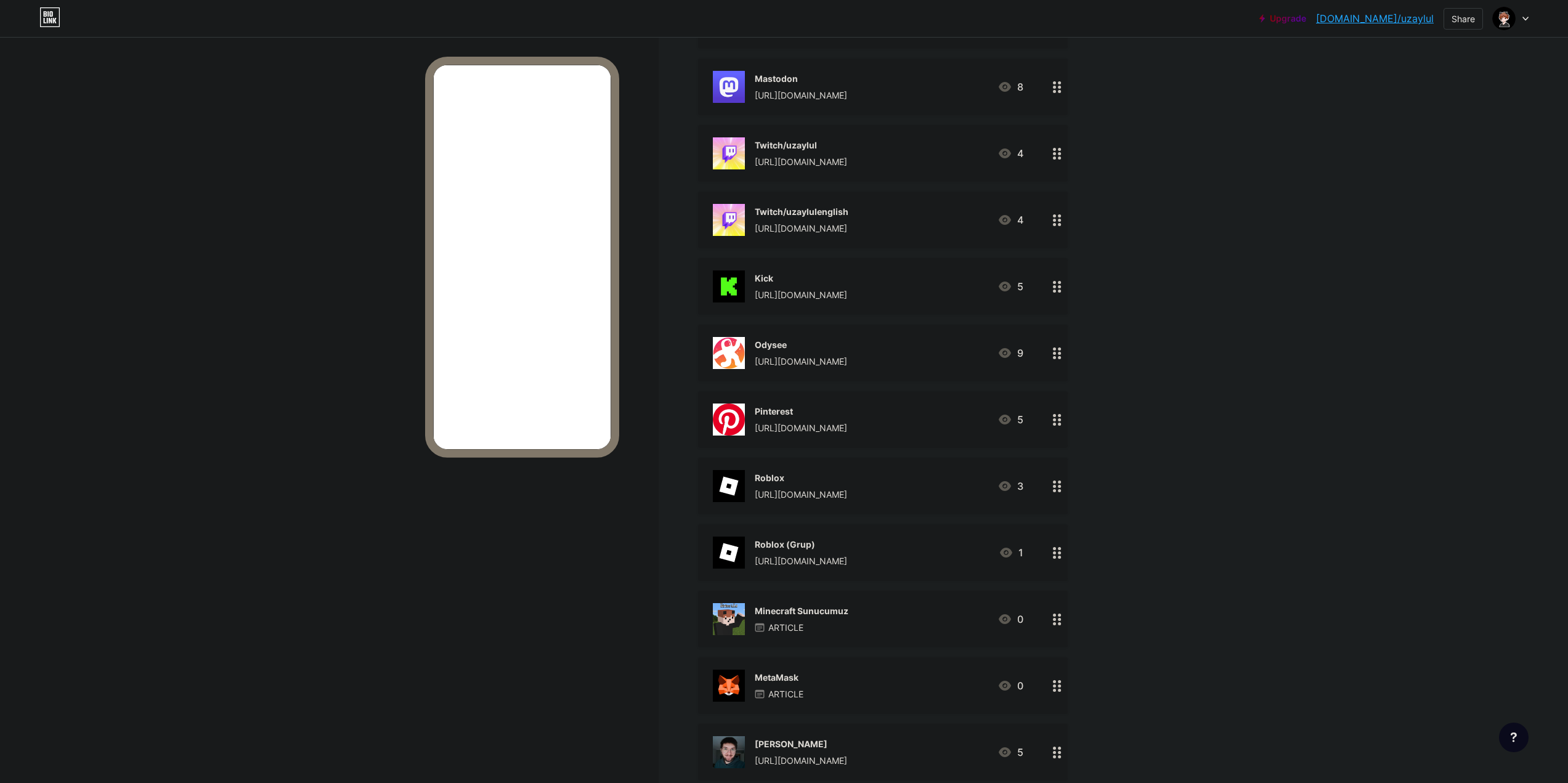
click at [866, 636] on div "Minecraft Sunucumuz ARTICLE 0" at bounding box center [882, 618] width 370 height 57
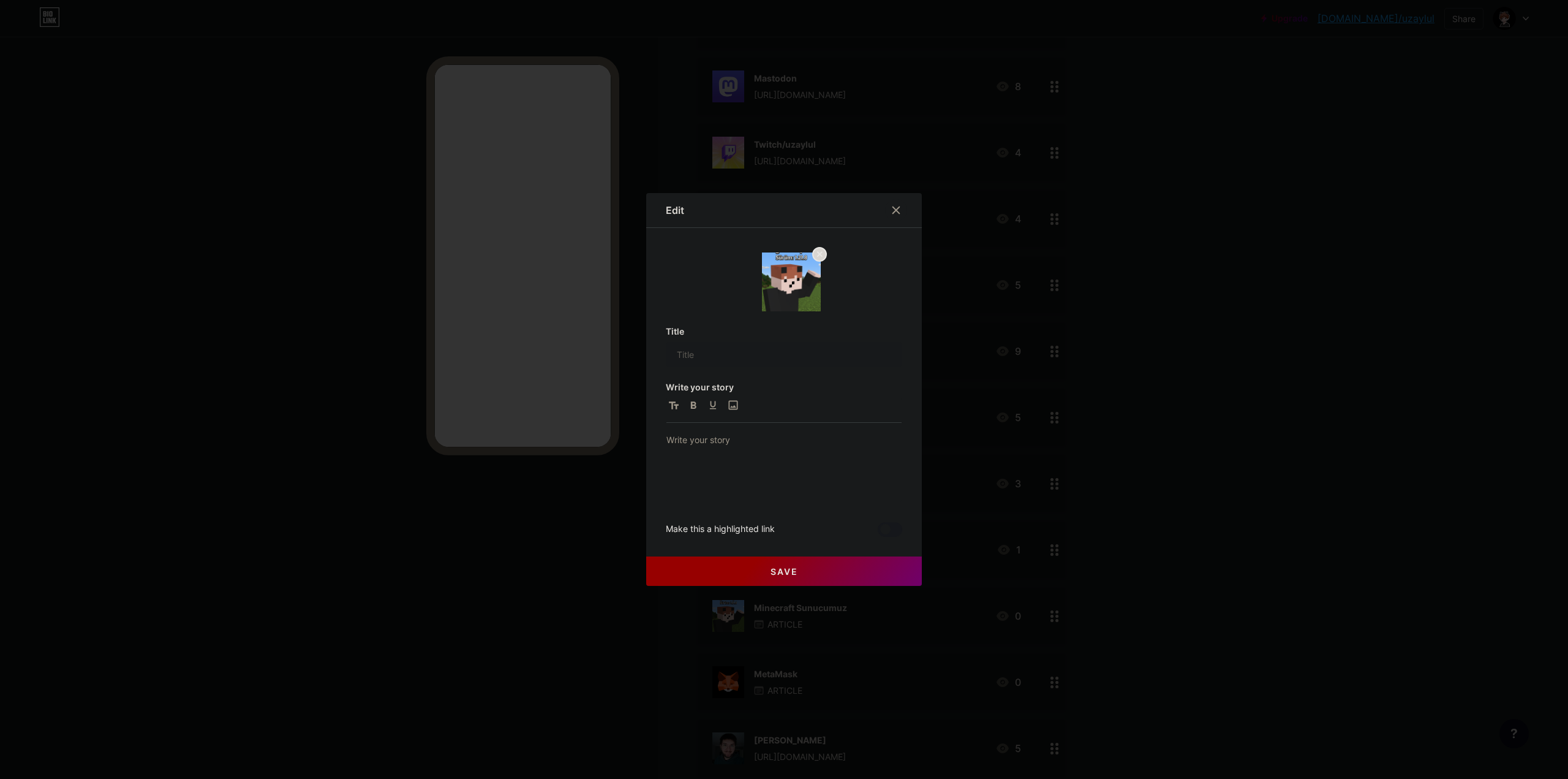
click at [1270, 604] on div at bounding box center [784, 390] width 1568 height 779
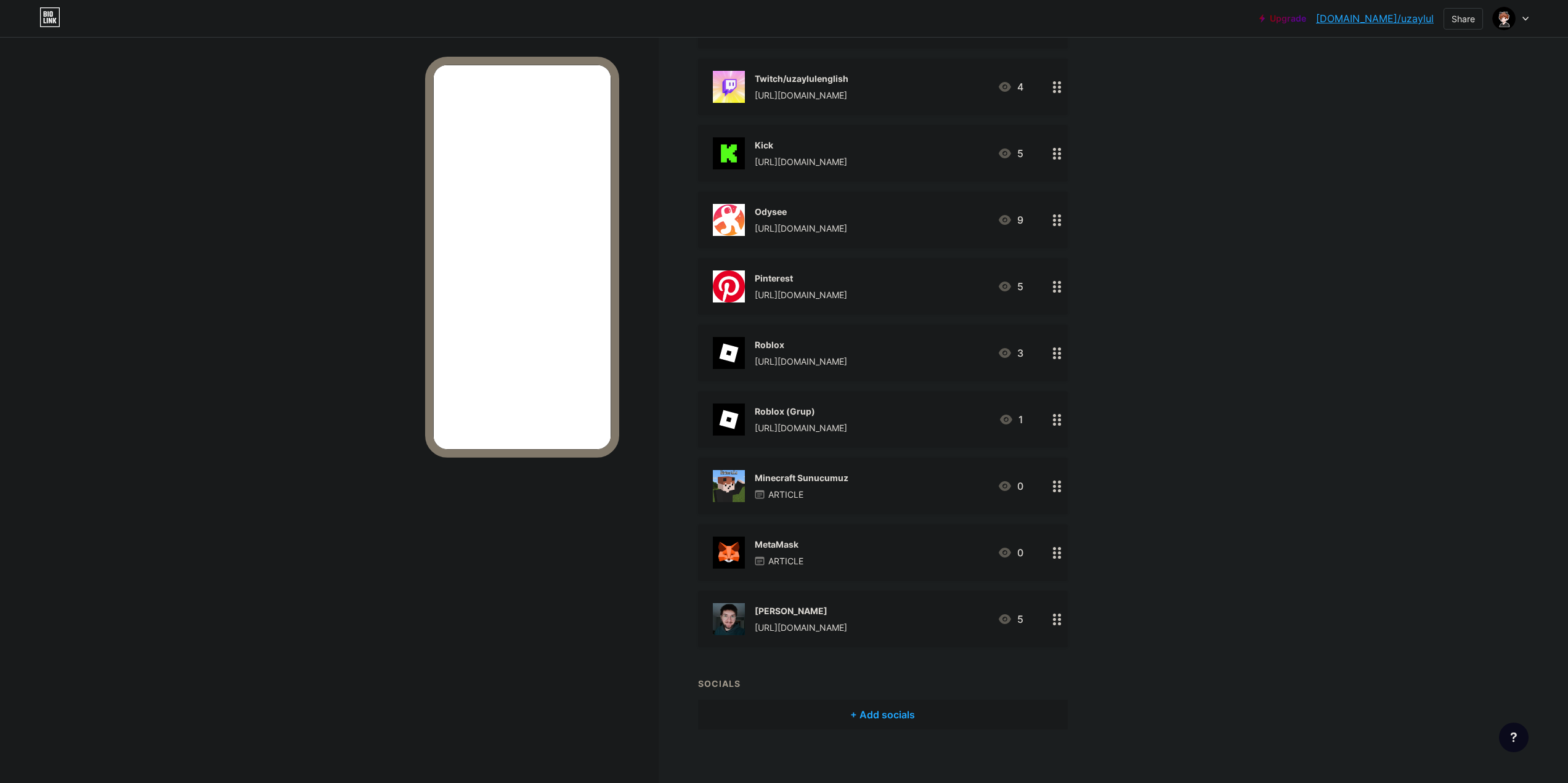
scroll to position [941, 0]
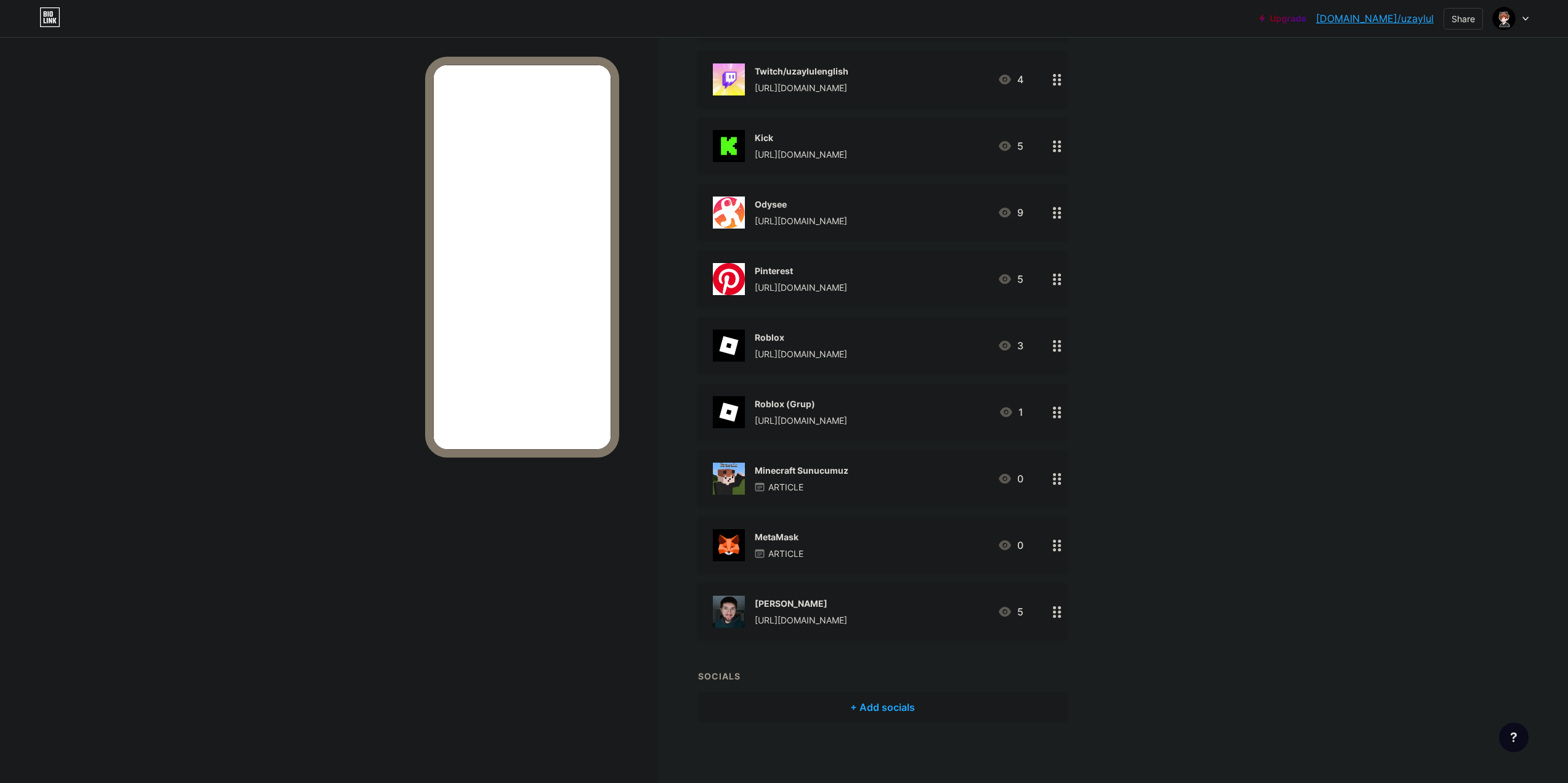
click at [878, 544] on div "MetaMask ARTICLE 0" at bounding box center [868, 545] width 311 height 32
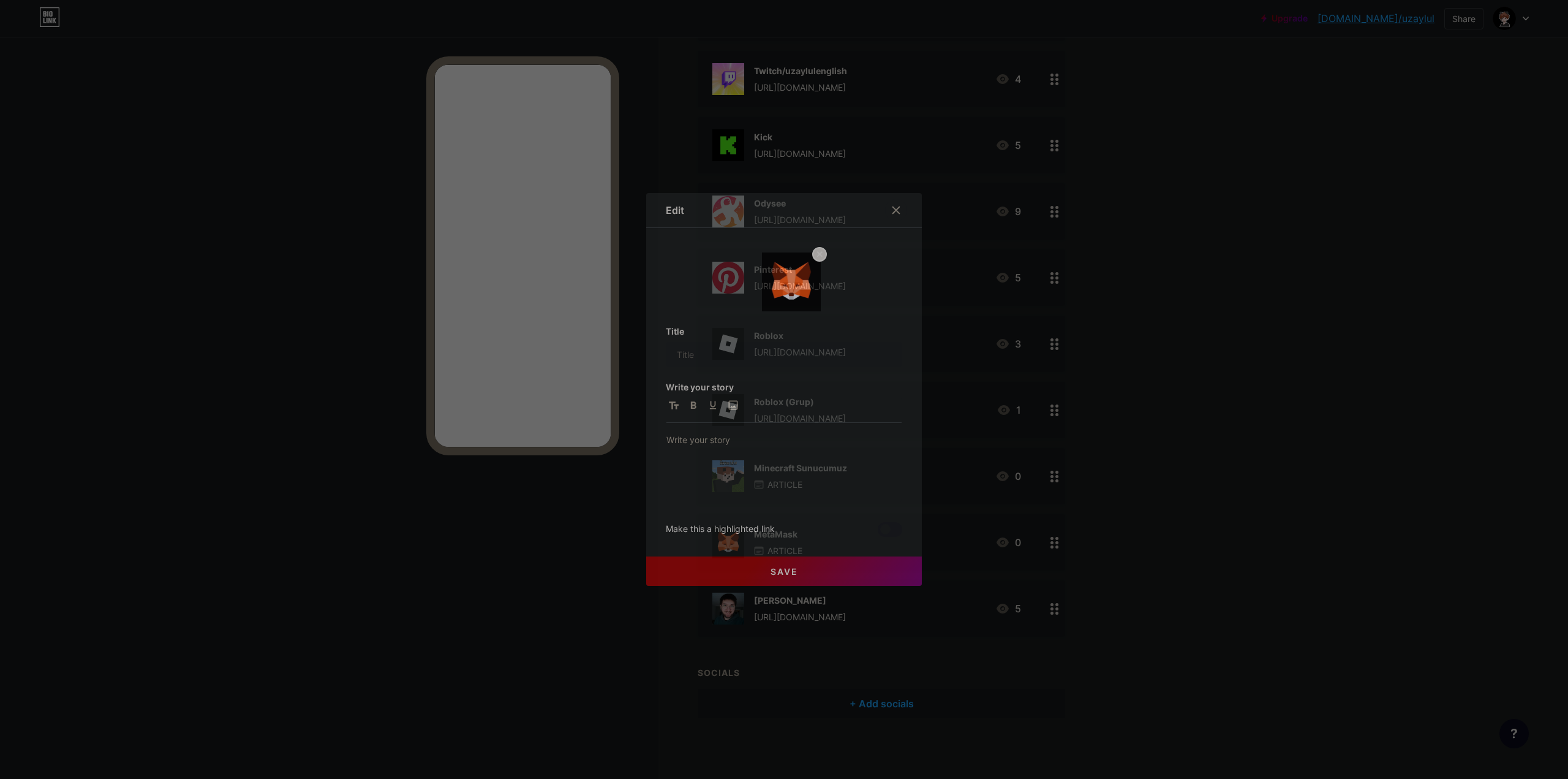
click at [1229, 544] on div at bounding box center [784, 390] width 1568 height 779
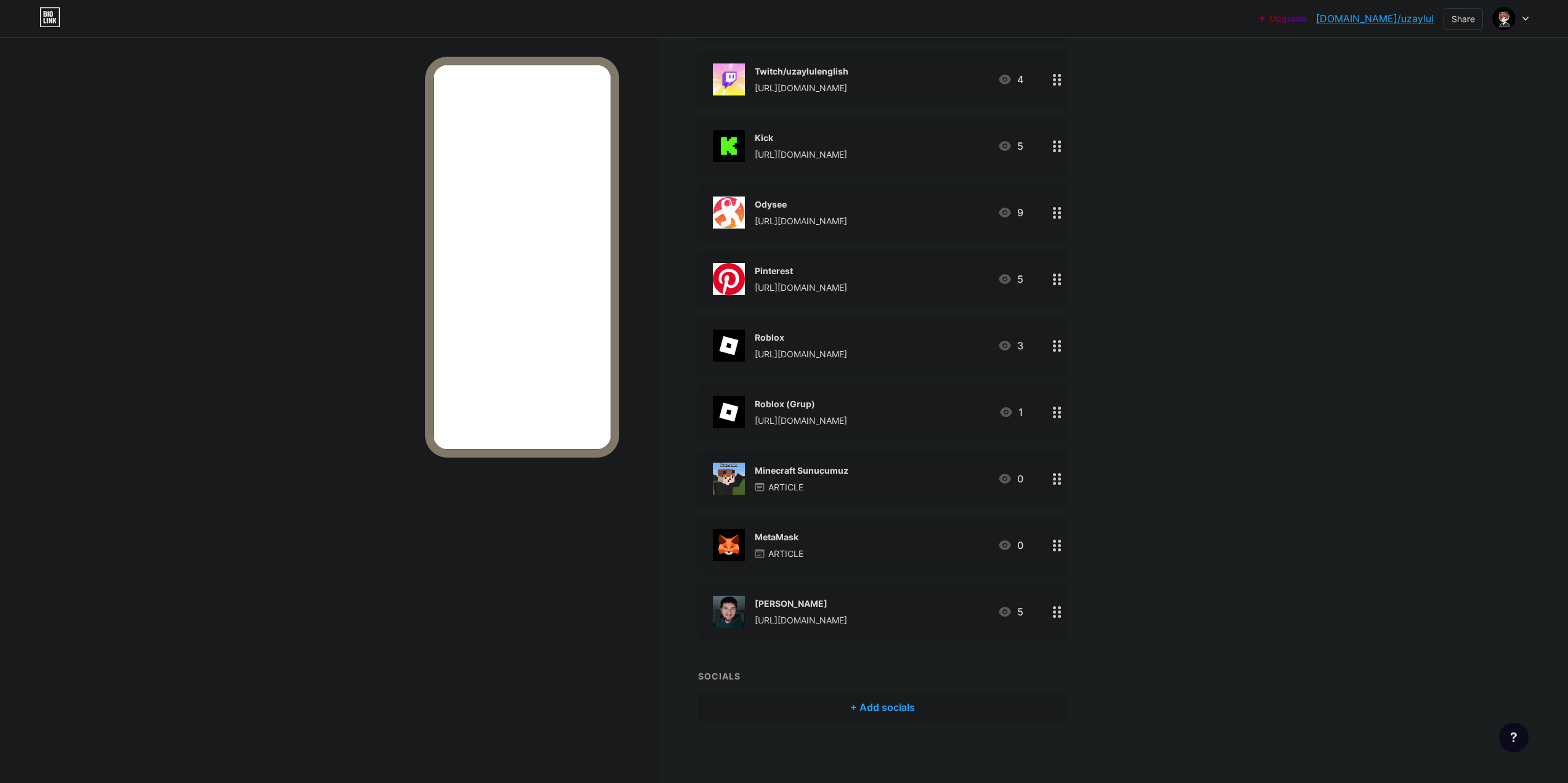
click at [936, 588] on div "[PERSON_NAME] [URL][DOMAIN_NAME] 5" at bounding box center [882, 611] width 370 height 57
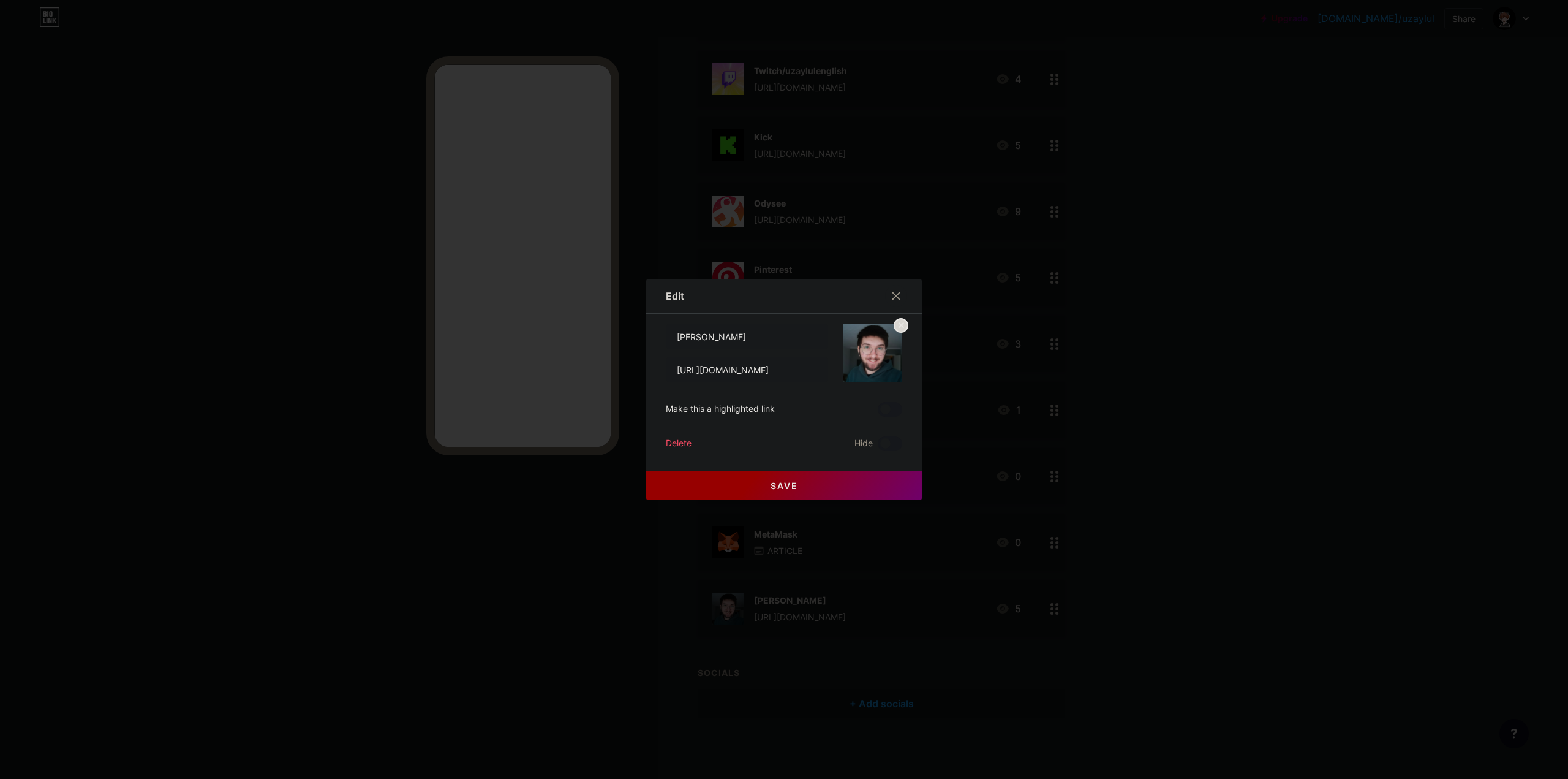
click at [1263, 592] on div at bounding box center [784, 390] width 1568 height 779
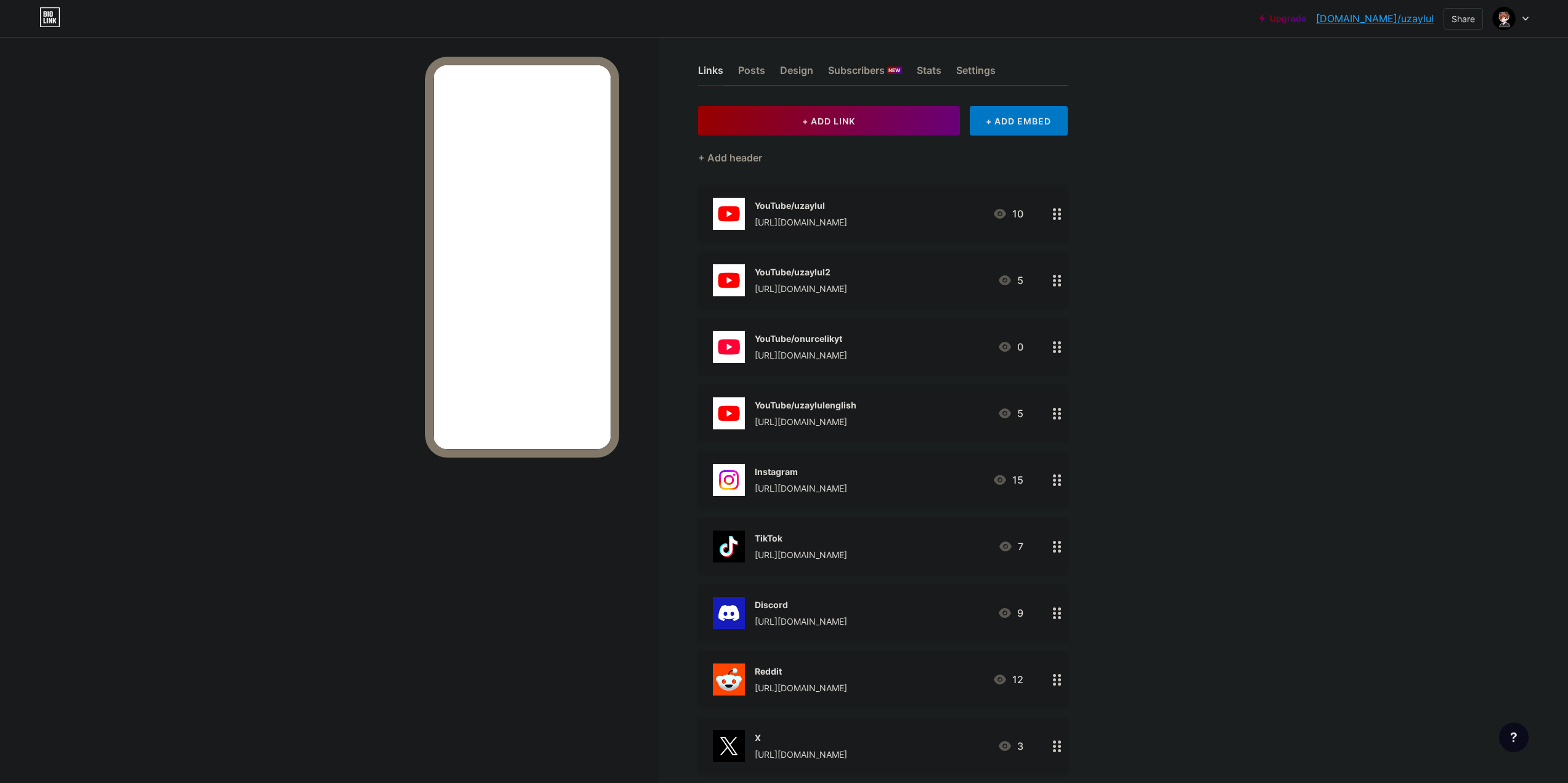
scroll to position [0, 0]
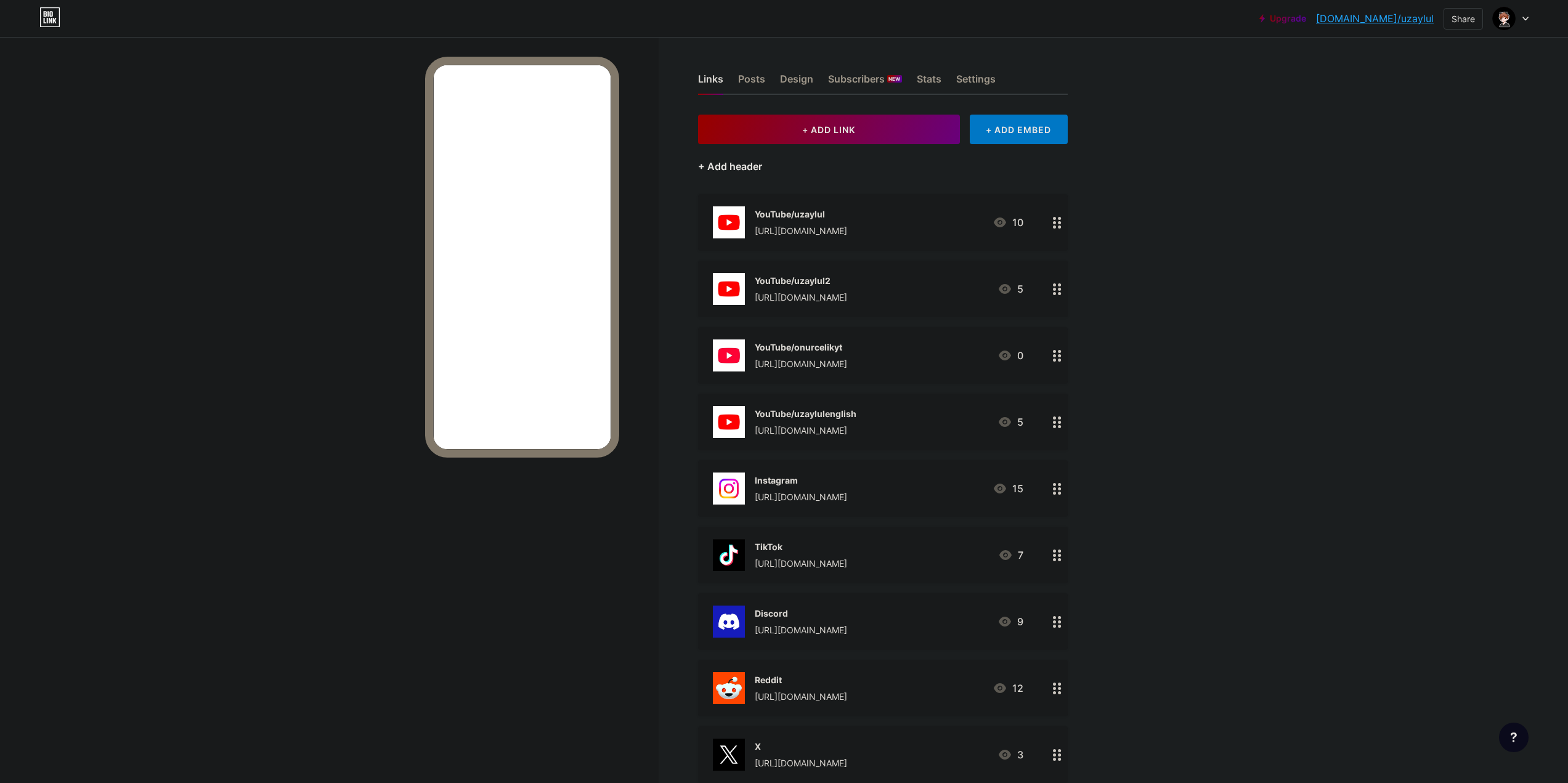
click at [735, 168] on div "+ Add header" at bounding box center [729, 166] width 64 height 14
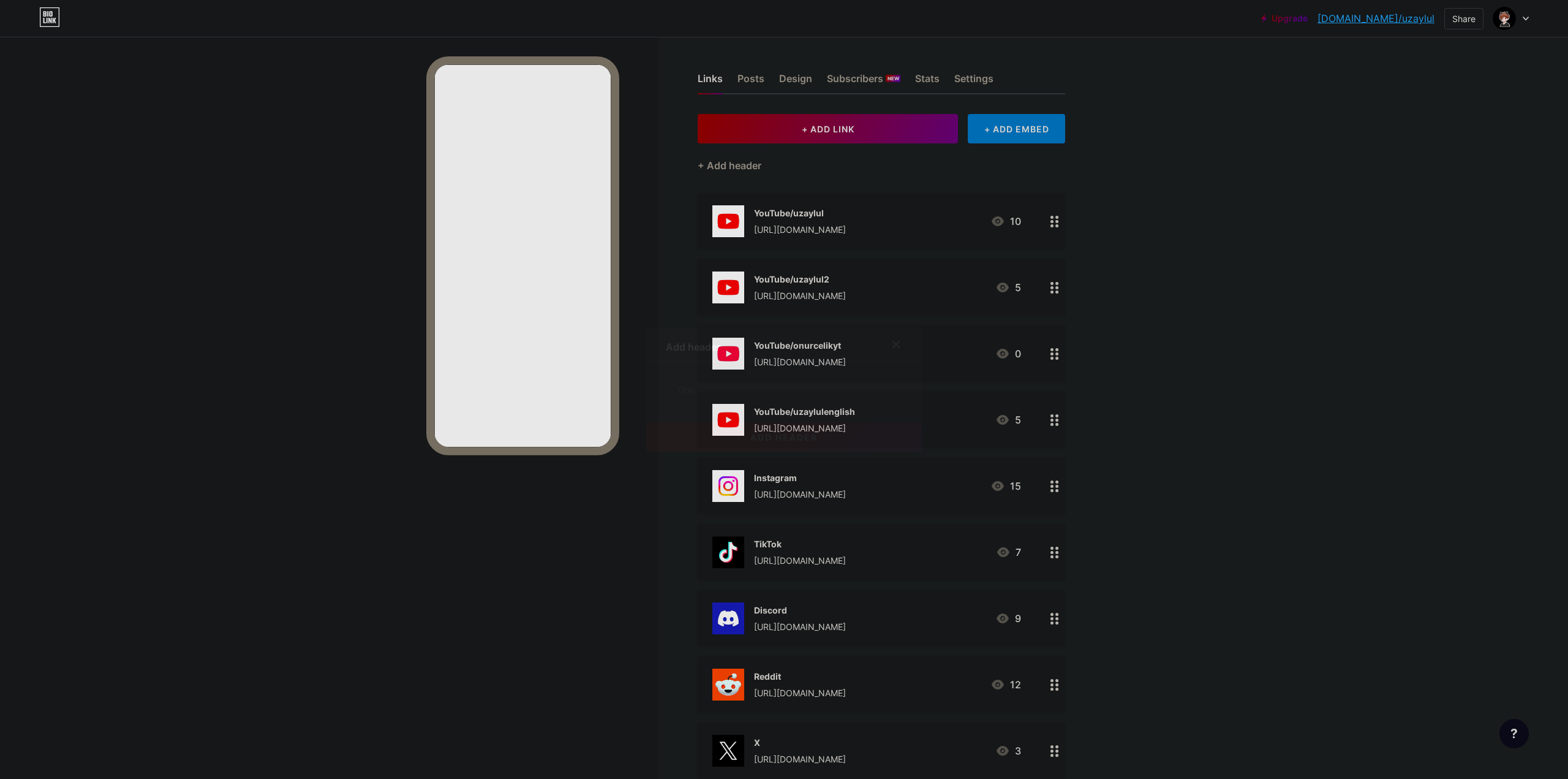
click at [727, 377] on div at bounding box center [784, 390] width 236 height 26
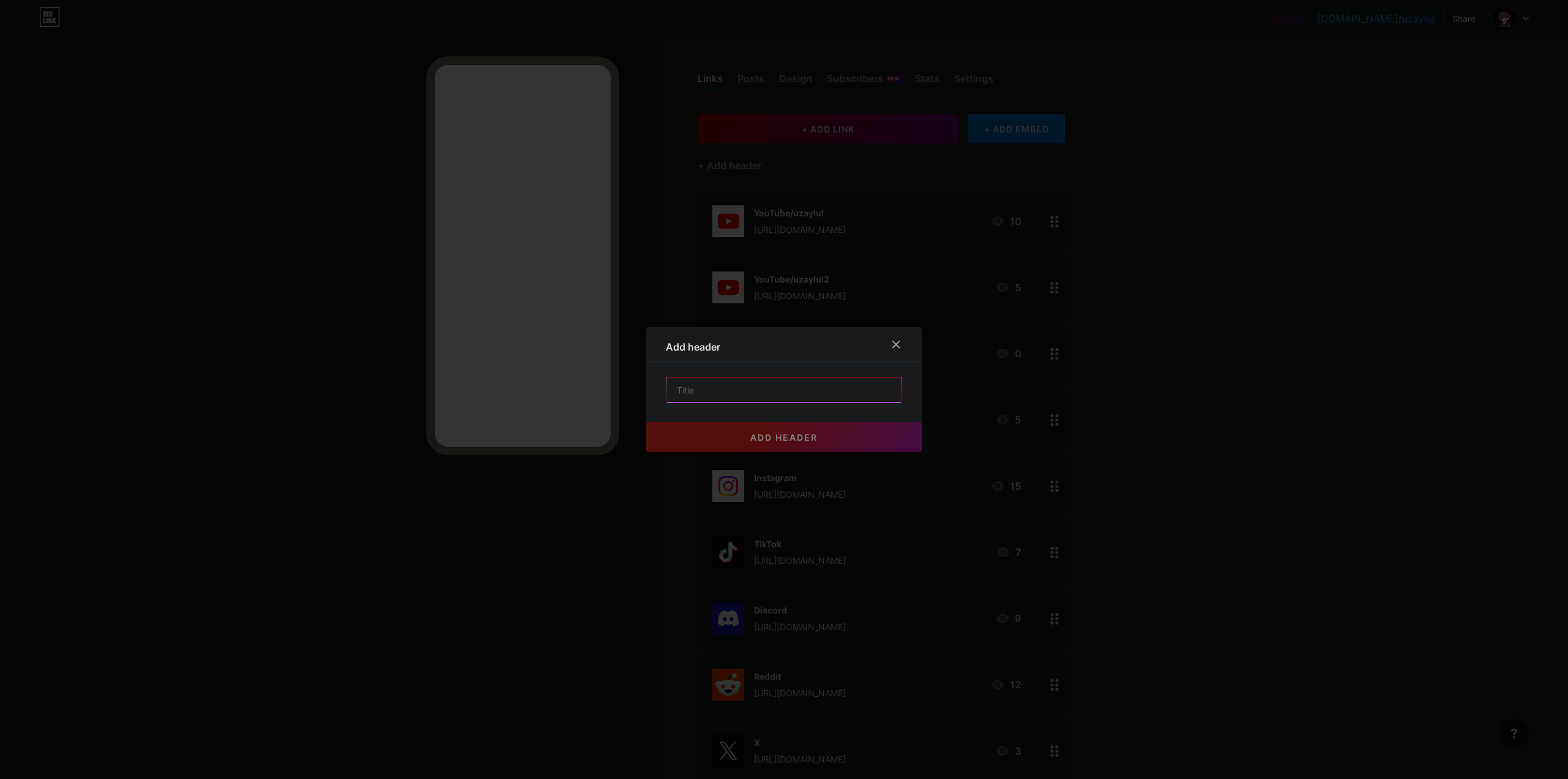
click at [737, 390] on input "text" at bounding box center [784, 390] width 235 height 24
type input "YouTube"
click at [822, 428] on button "add header" at bounding box center [784, 436] width 276 height 30
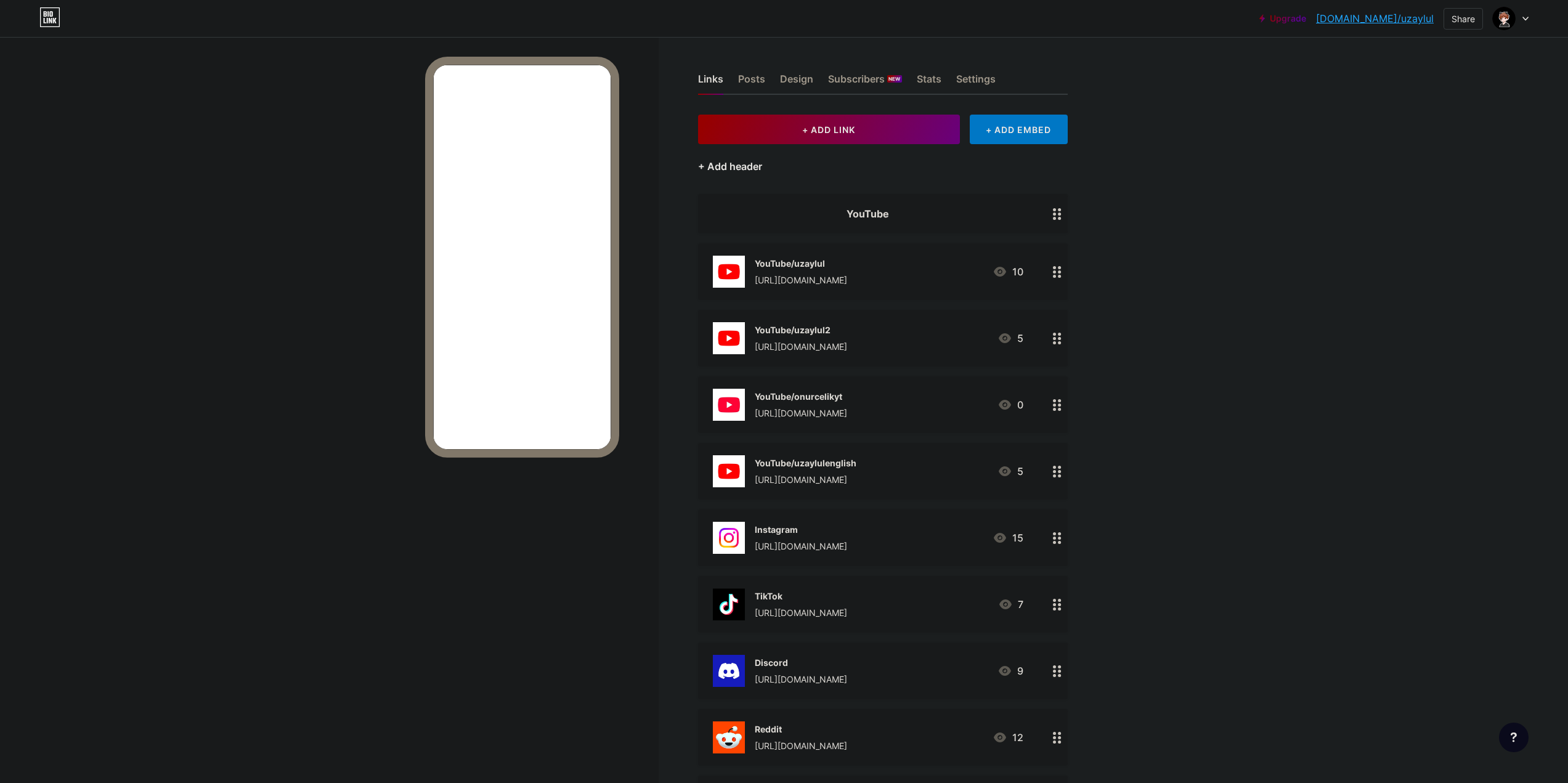
click at [741, 159] on div "+ Add header" at bounding box center [729, 166] width 64 height 14
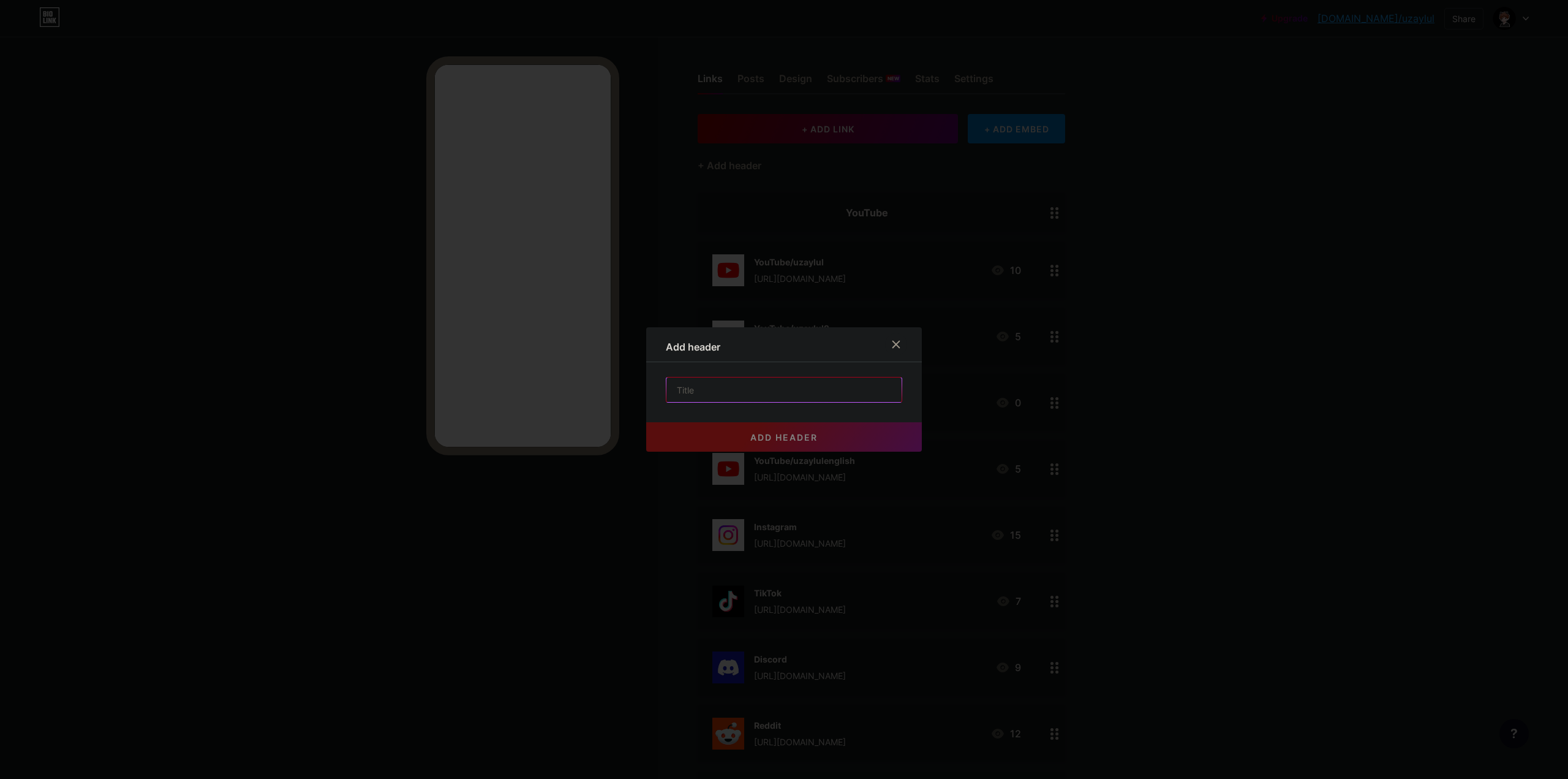
click at [750, 396] on input "text" at bounding box center [784, 390] width 235 height 24
type input "Twitch"
click at [791, 436] on span "add header" at bounding box center [783, 437] width 67 height 11
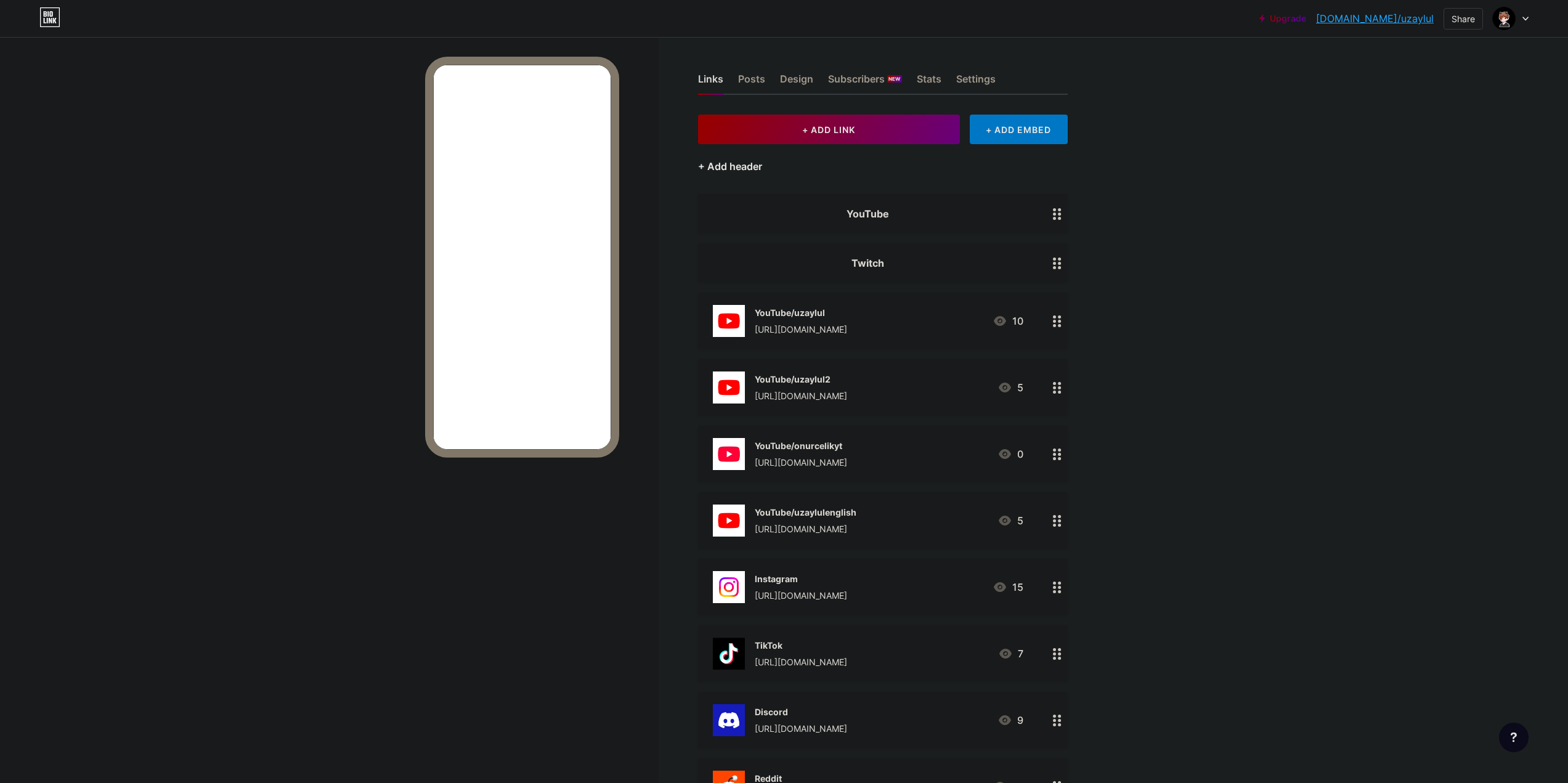
click at [746, 163] on div "+ Add header" at bounding box center [729, 166] width 64 height 14
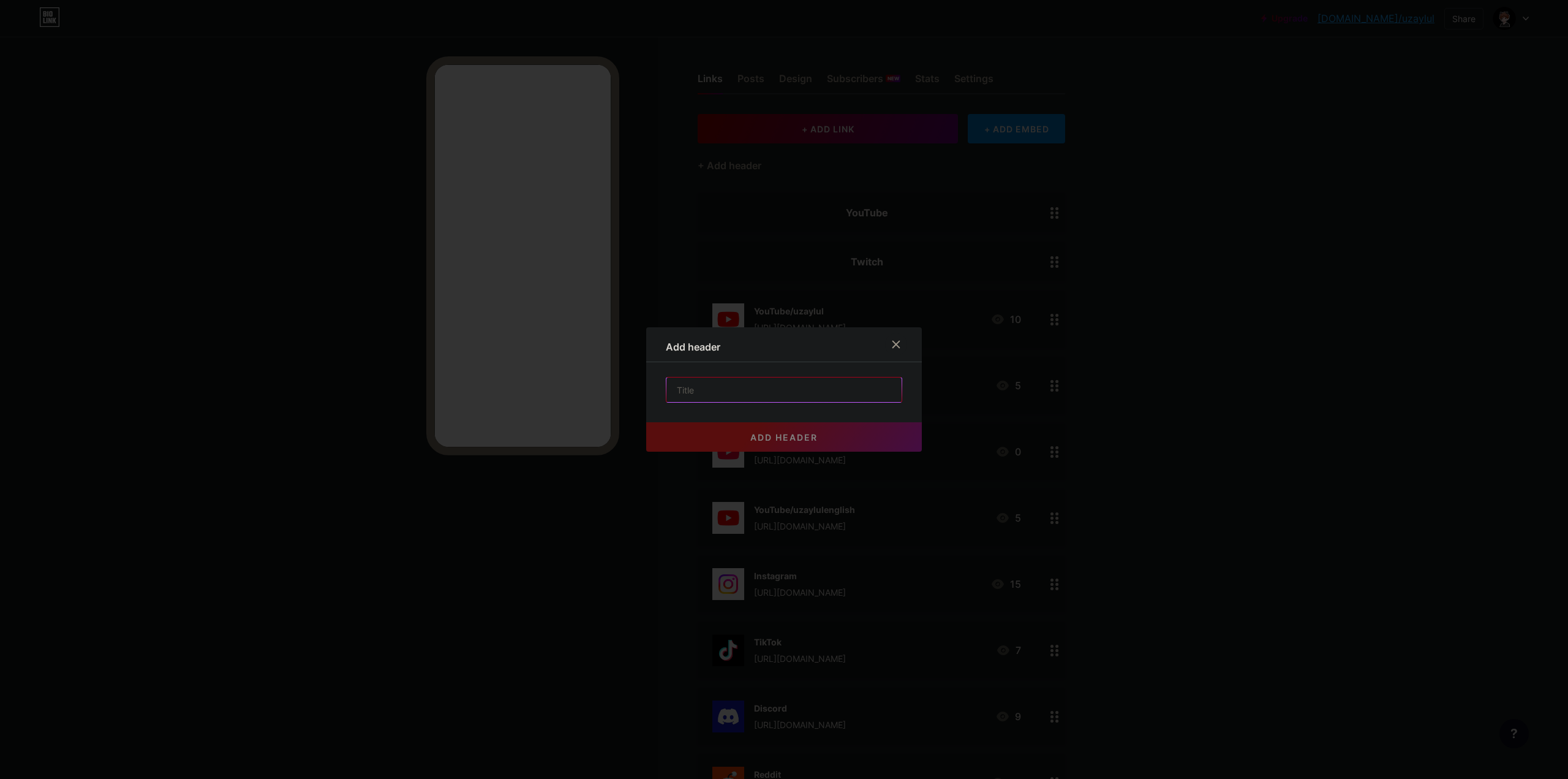
click at [735, 396] on input "text" at bounding box center [784, 390] width 235 height 24
type input "Oyun"
click at [779, 437] on span "add header" at bounding box center [783, 437] width 67 height 11
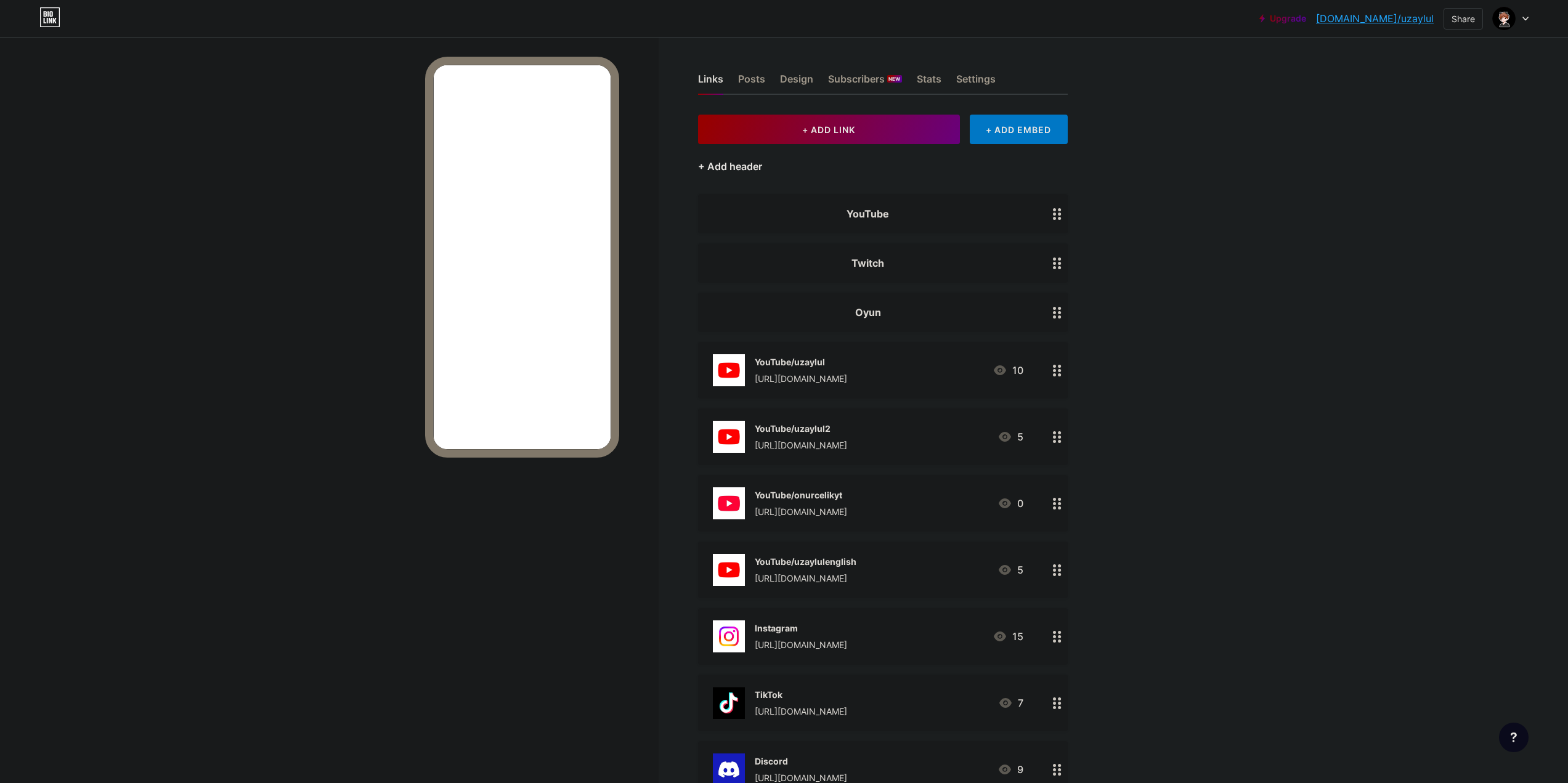
click at [743, 166] on div "+ Add header" at bounding box center [729, 166] width 64 height 14
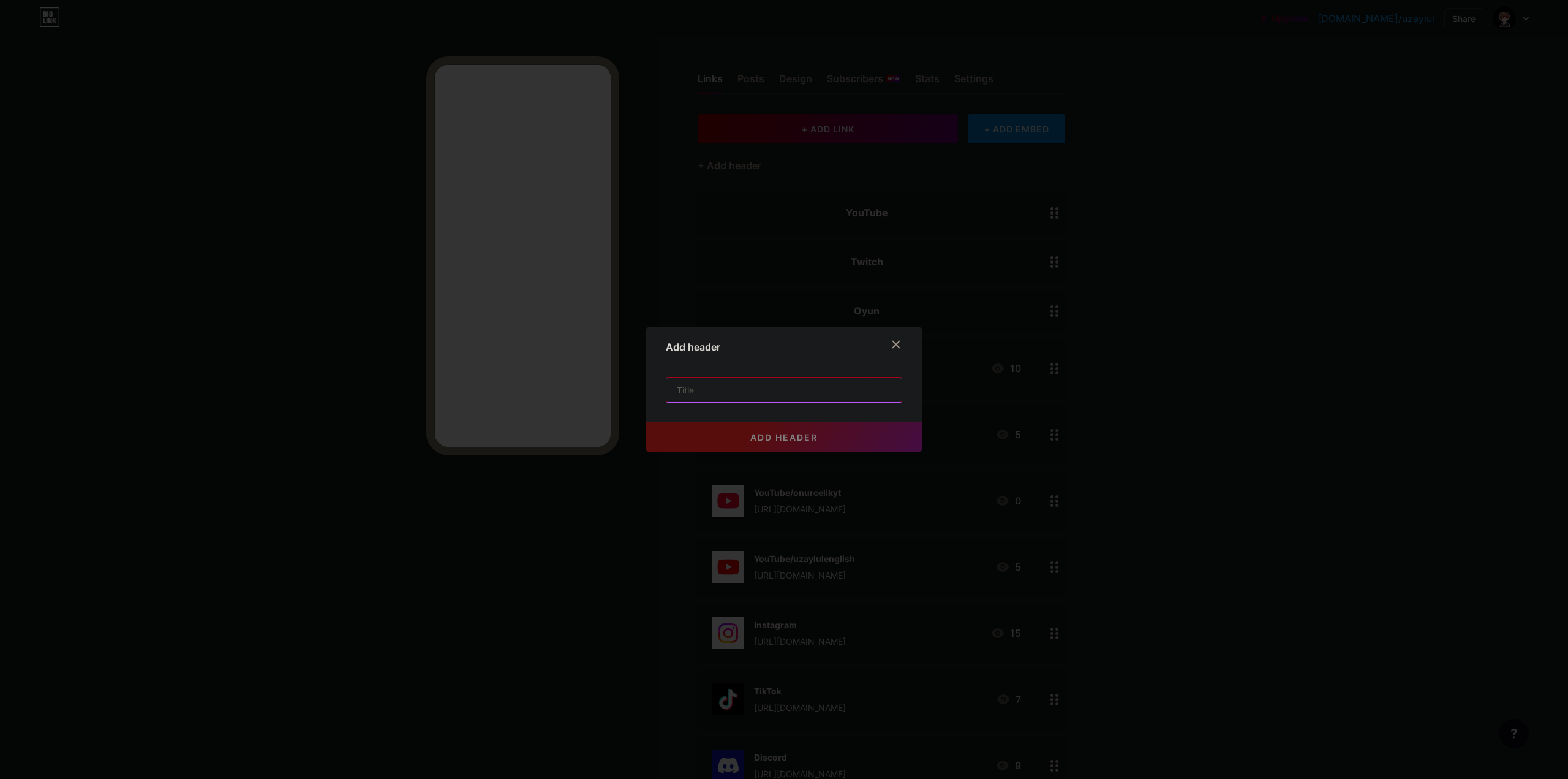
click at [770, 391] on input "text" at bounding box center [784, 390] width 235 height 24
type input "Dahası"
click at [785, 428] on button "add header" at bounding box center [784, 436] width 276 height 30
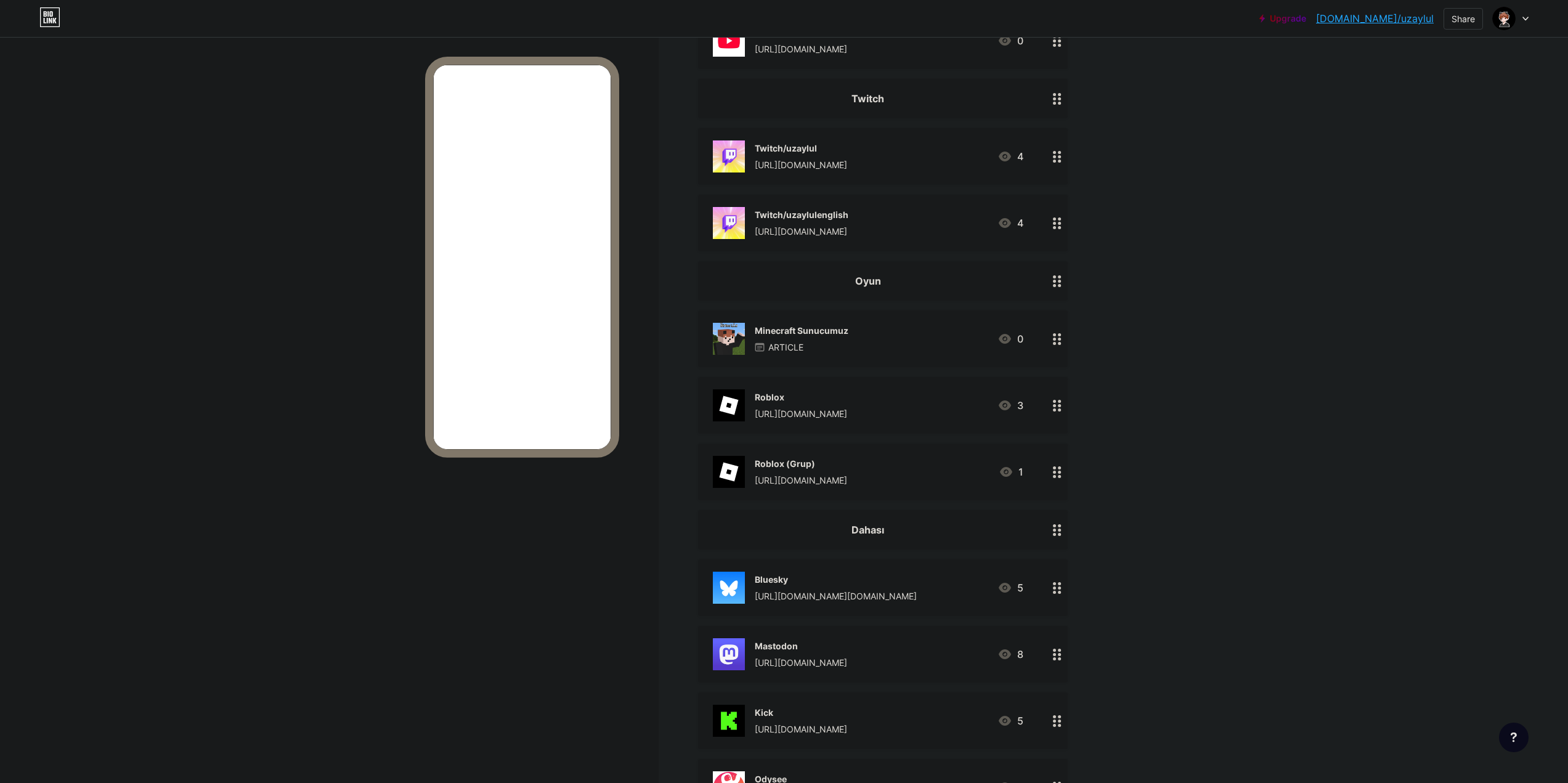
scroll to position [923, 0]
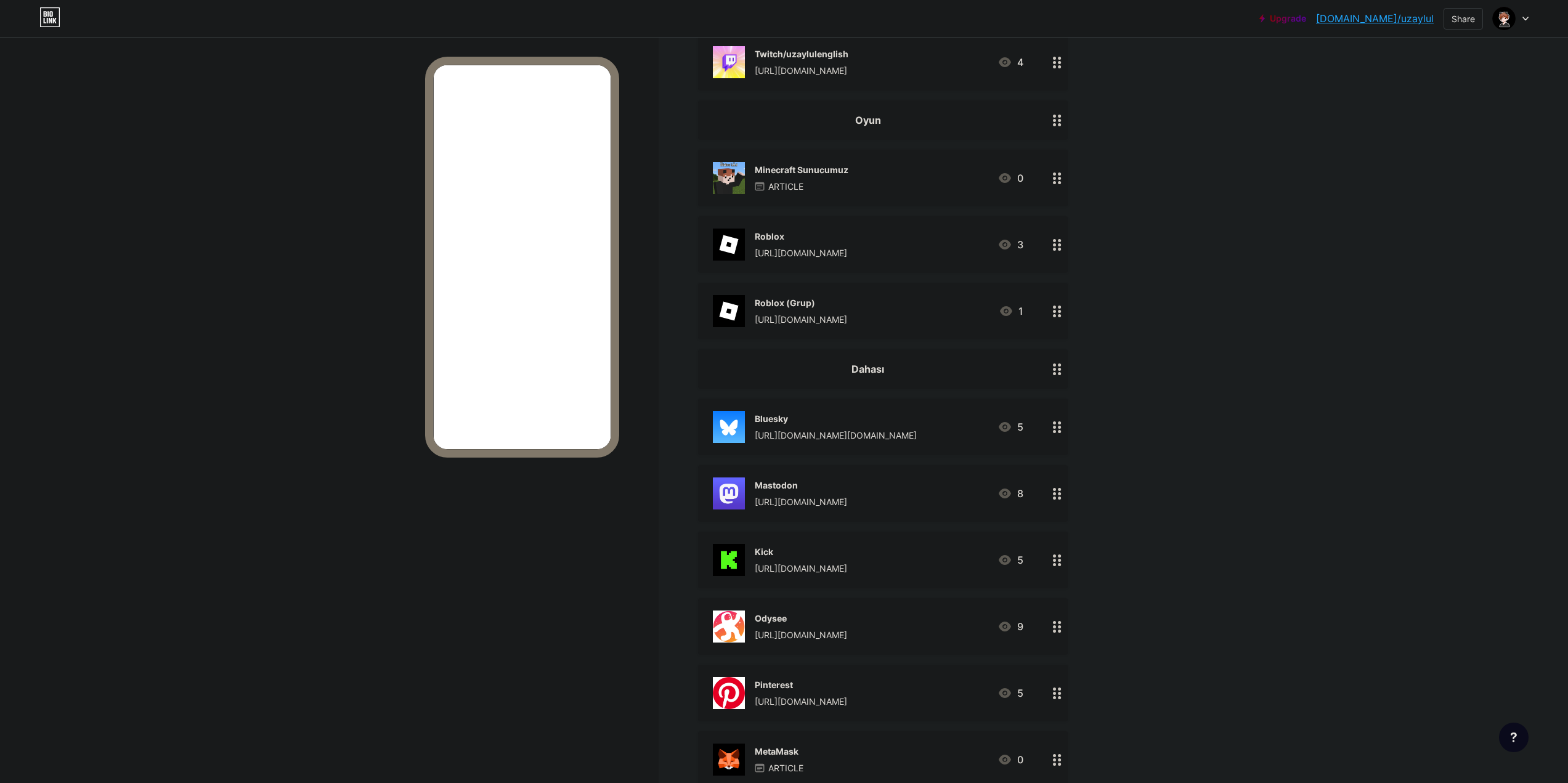
click at [839, 314] on div "[URL][DOMAIN_NAME]" at bounding box center [800, 320] width 93 height 13
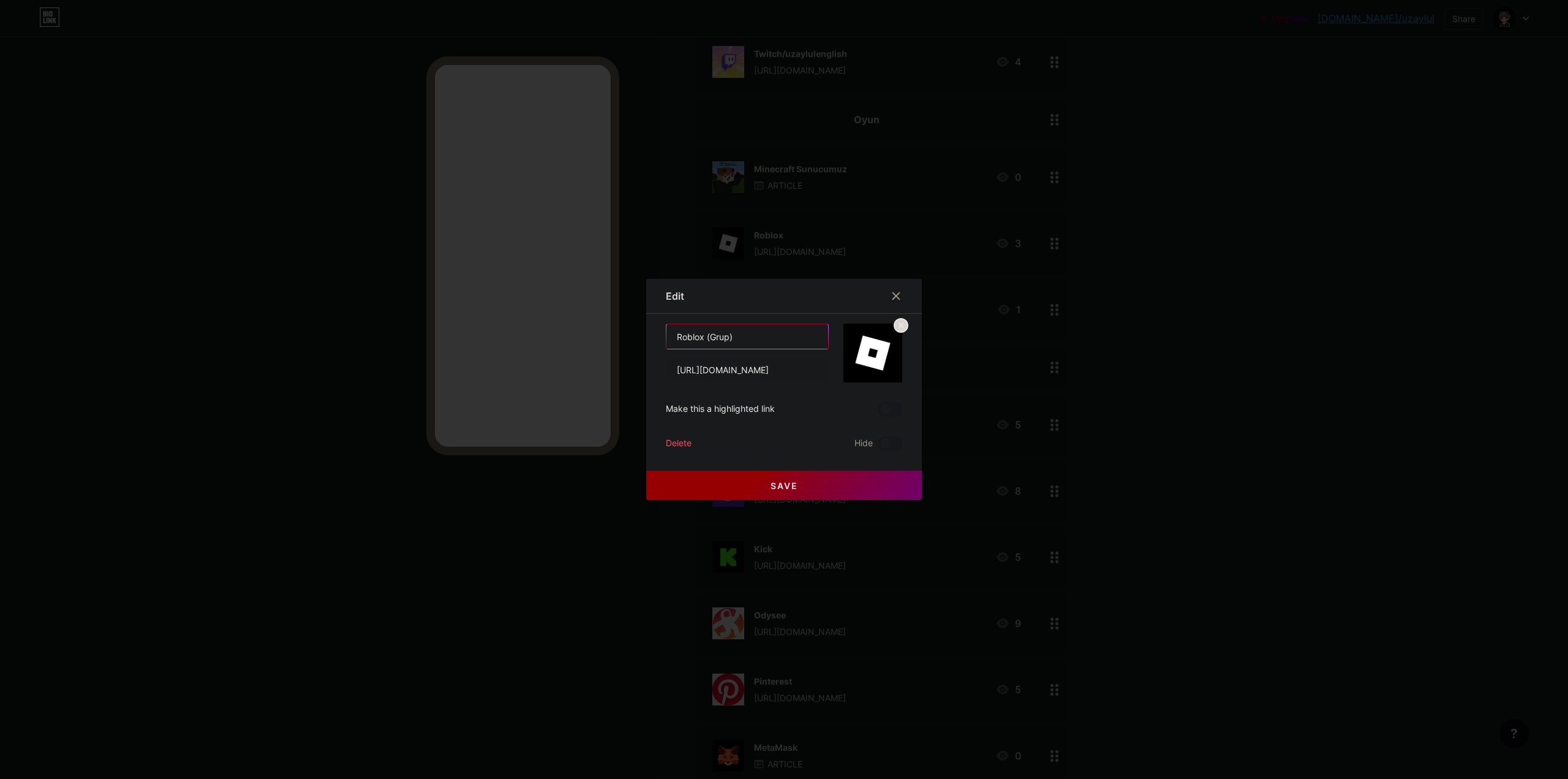
drag, startPoint x: 703, startPoint y: 338, endPoint x: 779, endPoint y: 337, distance: 76.0
click at [779, 337] on input "Roblox (Grup)" at bounding box center [747, 336] width 162 height 24
type input "Roblox Grubumuz"
click at [902, 323] on circle at bounding box center [900, 325] width 13 height 13
click at [874, 355] on rect at bounding box center [879, 353] width 10 height 6
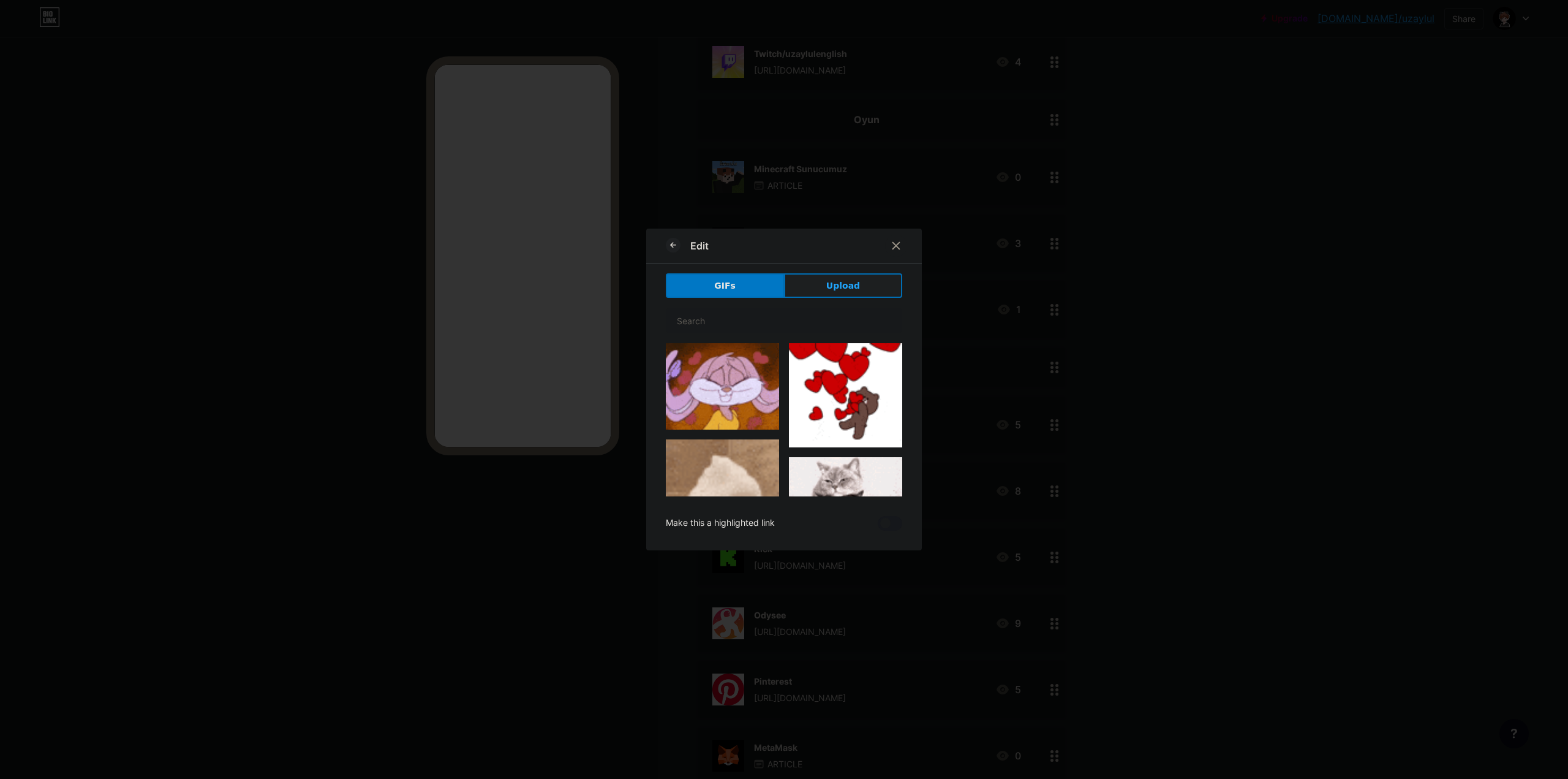
click at [856, 287] on button "Upload" at bounding box center [843, 285] width 118 height 24
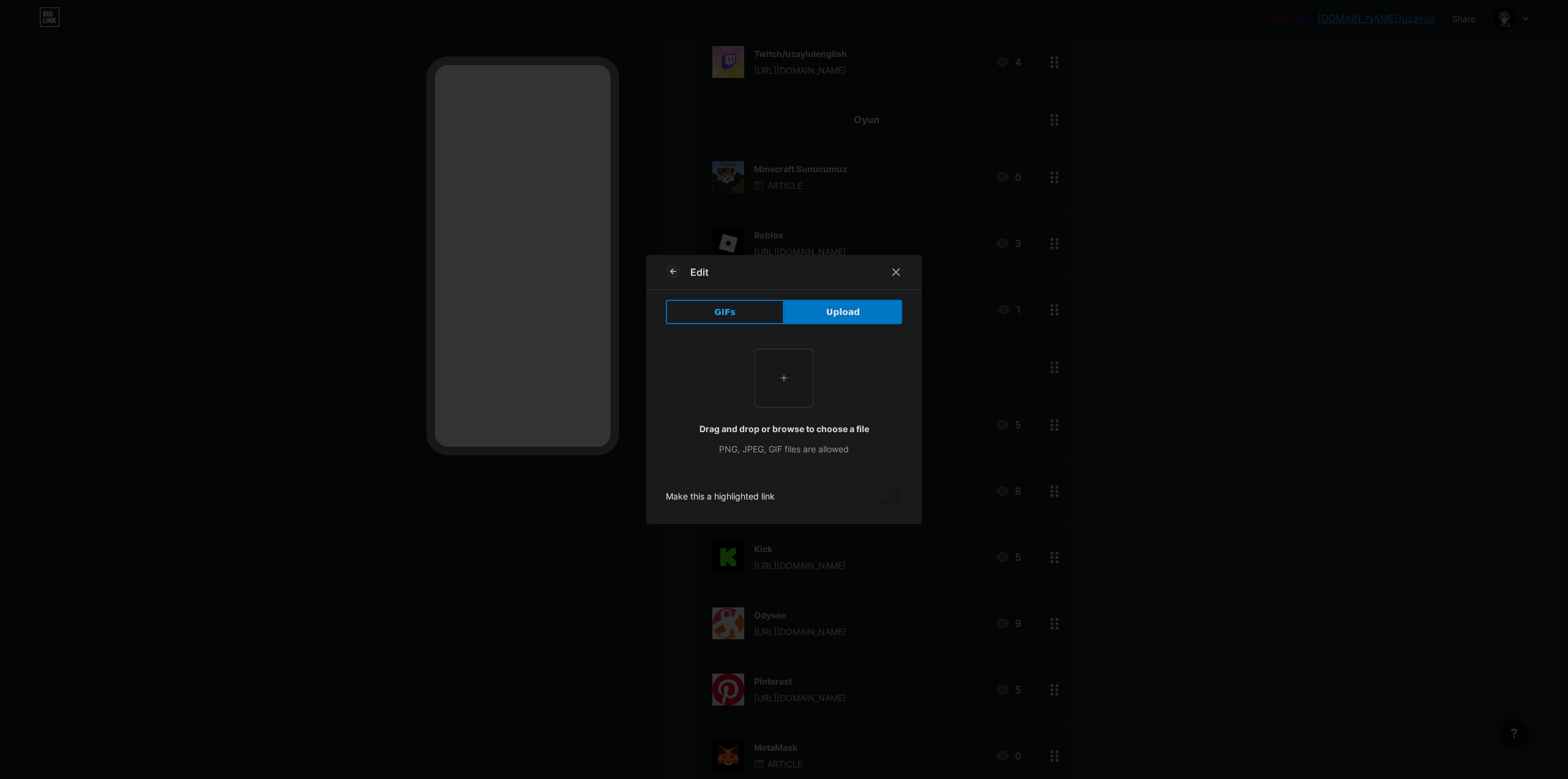
click at [797, 391] on input "file" at bounding box center [784, 378] width 57 height 57
type input "C:\fakepath\Roblox.png"
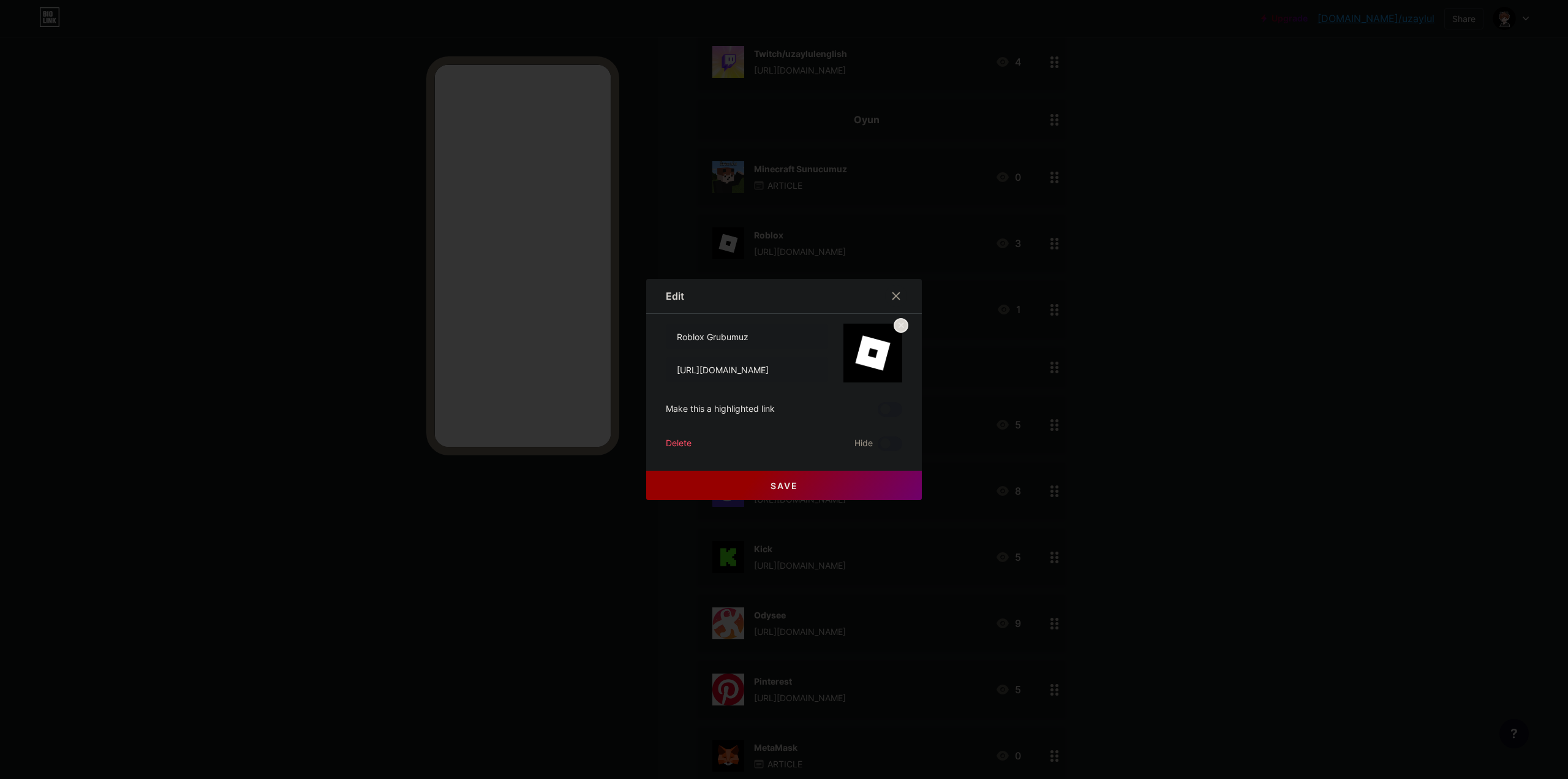
click at [725, 489] on button "Save" at bounding box center [784, 485] width 276 height 30
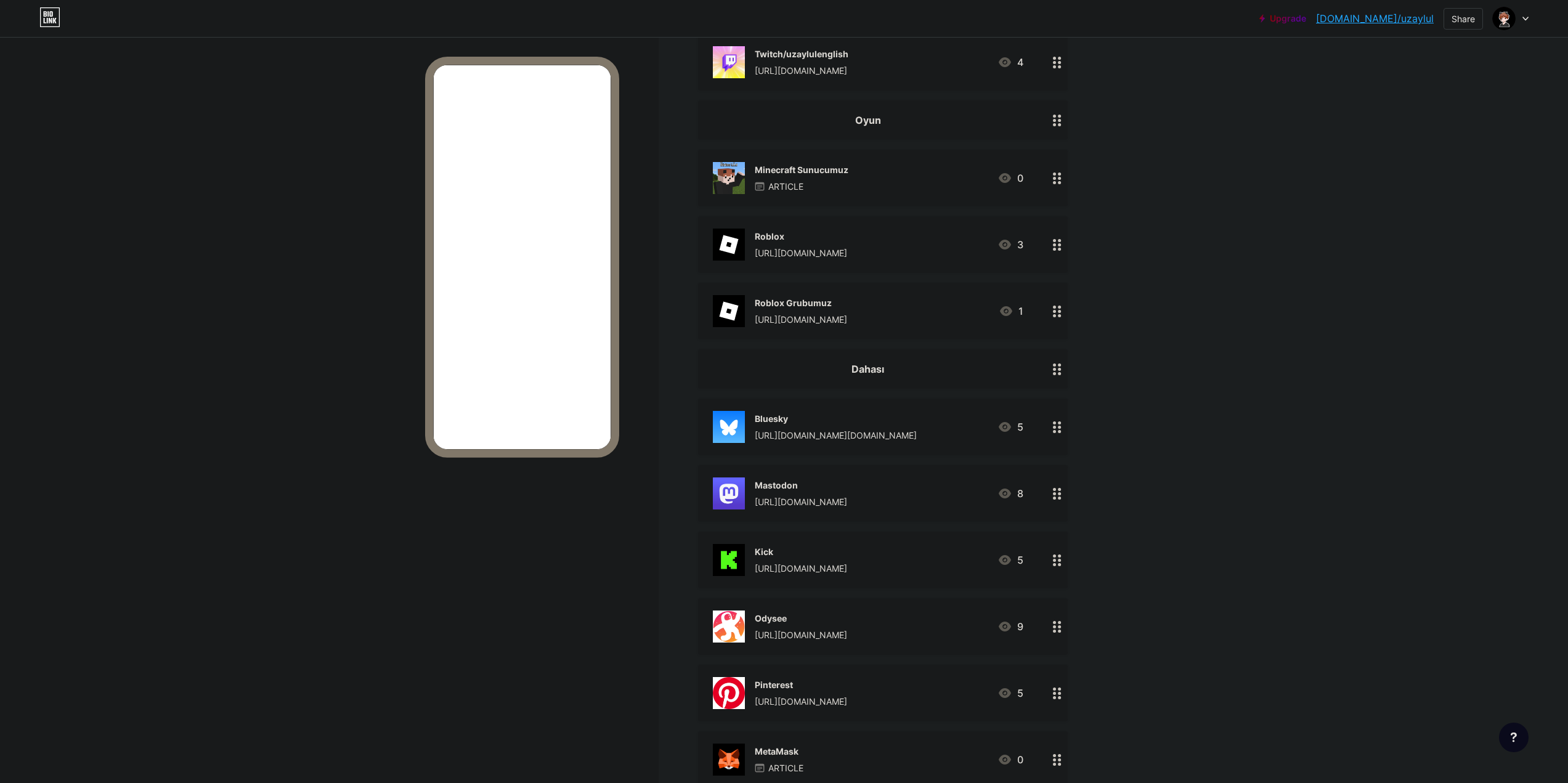
click at [807, 316] on div "[URL][DOMAIN_NAME]" at bounding box center [800, 320] width 93 height 13
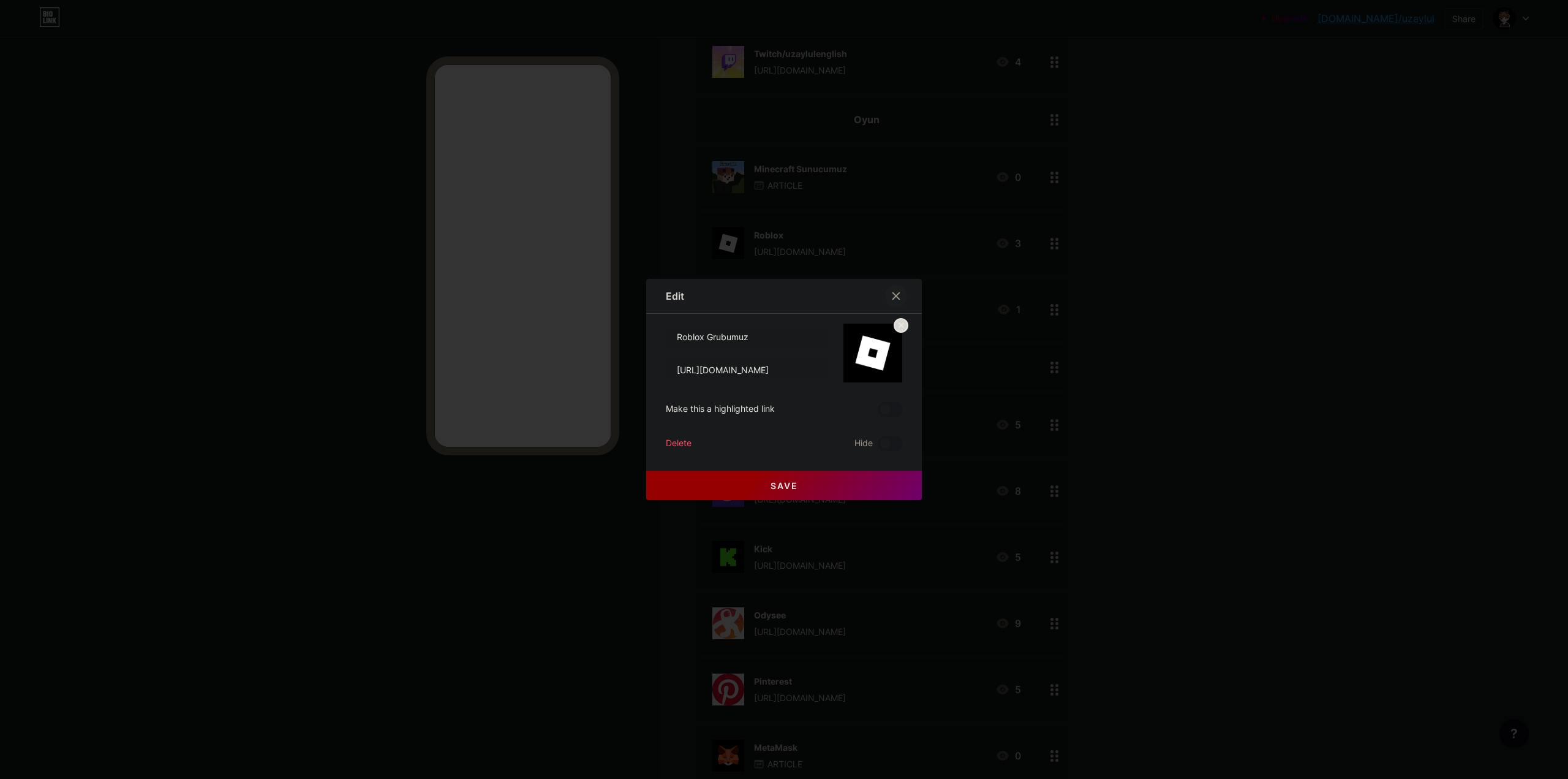
click at [891, 295] on icon at bounding box center [896, 295] width 10 height 10
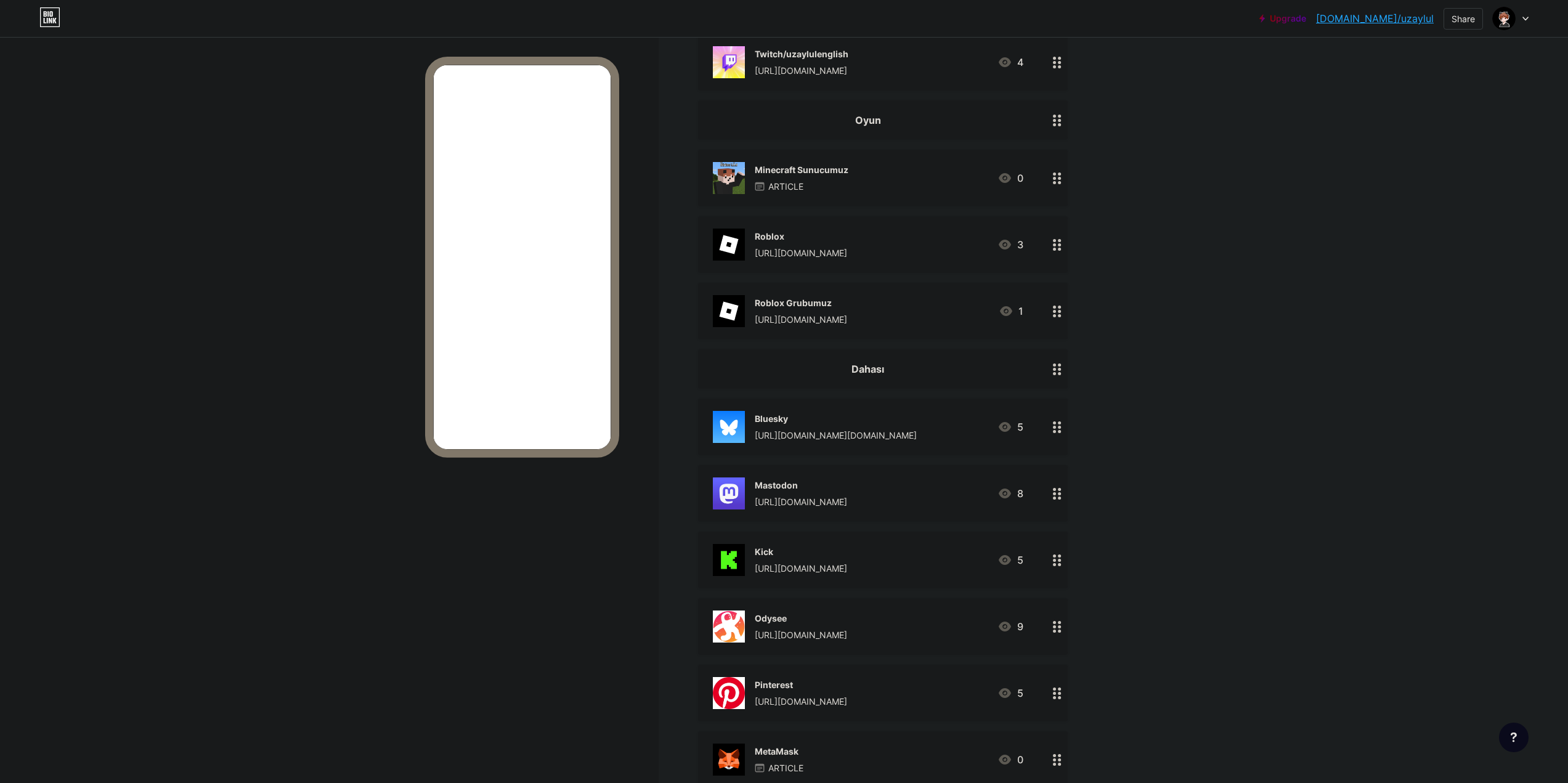
click at [783, 234] on div "Roblox" at bounding box center [800, 236] width 93 height 13
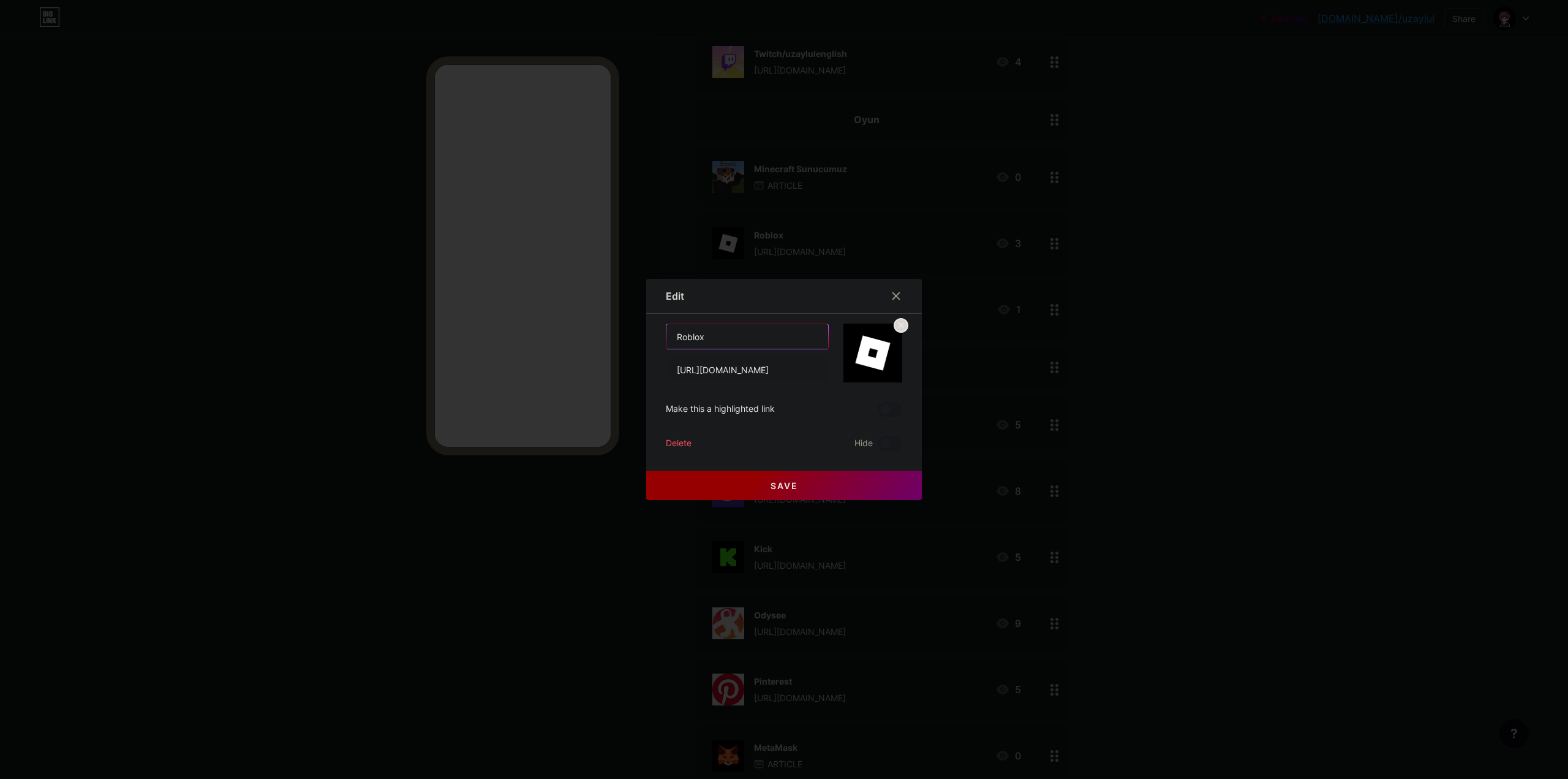
click at [734, 330] on input "Roblox" at bounding box center [747, 336] width 162 height 24
type input "Roblox Profilim"
click at [899, 320] on circle at bounding box center [900, 325] width 13 height 13
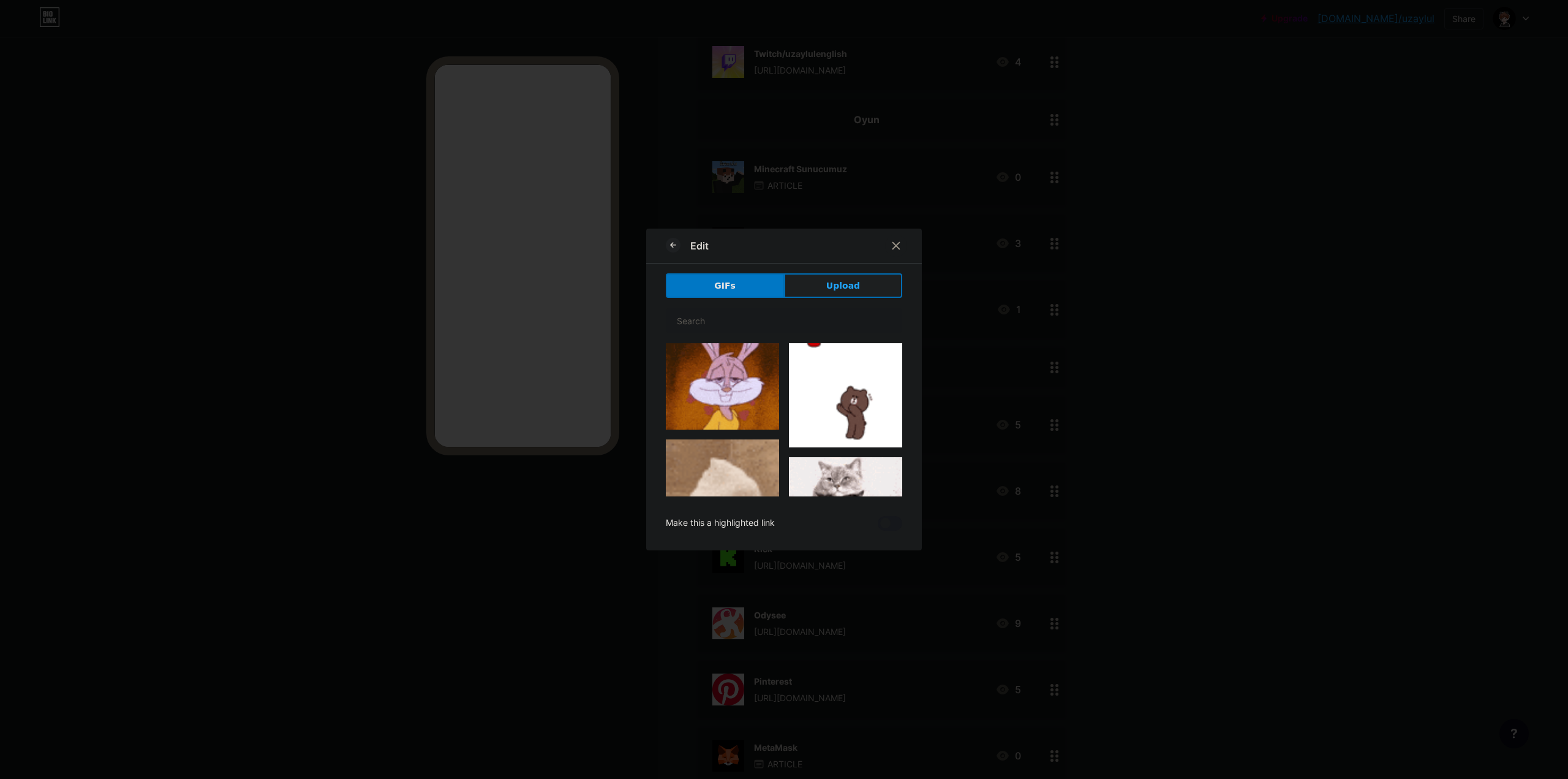
click at [831, 293] on button "Upload" at bounding box center [843, 285] width 118 height 24
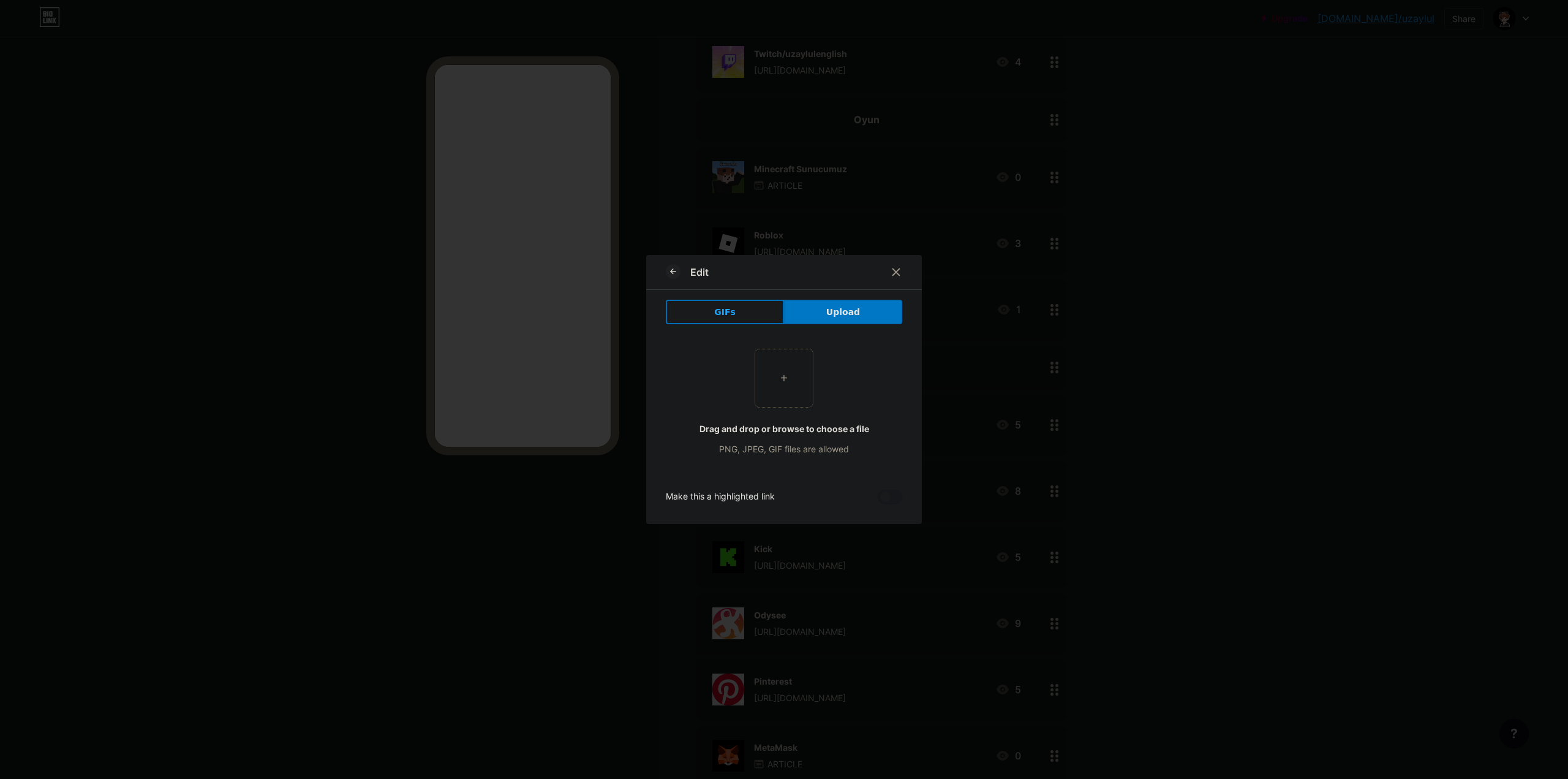
click at [770, 382] on input "file" at bounding box center [784, 378] width 57 height 57
click at [777, 403] on input "file" at bounding box center [784, 378] width 57 height 57
type input "C:\fakepath\Roblox.png"
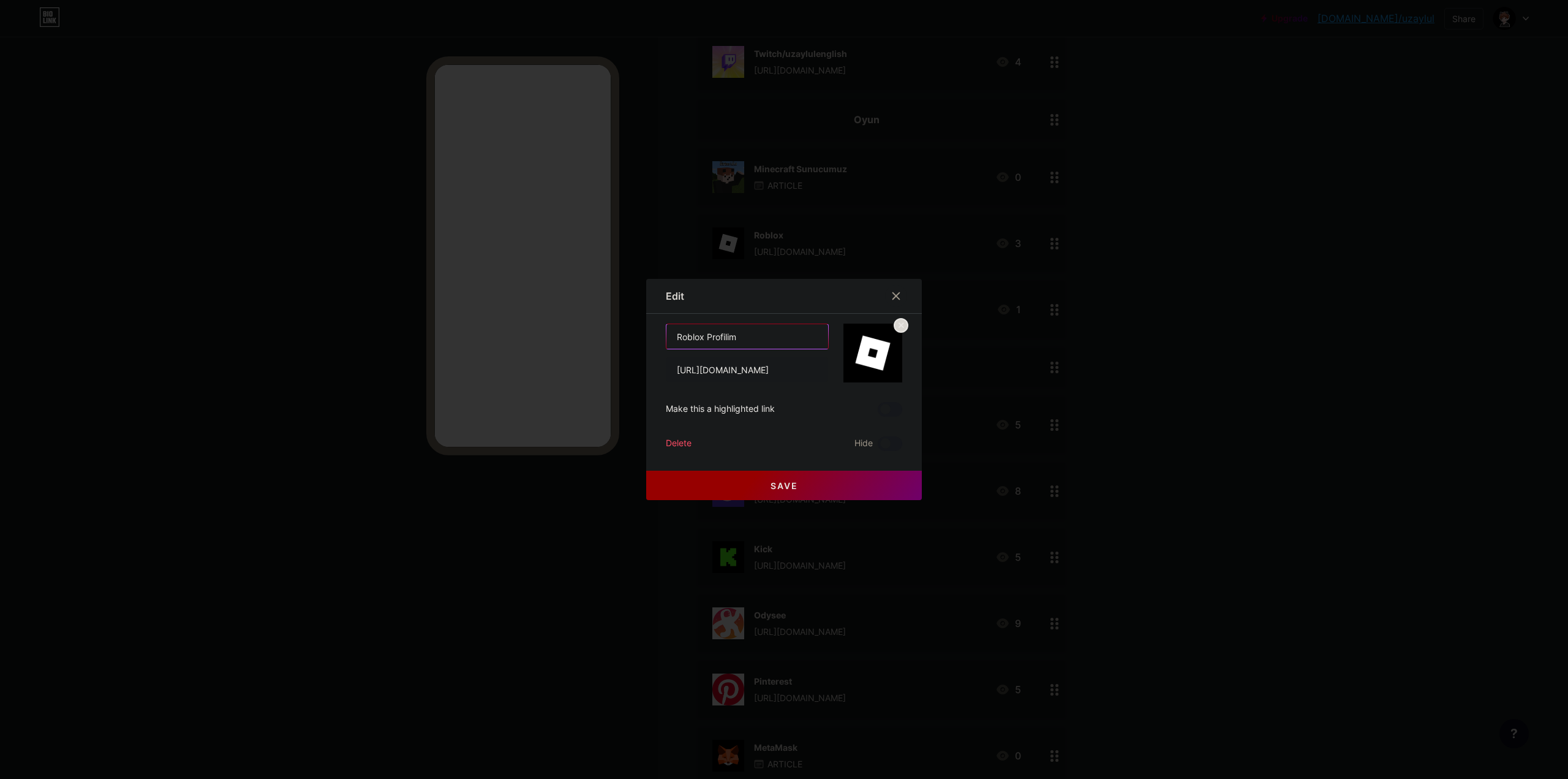
drag, startPoint x: 702, startPoint y: 340, endPoint x: 787, endPoint y: 332, distance: 85.4
click at [787, 332] on input "Roblox Profilim" at bounding box center [747, 336] width 162 height 24
click at [774, 337] on input "Roblox Profilim" at bounding box center [747, 336] width 162 height 24
click at [699, 338] on input "Roblox Profilim" at bounding box center [747, 336] width 162 height 24
click at [757, 338] on input "Roblox Profilim" at bounding box center [747, 336] width 162 height 24
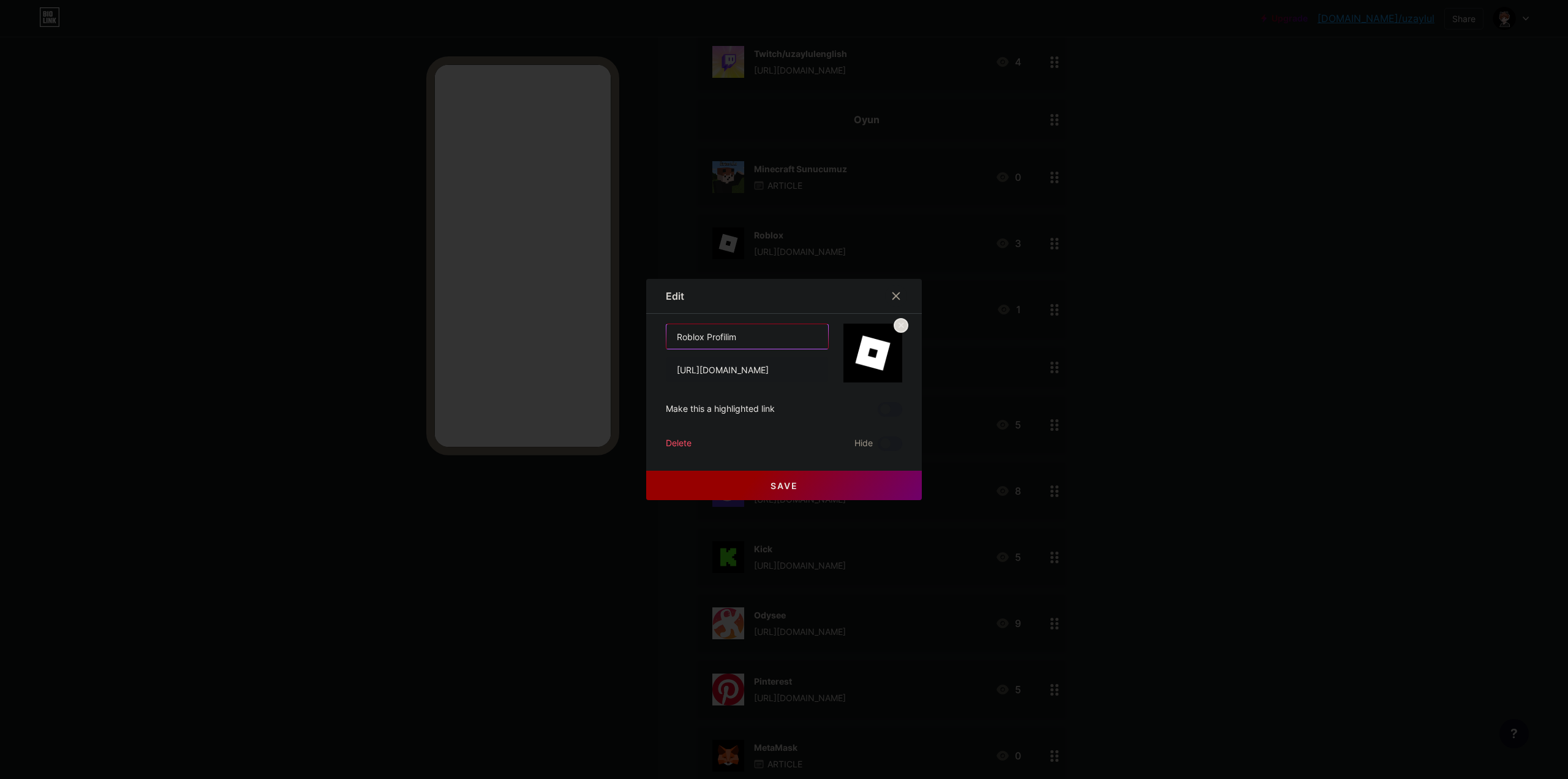
click at [697, 340] on input "Roblox Profilim" at bounding box center [747, 336] width 162 height 24
click at [769, 339] on input "Roblox Profilim" at bounding box center [747, 336] width 162 height 24
click at [727, 492] on button "Save" at bounding box center [784, 485] width 276 height 30
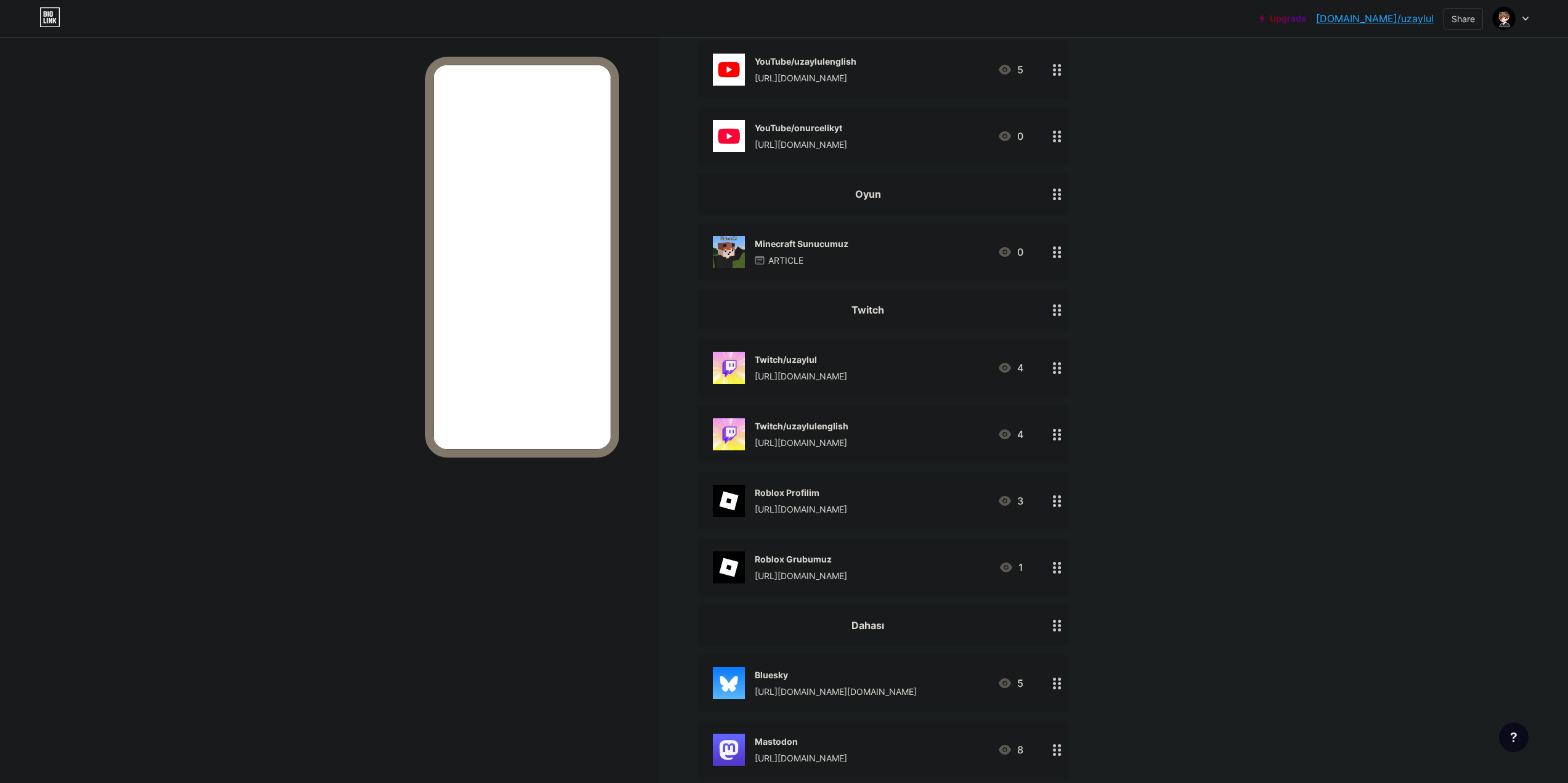
scroll to position [678, 0]
